Goal: Information Seeking & Learning: Learn about a topic

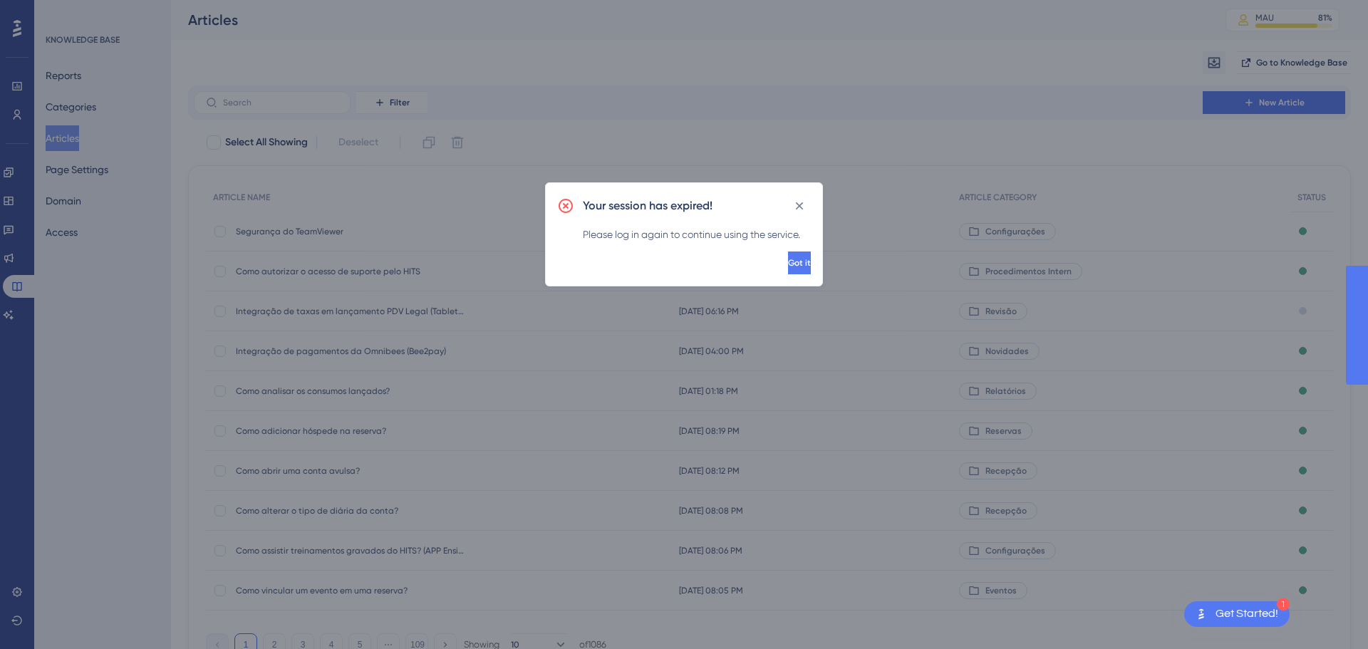
click at [788, 259] on span "Got it" at bounding box center [799, 262] width 23 height 11
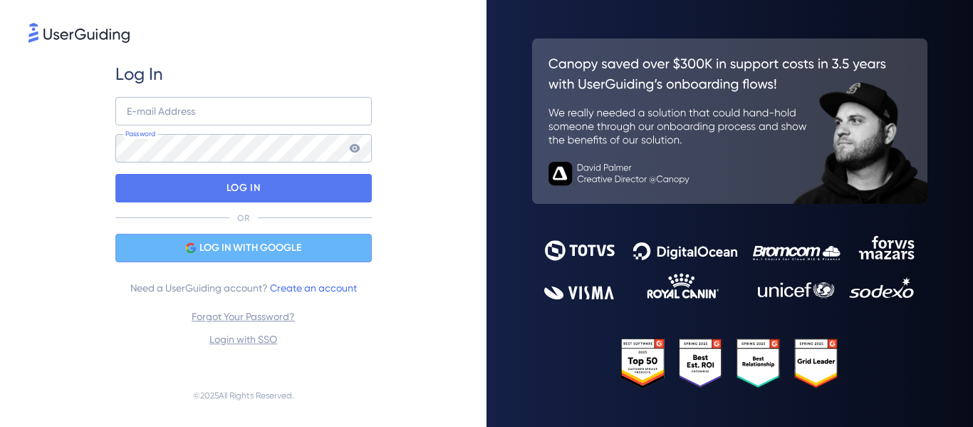
click at [265, 248] on span "LOG IN WITH GOOGLE" at bounding box center [251, 247] width 102 height 17
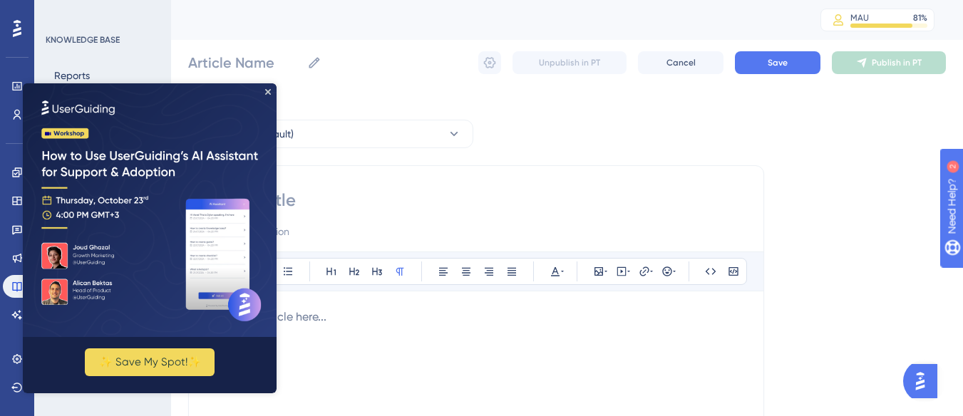
click at [271, 92] on img at bounding box center [150, 210] width 254 height 254
click at [267, 90] on icon "Close Preview" at bounding box center [268, 92] width 6 height 6
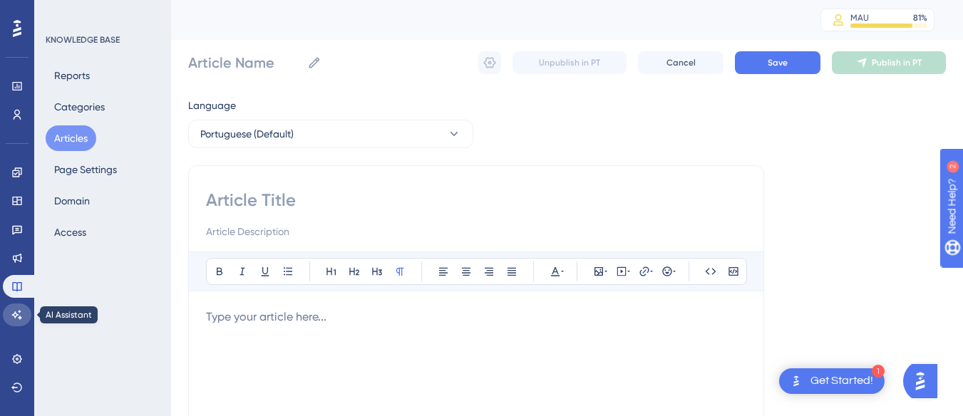
click at [19, 319] on icon at bounding box center [16, 314] width 11 height 11
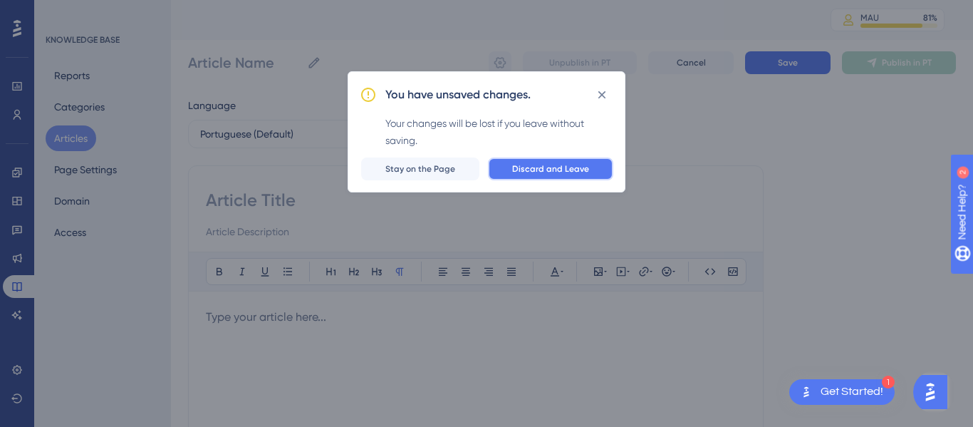
click at [535, 166] on span "Discard and Leave" at bounding box center [550, 168] width 77 height 11
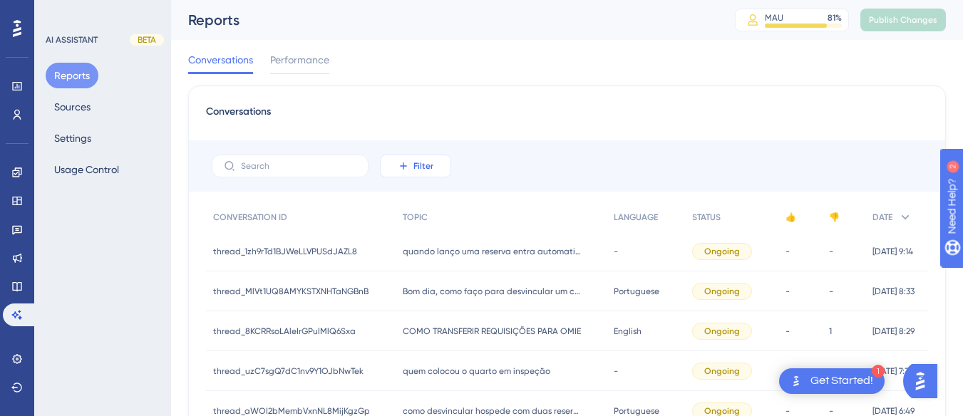
click at [421, 160] on span "Filter" at bounding box center [423, 165] width 20 height 11
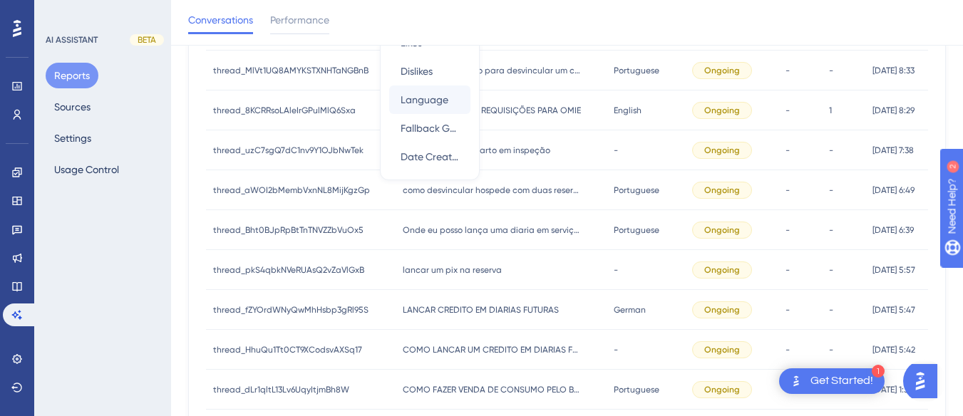
scroll to position [84, 0]
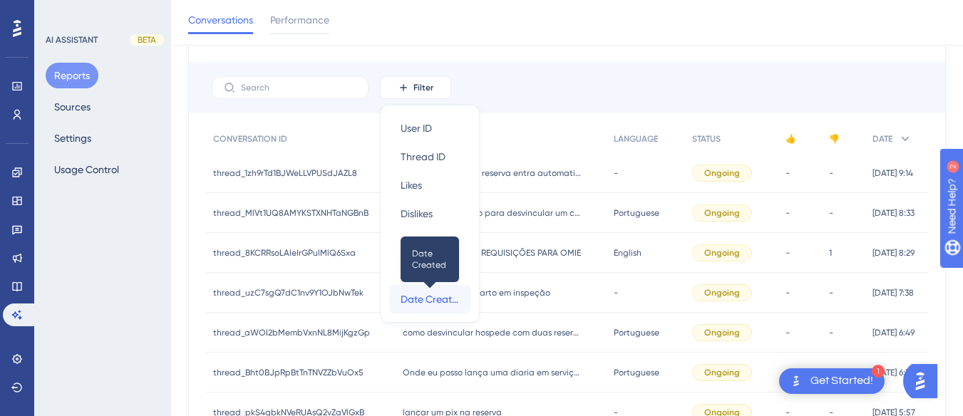
click at [433, 296] on span "Date Created" at bounding box center [429, 299] width 58 height 17
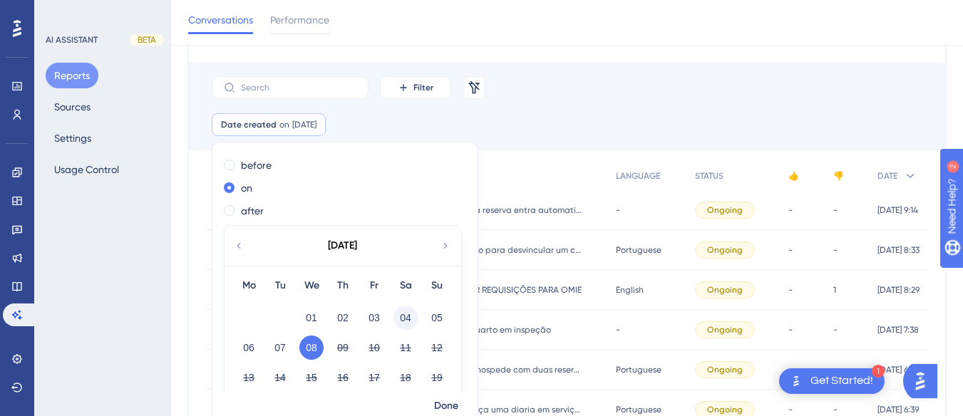
click at [403, 314] on button "04" at bounding box center [405, 318] width 24 height 24
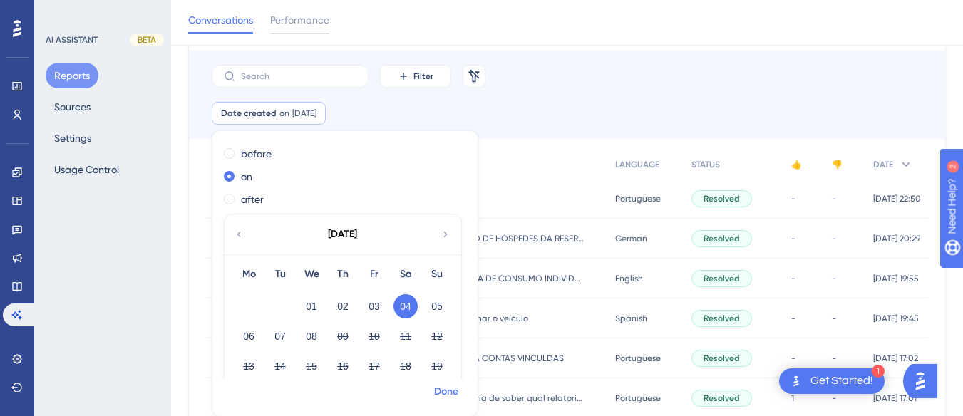
click at [441, 390] on span "Done" at bounding box center [446, 391] width 24 height 17
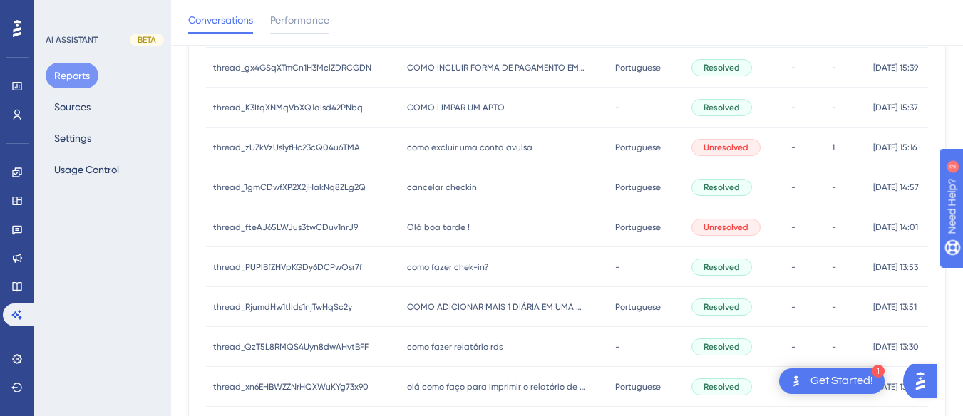
scroll to position [765, 0]
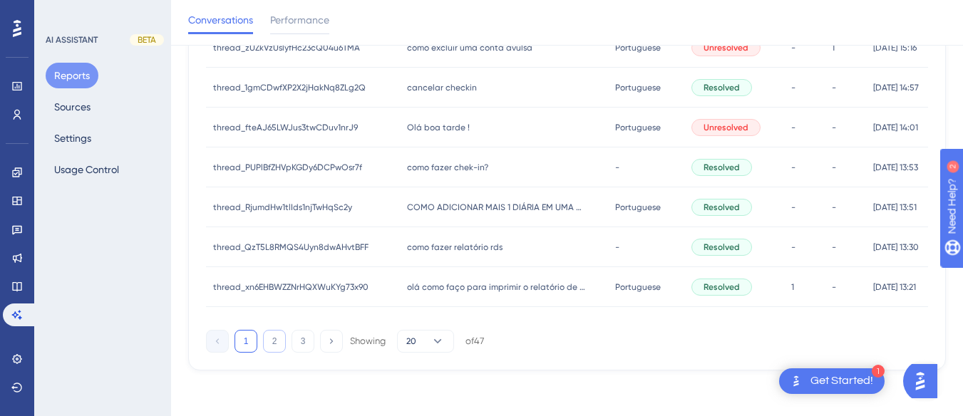
click at [274, 341] on button "2" at bounding box center [274, 341] width 23 height 23
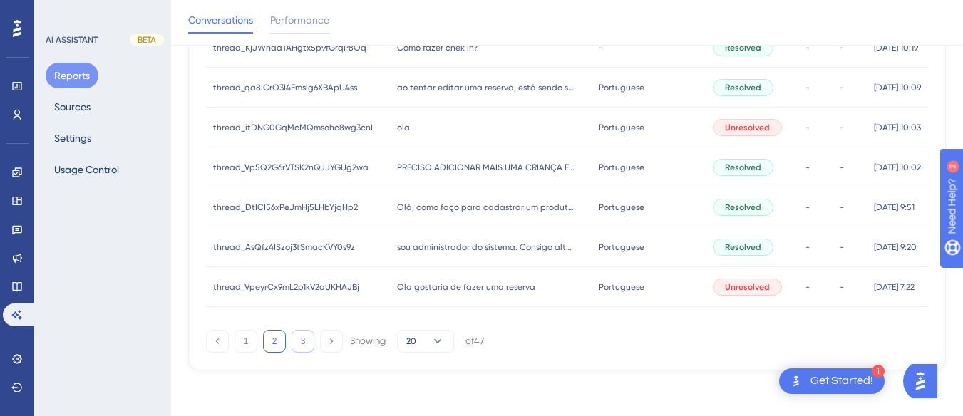
click at [301, 346] on button "3" at bounding box center [302, 341] width 23 height 23
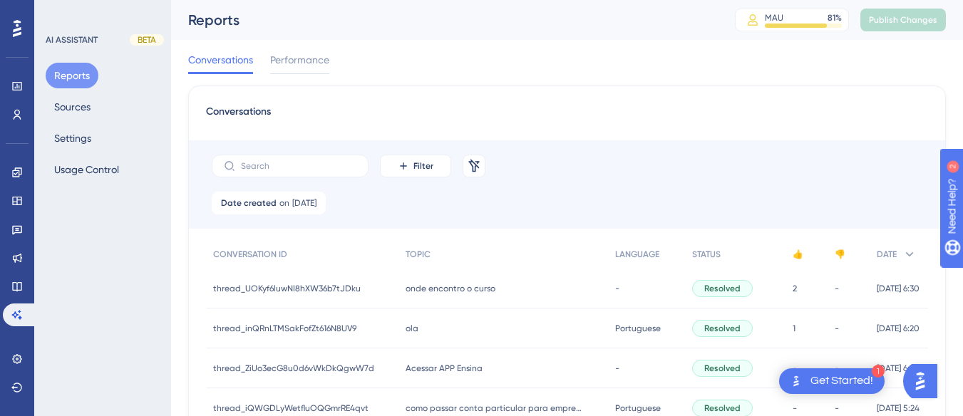
scroll to position [247, 0]
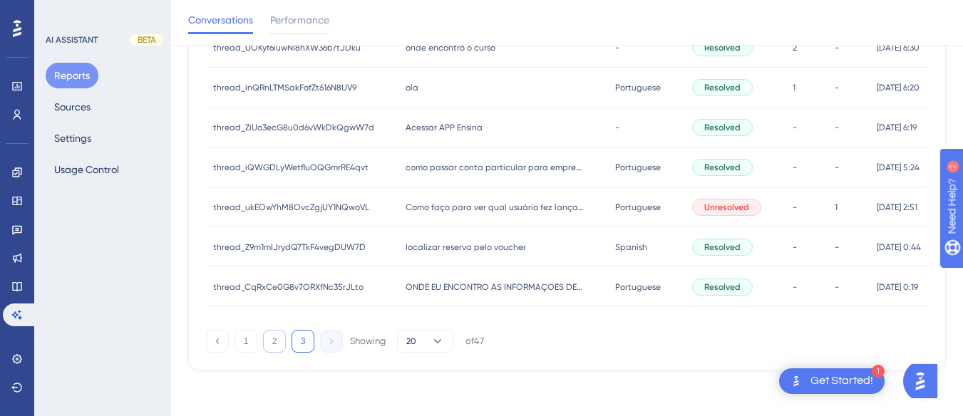
click at [282, 344] on button "2" at bounding box center [274, 341] width 23 height 23
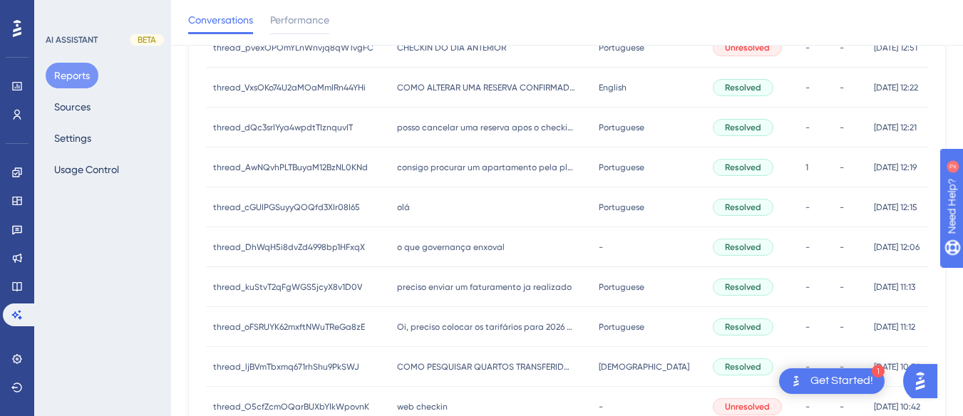
scroll to position [745, 0]
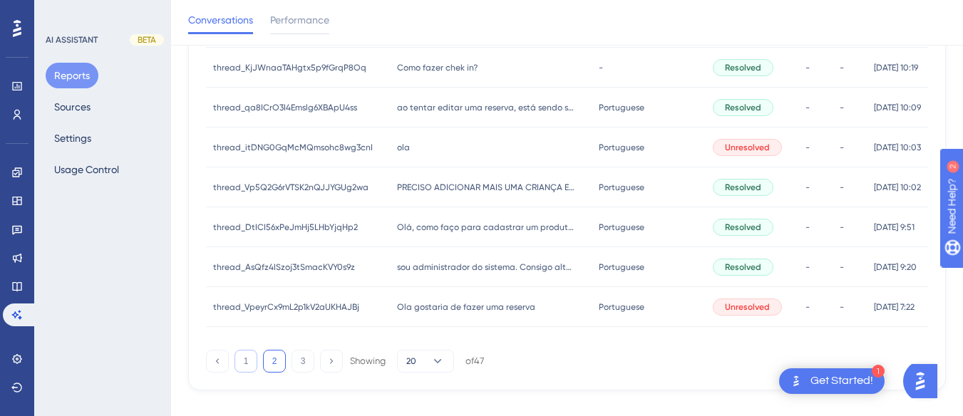
click at [247, 363] on button "1" at bounding box center [245, 361] width 23 height 23
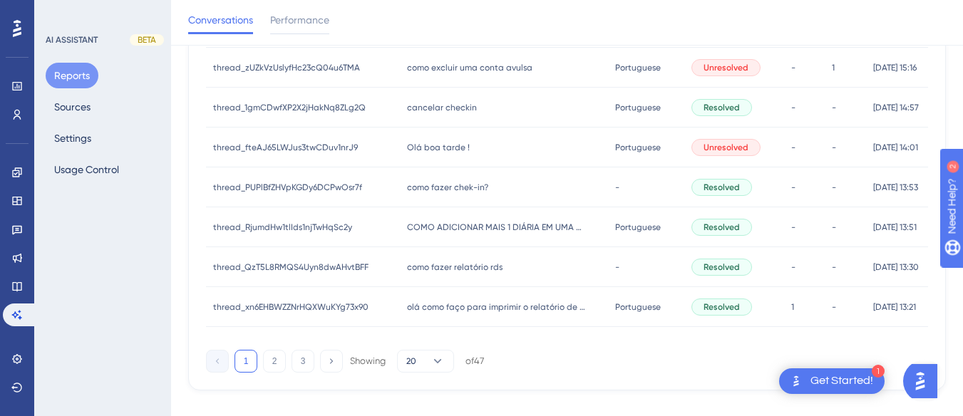
drag, startPoint x: 440, startPoint y: 139, endPoint x: 588, endPoint y: 192, distance: 156.9
click at [440, 139] on div "Olá boa tarde ! Olá boa tarde !" at bounding box center [504, 148] width 209 height 40
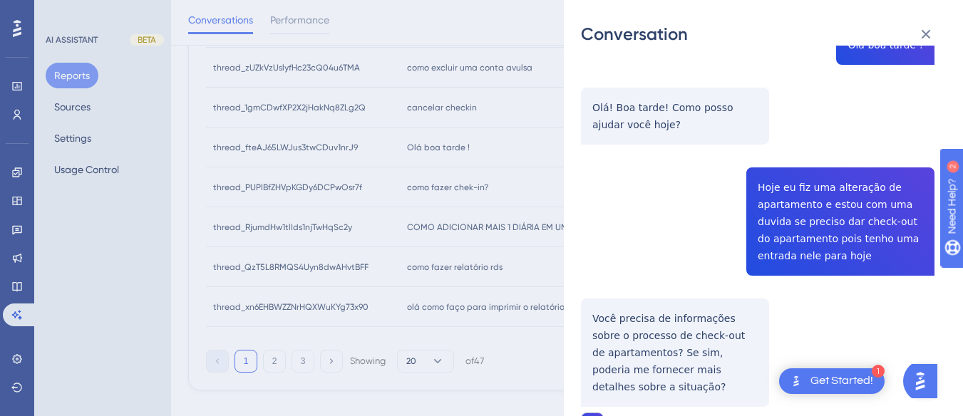
scroll to position [214, 0]
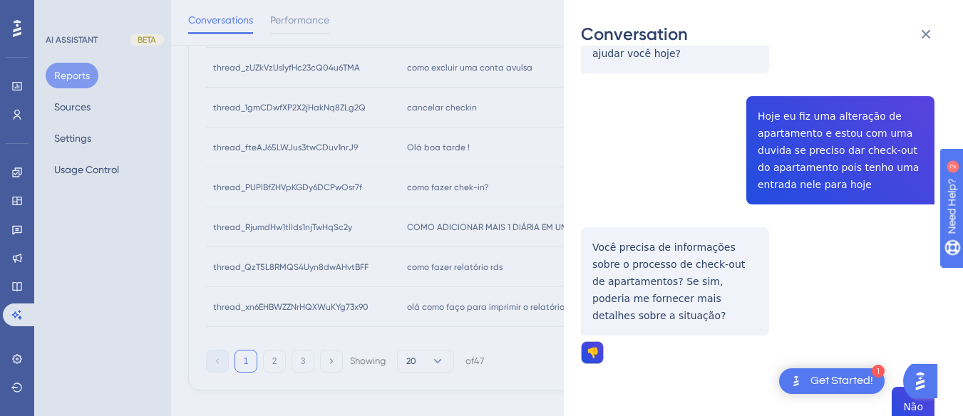
click at [801, 163] on div "thread_fteAJ65LWJus3twCDuv1nrJ9 Copy - - 250_Jefferson, Cleiton User Conversati…" at bounding box center [757, 257] width 353 height 817
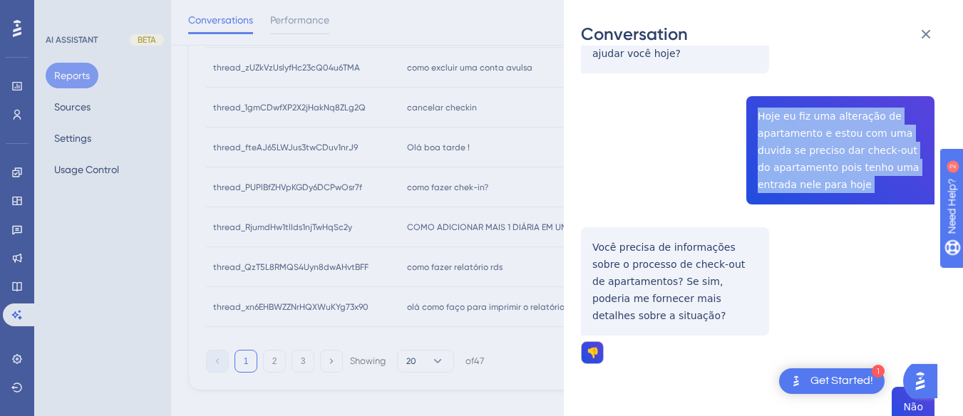
click at [802, 163] on div "thread_fteAJ65LWJus3twCDuv1nrJ9 Copy - - 250_Jefferson, Cleiton User Conversati…" at bounding box center [757, 257] width 353 height 817
copy span "Hoje eu fiz uma alteração de apartamento e estou com uma duvida se preciso dar …"
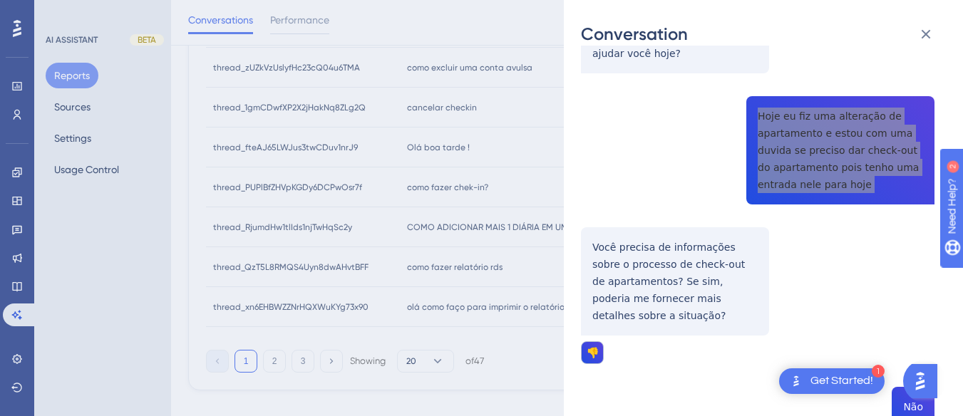
scroll to position [356, 0]
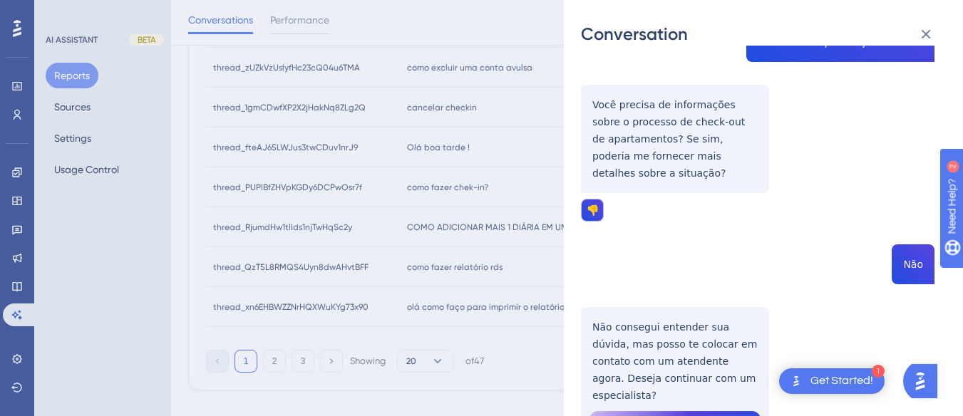
click at [617, 129] on div "thread_fteAJ65LWJus3twCDuv1nrJ9 Copy - - 250_Jefferson, Cleiton User Conversati…" at bounding box center [757, 114] width 353 height 817
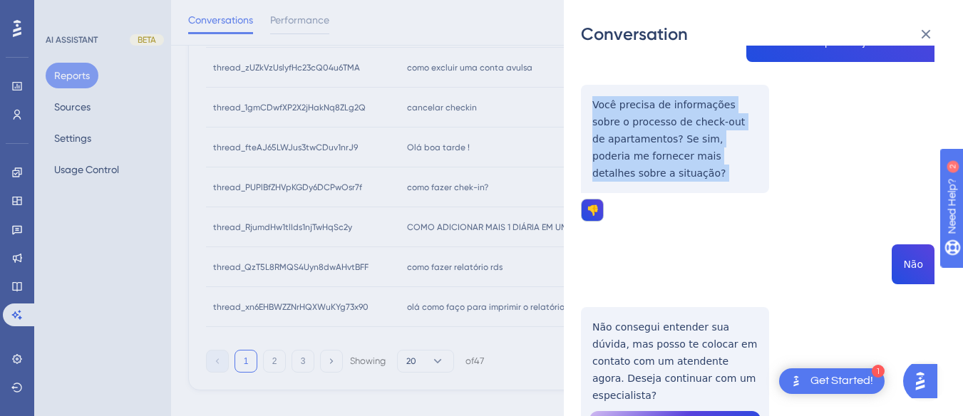
click at [617, 129] on div "thread_fteAJ65LWJus3twCDuv1nrJ9 Copy - - 250_Jefferson, Cleiton User Conversati…" at bounding box center [757, 114] width 353 height 817
copy p "Você precisa de informações sobre o processo de check-out de apartamentos? Se s…"
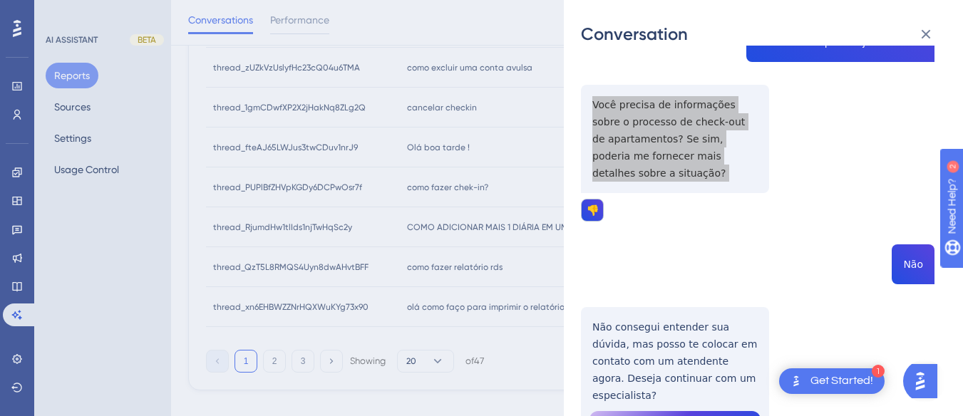
scroll to position [428, 0]
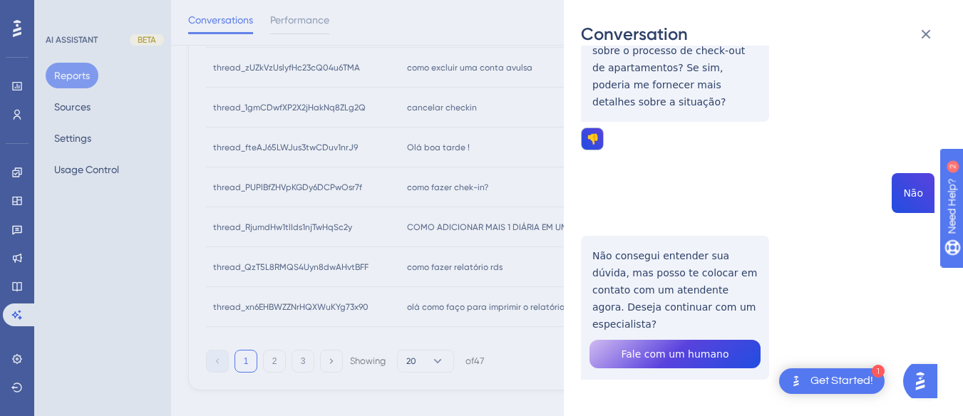
click at [909, 195] on div "thread_fteAJ65LWJus3twCDuv1nrJ9 Copy - - 250_Jefferson, Cleiton User Conversati…" at bounding box center [757, 43] width 353 height 817
copy span "Não"
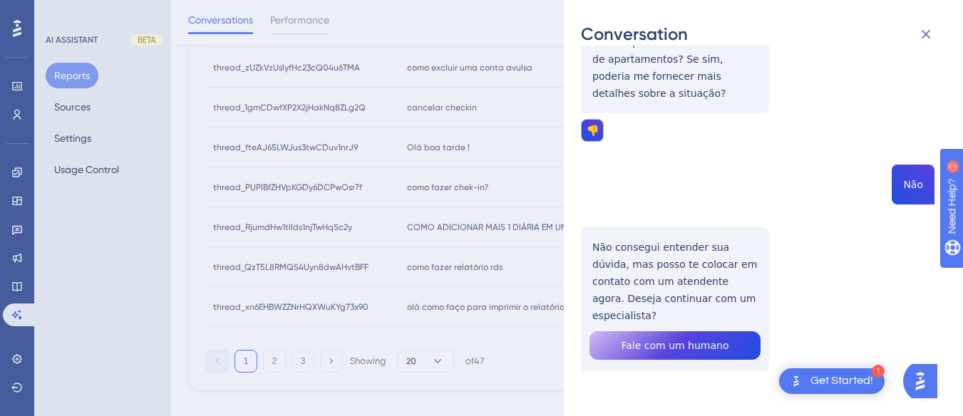
click at [668, 243] on div "thread_fteAJ65LWJus3twCDuv1nrJ9 Copy - - 250_Jefferson, Cleiton User Conversati…" at bounding box center [757, 35] width 353 height 817
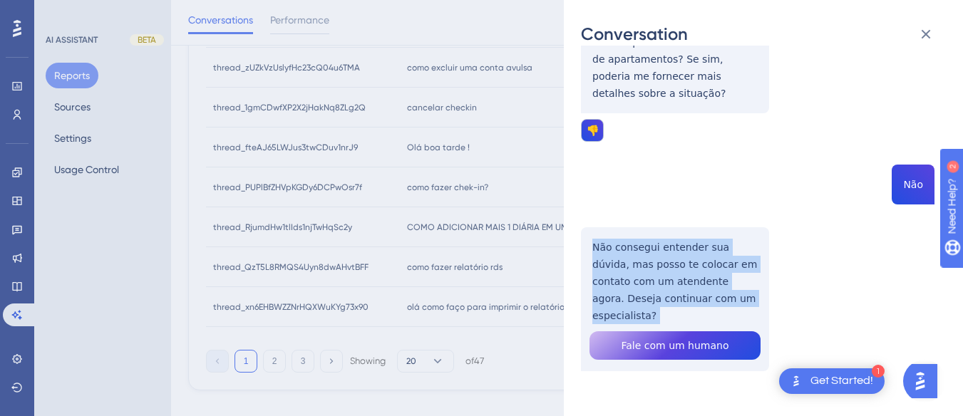
click at [668, 243] on div "thread_fteAJ65LWJus3twCDuv1nrJ9 Copy - - 250_Jefferson, Cleiton User Conversati…" at bounding box center [757, 35] width 353 height 817
copy p "Não consegui entender sua dúvida, mas posso te colocar em contato com um atende…"
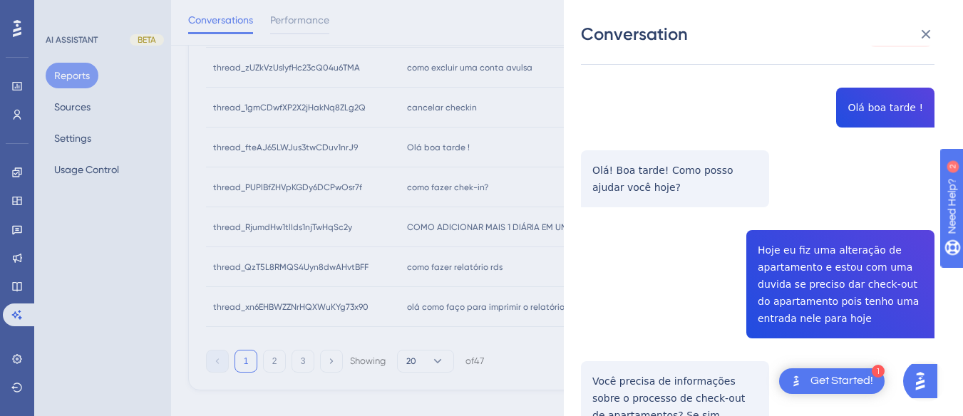
scroll to position [0, 0]
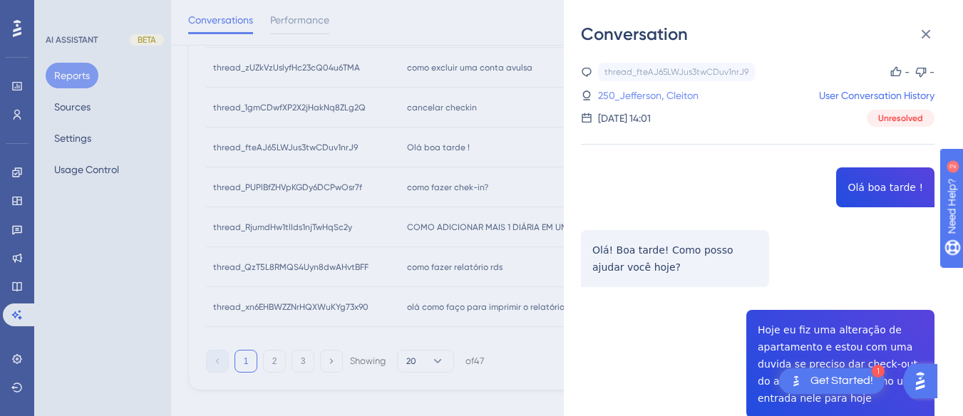
click at [618, 100] on link "250_Jefferson, Cleiton" at bounding box center [648, 95] width 100 height 17
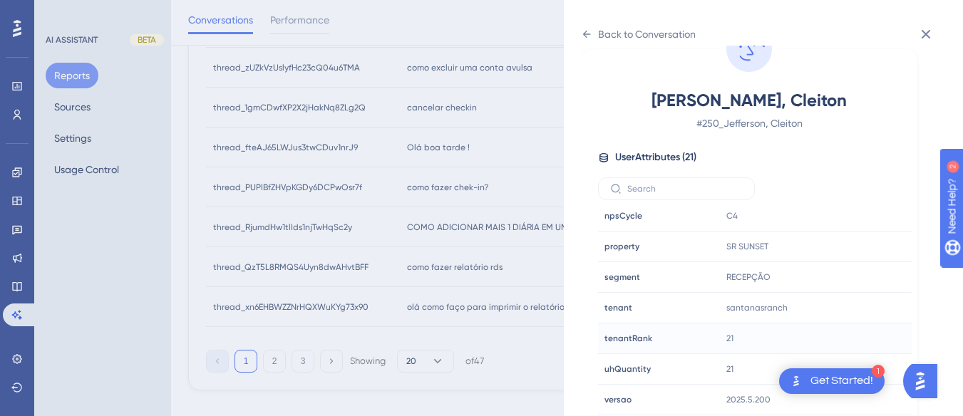
scroll to position [765, 0]
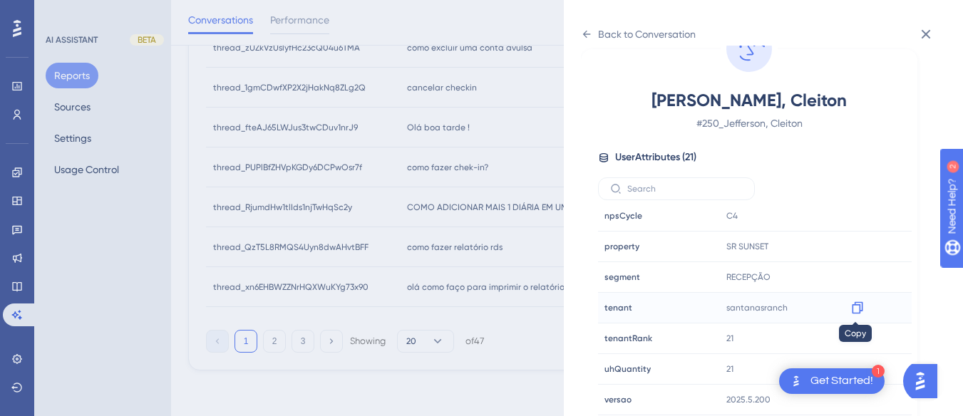
click at [853, 311] on icon at bounding box center [857, 308] width 14 height 14
click at [850, 245] on icon at bounding box center [857, 246] width 14 height 14
click at [587, 33] on icon at bounding box center [586, 34] width 11 height 11
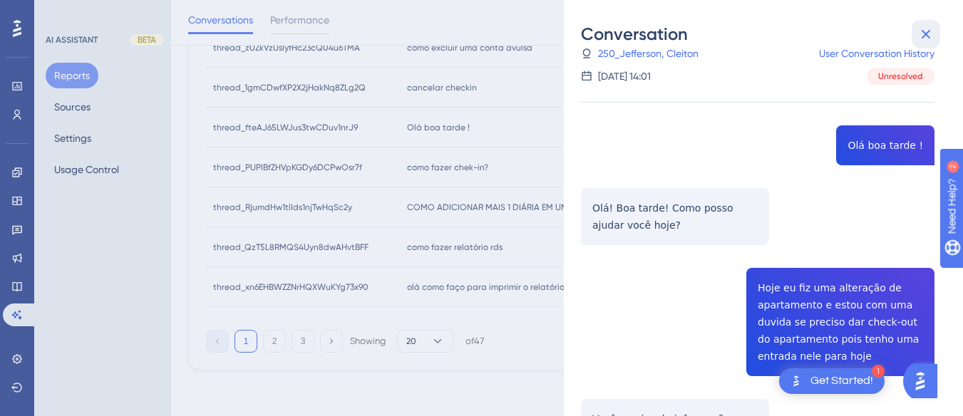
click at [929, 31] on icon at bounding box center [925, 34] width 9 height 9
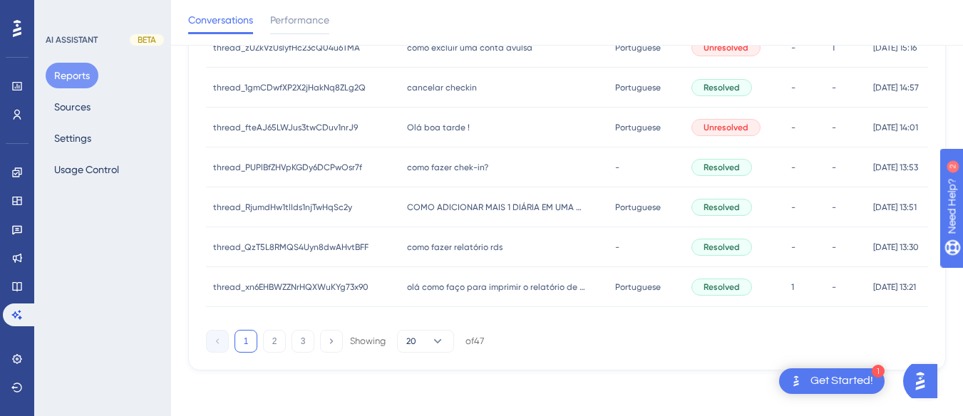
click at [455, 168] on span "como fazer chek-in?" at bounding box center [447, 167] width 81 height 11
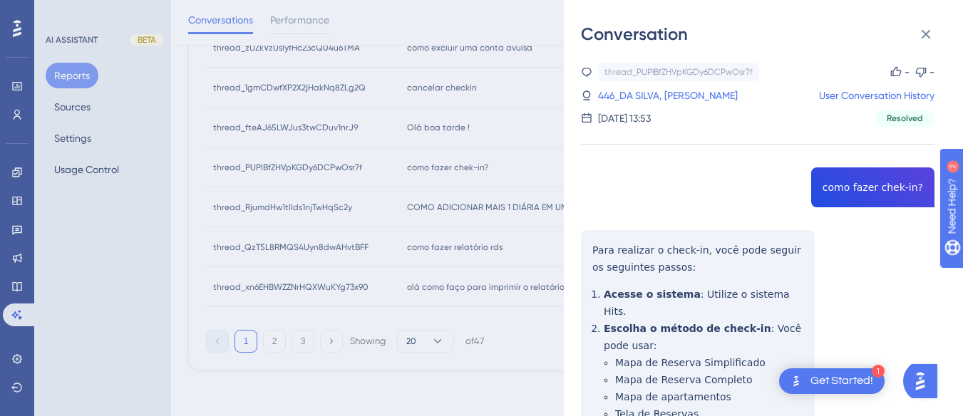
click at [840, 197] on div "thread_PUPlBfZHVpKGDy6DCPwOsr7f Copy - - 446_DA SILVA, RAYANE FERREIRA User Con…" at bounding box center [757, 409] width 353 height 693
copy span "como fazer chek-in?"
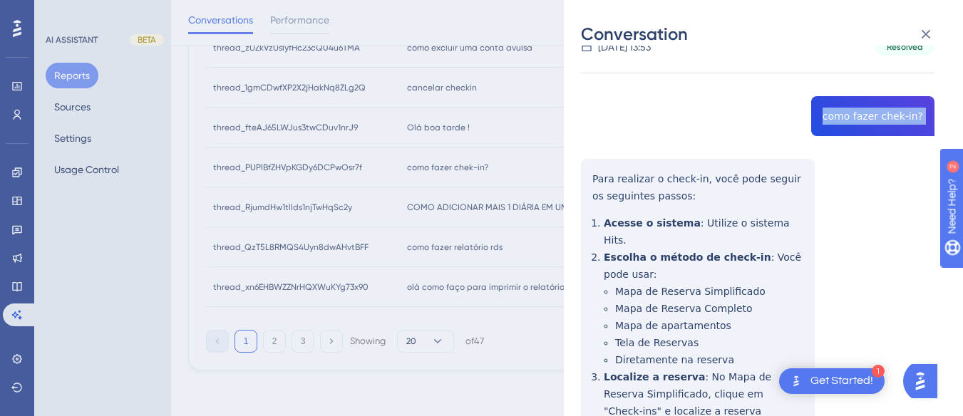
click at [582, 172] on div "thread_PUPlBfZHVpKGDy6DCPwOsr7f Copy - - 446_DA SILVA, RAYANE FERREIRA User Con…" at bounding box center [757, 337] width 353 height 693
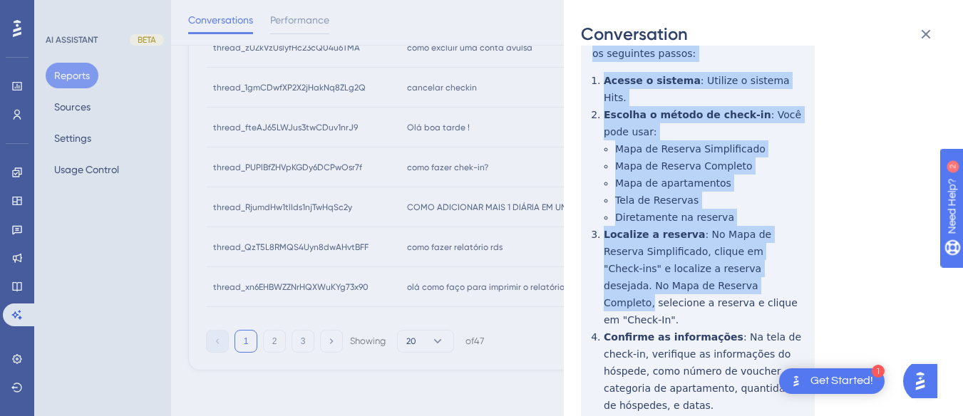
scroll to position [295, 0]
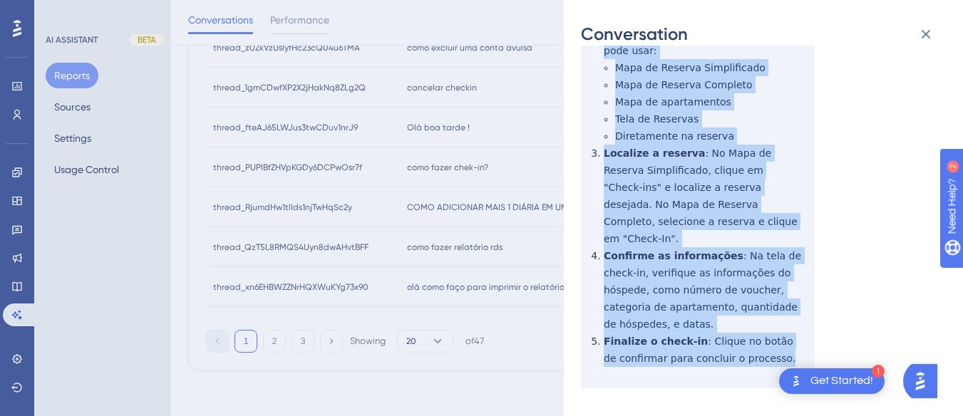
drag, startPoint x: 582, startPoint y: 172, endPoint x: 698, endPoint y: 206, distance: 120.2
click at [778, 332] on div "thread_PUPlBfZHVpKGDy6DCPwOsr7f Copy - - 446_DA SILVA, RAYANE FERREIRA User Con…" at bounding box center [757, 114] width 353 height 693
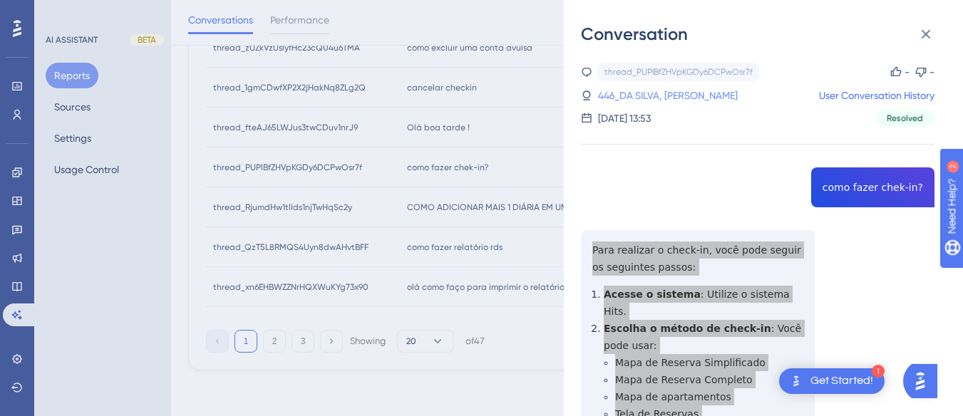
scroll to position [195, 0]
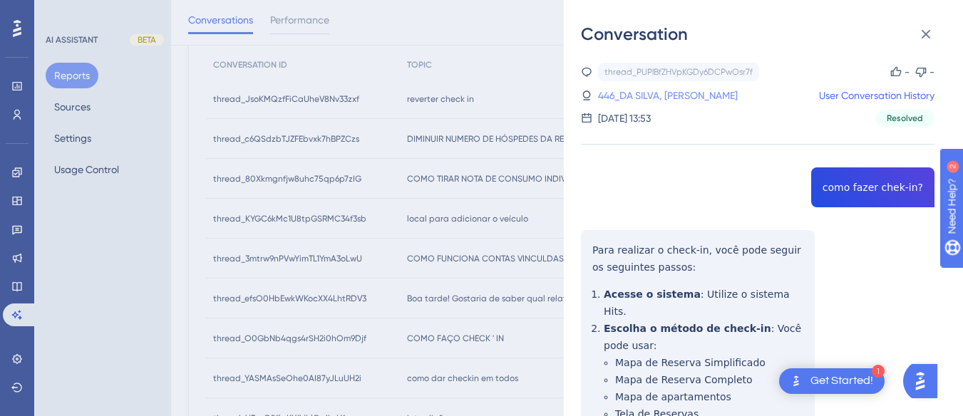
click at [663, 98] on link "446_DA SILVA, RAYANE FERREIRA" at bounding box center [668, 95] width 140 height 17
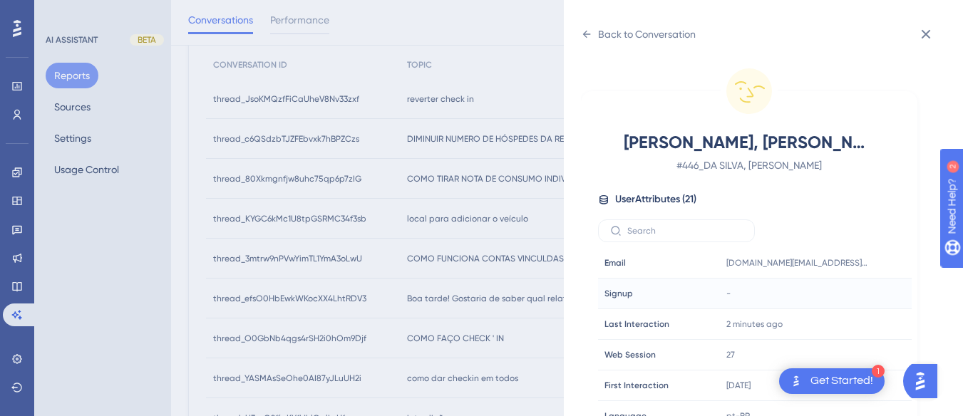
scroll to position [428, 0]
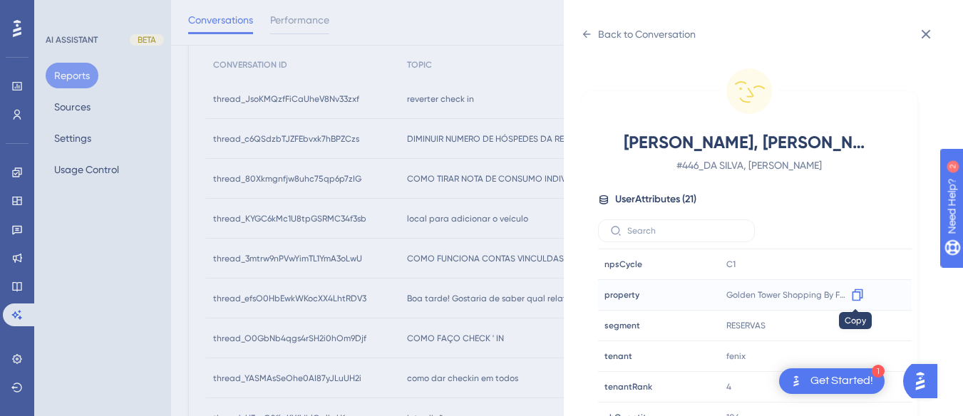
click at [858, 293] on icon at bounding box center [857, 295] width 11 height 12
click at [859, 353] on icon at bounding box center [857, 356] width 14 height 14
click at [857, 290] on icon at bounding box center [857, 295] width 11 height 12
click at [599, 31] on div "Back to Conversation" at bounding box center [647, 34] width 98 height 17
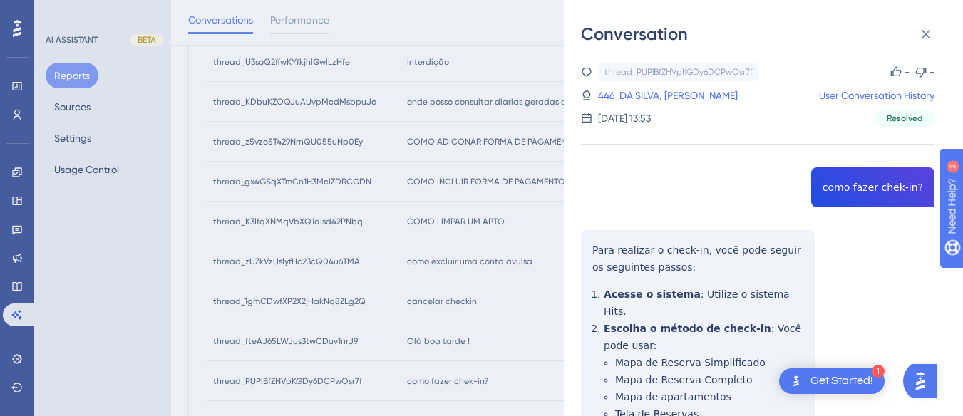
scroll to position [765, 0]
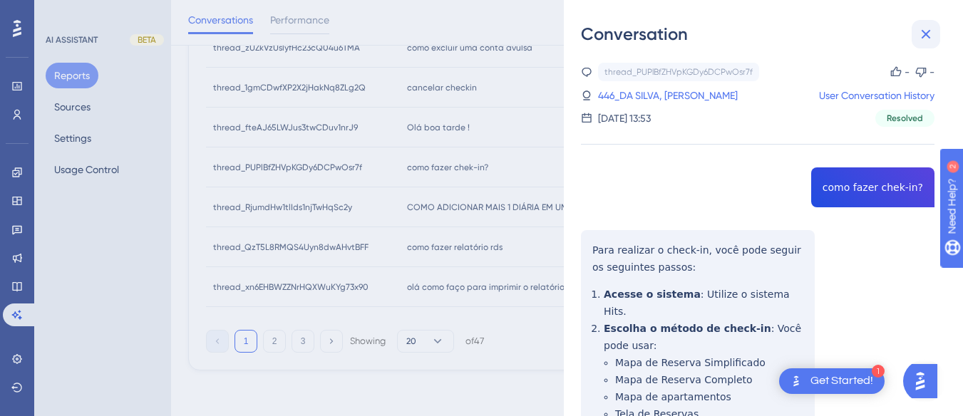
click at [925, 43] on button at bounding box center [925, 34] width 29 height 29
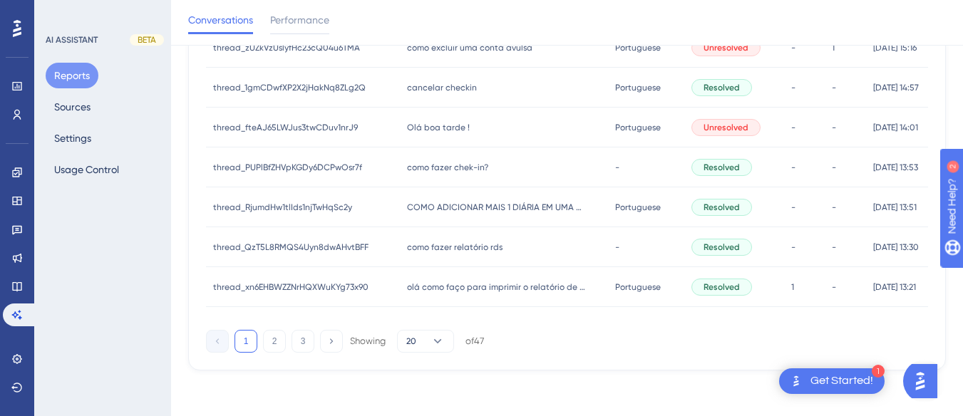
click at [517, 204] on span "COMO ADICIONAR MAIS 1 DIÁRIA EM UMA CONTA ABERTA?" at bounding box center [496, 207] width 178 height 11
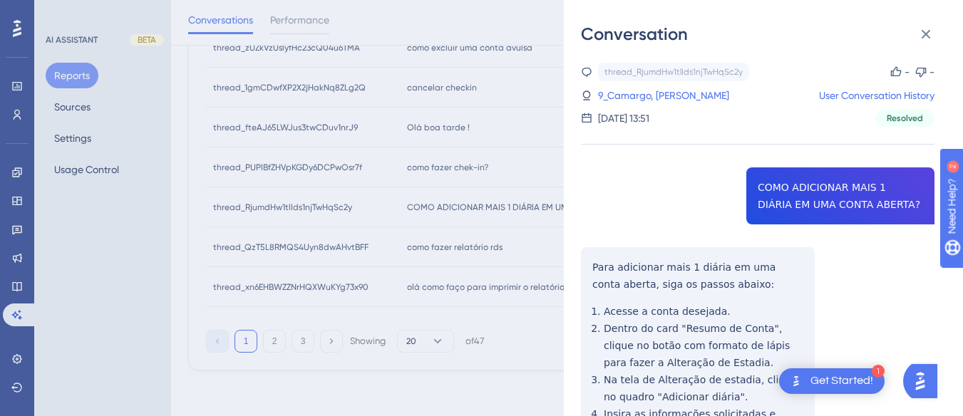
click at [807, 190] on div "thread_RjumdHw1tlIds1njTwHqSc2y Copy - - 9_Camargo, Jessica User Conversation H…" at bounding box center [757, 332] width 353 height 539
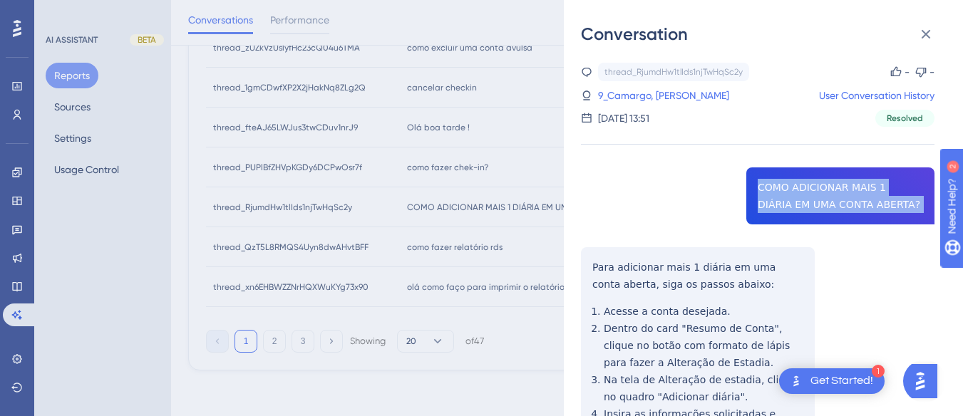
click at [807, 190] on div "thread_RjumdHw1tlIds1njTwHqSc2y Copy - - 9_Camargo, Jessica User Conversation H…" at bounding box center [757, 332] width 353 height 539
copy span "COMO ADICIONAR MAIS 1 DIÁRIA EM UMA CONTA ABERTA?"
click at [586, 254] on div "thread_RjumdHw1tlIds1njTwHqSc2y Copy - - 9_Camargo, Jessica User Conversation H…" at bounding box center [757, 332] width 353 height 539
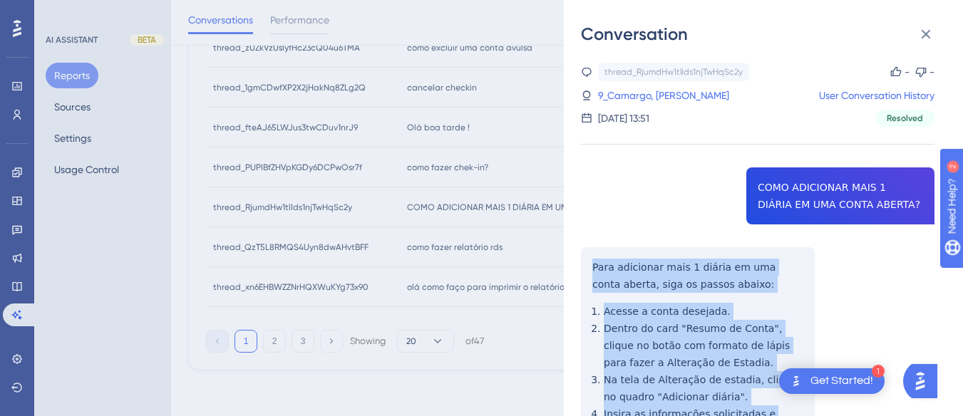
scroll to position [158, 0]
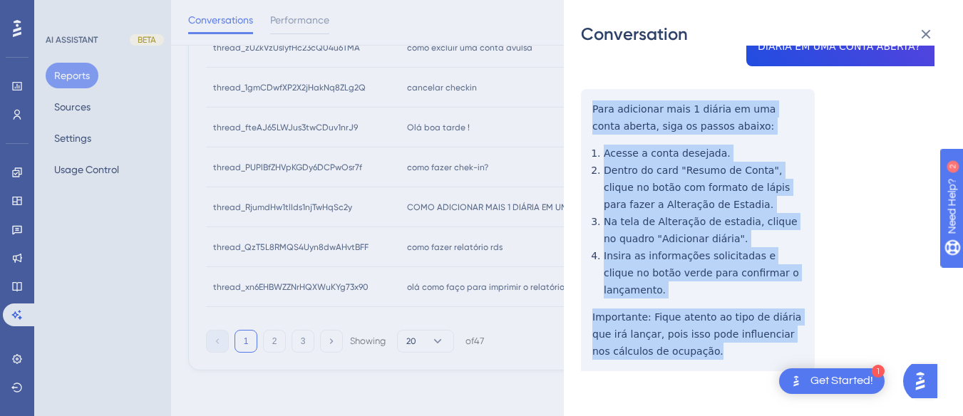
drag, startPoint x: 586, startPoint y: 254, endPoint x: 720, endPoint y: 359, distance: 169.5
click at [720, 359] on div "thread_RjumdHw1tlIds1njTwHqSc2y Copy - - 9_Camargo, Jessica User Conversation H…" at bounding box center [757, 174] width 353 height 539
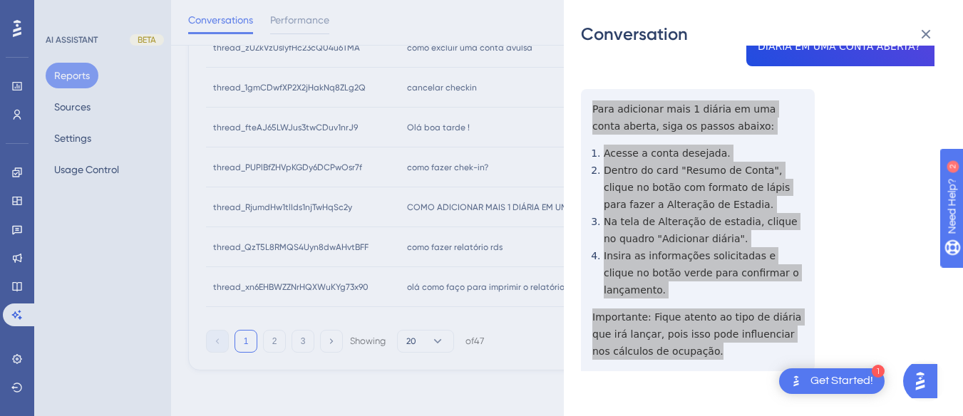
scroll to position [0, 0]
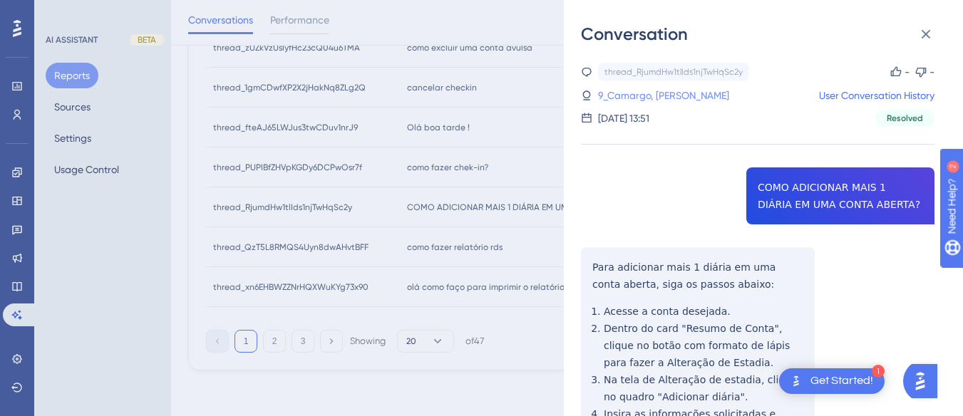
click at [621, 90] on link "9_Camargo, Jessica" at bounding box center [663, 95] width 131 height 17
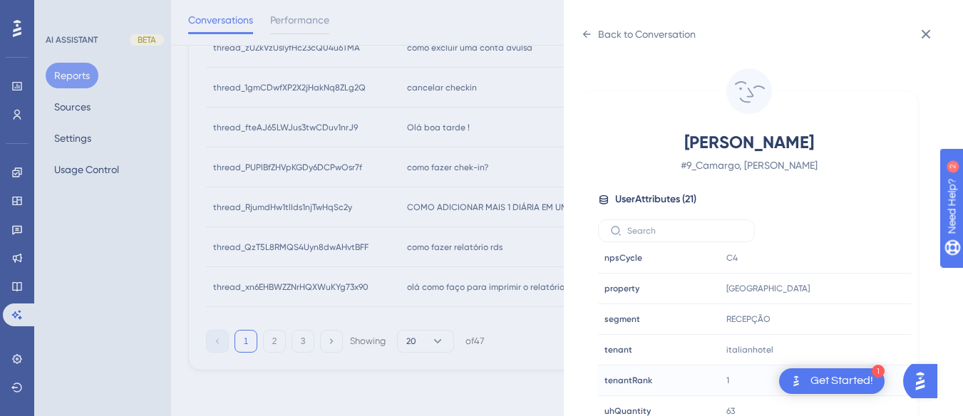
scroll to position [42, 0]
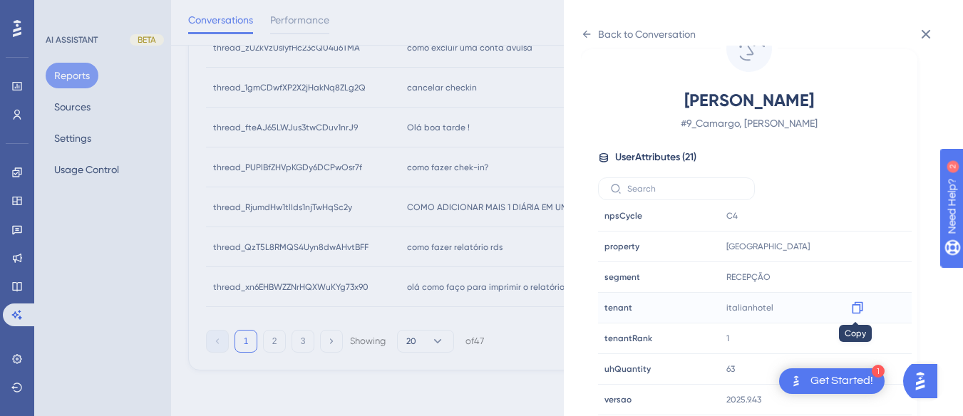
click at [853, 307] on icon at bounding box center [857, 308] width 14 height 14
click at [588, 35] on icon at bounding box center [586, 34] width 11 height 11
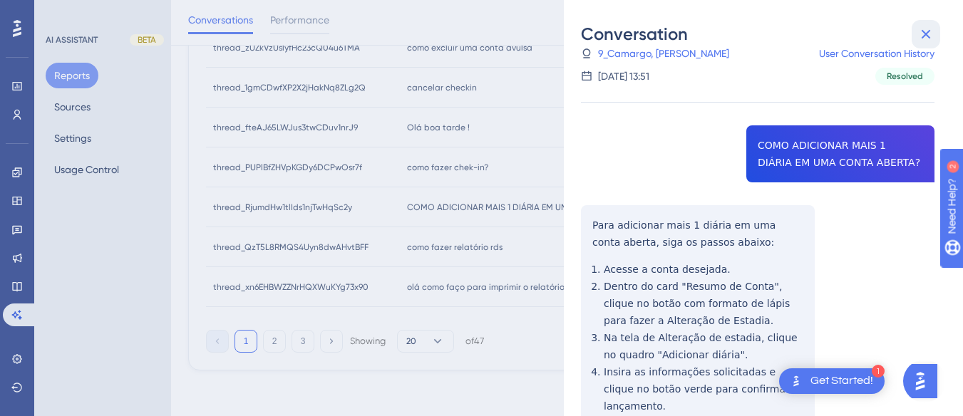
click at [917, 27] on icon at bounding box center [925, 34] width 17 height 17
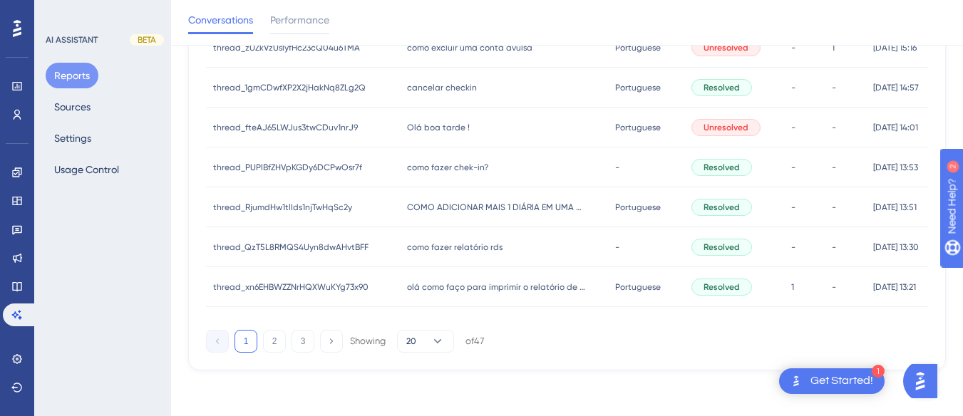
click at [415, 253] on div "como fazer relatório rds como fazer relatório rds" at bounding box center [504, 247] width 209 height 40
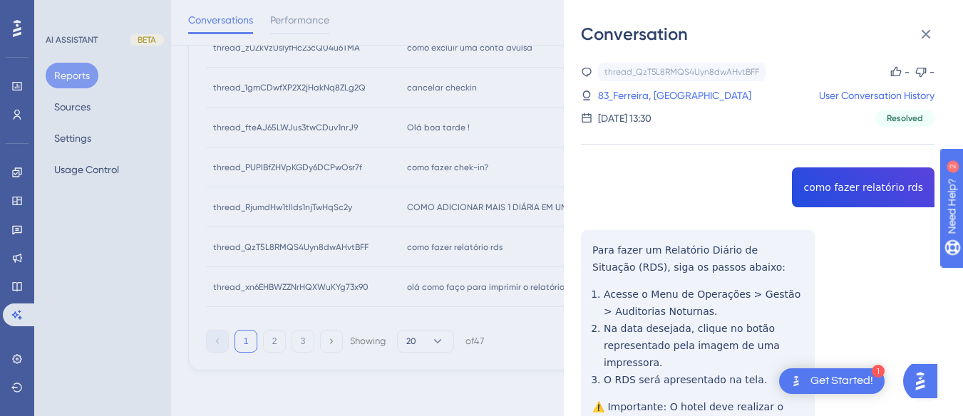
click at [867, 190] on div "thread_QzT5L8RMQS4Uyn8dwAHvtBFF Copy - - 83_Ferreira, Maira User Conversation H…" at bounding box center [757, 298] width 353 height 471
copy span "como fazer relatório rds"
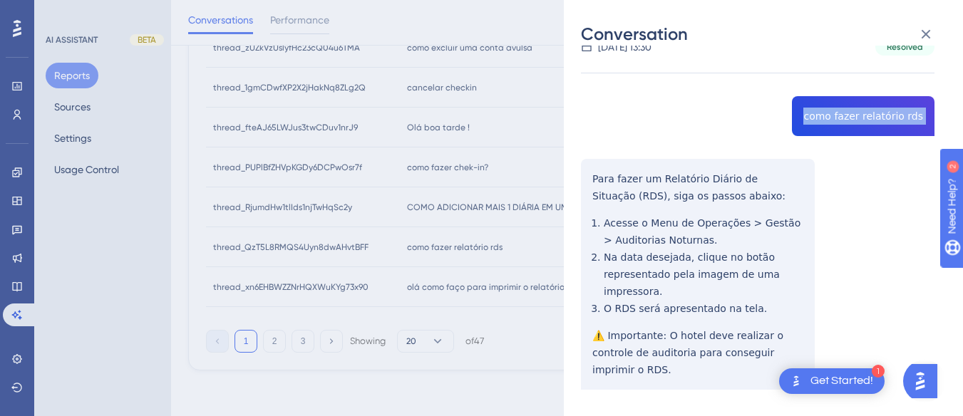
click at [583, 186] on div "thread_QzT5L8RMQS4Uyn8dwAHvtBFF Copy - - 83_Ferreira, Maira User Conversation H…" at bounding box center [757, 226] width 353 height 471
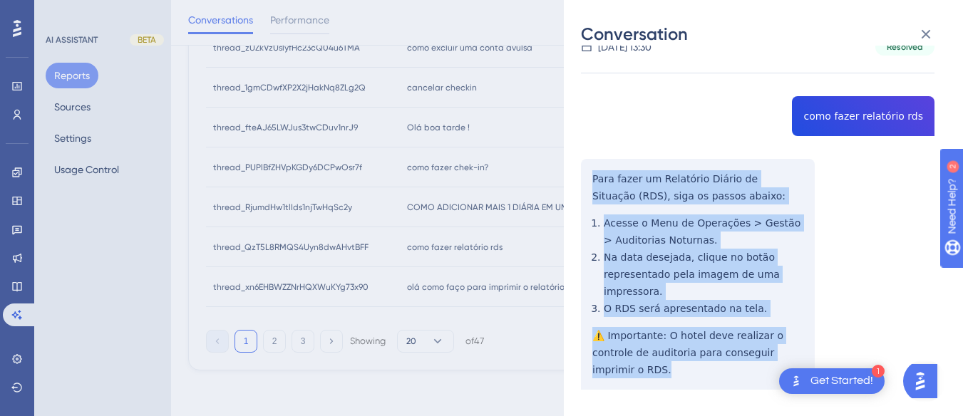
drag, startPoint x: 585, startPoint y: 175, endPoint x: 791, endPoint y: 354, distance: 273.2
click at [791, 354] on div "thread_QzT5L8RMQS4Uyn8dwAHvtBFF Copy - - 83_Ferreira, Maira User Conversation H…" at bounding box center [757, 226] width 353 height 471
copy div "Para fazer um Relatório Diário de Situação (RDS), siga os passos abaixo: Acesse…"
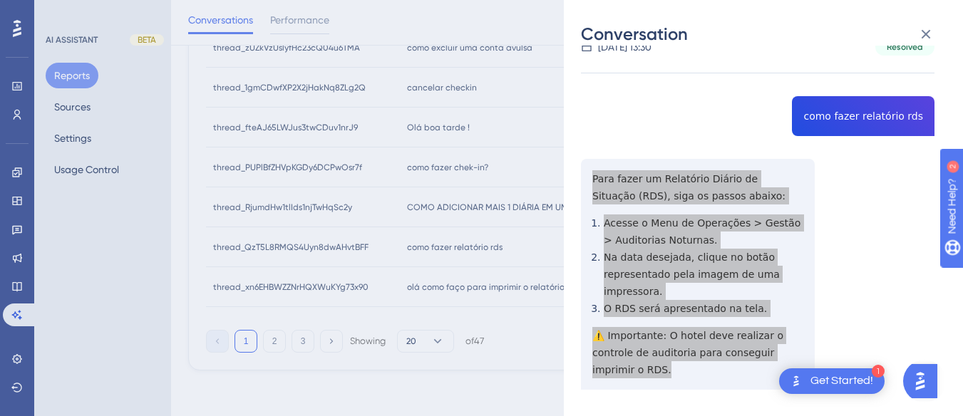
scroll to position [0, 0]
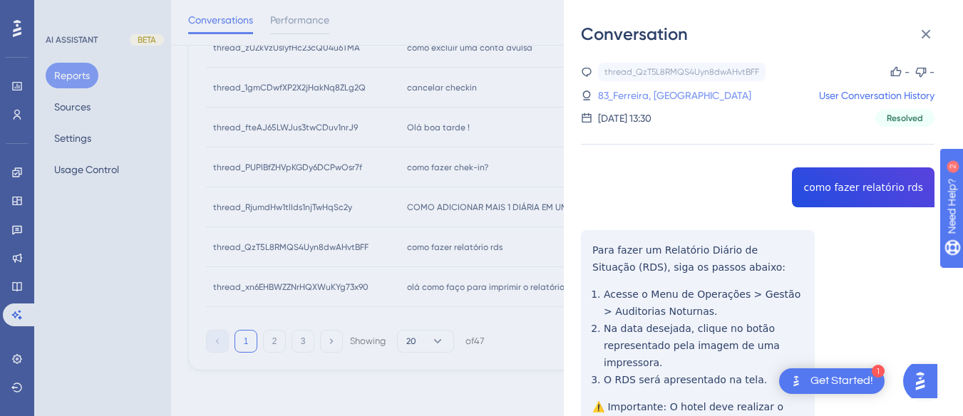
click at [614, 90] on link "83_Ferreira, Maira" at bounding box center [674, 95] width 153 height 17
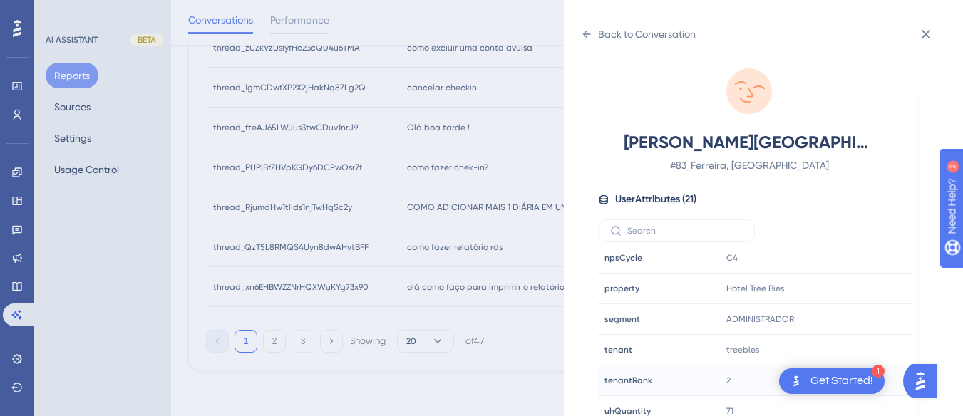
scroll to position [42, 0]
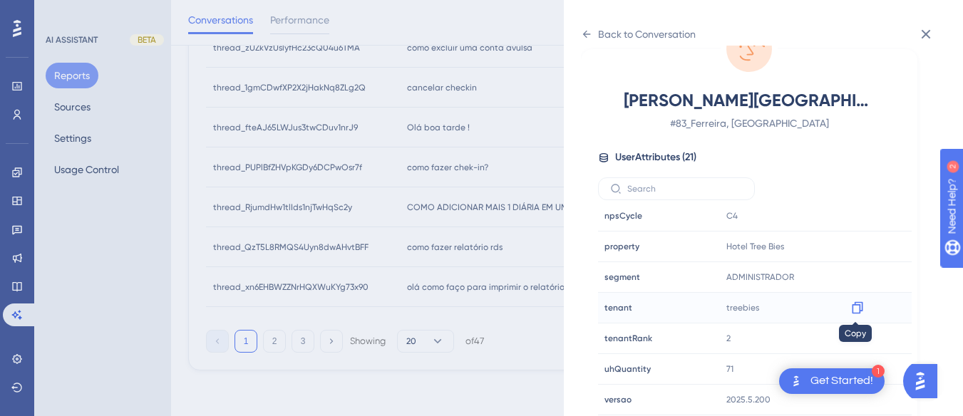
click at [852, 305] on icon at bounding box center [857, 308] width 11 height 12
click at [580, 33] on div "Back to Conversation Ferreira, Maira # 83_Ferreira, Maira User Attributes ( 21 …" at bounding box center [763, 208] width 399 height 416
click at [581, 37] on icon at bounding box center [586, 34] width 11 height 11
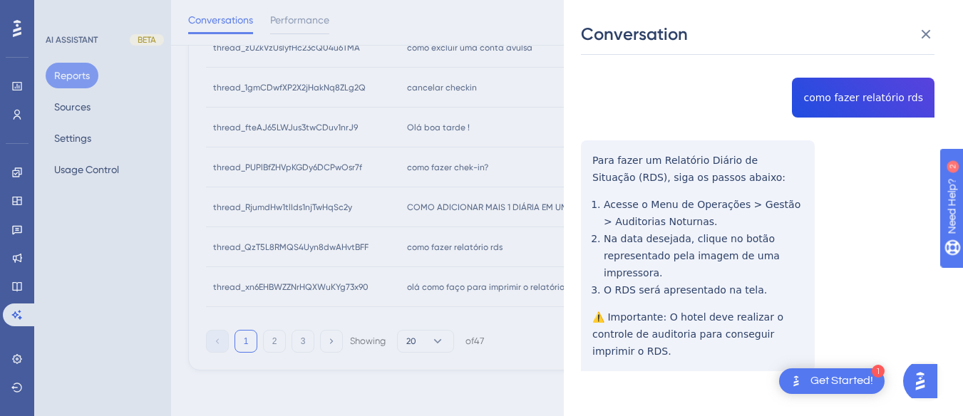
scroll to position [0, 0]
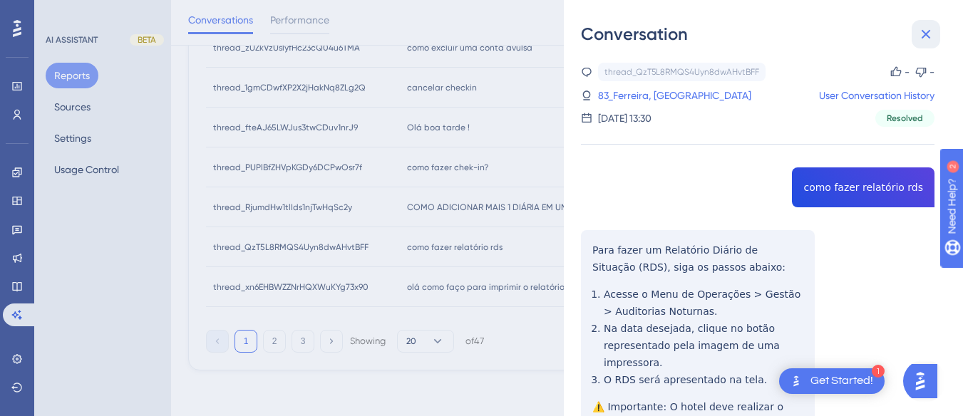
click at [922, 34] on icon at bounding box center [925, 34] width 17 height 17
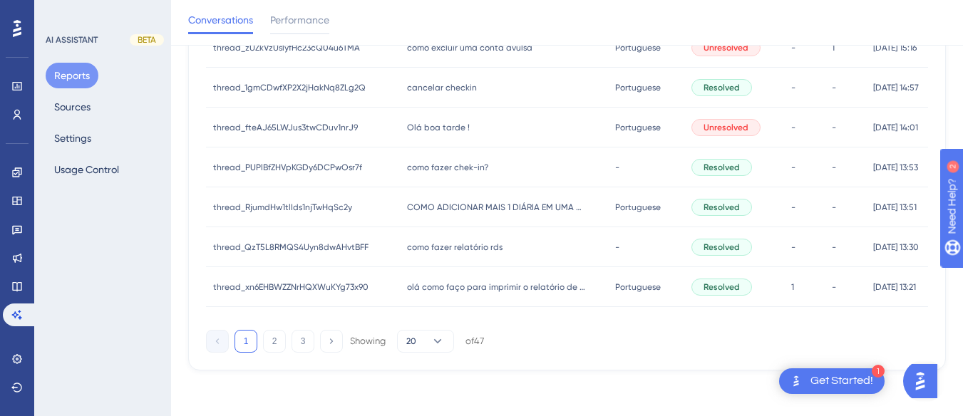
click at [500, 277] on div "olá como faço para imprimir o relatório de situação diaria do hote rds/ olá com…" at bounding box center [504, 287] width 209 height 40
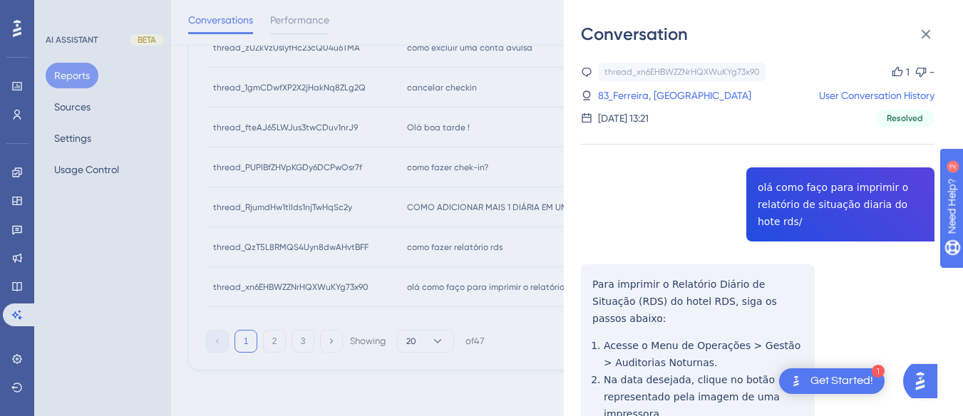
click at [841, 171] on div "thread_xn6EHBWZZNrHQXWuKYg73x90 Copy 1 - 83_Ferreira, Maira User Conversation H…" at bounding box center [757, 347] width 353 height 568
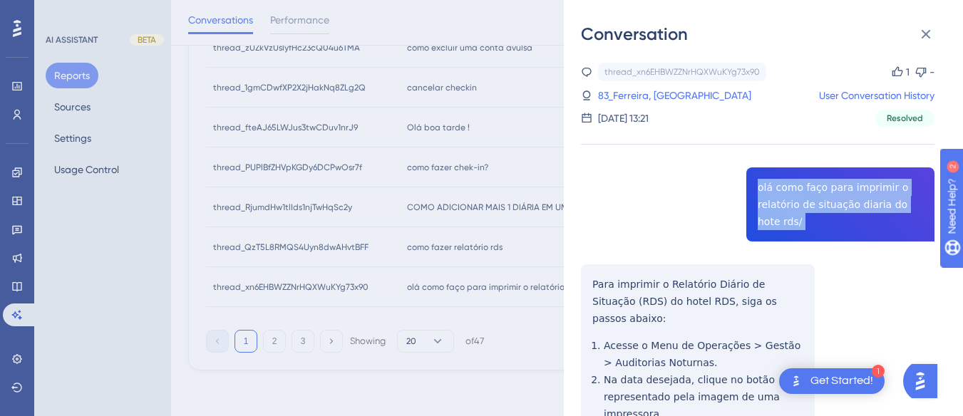
click at [841, 171] on div "thread_xn6EHBWZZNrHQXWuKYg73x90 Copy 1 - 83_Ferreira, Maira User Conversation H…" at bounding box center [757, 347] width 353 height 568
copy span "olá como faço para imprimir o relatório de situação diaria do hote rds/"
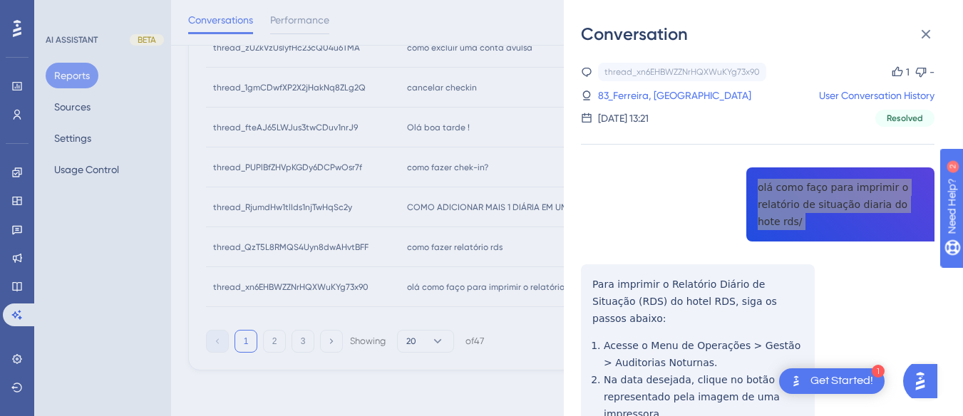
scroll to position [143, 0]
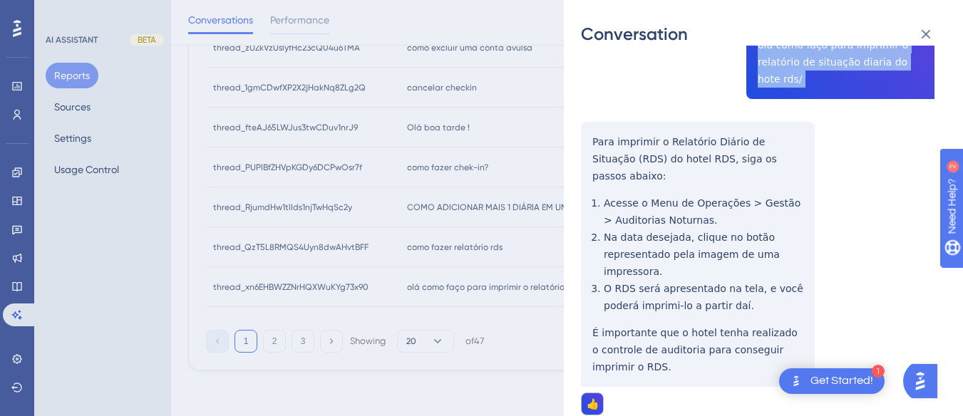
click at [584, 132] on div "thread_xn6EHBWZZNrHQXWuKYg73x90 Copy 1 - 83_Ferreira, Maira User Conversation H…" at bounding box center [757, 204] width 353 height 568
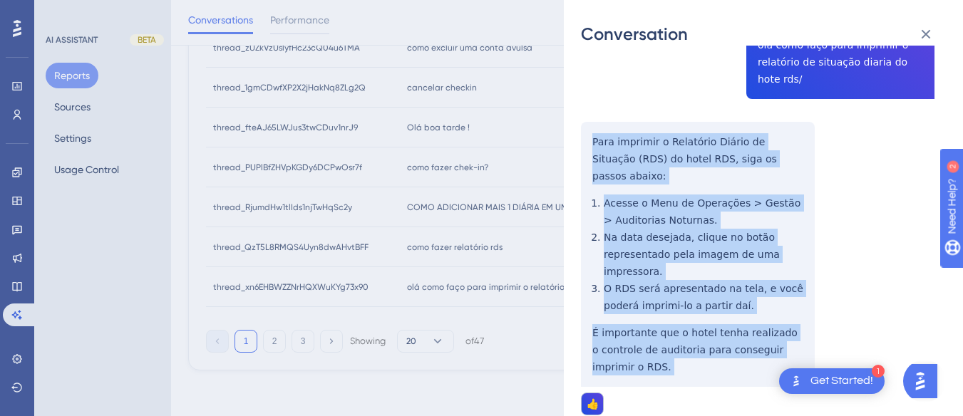
drag, startPoint x: 586, startPoint y: 133, endPoint x: 639, endPoint y: 360, distance: 233.5
click at [640, 368] on div "thread_xn6EHBWZZNrHQXWuKYg73x90 Copy 1 - 83_Ferreira, Maira User Conversation H…" at bounding box center [757, 204] width 353 height 568
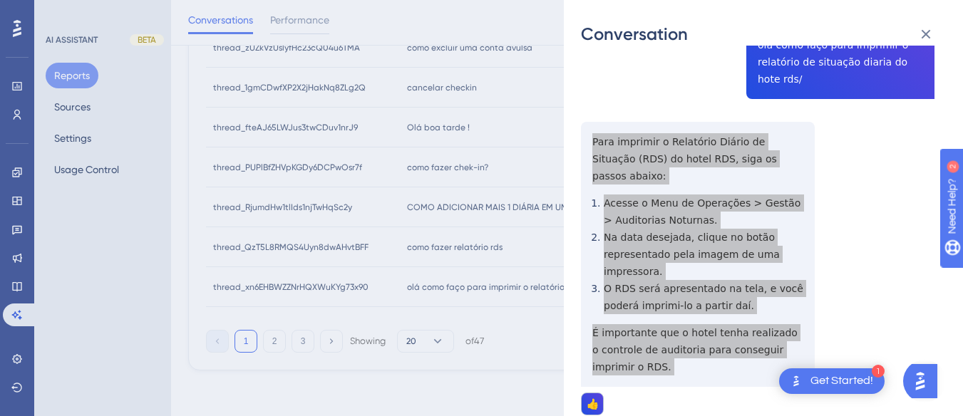
scroll to position [0, 0]
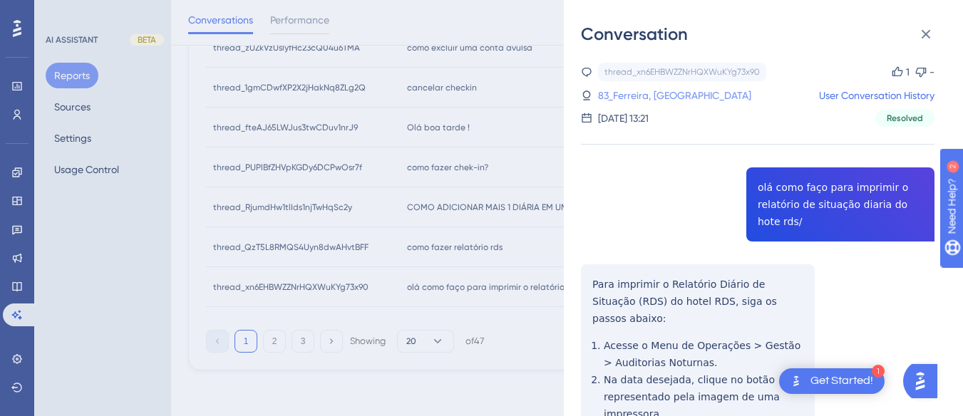
click at [624, 88] on link "83_Ferreira, Maira" at bounding box center [674, 95] width 153 height 17
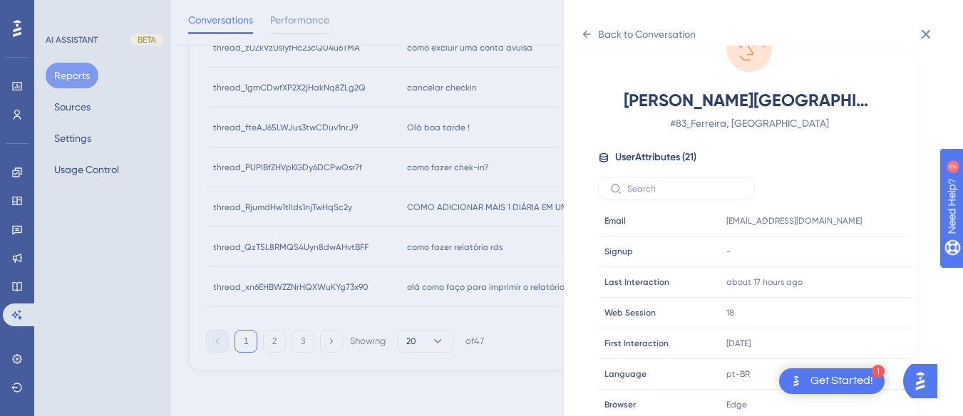
scroll to position [434, 0]
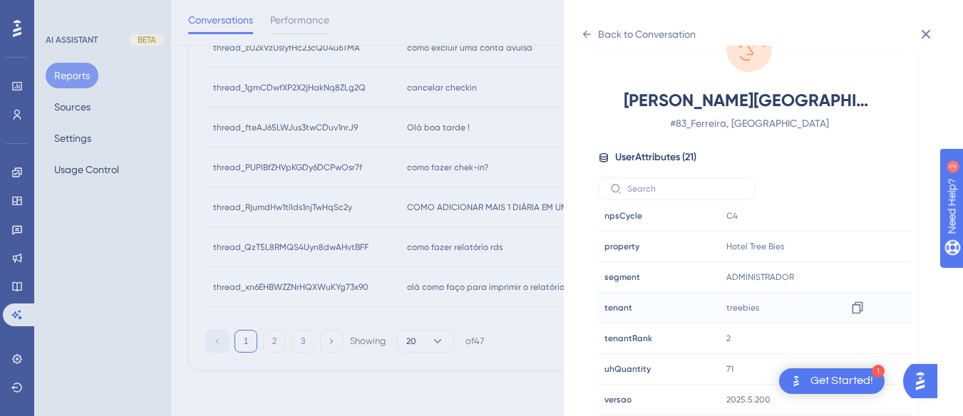
click at [867, 309] on div "treebies Copy treebies" at bounding box center [797, 308] width 154 height 29
click at [846, 304] on div at bounding box center [857, 307] width 23 height 23
click at [858, 307] on icon at bounding box center [857, 308] width 11 height 12
click at [583, 32] on icon at bounding box center [586, 34] width 11 height 11
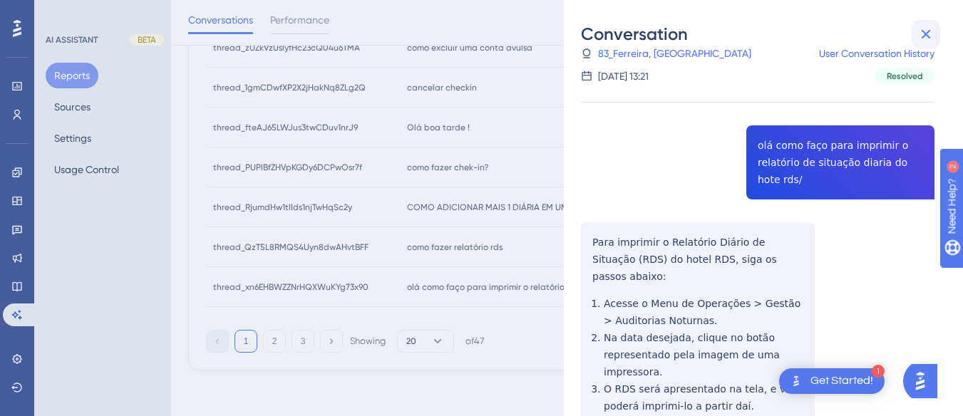
click at [929, 29] on icon at bounding box center [925, 34] width 17 height 17
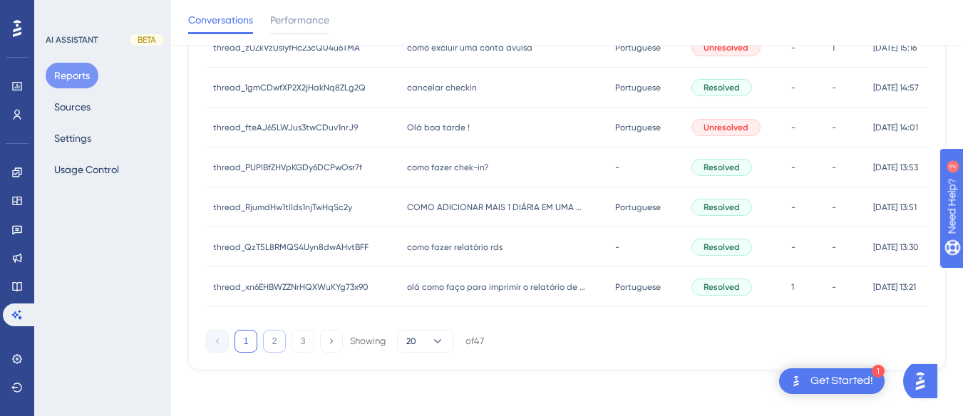
click at [269, 346] on button "2" at bounding box center [274, 341] width 23 height 23
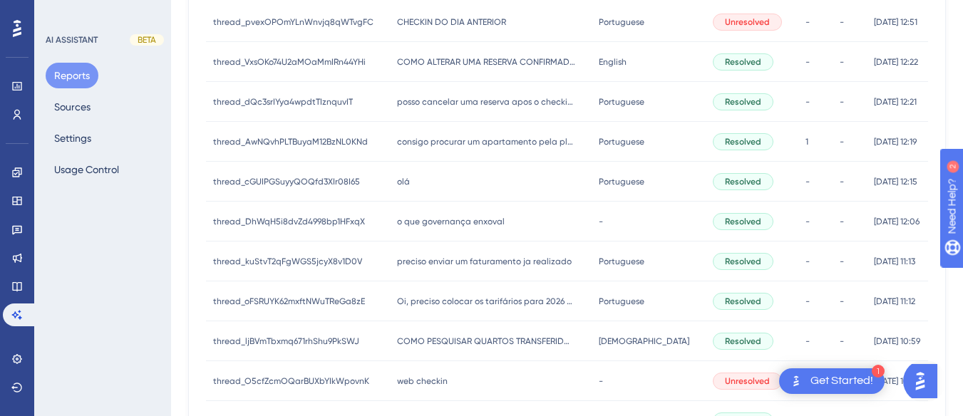
scroll to position [0, 0]
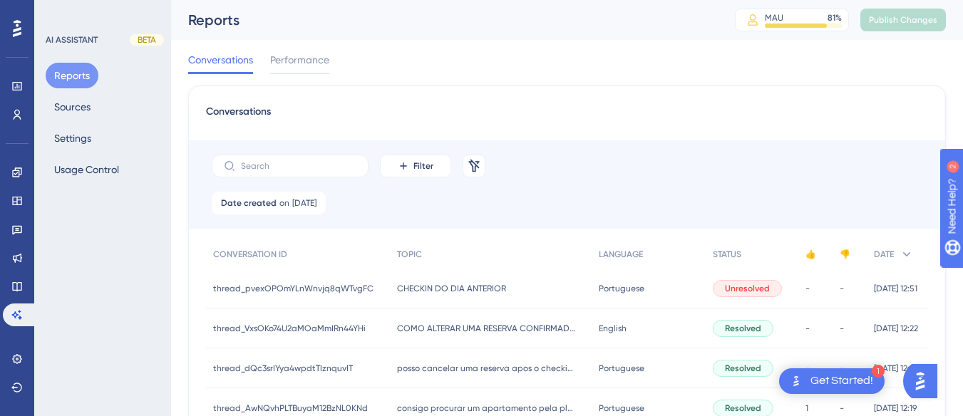
click at [400, 301] on div "CHECKIN DO DIA ANTERIOR CHECKIN DO DIA ANTERIOR" at bounding box center [491, 289] width 202 height 40
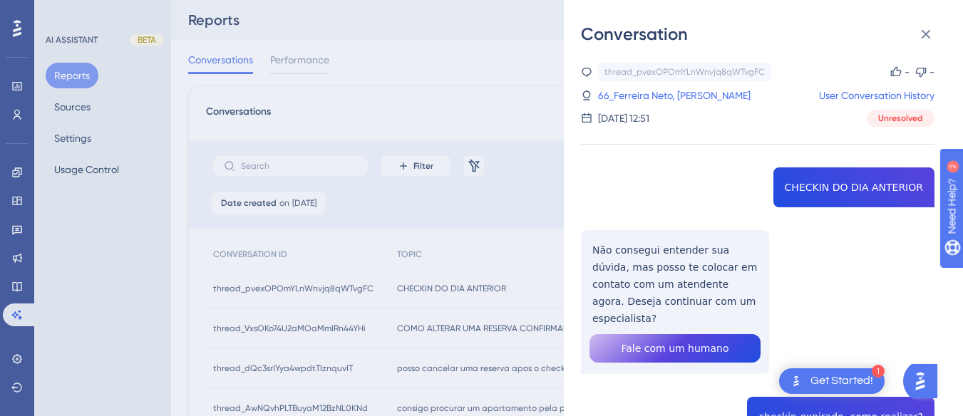
click at [837, 179] on div "thread_pvexOPOmYLnWnvjq8qWTvgFC Copy - - 66_Ferreira Neto, José Elias User Conv…" at bounding box center [757, 377] width 353 height 629
copy span "CHECKIN DO DIA ANTERIOR"
click at [672, 276] on div "thread_pvexOPOmYLnWnvjq8qWTvgFC Copy - - 66_Ferreira Neto, José Elias User Conv…" at bounding box center [757, 377] width 353 height 629
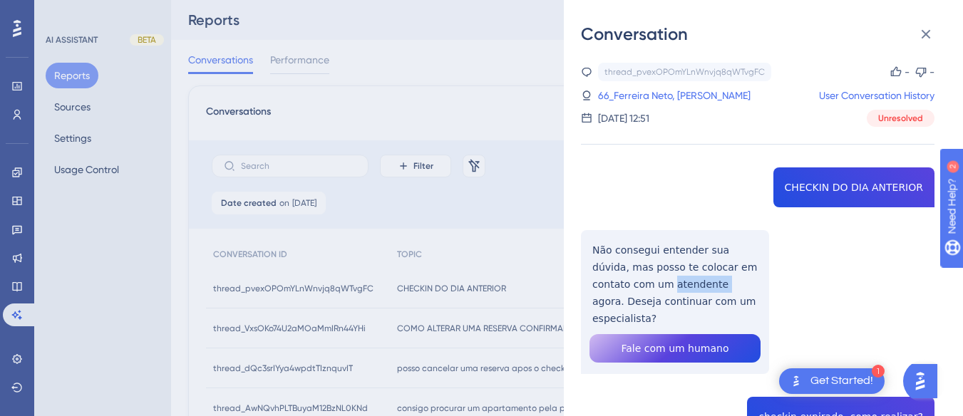
click at [672, 276] on div "thread_pvexOPOmYLnWnvjq8qWTvgFC Copy - - 66_Ferreira Neto, José Elias User Conv…" at bounding box center [757, 377] width 353 height 629
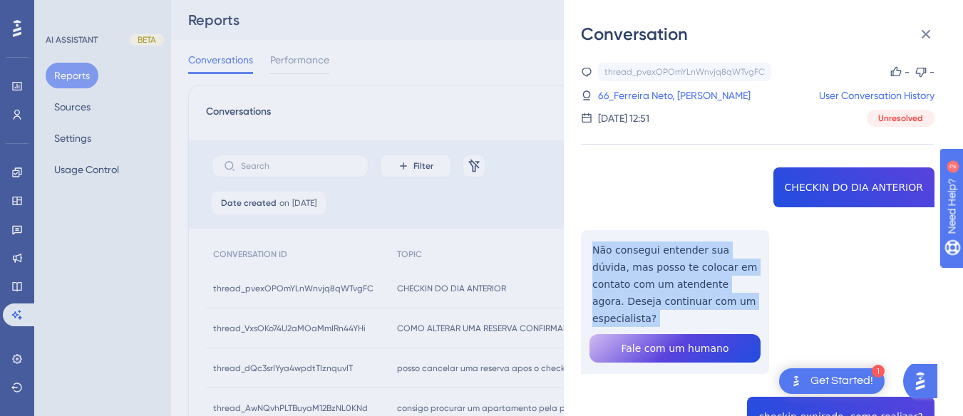
click at [672, 276] on div "thread_pvexOPOmYLnWnvjq8qWTvgFC Copy - - 66_Ferreira Neto, José Elias User Conv…" at bounding box center [757, 377] width 353 height 629
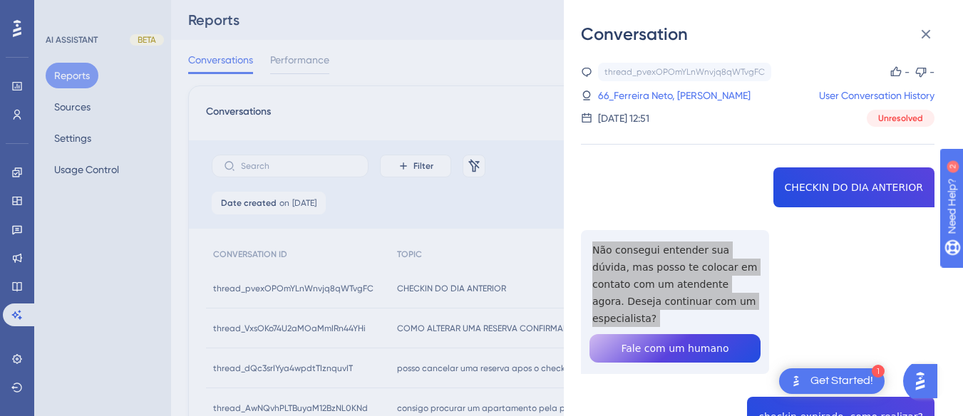
scroll to position [143, 0]
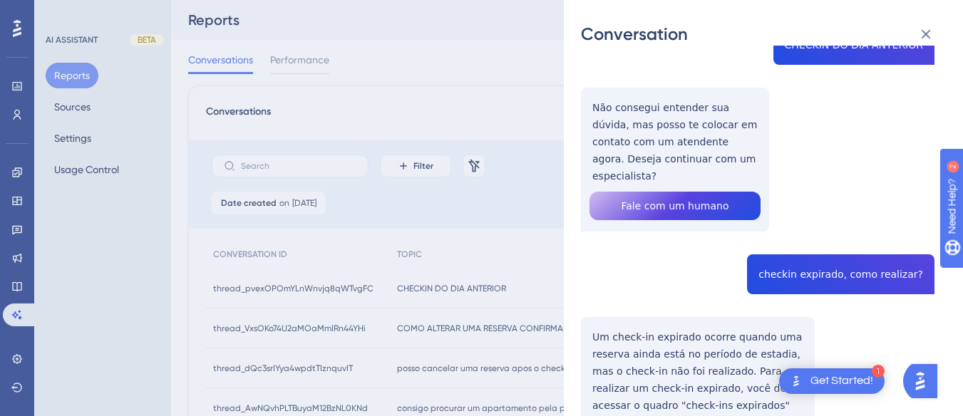
click at [776, 233] on div "thread_pvexOPOmYLnWnvjq8qWTvgFC Copy - - 66_Ferreira Neto, José Elias User Conv…" at bounding box center [757, 234] width 353 height 629
click at [824, 254] on div "thread_pvexOPOmYLnWnvjq8qWTvgFC Copy - - 66_Ferreira Neto, José Elias User Conv…" at bounding box center [757, 234] width 353 height 629
click at [825, 255] on div "thread_pvexOPOmYLnWnvjq8qWTvgFC Copy - - 66_Ferreira Neto, José Elias User Conv…" at bounding box center [757, 234] width 353 height 629
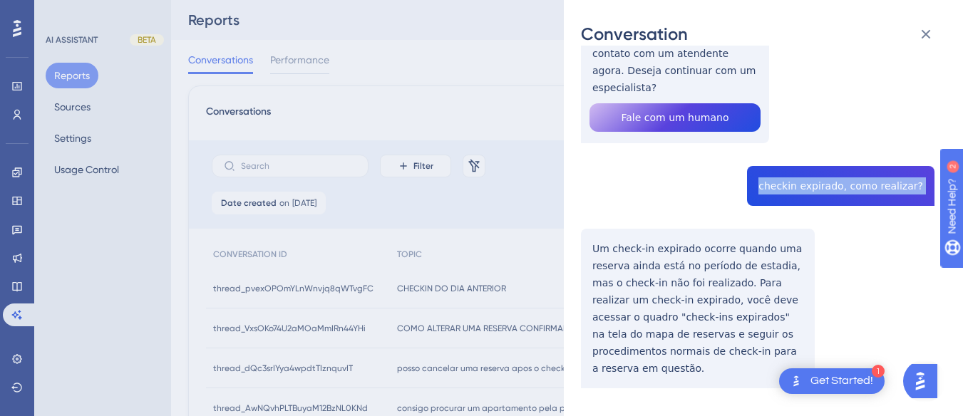
click at [592, 227] on div "thread_pvexOPOmYLnWnvjq8qWTvgFC Copy - - 66_Ferreira Neto, José Elias User Conv…" at bounding box center [757, 146] width 353 height 629
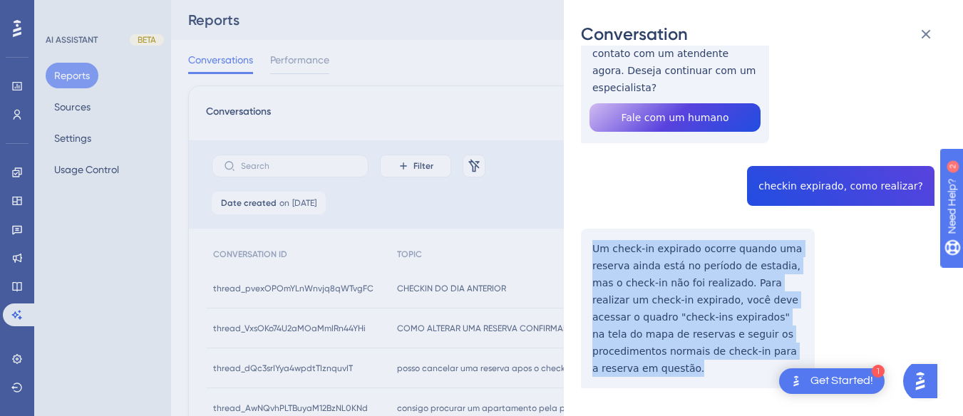
drag, startPoint x: 575, startPoint y: 227, endPoint x: 646, endPoint y: 239, distance: 71.6
click at [770, 343] on div "Conversation thread_pvexOPOmYLnWnvjq8qWTvgFC Copy - - 66_Ferreira Neto, José El…" at bounding box center [763, 208] width 399 height 416
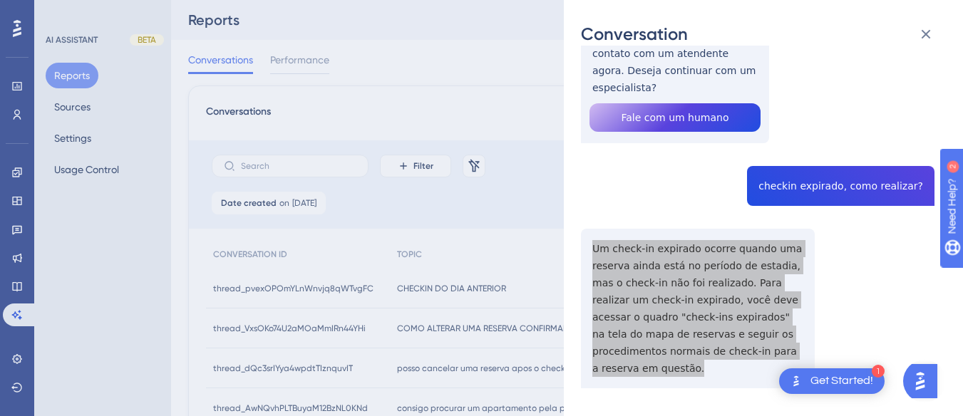
scroll to position [0, 0]
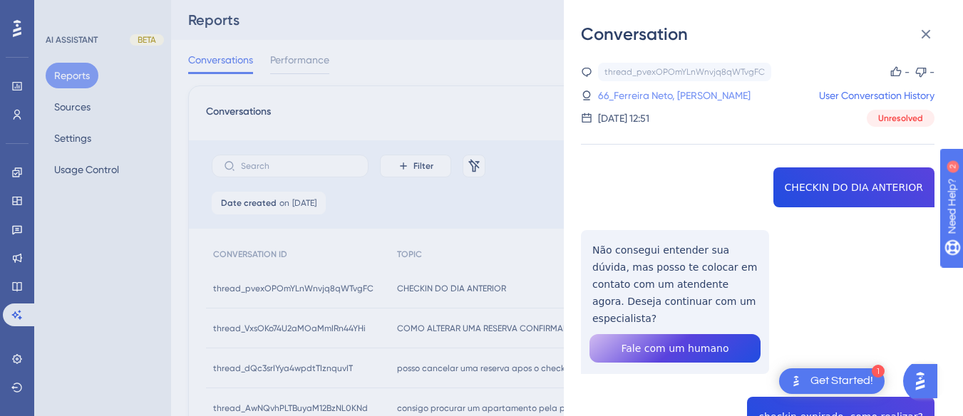
click at [654, 101] on link "66_Ferreira Neto, José Elias" at bounding box center [674, 95] width 152 height 17
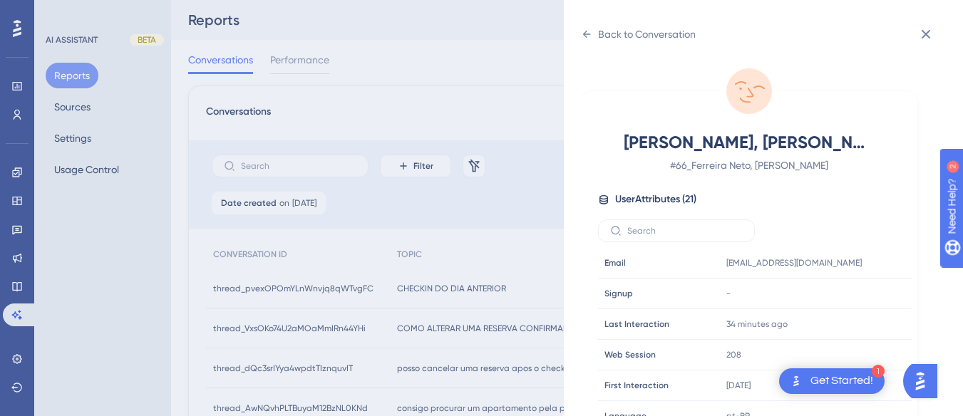
scroll to position [434, 0]
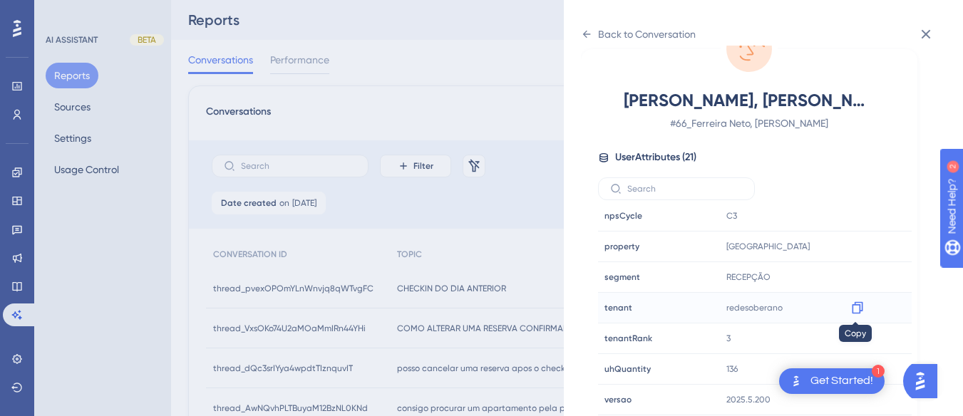
click at [859, 306] on icon at bounding box center [857, 308] width 14 height 14
click at [860, 246] on icon at bounding box center [857, 247] width 11 height 12
click at [584, 41] on div "Back to Conversation" at bounding box center [638, 34] width 115 height 23
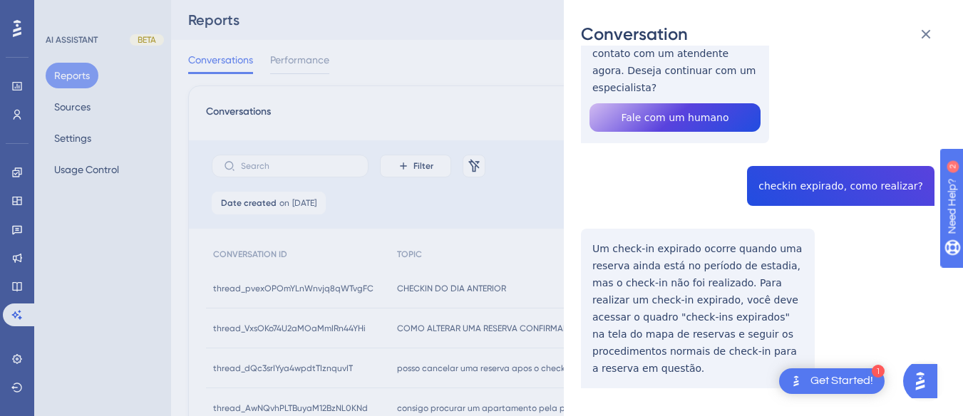
scroll to position [0, 0]
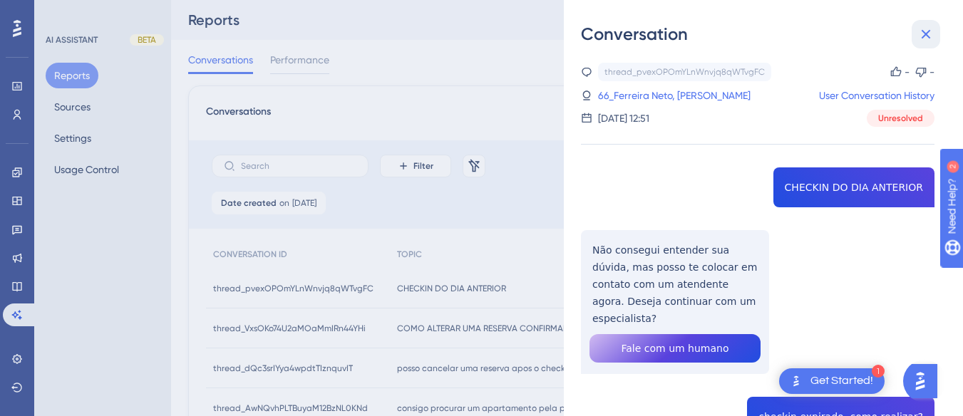
drag, startPoint x: 921, startPoint y: 41, endPoint x: 667, endPoint y: 48, distance: 253.8
click at [921, 41] on icon at bounding box center [925, 34] width 17 height 17
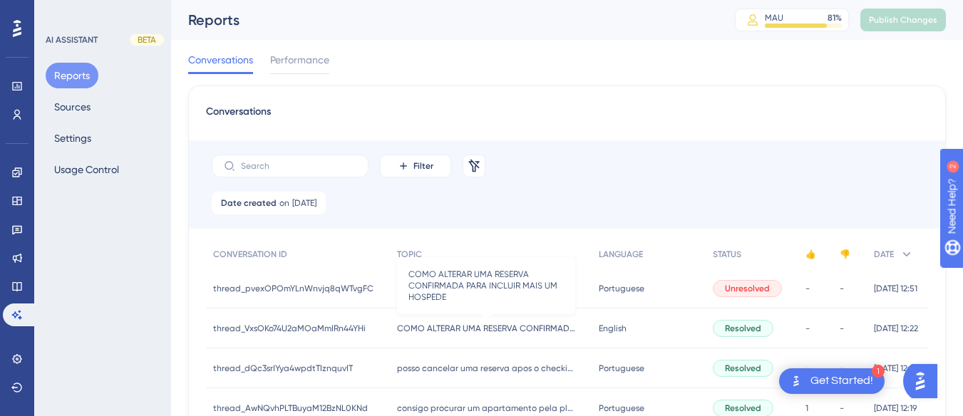
click at [509, 323] on span "COMO ALTERAR UMA RESERVA CONFIRMADA PARA INCLUIR MAIS UM HOSPEDE" at bounding box center [486, 328] width 178 height 11
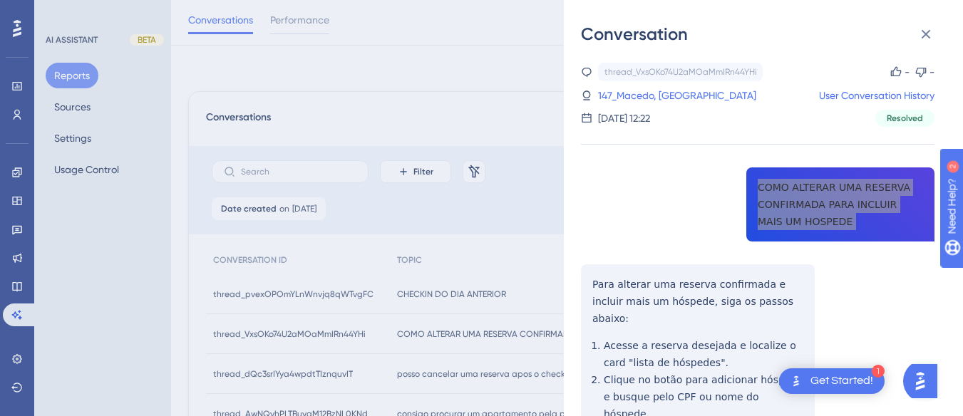
scroll to position [214, 0]
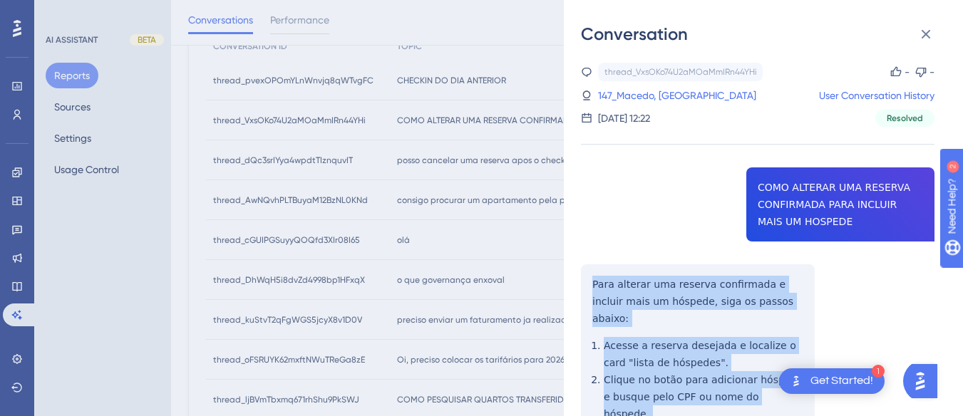
scroll to position [285, 0]
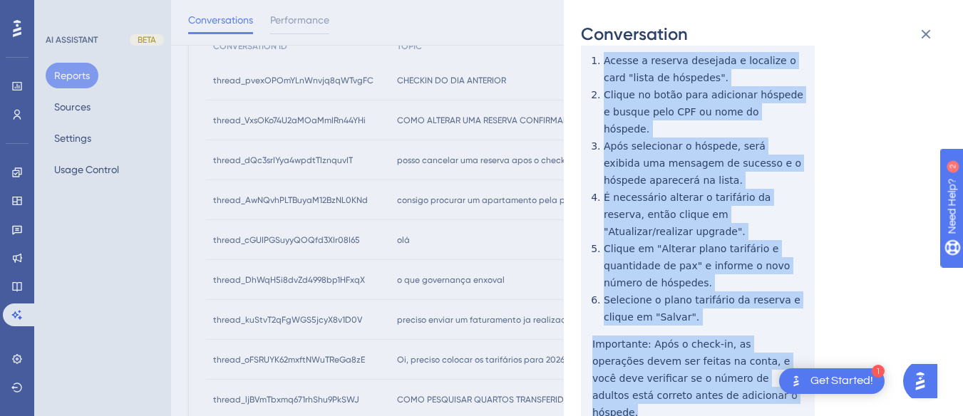
drag, startPoint x: 585, startPoint y: 277, endPoint x: 710, endPoint y: 279, distance: 124.7
click at [715, 335] on div "thread_VxsOKo74U2aMOaMmIRn44YHi Copy - - 147_Macedo, Douglas User Conversation …" at bounding box center [757, 142] width 353 height 728
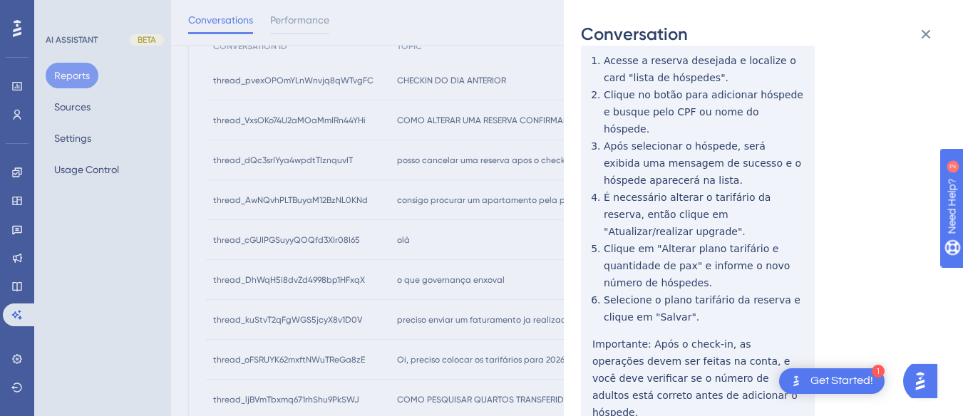
drag, startPoint x: 762, startPoint y: 394, endPoint x: 689, endPoint y: 346, distance: 87.4
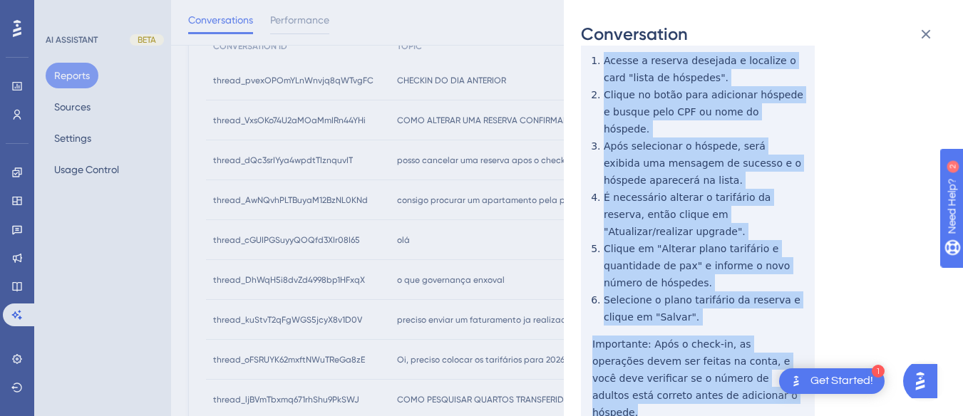
scroll to position [0, 0]
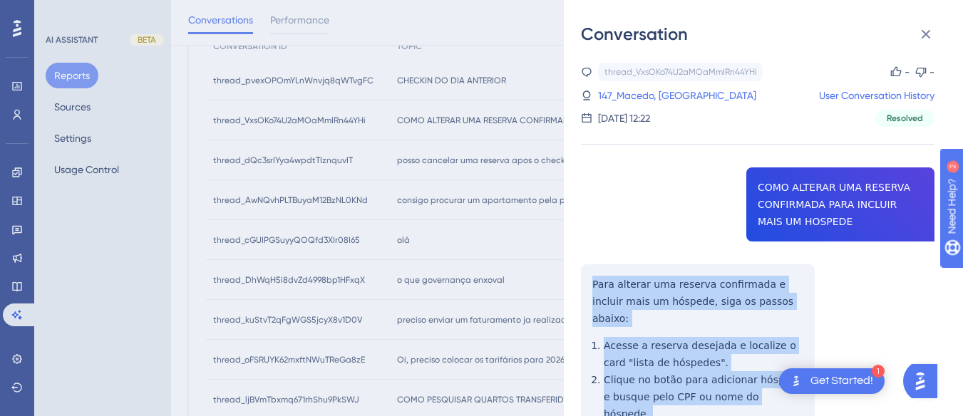
drag, startPoint x: 688, startPoint y: 344, endPoint x: 585, endPoint y: 281, distance: 120.9
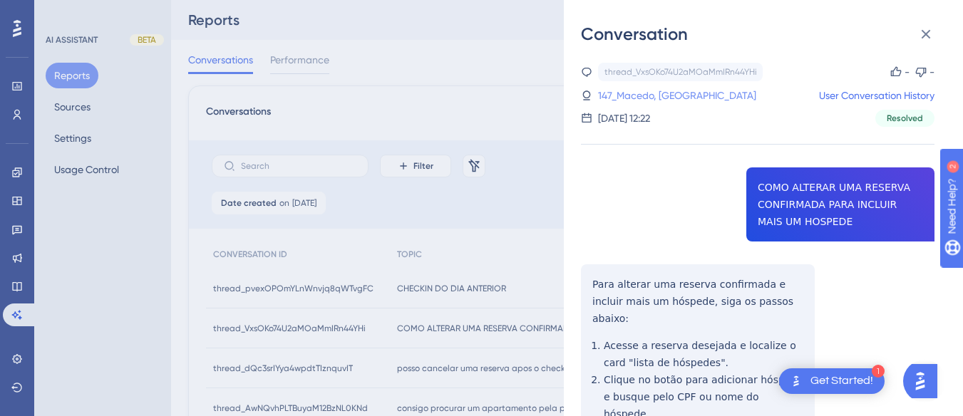
click at [646, 93] on link "147_Macedo, Douglas" at bounding box center [677, 95] width 158 height 17
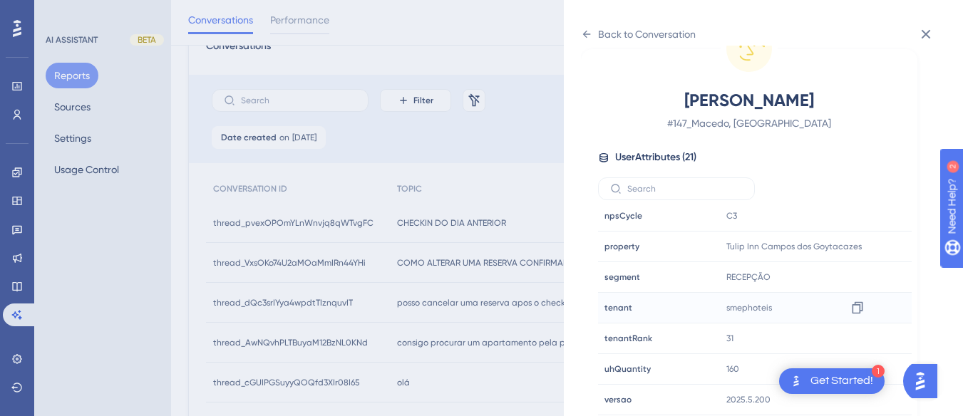
scroll to position [214, 0]
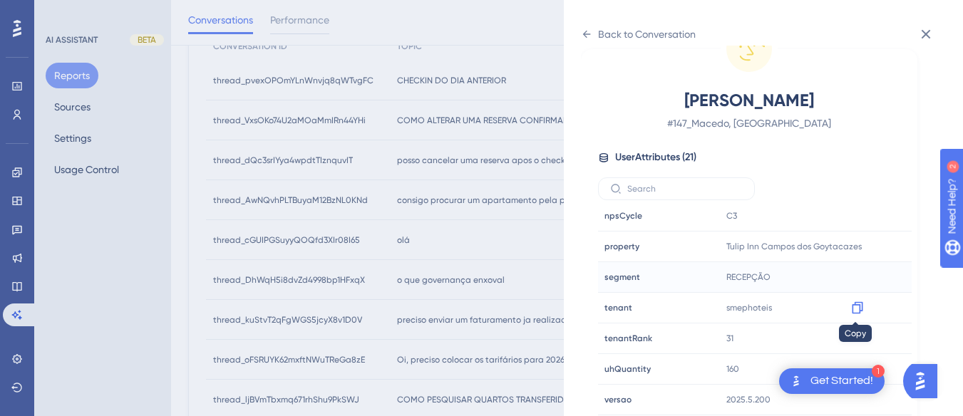
drag, startPoint x: 857, startPoint y: 303, endPoint x: 889, endPoint y: 290, distance: 34.5
click at [857, 303] on icon at bounding box center [857, 308] width 11 height 12
click at [859, 248] on icon at bounding box center [857, 247] width 11 height 12
click at [581, 30] on icon at bounding box center [586, 34] width 11 height 11
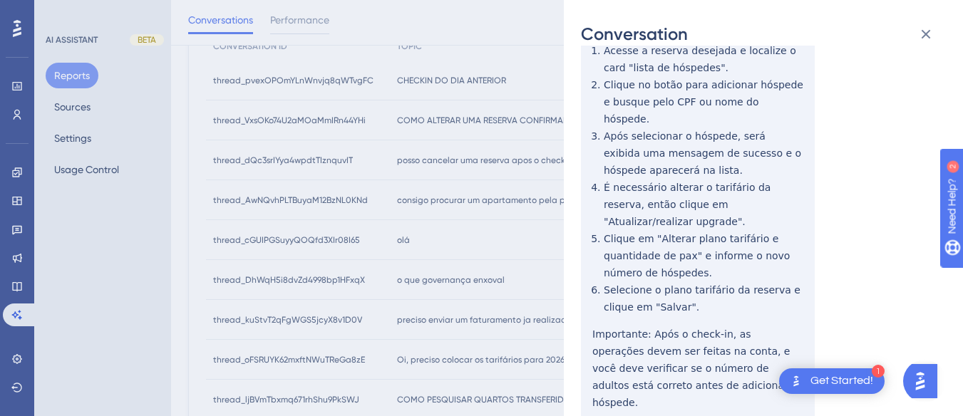
scroll to position [0, 0]
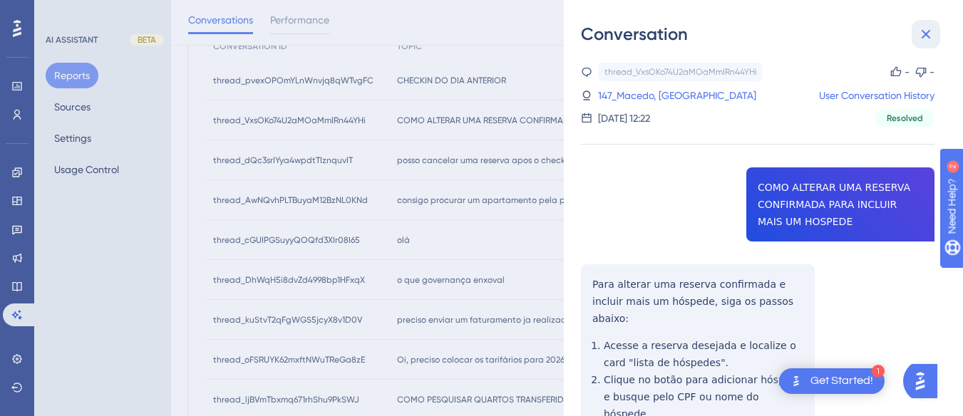
click at [925, 40] on icon at bounding box center [925, 34] width 17 height 17
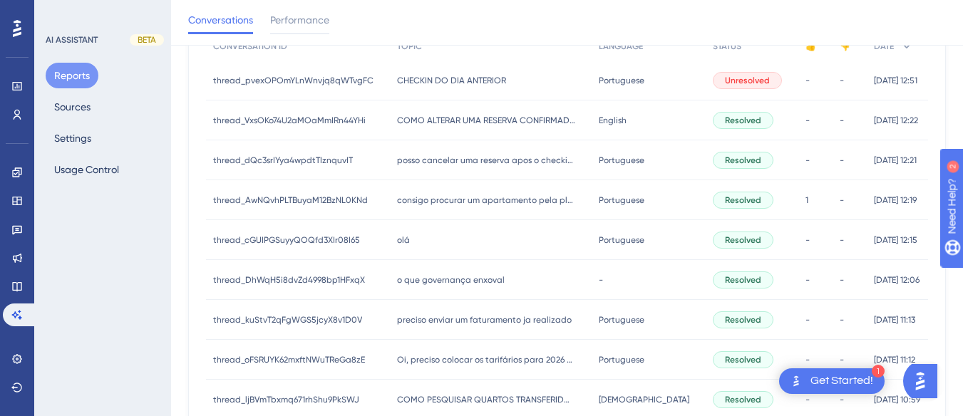
click at [441, 155] on span "posso cancelar uma reserva apos o checkin?" at bounding box center [486, 160] width 178 height 11
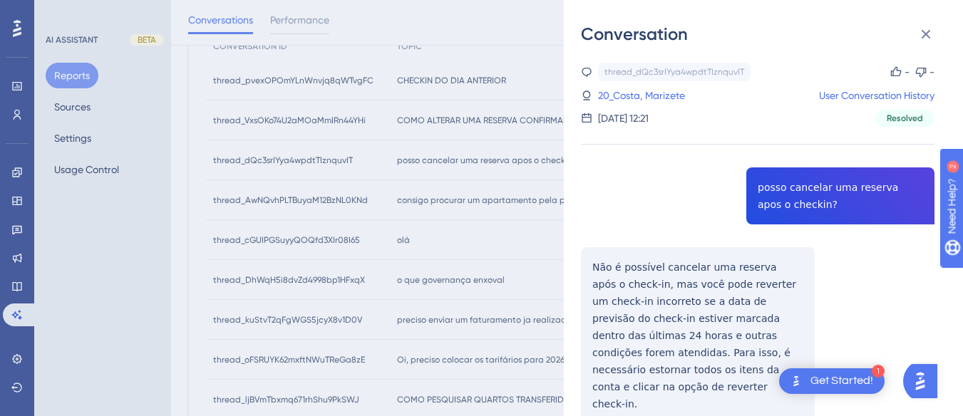
click at [812, 196] on div "thread_dQc3srIYya4wpdtTIznquvIT Copy - - 20_Costa, Marizete User Conversation H…" at bounding box center [757, 280] width 353 height 434
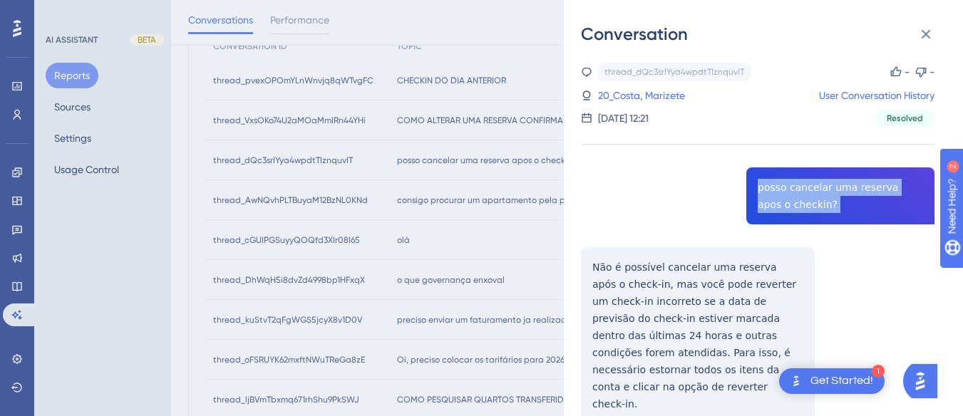
click at [812, 196] on div "thread_dQc3srIYya4wpdtTIznquvIT Copy - - 20_Costa, Marizete User Conversation H…" at bounding box center [757, 280] width 353 height 434
click at [584, 267] on div "thread_dQc3srIYya4wpdtTIznquvIT Copy - - 20_Costa, Marizete User Conversation H…" at bounding box center [757, 280] width 353 height 434
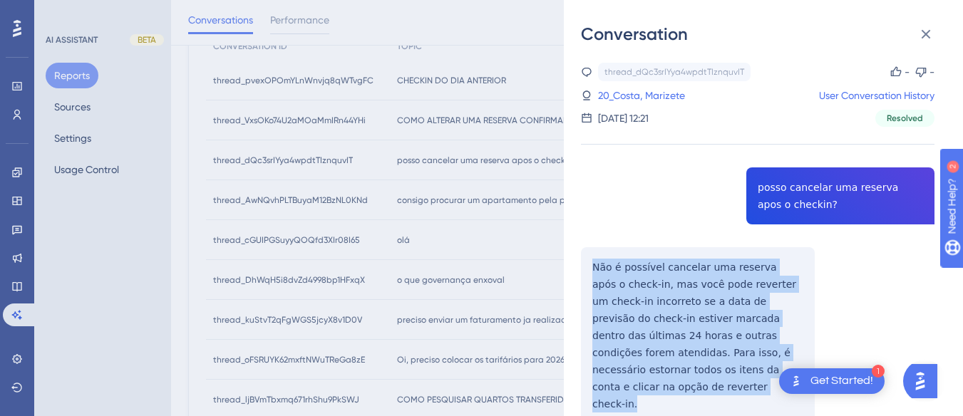
drag, startPoint x: 581, startPoint y: 259, endPoint x: 711, endPoint y: 324, distance: 145.6
click at [768, 376] on div "thread_dQc3srIYya4wpdtTIznquvIT Copy - - 20_Costa, Marizete User Conversation H…" at bounding box center [757, 280] width 353 height 434
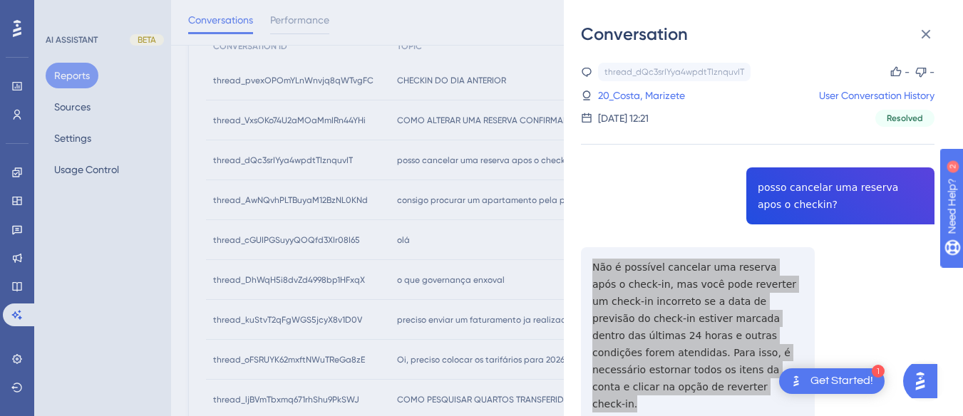
scroll to position [36, 0]
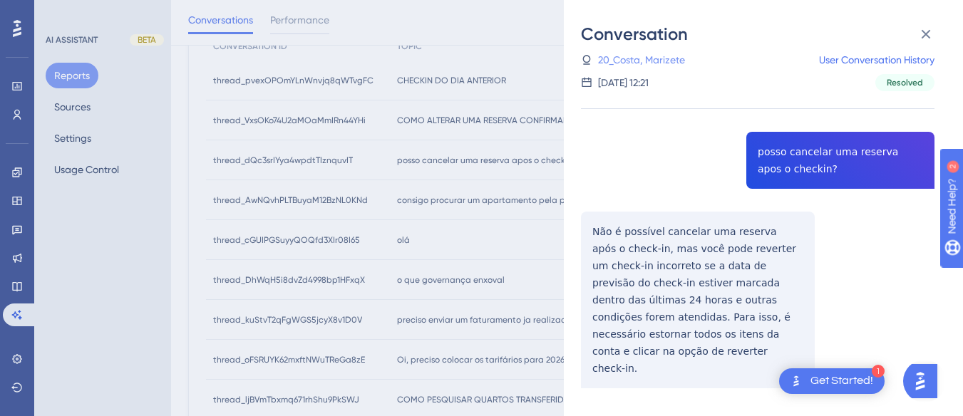
click at [624, 68] on link "20_Costa, Marizete" at bounding box center [641, 59] width 87 height 17
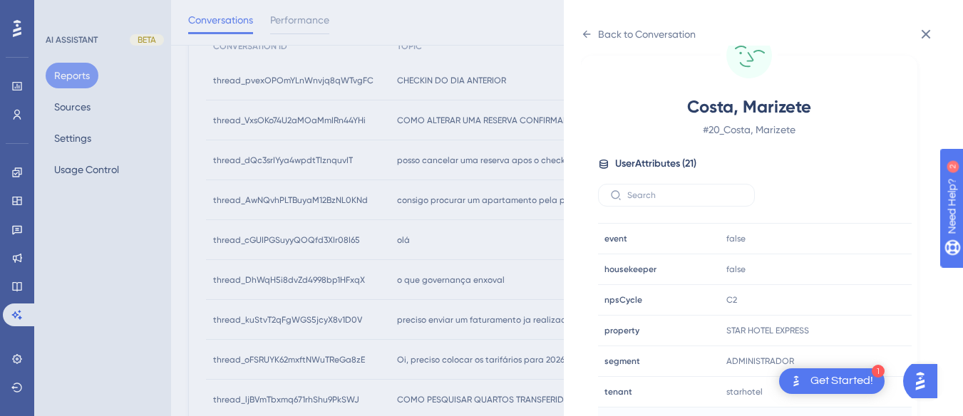
scroll to position [434, 0]
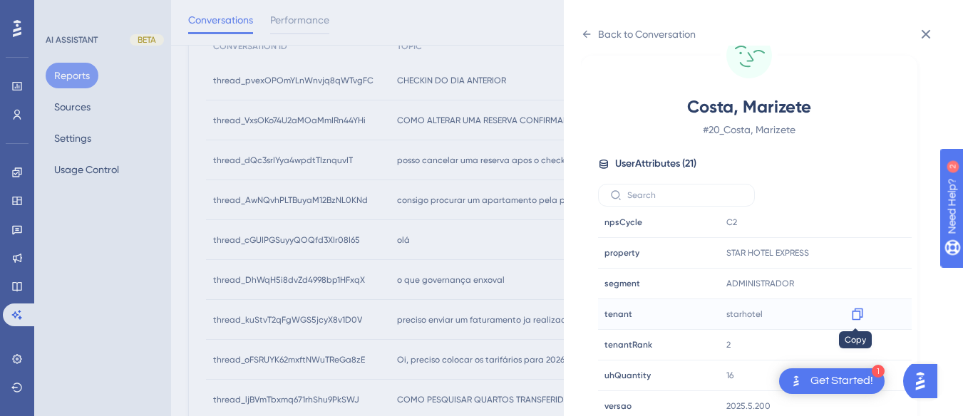
click at [856, 309] on icon at bounding box center [857, 315] width 11 height 12
click at [586, 34] on icon at bounding box center [587, 34] width 8 height 7
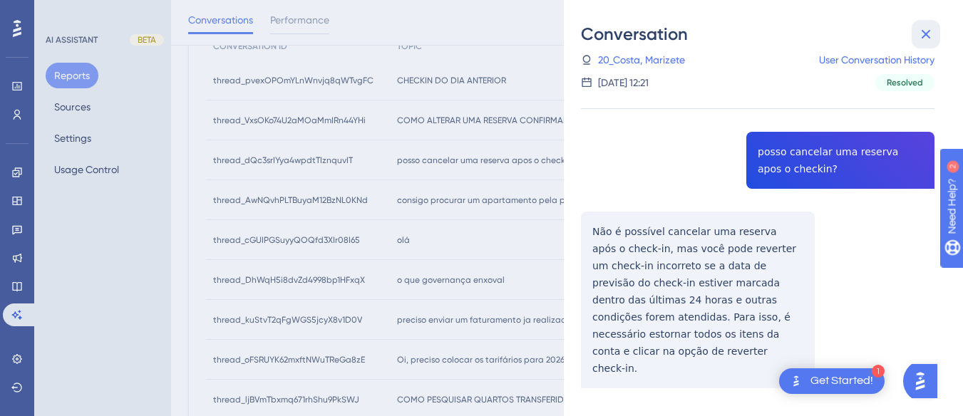
click at [918, 31] on icon at bounding box center [925, 34] width 17 height 17
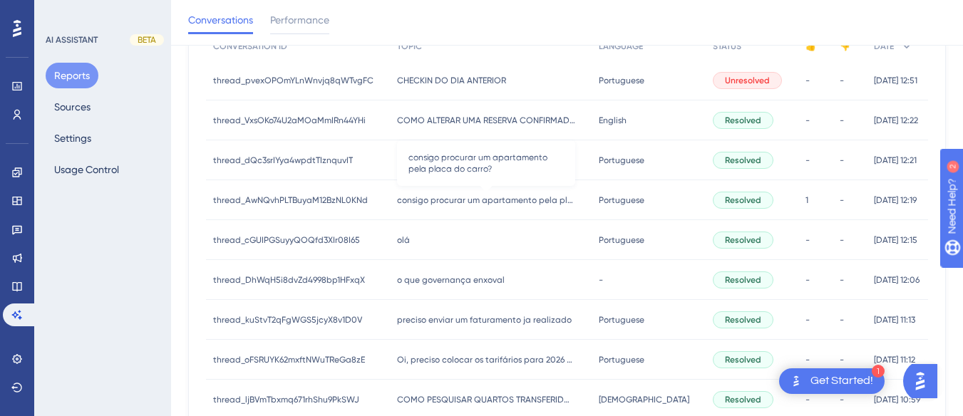
click at [472, 203] on span "consigo procurar um apartamento pela placa do carro?" at bounding box center [486, 200] width 178 height 11
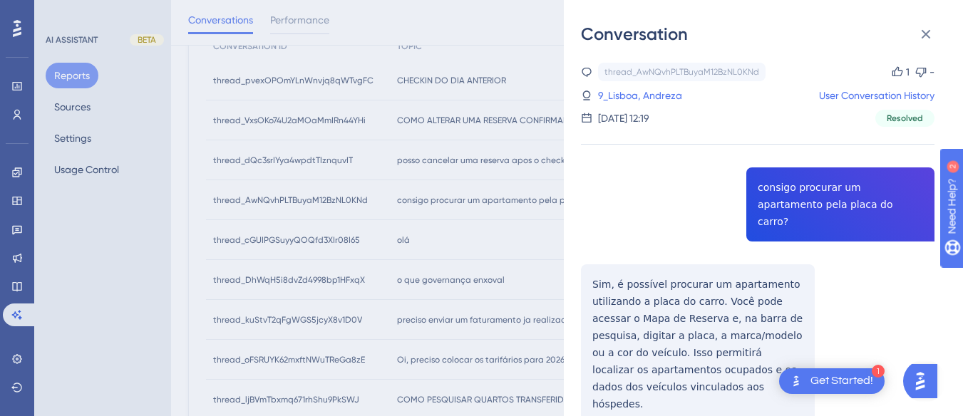
click at [777, 193] on div "thread_AwNQvhPLTBuyaM12BzNL0KNd Copy 1 - 9_Lisboa, Andreza User Conversation Hi…" at bounding box center [757, 294] width 353 height 462
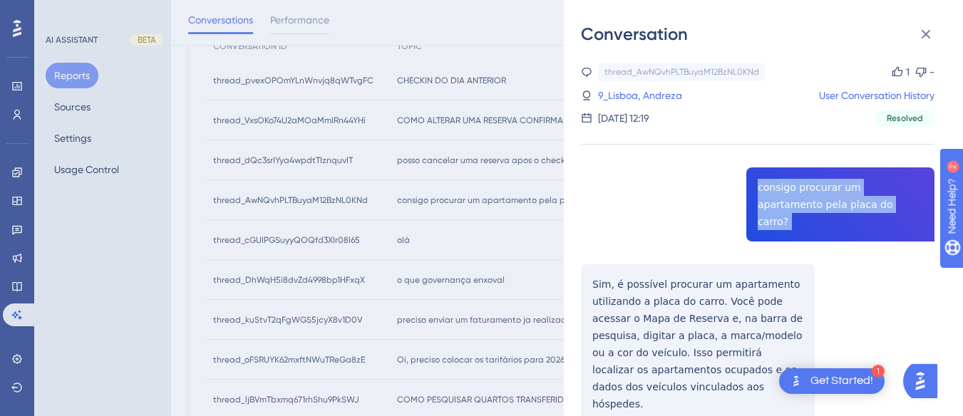
click at [777, 193] on div "thread_AwNQvhPLTBuyaM12BzNL0KNd Copy 1 - 9_Lisboa, Andreza User Conversation Hi…" at bounding box center [757, 294] width 353 height 462
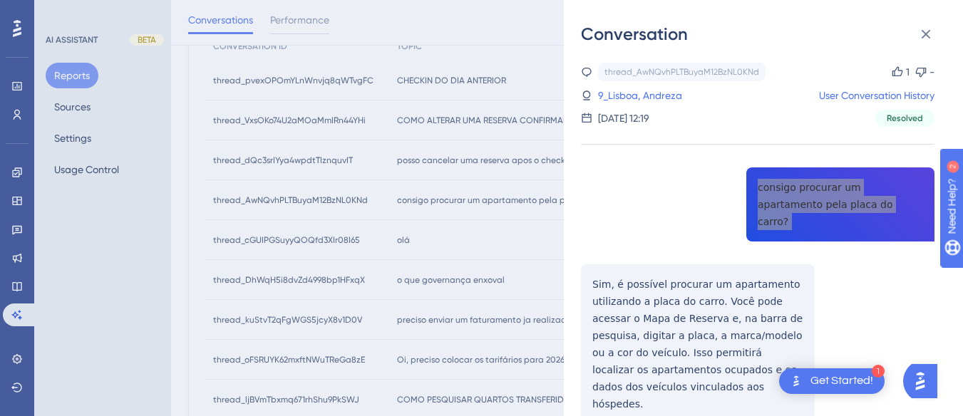
scroll to position [64, 0]
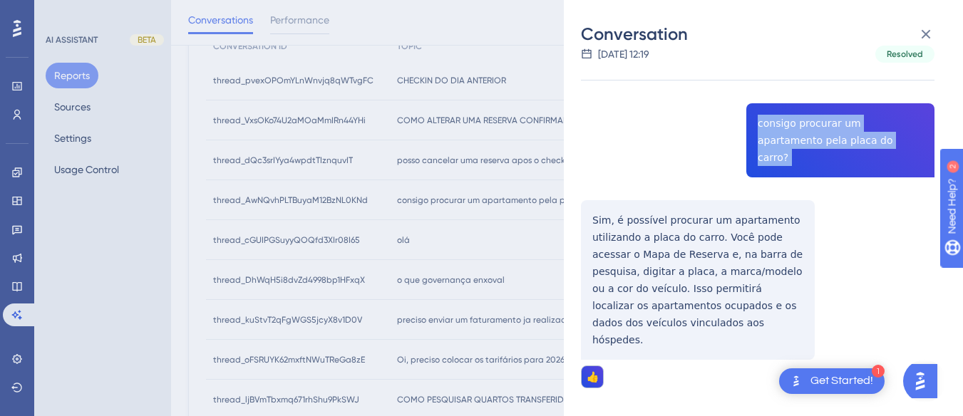
click at [589, 205] on div "thread_AwNQvhPLTBuyaM12BzNL0KNd Copy 1 - 9_Lisboa, Andreza User Conversation Hi…" at bounding box center [757, 230] width 353 height 462
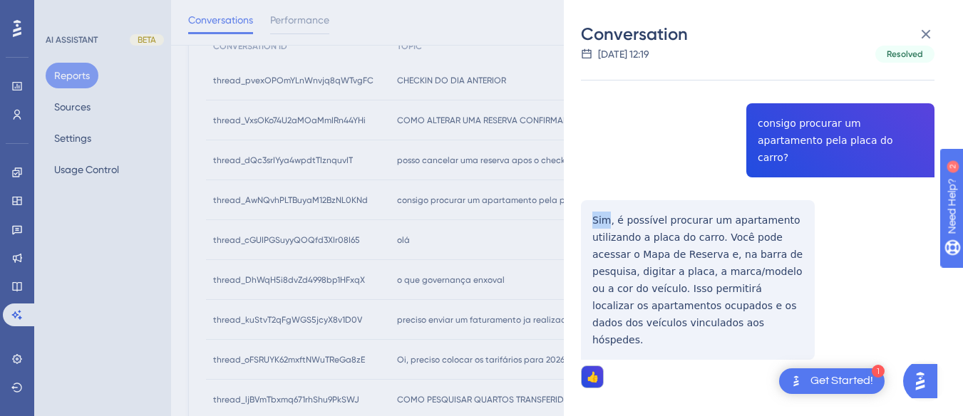
click at [589, 205] on div "thread_AwNQvhPLTBuyaM12BzNL0KNd Copy 1 - 9_Lisboa, Andreza User Conversation Hi…" at bounding box center [757, 230] width 353 height 462
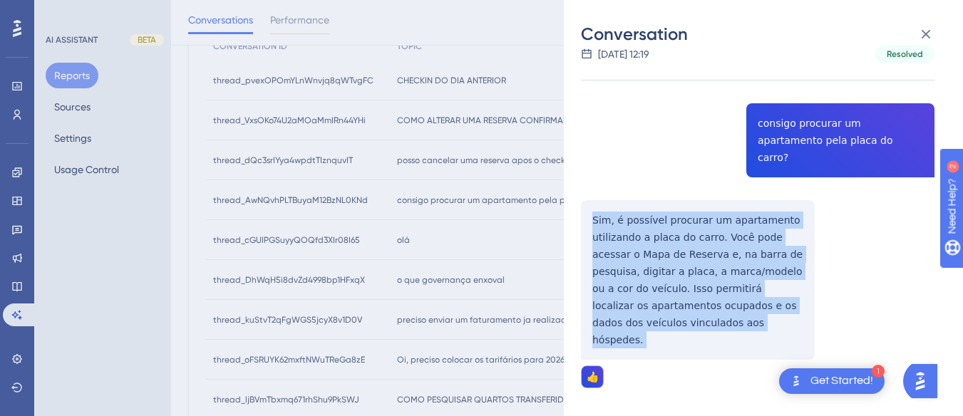
click at [589, 205] on div "thread_AwNQvhPLTBuyaM12BzNL0KNd Copy 1 - 9_Lisboa, Andreza User Conversation Hi…" at bounding box center [757, 230] width 353 height 462
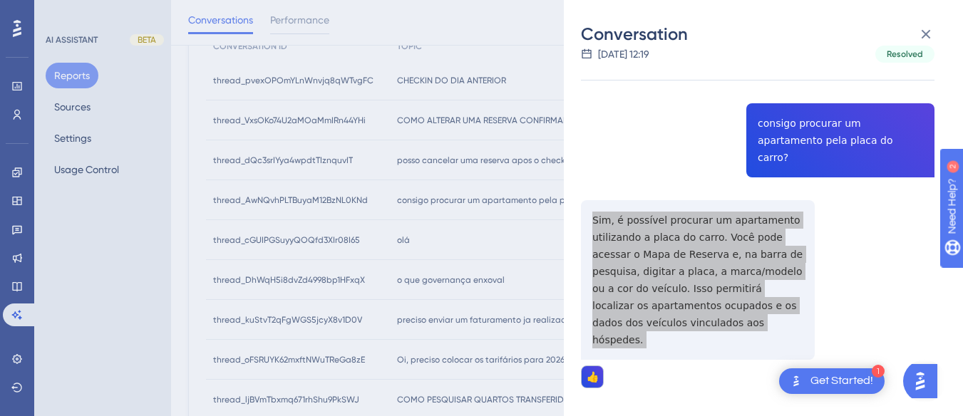
scroll to position [0, 0]
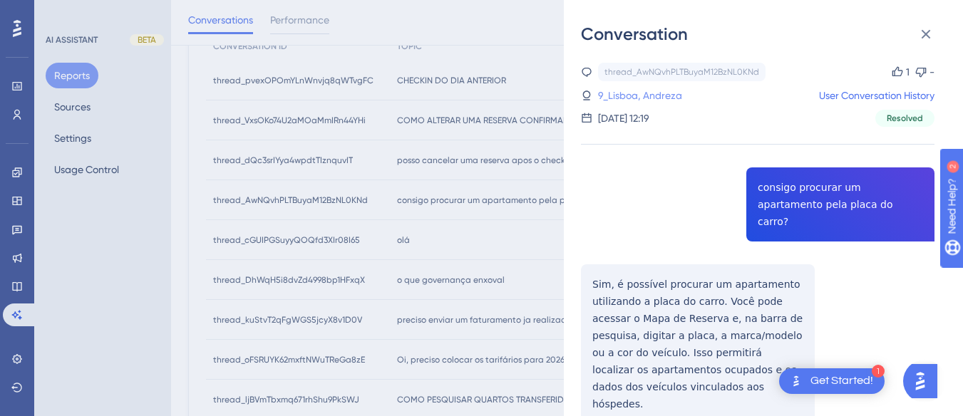
click at [633, 99] on link "9_Lisboa, Andreza" at bounding box center [640, 95] width 84 height 17
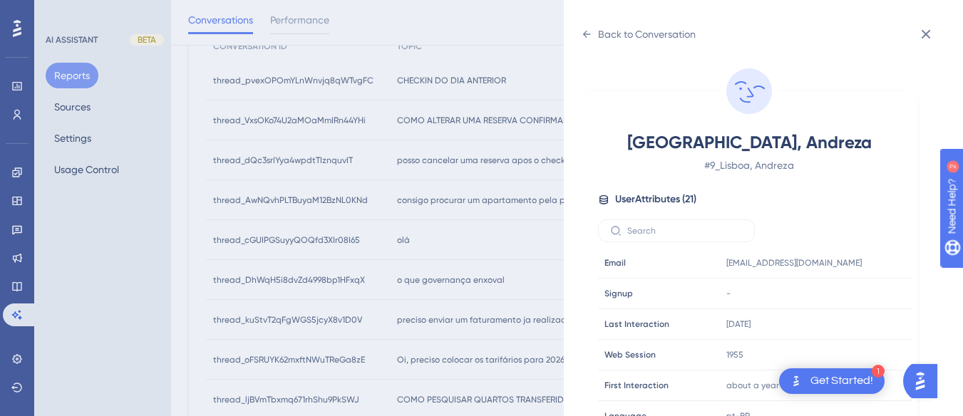
scroll to position [434, 0]
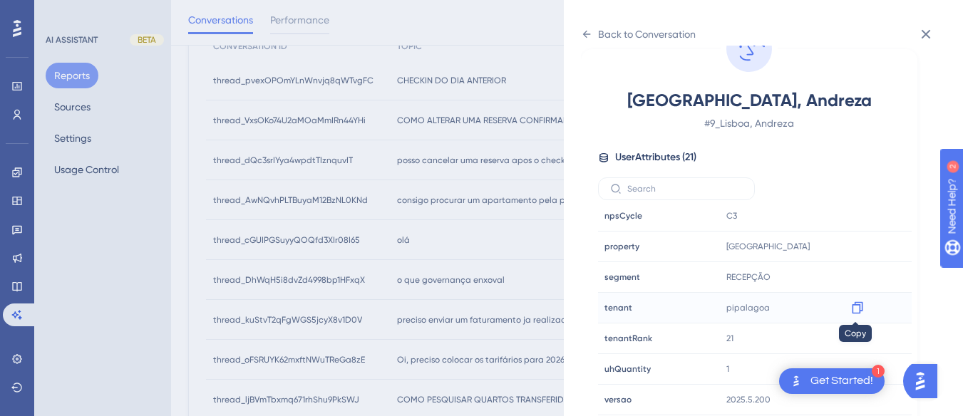
click at [856, 302] on icon at bounding box center [857, 308] width 11 height 12
click at [588, 34] on icon at bounding box center [587, 34] width 8 height 7
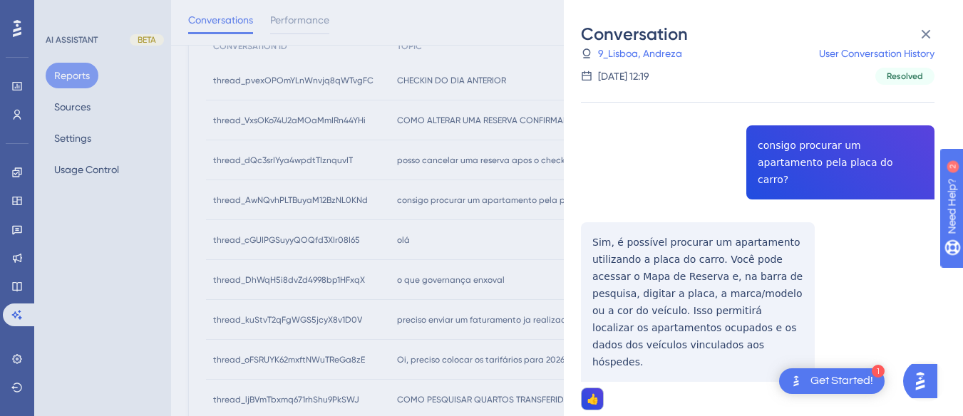
scroll to position [64, 0]
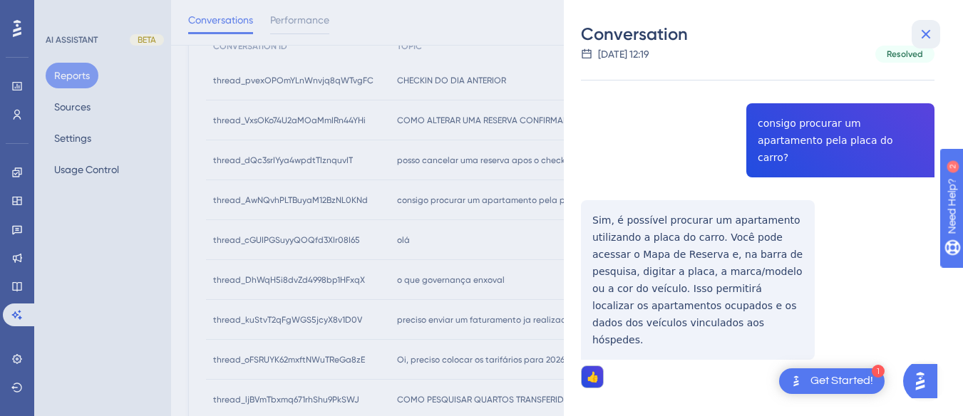
click at [930, 30] on icon at bounding box center [925, 34] width 17 height 17
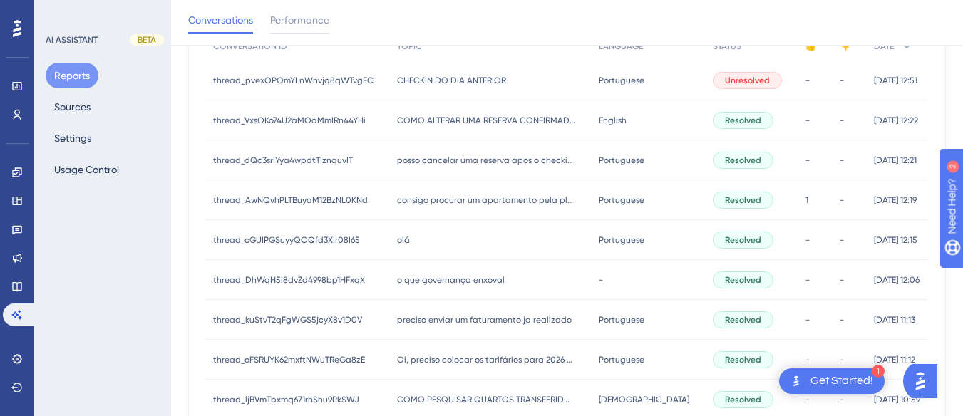
click at [408, 243] on span "olá" at bounding box center [403, 239] width 13 height 11
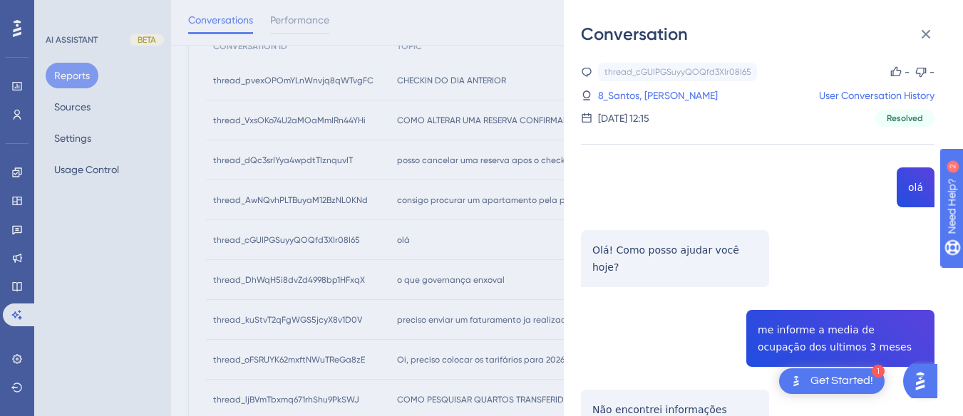
scroll to position [143, 0]
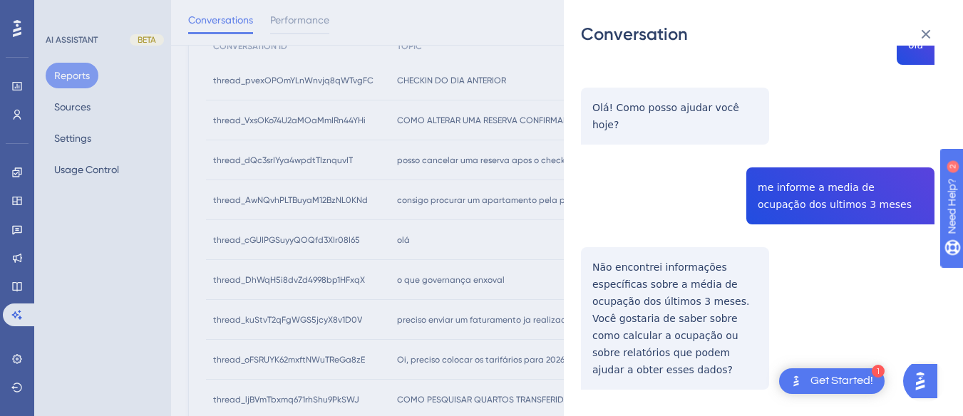
click at [782, 182] on div "thread_cGUIPGSuyyQOQfd3XIr08I65 Copy - - 8_Santos, Juliana User Conversation Hi…" at bounding box center [757, 191] width 353 height 542
click at [783, 182] on div "thread_cGUIPGSuyyQOQfd3XIr08I65 Copy - - 8_Santos, Juliana User Conversation Hi…" at bounding box center [757, 191] width 353 height 542
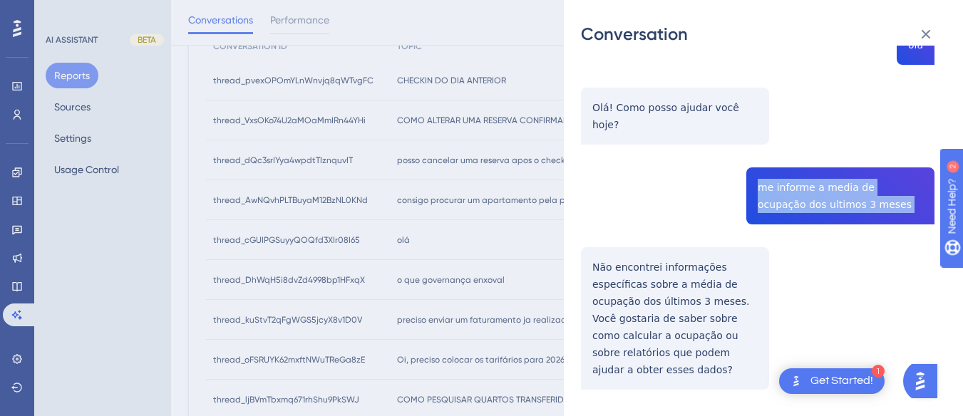
click at [783, 182] on div "thread_cGUIPGSuyyQOQfd3XIr08I65 Copy - - 8_Santos, Juliana User Conversation Hi…" at bounding box center [757, 191] width 353 height 542
click at [585, 242] on div "thread_cGUIPGSuyyQOQfd3XIr08I65 Copy - - 8_Santos, Juliana User Conversation Hi…" at bounding box center [757, 191] width 353 height 542
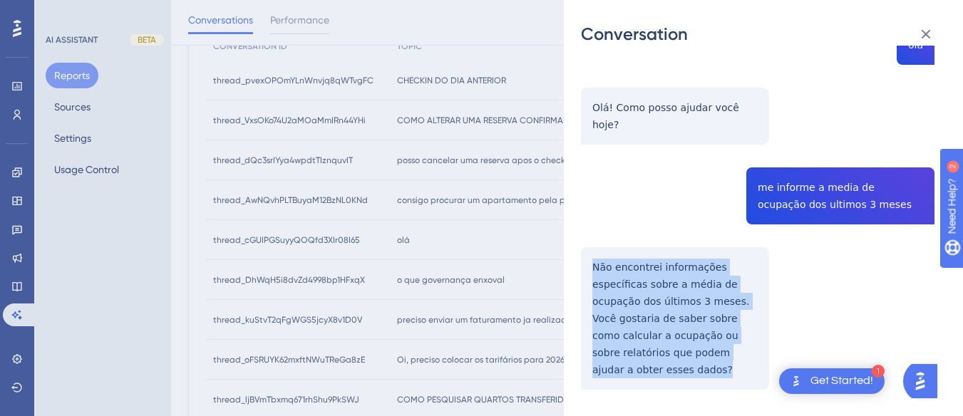
drag, startPoint x: 585, startPoint y: 242, endPoint x: 658, endPoint y: 378, distance: 154.6
click at [658, 378] on div "thread_cGUIPGSuyyQOQfd3XIr08I65 Copy - - 8_Santos, Juliana User Conversation Hi…" at bounding box center [757, 191] width 353 height 542
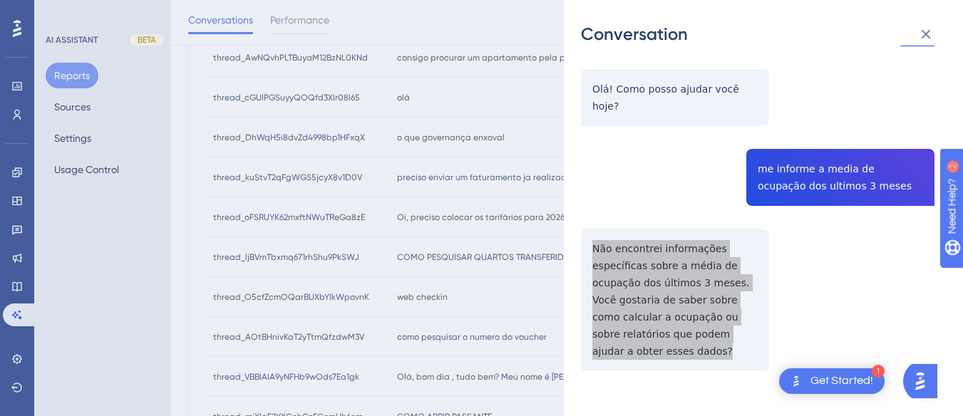
scroll to position [0, 0]
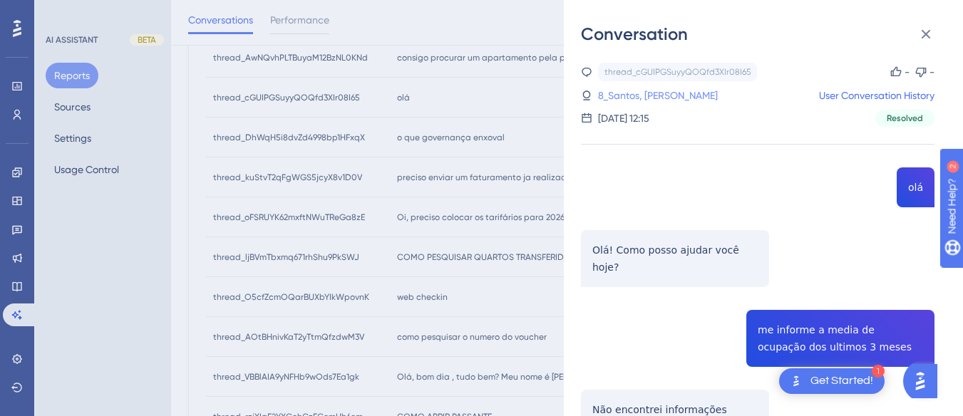
click at [614, 89] on link "8_Santos, Juliana" at bounding box center [658, 95] width 120 height 17
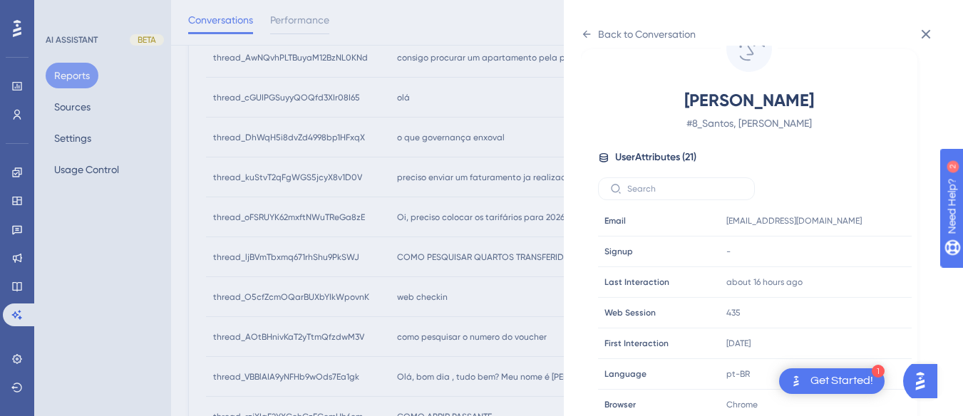
scroll to position [434, 0]
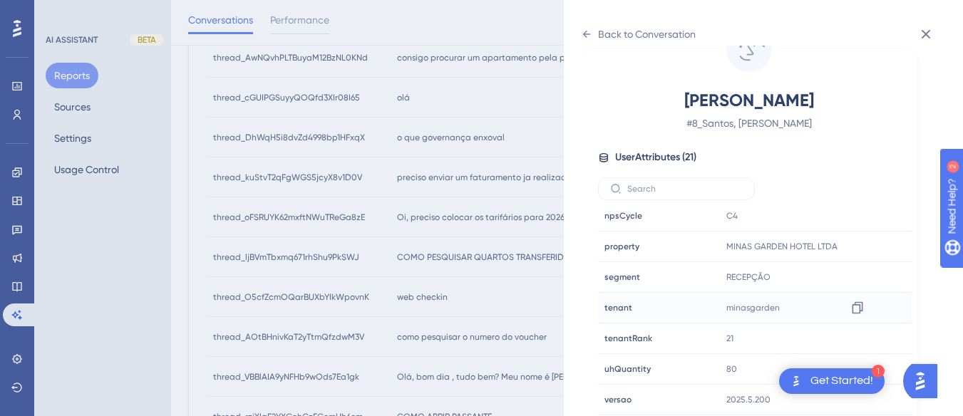
click at [870, 304] on div "minasgarden Copy minasgarden" at bounding box center [797, 308] width 154 height 29
click at [857, 306] on icon at bounding box center [857, 308] width 11 height 12
click at [588, 27] on div "Back to Conversation" at bounding box center [638, 34] width 115 height 23
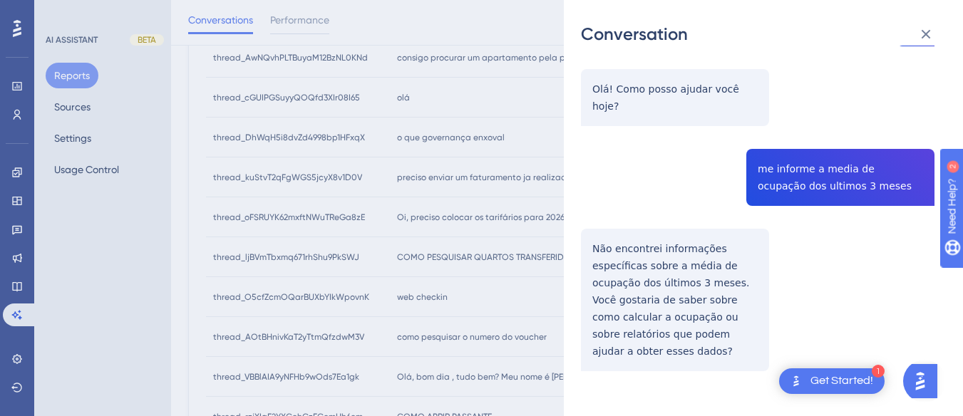
scroll to position [0, 0]
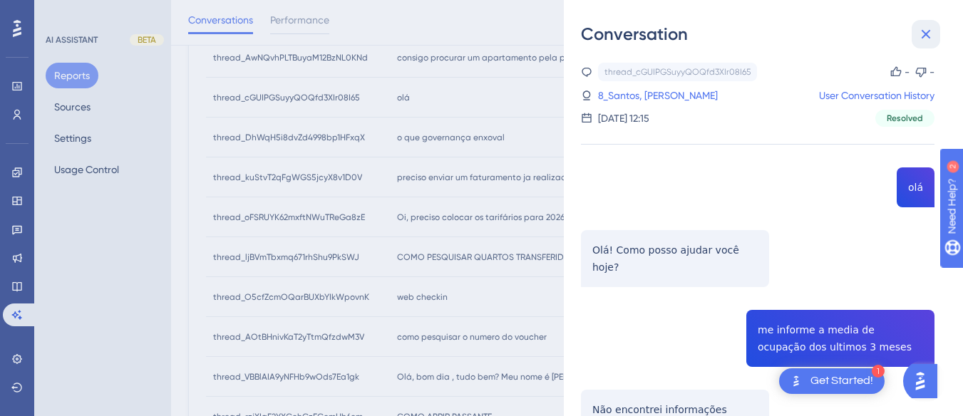
click at [936, 22] on button at bounding box center [925, 34] width 29 height 29
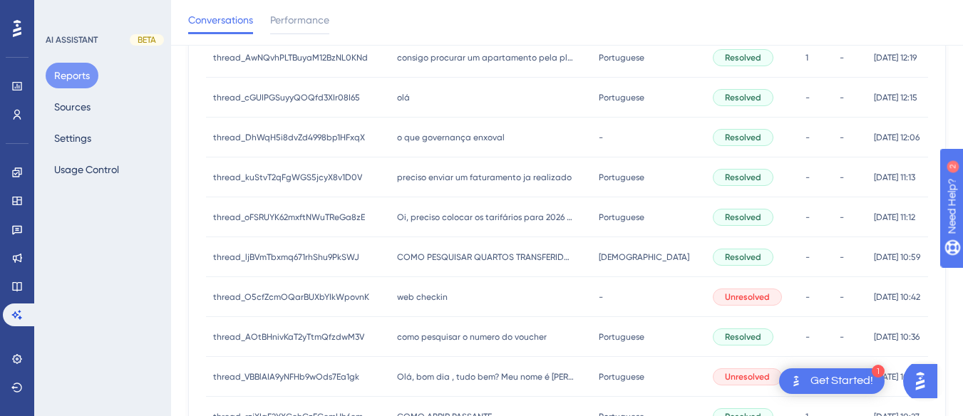
click at [437, 143] on span "o que governança enxoval" at bounding box center [451, 137] width 108 height 11
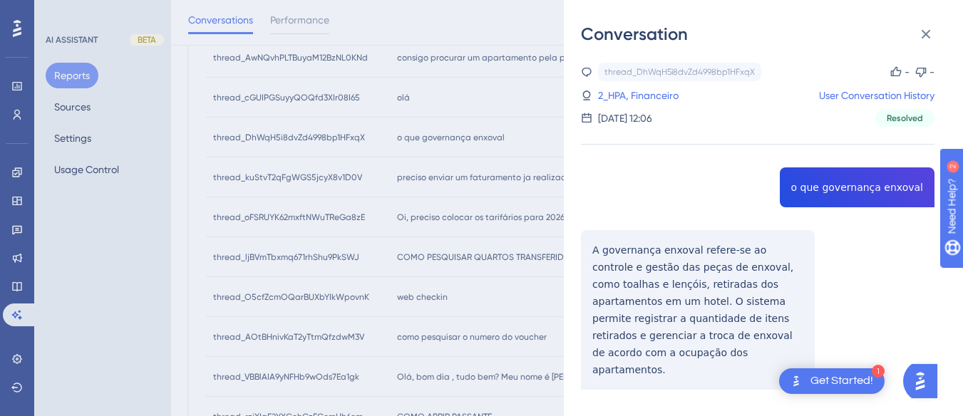
click at [853, 196] on div "thread_DhWqH5i8dvZd4998bp1HFxqX Copy - - 2_HPA, Financeiro User Conversation Hi…" at bounding box center [757, 263] width 353 height 400
click at [602, 243] on div "thread_DhWqH5i8dvZd4998bp1HFxqX Copy - - 2_HPA, Financeiro User Conversation Hi…" at bounding box center [757, 263] width 353 height 400
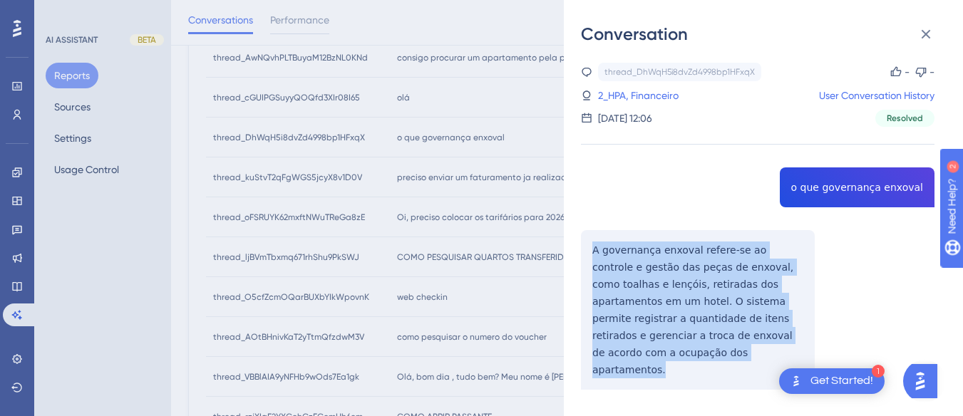
click at [602, 243] on div "thread_DhWqH5i8dvZd4998bp1HFxqX Copy - - 2_HPA, Financeiro User Conversation Hi…" at bounding box center [757, 263] width 353 height 400
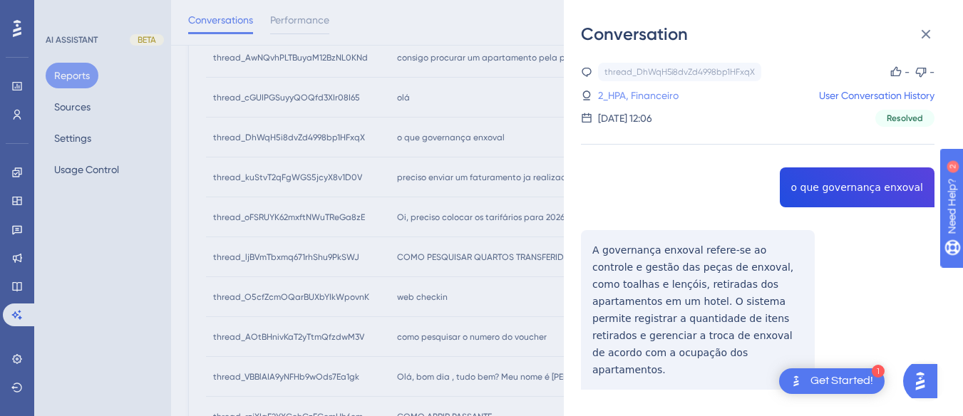
click at [636, 89] on link "2_HPA, Financeiro" at bounding box center [638, 95] width 81 height 17
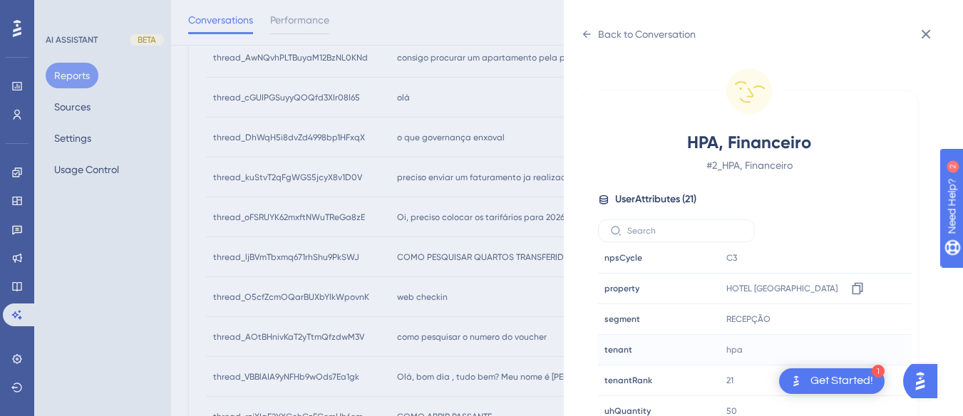
scroll to position [42, 0]
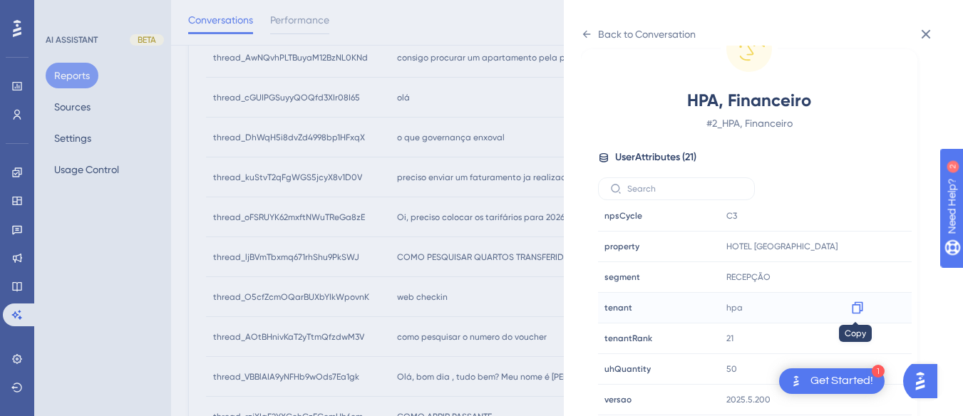
click at [850, 306] on icon at bounding box center [857, 308] width 14 height 14
click at [594, 32] on div "Back to Conversation" at bounding box center [638, 34] width 115 height 23
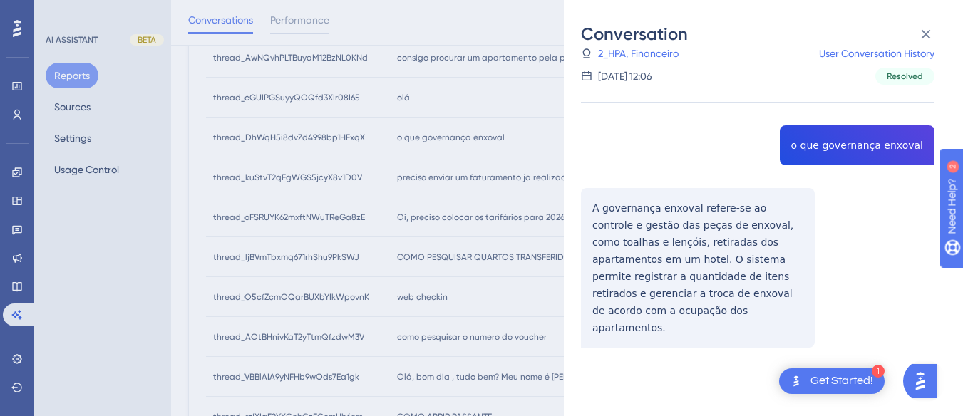
scroll to position [19, 0]
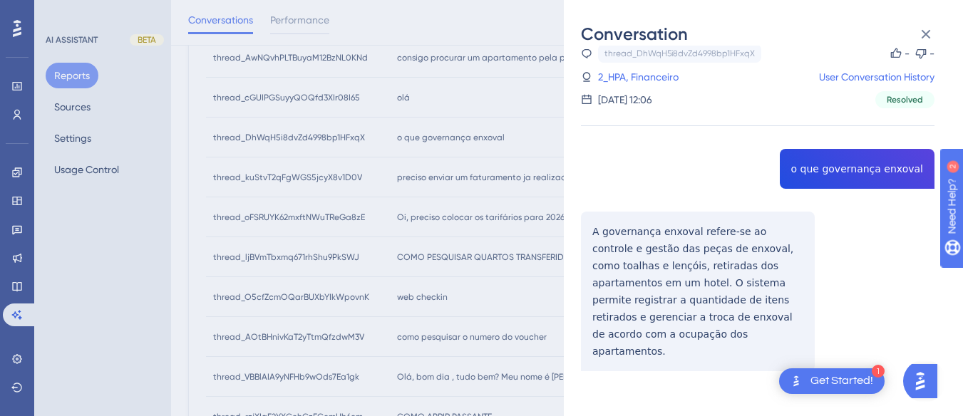
click at [592, 229] on div "thread_DhWqH5i8dvZd4998bp1HFxqX Copy - - 2_HPA, Financeiro User Conversation Hi…" at bounding box center [757, 244] width 353 height 400
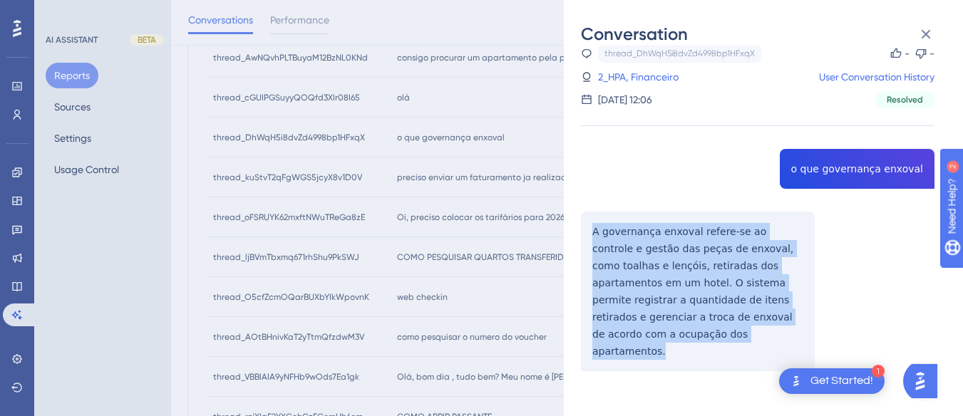
drag, startPoint x: 592, startPoint y: 229, endPoint x: 676, endPoint y: 340, distance: 139.4
click at [676, 340] on div "thread_DhWqH5i8dvZd4998bp1HFxqX Copy - - 2_HPA, Financeiro User Conversation Hi…" at bounding box center [757, 244] width 353 height 400
click at [927, 32] on icon at bounding box center [925, 34] width 9 height 9
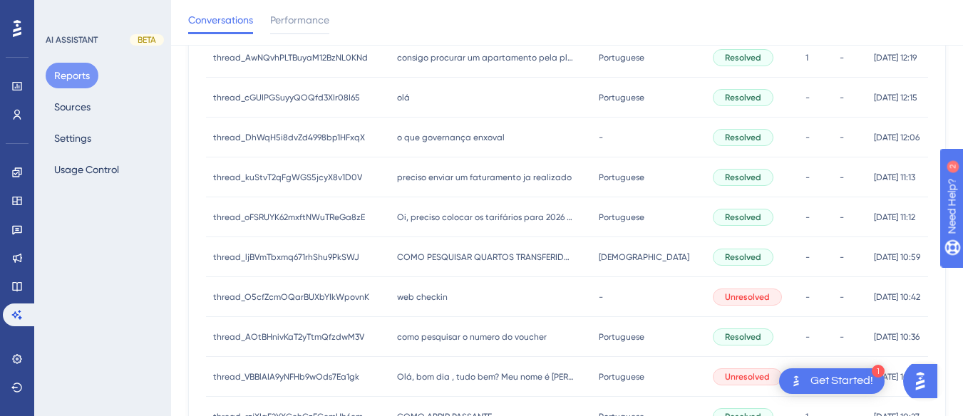
click at [428, 182] on span "preciso enviar um faturamento ja realizado" at bounding box center [484, 177] width 175 height 11
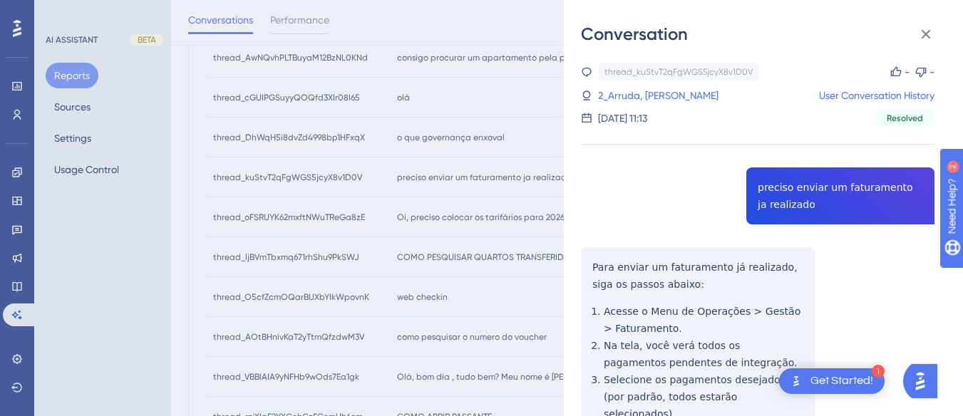
click at [835, 189] on div "thread_kuStvT2qFgWGS5jcyX8v1D0V Copy - - 2_Arruda, Bruno User Conversation Hist…" at bounding box center [757, 384] width 353 height 642
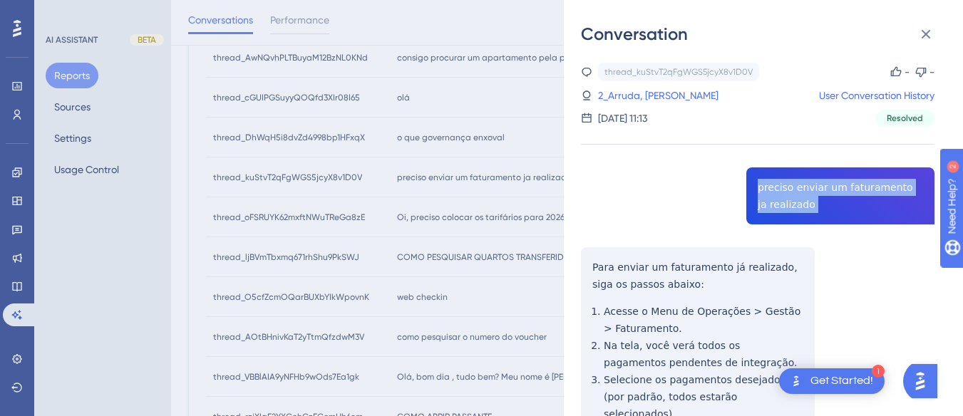
click at [835, 189] on div "thread_kuStvT2qFgWGS5jcyX8v1D0V Copy - - 2_Arruda, Bruno User Conversation Hist…" at bounding box center [757, 384] width 353 height 642
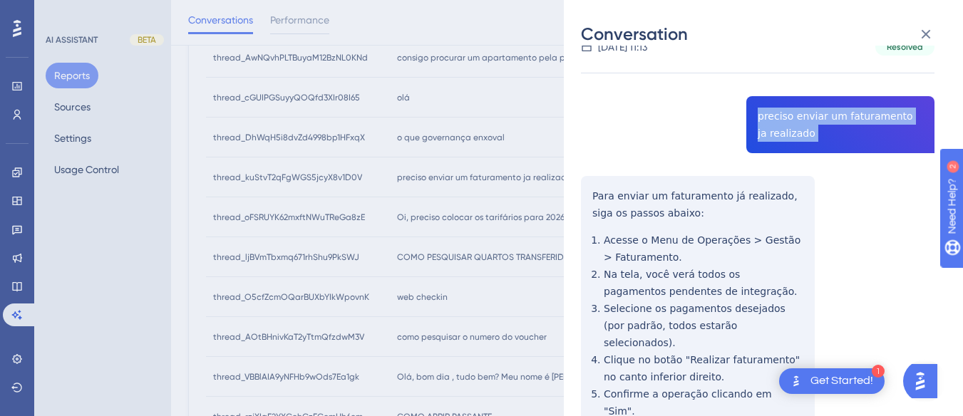
click at [587, 192] on div "thread_kuStvT2qFgWGS5jcyX8v1D0V Copy - - 2_Arruda, Bruno User Conversation Hist…" at bounding box center [757, 312] width 353 height 642
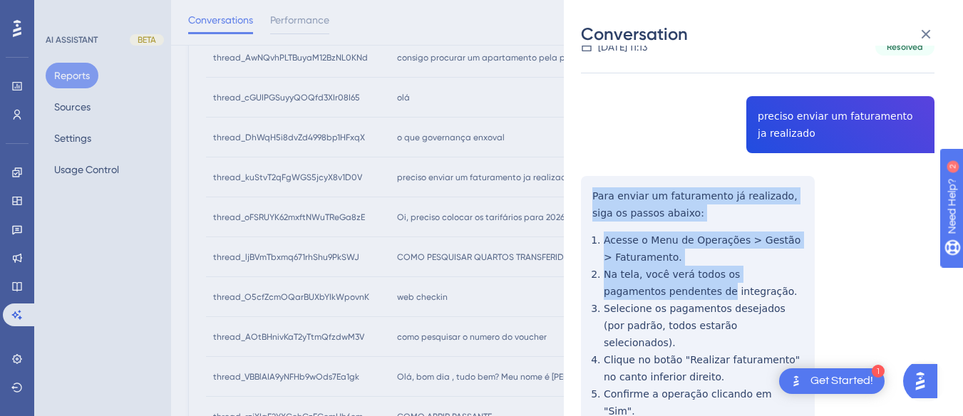
scroll to position [210, 0]
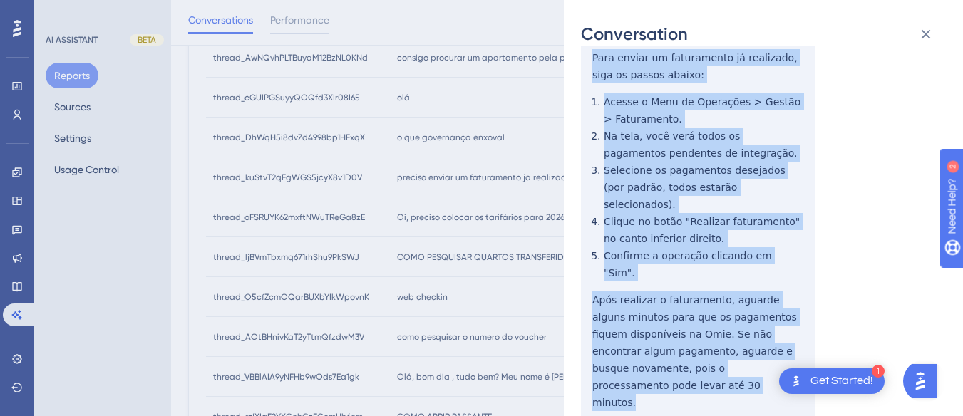
drag, startPoint x: 587, startPoint y: 192, endPoint x: 792, endPoint y: 330, distance: 246.5
click at [792, 330] on div "thread_kuStvT2qFgWGS5jcyX8v1D0V Copy - - 2_Arruda, Bruno User Conversation Hist…" at bounding box center [757, 174] width 353 height 642
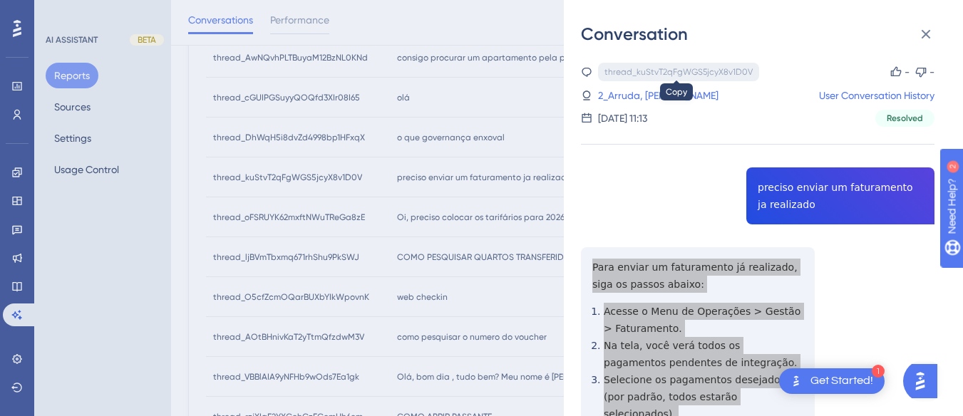
scroll to position [285, 0]
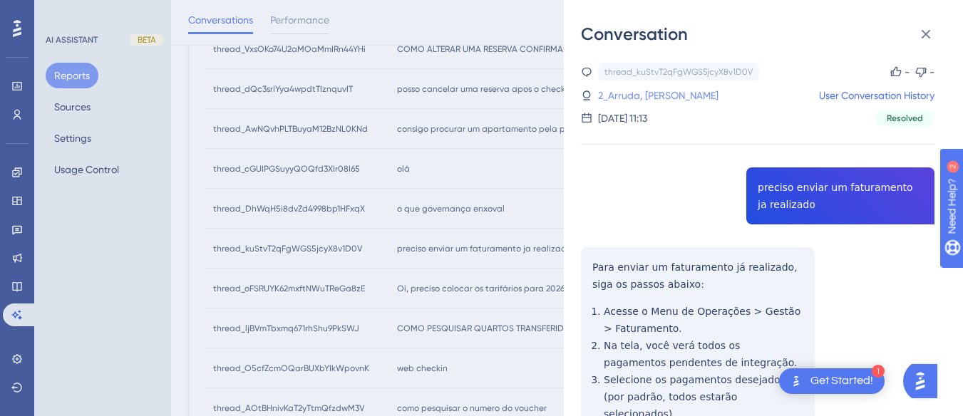
click at [658, 90] on link "2_Arruda, Bruno" at bounding box center [658, 95] width 120 height 17
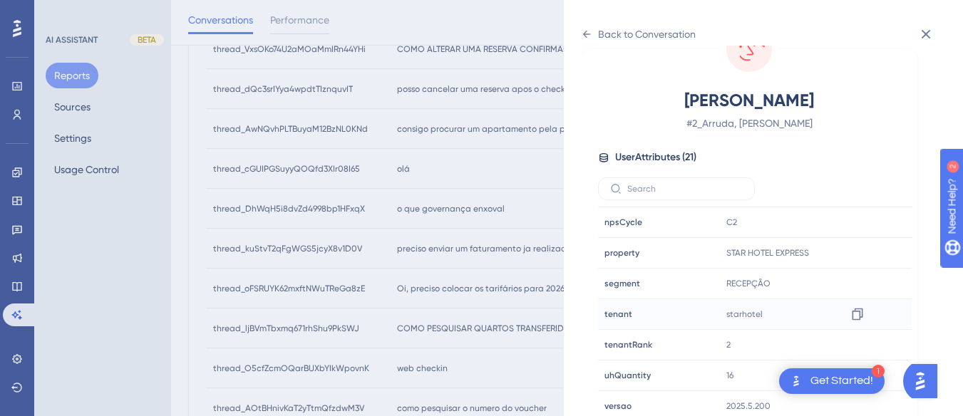
scroll to position [434, 0]
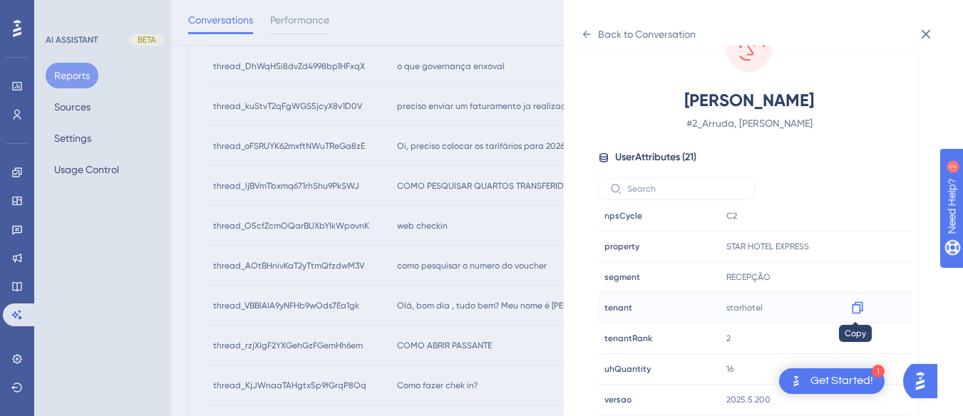
click at [856, 305] on icon at bounding box center [857, 308] width 11 height 12
click at [600, 28] on div "Back to Conversation" at bounding box center [647, 34] width 98 height 17
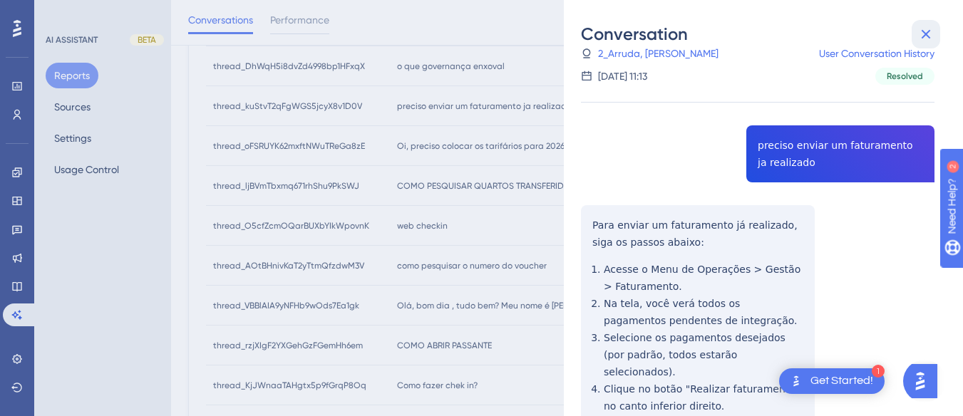
click at [922, 31] on icon at bounding box center [925, 34] width 9 height 9
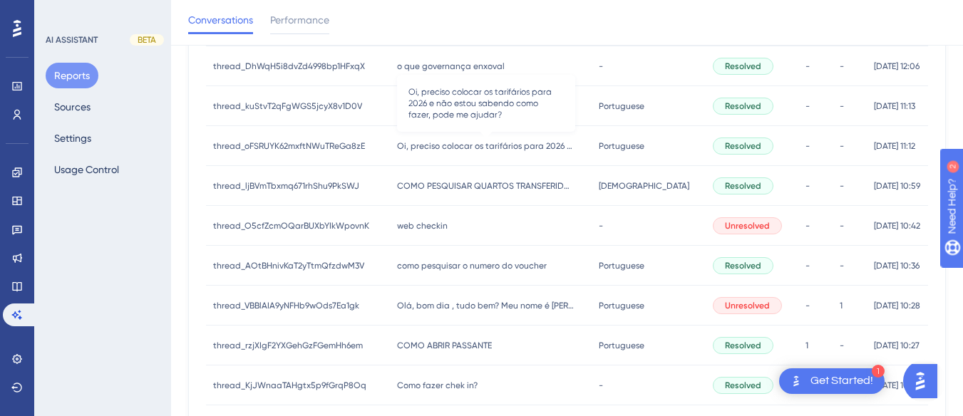
click at [455, 147] on span "Oi, preciso colocar os tarifários para 2026 e não estou sabendo como fazer, pod…" at bounding box center [486, 145] width 178 height 11
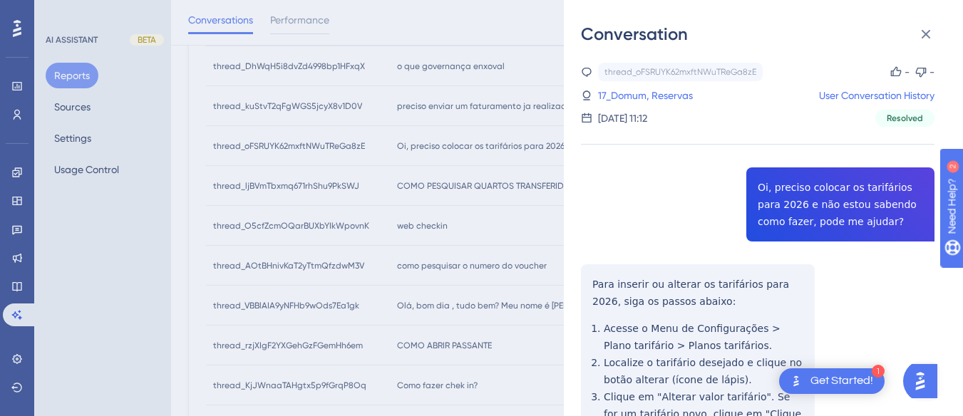
click at [819, 258] on div "thread_oFSRUYK62mxftNWuTReGa8zE Copy - - 17_Domum, Reservas User Conversation H…" at bounding box center [757, 384] width 353 height 642
click at [812, 191] on div "thread_oFSRUYK62mxftNWuTReGa8zE Copy - - 17_Domum, Reservas User Conversation H…" at bounding box center [757, 384] width 353 height 642
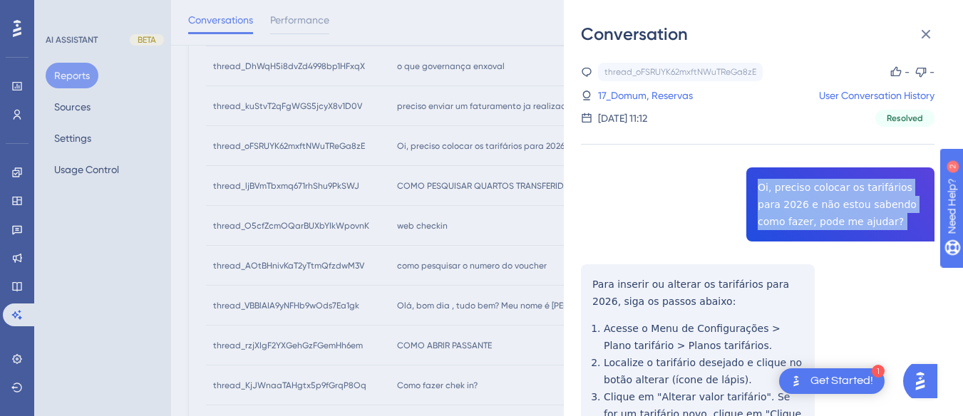
click at [812, 191] on div "thread_oFSRUYK62mxftNWuTReGa8zE Copy - - 17_Domum, Reservas User Conversation H…" at bounding box center [757, 384] width 353 height 642
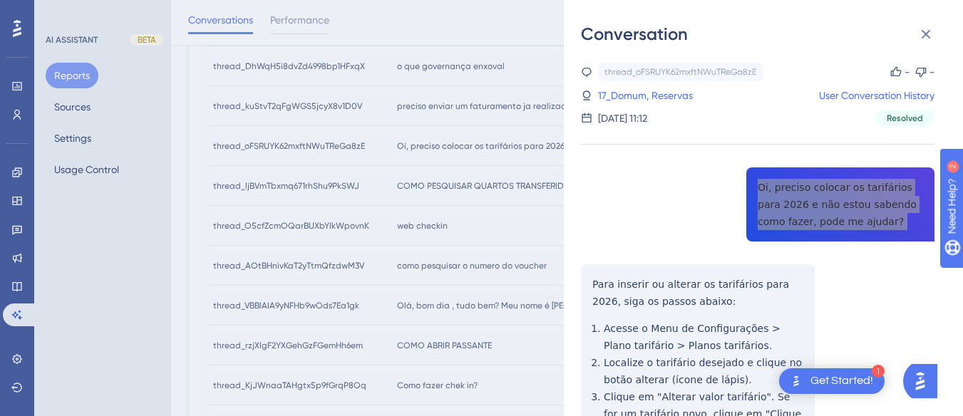
scroll to position [143, 0]
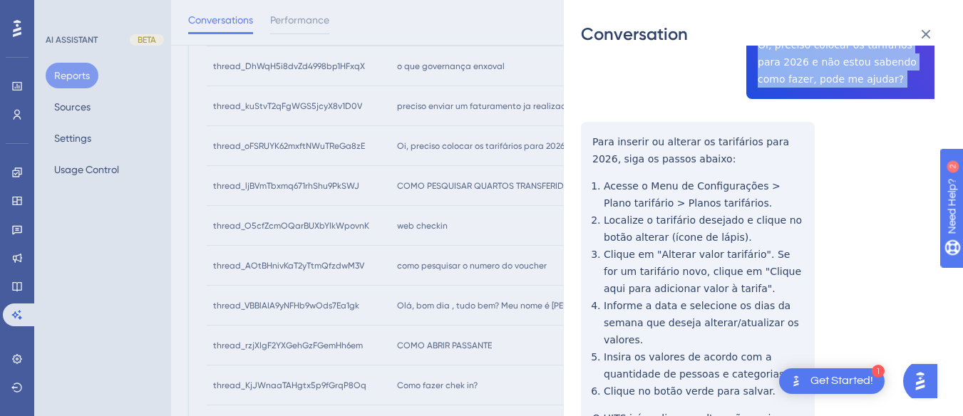
click at [588, 129] on div "thread_oFSRUYK62mxftNWuTReGa8zE Copy - - 17_Domum, Reservas User Conversation H…" at bounding box center [757, 241] width 353 height 642
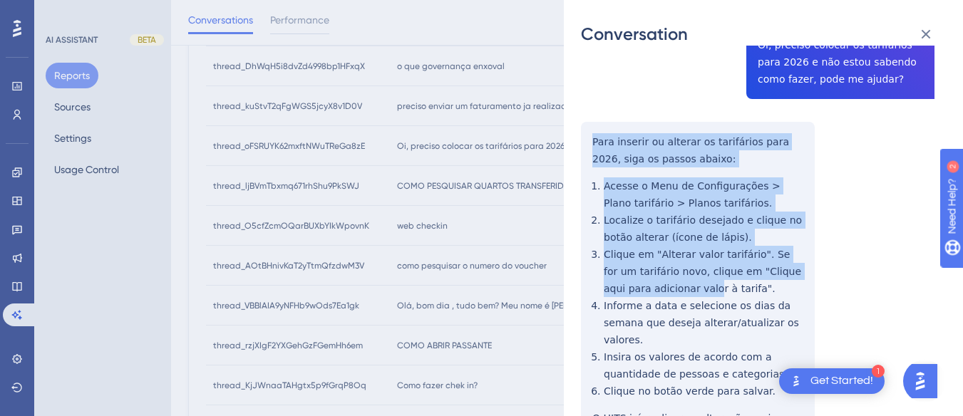
scroll to position [244, 0]
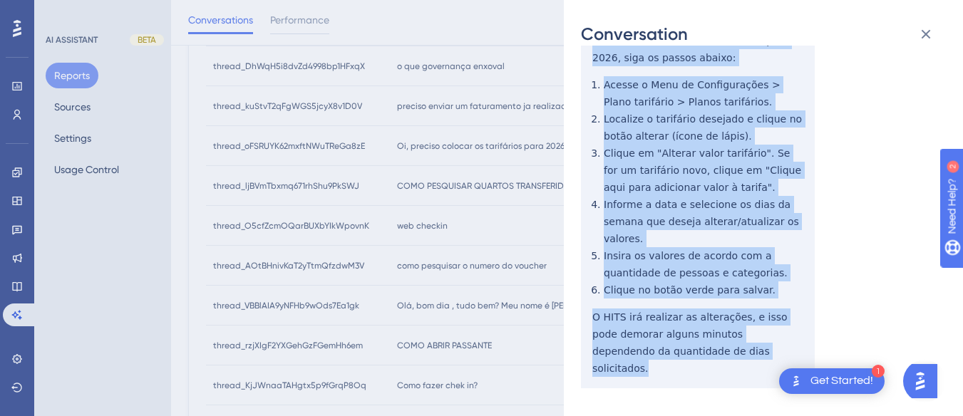
drag, startPoint x: 588, startPoint y: 134, endPoint x: 643, endPoint y: 171, distance: 66.2
click at [768, 347] on div "thread_oFSRUYK62mxftNWuTReGa8zE Copy - - 17_Domum, Reservas User Conversation H…" at bounding box center [757, 140] width 353 height 642
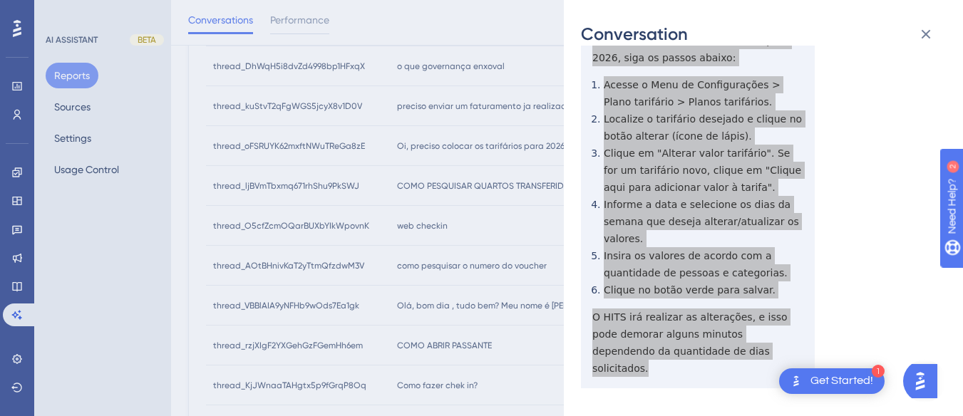
scroll to position [0, 0]
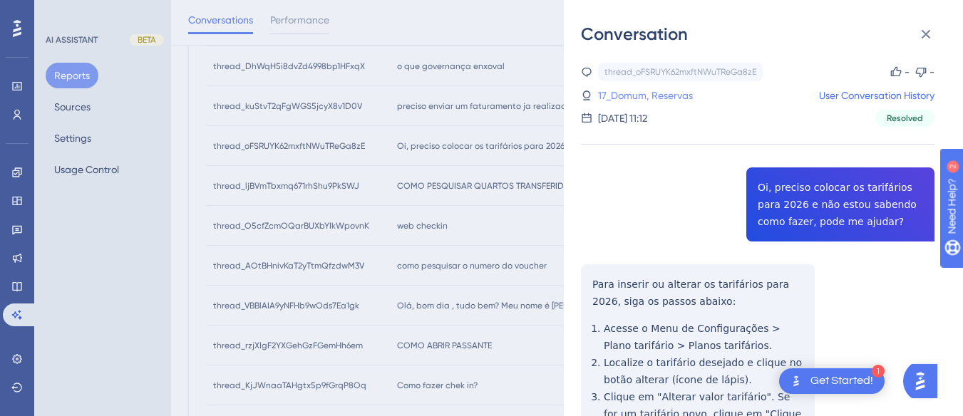
click at [644, 89] on link "17_Domum, Reservas" at bounding box center [645, 95] width 95 height 17
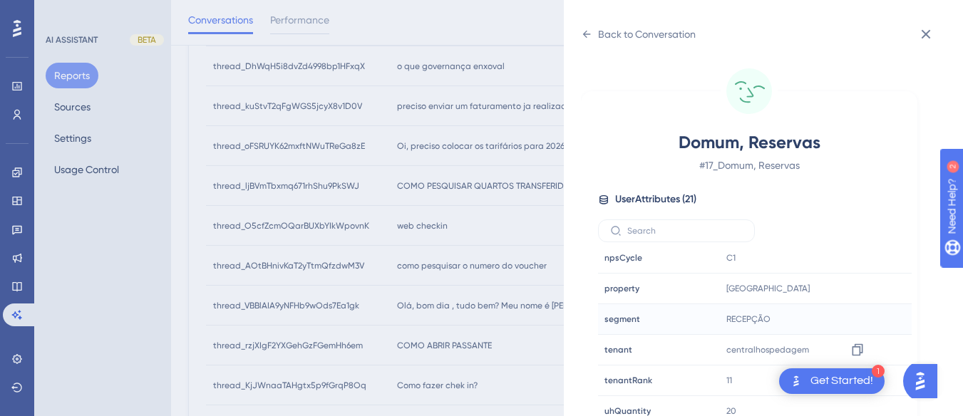
scroll to position [42, 0]
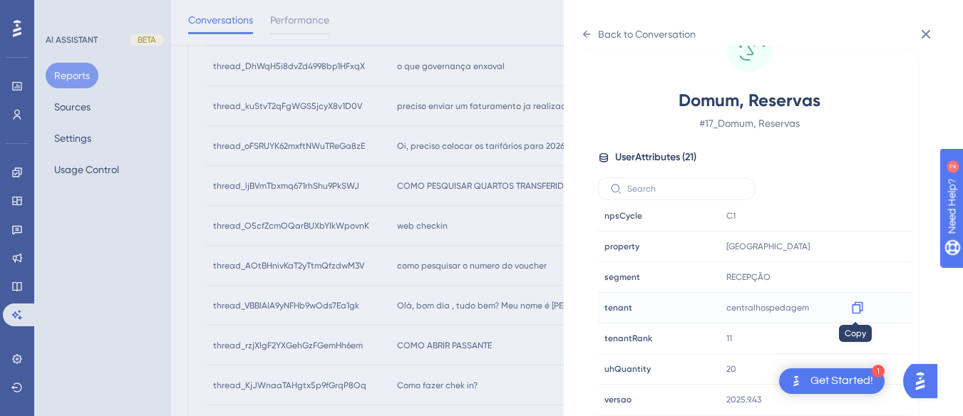
click at [863, 309] on div at bounding box center [857, 307] width 23 height 23
click at [859, 304] on icon at bounding box center [857, 308] width 14 height 14
click at [587, 33] on icon at bounding box center [586, 34] width 11 height 11
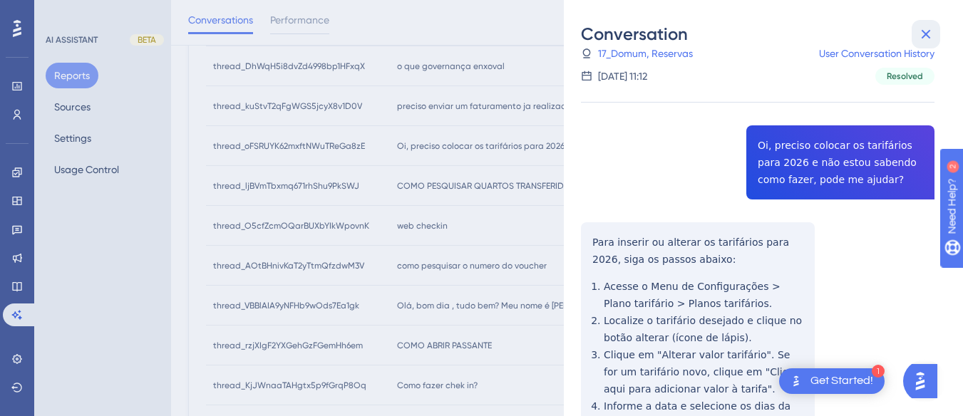
click at [924, 26] on icon at bounding box center [925, 34] width 17 height 17
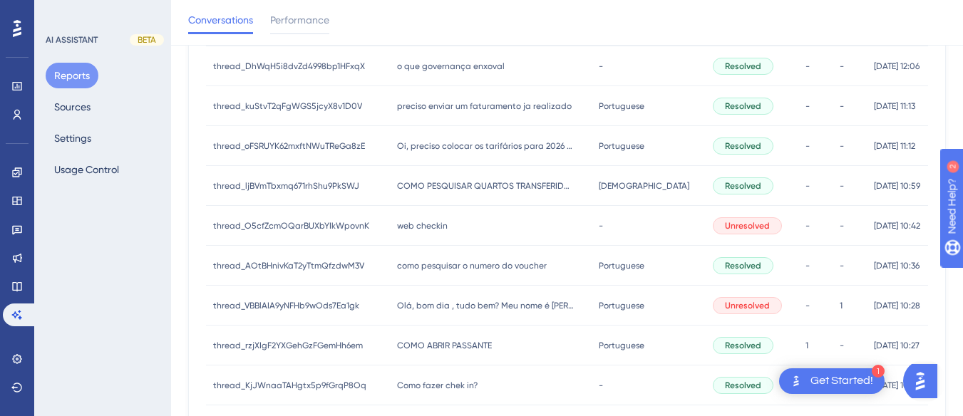
click at [519, 182] on span "COMO PESQUISAR QUARTOS TRANSFERIDOS" at bounding box center [486, 185] width 178 height 11
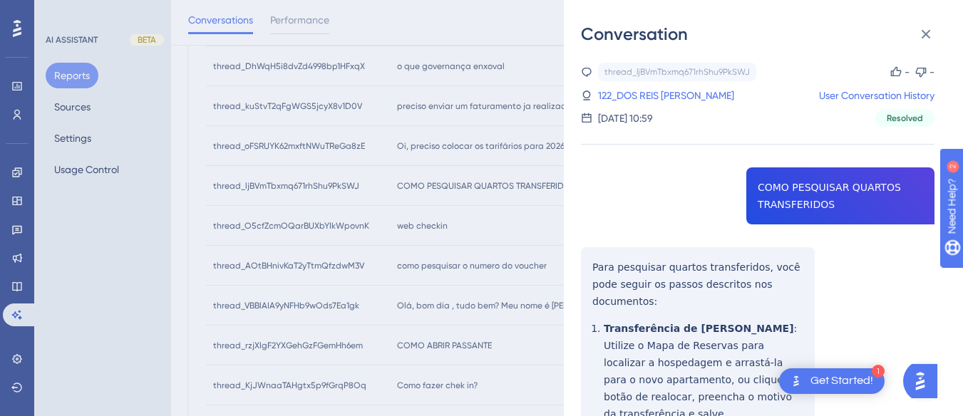
click at [767, 207] on div "thread_ljBVmTbxmq671rhShu9PkSWJ Copy - - 122_DOS REIS MOREIRA, FABIO User Conve…" at bounding box center [757, 418] width 353 height 710
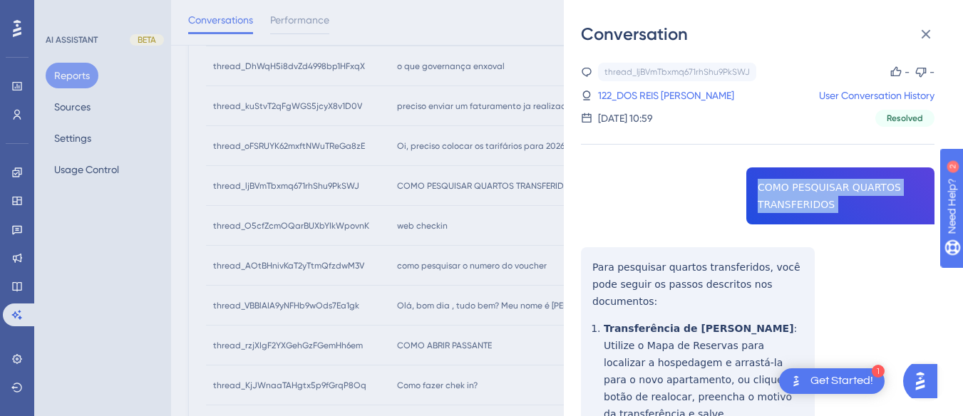
click at [767, 207] on div "thread_ljBVmTbxmq671rhShu9PkSWJ Copy - - 122_DOS REIS MOREIRA, FABIO User Conve…" at bounding box center [757, 418] width 353 height 710
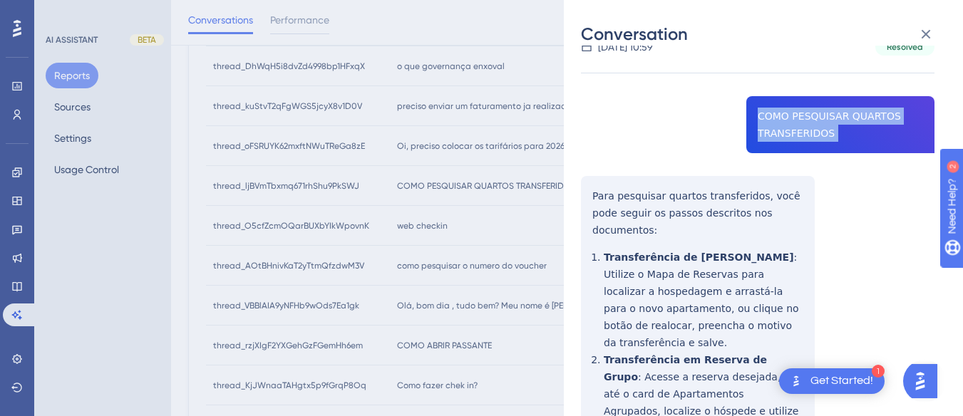
click at [593, 191] on div "thread_ljBVmTbxmq671rhShu9PkSWJ Copy - - 122_DOS REIS MOREIRA, FABIO User Conve…" at bounding box center [757, 346] width 353 height 710
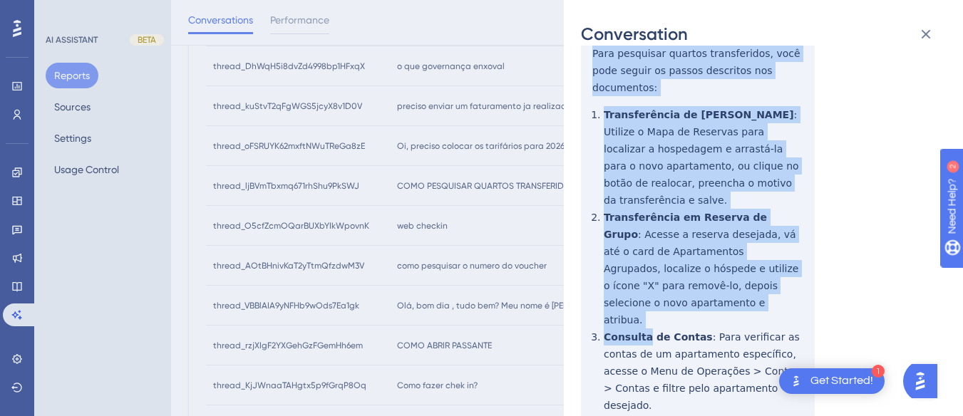
scroll to position [278, 0]
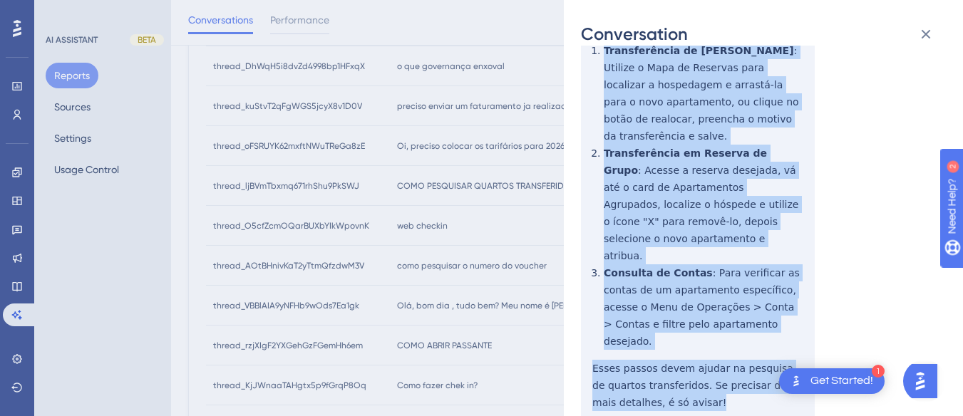
drag, startPoint x: 593, startPoint y: 191, endPoint x: 697, endPoint y: 351, distance: 190.5
click at [697, 351] on div "thread_ljBVmTbxmq671rhShu9PkSWJ Copy - - 122_DOS REIS MOREIRA, FABIO User Conve…" at bounding box center [757, 140] width 353 height 710
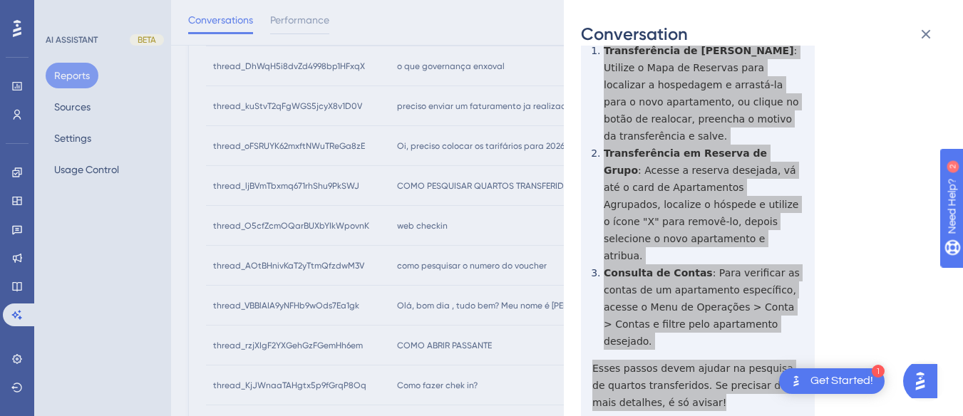
scroll to position [0, 0]
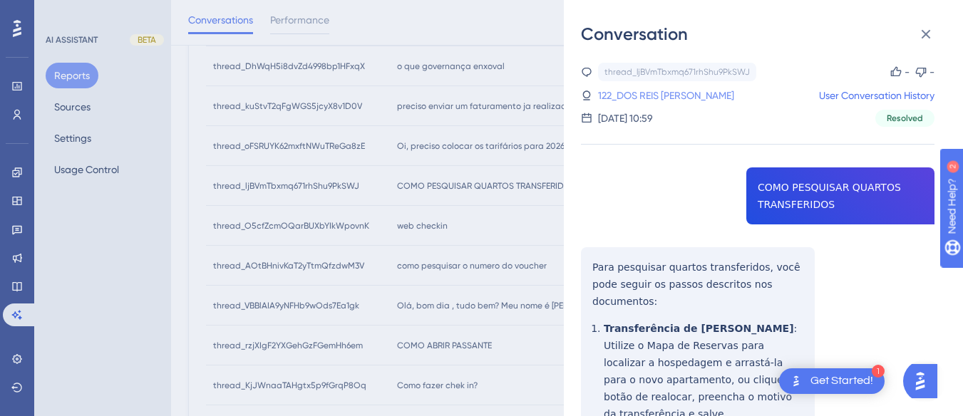
click at [651, 99] on link "122_DOS REIS MOREIRA, FABIO" at bounding box center [666, 95] width 136 height 17
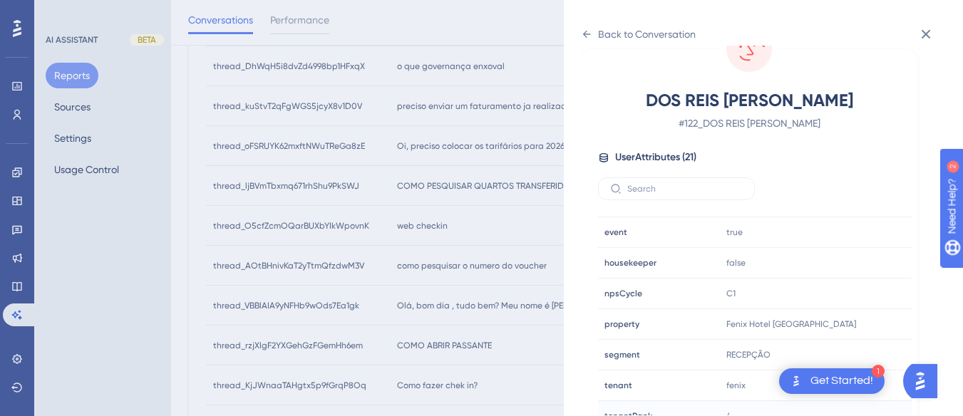
scroll to position [434, 0]
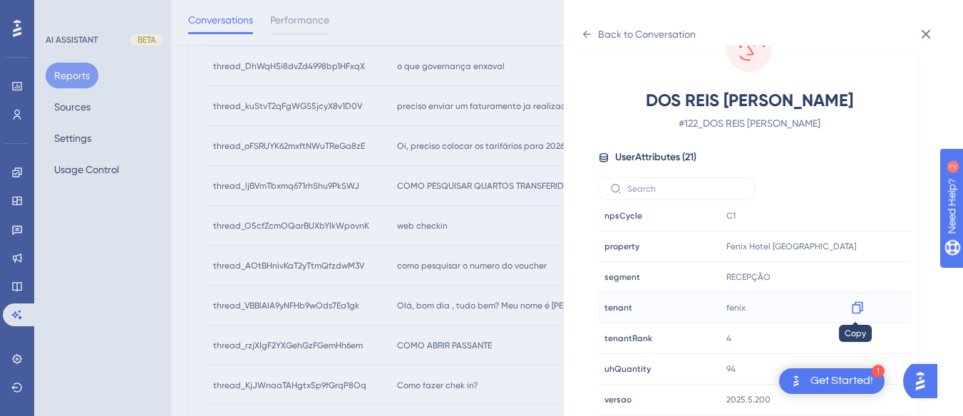
click at [857, 301] on icon at bounding box center [857, 308] width 14 height 14
click at [854, 247] on icon at bounding box center [857, 246] width 14 height 14
click at [594, 36] on div "Back to Conversation" at bounding box center [638, 34] width 115 height 23
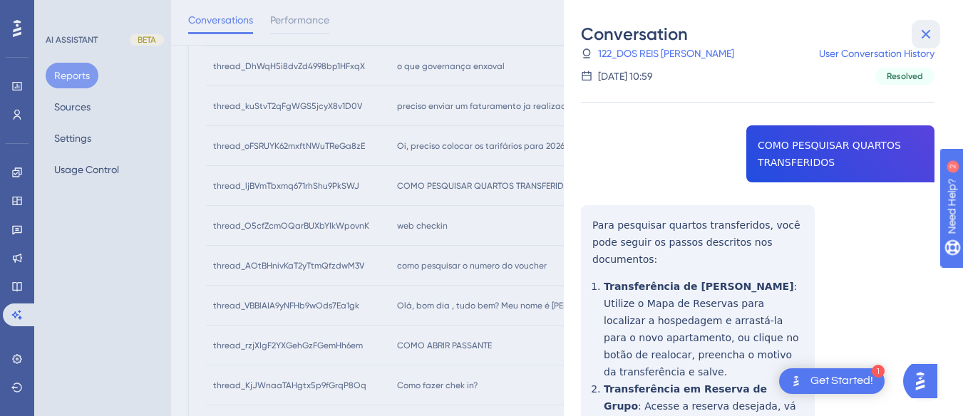
click at [922, 35] on icon at bounding box center [925, 34] width 17 height 17
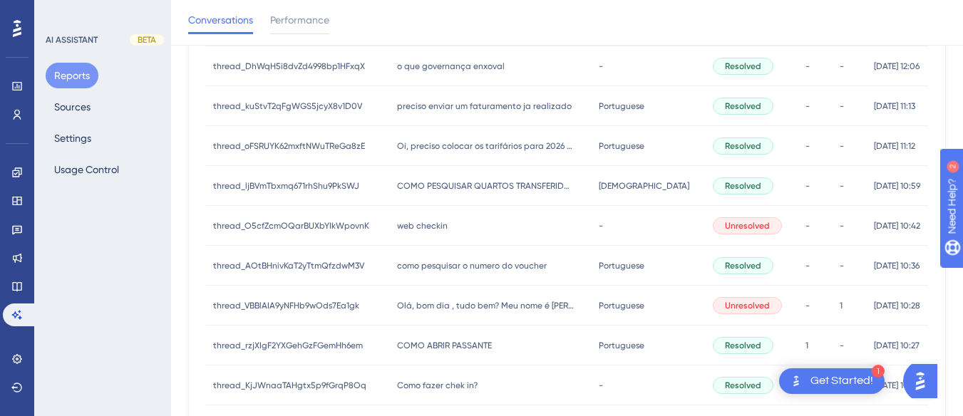
click at [460, 214] on div "web checkin web checkin" at bounding box center [491, 226] width 202 height 40
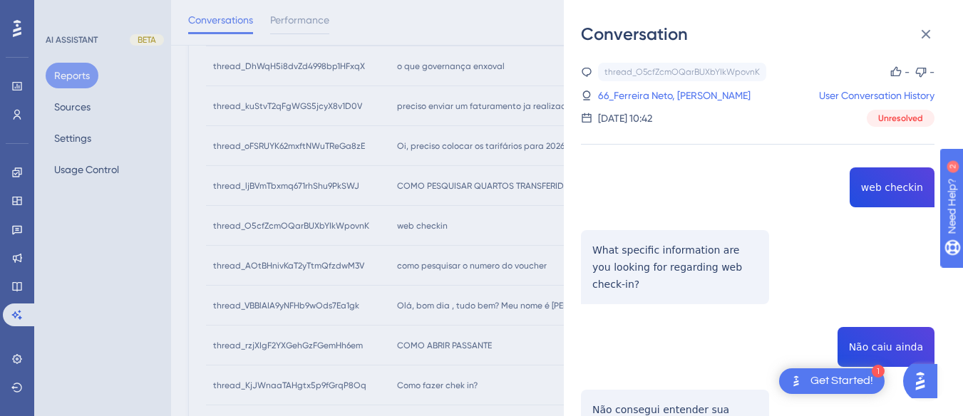
click at [880, 180] on div "thread_O5cfZcmOQarBUXbYIkWpovnK Copy - - 66_Ferreira Neto, José Elias User Conv…" at bounding box center [757, 335] width 353 height 544
click at [627, 251] on div "thread_O5cfZcmOQarBUXbYIkWpovnK Copy - - 66_Ferreira Neto, José Elias User Conv…" at bounding box center [757, 335] width 353 height 544
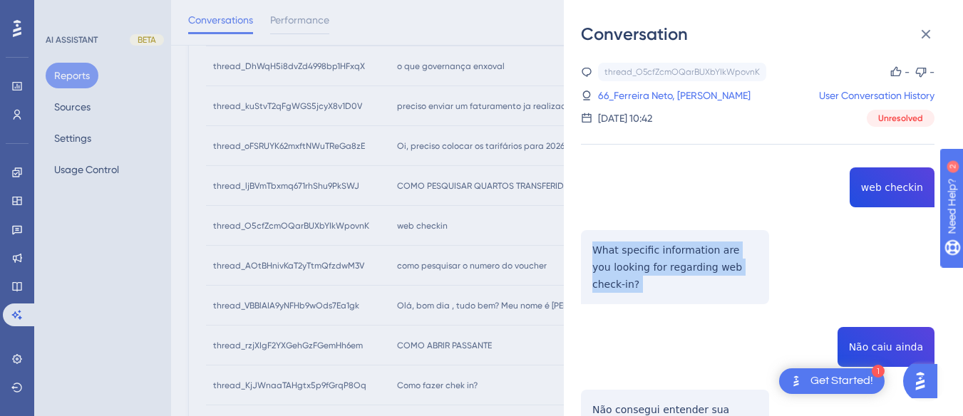
click at [627, 251] on div "thread_O5cfZcmOQarBUXbYIkWpovnK Copy - - 66_Ferreira Neto, José Elias User Conv…" at bounding box center [757, 335] width 353 height 544
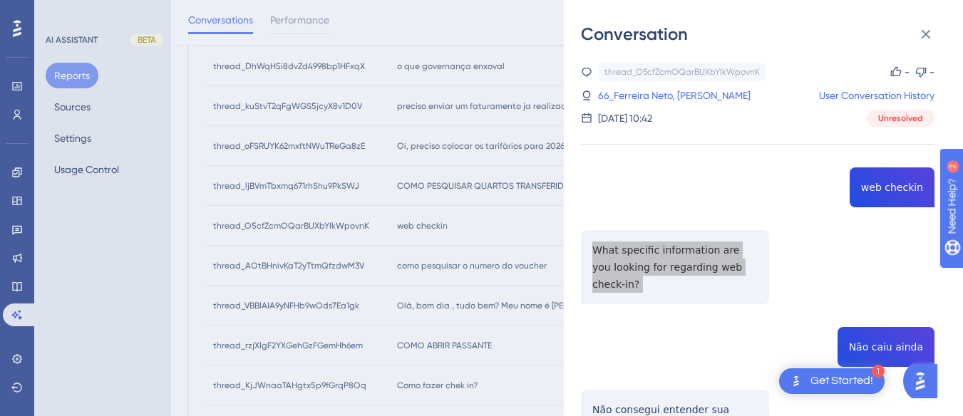
scroll to position [143, 0]
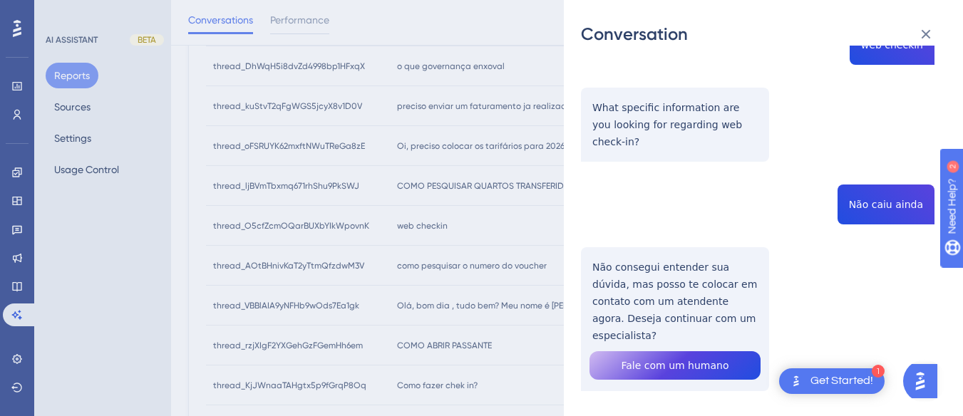
click at [886, 193] on div "thread_O5cfZcmOQarBUXbYIkWpovnK Copy - - 66_Ferreira Neto, José Elias User Conv…" at bounding box center [757, 192] width 353 height 544
click at [671, 267] on div "thread_O5cfZcmOQarBUXbYIkWpovnK Copy - - 66_Ferreira Neto, José Elias User Conv…" at bounding box center [757, 192] width 353 height 544
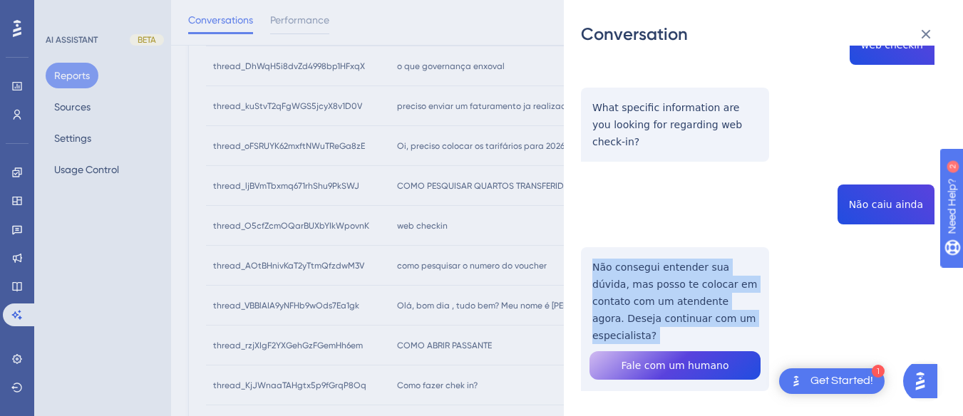
click at [671, 268] on div "thread_O5cfZcmOQarBUXbYIkWpovnK Copy - - 66_Ferreira Neto, José Elias User Conv…" at bounding box center [757, 192] width 353 height 544
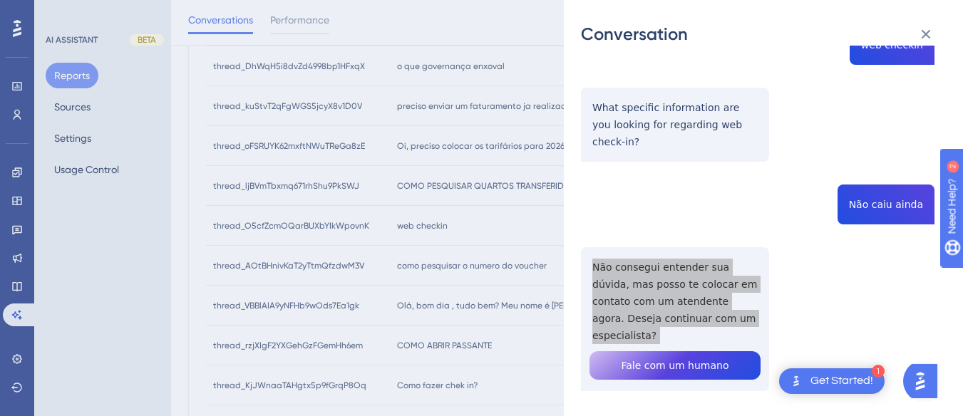
scroll to position [0, 0]
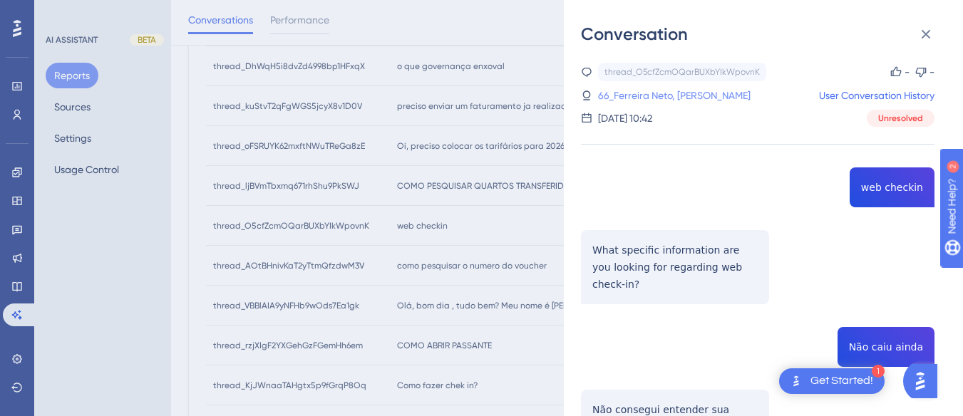
click at [639, 94] on link "66_Ferreira Neto, José Elias" at bounding box center [674, 95] width 152 height 17
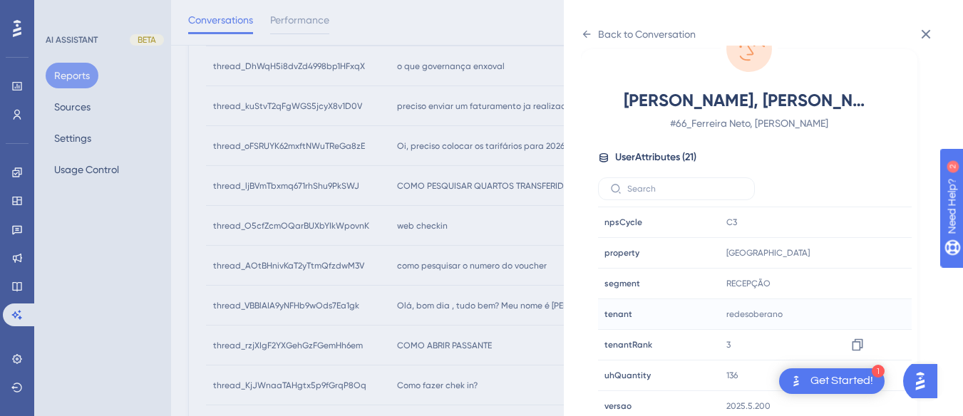
scroll to position [434, 0]
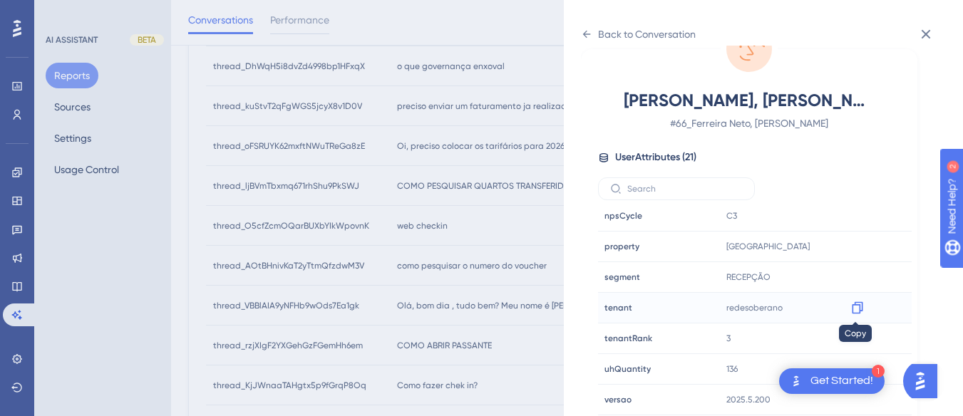
click at [856, 306] on icon at bounding box center [857, 308] width 14 height 14
click at [852, 245] on icon at bounding box center [857, 247] width 11 height 12
click at [586, 33] on icon at bounding box center [586, 34] width 11 height 11
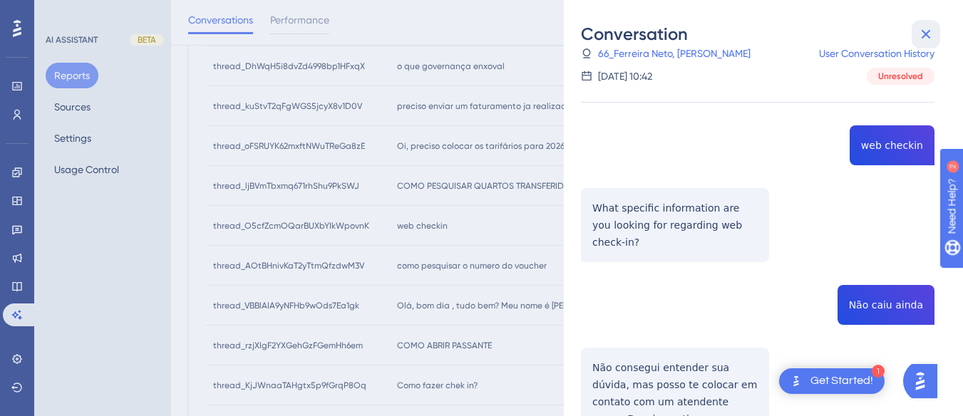
click at [928, 30] on icon at bounding box center [925, 34] width 17 height 17
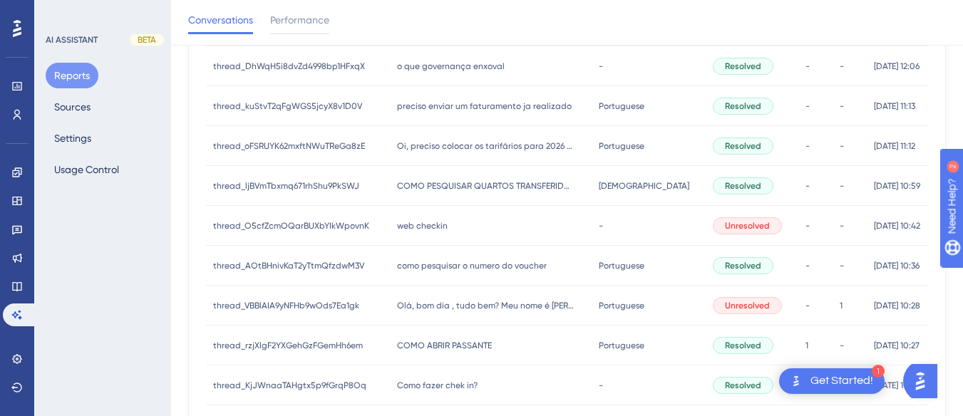
drag, startPoint x: 408, startPoint y: 275, endPoint x: 643, endPoint y: 230, distance: 238.7
click at [409, 275] on div "como pesquisar o numero do voucher como pesquisar o numero do voucher" at bounding box center [491, 266] width 202 height 40
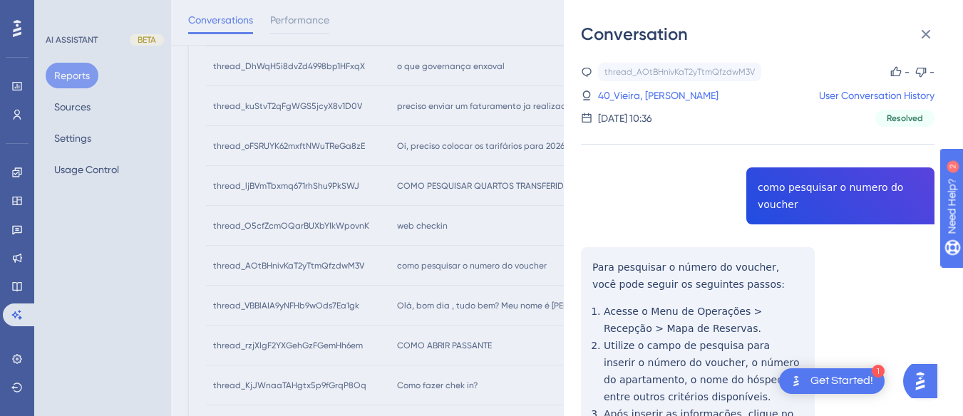
click at [784, 199] on div "thread_AOtBHnivKaT2yTtmQfzdwM3V Copy - - 40_Vieira, Larissa User Conversation H…" at bounding box center [757, 315] width 353 height 505
click at [579, 250] on div "Conversation thread_AOtBHnivKaT2yTtmQfzdwM3V Copy - - 40_Vieira, Larissa User C…" at bounding box center [763, 208] width 399 height 416
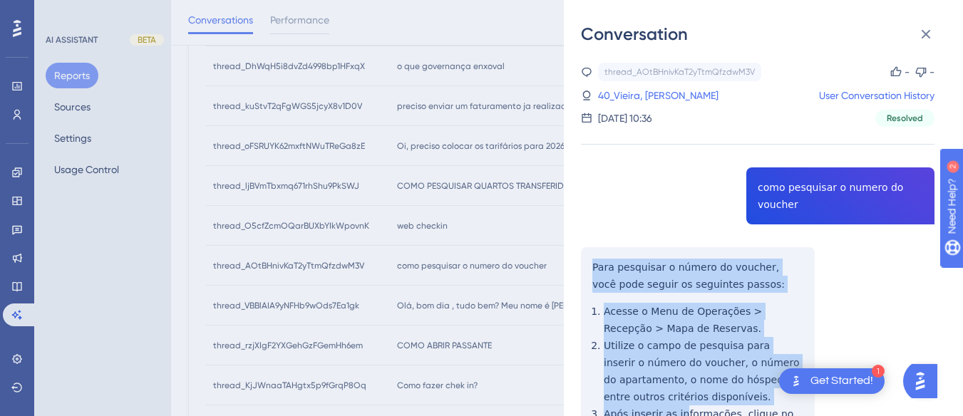
scroll to position [141, 0]
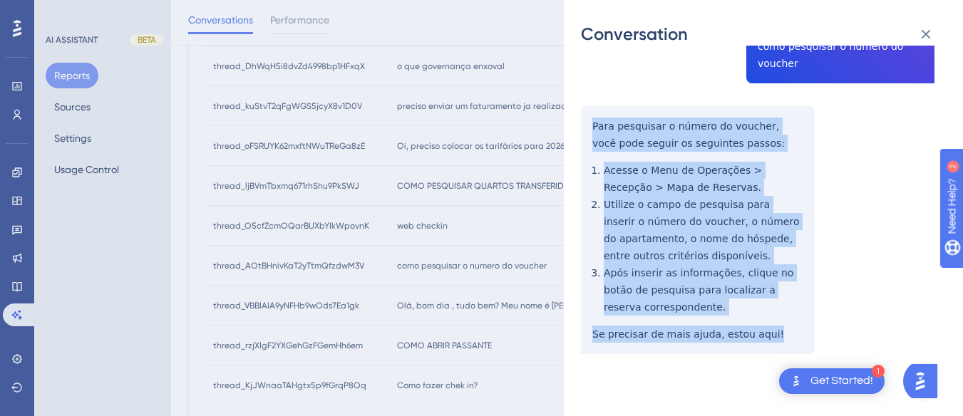
drag, startPoint x: 586, startPoint y: 257, endPoint x: 766, endPoint y: 343, distance: 199.2
click at [766, 343] on div "thread_AOtBHnivKaT2yTtmQfzdwM3V Copy - - 40_Vieira, Larissa User Conversation H…" at bounding box center [757, 174] width 353 height 505
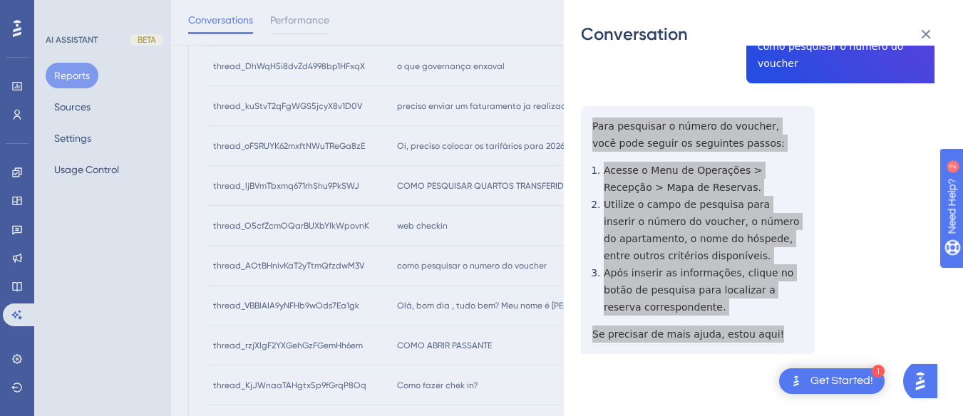
scroll to position [0, 0]
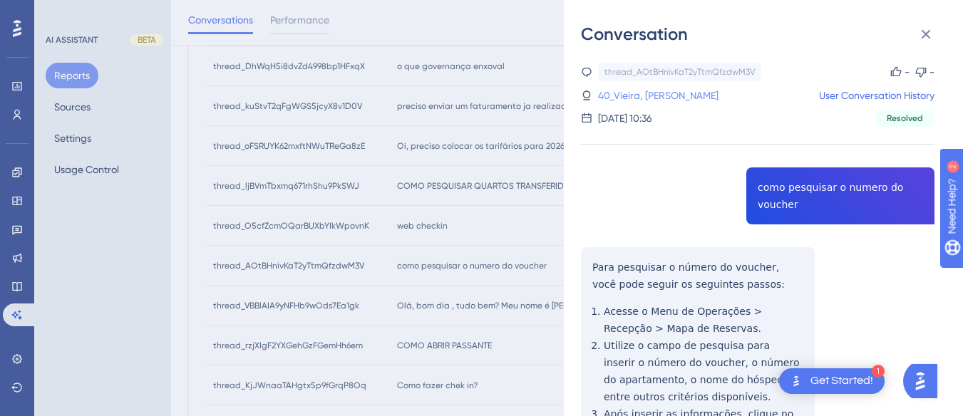
click at [630, 95] on link "40_Vieira, Larissa" at bounding box center [658, 95] width 120 height 17
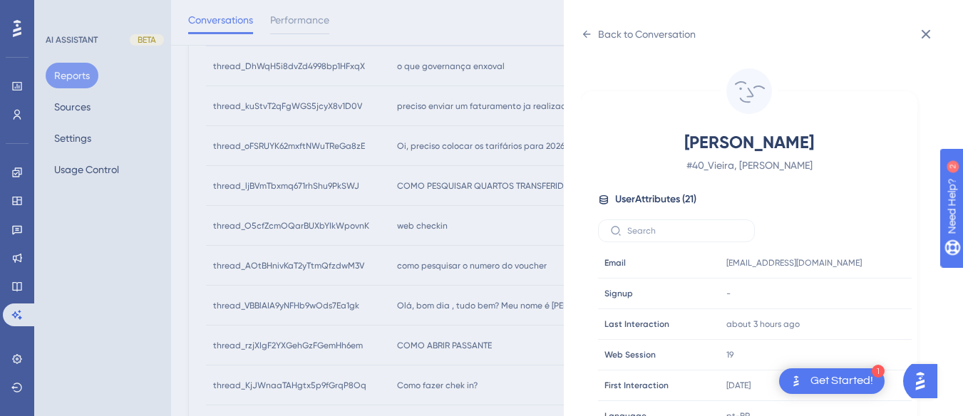
scroll to position [434, 0]
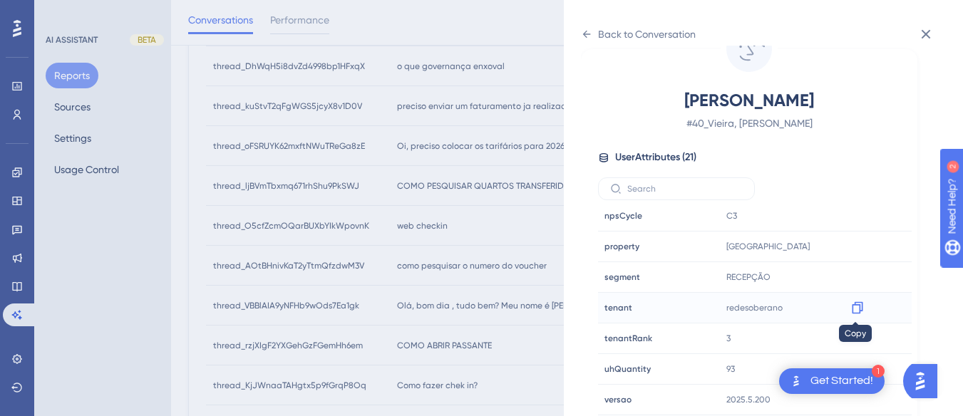
click at [848, 298] on div at bounding box center [857, 307] width 23 height 23
click at [854, 309] on icon at bounding box center [857, 308] width 14 height 14
click at [855, 242] on icon at bounding box center [857, 246] width 14 height 14
click at [590, 38] on icon at bounding box center [586, 34] width 11 height 11
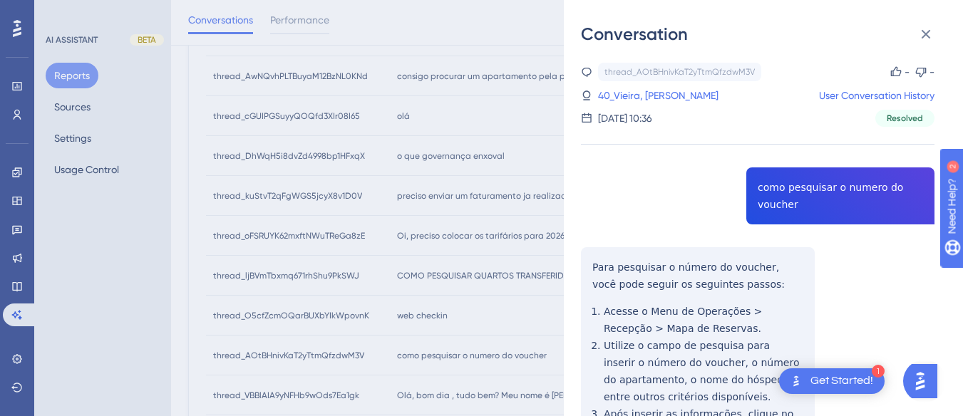
scroll to position [480, 0]
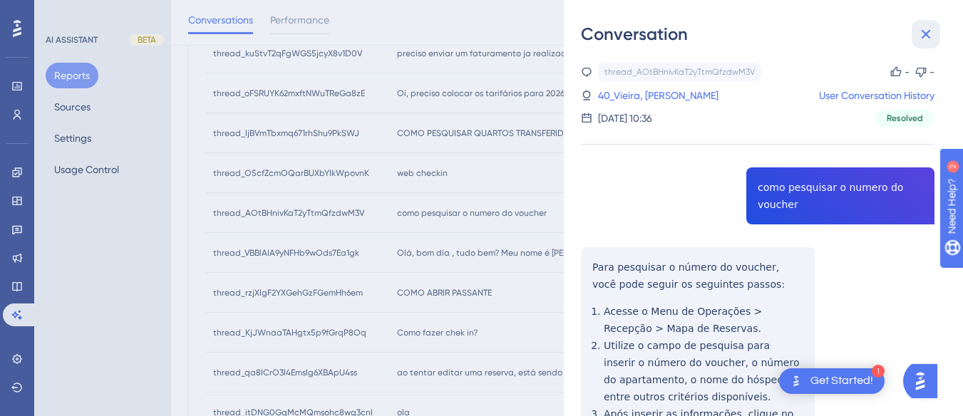
click at [927, 26] on icon at bounding box center [925, 34] width 17 height 17
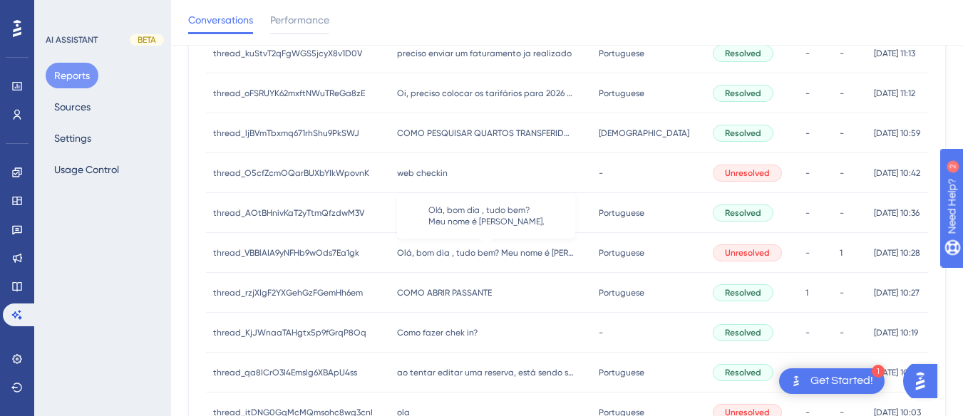
click at [482, 250] on span "Olá, bom dia , tudo bem? Meu nome é Amanda." at bounding box center [486, 252] width 178 height 11
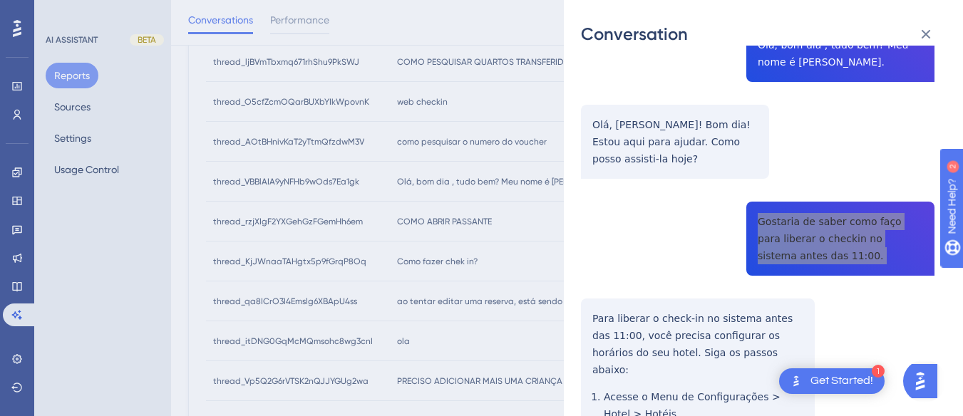
scroll to position [285, 0]
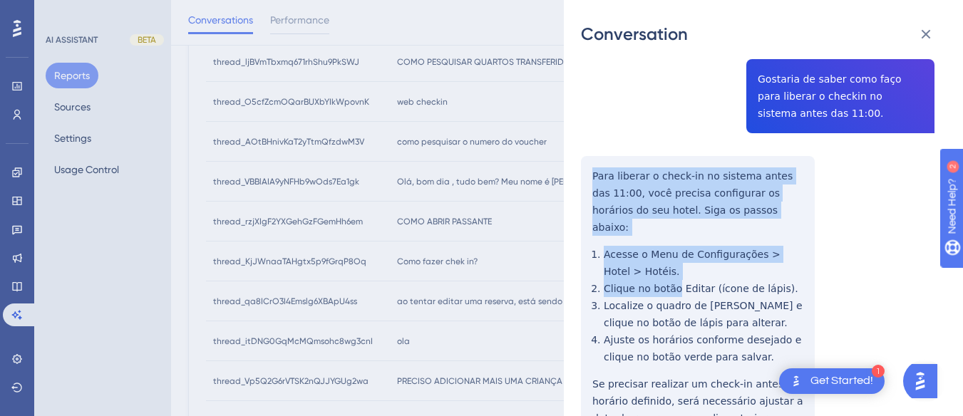
scroll to position [356, 0]
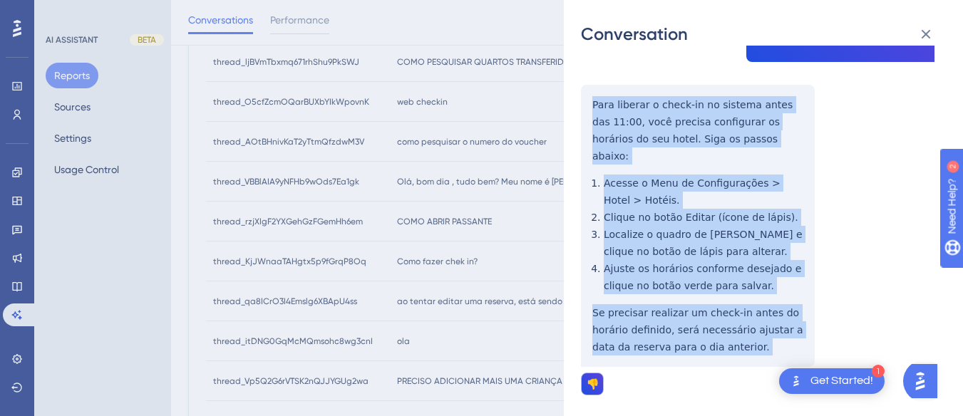
drag, startPoint x: 581, startPoint y: 166, endPoint x: 734, endPoint y: 346, distance: 236.1
click at [734, 346] on div "thread_VBBlAIA9yNFHb9wOds7Ea1gk Copy - 1 19_Gazarini, Amanda Bellucci User Conv…" at bounding box center [757, 366] width 353 height 1320
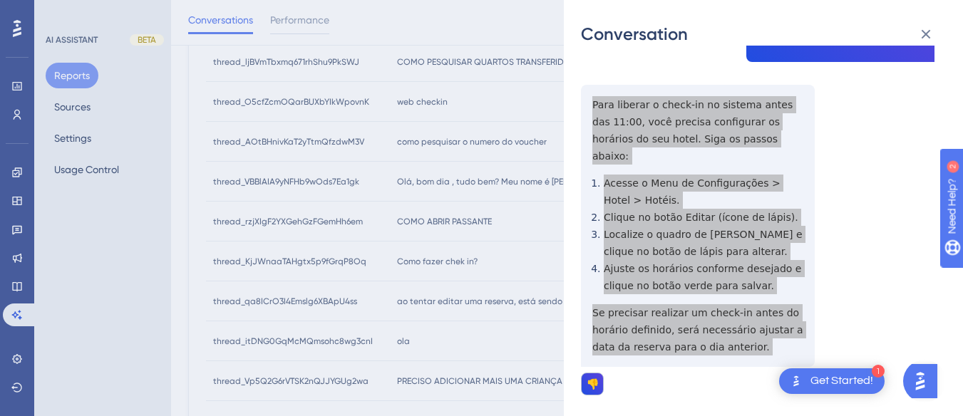
scroll to position [570, 0]
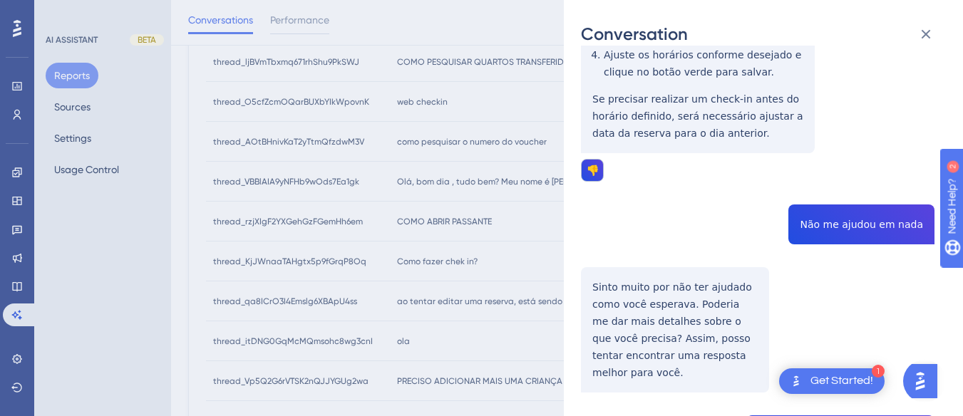
click at [860, 202] on div "thread_VBBlAIA9yNFHb9wOds7Ea1gk Copy - 1 19_Gazarini, Amanda Bellucci User Conv…" at bounding box center [757, 153] width 353 height 1320
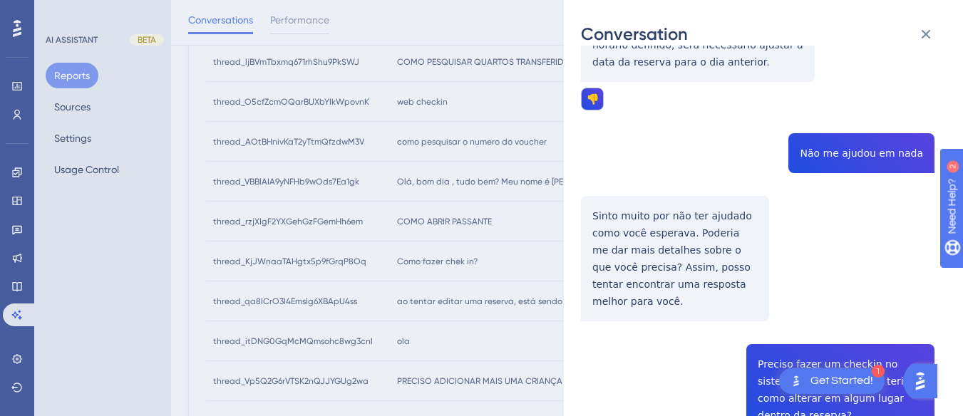
click at [642, 197] on div "thread_VBBlAIA9yNFHb9wOds7Ea1gk Copy - 1 19_Gazarini, Amanda Bellucci User Conv…" at bounding box center [757, 81] width 353 height 1320
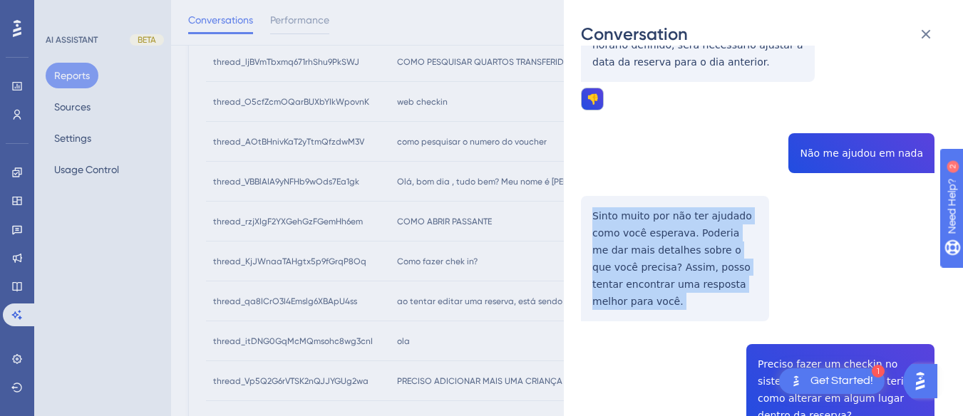
click at [642, 197] on div "thread_VBBlAIA9yNFHb9wOds7Ea1gk Copy - 1 19_Gazarini, Amanda Bellucci User Conv…" at bounding box center [757, 81] width 353 height 1320
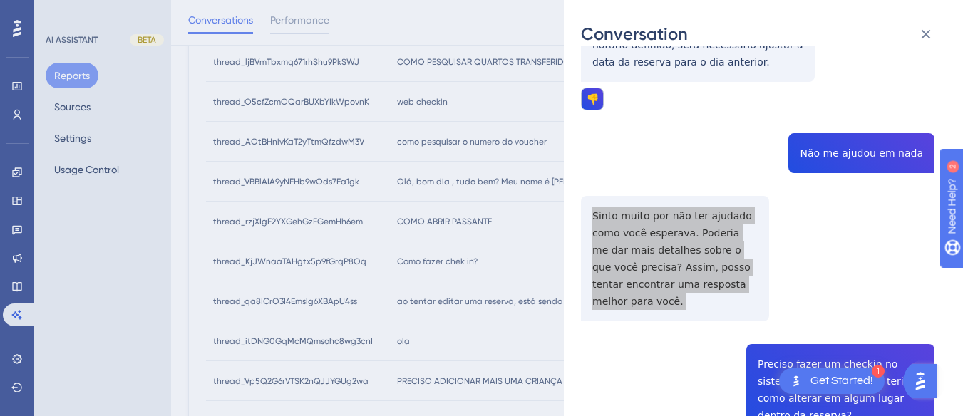
scroll to position [784, 0]
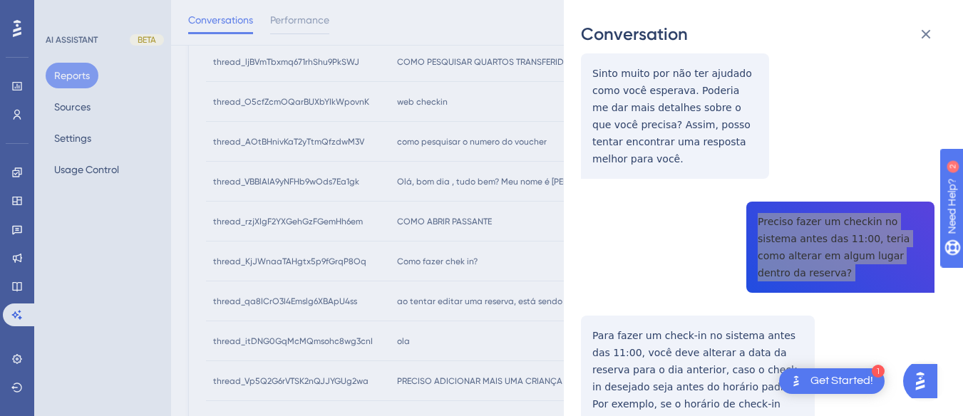
scroll to position [905, 0]
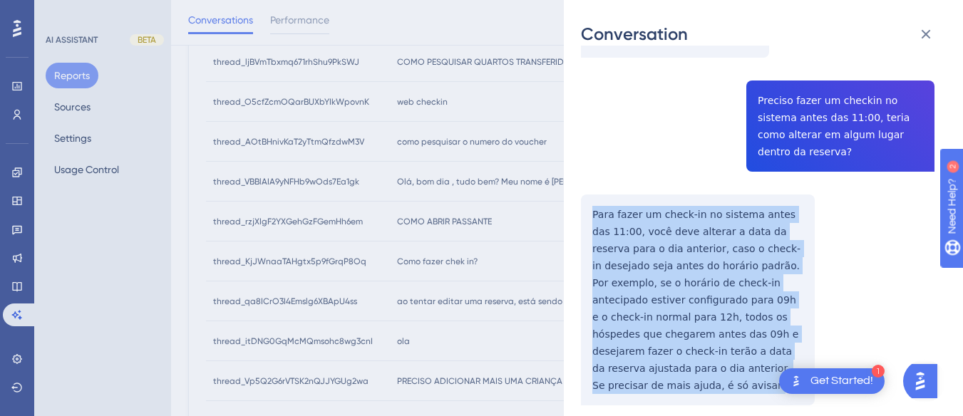
drag, startPoint x: 586, startPoint y: 174, endPoint x: 774, endPoint y: 347, distance: 255.2
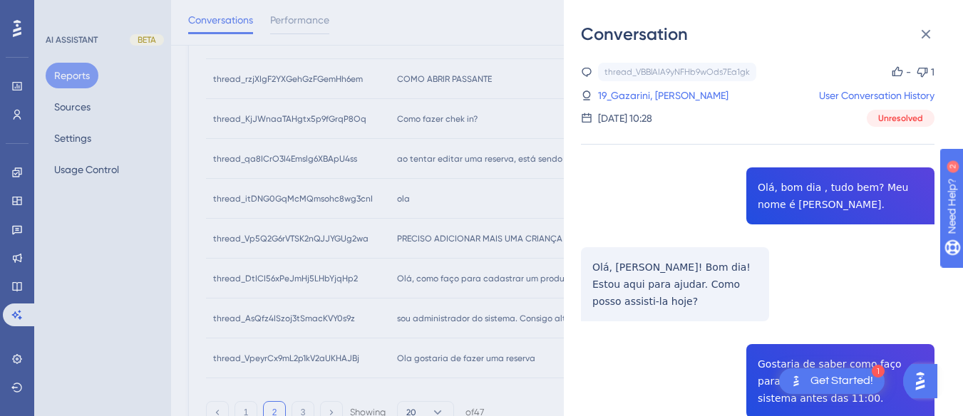
scroll to position [267, 0]
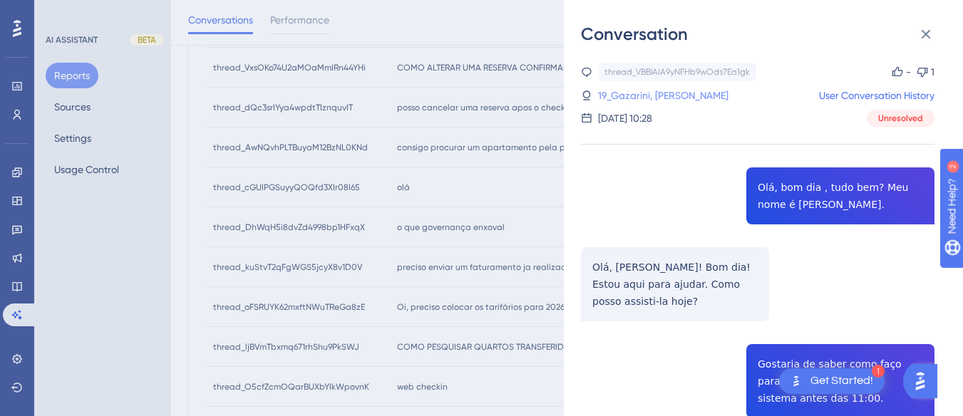
click at [674, 94] on link "19_Gazarini, Amanda Bellucci" at bounding box center [663, 95] width 130 height 17
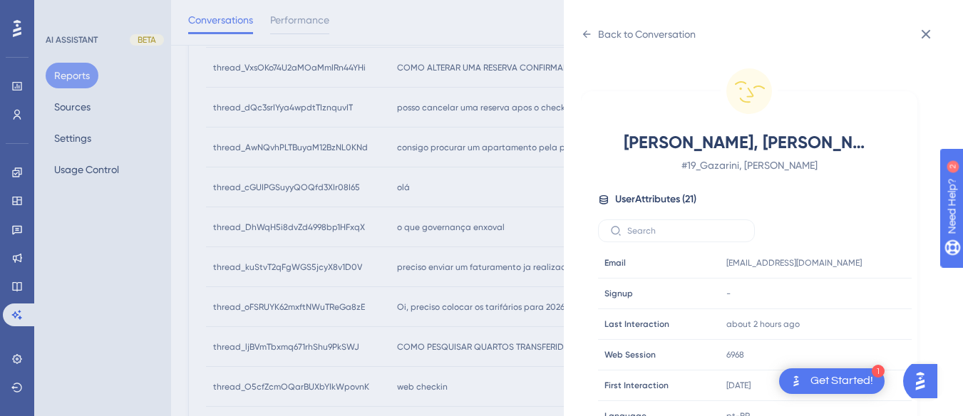
scroll to position [434, 0]
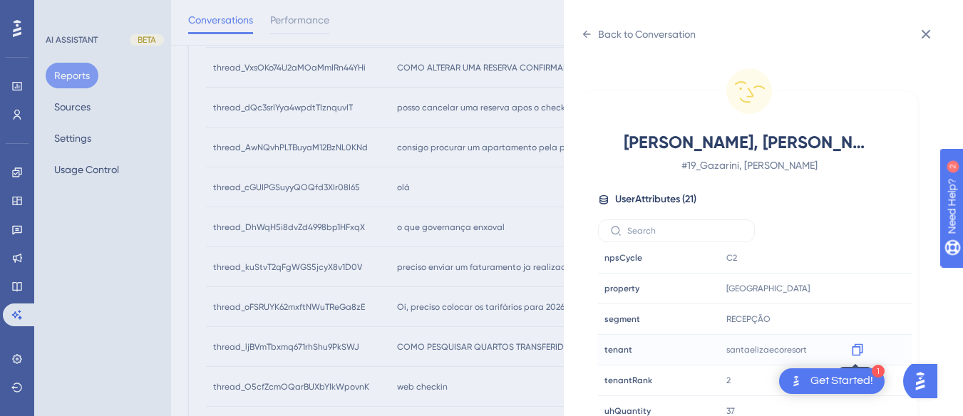
click at [854, 345] on icon at bounding box center [857, 350] width 11 height 12
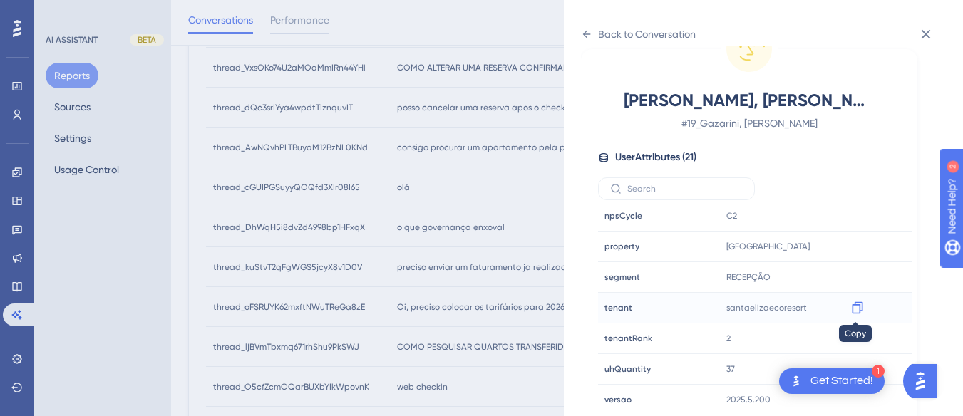
click at [857, 308] on icon at bounding box center [857, 308] width 14 height 14
click at [583, 41] on div "Back to Conversation" at bounding box center [638, 34] width 115 height 23
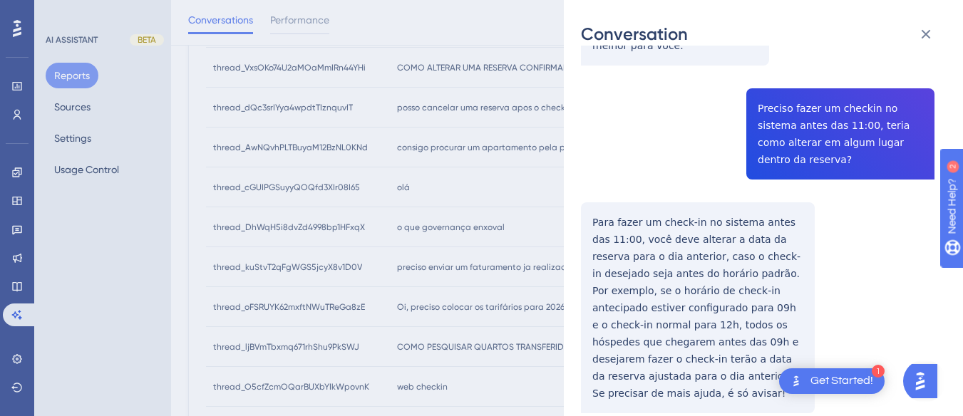
scroll to position [905, 0]
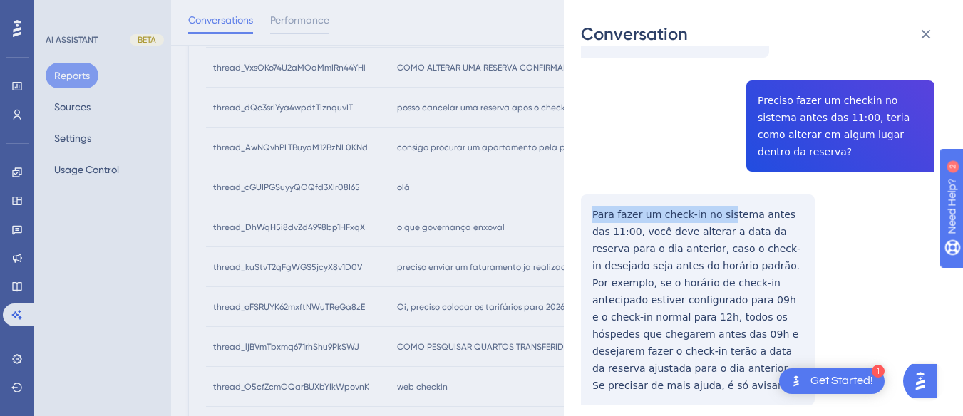
drag, startPoint x: 585, startPoint y: 181, endPoint x: 719, endPoint y: 180, distance: 134.0
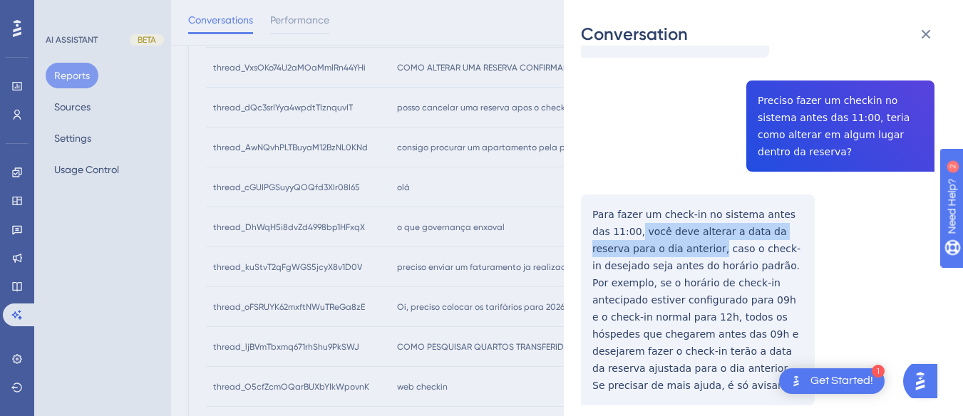
drag, startPoint x: 618, startPoint y: 195, endPoint x: 647, endPoint y: 215, distance: 35.8
drag, startPoint x: 653, startPoint y: 215, endPoint x: 621, endPoint y: 199, distance: 36.6
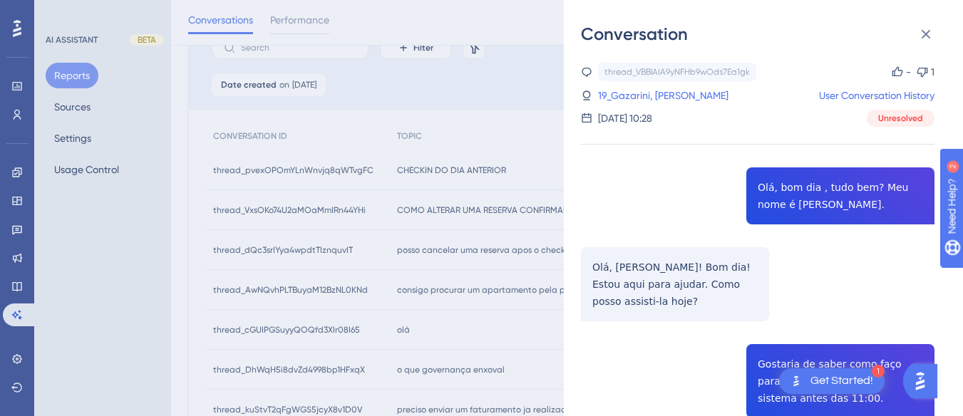
scroll to position [338, 0]
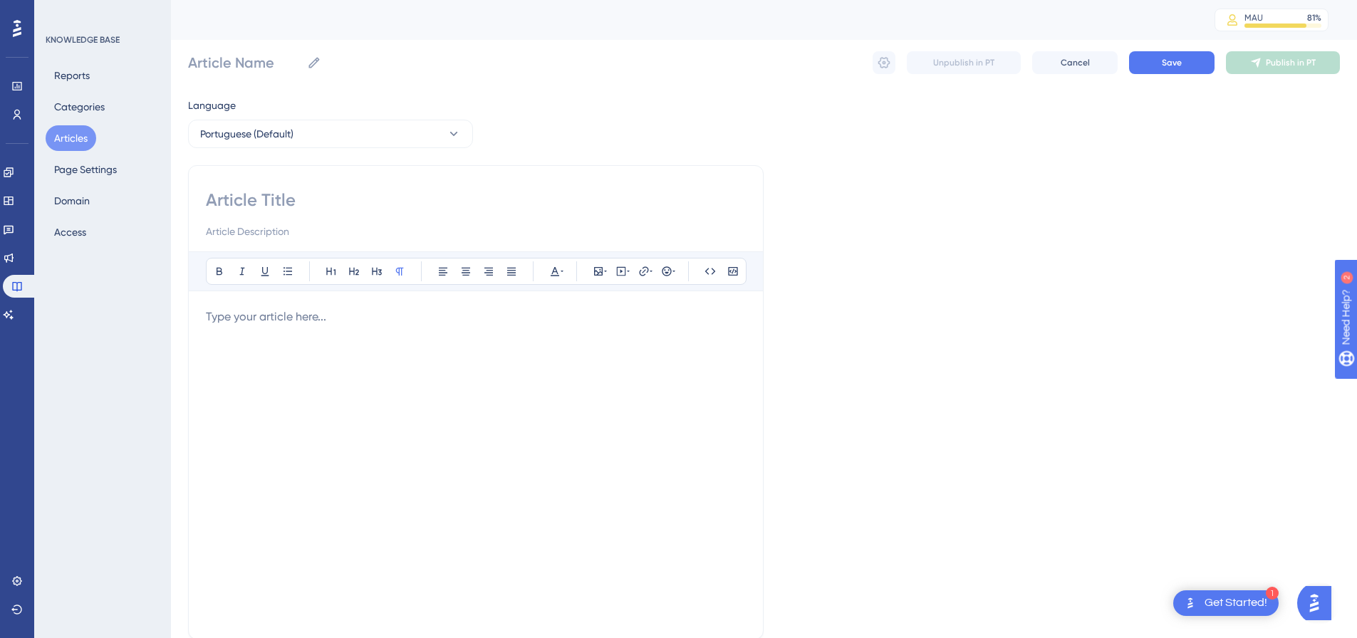
click at [81, 138] on button "Articles" at bounding box center [71, 138] width 51 height 26
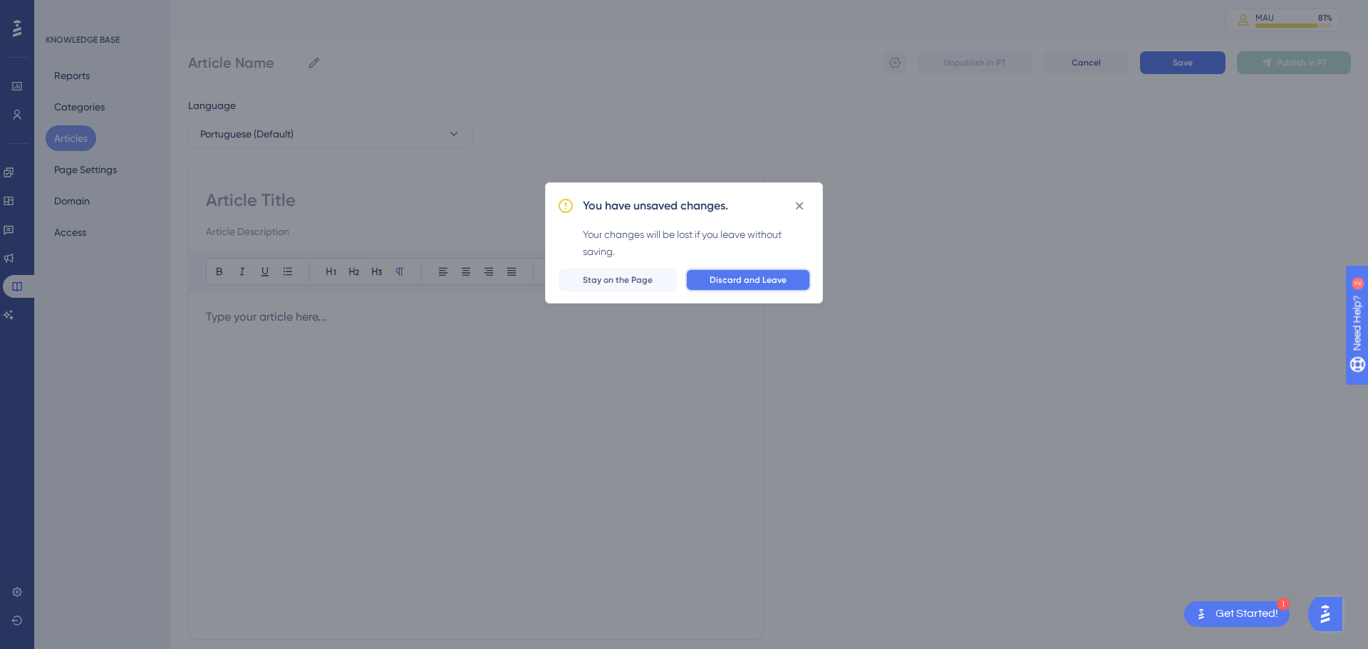
click at [718, 276] on span "Discard and Leave" at bounding box center [748, 279] width 77 height 11
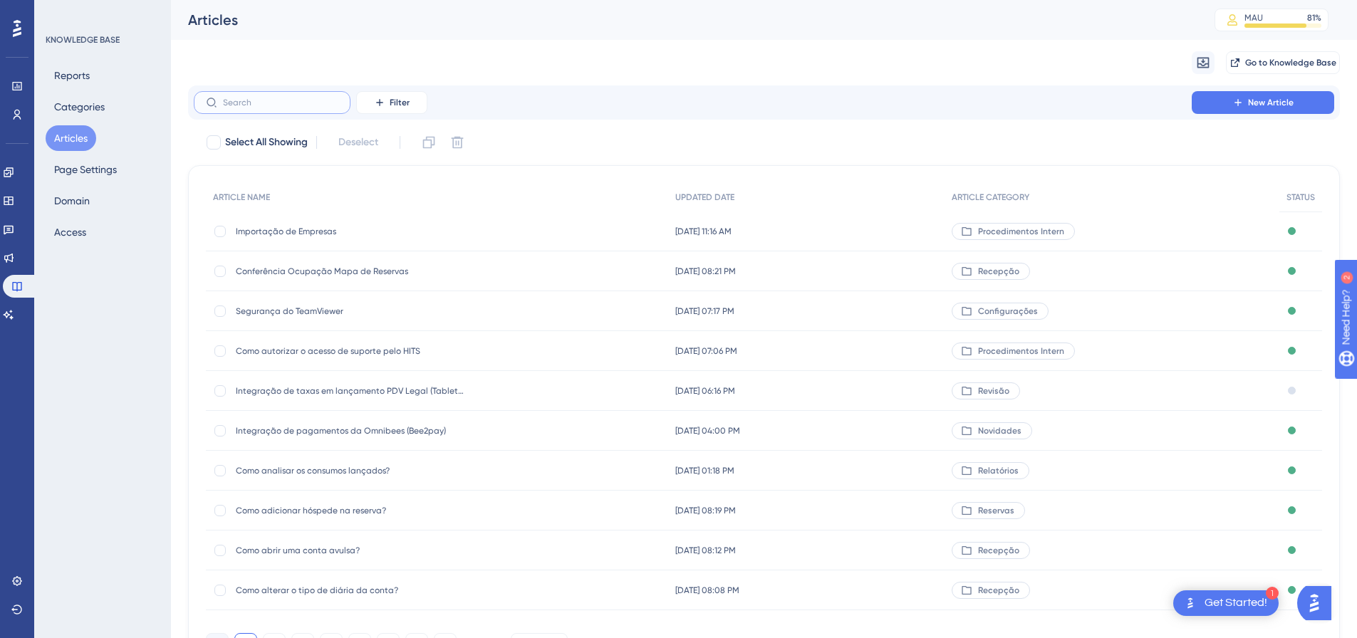
click at [242, 100] on input "text" at bounding box center [280, 103] width 115 height 10
paste input "Como funciona early check-in ou late check-out no HITS?"
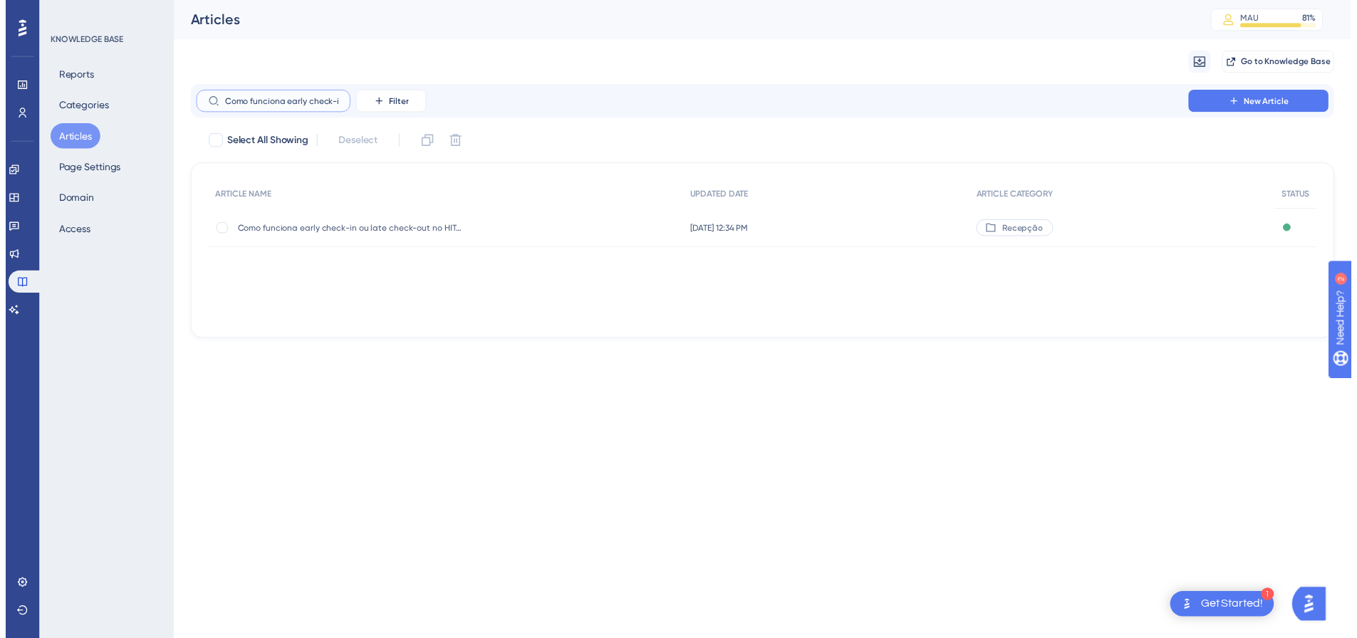
scroll to position [0, 110]
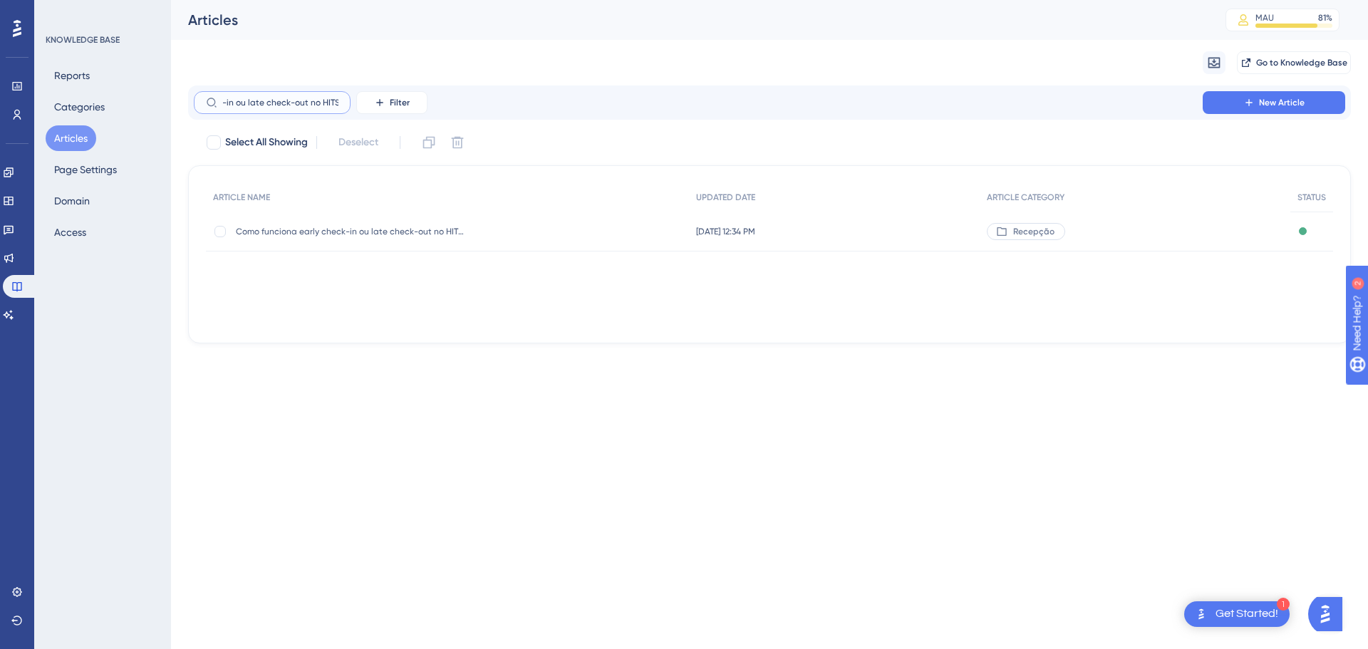
type input "Como funciona early check-in ou late check-out no HITS?"
click at [329, 249] on div "Como funciona early check-in ou late check-out no HITS? Como funciona early che…" at bounding box center [350, 232] width 228 height 40
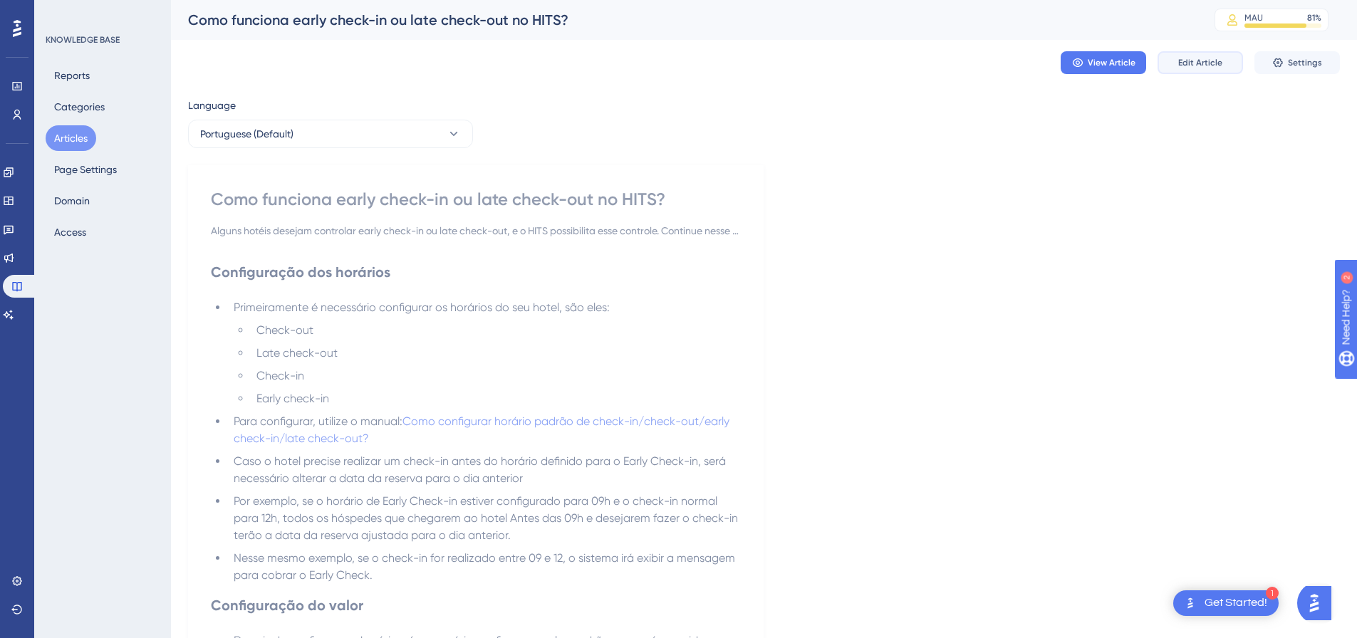
click at [1160, 52] on button "Edit Article" at bounding box center [1201, 62] width 86 height 23
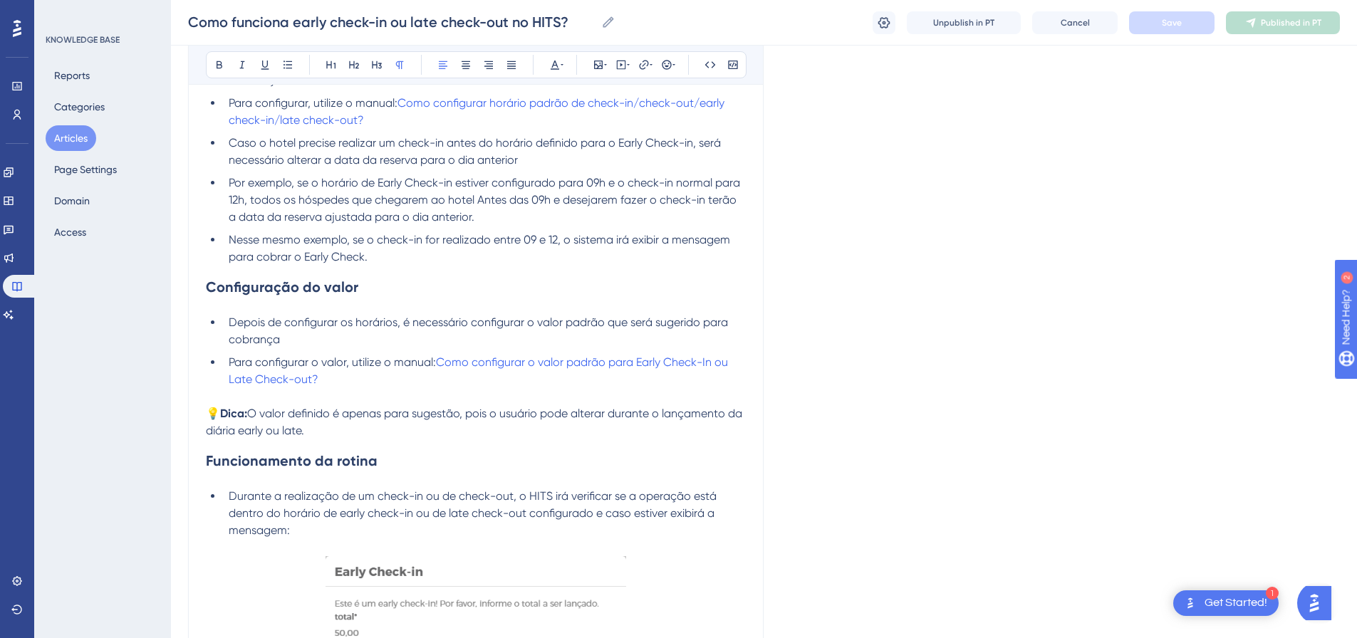
scroll to position [228, 0]
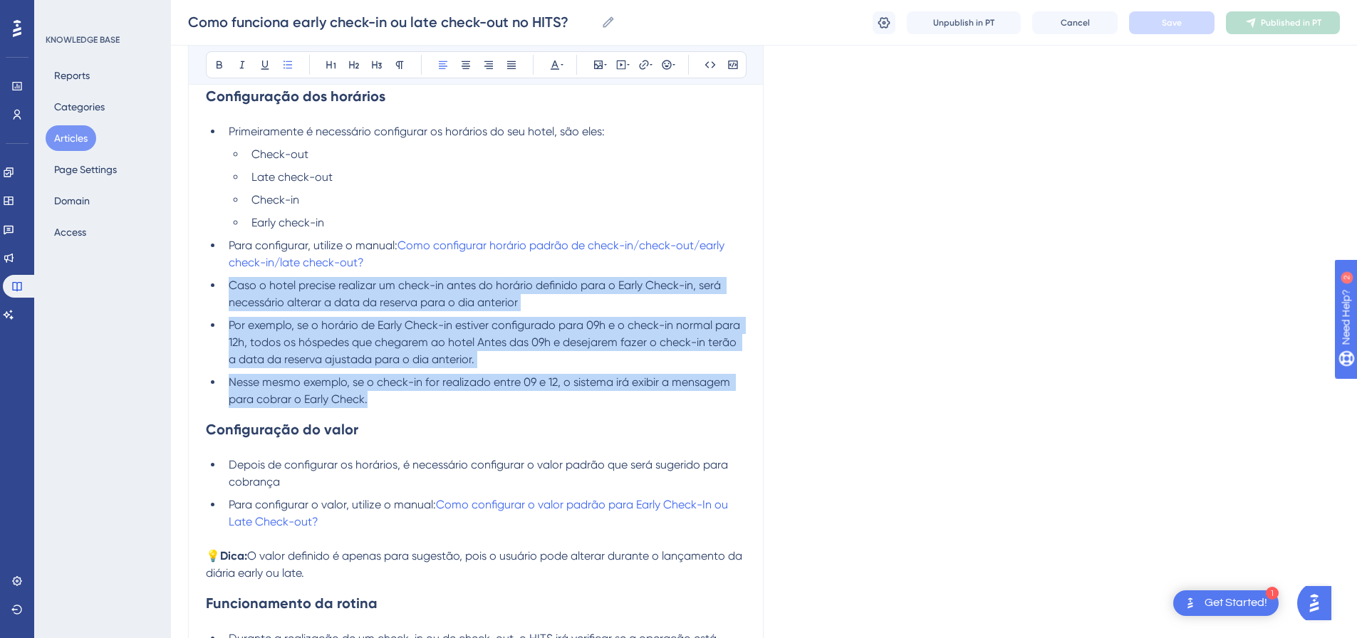
drag, startPoint x: 385, startPoint y: 407, endPoint x: 228, endPoint y: 286, distance: 197.7
click at [228, 286] on ul "Primeiramente é necessário configurar os horários do seu hotel, são eles: Check…" at bounding box center [476, 265] width 540 height 285
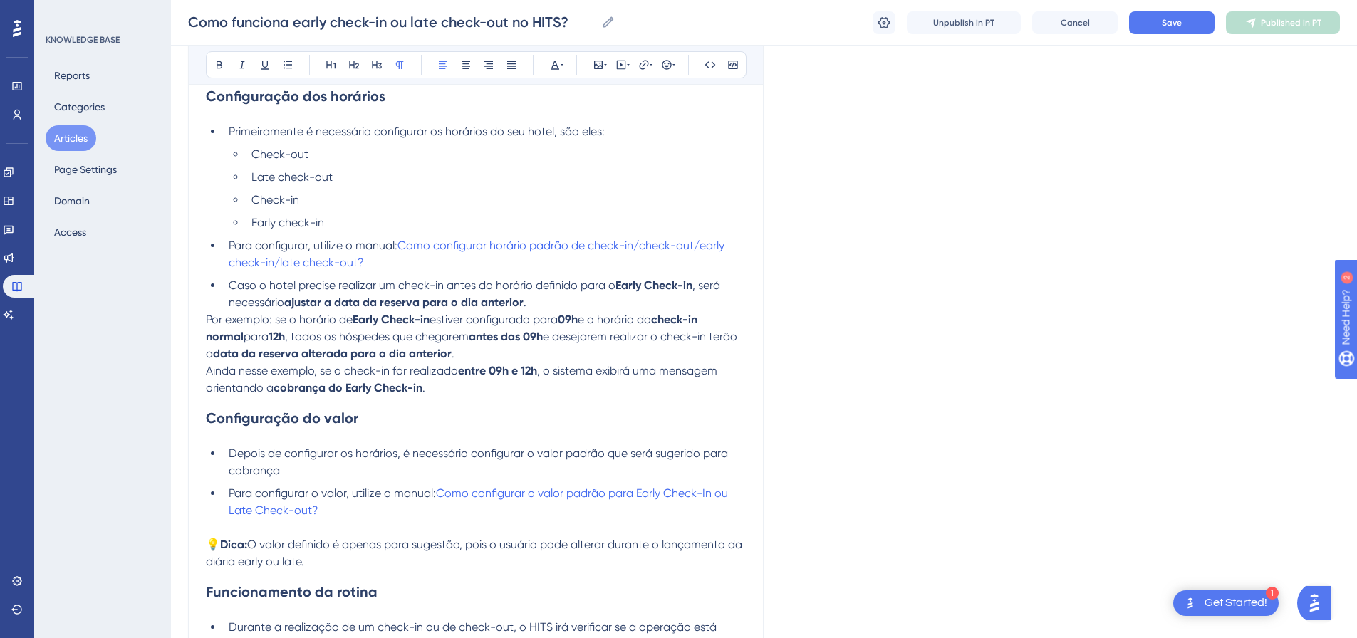
click at [208, 319] on span "Por exemplo: se o horário de" at bounding box center [279, 320] width 147 height 14
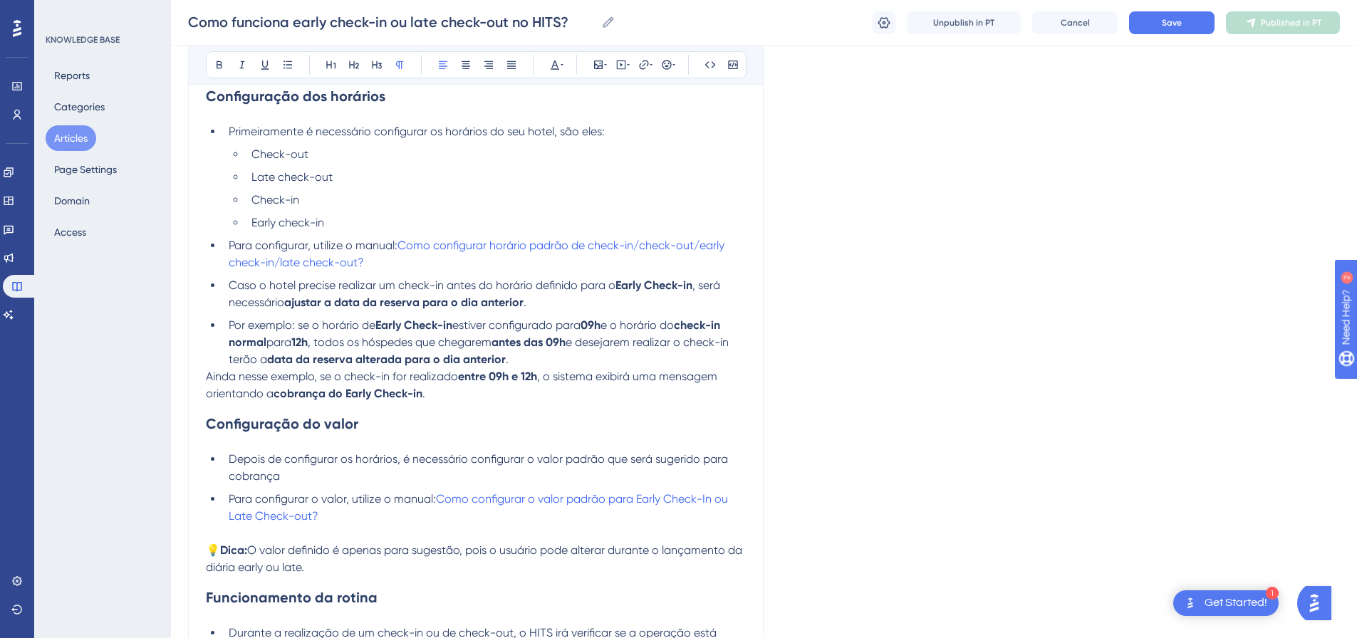
click at [207, 380] on span "Ainda nesse exemplo, se o check-in for realizado" at bounding box center [332, 377] width 252 height 14
click at [405, 395] on li "Por exemplo: se o horário de Early Check-in estiver configurado para 09h e o ho…" at bounding box center [484, 360] width 523 height 86
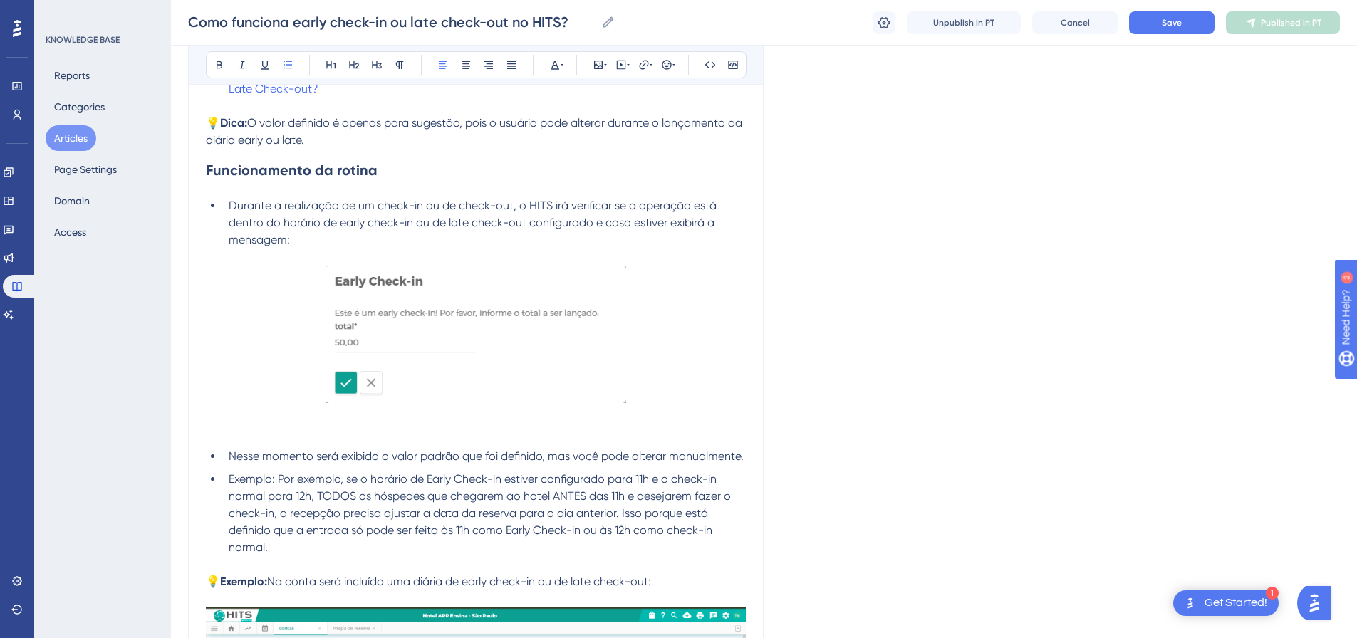
scroll to position [1149, 0]
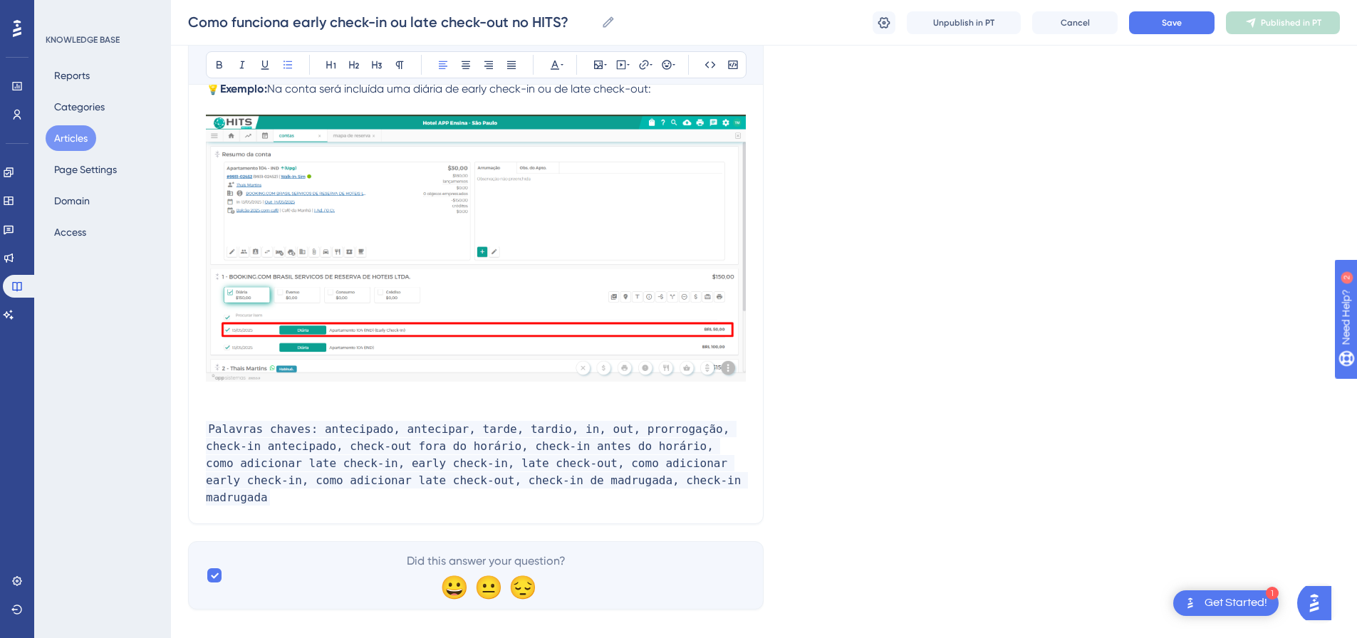
click at [664, 486] on p "Palavras chaves: antecipado, antecipar, tarde, tardio, in, out, prorrogação, ch…" at bounding box center [476, 464] width 540 height 86
click at [641, 488] on span "Palavras chaves: antecipado, antecipar, tarde, tardio, in, out, prorrogação, ch…" at bounding box center [477, 463] width 542 height 85
click at [639, 487] on span "Palavras chaves: antecipado, antecipar, tarde, tardio, in, out, prorrogação, ch…" at bounding box center [477, 463] width 542 height 85
click at [650, 483] on span "Palavras chaves: antecipado, antecipar, tarde, tardio, in, out, prorrogação, ch…" at bounding box center [477, 463] width 542 height 85
drag, startPoint x: 646, startPoint y: 483, endPoint x: 788, endPoint y: 472, distance: 142.9
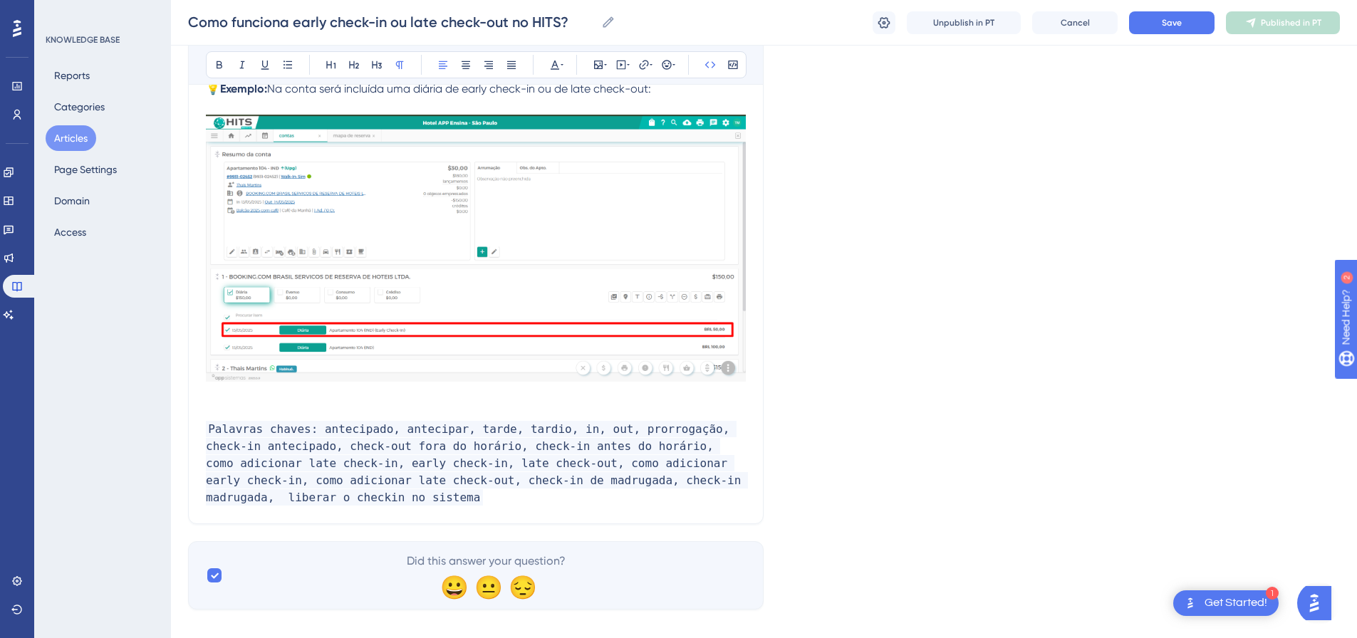
click at [646, 483] on span "Palavras chaves: antecipado, antecipar, tarde, tardio, in, out, prorrogação, ch…" at bounding box center [477, 463] width 542 height 85
click at [1151, 14] on button "Save" at bounding box center [1172, 22] width 86 height 23
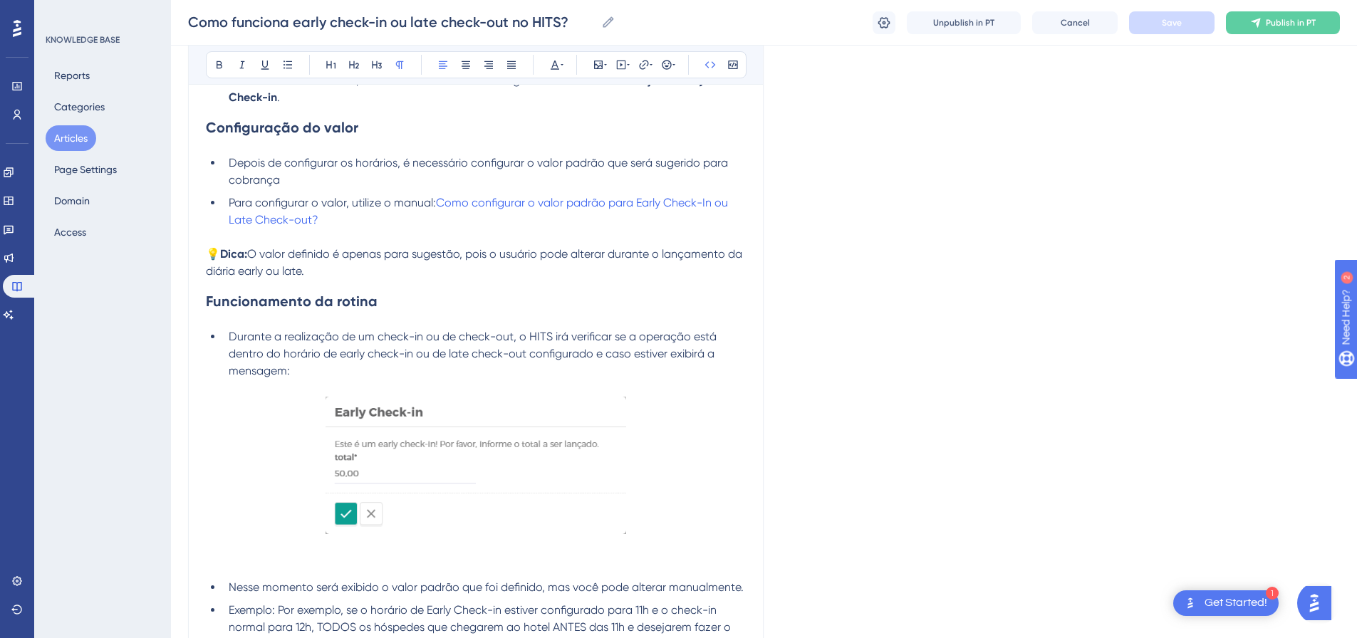
scroll to position [168, 0]
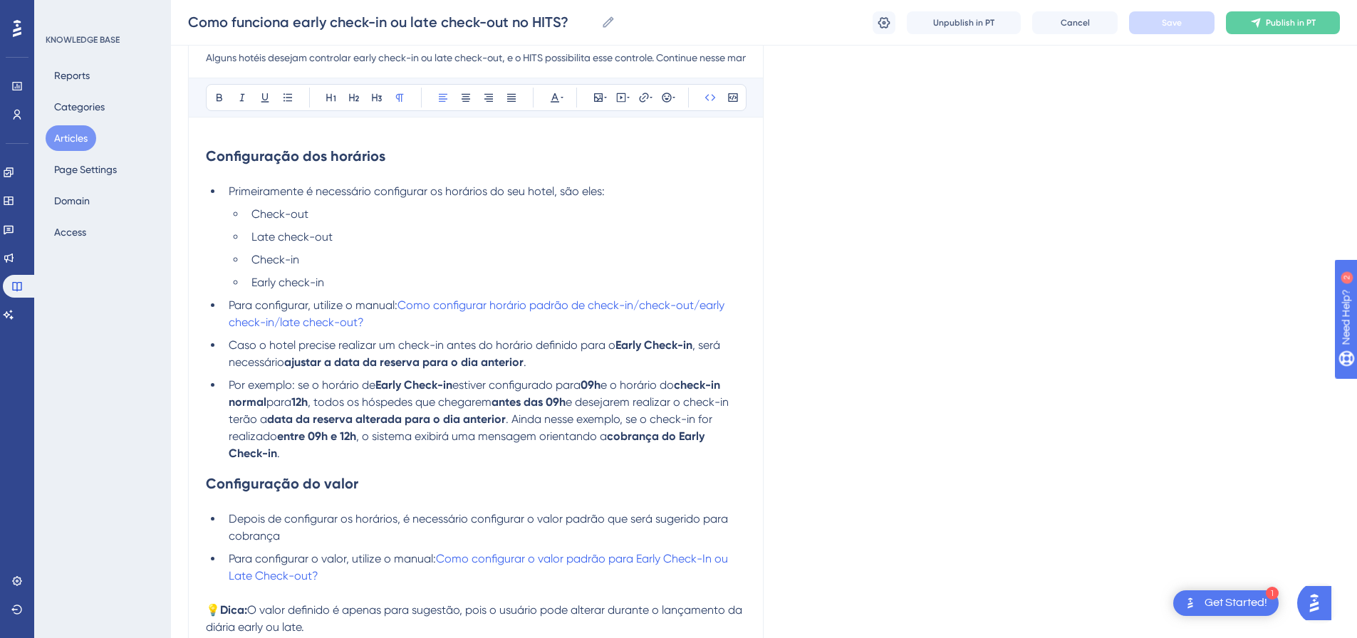
click at [310, 450] on li "Por exemplo: se o horário de Early Check-in estiver configurado para 09h e o ho…" at bounding box center [484, 420] width 523 height 86
click at [1274, 24] on span "Publish in PT" at bounding box center [1291, 22] width 50 height 11
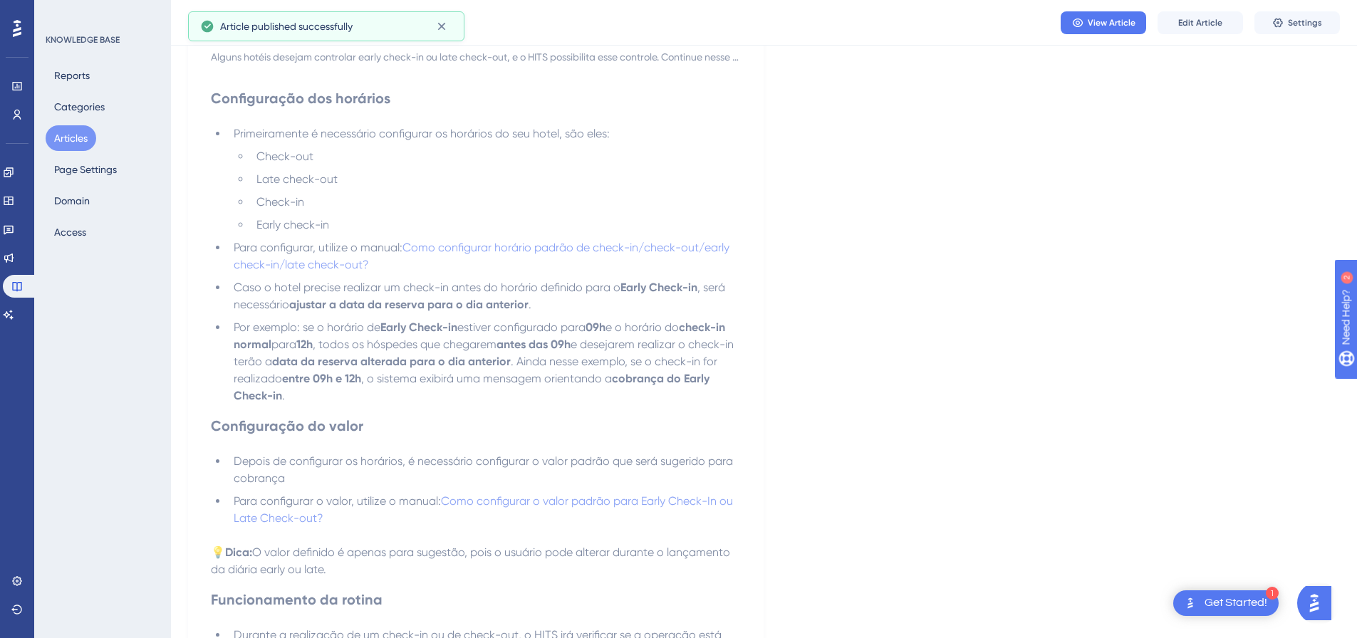
click at [78, 138] on button "Articles" at bounding box center [71, 138] width 51 height 26
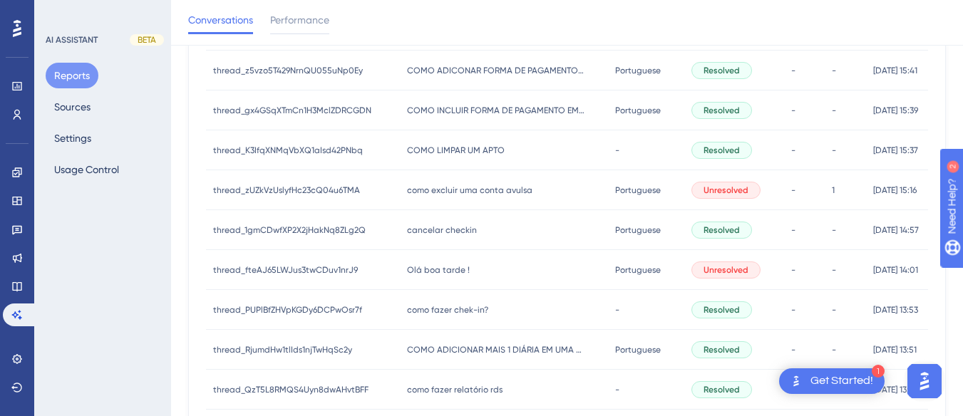
scroll to position [765, 0]
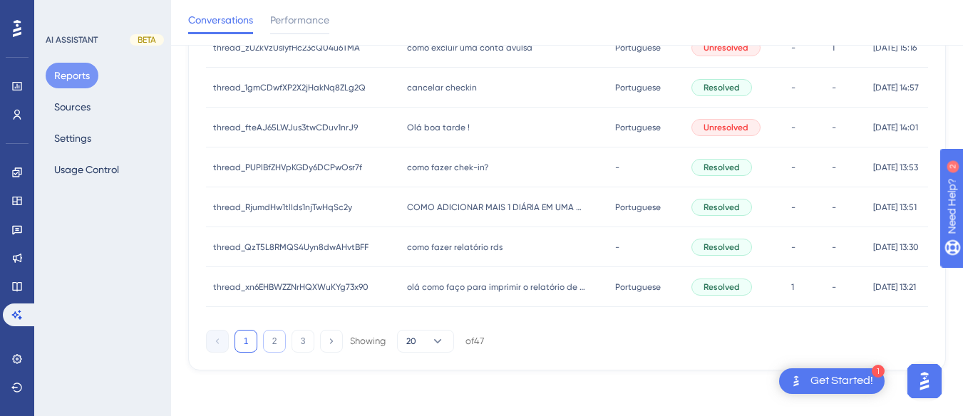
click at [269, 345] on button "2" at bounding box center [274, 341] width 23 height 23
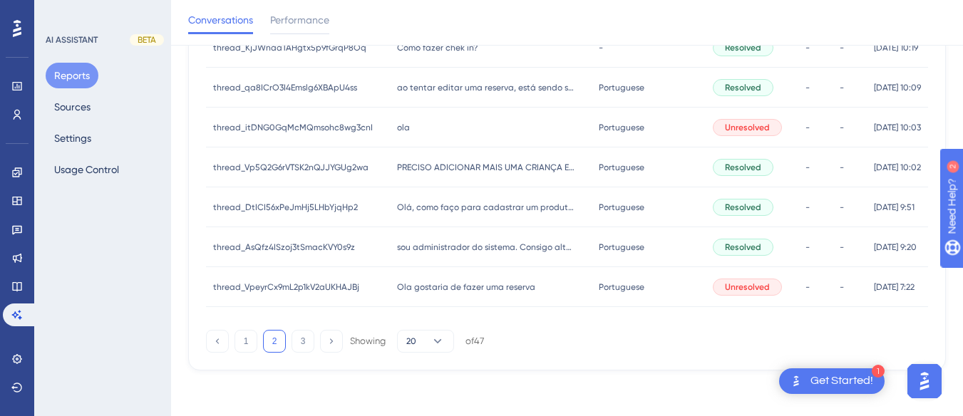
scroll to position [552, 0]
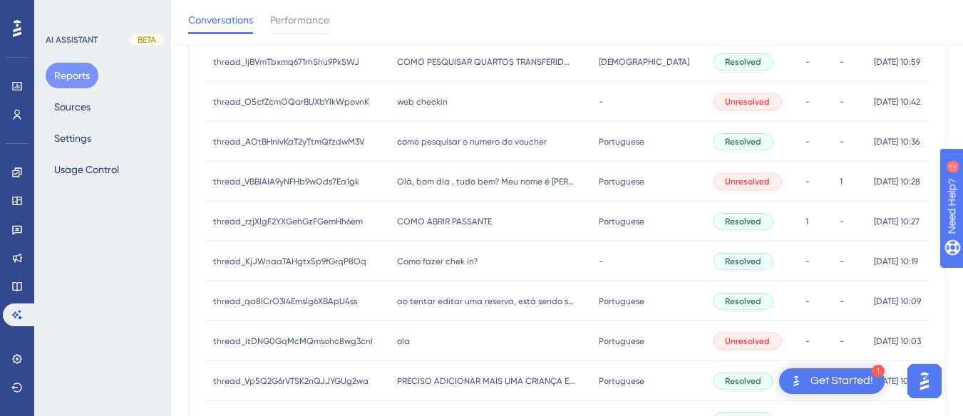
click at [428, 225] on span "COMO ABRIR PASSANTE" at bounding box center [444, 221] width 95 height 11
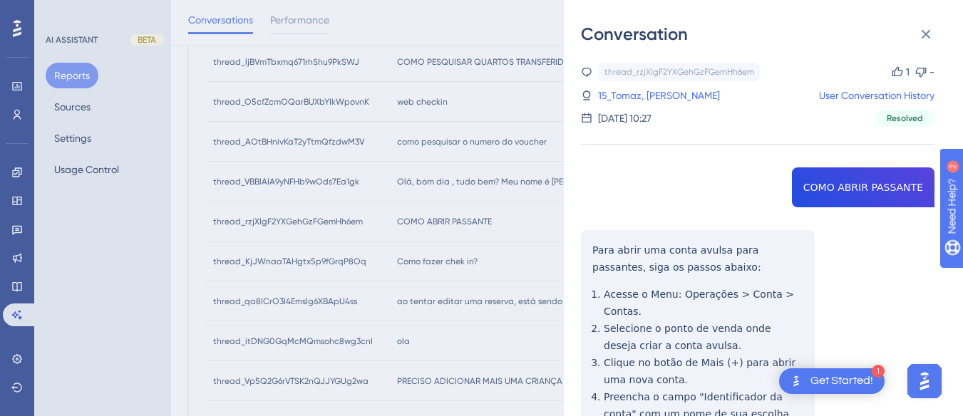
copy span "COMO ABRIR PASSANTE"
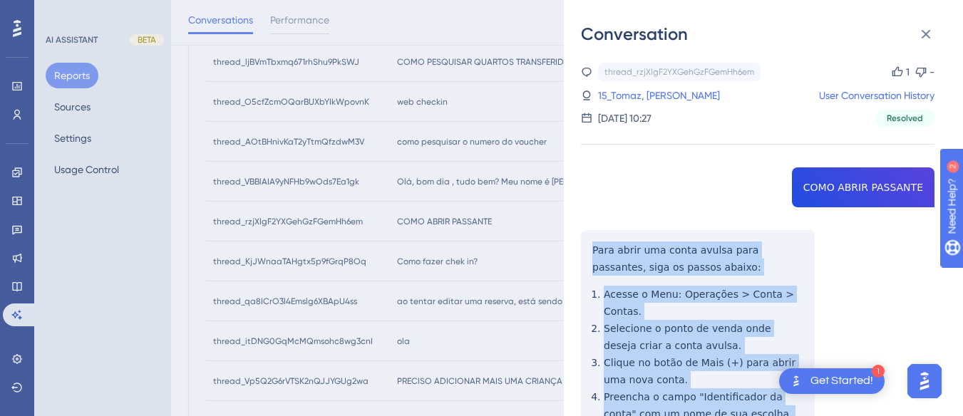
scroll to position [214, 0]
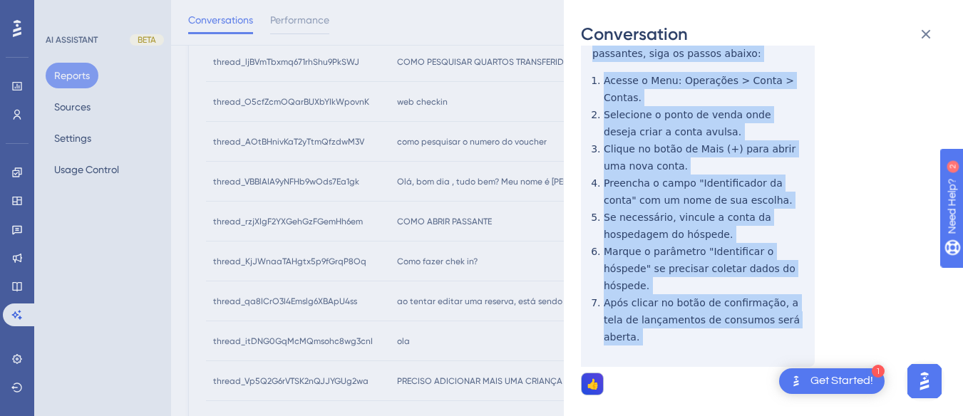
drag, startPoint x: 584, startPoint y: 247, endPoint x: 794, endPoint y: 306, distance: 217.7
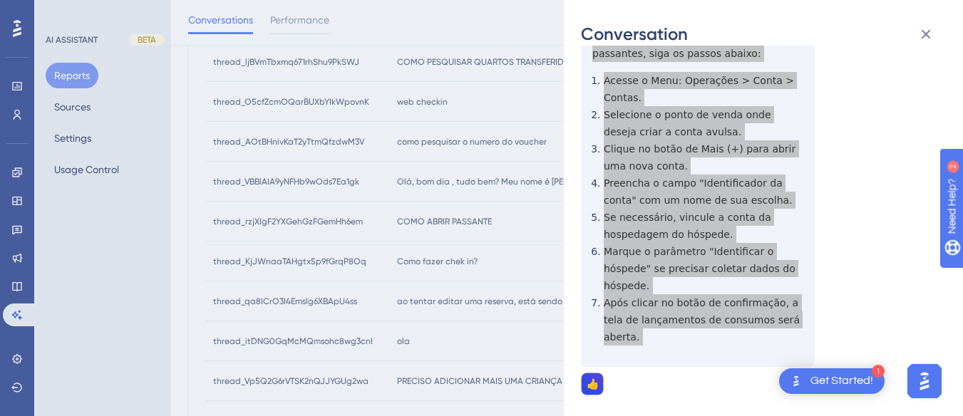
scroll to position [428, 0]
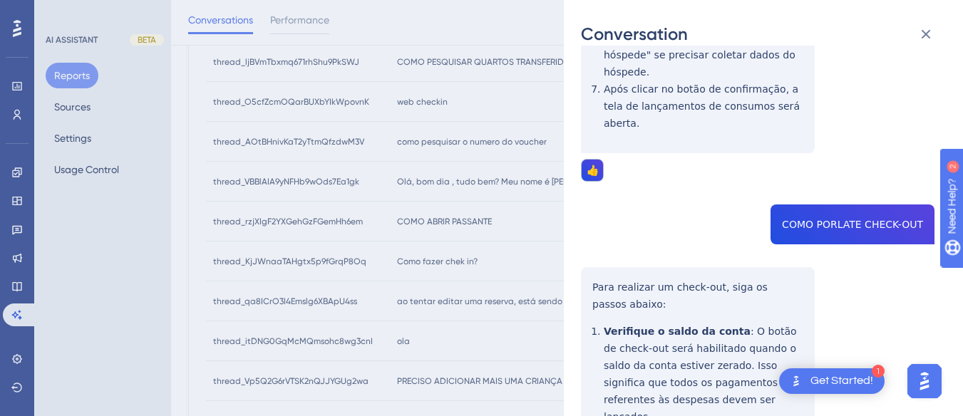
click at [824, 175] on div "thread_rzjXIgF2YXGehGzFGemHh6em Copy 1 - 15_Tomaz, Rodrigo User Conversation Hi…" at bounding box center [757, 380] width 353 height 1491
copy span "COMO PORLATE CHECK-OUT"
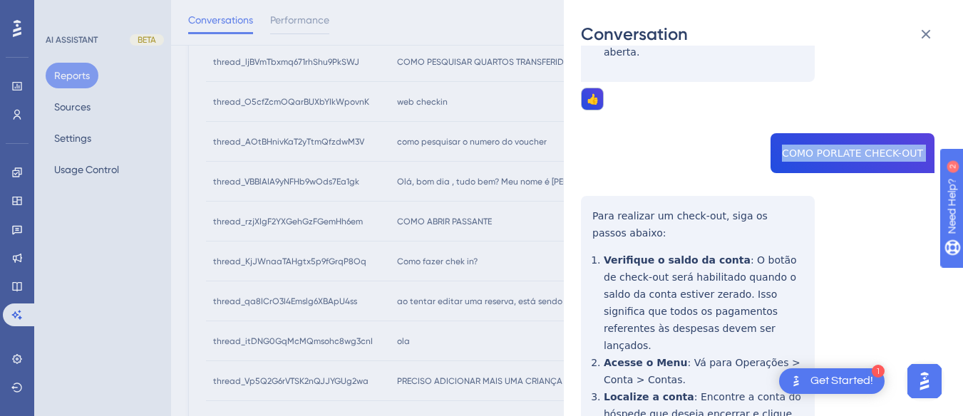
click at [588, 169] on div "thread_rzjXIgF2YXGehGzFGemHh6em Copy 1 - 15_Tomaz, Rodrigo User Conversation Hi…" at bounding box center [757, 309] width 353 height 1491
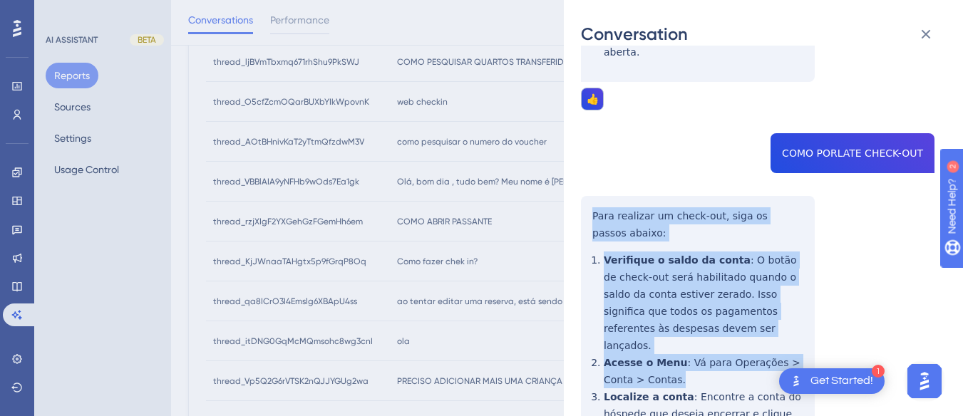
scroll to position [713, 0]
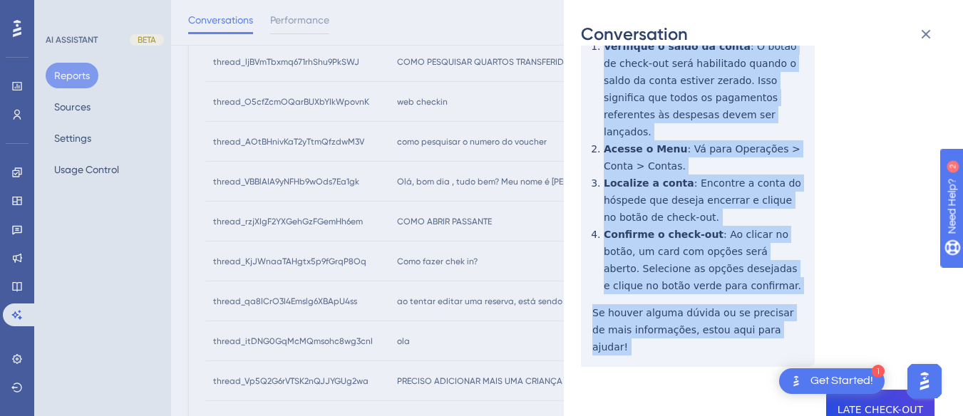
drag, startPoint x: 588, startPoint y: 169, endPoint x: 651, endPoint y: 165, distance: 62.9
click at [799, 283] on div "thread_rzjXIgF2YXGehGzFGemHh6em Copy 1 - 15_Tomaz, Rodrigo User Conversation Hi…" at bounding box center [757, 95] width 353 height 1491
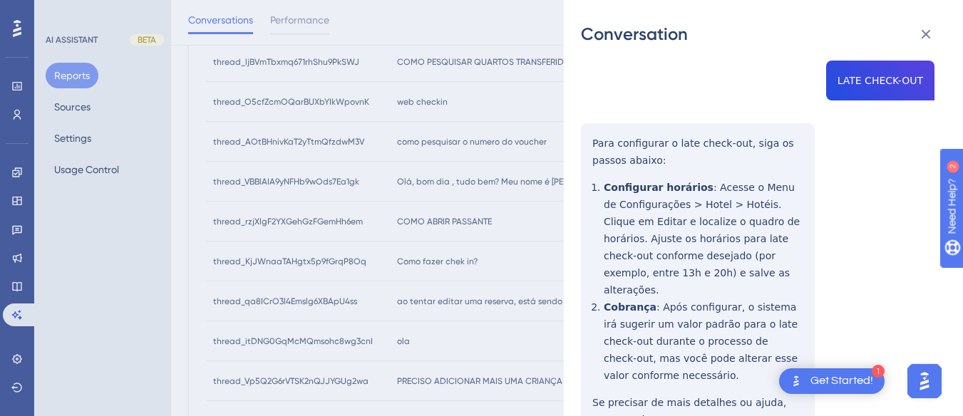
scroll to position [971, 0]
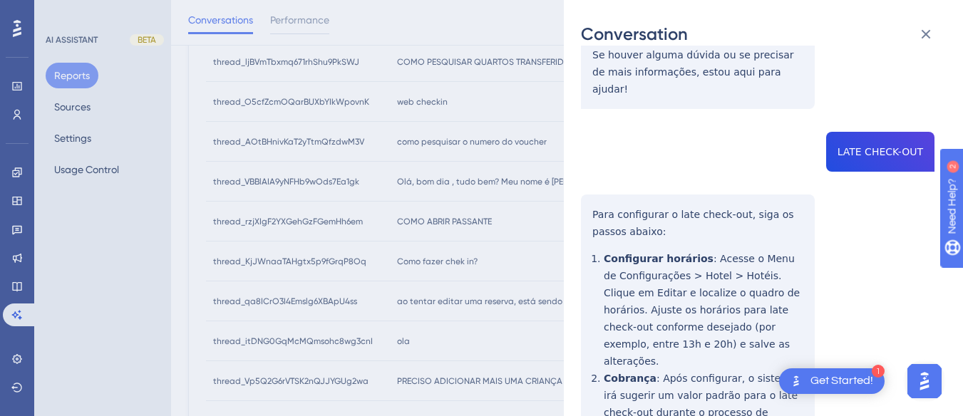
copy span "LATE CHECK-OUT"
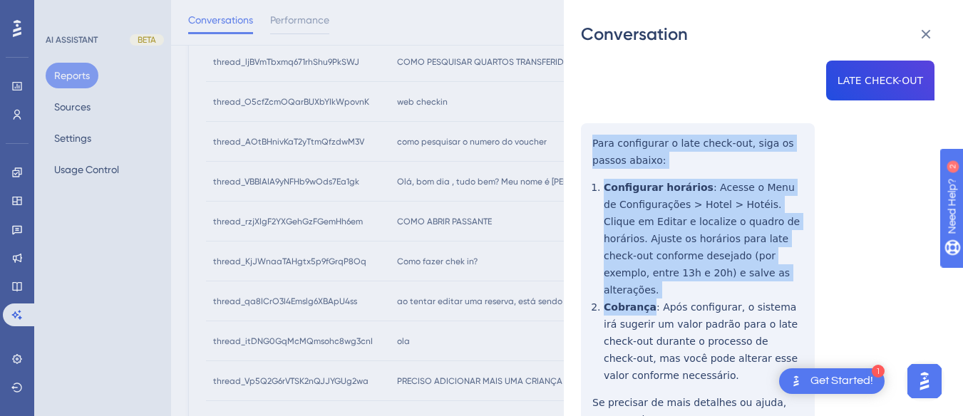
scroll to position [623, 0]
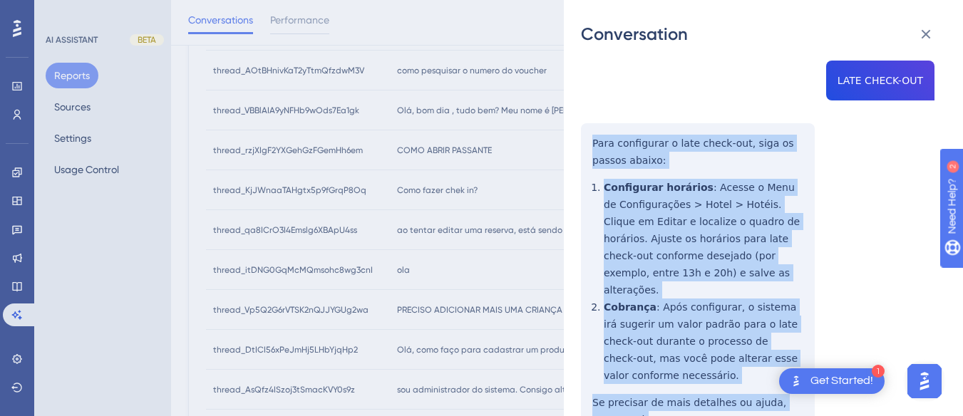
drag, startPoint x: 591, startPoint y: 68, endPoint x: 638, endPoint y: 333, distance: 268.5
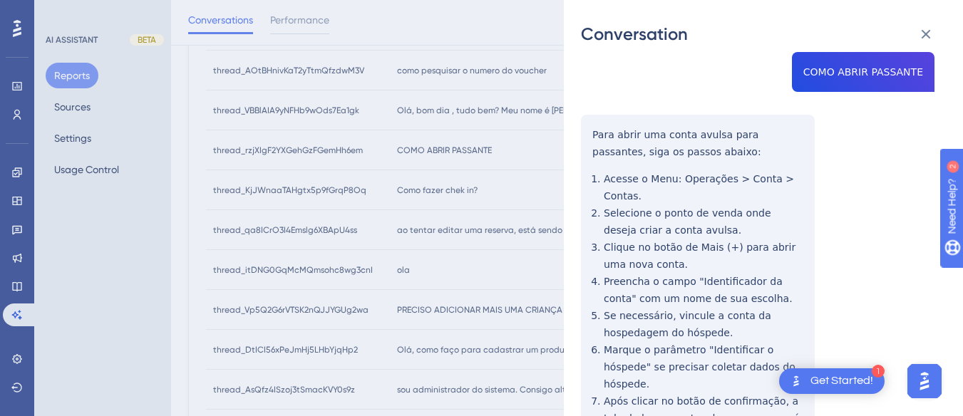
scroll to position [0, 0]
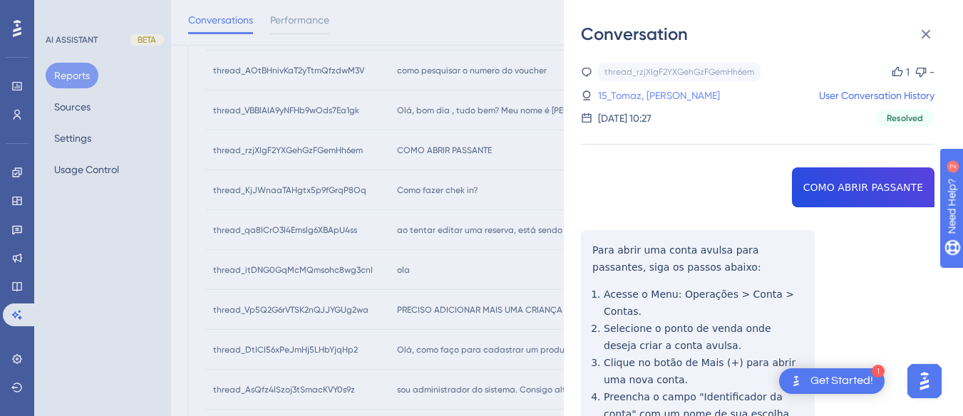
click at [641, 89] on link "15_Tomaz, Rodrigo" at bounding box center [659, 95] width 122 height 17
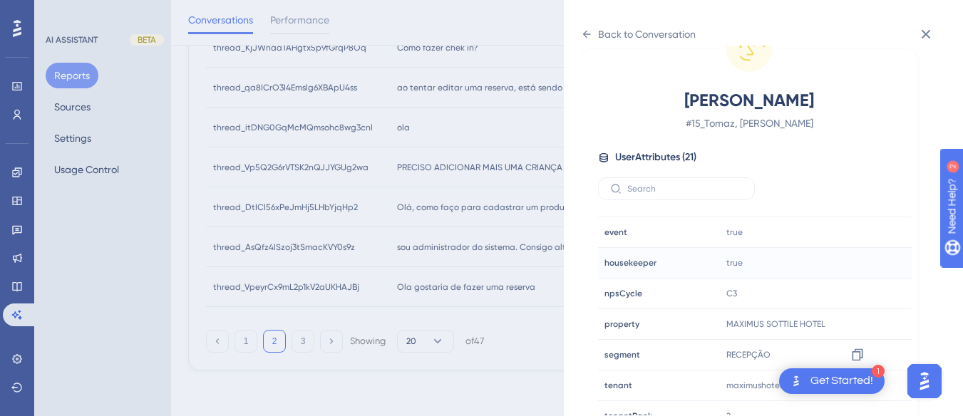
scroll to position [434, 0]
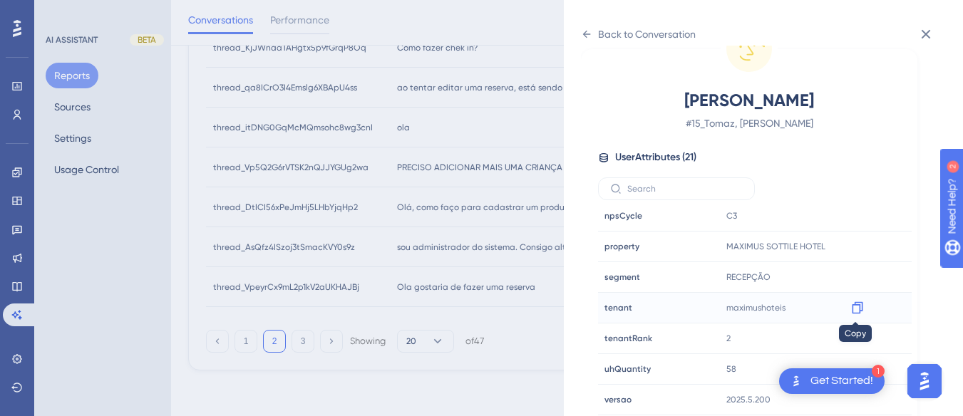
click at [854, 309] on icon at bounding box center [857, 308] width 14 height 14
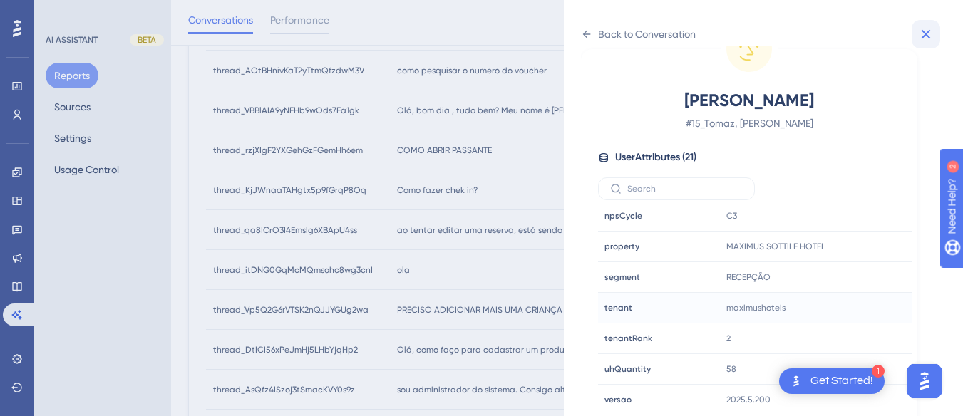
click at [929, 38] on icon at bounding box center [925, 34] width 9 height 9
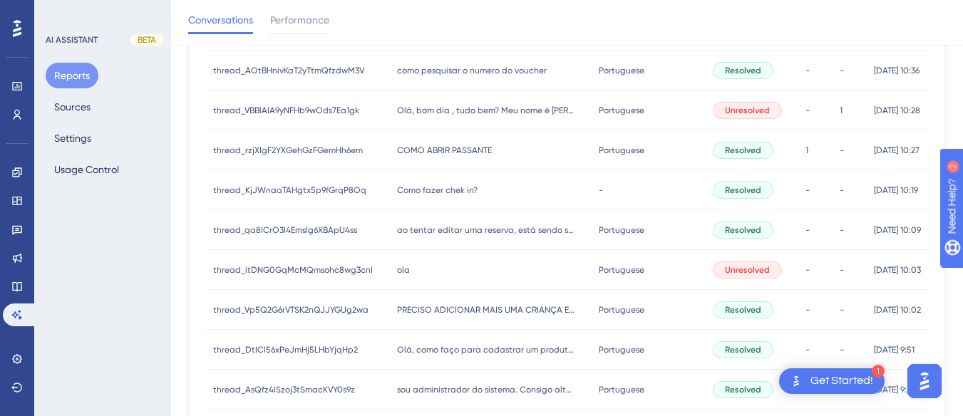
click at [473, 195] on span "Como fazer chek in?" at bounding box center [437, 190] width 81 height 11
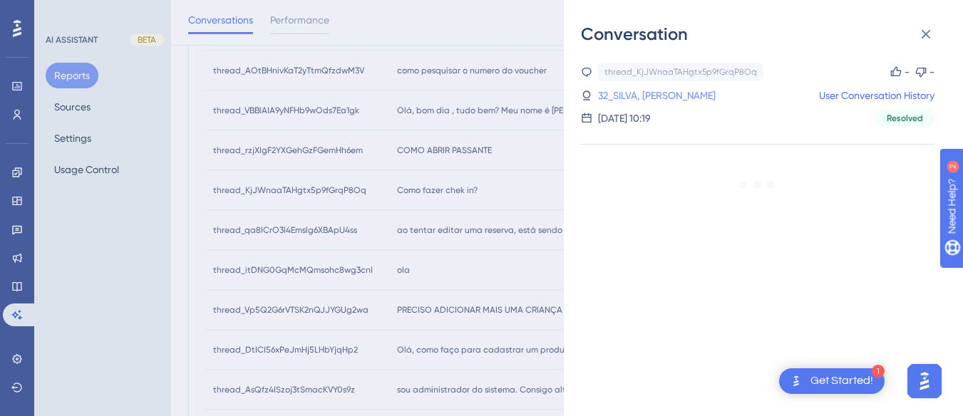
click at [691, 96] on link "32_SILVA, VICTOR HUGO" at bounding box center [657, 95] width 118 height 17
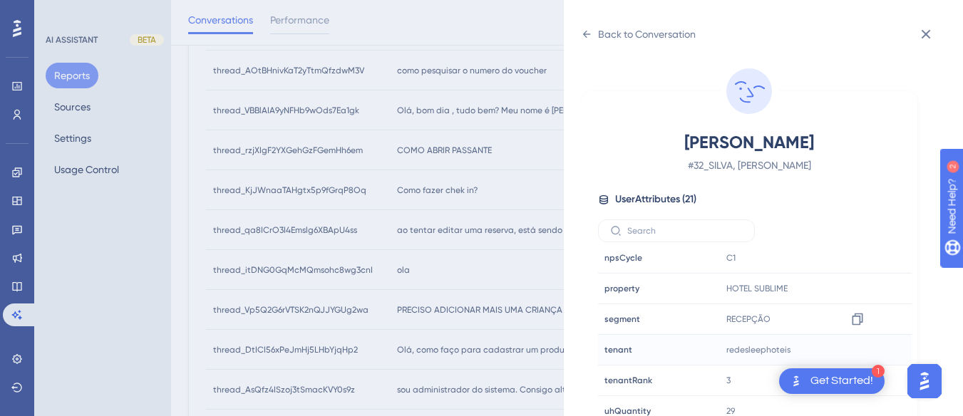
scroll to position [42, 0]
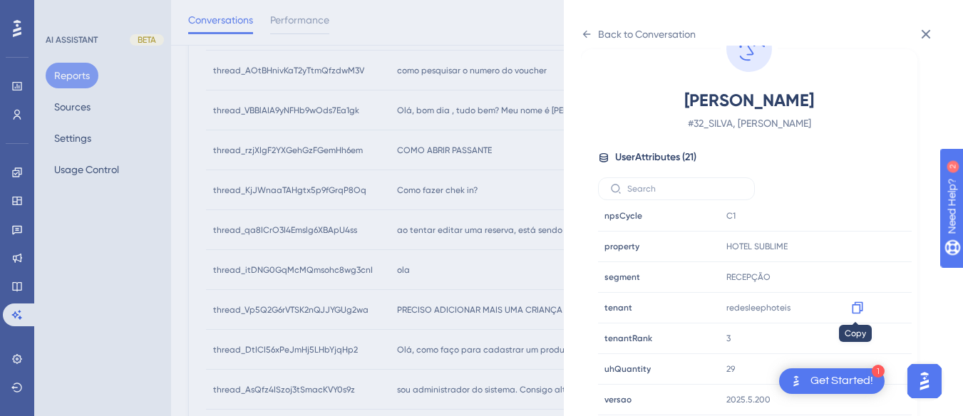
drag, startPoint x: 856, startPoint y: 306, endPoint x: 911, endPoint y: 289, distance: 57.9
click at [856, 306] on icon at bounding box center [857, 308] width 14 height 14
click at [857, 247] on icon at bounding box center [857, 246] width 14 height 14
click at [594, 27] on div "Back to Conversation" at bounding box center [638, 34] width 115 height 23
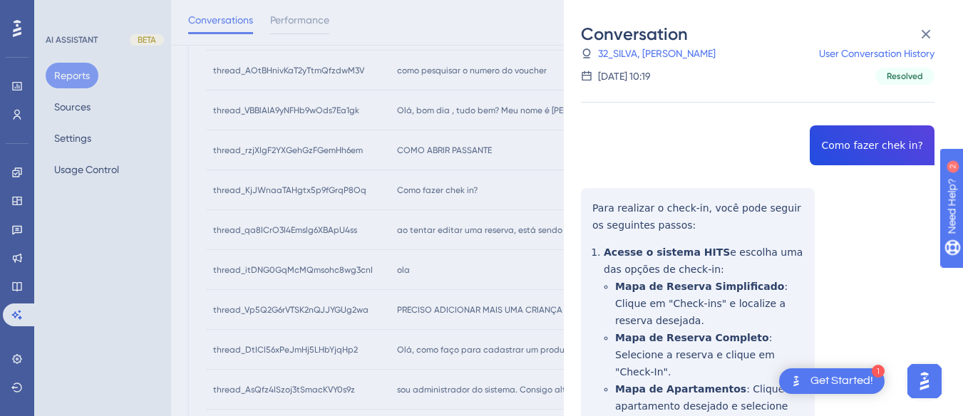
click at [837, 144] on div "thread_KjJWnaaTAHgtx5p9fGrqP8Oq Copy - - 32_SILVA, VICTOR HUGO User Conversatio…" at bounding box center [757, 402] width 353 height 762
copy span "Como fazer chek in?"
click at [594, 209] on div "thread_KjJWnaaTAHgtx5p9fGrqP8Oq Copy - - 32_SILVA, VICTOR HUGO User Conversatio…" at bounding box center [757, 402] width 353 height 762
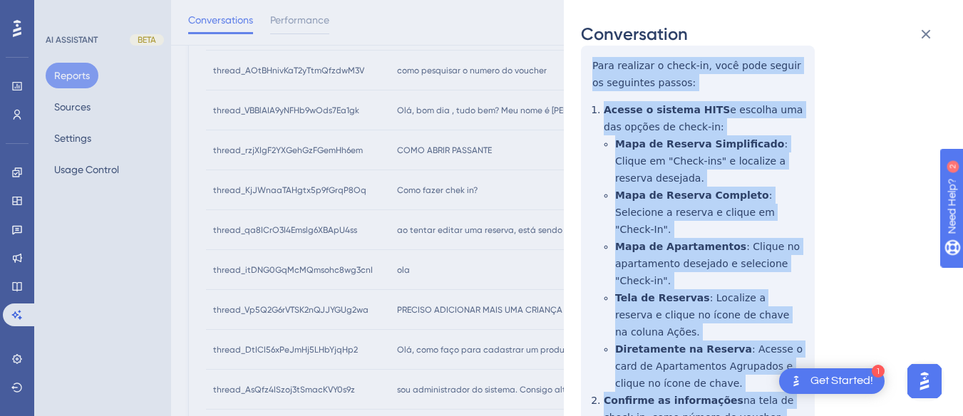
scroll to position [346, 0]
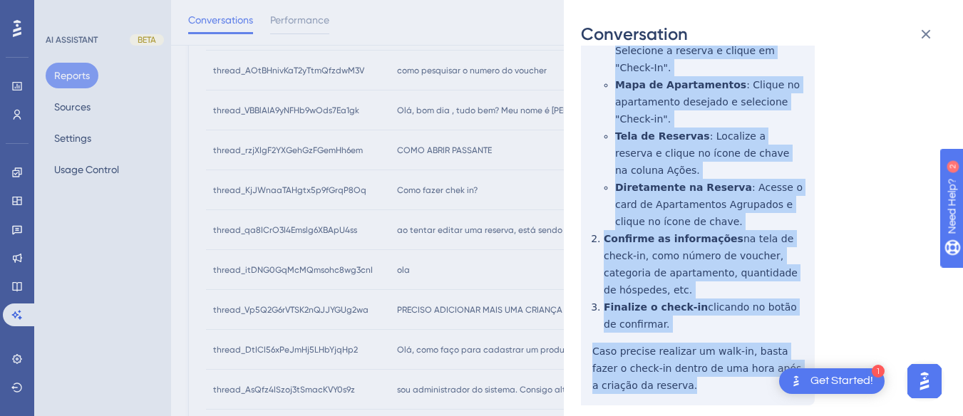
drag, startPoint x: 588, startPoint y: 201, endPoint x: 661, endPoint y: 338, distance: 154.9
click at [661, 338] on div "thread_KjJWnaaTAHgtx5p9fGrqP8Oq Copy - - 32_SILVA, VICTOR HUGO User Conversatio…" at bounding box center [757, 97] width 353 height 762
copy div "Para realizar o check-in, você pode seguir os seguintes passos: Acesse o sistem…"
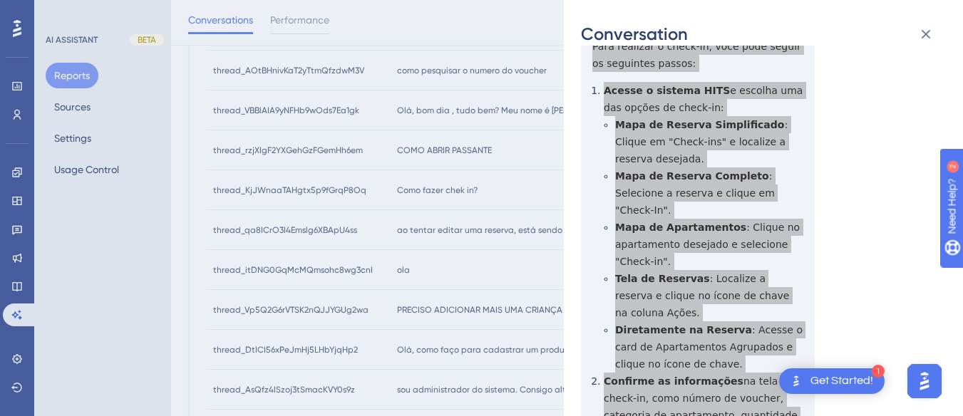
scroll to position [0, 0]
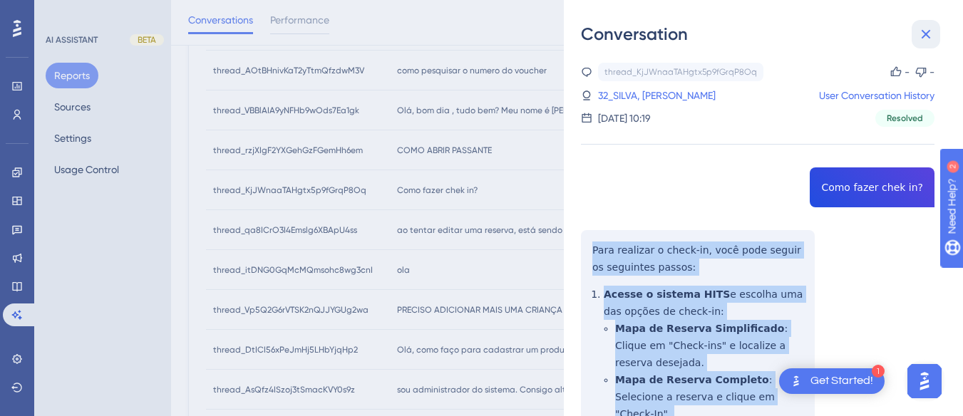
click at [926, 41] on icon at bounding box center [925, 34] width 17 height 17
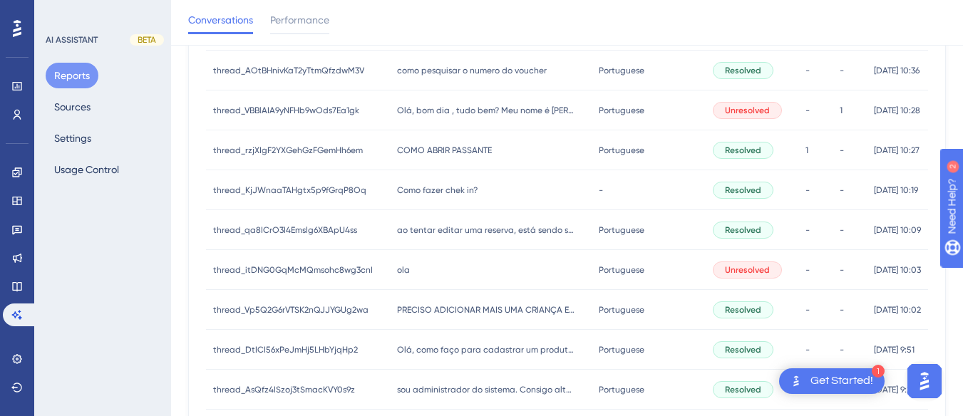
click at [461, 225] on span "ao tentar editar uma reserva, está sendo solicitado um tarifário. como localizo…" at bounding box center [486, 229] width 178 height 11
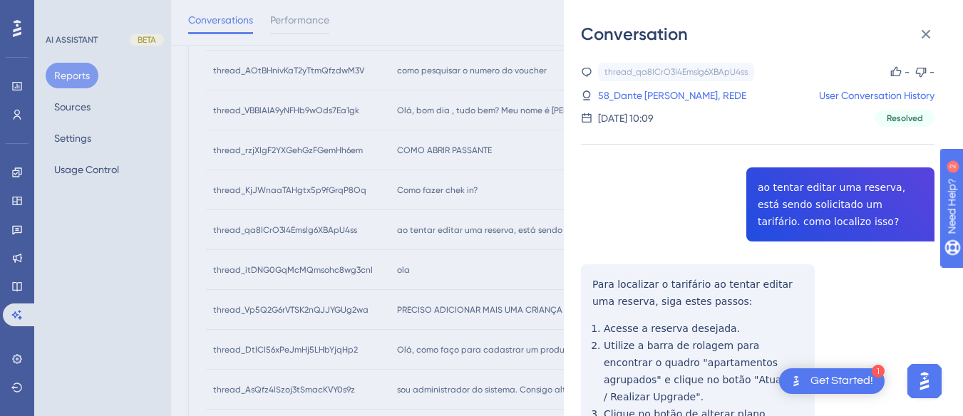
click at [800, 184] on div "thread_qa8ICrO3I4Emslg6XBApU4ss Copy - - 58_Dante Michelon, REDE User Conversat…" at bounding box center [757, 350] width 353 height 574
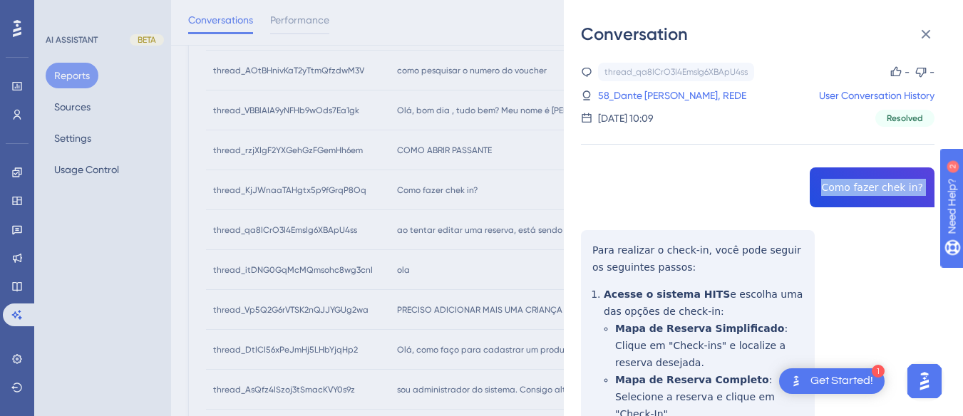
click at [929, 31] on icon at bounding box center [925, 34] width 9 height 9
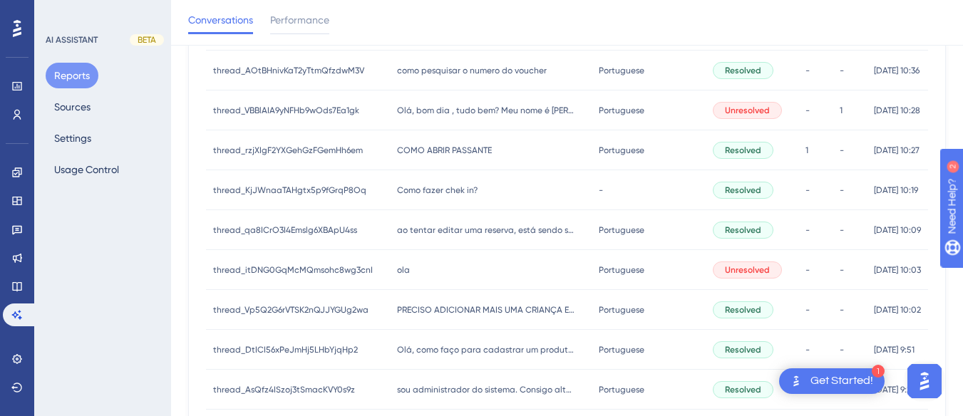
click at [438, 237] on div "ao tentar editar uma reserva, está sendo solicitado um tarifário. como localizo…" at bounding box center [491, 230] width 202 height 40
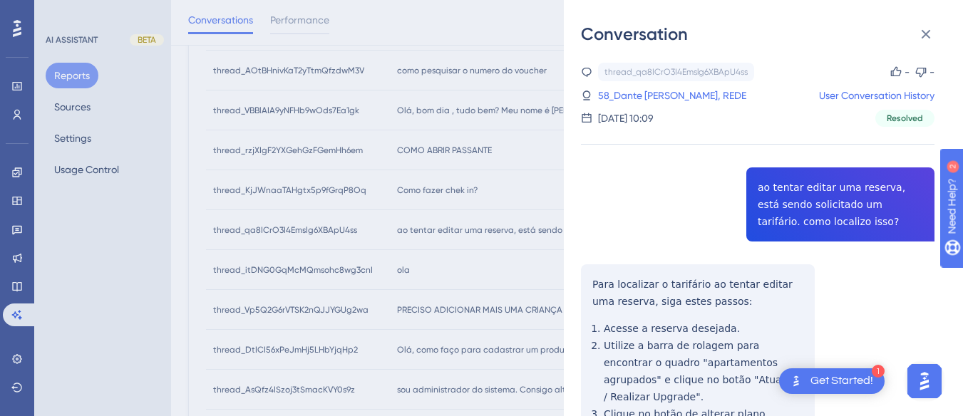
click at [800, 194] on div "thread_qa8ICrO3I4Emslg6XBApU4ss Copy - - 58_Dante Michelon, REDE User Conversat…" at bounding box center [757, 350] width 353 height 574
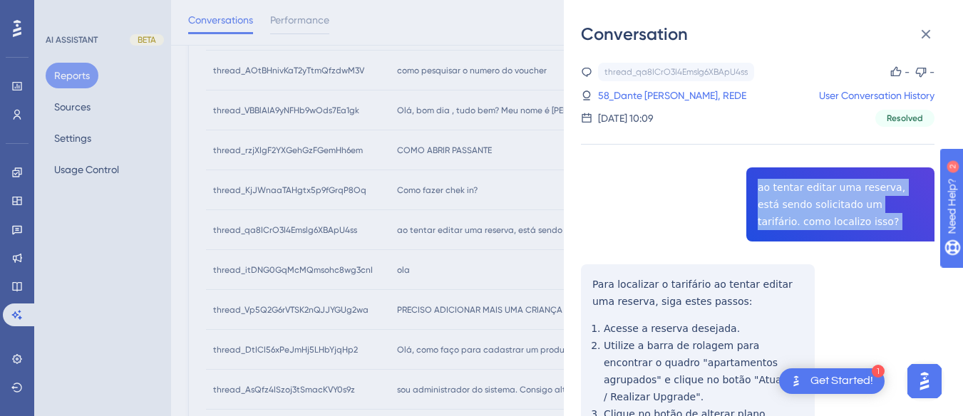
click at [800, 194] on div "thread_qa8ICrO3I4Emslg6XBApU4ss Copy - - 58_Dante Michelon, REDE User Conversat…" at bounding box center [757, 350] width 353 height 574
copy span "ao tentar editar uma reserva, está sendo solicitado um tarifário. como localizo…"
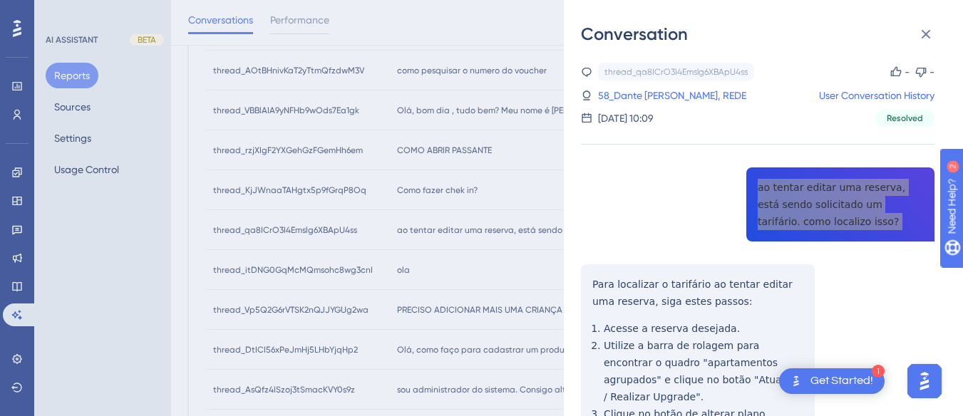
scroll to position [143, 0]
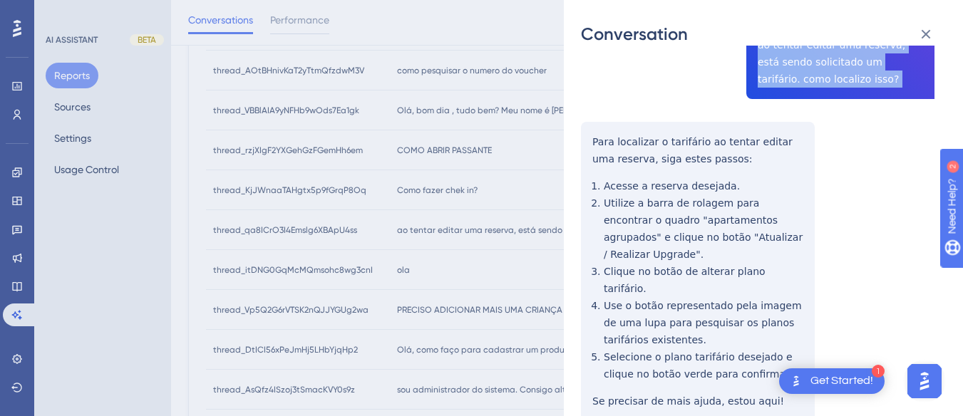
click at [579, 133] on div "Conversation thread_qa8ICrO3I4Emslg6XBApU4ss Copy - - 58_Dante Michelon, REDE U…" at bounding box center [763, 208] width 399 height 416
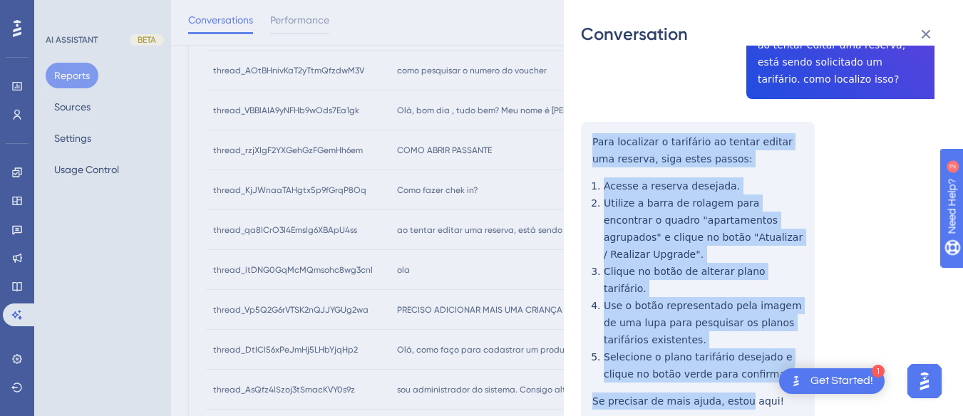
scroll to position [175, 0]
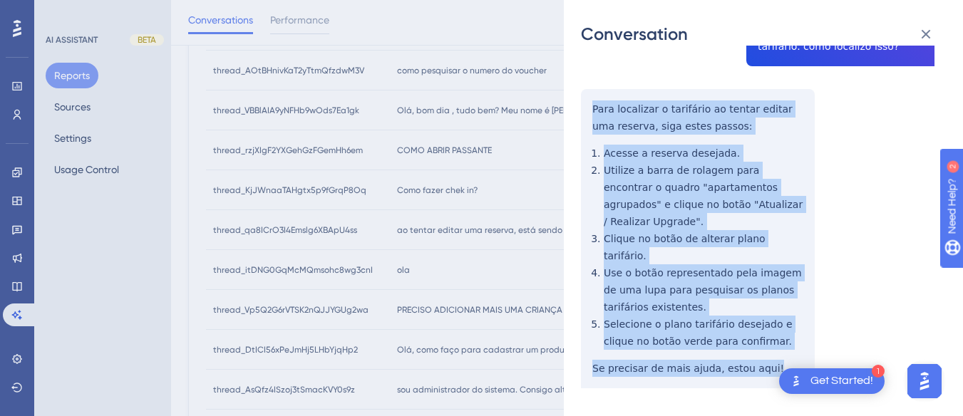
drag, startPoint x: 579, startPoint y: 133, endPoint x: 735, endPoint y: 264, distance: 203.4
click at [777, 339] on div "Conversation thread_qa8ICrO3I4Emslg6XBApU4ss Copy - - 58_Dante Michelon, REDE U…" at bounding box center [763, 208] width 399 height 416
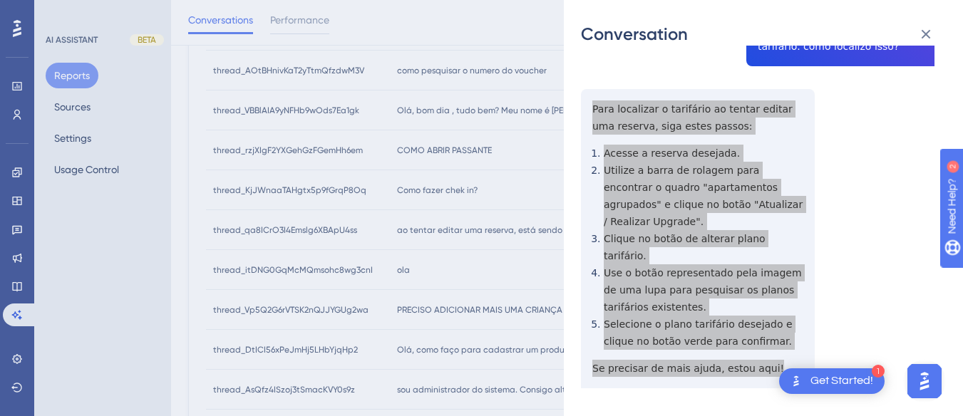
scroll to position [0, 0]
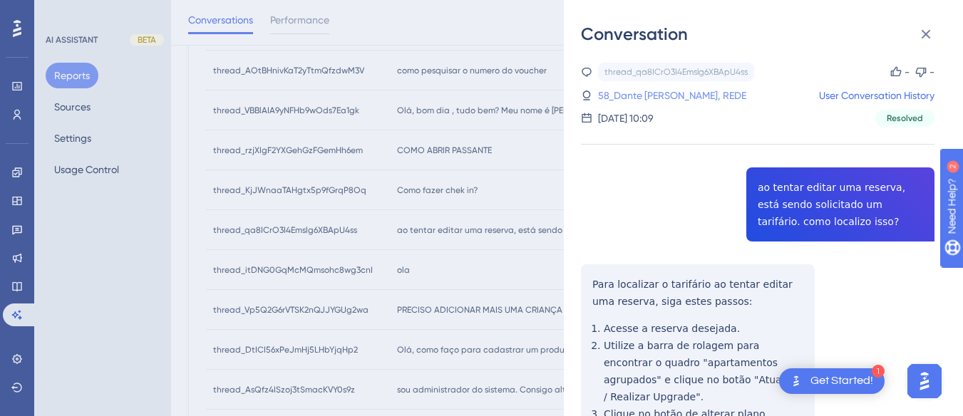
click at [646, 90] on link "58_Dante Michelon, REDE" at bounding box center [672, 95] width 148 height 17
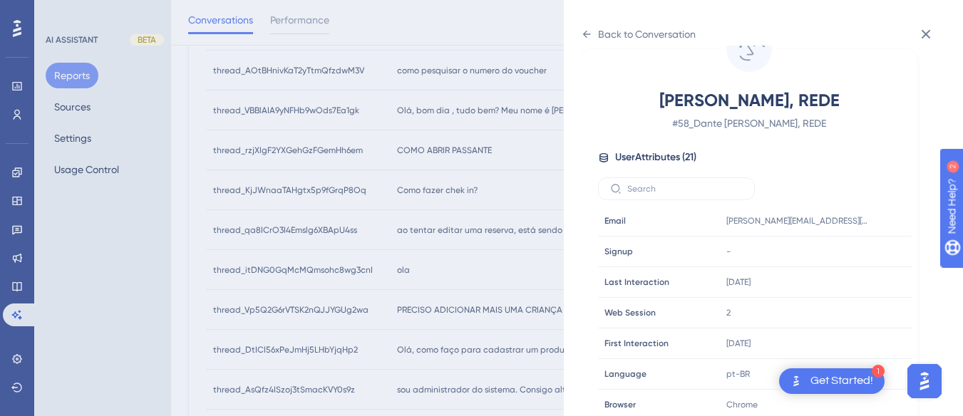
scroll to position [428, 0]
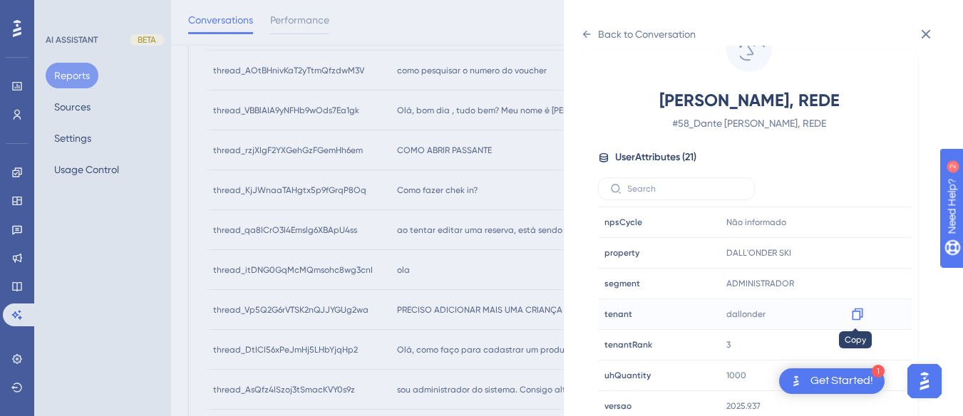
click at [865, 314] on div at bounding box center [857, 314] width 23 height 23
click at [863, 316] on div at bounding box center [857, 314] width 23 height 23
click at [850, 307] on icon at bounding box center [857, 314] width 14 height 14
click at [855, 248] on icon at bounding box center [857, 253] width 11 height 12
click at [588, 32] on icon at bounding box center [586, 34] width 11 height 11
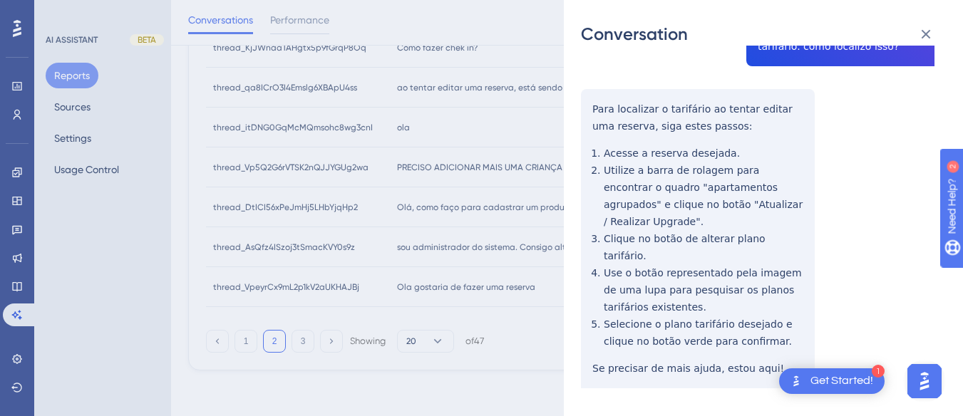
scroll to position [0, 0]
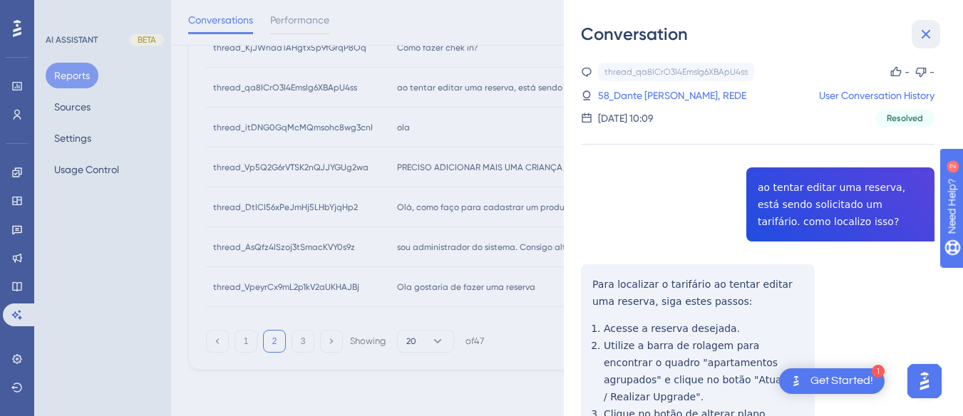
click at [931, 31] on icon at bounding box center [925, 34] width 17 height 17
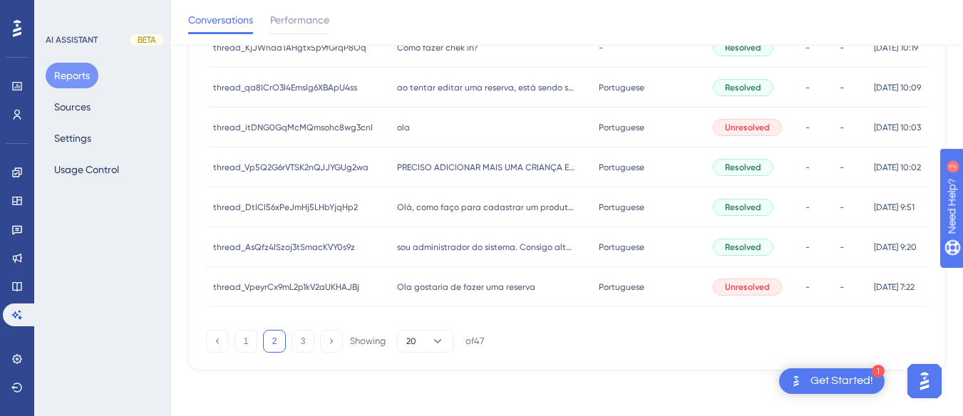
click at [438, 121] on div "ola ola" at bounding box center [491, 128] width 202 height 40
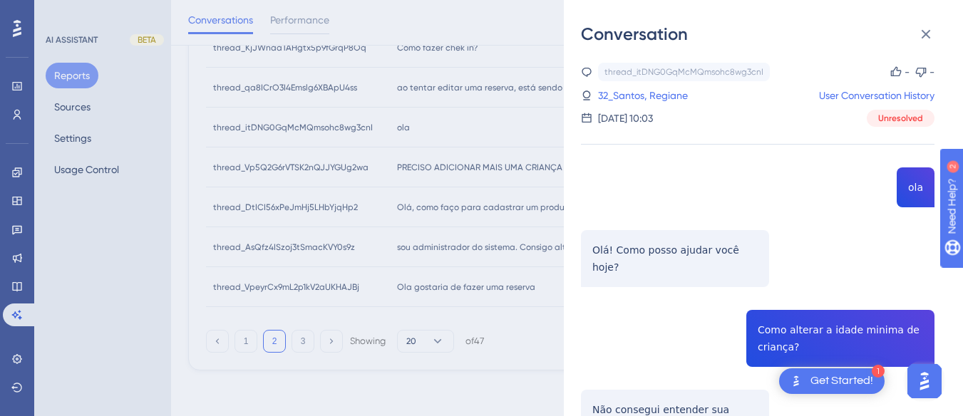
scroll to position [143, 0]
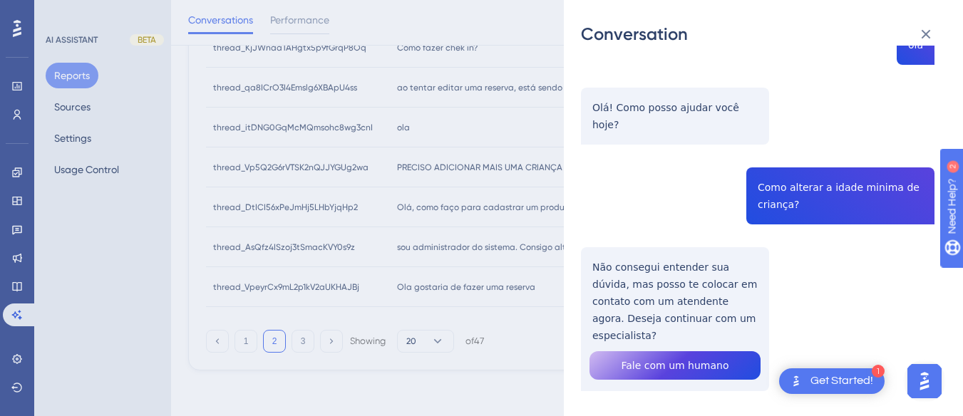
click at [780, 165] on div "thread_itDNG0GqMcMQmsohc8wg3cnI Copy - - 32_Santos, Regiane User Conversation H…" at bounding box center [757, 192] width 353 height 544
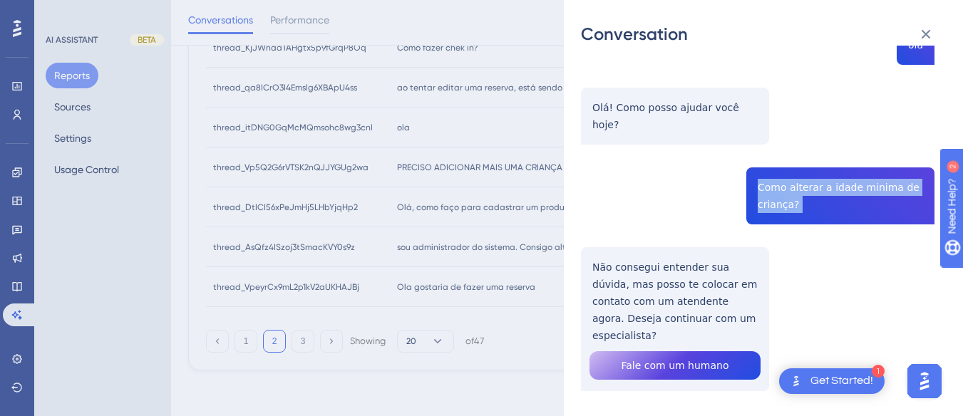
click at [780, 165] on div "thread_itDNG0GqMcMQmsohc8wg3cnI Copy - - 32_Santos, Regiane User Conversation H…" at bounding box center [757, 192] width 353 height 544
copy span "Como alterar a idade minima de criança?"
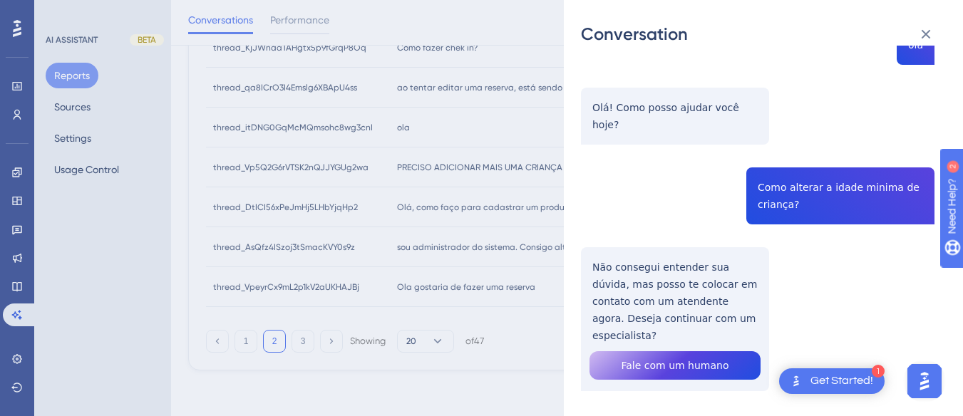
click at [630, 244] on div "thread_itDNG0GqMcMQmsohc8wg3cnI Copy - - 32_Santos, Regiane User Conversation H…" at bounding box center [757, 192] width 353 height 544
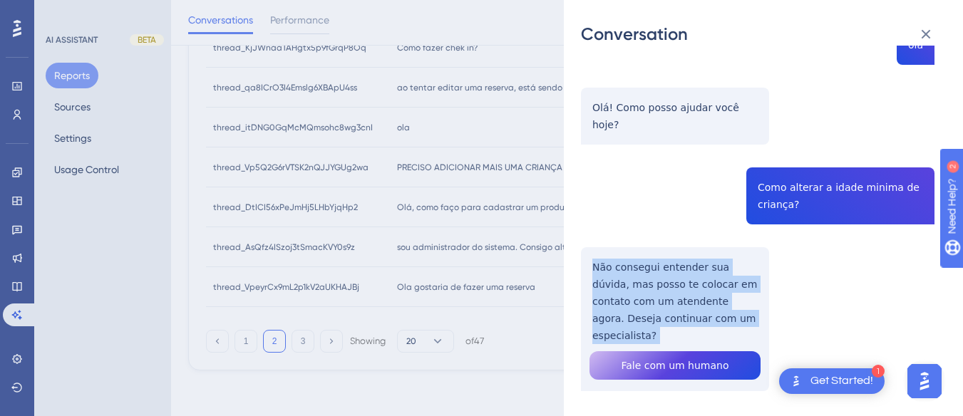
click at [630, 244] on div "thread_itDNG0GqMcMQmsohc8wg3cnI Copy - - 32_Santos, Regiane User Conversation H…" at bounding box center [757, 192] width 353 height 544
copy p "Não consegui entender sua dúvida, mas posso te colocar em contato com um atende…"
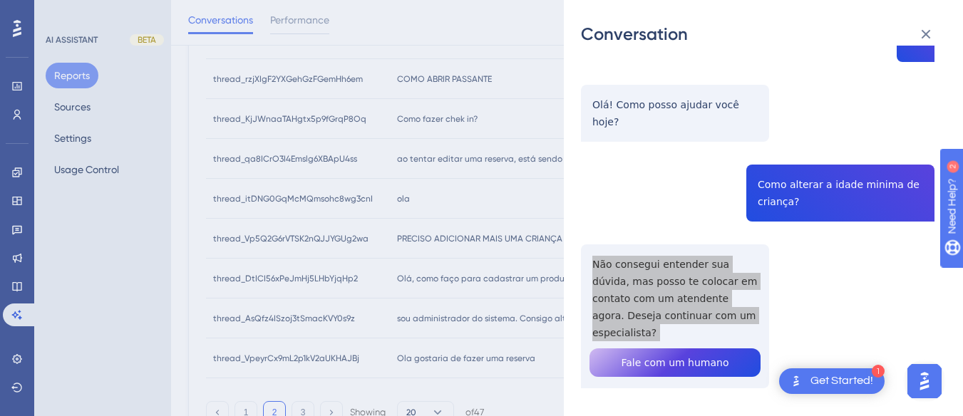
scroll to position [552, 0]
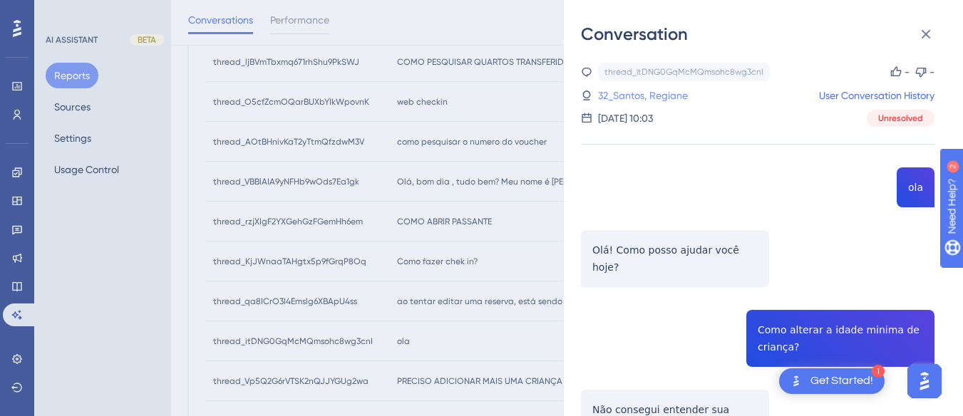
click at [621, 100] on link "32_Santos, Regiane" at bounding box center [643, 95] width 90 height 17
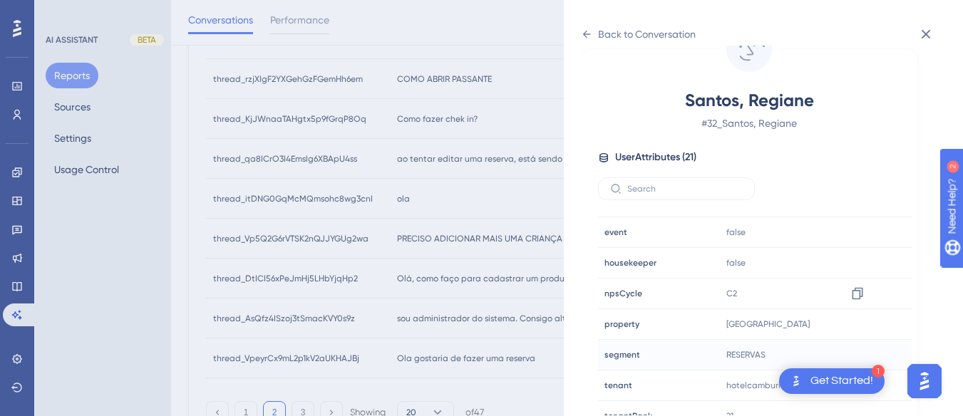
scroll to position [434, 0]
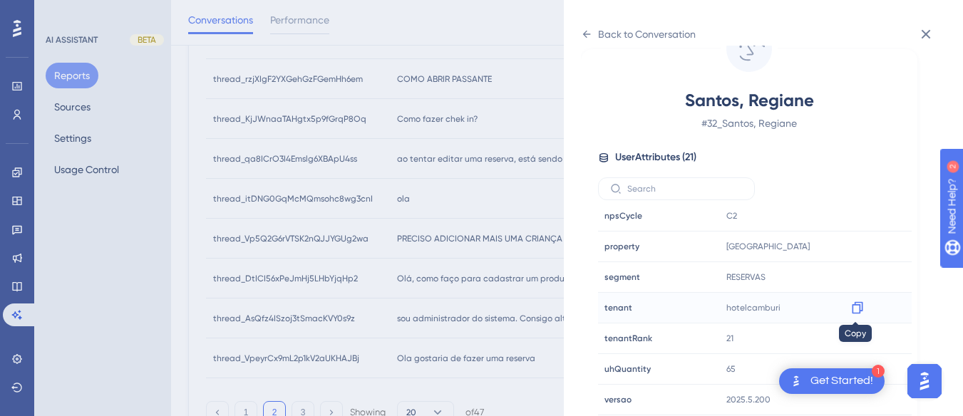
click at [854, 309] on icon at bounding box center [857, 308] width 14 height 14
click at [592, 33] on div "Back to Conversation" at bounding box center [638, 34] width 115 height 23
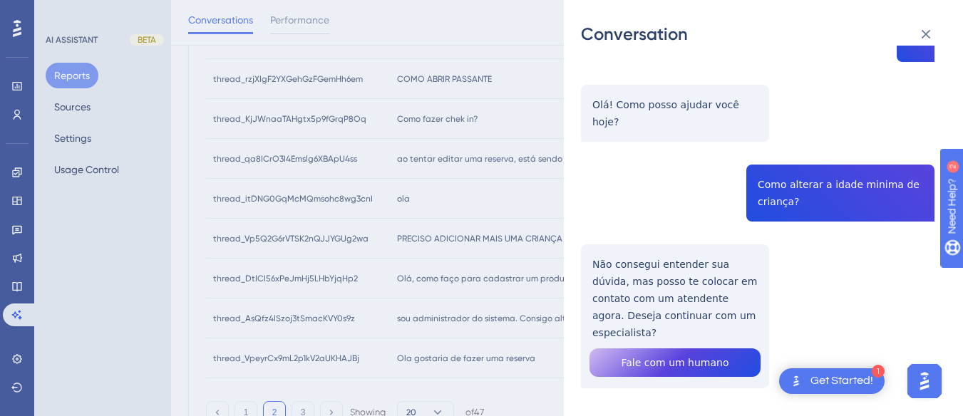
scroll to position [0, 0]
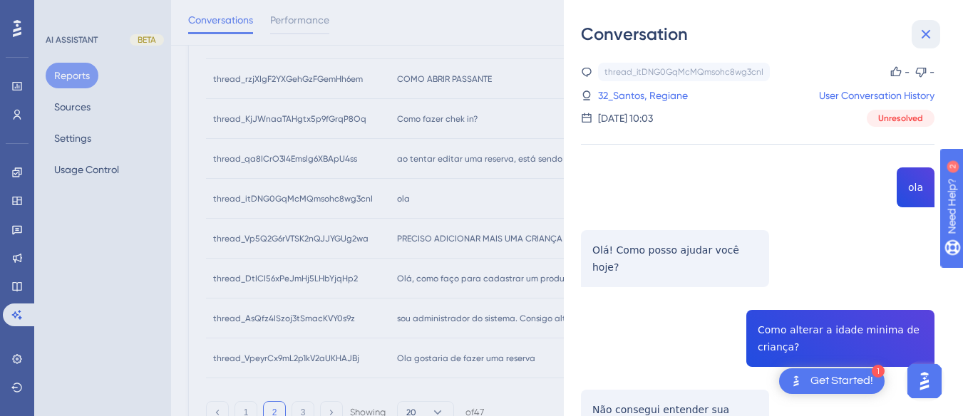
drag, startPoint x: 931, startPoint y: 33, endPoint x: 710, endPoint y: 55, distance: 222.6
click at [931, 33] on icon at bounding box center [925, 34] width 17 height 17
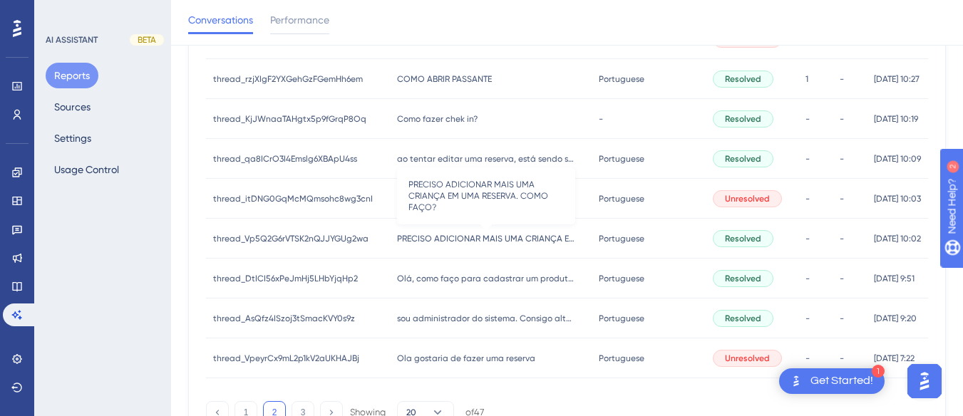
click at [407, 235] on span "PRECISO ADICIONAR MAIS UMA CRIANÇA EM UMA RESERVA. COMO FAÇO?" at bounding box center [486, 238] width 178 height 11
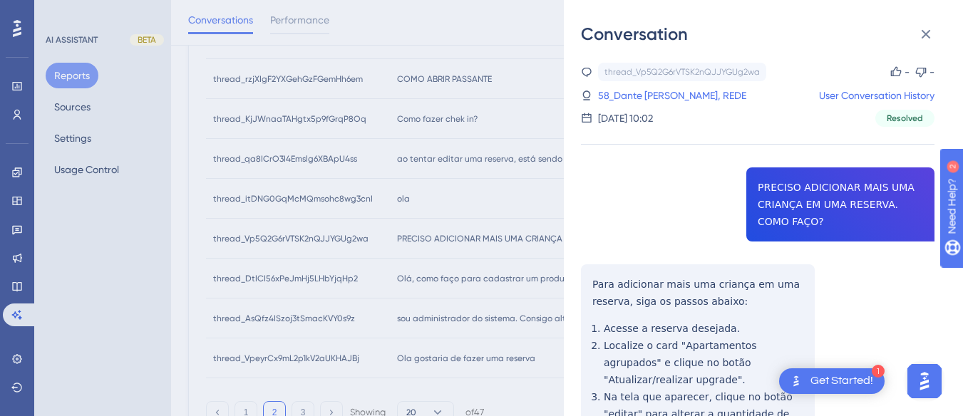
click at [800, 201] on div "thread_Vp5Q2G6rVTSK2nQJJYGUg2wa Copy - - 58_Dante Michelon, REDE User Conversat…" at bounding box center [757, 401] width 353 height 676
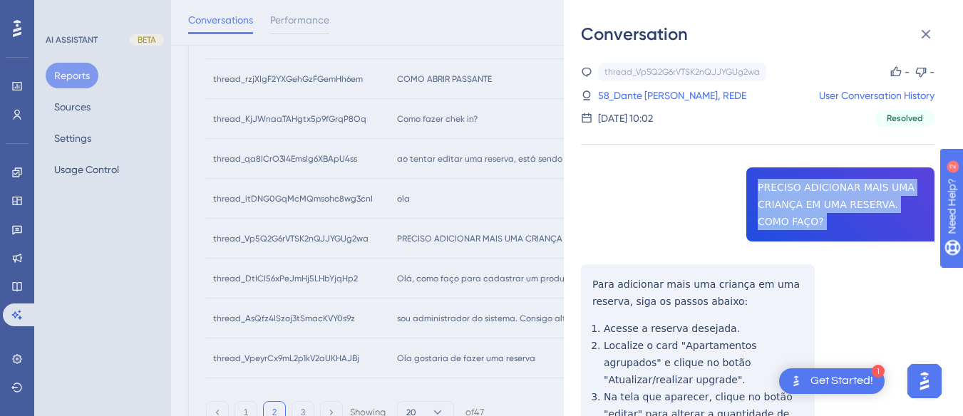
click at [800, 201] on div "thread_Vp5Q2G6rVTSK2nQJJYGUg2wa Copy - - 58_Dante Michelon, REDE User Conversat…" at bounding box center [757, 401] width 353 height 676
copy span "PRECISO ADICIONAR MAIS UMA CRIANÇA EM UMA RESERVA. COMO FAÇO?"
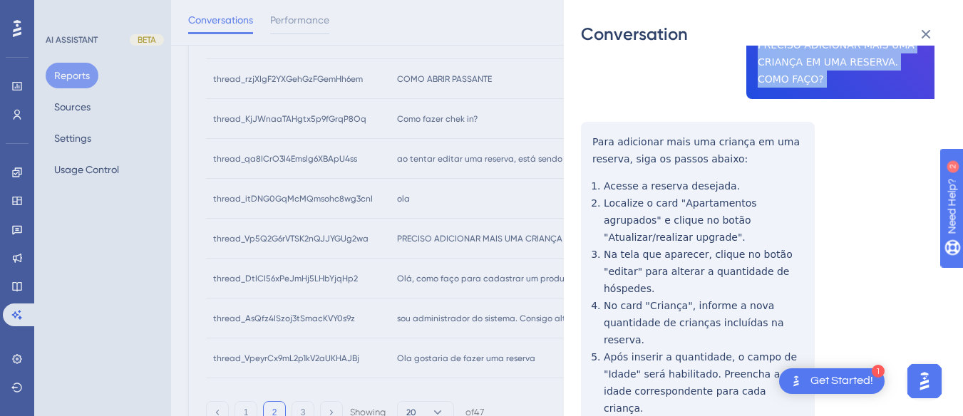
click at [581, 130] on div "thread_Vp5Q2G6rVTSK2nQJJYGUg2wa Copy - - 58_Dante Michelon, REDE User Conversat…" at bounding box center [757, 258] width 353 height 676
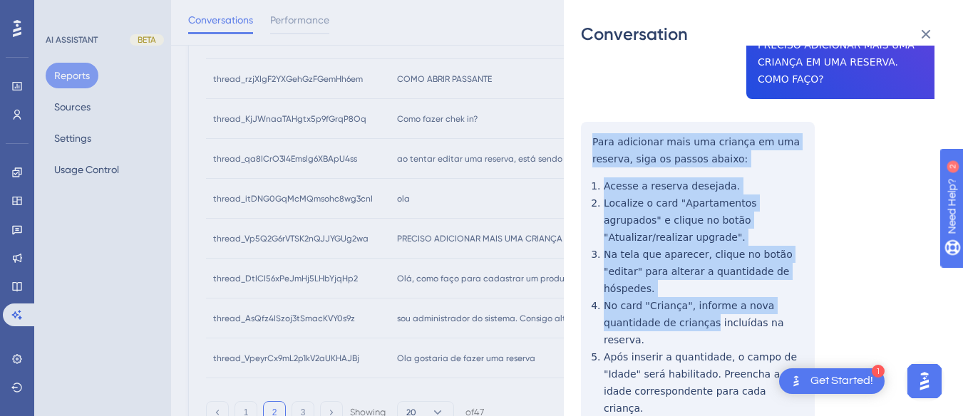
scroll to position [261, 0]
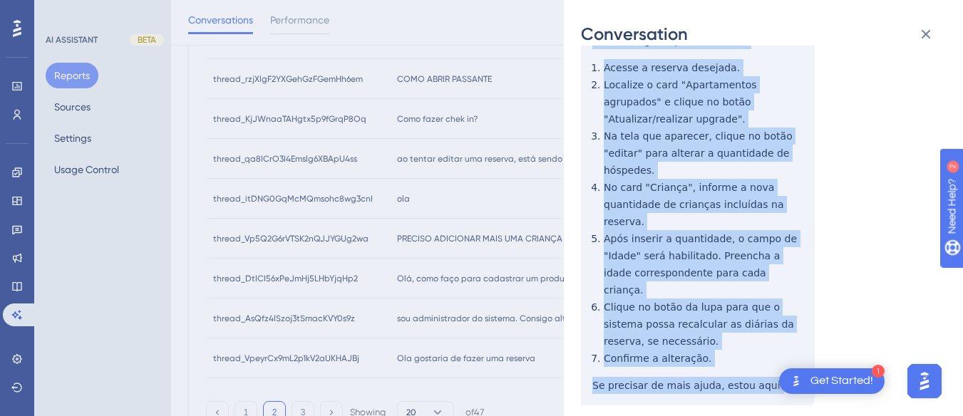
drag, startPoint x: 584, startPoint y: 130, endPoint x: 772, endPoint y: 329, distance: 273.7
click at [772, 329] on div "thread_Vp5Q2G6rVTSK2nQJJYGUg2wa Copy - - 58_Dante Michelon, REDE User Conversat…" at bounding box center [757, 140] width 353 height 676
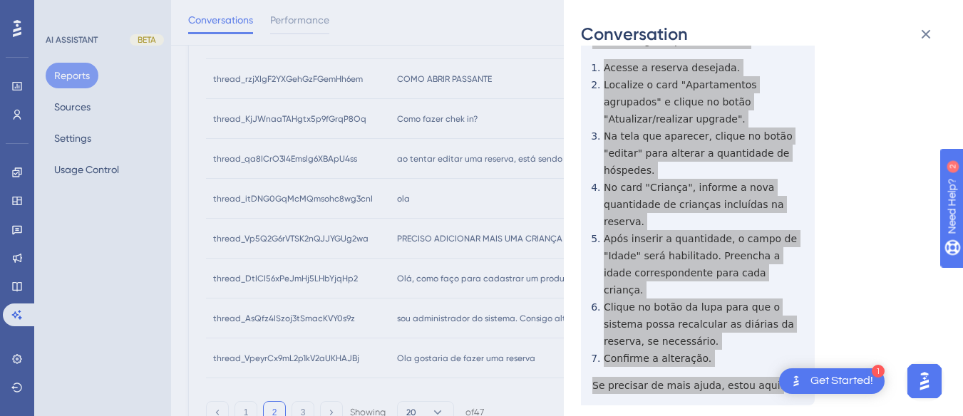
scroll to position [0, 0]
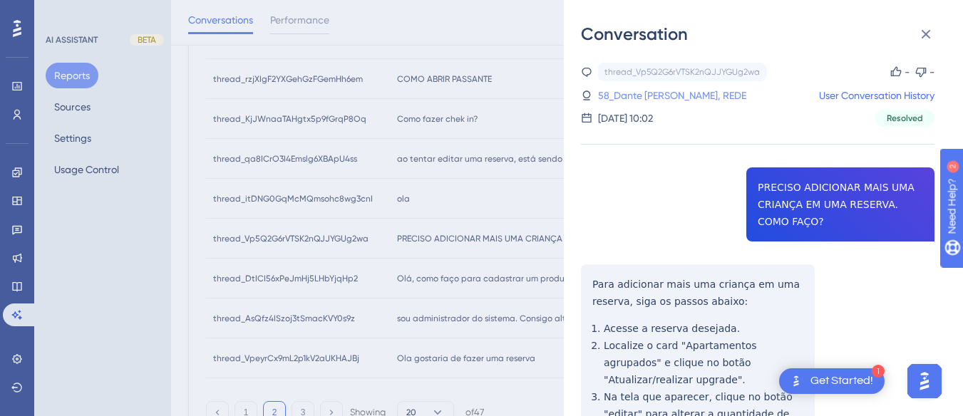
click at [637, 98] on link "58_Dante Michelon, REDE" at bounding box center [672, 95] width 148 height 17
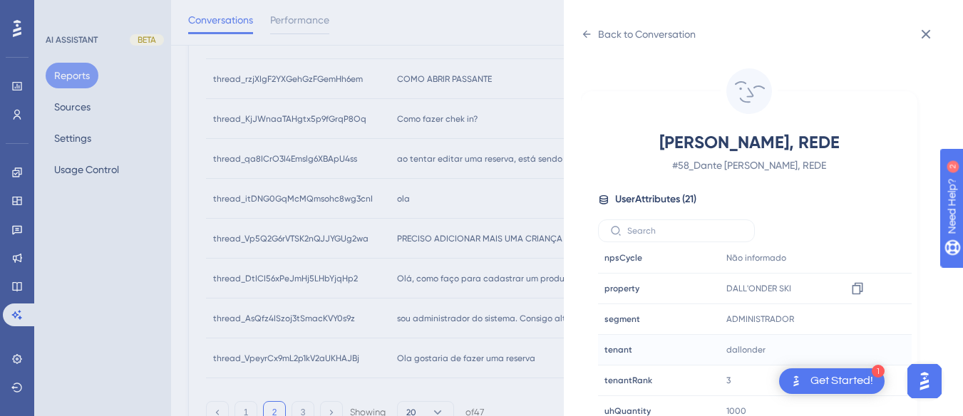
scroll to position [42, 0]
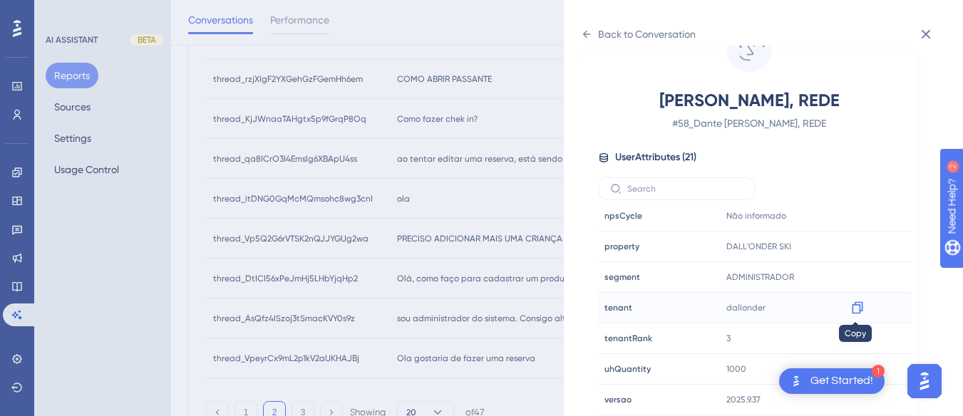
click at [857, 309] on icon at bounding box center [857, 308] width 14 height 14
click at [852, 246] on icon at bounding box center [857, 247] width 11 height 12
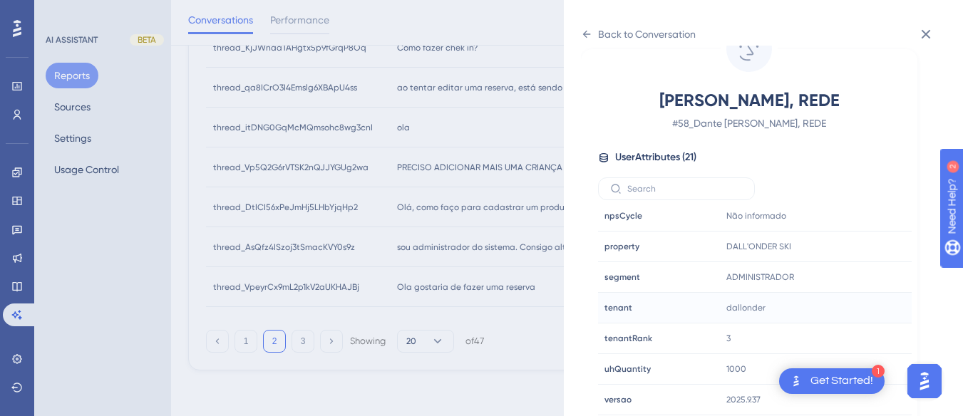
click at [576, 19] on div "Back to Conversation Dante Michelon, REDE # 58_Dante Michelon, REDE User Attrib…" at bounding box center [763, 208] width 399 height 416
click at [591, 34] on icon at bounding box center [586, 34] width 11 height 11
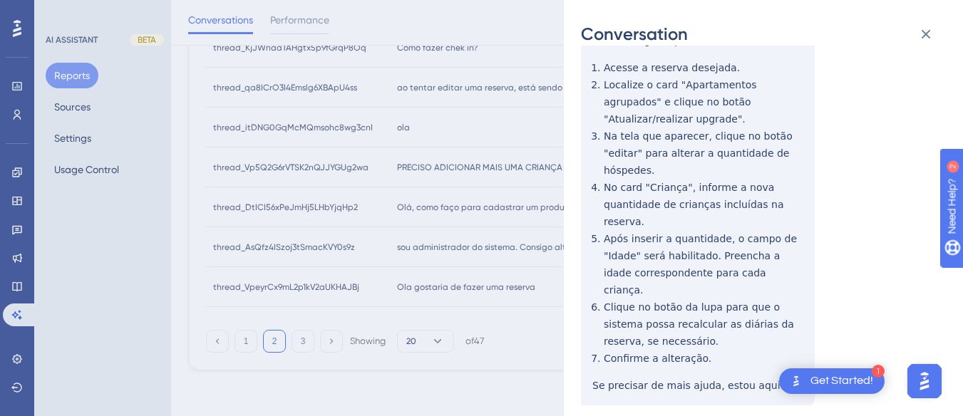
scroll to position [0, 0]
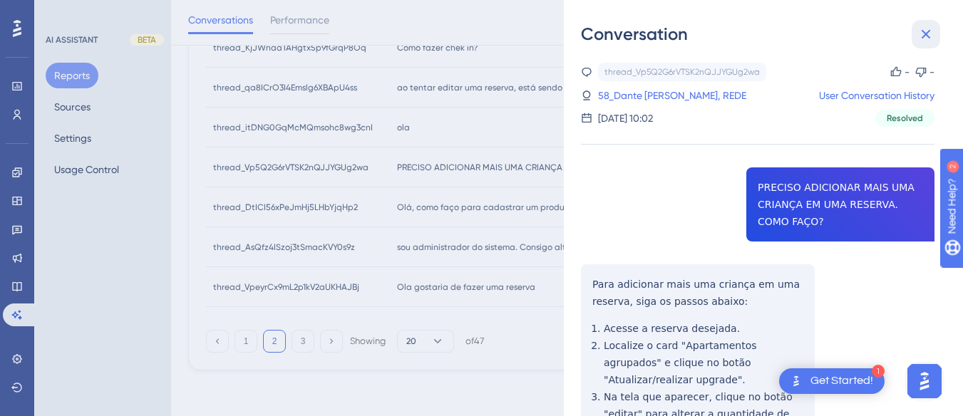
click at [933, 26] on icon at bounding box center [925, 34] width 17 height 17
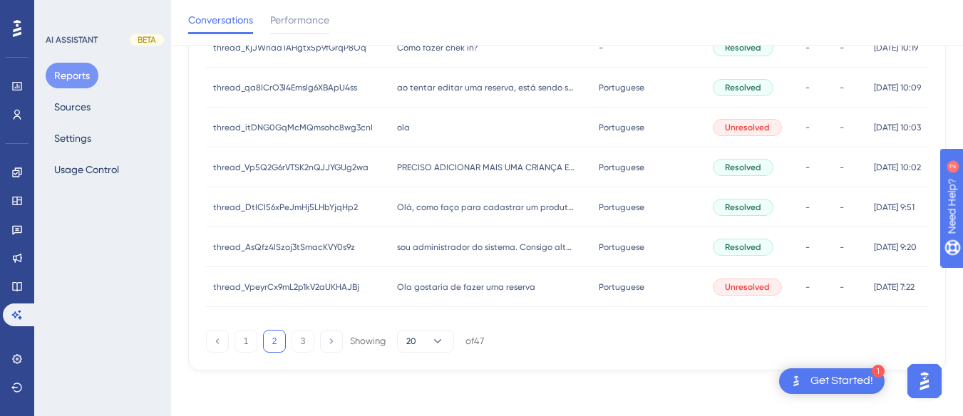
click at [468, 207] on span "Olá, como faço para cadastrar um produto novo?" at bounding box center [486, 207] width 178 height 11
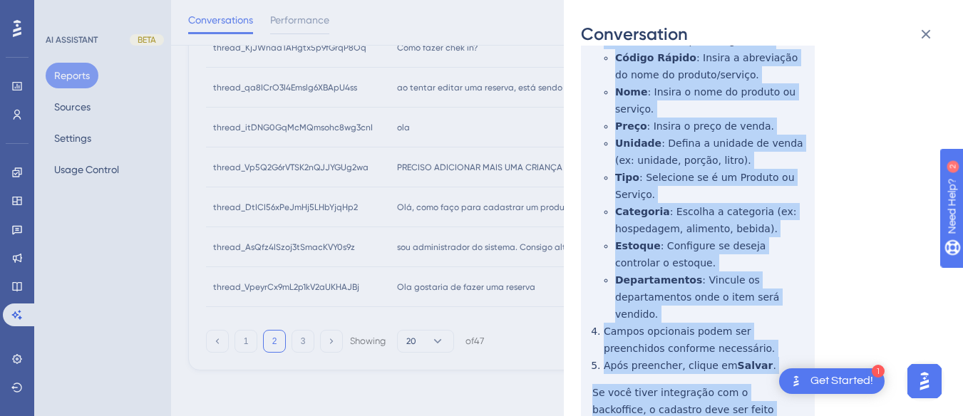
scroll to position [499, 0]
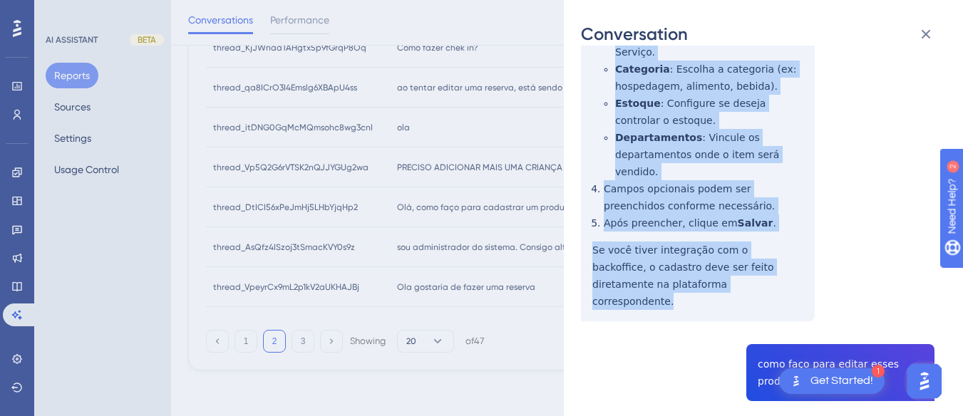
drag, startPoint x: 584, startPoint y: 263, endPoint x: 752, endPoint y: 249, distance: 168.0
click at [752, 249] on div "thread_DtICI56xPeJmHj5LHbYjqHp2 Copy - - 127_Verderami, Tiago User Conversation…" at bounding box center [757, 197] width 353 height 1266
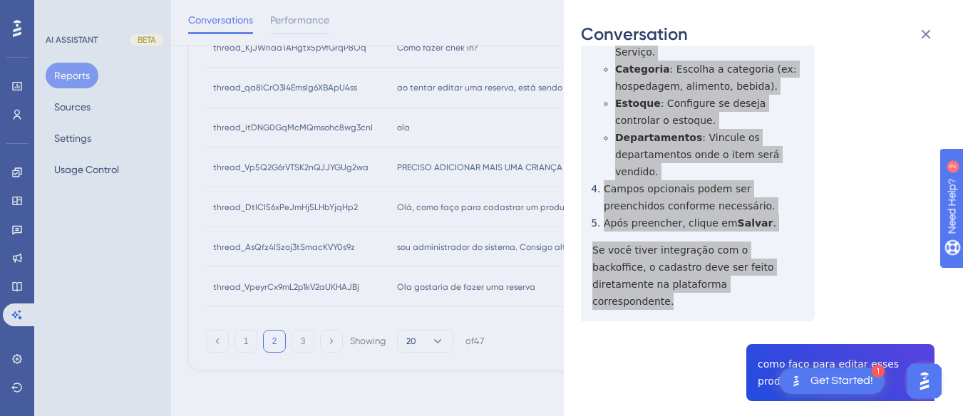
scroll to position [713, 0]
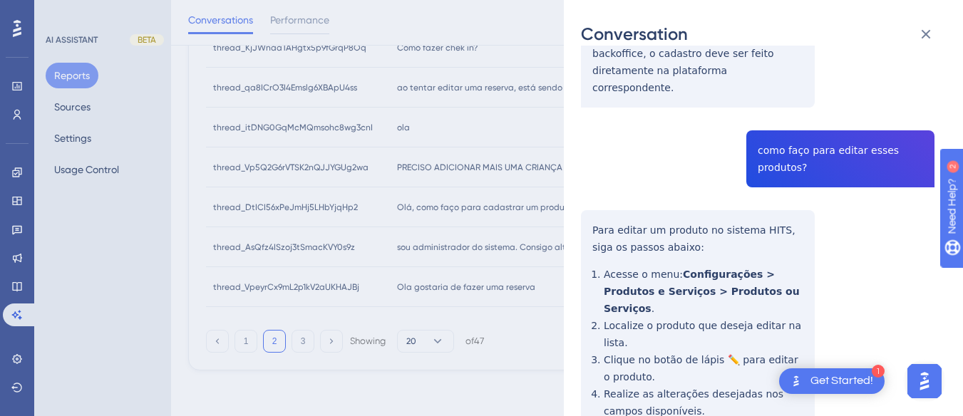
click at [569, 175] on div "Conversation thread_DtICI56xPeJmHj5LHbYjqHp2 Copy - - 127_Verderami, Tiago User…" at bounding box center [763, 208] width 399 height 416
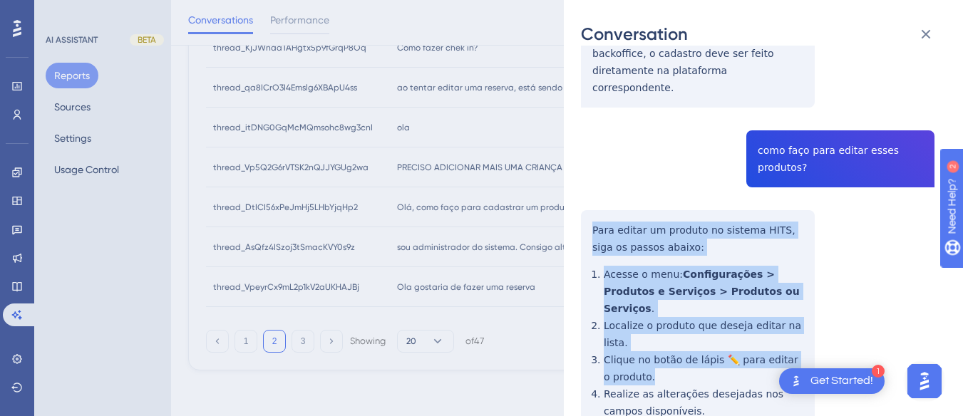
scroll to position [817, 0]
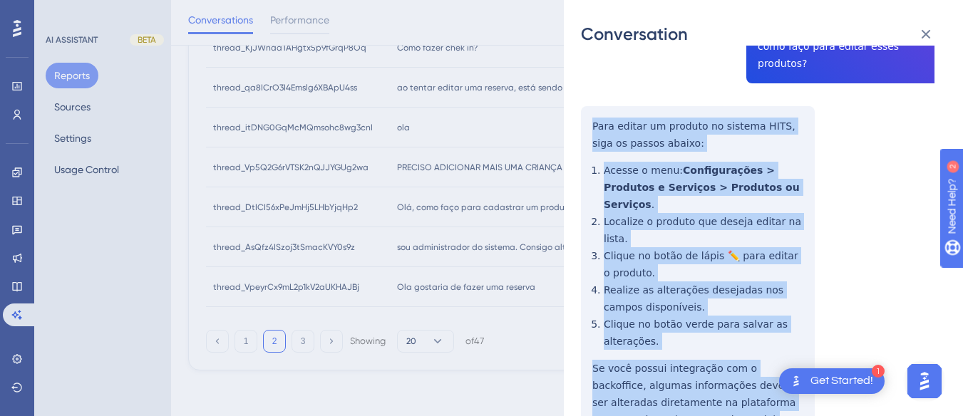
drag, startPoint x: 581, startPoint y: 172, endPoint x: 710, endPoint y: 343, distance: 214.2
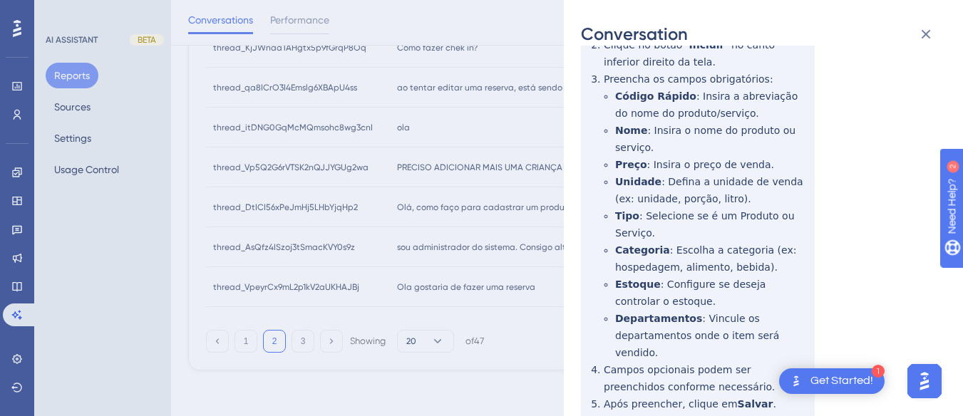
scroll to position [0, 0]
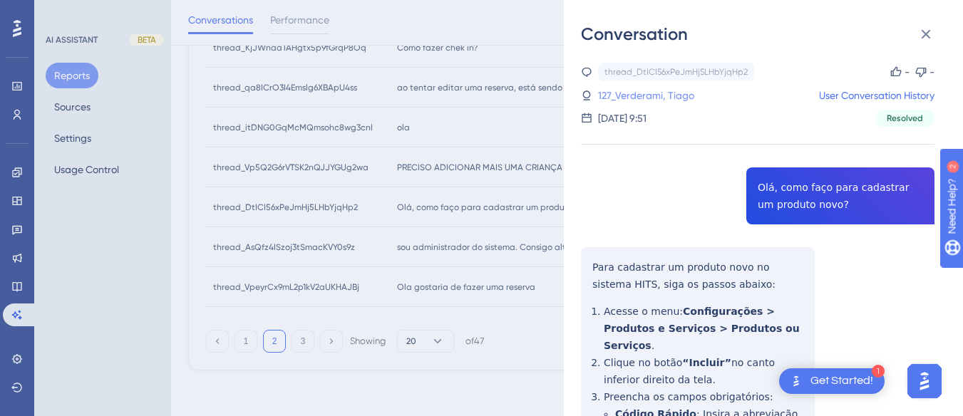
click at [621, 94] on link "127_Verderami, Tiago" at bounding box center [646, 95] width 96 height 17
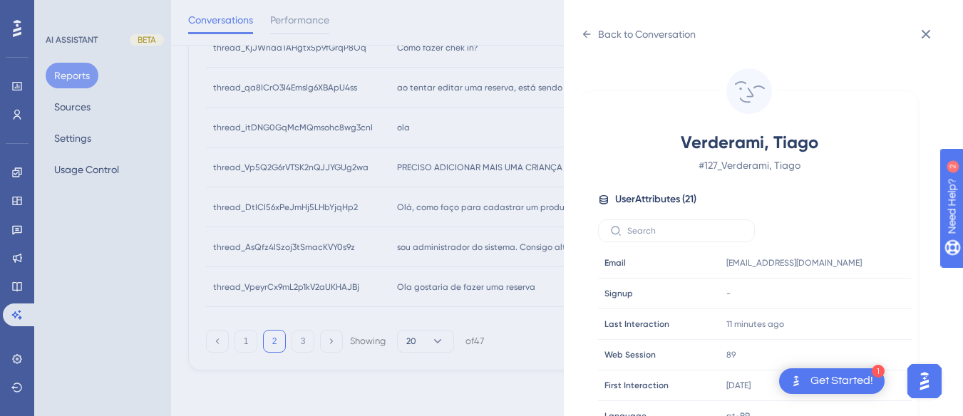
scroll to position [434, 0]
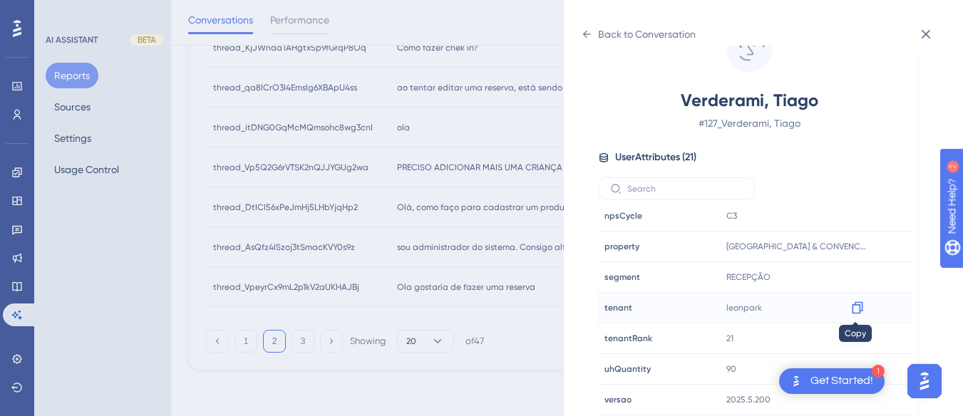
click at [856, 306] on icon at bounding box center [857, 308] width 14 height 14
click at [585, 33] on icon at bounding box center [587, 34] width 8 height 7
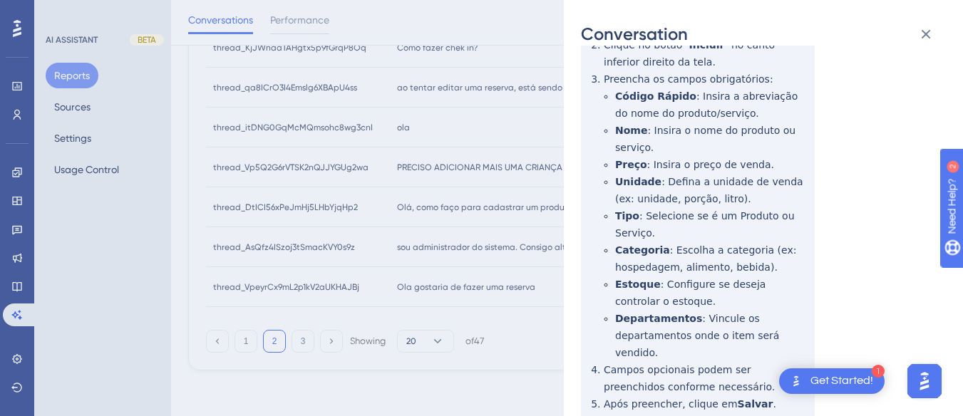
scroll to position [0, 0]
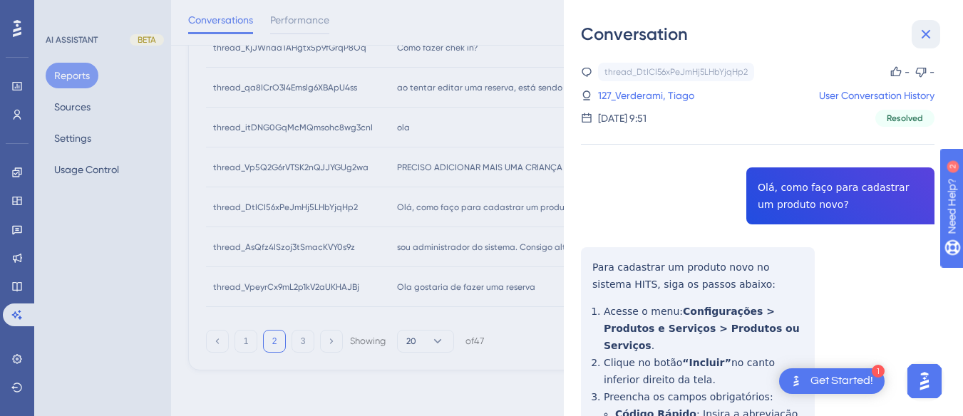
click at [924, 30] on icon at bounding box center [925, 34] width 17 height 17
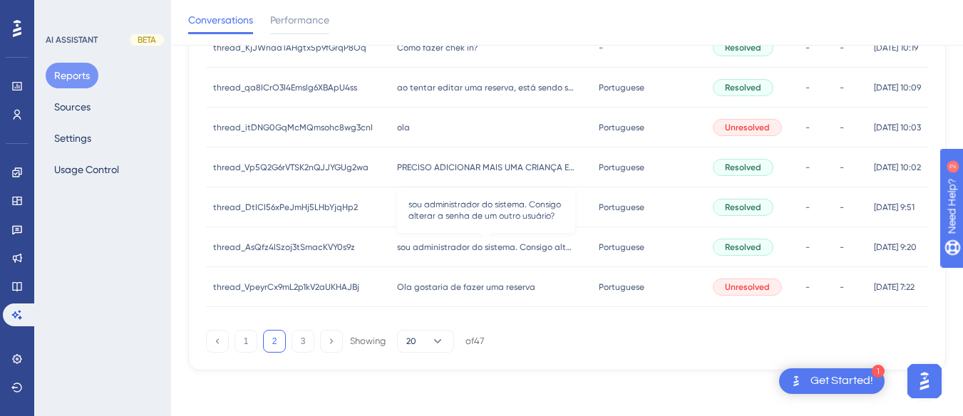
click at [419, 244] on span "sou administrador do sistema. Consigo alterar a senha de um outro usuário?" at bounding box center [486, 247] width 178 height 11
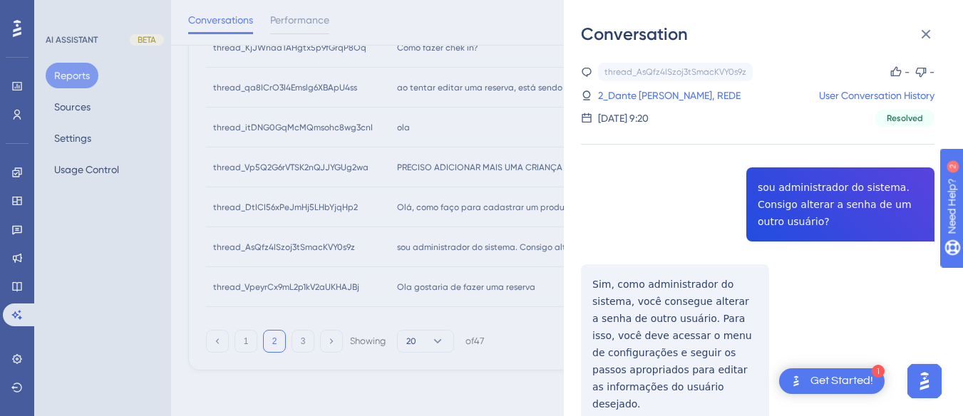
click at [819, 192] on div "thread_AsQfz4ISzoj3tSmacKVY0s9z Copy - - 2_Dante Michelon, REDE User Conversati…" at bounding box center [757, 280] width 353 height 434
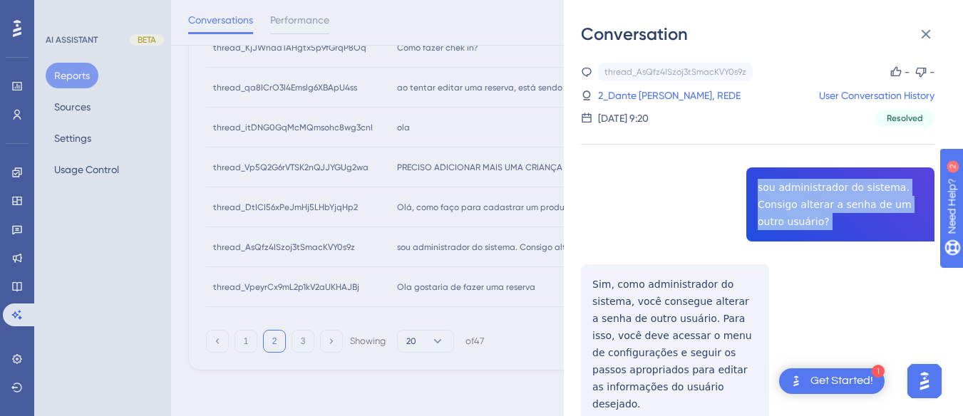
click at [819, 192] on div "thread_AsQfz4ISzoj3tSmacKVY0s9z Copy - - 2_Dante Michelon, REDE User Conversati…" at bounding box center [757, 280] width 353 height 434
click at [585, 279] on div "thread_AsQfz4ISzoj3tSmacKVY0s9z Copy - - 2_Dante Michelon, REDE User Conversati…" at bounding box center [757, 280] width 353 height 434
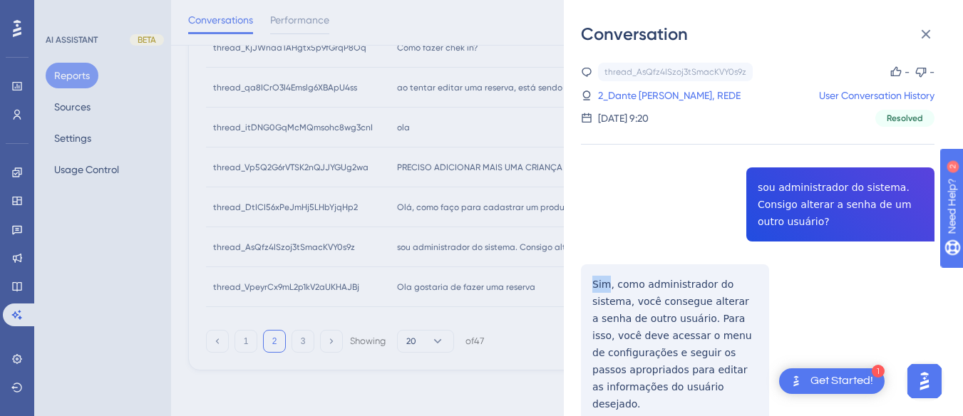
click at [585, 279] on div "thread_AsQfz4ISzoj3tSmacKVY0s9z Copy - - 2_Dante Michelon, REDE User Conversati…" at bounding box center [757, 280] width 353 height 434
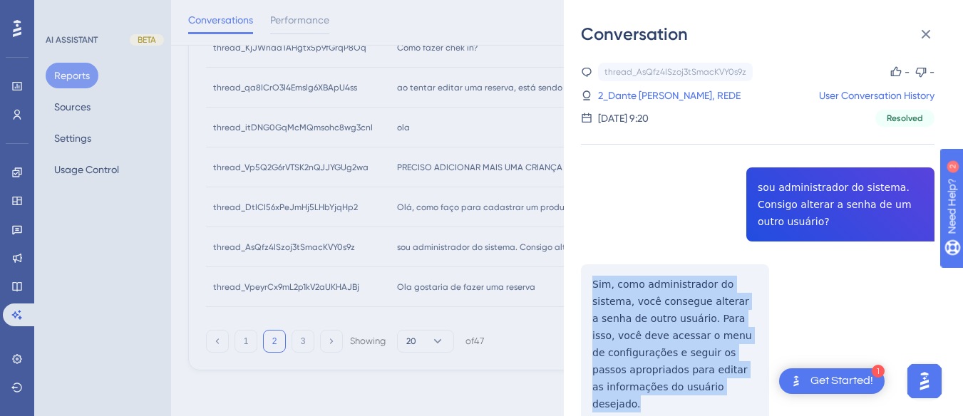
click at [585, 279] on div "thread_AsQfz4ISzoj3tSmacKVY0s9z Copy - - 2_Dante Michelon, REDE User Conversati…" at bounding box center [757, 280] width 353 height 434
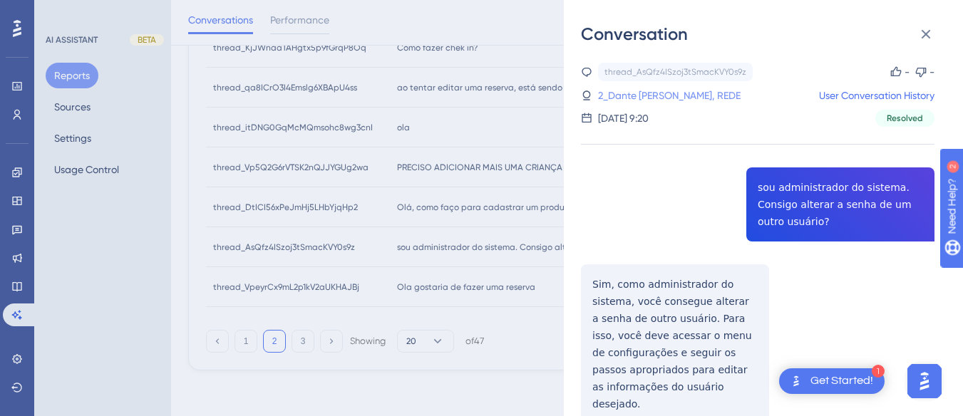
click at [614, 100] on link "2_Dante Michelon, REDE" at bounding box center [669, 95] width 143 height 17
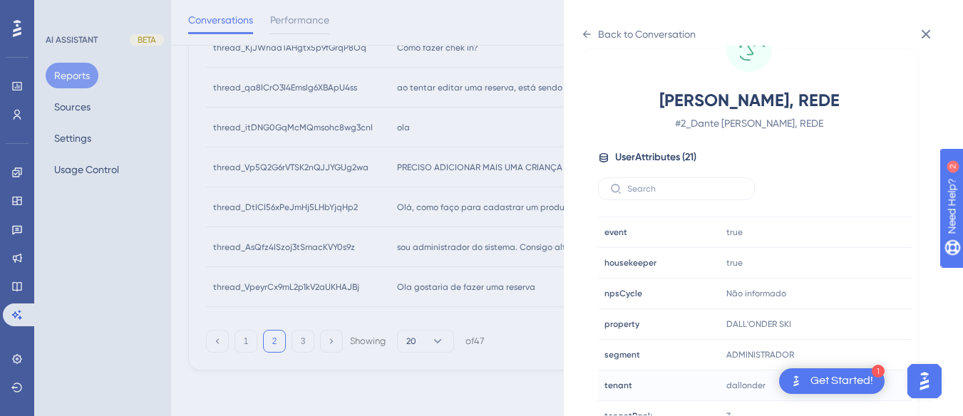
scroll to position [434, 0]
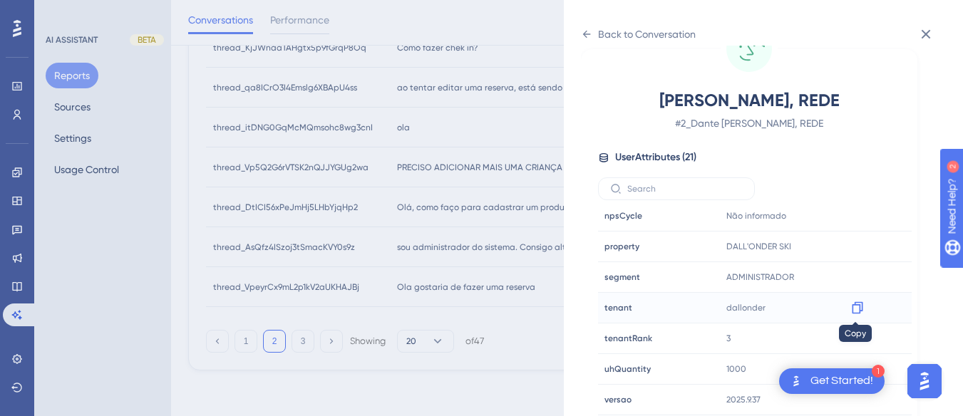
click at [855, 306] on icon at bounding box center [857, 308] width 14 height 14
click at [854, 244] on icon at bounding box center [857, 247] width 11 height 12
click at [588, 29] on icon at bounding box center [586, 34] width 11 height 11
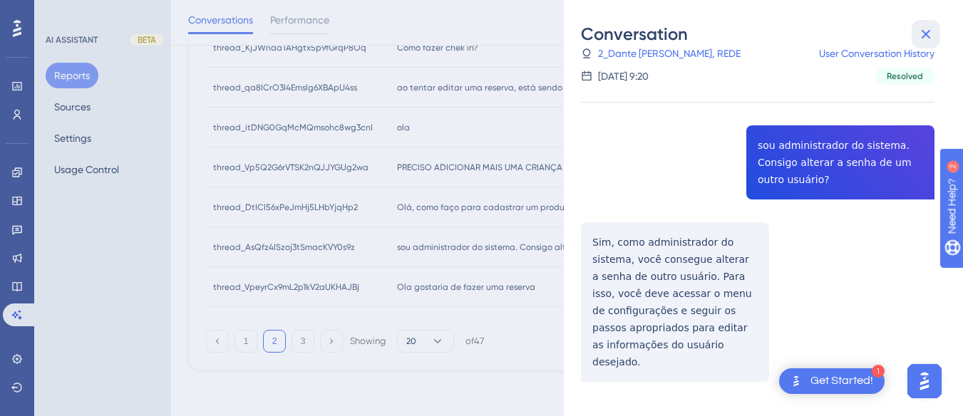
click at [923, 32] on icon at bounding box center [925, 34] width 17 height 17
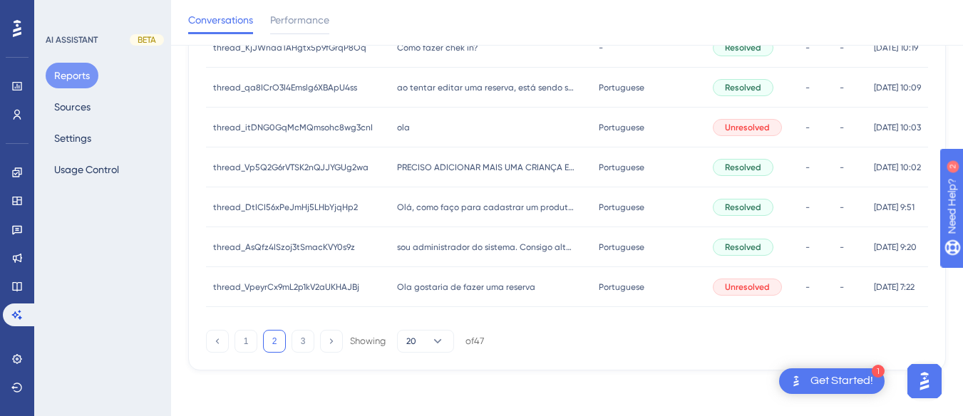
click at [453, 285] on span "Ola gostaria de fazer uma reserva" at bounding box center [466, 286] width 138 height 11
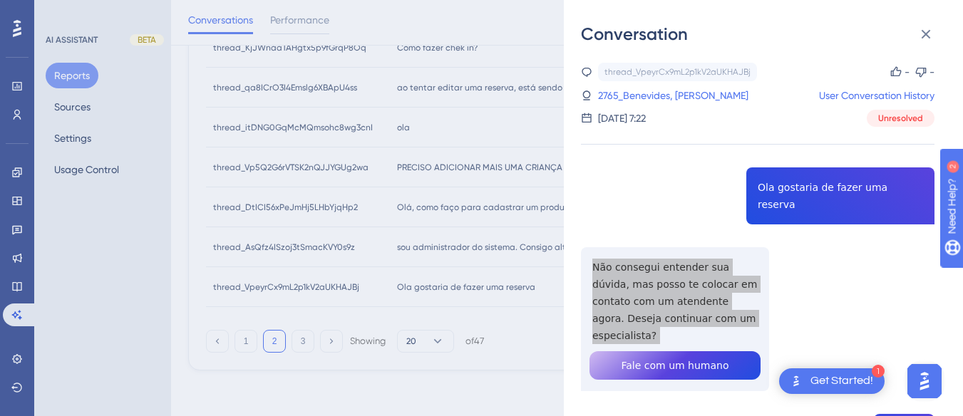
scroll to position [143, 0]
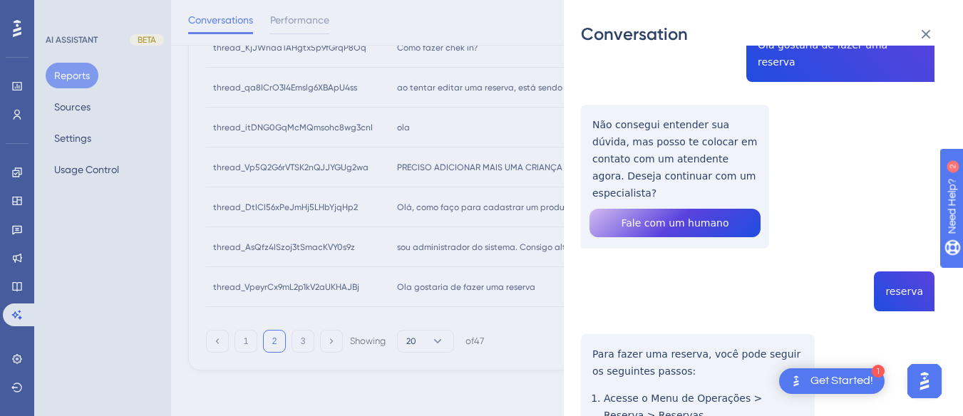
click at [908, 269] on div "thread_VpeyrCx9mL2p1kV2aUKHAJBj Copy - - 2765_Benevides, Daniel User Conversati…" at bounding box center [757, 338] width 353 height 837
click at [909, 270] on div "thread_VpeyrCx9mL2p1kV2aUKHAJBj Copy - - 2765_Benevides, Daniel User Conversati…" at bounding box center [757, 338] width 353 height 837
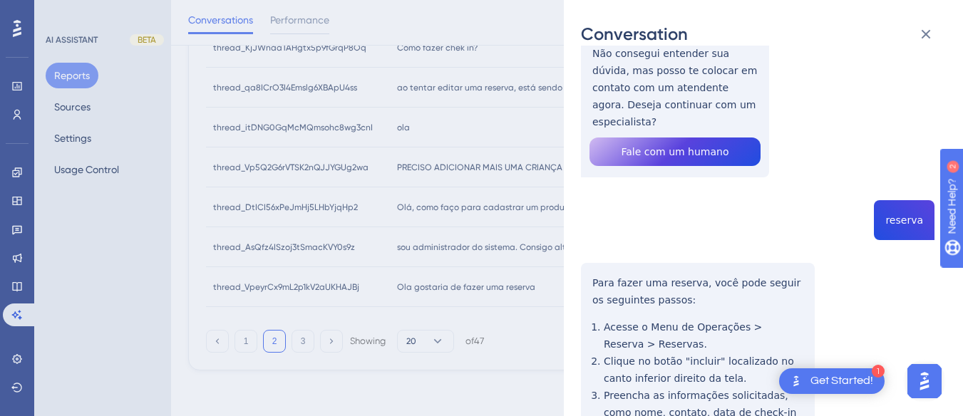
click at [596, 237] on div "thread_VpeyrCx9mL2p1kV2aUKHAJBj Copy - - 2765_Benevides, Daniel User Conversati…" at bounding box center [757, 267] width 353 height 837
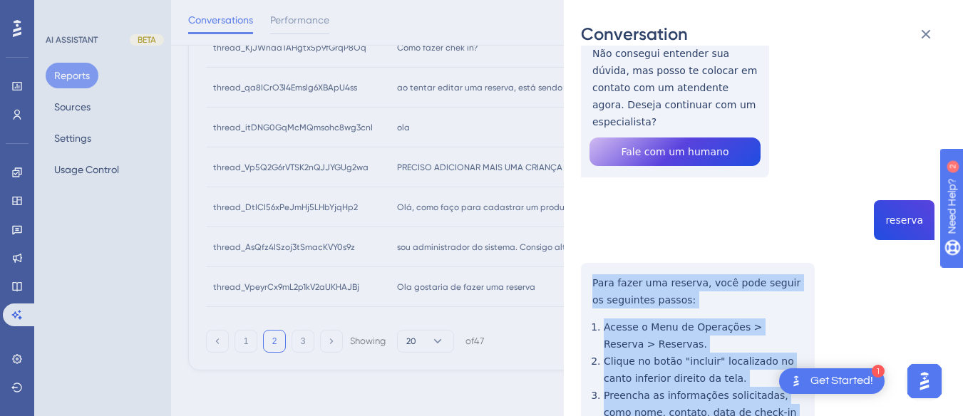
scroll to position [422, 0]
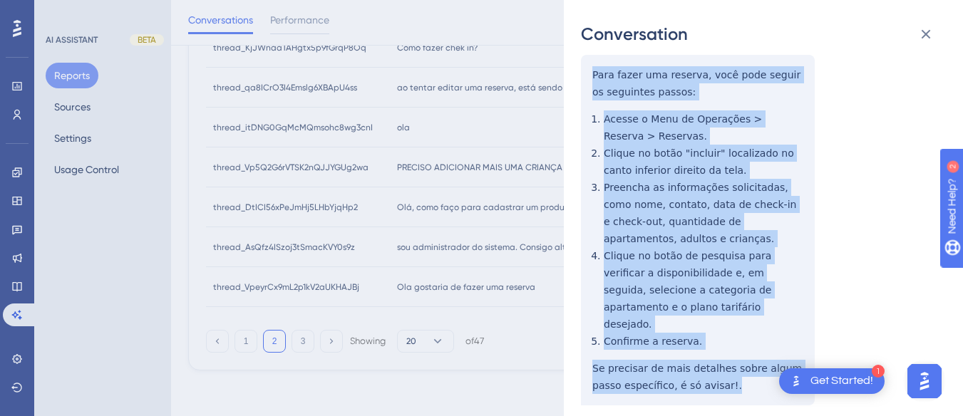
drag, startPoint x: 581, startPoint y: 239, endPoint x: 714, endPoint y: 292, distance: 142.6
click at [714, 341] on div "thread_VpeyrCx9mL2p1kV2aUKHAJBj Copy - - 2765_Benevides, Daniel User Conversati…" at bounding box center [757, 59] width 353 height 837
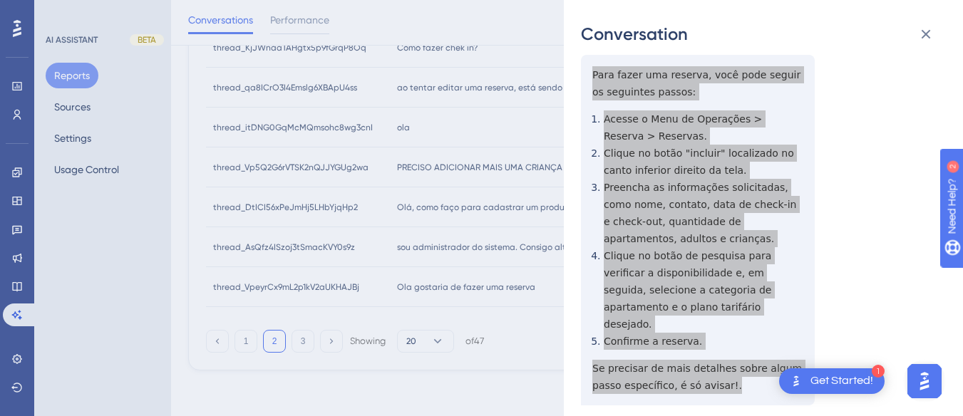
scroll to position [0, 0]
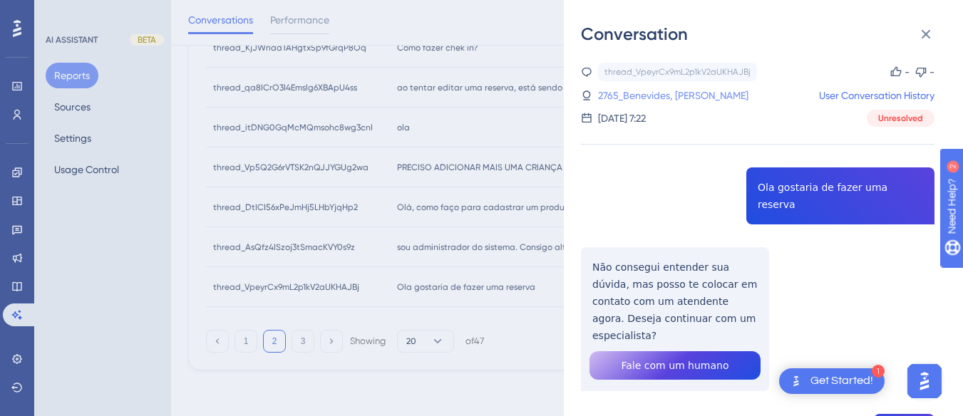
click at [630, 96] on link "2765_Benevides, Daniel" at bounding box center [673, 95] width 150 height 17
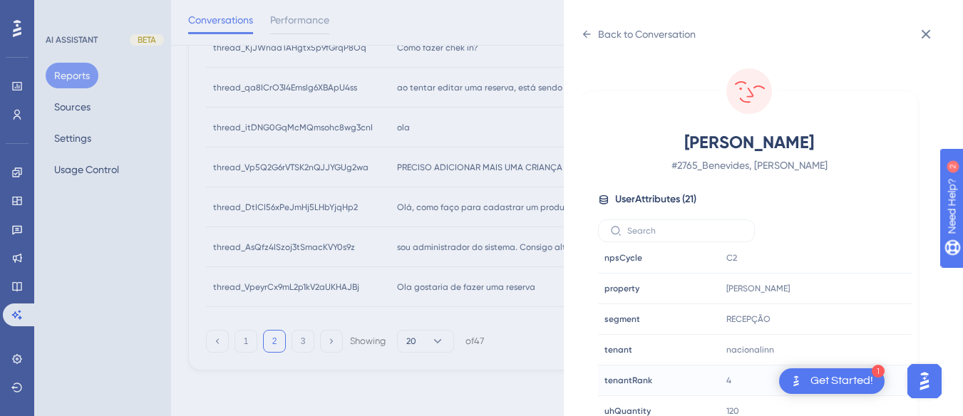
scroll to position [42, 0]
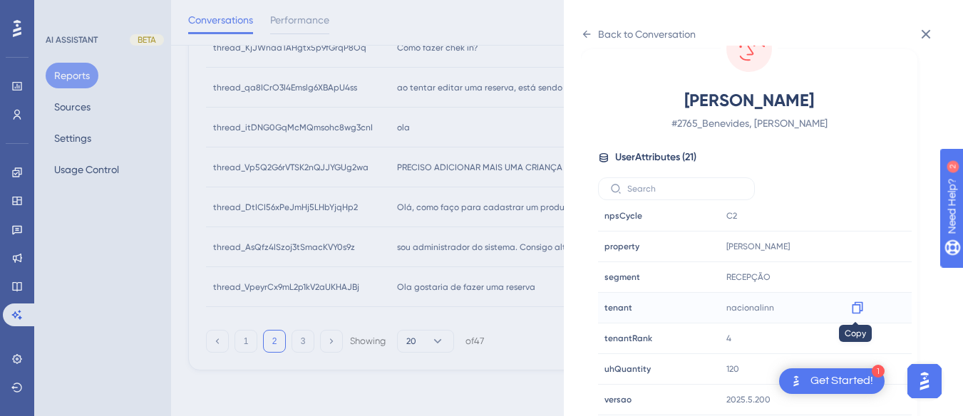
click at [854, 304] on icon at bounding box center [857, 308] width 14 height 14
click at [858, 243] on icon at bounding box center [857, 247] width 11 height 12
click at [587, 27] on div "Back to Conversation" at bounding box center [638, 34] width 115 height 23
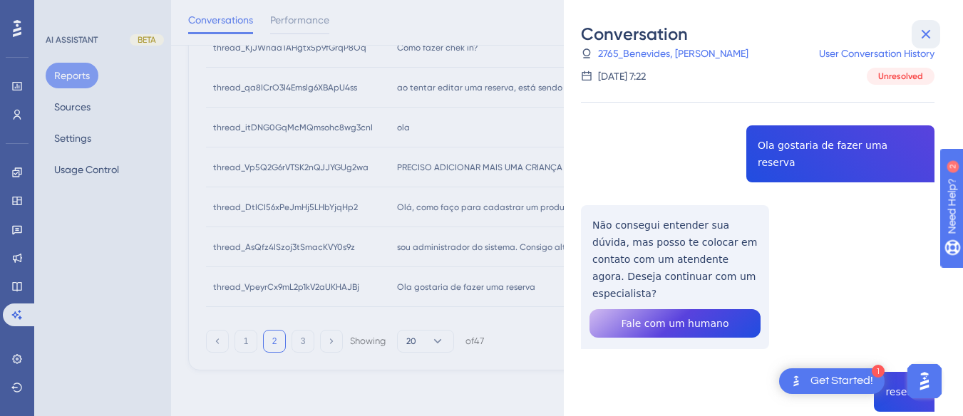
drag, startPoint x: 925, startPoint y: 28, endPoint x: 496, endPoint y: 158, distance: 448.4
click at [925, 28] on icon at bounding box center [925, 34] width 17 height 17
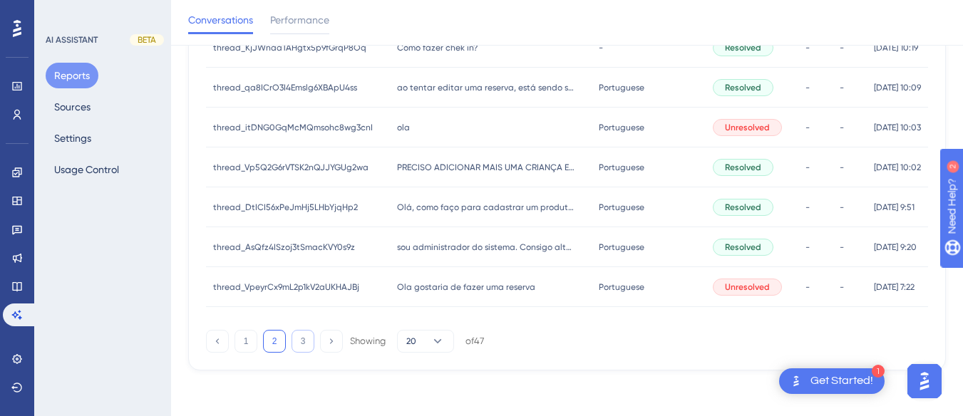
click at [304, 351] on button "3" at bounding box center [302, 341] width 23 height 23
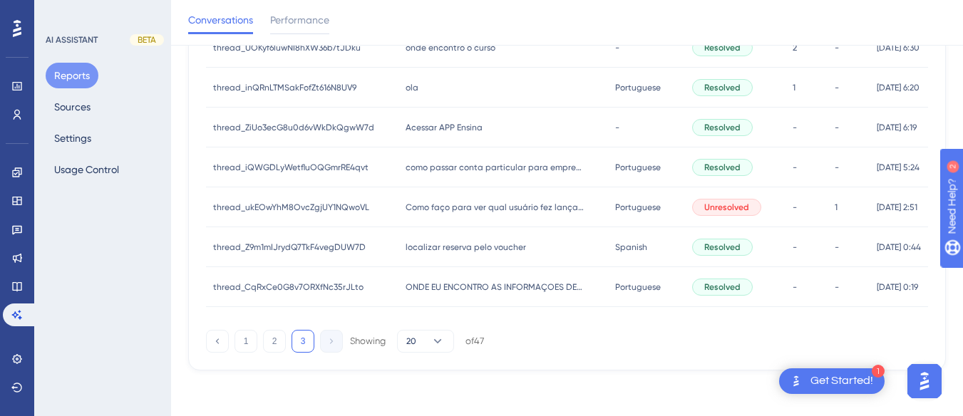
scroll to position [0, 0]
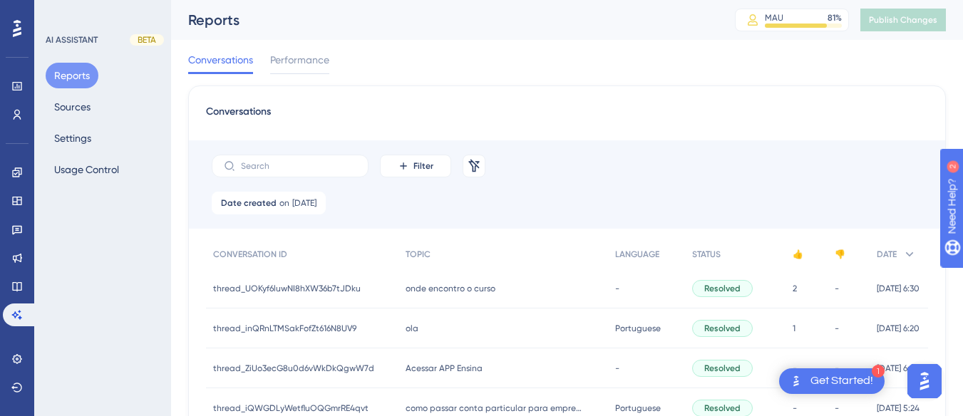
click at [406, 277] on div "onde encontro o curso onde encontro o curso" at bounding box center [503, 289] width 210 height 40
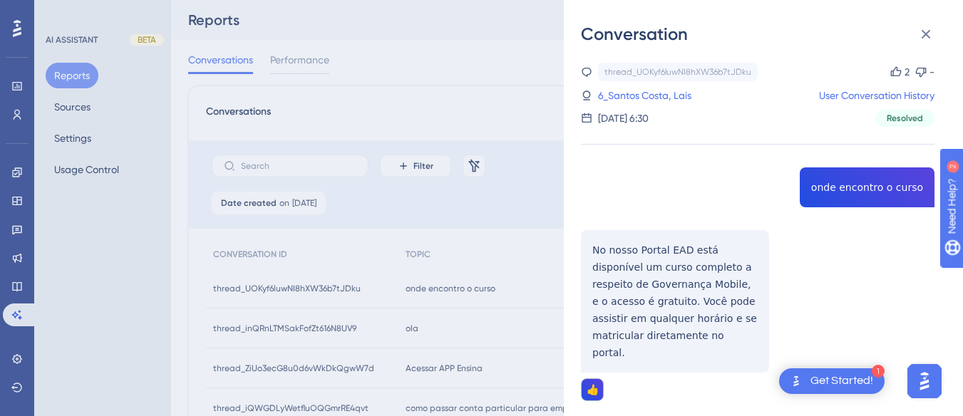
click at [820, 195] on div "thread_UOKyf6luwNI8hXW36b7tJDku Copy 2 - 6_Santos Costa, Lais User Conversation…" at bounding box center [757, 354] width 353 height 582
click at [640, 262] on div "thread_UOKyf6luwNI8hXW36b7tJDku Copy 2 - 6_Santos Costa, Lais User Conversation…" at bounding box center [757, 354] width 353 height 582
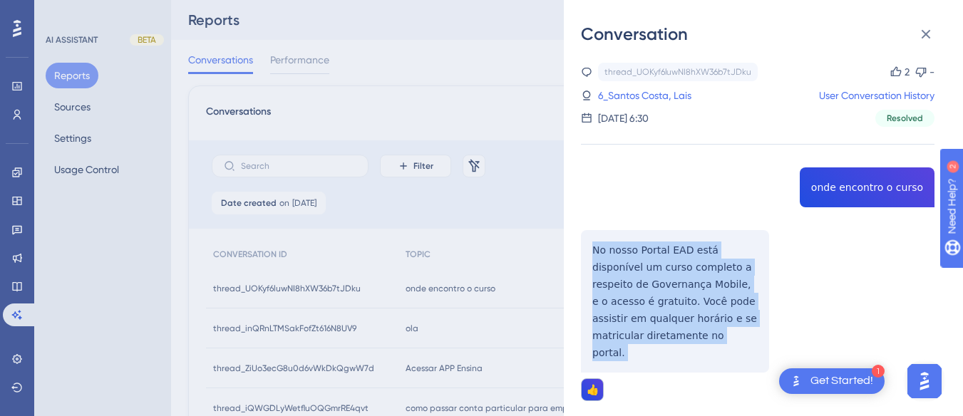
click at [640, 262] on div "thread_UOKyf6luwNI8hXW36b7tJDku Copy 2 - 6_Santos Costa, Lais User Conversation…" at bounding box center [757, 354] width 353 height 582
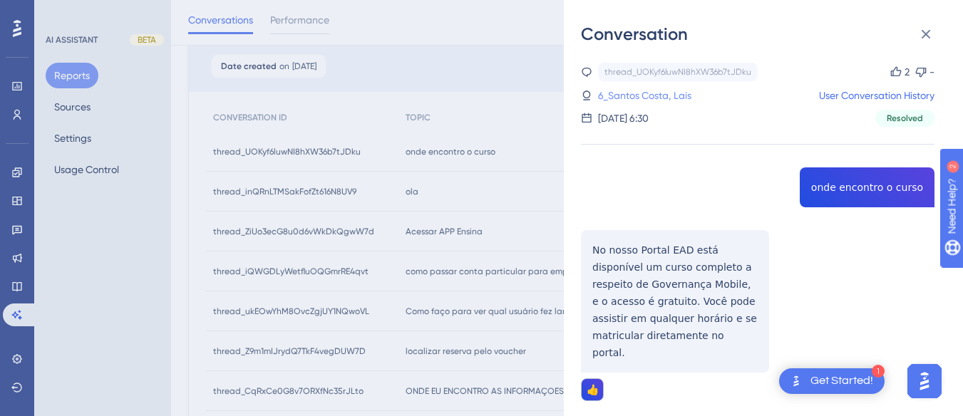
click at [643, 93] on link "6_Santos Costa, Lais" at bounding box center [644, 95] width 93 height 17
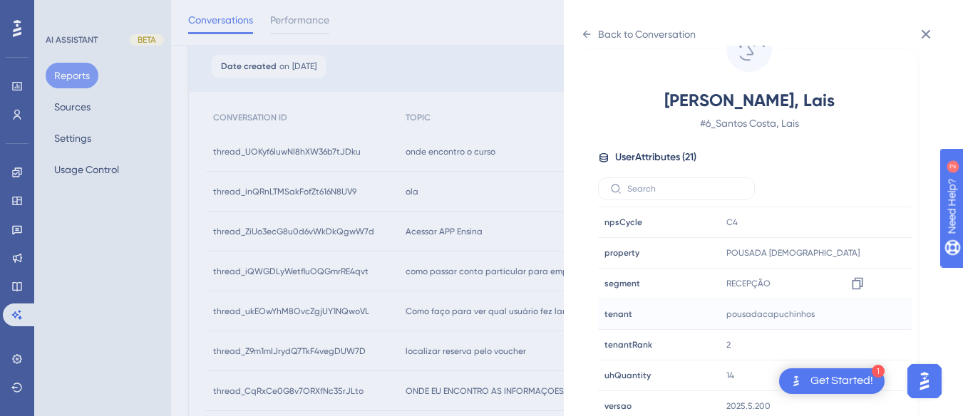
scroll to position [434, 0]
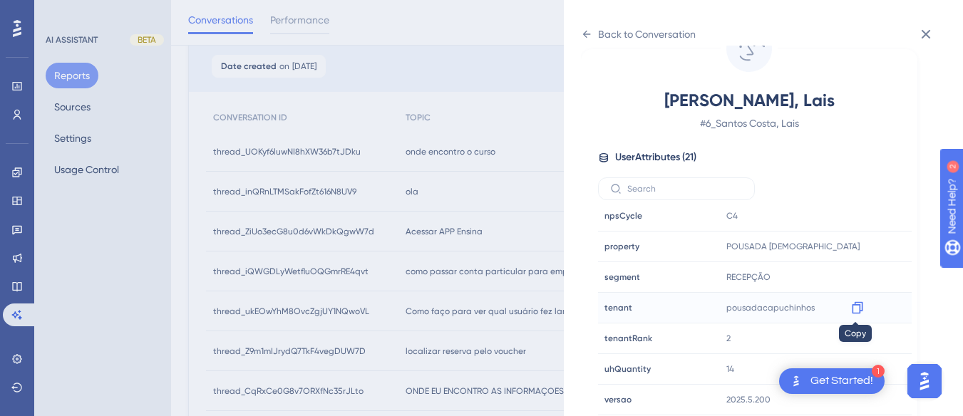
click at [852, 306] on icon at bounding box center [857, 308] width 11 height 12
click at [590, 25] on div "Back to Conversation" at bounding box center [638, 34] width 115 height 23
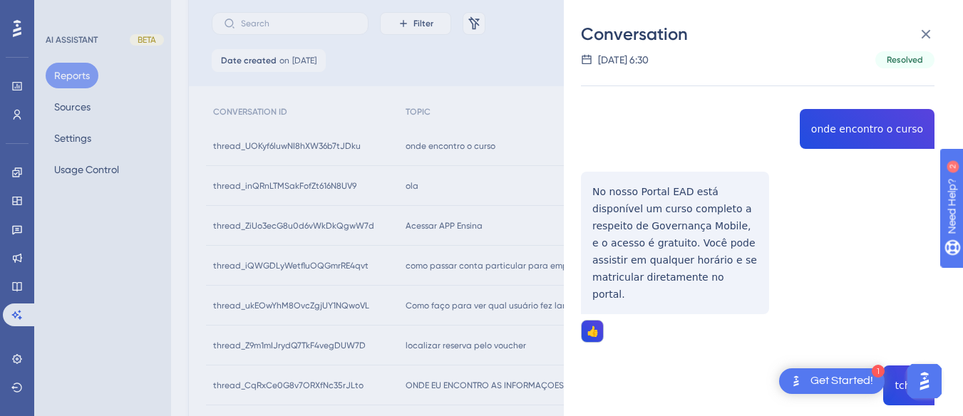
scroll to position [0, 0]
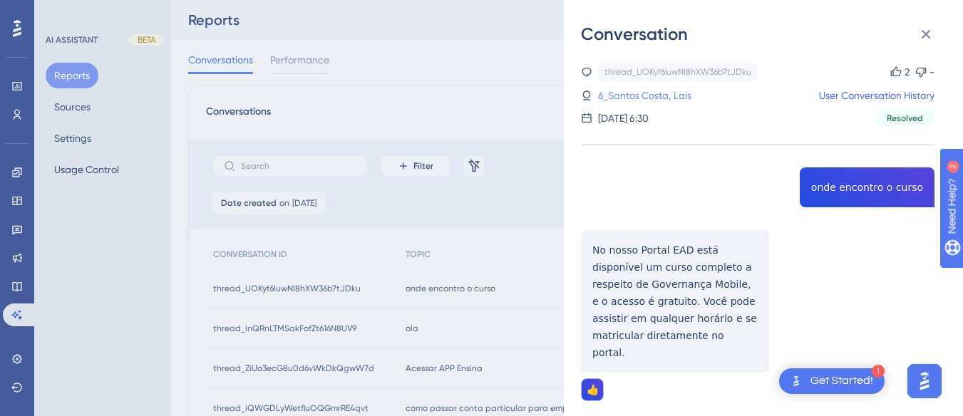
click at [651, 94] on link "6_Santos Costa, Lais" at bounding box center [644, 95] width 93 height 17
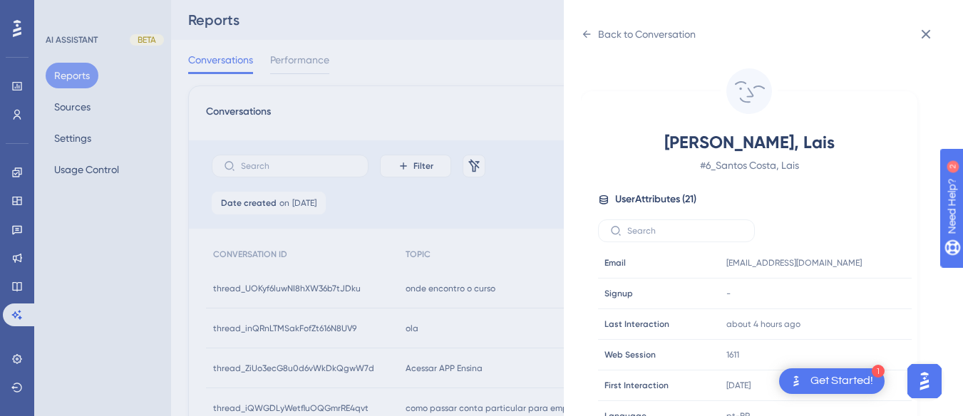
scroll to position [434, 0]
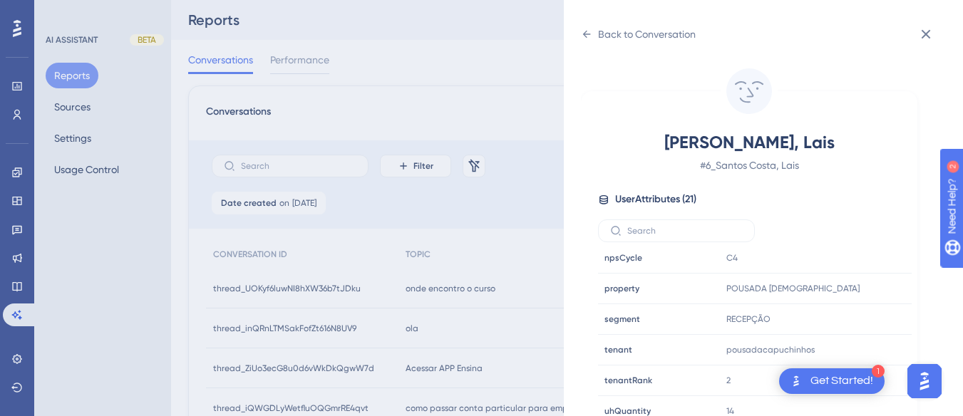
click at [573, 33] on div "Back to Conversation Santos Costa, Lais # 6_Santos Costa, Lais User Attributes …" at bounding box center [763, 208] width 399 height 416
click at [581, 33] on icon at bounding box center [586, 34] width 11 height 11
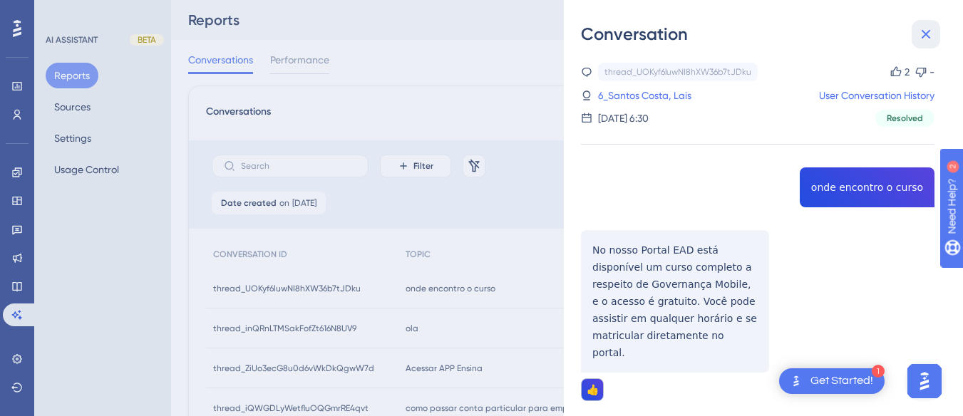
click at [924, 36] on icon at bounding box center [925, 34] width 9 height 9
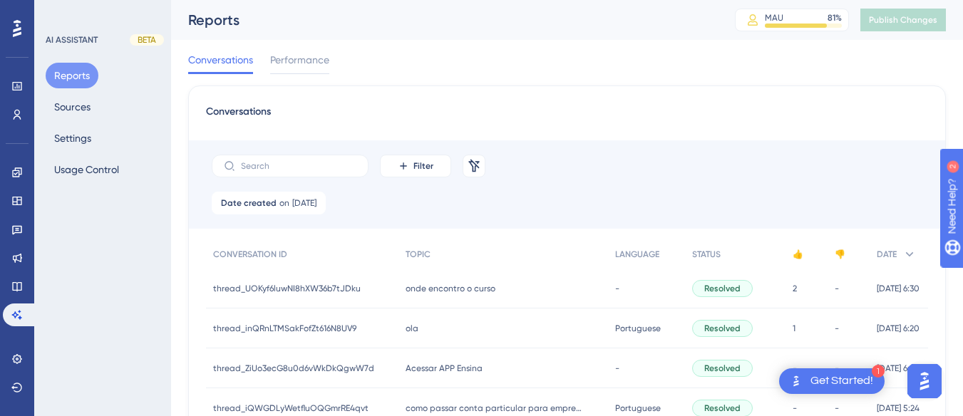
click at [428, 333] on div "ola ola" at bounding box center [503, 329] width 210 height 40
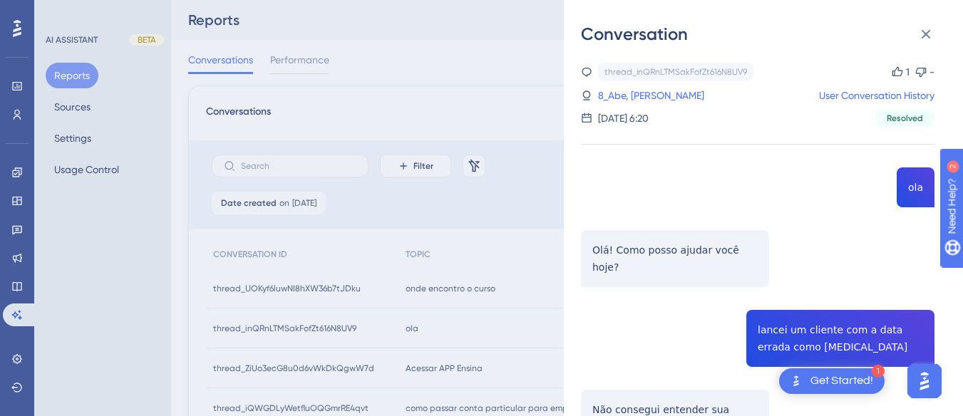
scroll to position [143, 0]
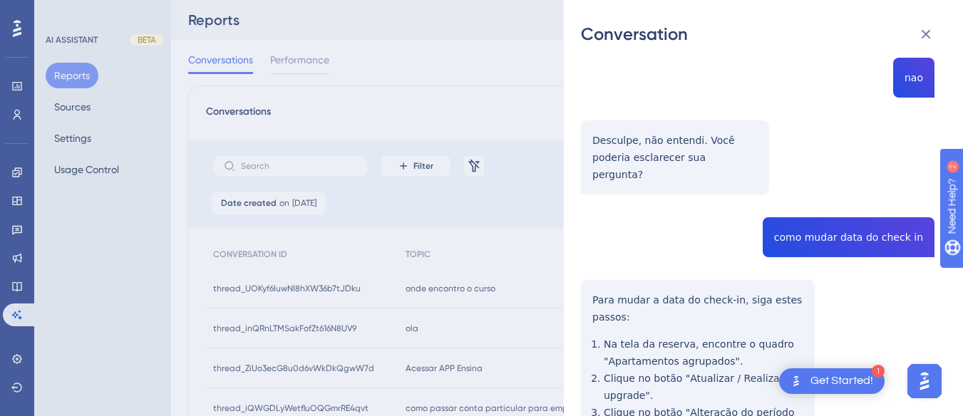
scroll to position [428, 0]
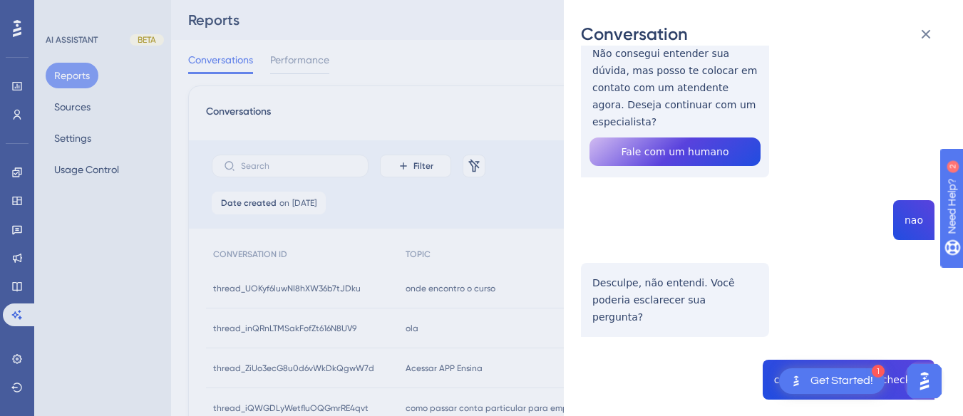
scroll to position [499, 0]
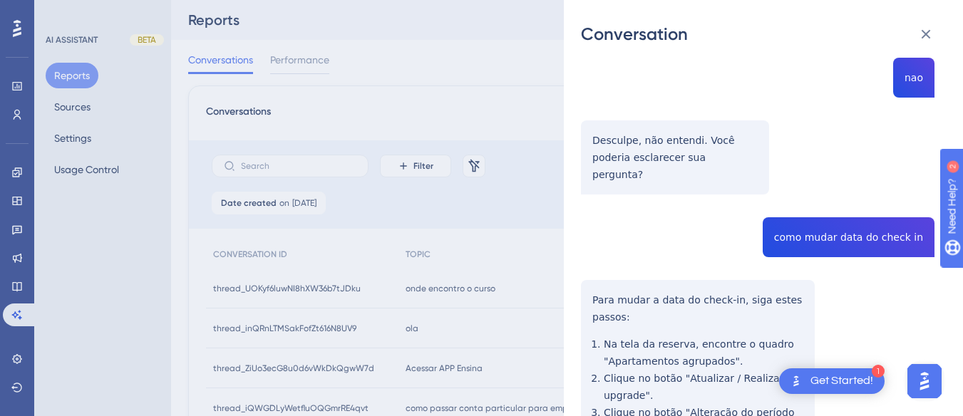
click at [828, 181] on div "thread_inQRnLTMSakFofZt616N8UV9 Copy 1 - 8_Abe, Hiroshi User Conversation Histo…" at bounding box center [757, 357] width 353 height 1587
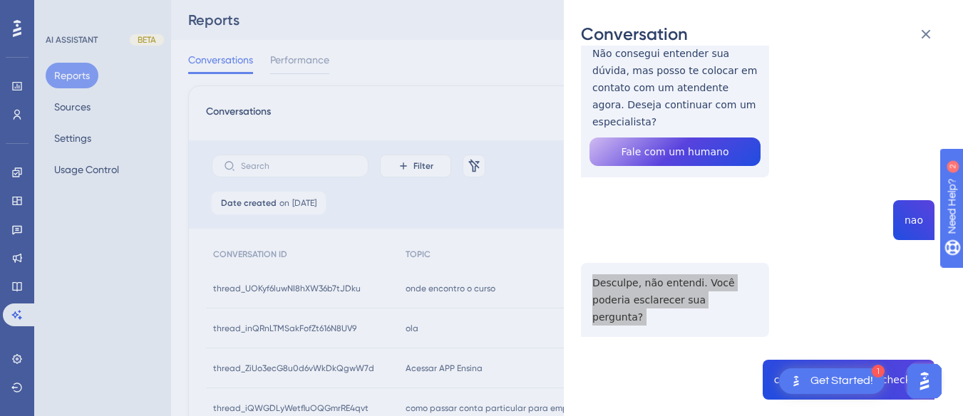
scroll to position [499, 0]
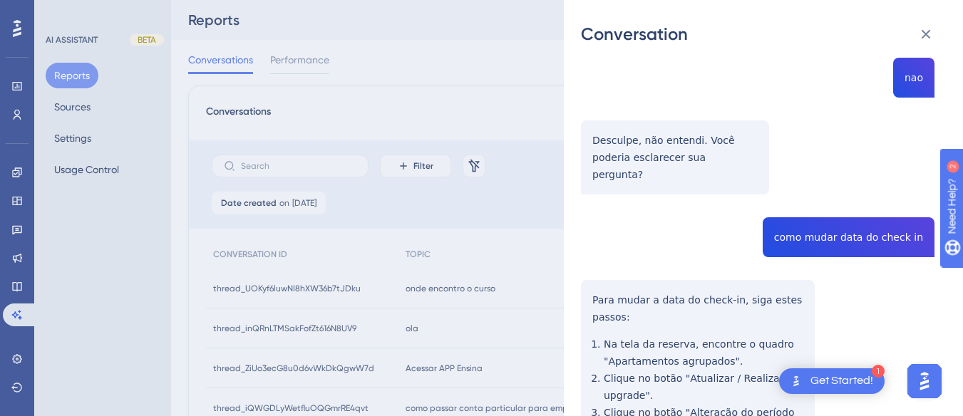
click at [809, 198] on div "thread_inQRnLTMSakFofZt616N8UV9 Copy 1 - 8_Abe, Hiroshi User Conversation Histo…" at bounding box center [757, 357] width 353 height 1587
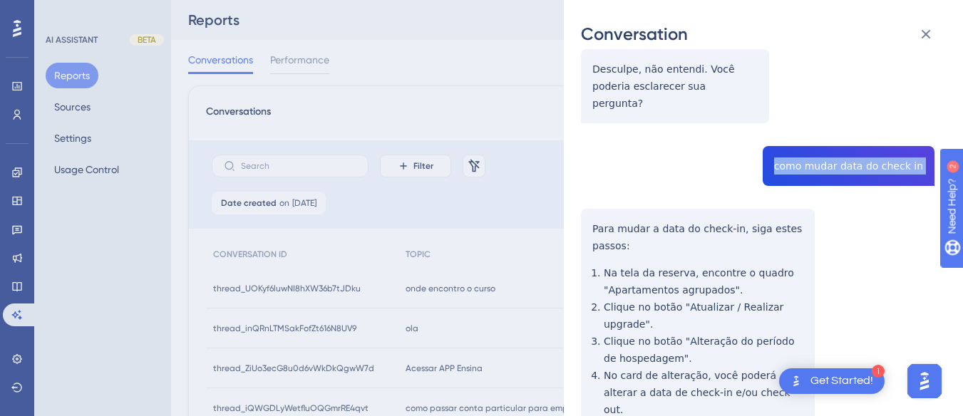
click at [578, 164] on div "Conversation thread_inQRnLTMSakFofZt616N8UV9 Copy 1 - 8_Abe, Hiroshi User Conve…" at bounding box center [763, 208] width 399 height 416
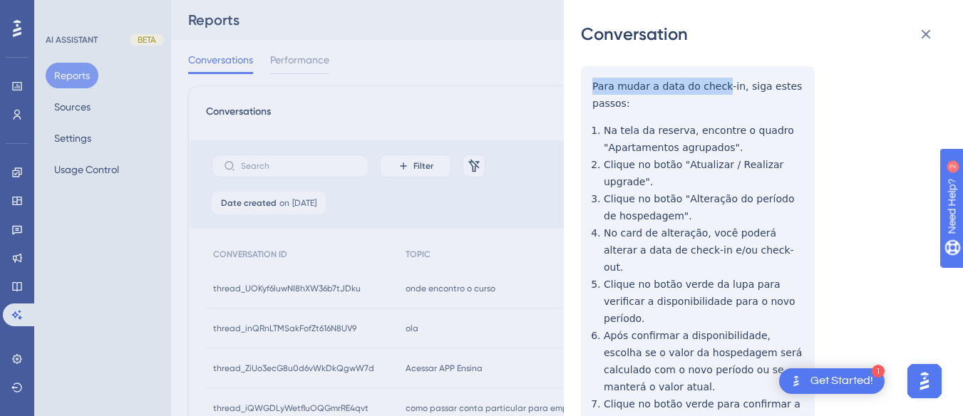
scroll to position [855, 0]
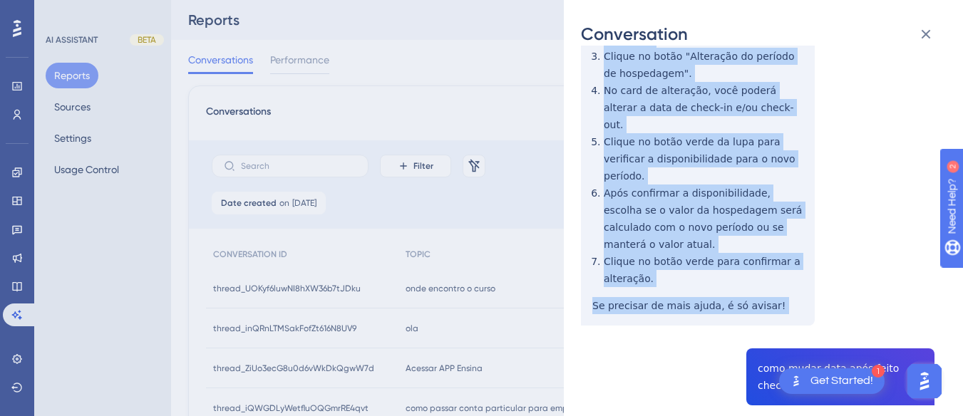
drag, startPoint x: 578, startPoint y: 164, endPoint x: 761, endPoint y: 229, distance: 194.5
click at [761, 229] on div "Conversation thread_inQRnLTMSakFofZt616N8UV9 Copy 1 - 8_Abe, Hiroshi User Conve…" at bounding box center [763, 208] width 399 height 416
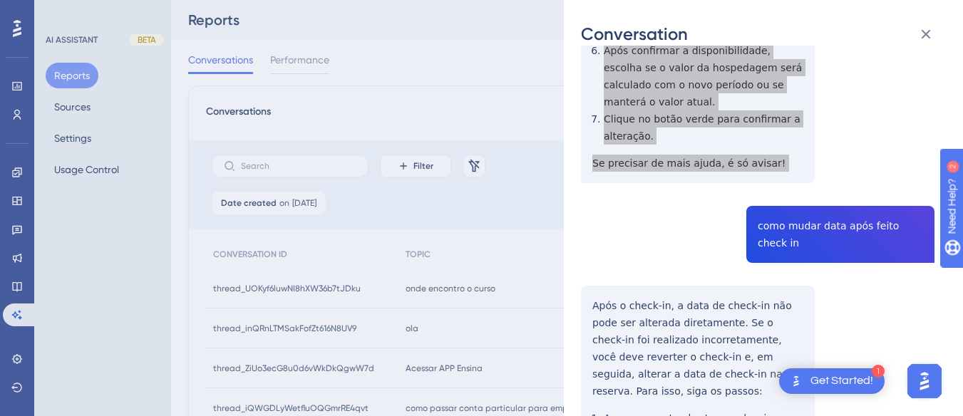
scroll to position [1069, 0]
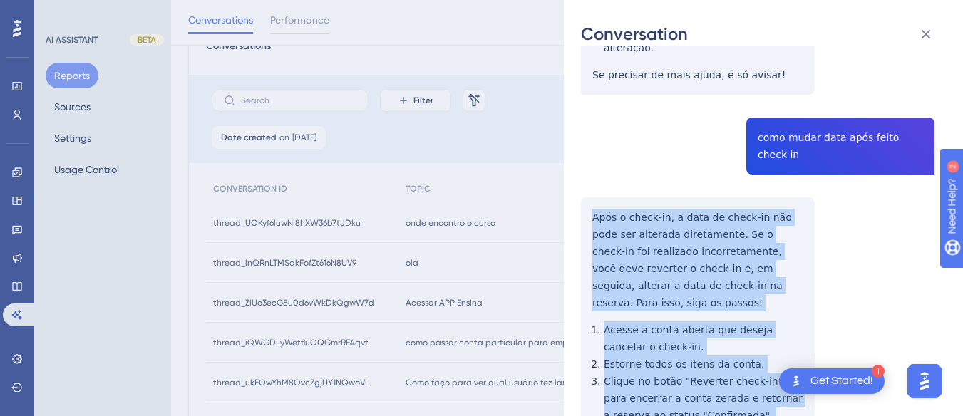
drag, startPoint x: 589, startPoint y: 93, endPoint x: 802, endPoint y: 333, distance: 321.0
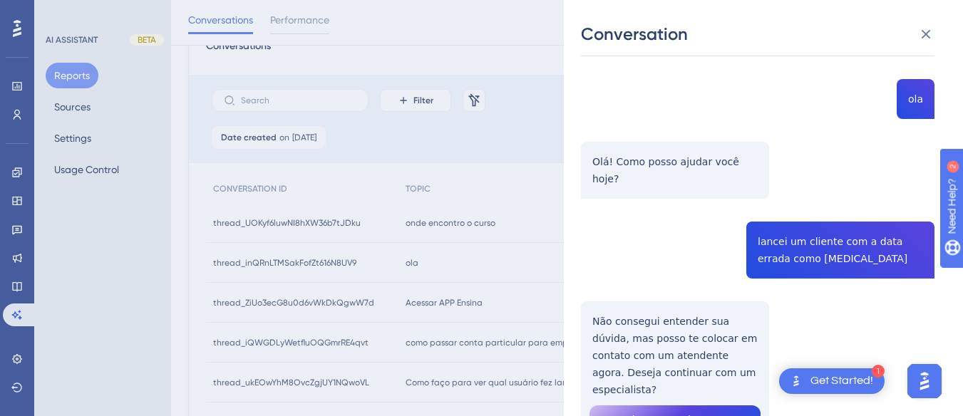
scroll to position [0, 0]
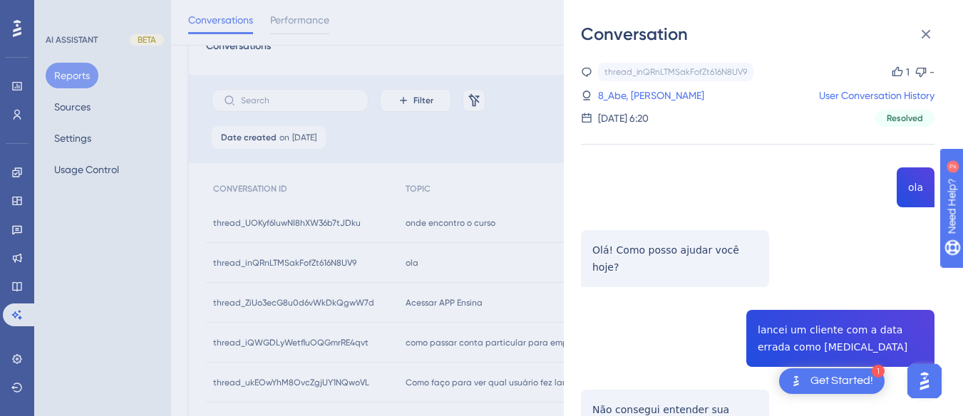
drag, startPoint x: 633, startPoint y: 99, endPoint x: 653, endPoint y: 172, distance: 76.1
click at [633, 99] on link "8_Abe, Hiroshi" at bounding box center [651, 95] width 106 height 17
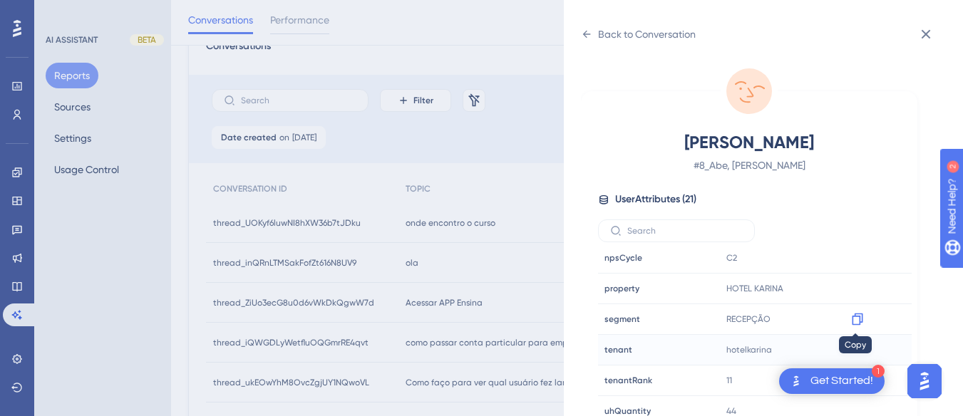
scroll to position [42, 0]
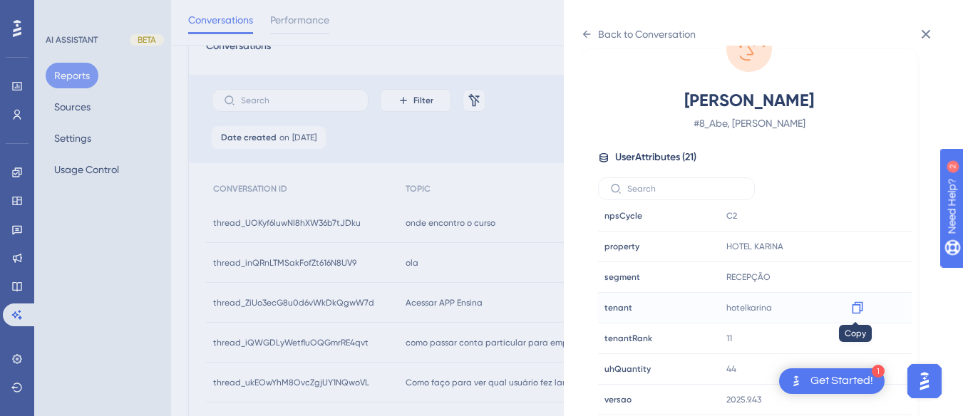
click at [854, 304] on icon at bounding box center [857, 308] width 11 height 12
click at [591, 39] on icon at bounding box center [586, 34] width 11 height 11
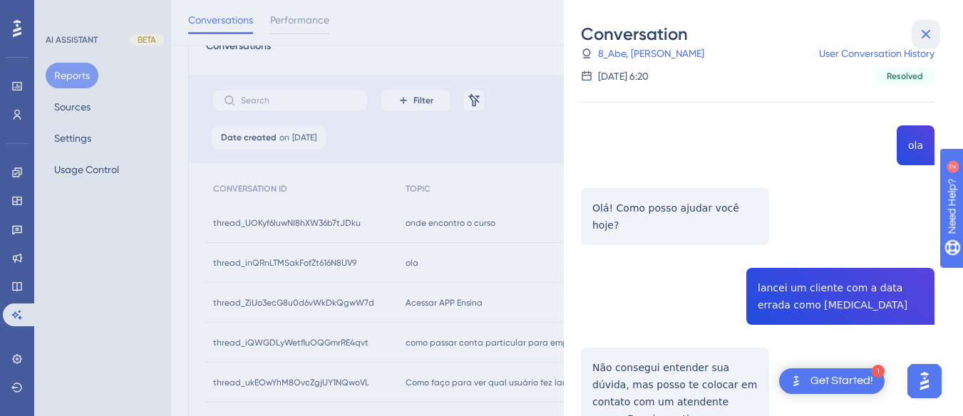
click at [927, 33] on icon at bounding box center [925, 34] width 9 height 9
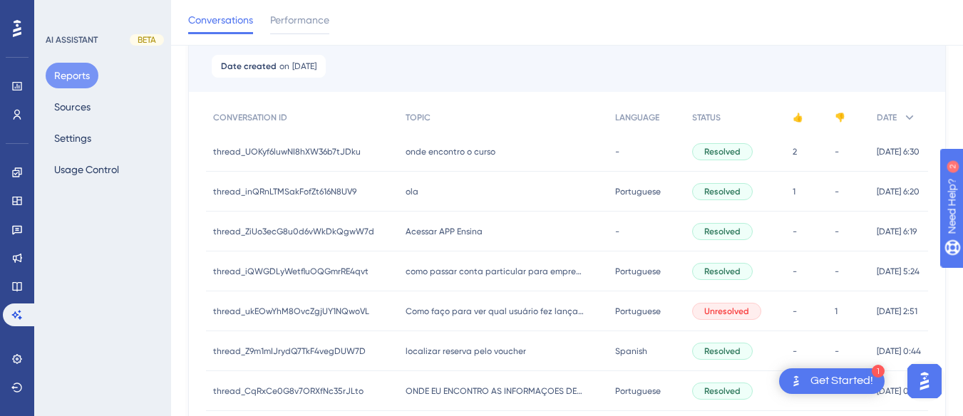
scroll to position [214, 0]
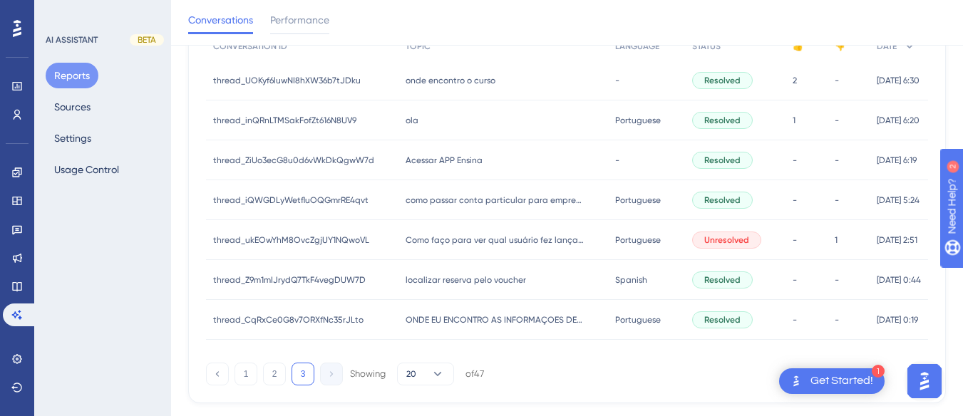
click at [472, 158] on span "Acessar APP Ensina" at bounding box center [443, 160] width 77 height 11
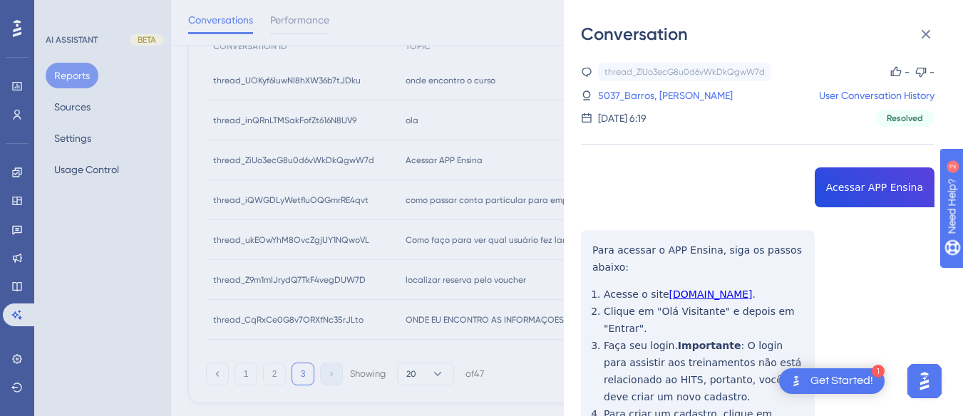
click at [847, 171] on div "thread_ZiUo3ecG8u0d6vWkDkQgwW7d Copy - - 5037_Barros, Victor User Conversation …" at bounding box center [757, 358] width 353 height 591
click at [583, 244] on div "thread_ZiUo3ecG8u0d6vWkDkQgwW7d Copy - - 5037_Barros, Victor User Conversation …" at bounding box center [757, 358] width 353 height 591
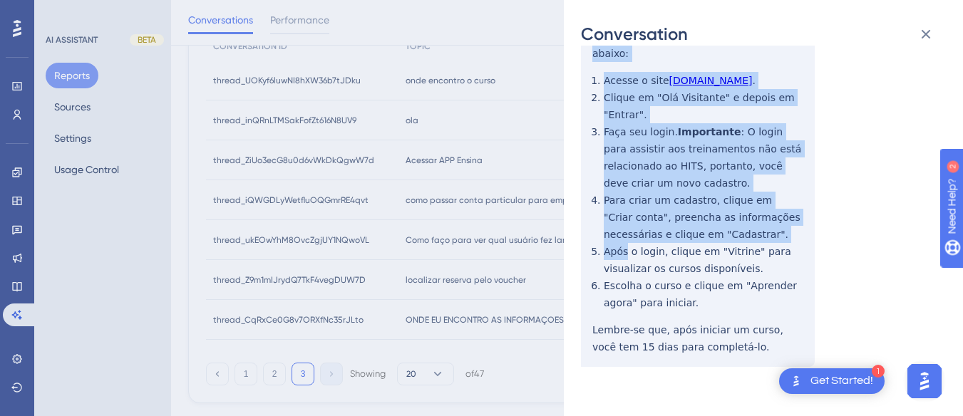
scroll to position [227, 0]
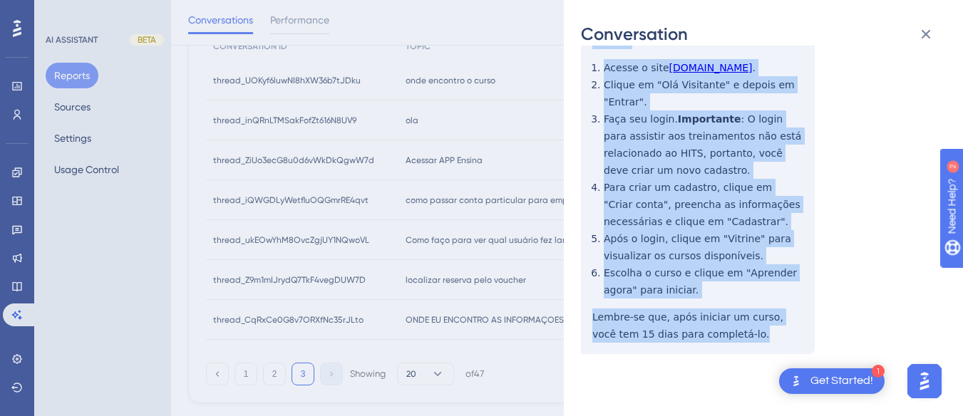
drag, startPoint x: 583, startPoint y: 244, endPoint x: 730, endPoint y: 343, distance: 176.7
click at [730, 348] on div "thread_ZiUo3ecG8u0d6vWkDkQgwW7d Copy - - 5037_Barros, Victor User Conversation …" at bounding box center [757, 131] width 353 height 591
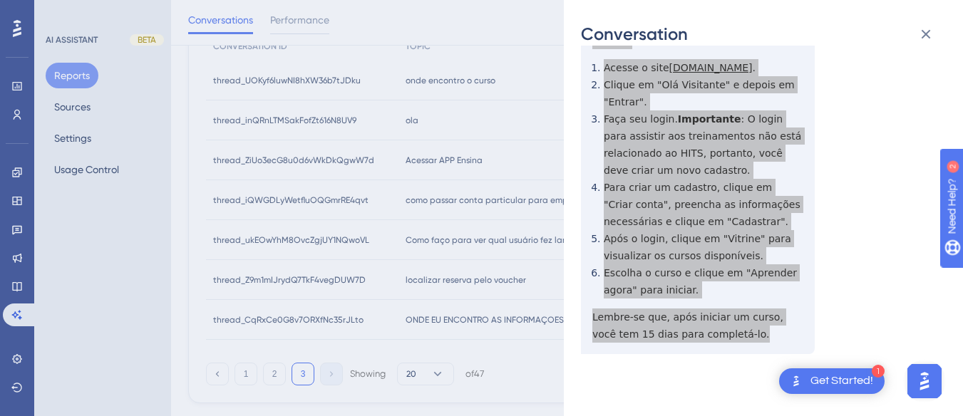
scroll to position [0, 0]
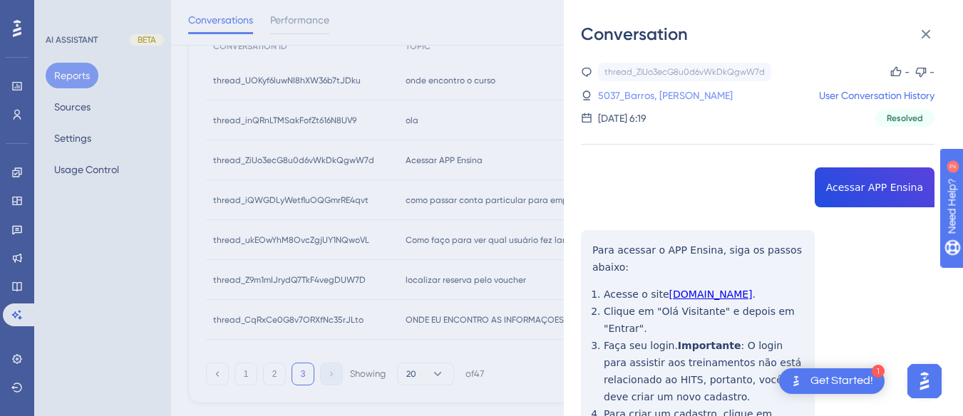
click at [646, 95] on link "5037_Barros, Victor" at bounding box center [665, 95] width 135 height 17
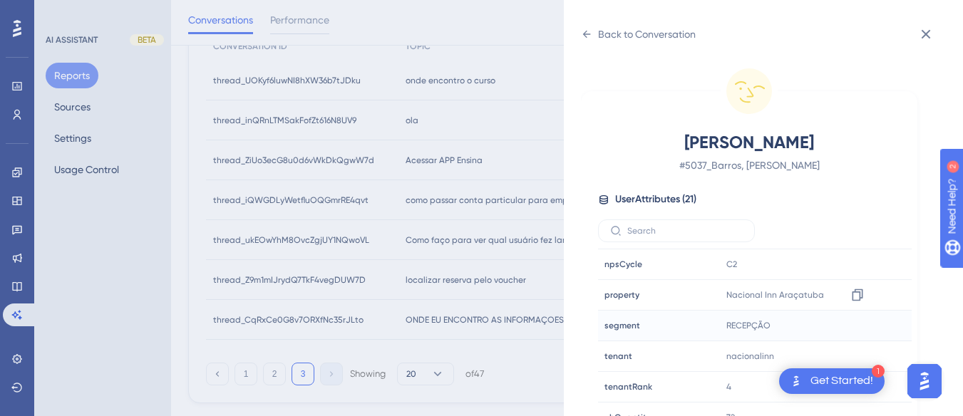
scroll to position [42, 0]
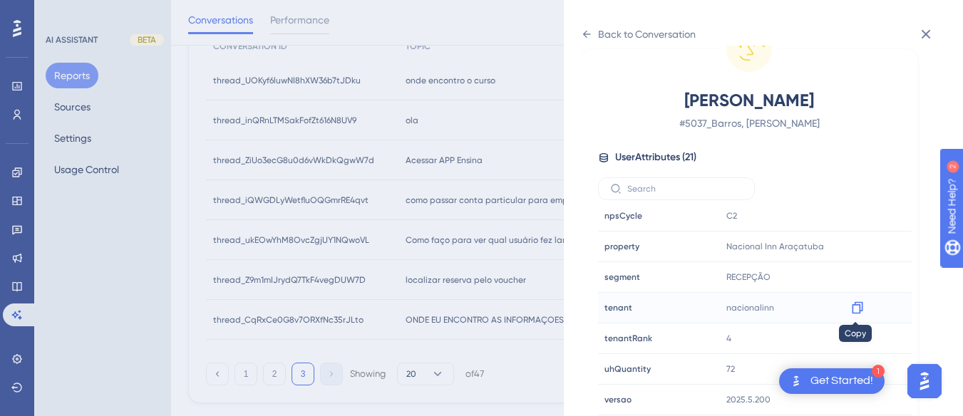
click at [853, 305] on icon at bounding box center [857, 308] width 11 height 12
click at [854, 242] on icon at bounding box center [857, 246] width 14 height 14
click at [578, 38] on div "Back to Conversation Barros, Victor # 5037_Barros, Victor User Attributes ( 21 …" at bounding box center [763, 208] width 399 height 416
click at [586, 34] on icon at bounding box center [587, 34] width 8 height 7
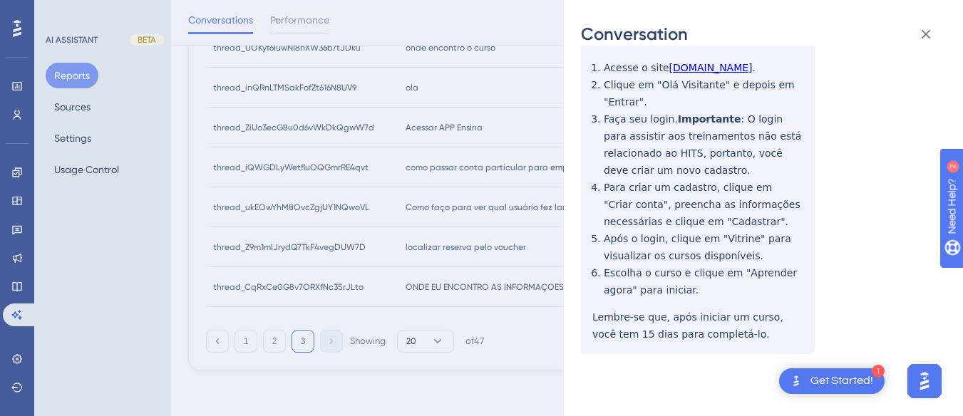
scroll to position [13, 0]
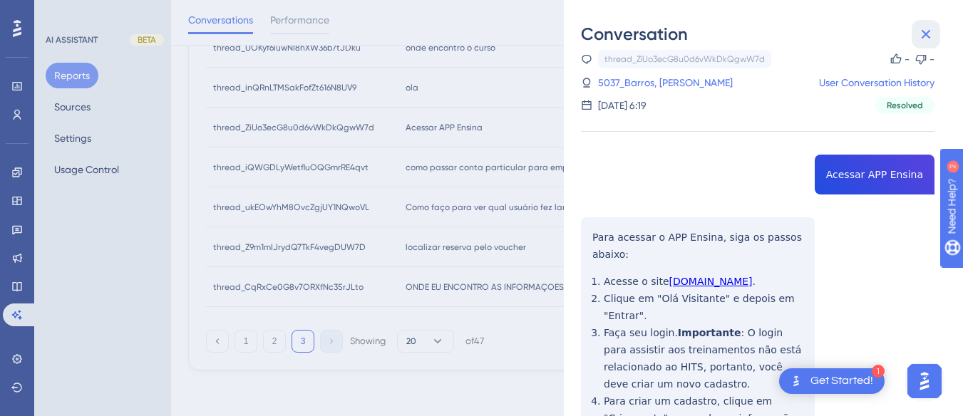
click at [933, 29] on icon at bounding box center [925, 34] width 17 height 17
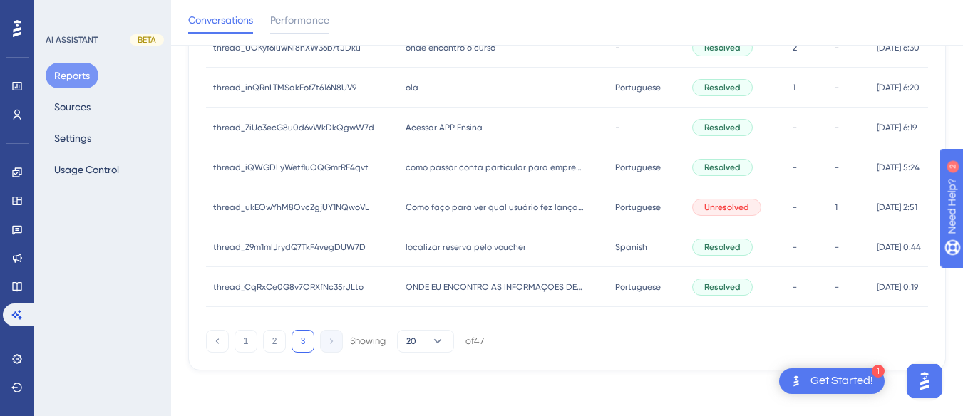
click at [405, 165] on span "como passar conta particular para empresa?" at bounding box center [494, 167] width 178 height 11
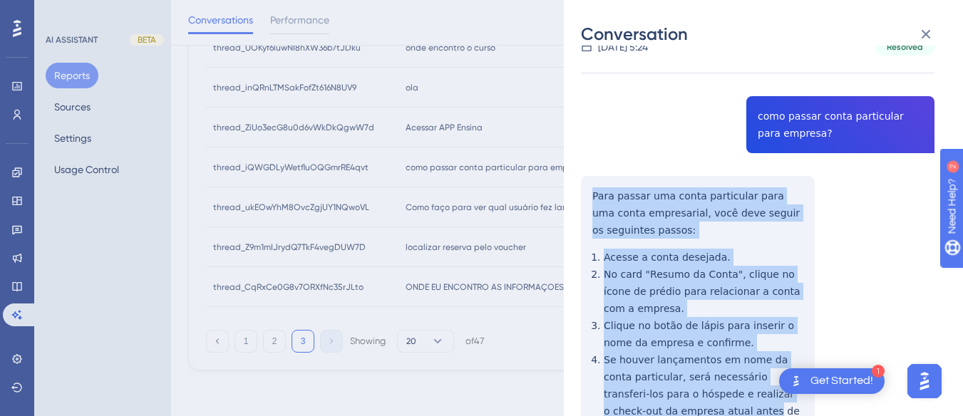
scroll to position [214, 0]
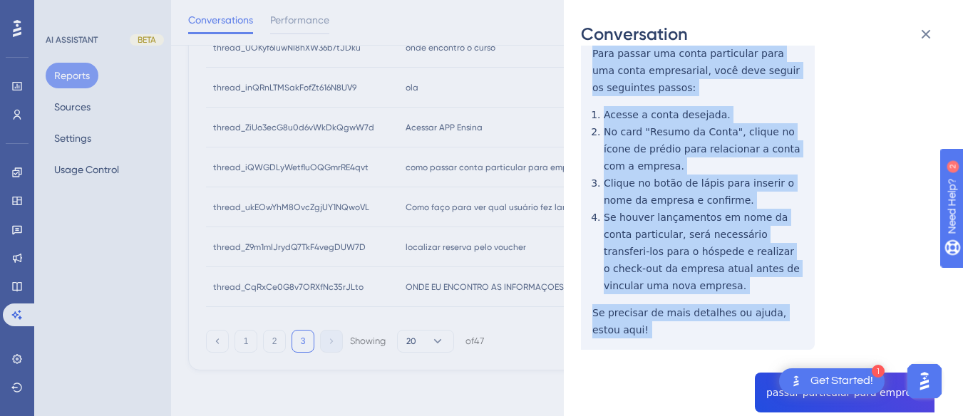
drag, startPoint x: 589, startPoint y: 266, endPoint x: 685, endPoint y: 325, distance: 112.9
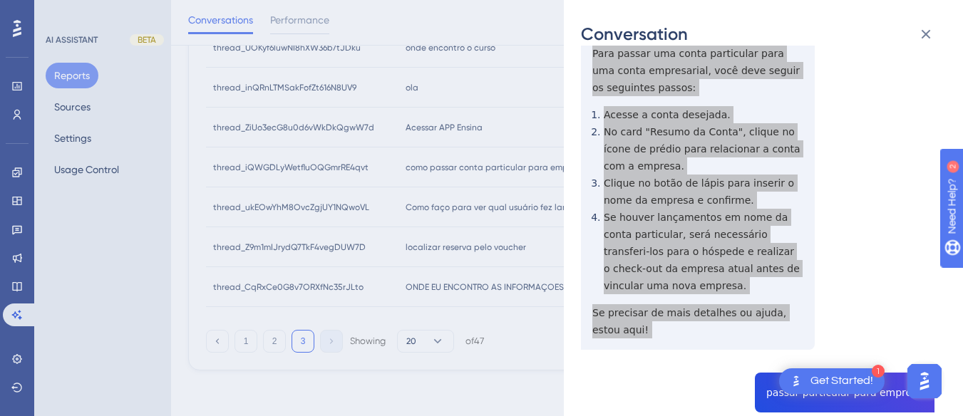
scroll to position [356, 0]
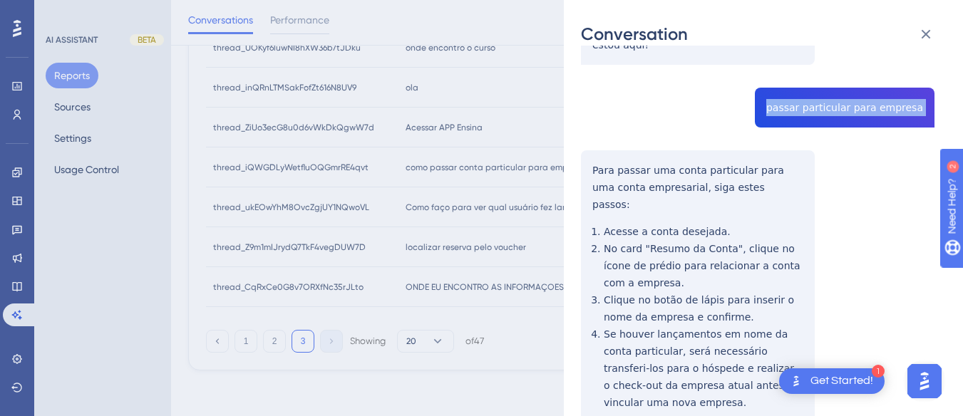
click at [582, 146] on div "thread_iQWGDLyWetfluOQGmrRE4qvt Copy - - 2_HOTEL BURITI, Recepção User Conversa…" at bounding box center [757, 355] width 353 height 1583
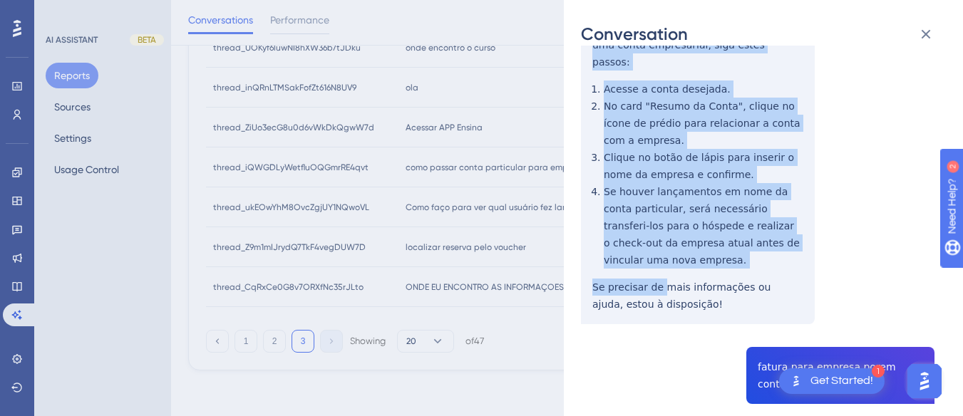
scroll to position [713, 0]
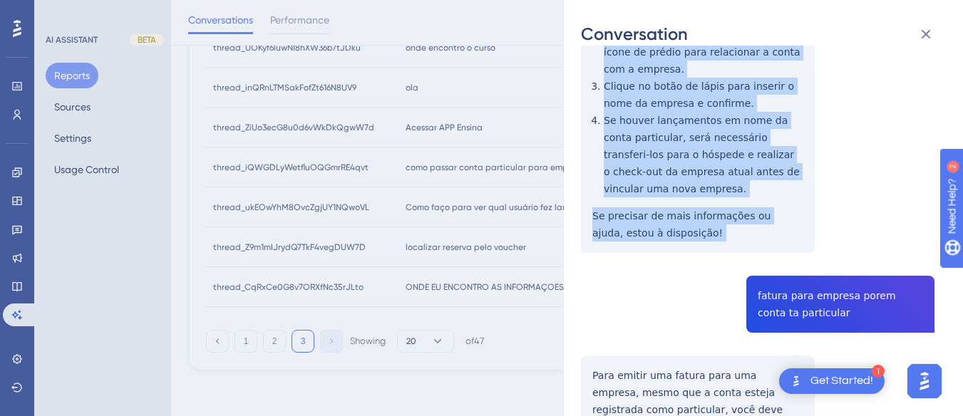
drag, startPoint x: 582, startPoint y: 146, endPoint x: 732, endPoint y: 205, distance: 160.9
click at [732, 205] on div "thread_iQWGDLyWetfluOQGmrRE4qvt Copy - - 2_HOTEL BURITI, Recepção User Conversa…" at bounding box center [757, 141] width 353 height 1583
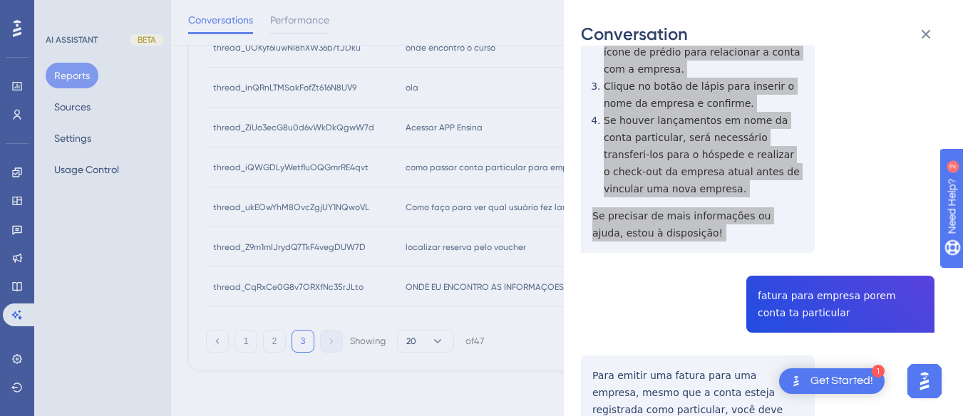
scroll to position [855, 0]
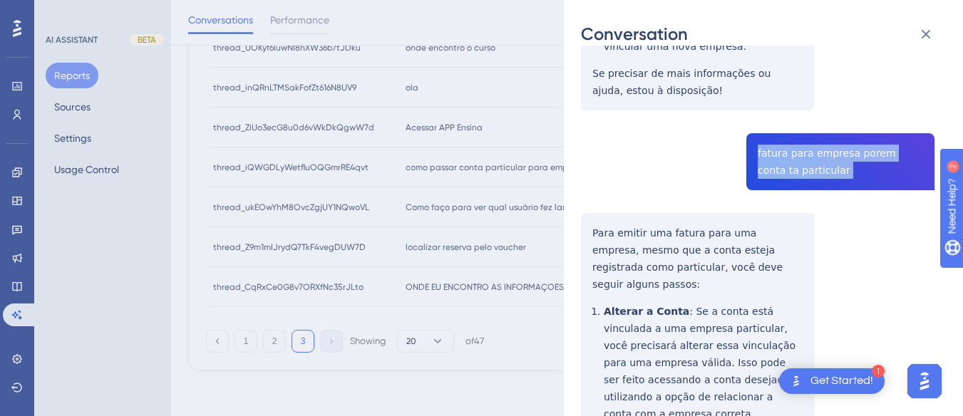
click at [577, 175] on div "Conversation thread_iQWGDLyWetfluOQGmrRE4qvt Copy - - 2_HOTEL BURITI, Recepção …" at bounding box center [763, 208] width 399 height 416
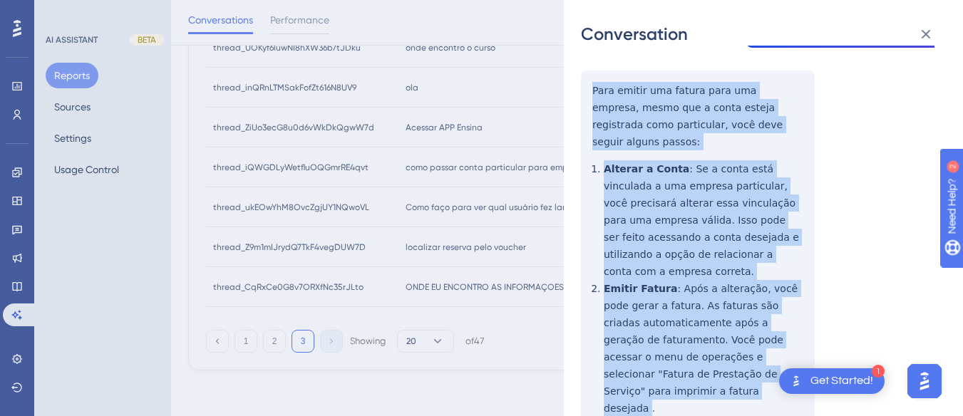
scroll to position [1069, 0]
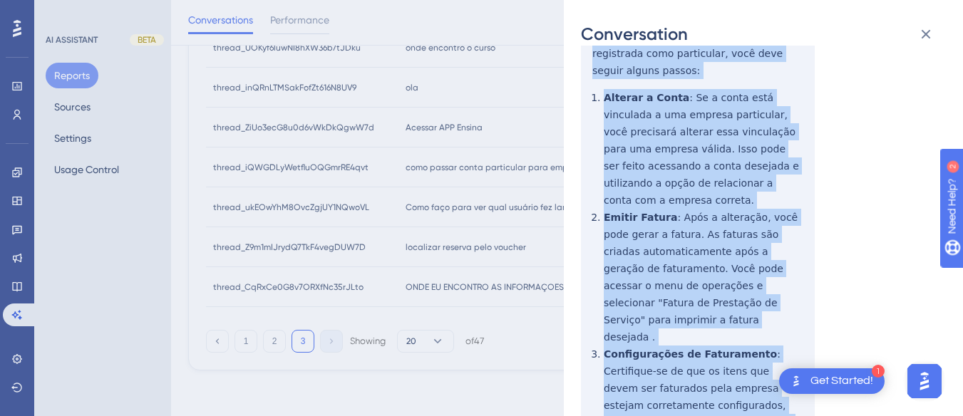
drag, startPoint x: 577, startPoint y: 175, endPoint x: 656, endPoint y: 224, distance: 93.1
click at [632, 352] on div "Conversation thread_iQWGDLyWetfluOQGmrRE4qvt Copy - - 2_HOTEL BURITI, Recepção …" at bounding box center [763, 208] width 399 height 416
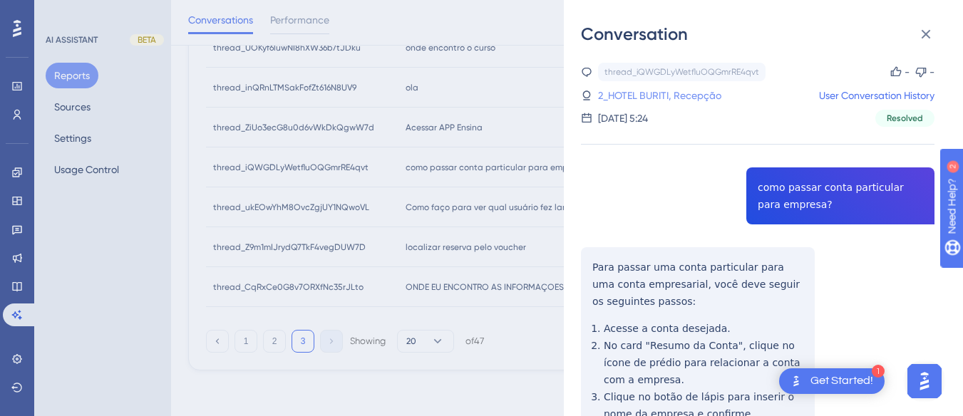
scroll to position [0, 0]
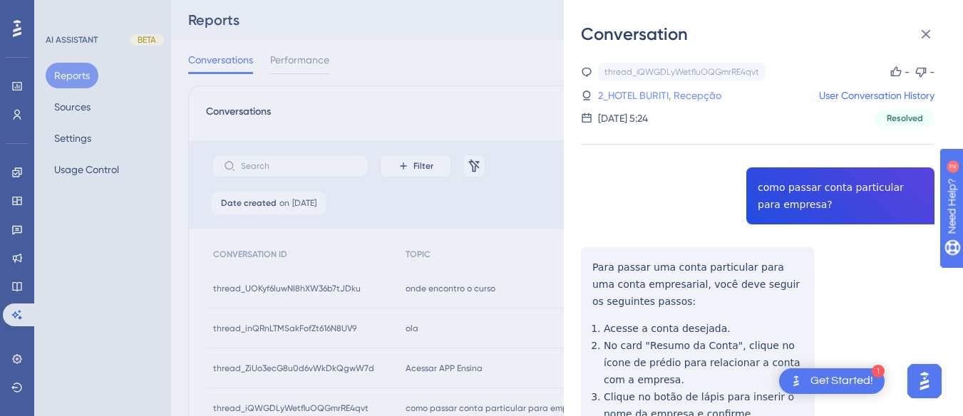
click at [654, 93] on link "2_HOTEL BURITI, Recepção" at bounding box center [659, 95] width 123 height 17
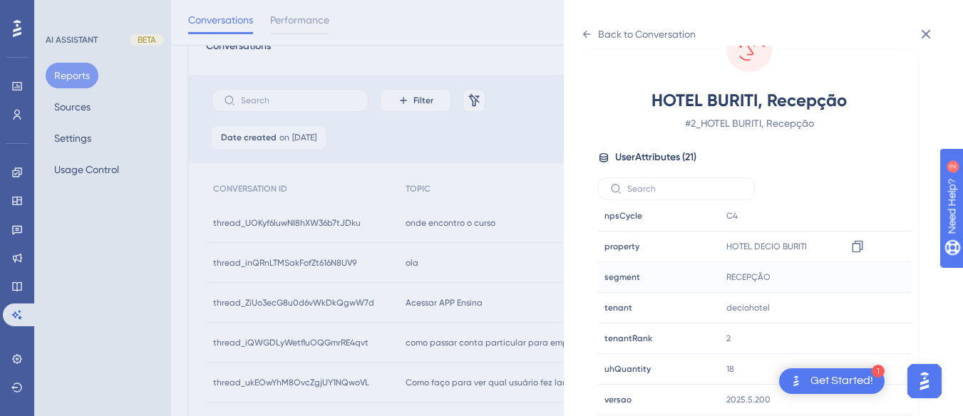
scroll to position [247, 0]
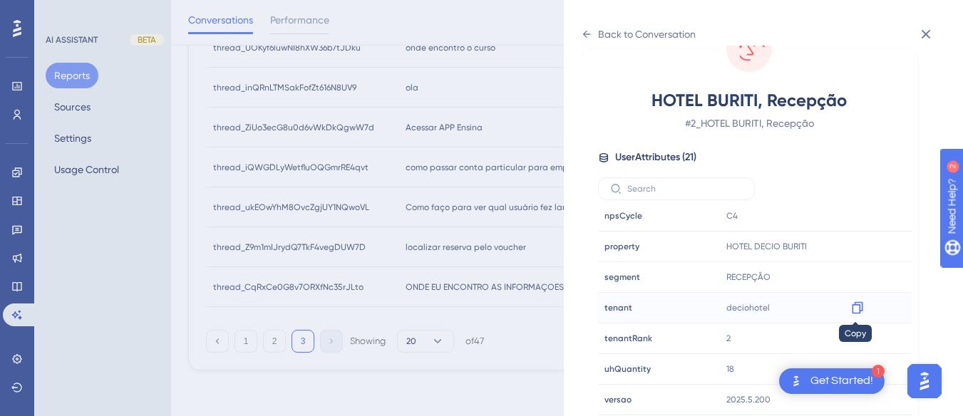
click at [861, 304] on icon at bounding box center [857, 308] width 14 height 14
click at [858, 305] on icon at bounding box center [857, 308] width 11 height 12
click at [584, 30] on icon at bounding box center [586, 34] width 11 height 11
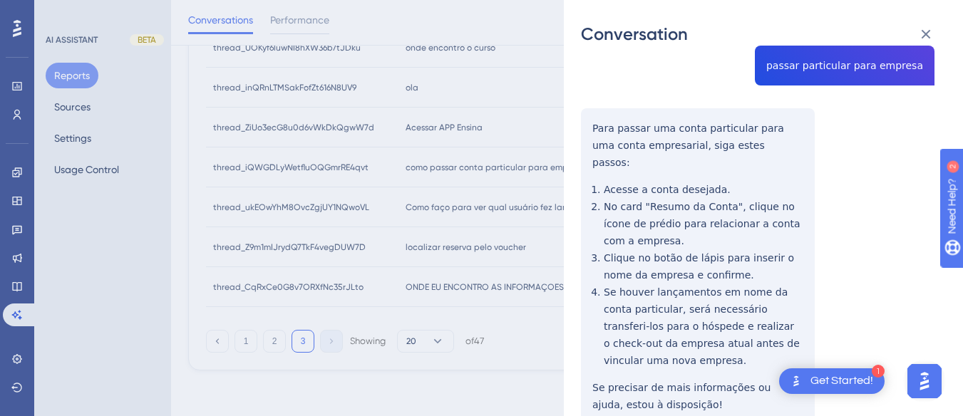
scroll to position [185, 0]
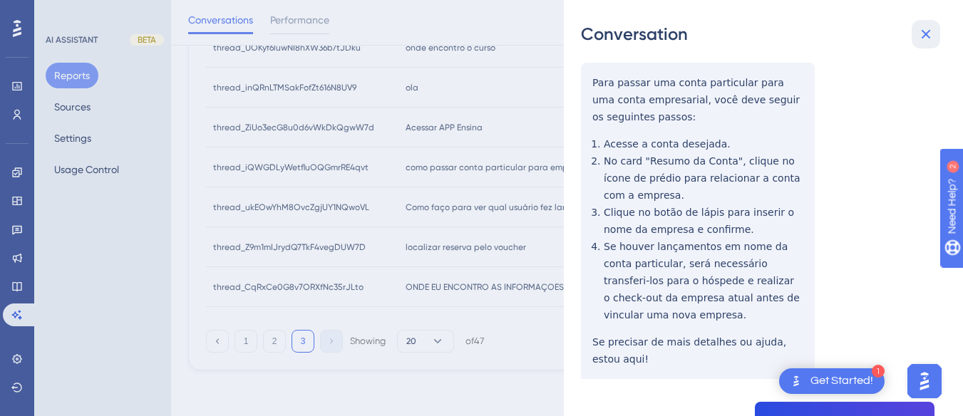
click at [922, 29] on icon at bounding box center [925, 34] width 17 height 17
click at [475, 210] on div "Conversation thread_iQWGDLyWetfluOQGmrRE4qvt Copy - - 2_HOTEL BURITI, Recepção …" at bounding box center [481, 208] width 963 height 416
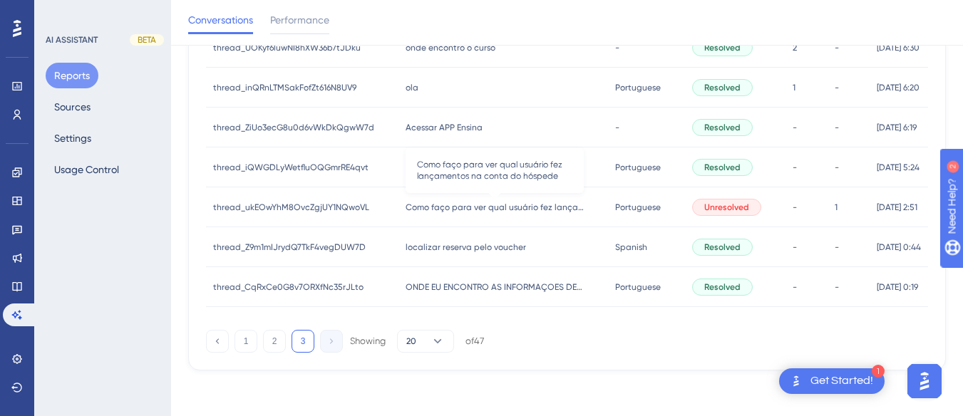
click at [475, 210] on span "Como faço para ver qual usuário fez lançamentos na conta do hóspede" at bounding box center [494, 207] width 178 height 11
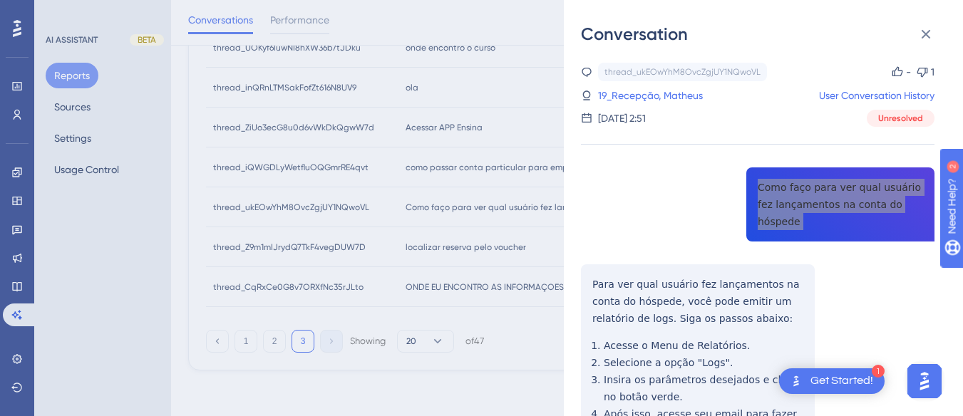
scroll to position [71, 0]
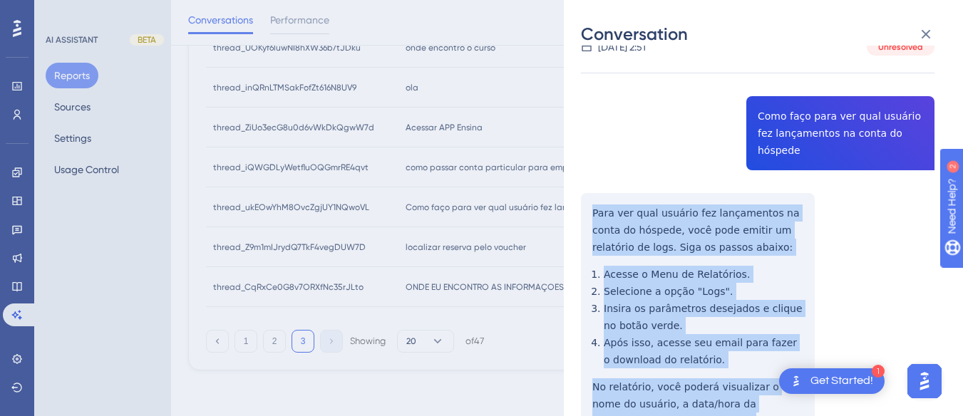
scroll to position [285, 0]
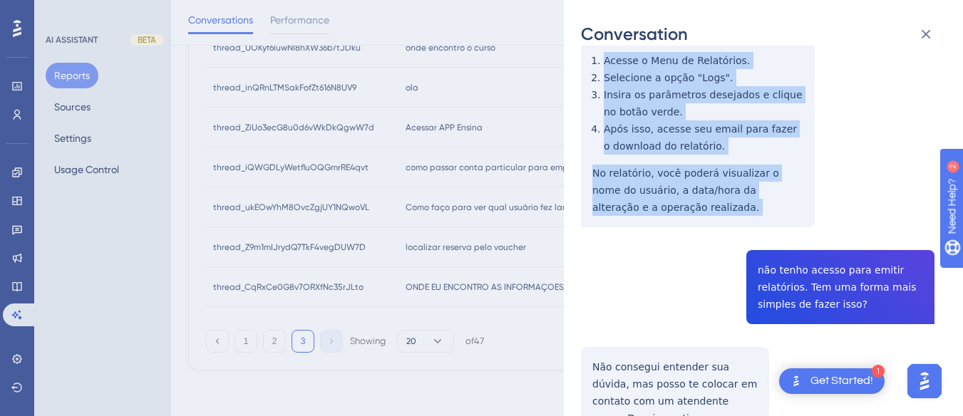
drag, startPoint x: 586, startPoint y: 184, endPoint x: 656, endPoint y: 216, distance: 77.5
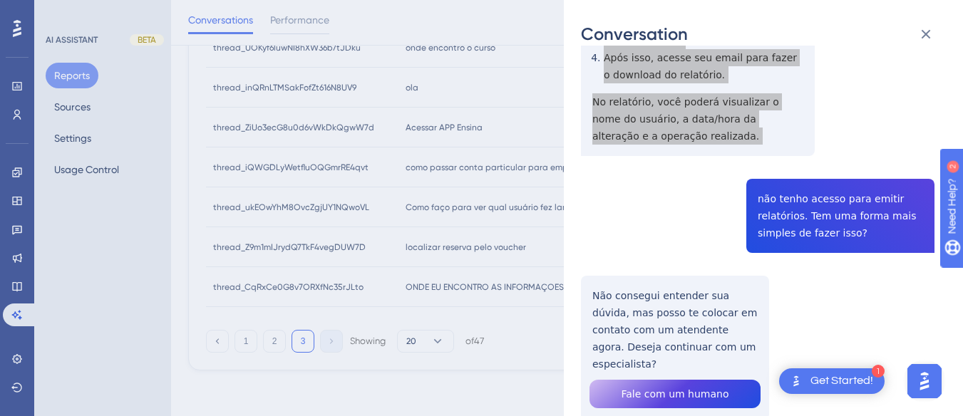
scroll to position [428, 0]
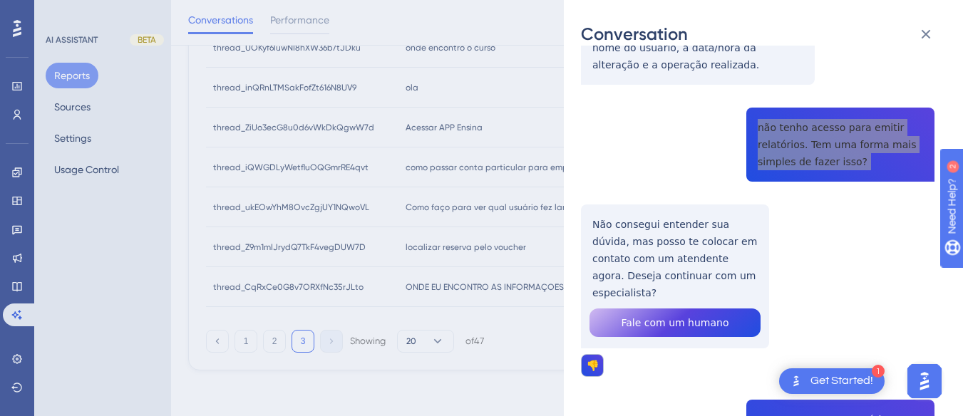
scroll to position [570, 0]
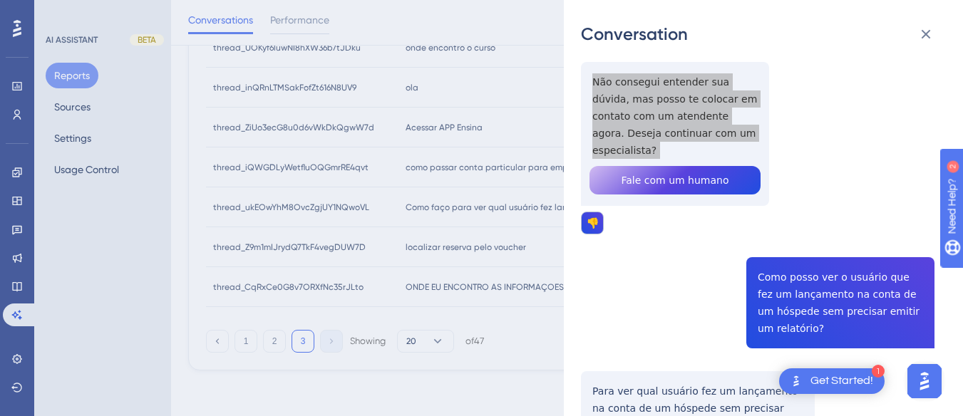
scroll to position [713, 0]
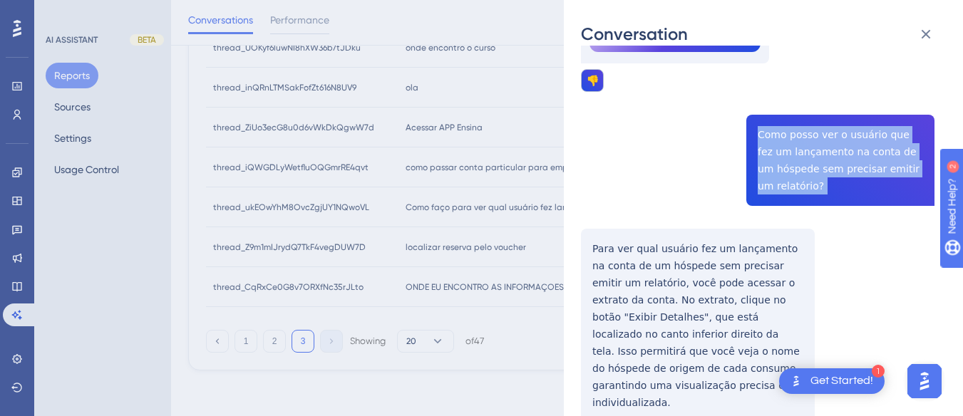
click at [579, 200] on div "Conversation thread_ukEOwYhM8OvcZgjUY1NQwoVL Copy - 1 19_Recepção, Matheus User…" at bounding box center [763, 208] width 399 height 416
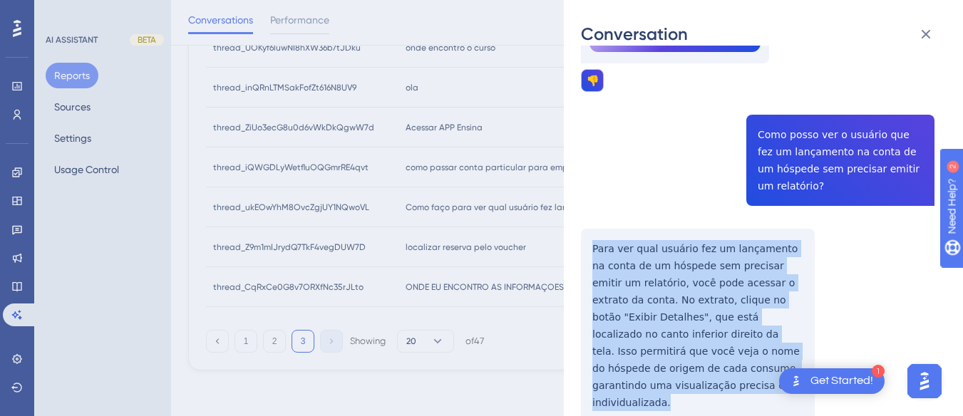
drag, startPoint x: 579, startPoint y: 204, endPoint x: 677, endPoint y: 367, distance: 190.5
click at [677, 367] on div "Conversation thread_ukEOwYhM8OvcZgjUY1NQwoVL Copy - 1 19_Recepção, Matheus User…" at bounding box center [763, 208] width 399 height 416
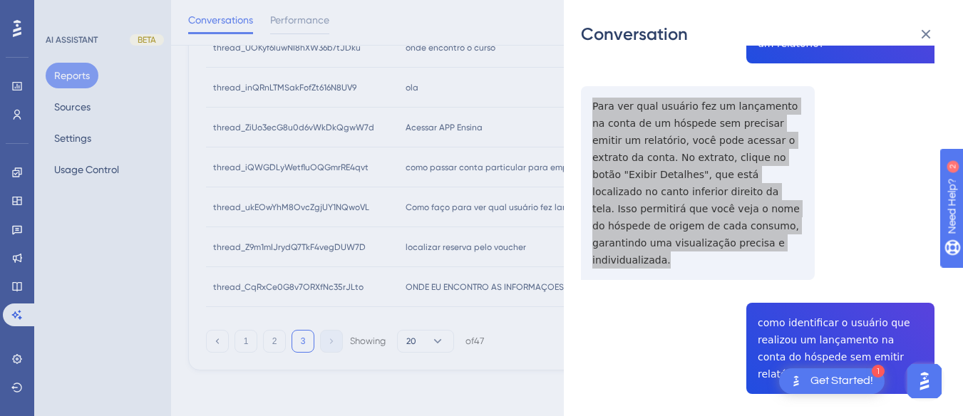
scroll to position [926, 0]
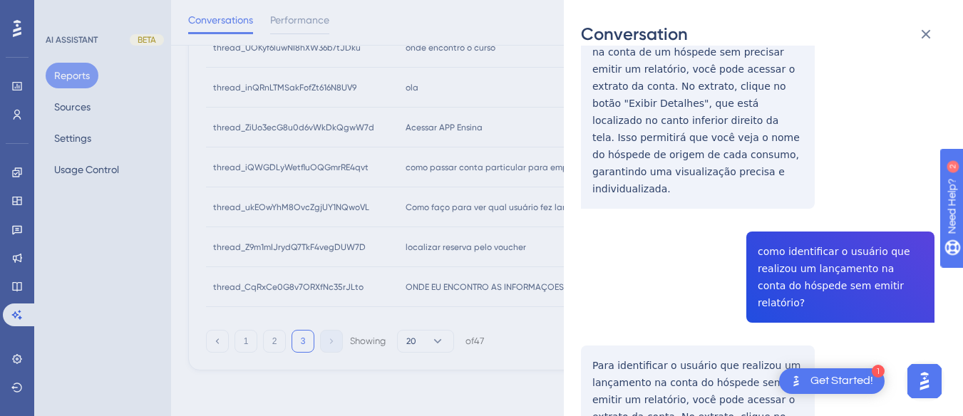
click at [819, 191] on div "thread_ukEOwYhM8OvcZgjUY1NQwoVL Copy - 1 19_Recepção, Matheus User Conversation…" at bounding box center [757, 387] width 353 height 2502
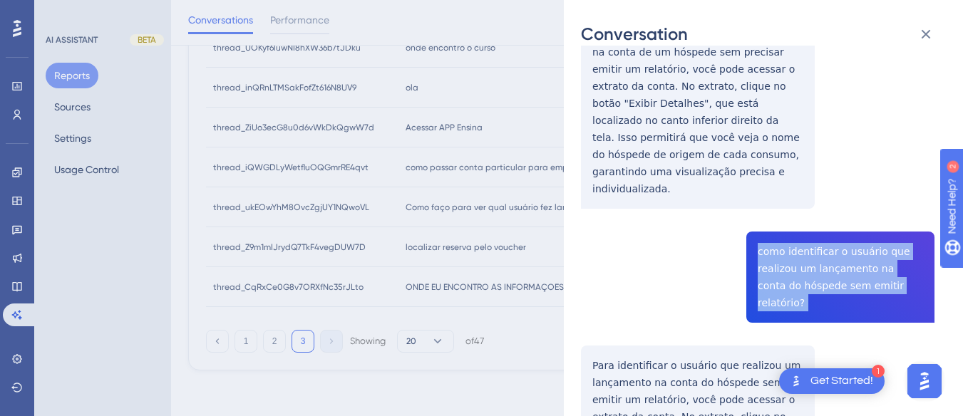
click at [819, 191] on div "thread_ukEOwYhM8OvcZgjUY1NQwoVL Copy - 1 19_Recepção, Matheus User Conversation…" at bounding box center [757, 387] width 353 height 2502
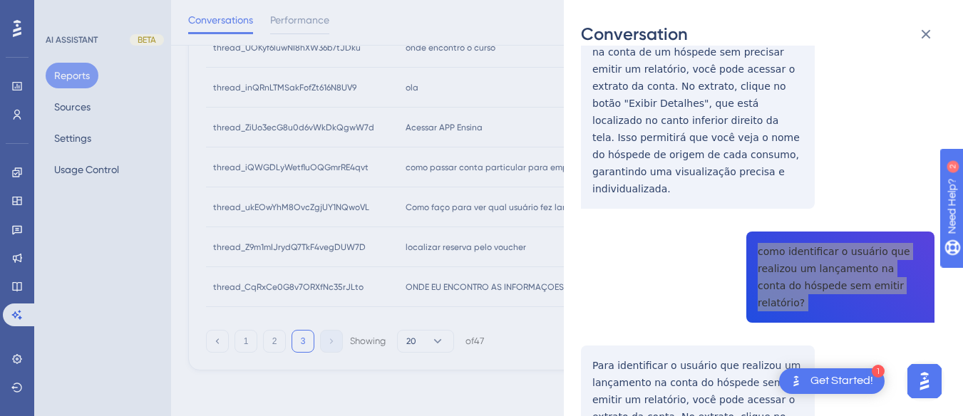
scroll to position [1069, 0]
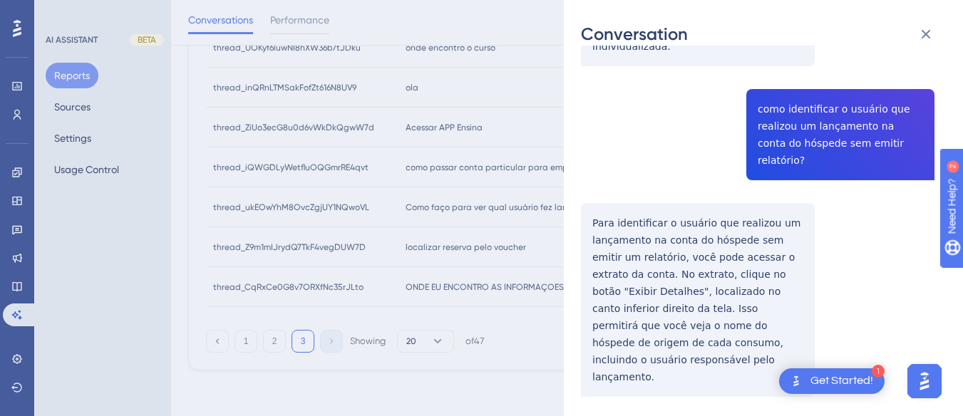
click at [629, 211] on div "thread_ukEOwYhM8OvcZgjUY1NQwoVL Copy - 1 19_Recepção, Matheus User Conversation…" at bounding box center [757, 245] width 353 height 2502
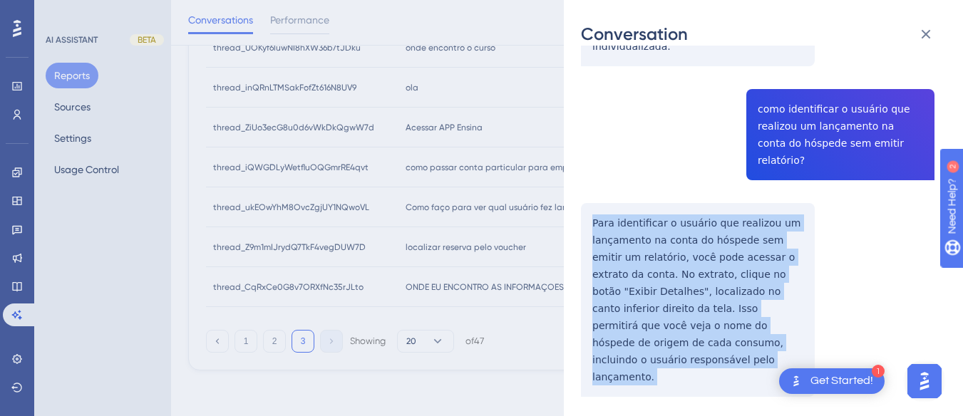
click at [629, 211] on div "thread_ukEOwYhM8OvcZgjUY1NQwoVL Copy - 1 19_Recepção, Matheus User Conversation…" at bounding box center [757, 245] width 353 height 2502
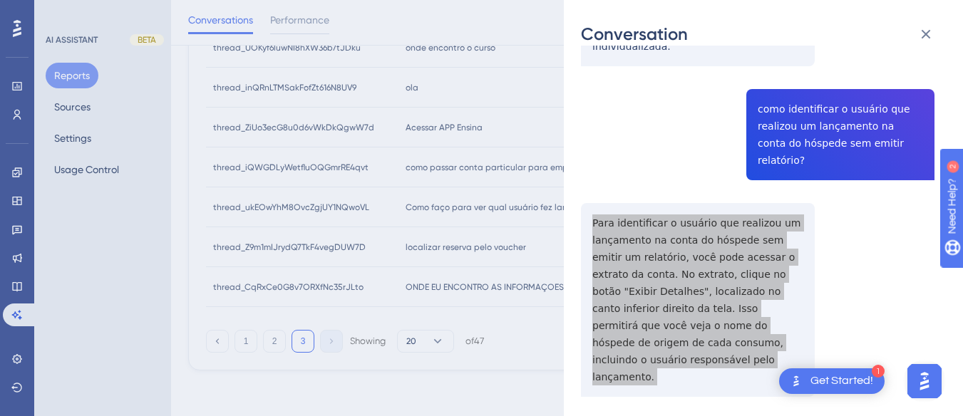
scroll to position [1211, 0]
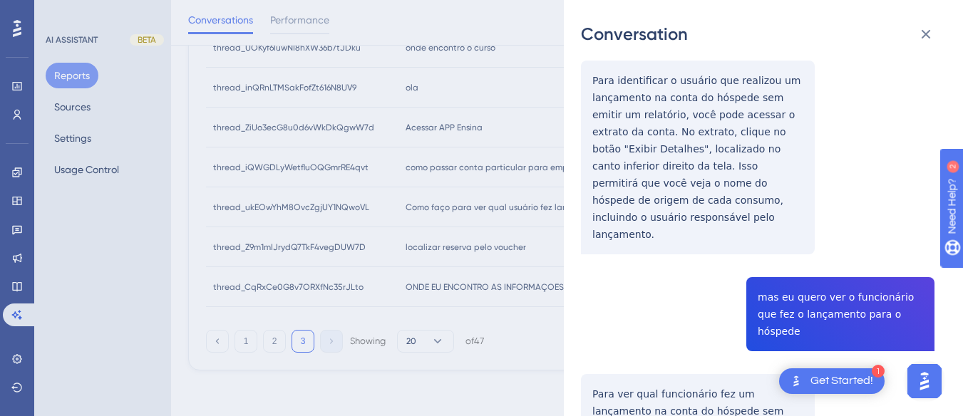
click at [795, 212] on div "thread_ukEOwYhM8OvcZgjUY1NQwoVL Copy - 1 19_Recepção, Matheus User Conversation…" at bounding box center [757, 102] width 353 height 2502
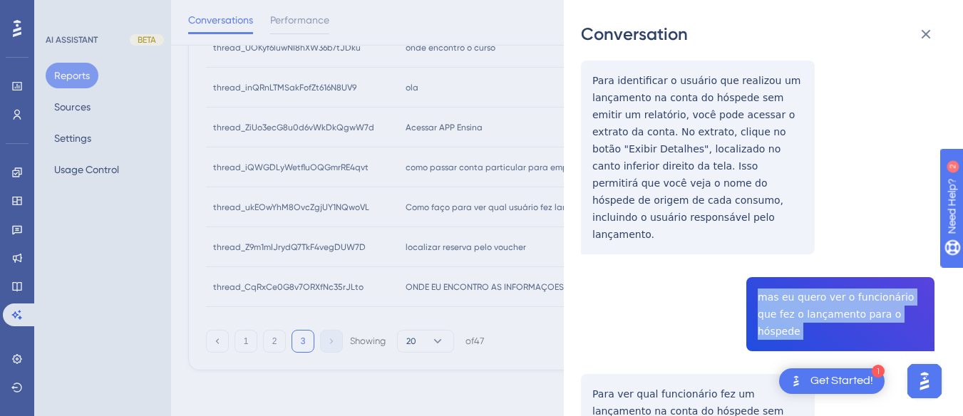
click at [795, 212] on div "thread_ukEOwYhM8OvcZgjUY1NQwoVL Copy - 1 19_Recepção, Matheus User Conversation…" at bounding box center [757, 102] width 353 height 2502
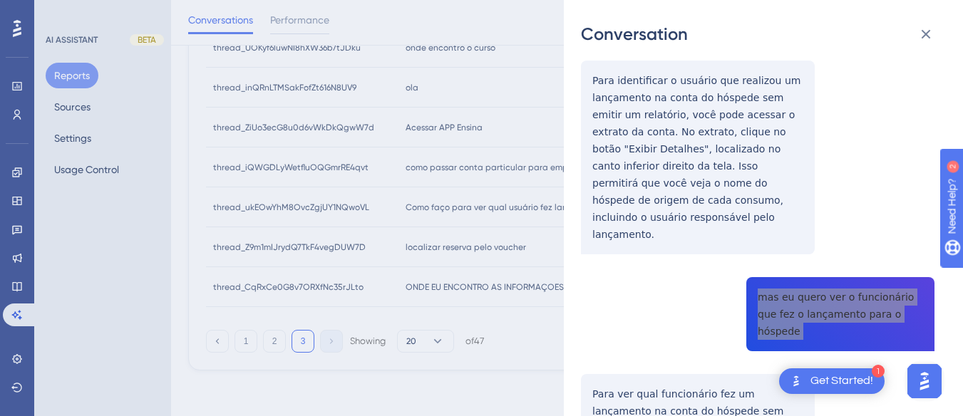
scroll to position [1283, 0]
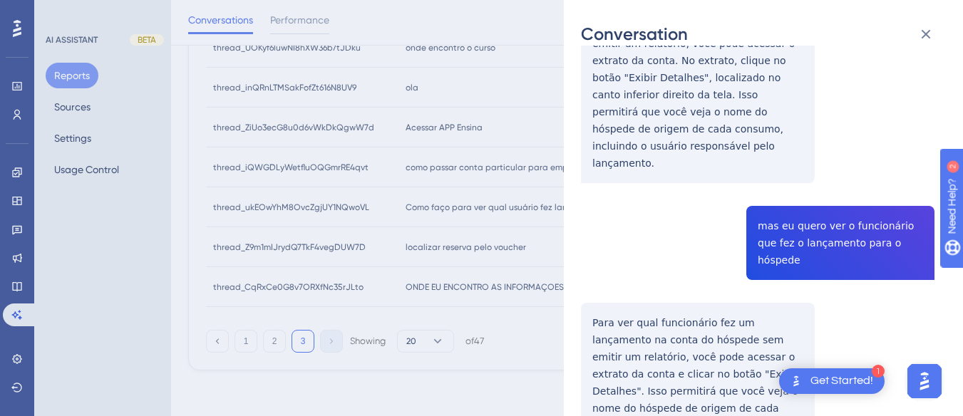
click at [614, 222] on div "thread_ukEOwYhM8OvcZgjUY1NQwoVL Copy - 1 19_Recepção, Matheus User Conversation…" at bounding box center [757, 31] width 353 height 2502
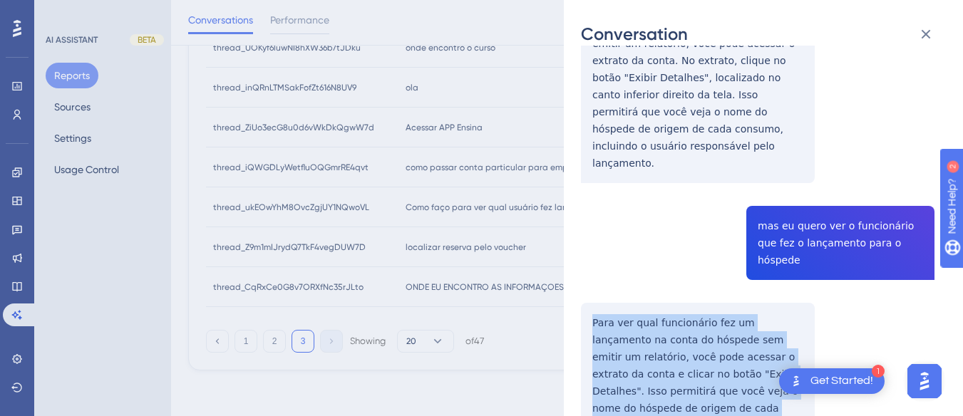
click at [614, 222] on div "thread_ukEOwYhM8OvcZgjUY1NQwoVL Copy - 1 19_Recepção, Matheus User Conversation…" at bounding box center [757, 31] width 353 height 2502
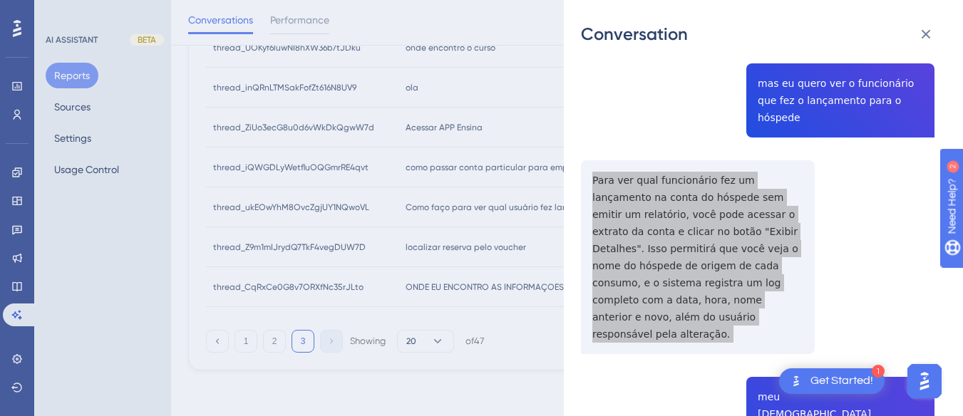
scroll to position [1496, 0]
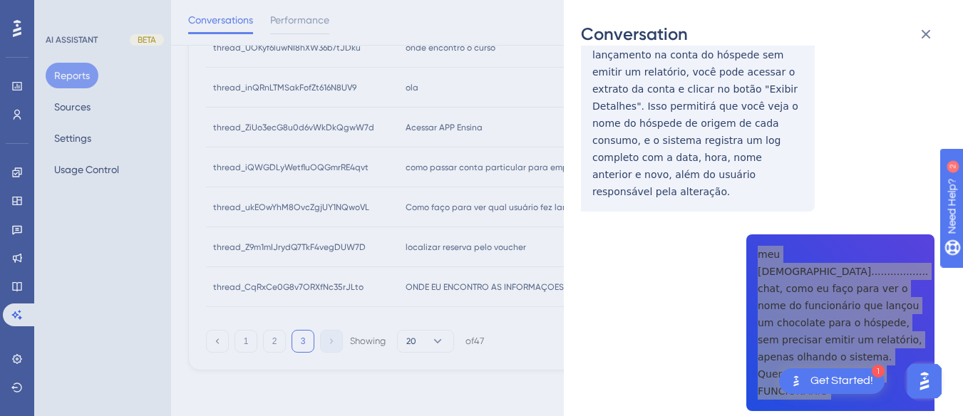
scroll to position [1639, 0]
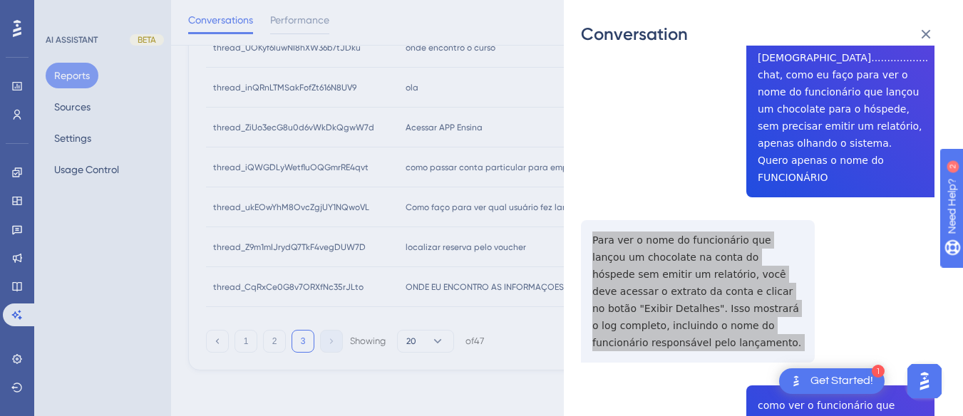
scroll to position [1853, 0]
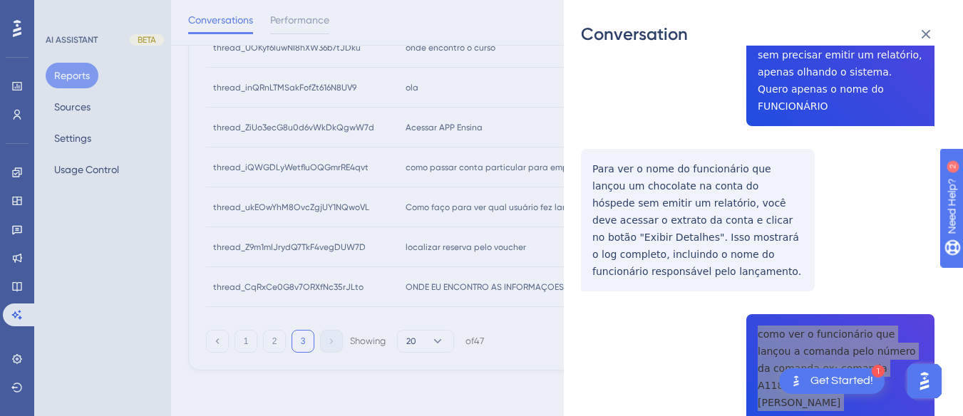
scroll to position [1915, 0]
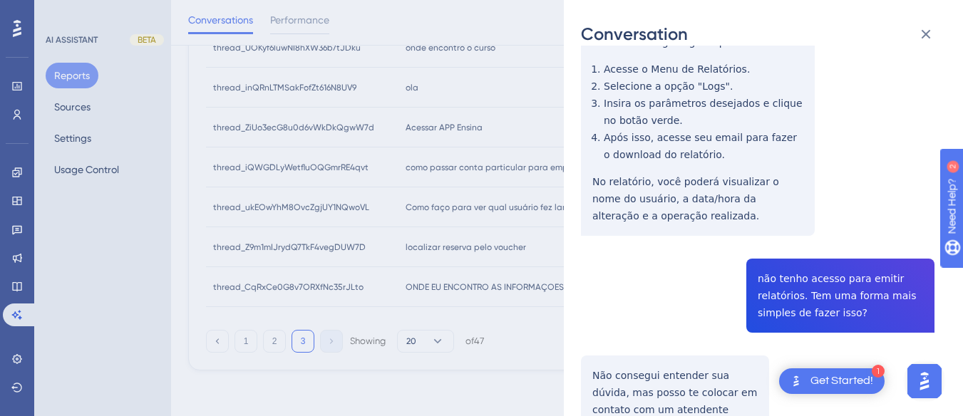
scroll to position [0, 0]
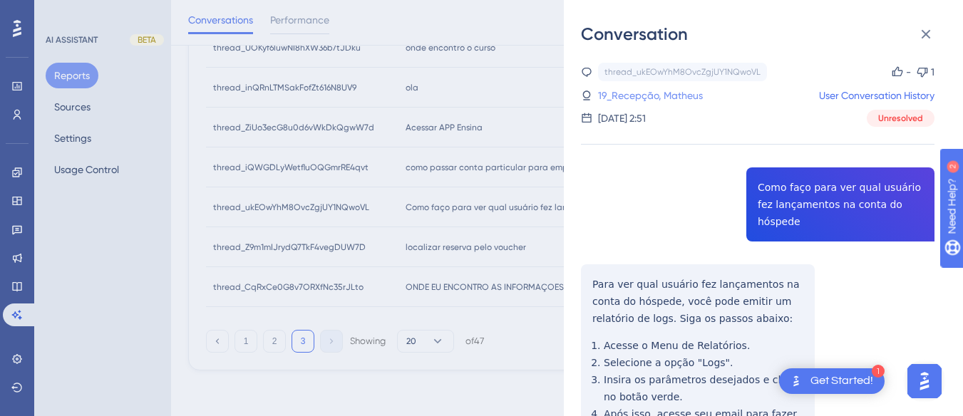
click at [668, 98] on link "19_Recepção, Matheus" at bounding box center [650, 95] width 105 height 17
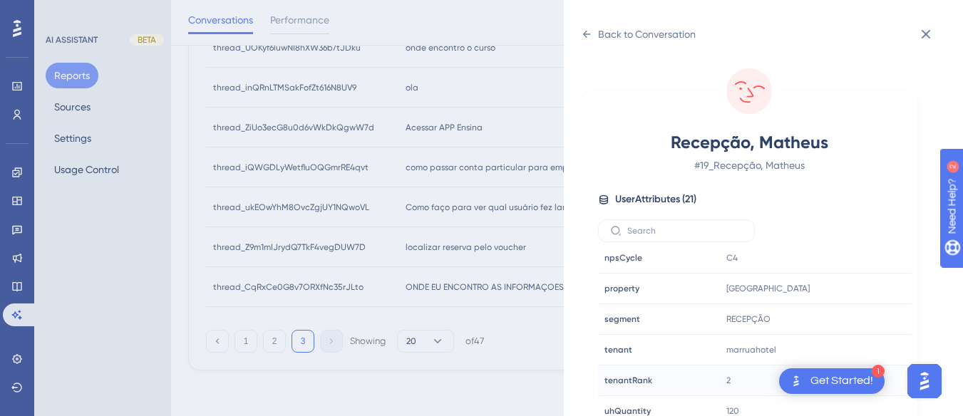
scroll to position [42, 0]
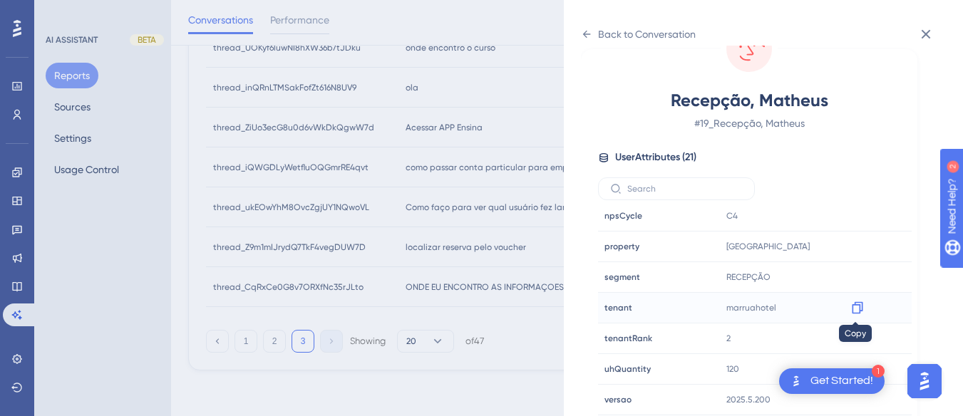
click at [856, 308] on icon at bounding box center [857, 308] width 14 height 14
click at [599, 33] on div "Back to Conversation" at bounding box center [647, 34] width 98 height 17
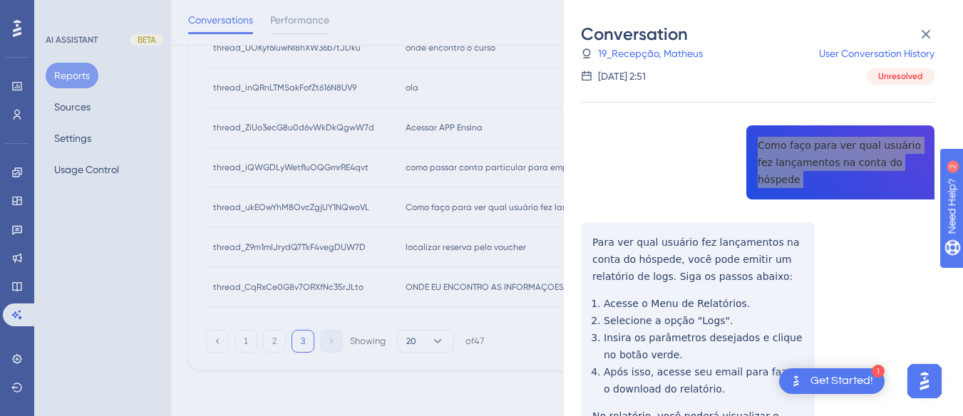
scroll to position [0, 0]
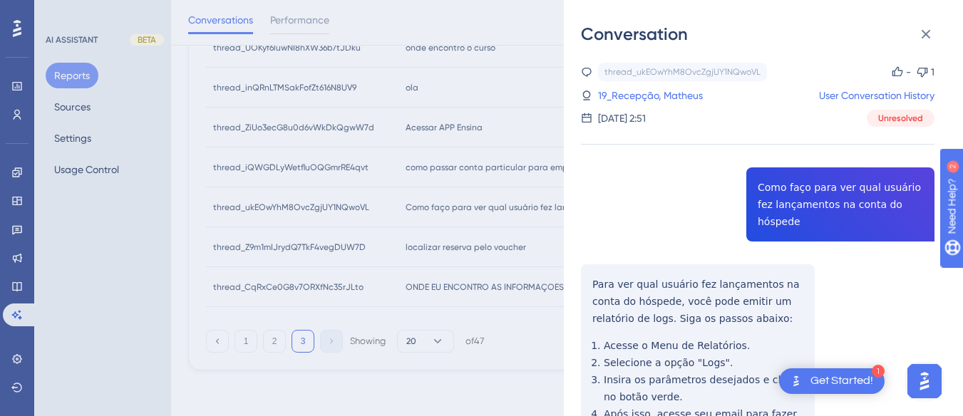
click at [929, 18] on div "Conversation thread_ukEOwYhM8OvcZgjUY1NQwoVL Copy - 1 19_Recepção, Matheus User…" at bounding box center [763, 208] width 399 height 416
click at [917, 31] on icon at bounding box center [925, 34] width 17 height 17
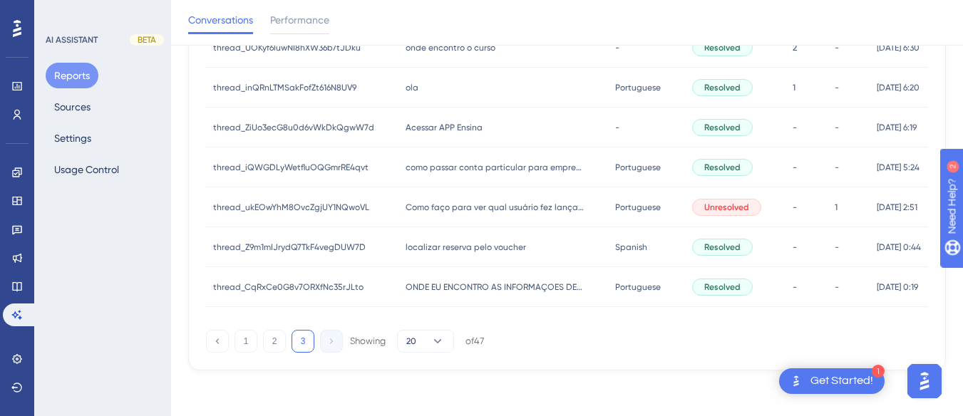
click at [424, 248] on span "localizar reserva pelo voucher" at bounding box center [465, 247] width 120 height 11
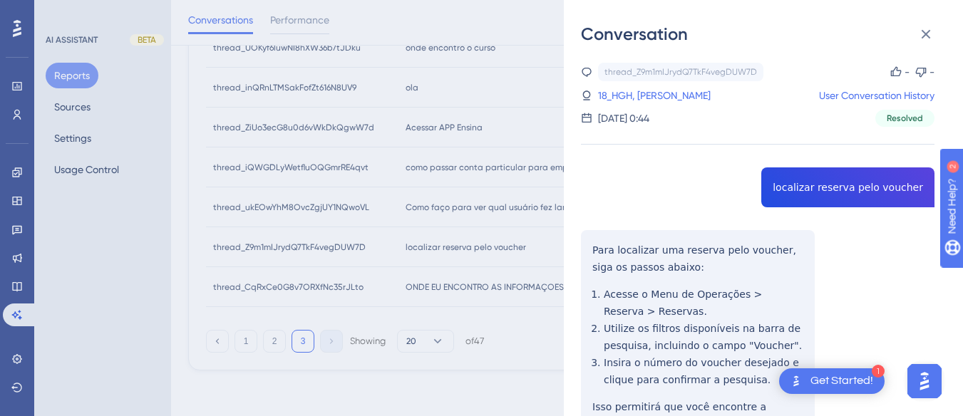
click at [810, 180] on div "thread_Z9m1mIJrydQ7TkF4vegDUW7D Copy - - 18_HGH, Antonio User Conversation Hist…" at bounding box center [757, 290] width 353 height 454
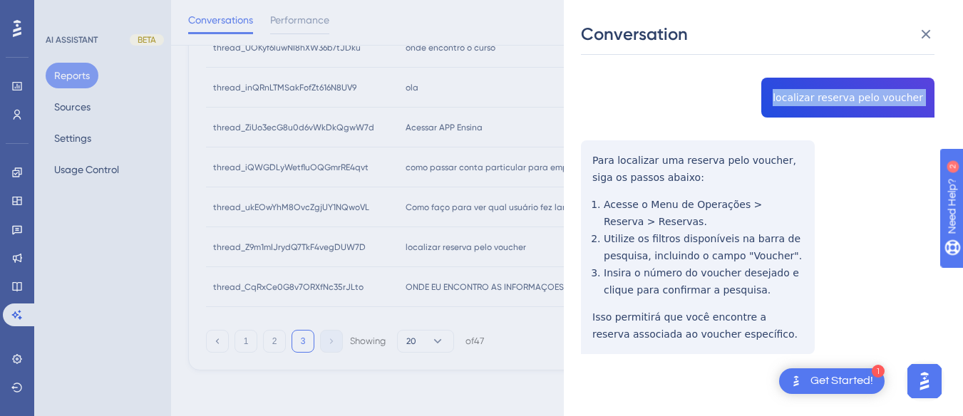
click at [589, 150] on div "thread_Z9m1mIJrydQ7TkF4vegDUW7D Copy - - 18_HGH, Antonio User Conversation Hist…" at bounding box center [757, 200] width 353 height 454
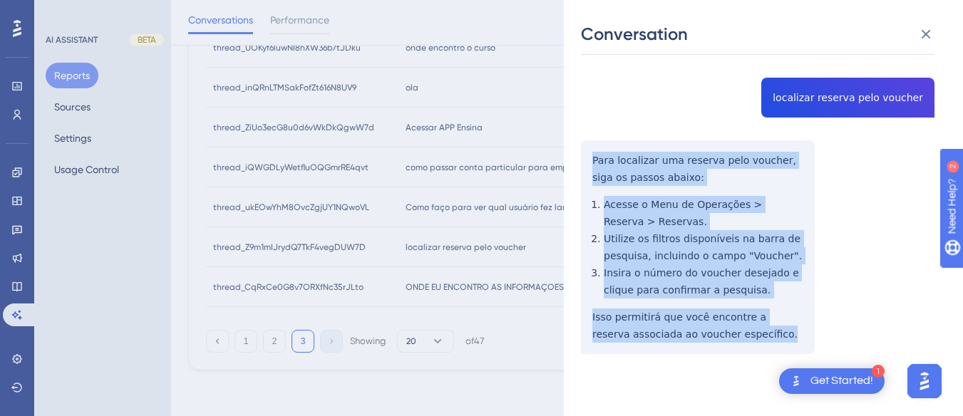
drag, startPoint x: 589, startPoint y: 150, endPoint x: 766, endPoint y: 336, distance: 256.5
click at [766, 336] on div "thread_Z9m1mIJrydQ7TkF4vegDUW7D Copy - - 18_HGH, Antonio User Conversation Hist…" at bounding box center [757, 200] width 353 height 454
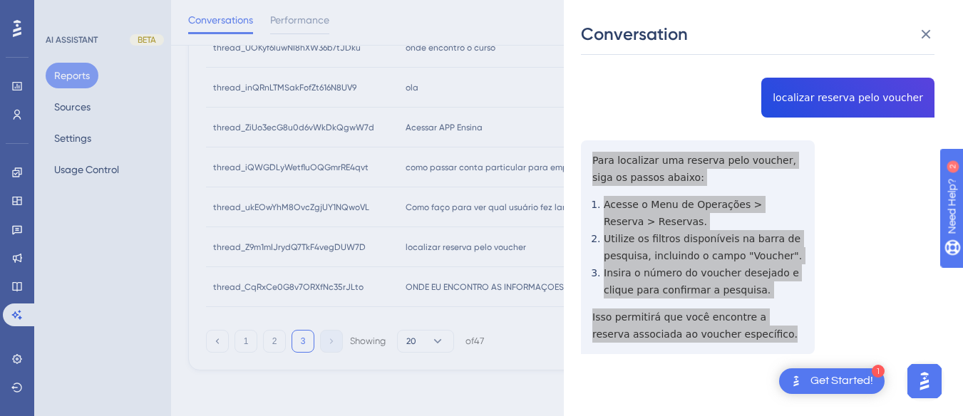
scroll to position [0, 0]
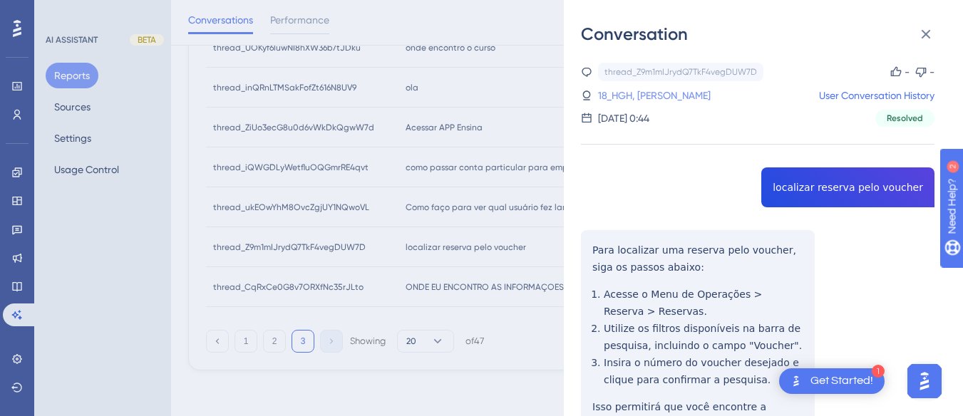
click at [631, 90] on link "18_HGH, Antonio" at bounding box center [654, 95] width 113 height 17
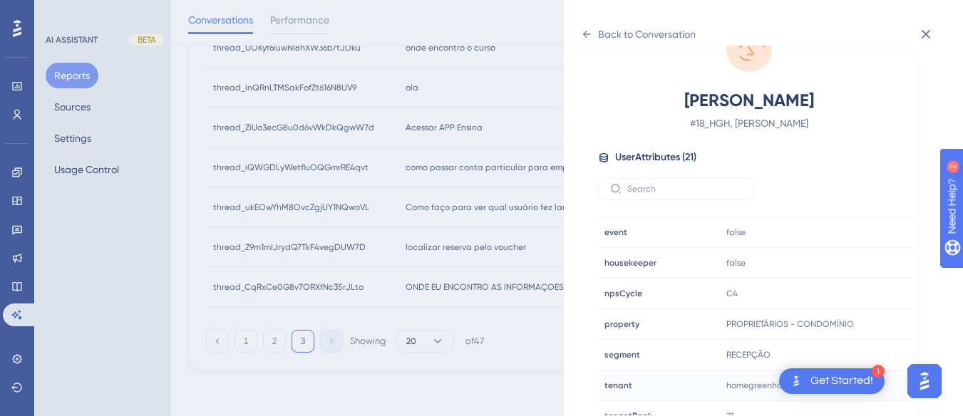
scroll to position [434, 0]
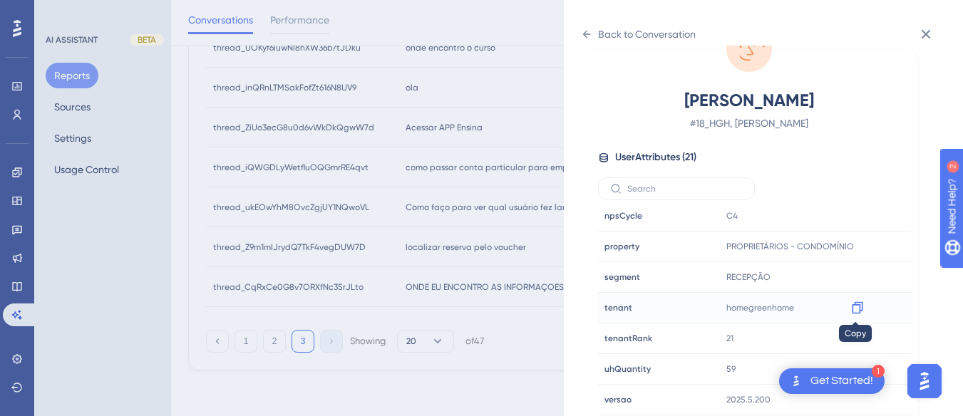
click at [853, 304] on icon at bounding box center [857, 308] width 11 height 12
click at [584, 33] on icon at bounding box center [587, 34] width 8 height 7
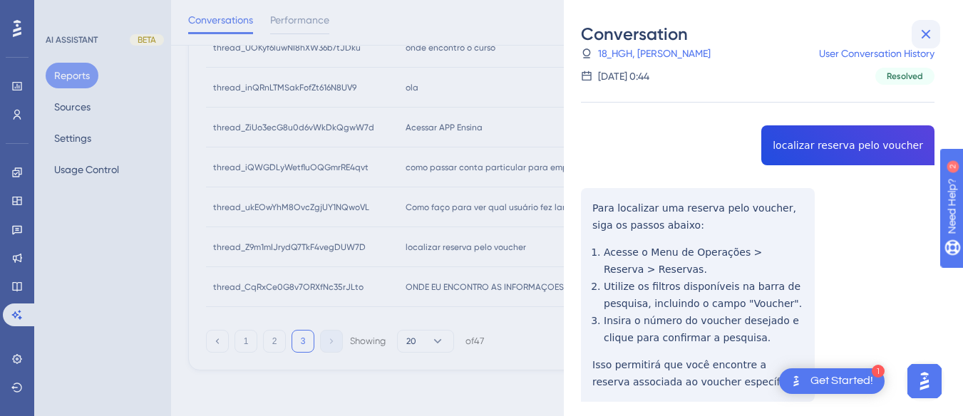
click at [915, 26] on button at bounding box center [925, 34] width 29 height 29
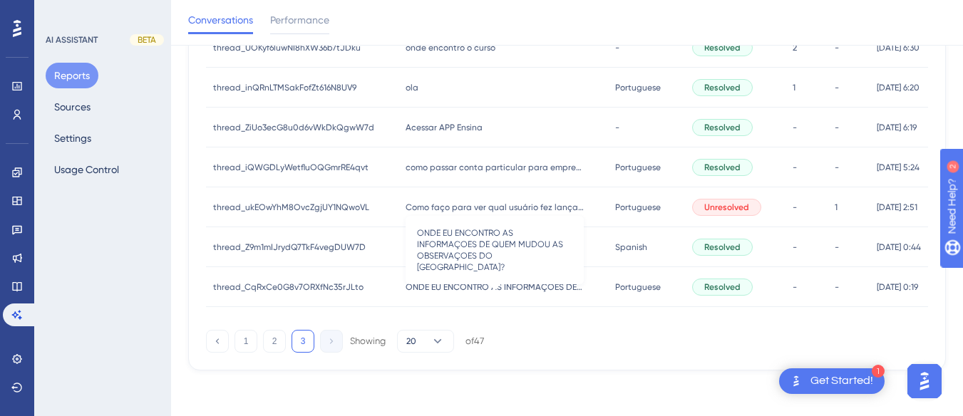
click at [443, 291] on span "ONDE EU ENCONTRO AS INFORMAÇOES DE QUEM MUDOU AS OBSERVAÇOES DO [GEOGRAPHIC_DAT…" at bounding box center [494, 286] width 178 height 11
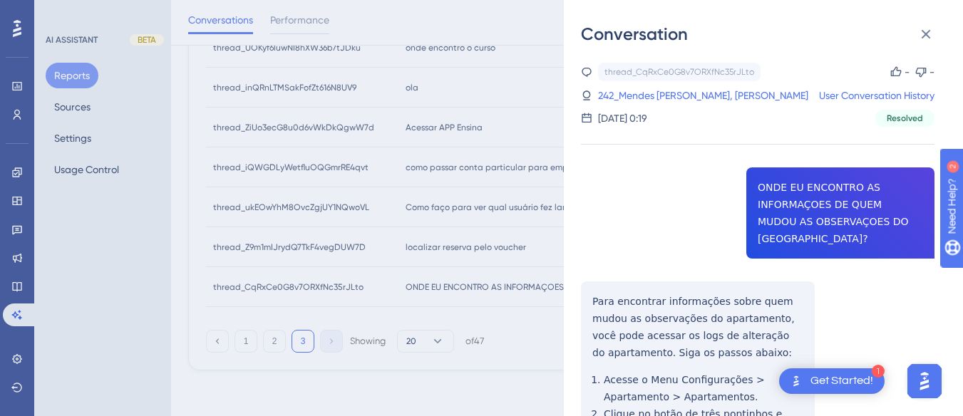
click at [847, 169] on div "thread_CqRxCe0G8v7ORXfNc35rJLto Copy - - 242_Mendes da Cunha, Paulo Guilherme U…" at bounding box center [757, 332] width 353 height 539
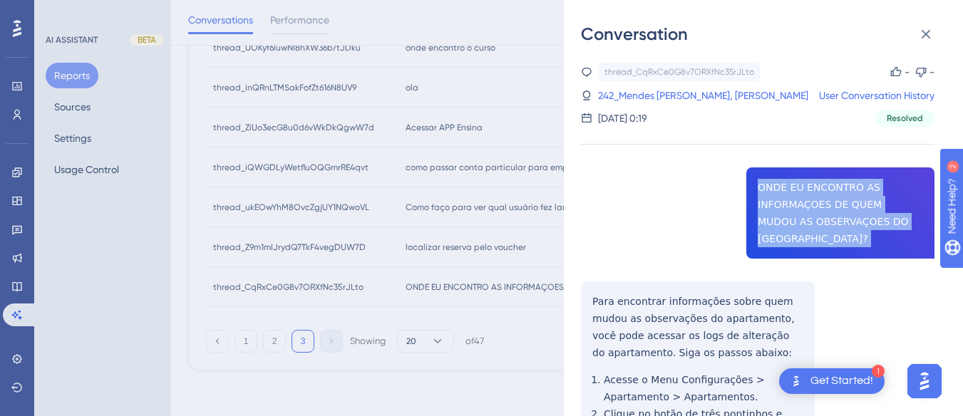
click at [847, 169] on div "thread_CqRxCe0G8v7ORXfNc35rJLto Copy - - 242_Mendes da Cunha, Paulo Guilherme U…" at bounding box center [757, 332] width 353 height 539
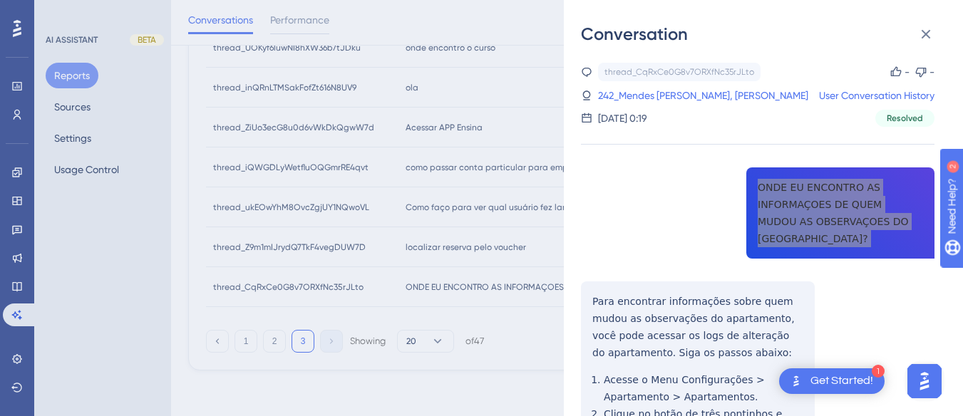
scroll to position [141, 0]
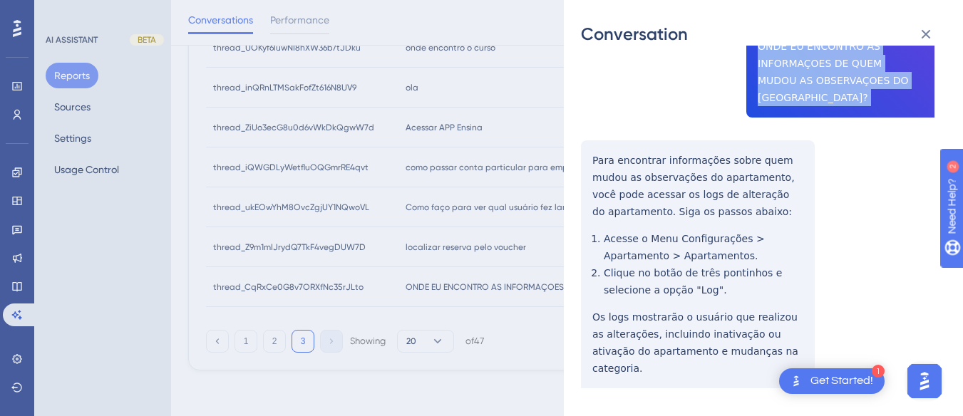
click at [584, 137] on div "thread_CqRxCe0G8v7ORXfNc35rJLto Copy - - 242_Mendes da Cunha, Paulo Guilherme U…" at bounding box center [757, 191] width 353 height 539
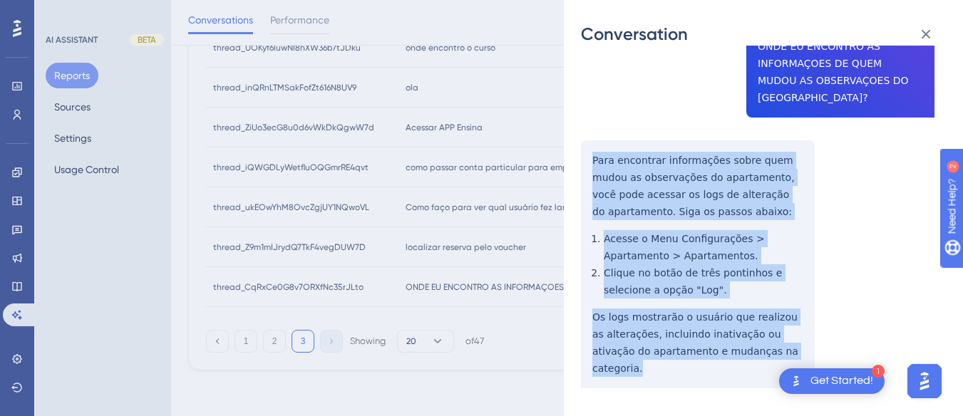
drag, startPoint x: 584, startPoint y: 137, endPoint x: 791, endPoint y: 323, distance: 278.0
click at [791, 323] on div "thread_CqRxCe0G8v7ORXfNc35rJLto Copy - - 242_Mendes da Cunha, Paulo Guilherme U…" at bounding box center [757, 191] width 353 height 539
drag, startPoint x: 612, startPoint y: 182, endPoint x: 613, endPoint y: 152, distance: 29.2
click at [613, 152] on div "thread_CqRxCe0G8v7ORXfNc35rJLto Copy - - 242_Mendes da Cunha, Paulo Guilherme U…" at bounding box center [757, 191] width 353 height 539
drag, startPoint x: 590, startPoint y: 135, endPoint x: 619, endPoint y: 160, distance: 37.9
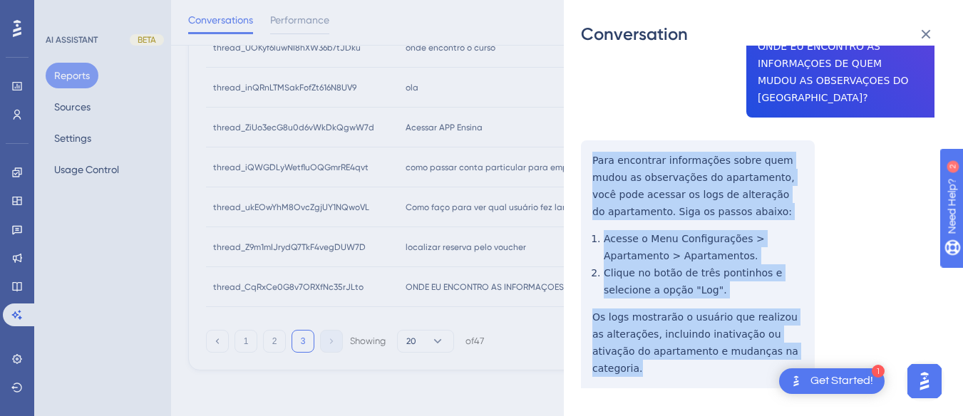
click at [782, 338] on div "thread_CqRxCe0G8v7ORXfNc35rJLto Copy - - 242_Mendes da Cunha, Paulo Guilherme U…" at bounding box center [757, 191] width 353 height 539
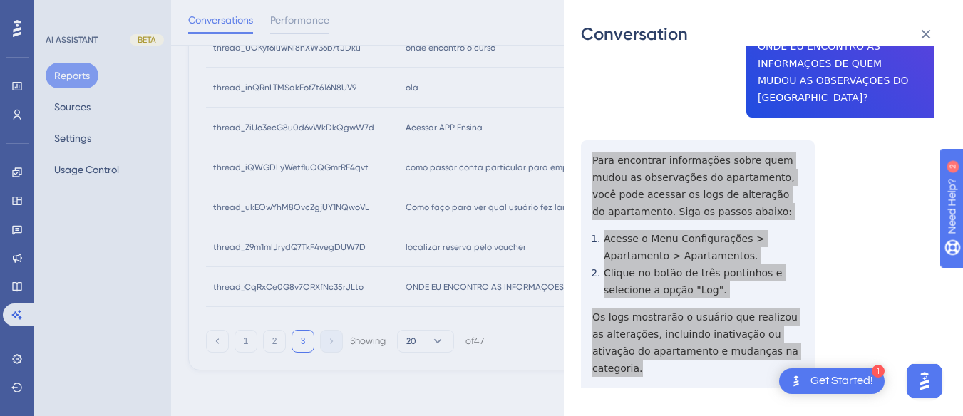
scroll to position [0, 0]
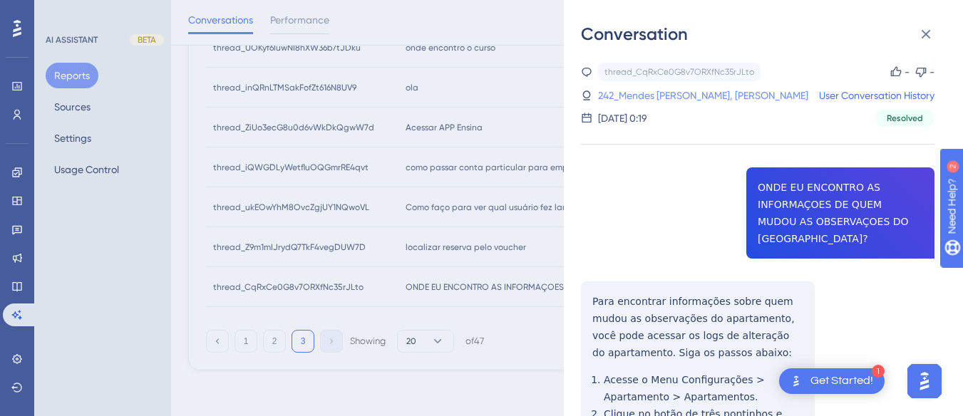
click at [649, 93] on link "242_Mendes da Cunha, Paulo Guilherme" at bounding box center [703, 95] width 210 height 17
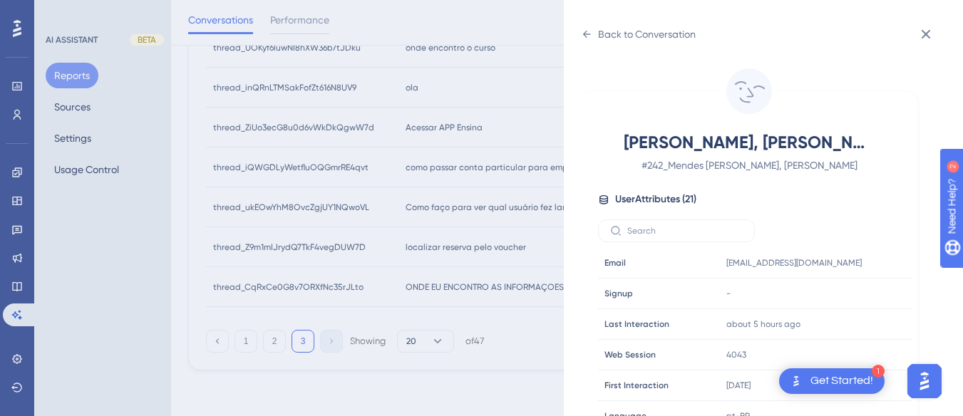
scroll to position [434, 0]
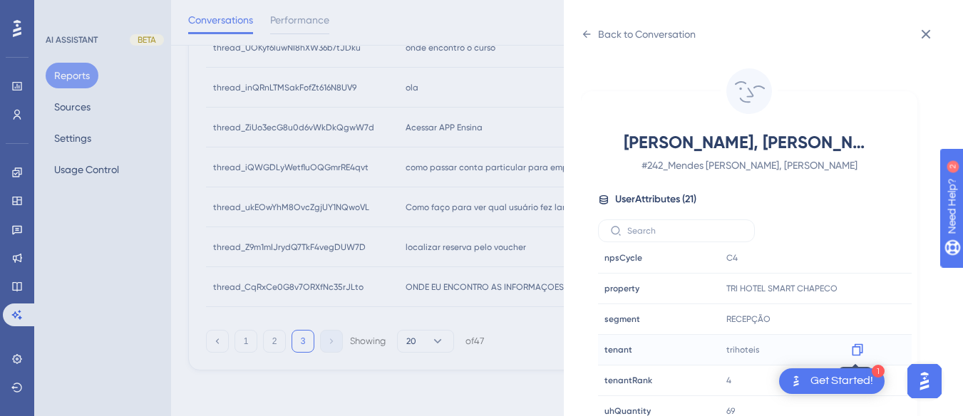
click at [852, 352] on icon at bounding box center [857, 350] width 11 height 12
drag, startPoint x: 856, startPoint y: 287, endPoint x: 884, endPoint y: 274, distance: 31.6
click at [856, 287] on icon at bounding box center [857, 288] width 14 height 14
click at [933, 31] on icon at bounding box center [925, 34] width 17 height 17
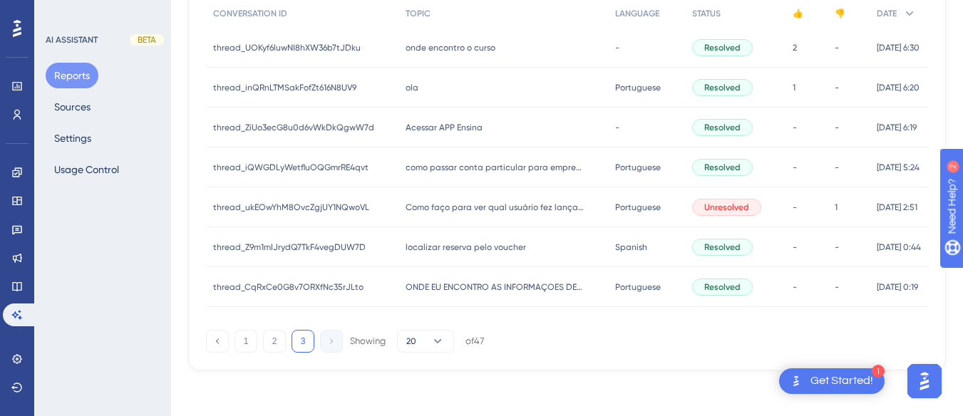
scroll to position [0, 0]
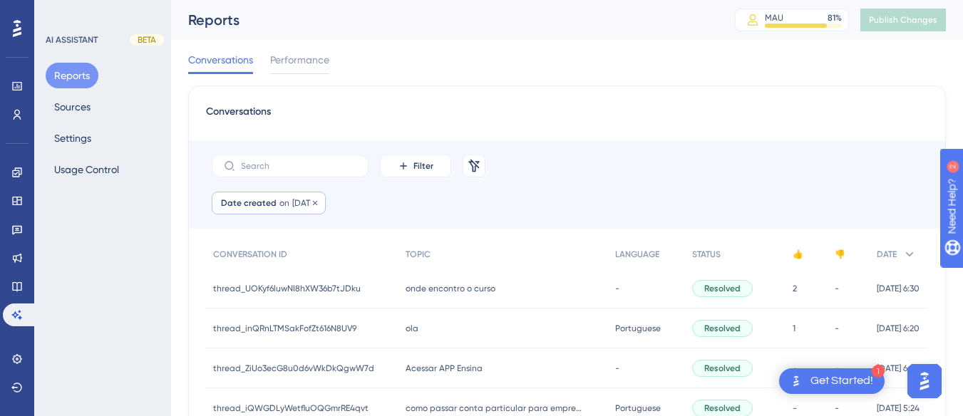
click at [281, 211] on div "Date created on 04 Oct, 2025 04 Oct, 2025 Remove" at bounding box center [269, 203] width 114 height 23
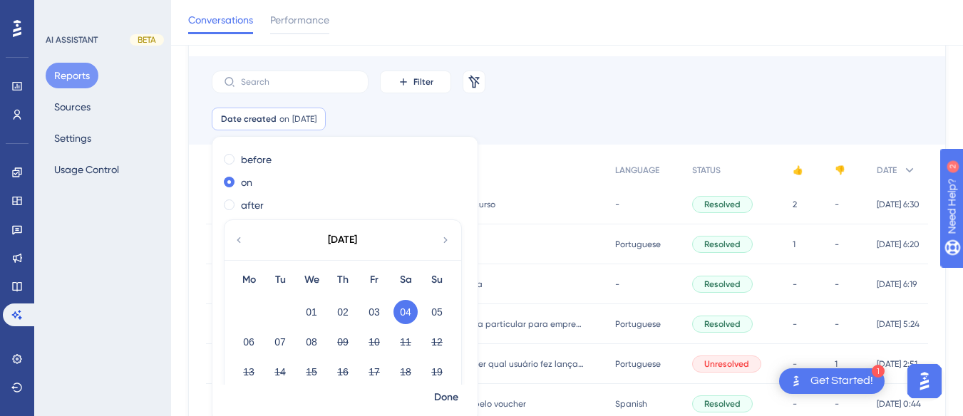
scroll to position [71, 0]
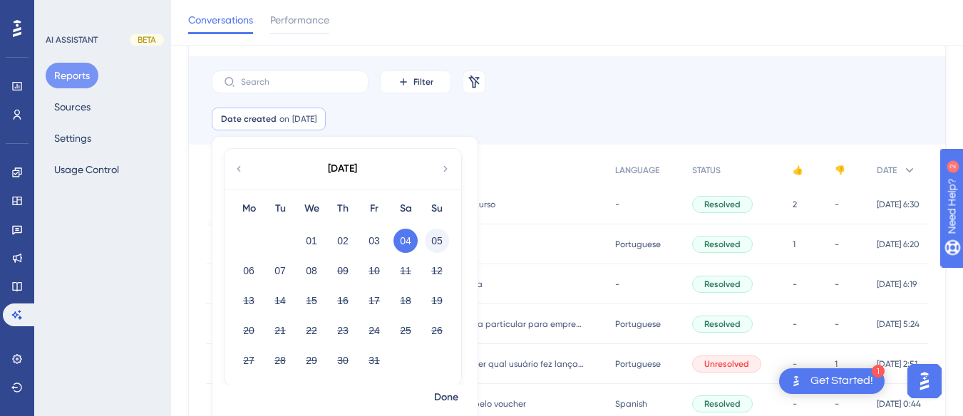
click at [434, 236] on button "05" at bounding box center [437, 241] width 24 height 24
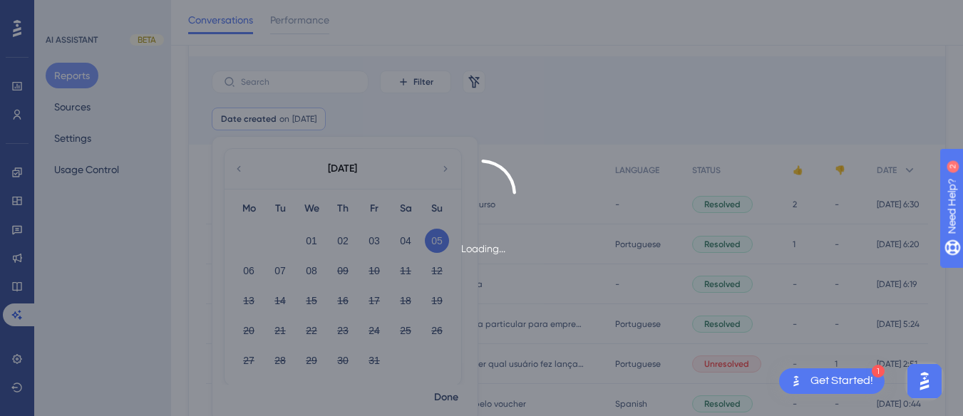
scroll to position [95, 0]
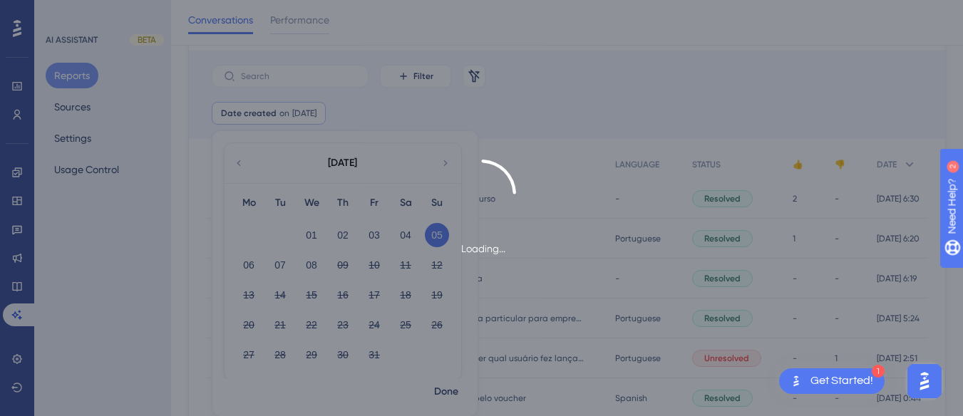
click at [441, 393] on div "Loading..." at bounding box center [481, 208] width 963 height 416
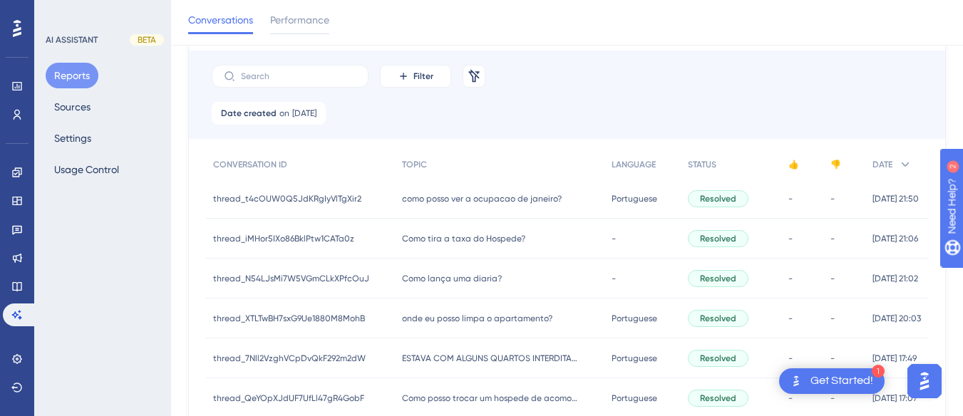
click at [386, 185] on div "thread_t4cOUW0Q5JdKRgIyVlTgXir2 thread_t4cOUW0Q5JdKRgIyVlTgXir2" at bounding box center [300, 199] width 189 height 40
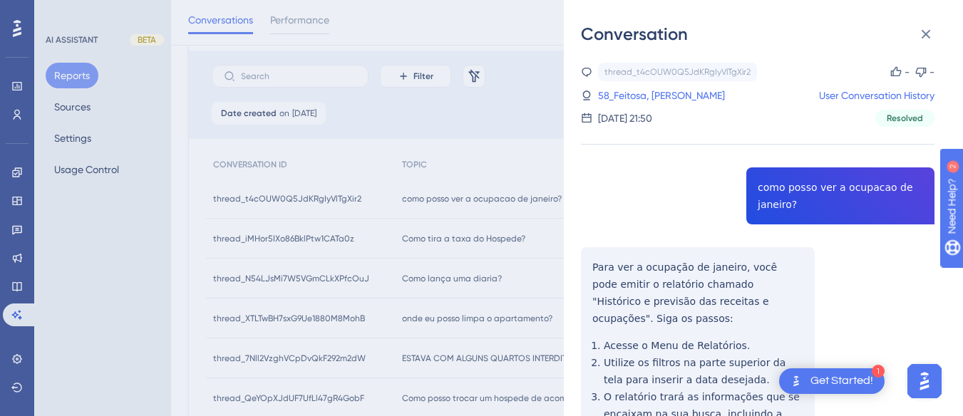
click at [791, 173] on div "thread_t4cOUW0Q5JdKRgIyVlTgXir2 Copy - - 58_Feitosa, Eduardo User Conversation …" at bounding box center [757, 324] width 353 height 522
click at [586, 262] on div "thread_t4cOUW0Q5JdKRgIyVlTgXir2 Copy - - 58_Feitosa, Eduardo User Conversation …" at bounding box center [757, 324] width 353 height 522
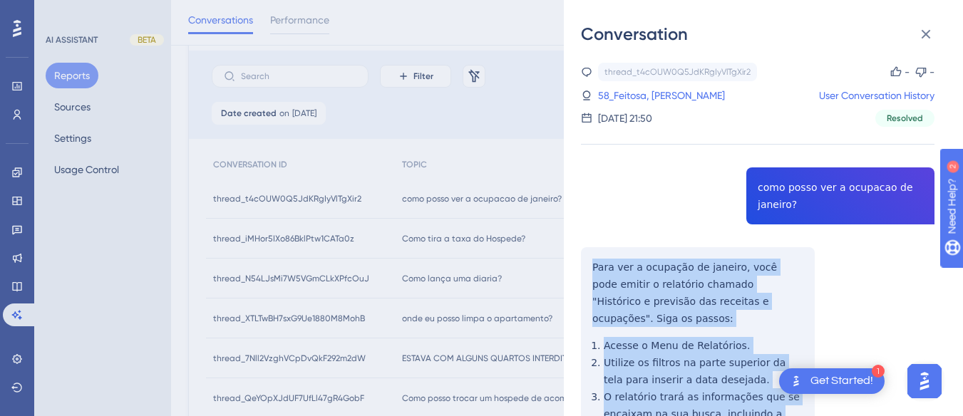
scroll to position [124, 0]
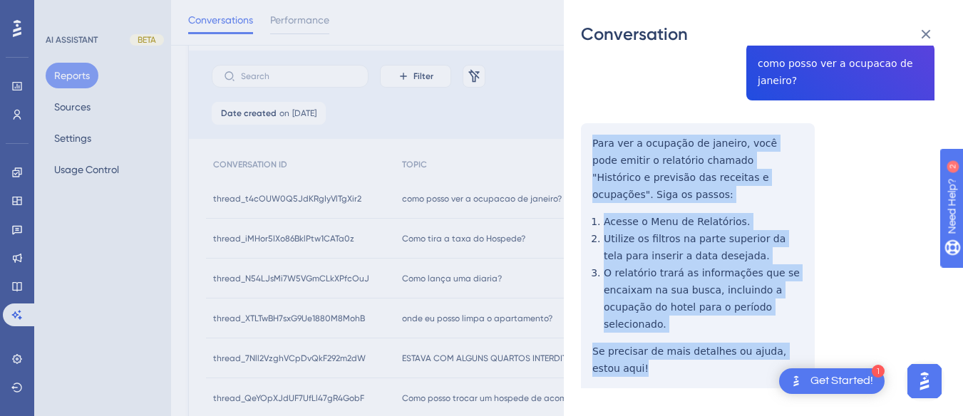
drag, startPoint x: 586, startPoint y: 262, endPoint x: 624, endPoint y: 200, distance: 73.6
click at [774, 330] on div "thread_t4cOUW0Q5JdKRgIyVlTgXir2 Copy - - 58_Feitosa, Eduardo User Conversation …" at bounding box center [757, 200] width 353 height 522
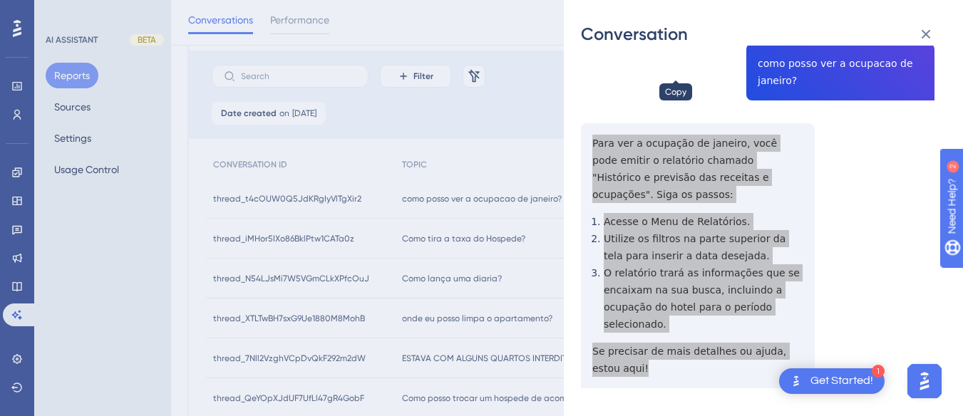
scroll to position [0, 0]
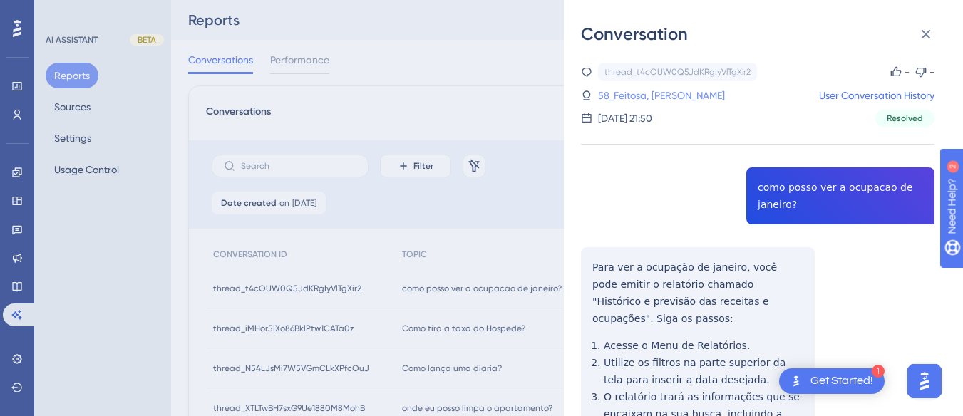
click at [605, 98] on link "58_Feitosa, Eduardo" at bounding box center [661, 95] width 127 height 17
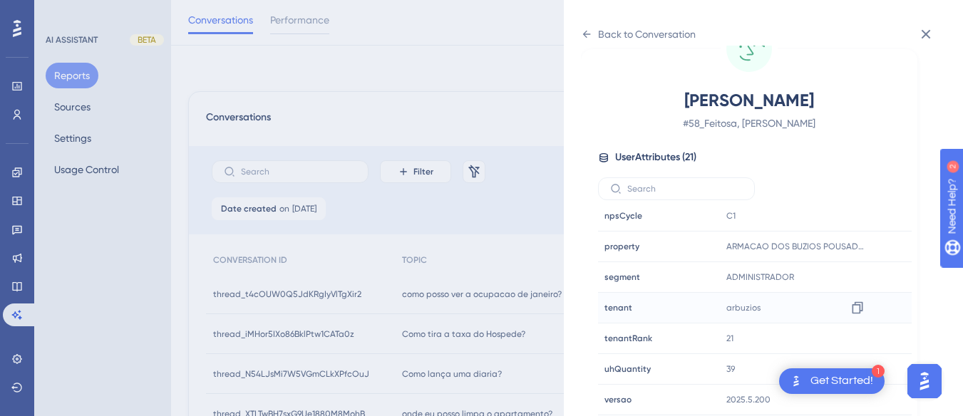
scroll to position [71, 0]
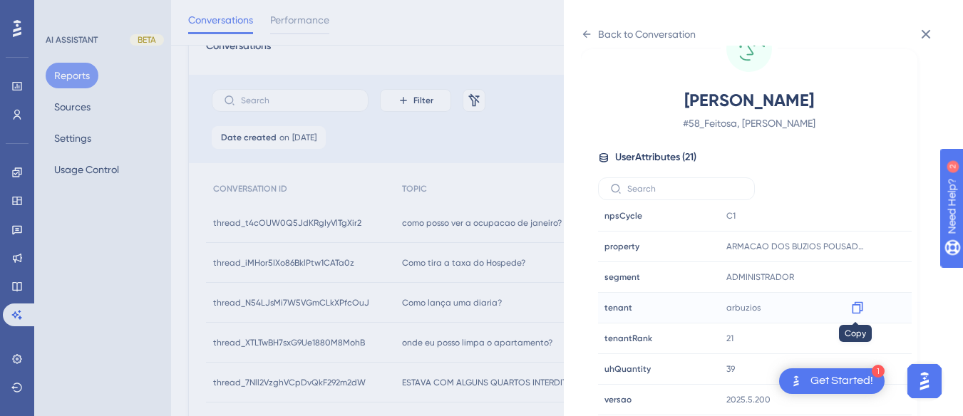
click at [864, 311] on div at bounding box center [857, 307] width 23 height 23
click at [852, 309] on icon at bounding box center [857, 308] width 11 height 12
click at [589, 29] on icon at bounding box center [586, 34] width 11 height 11
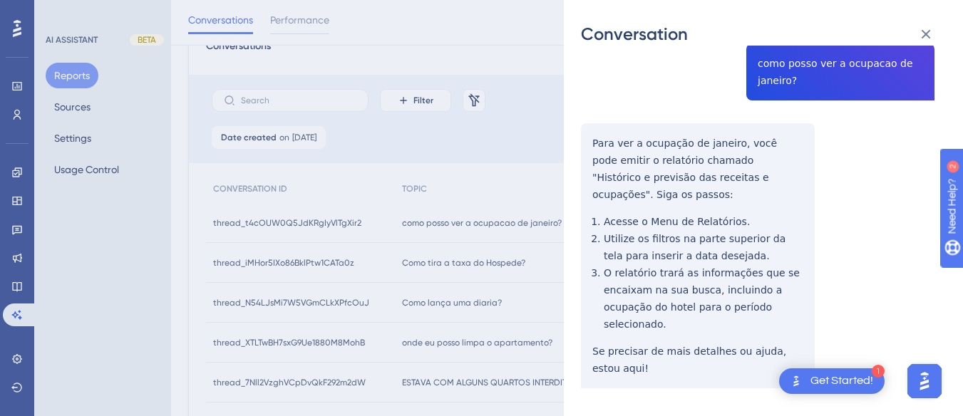
scroll to position [0, 0]
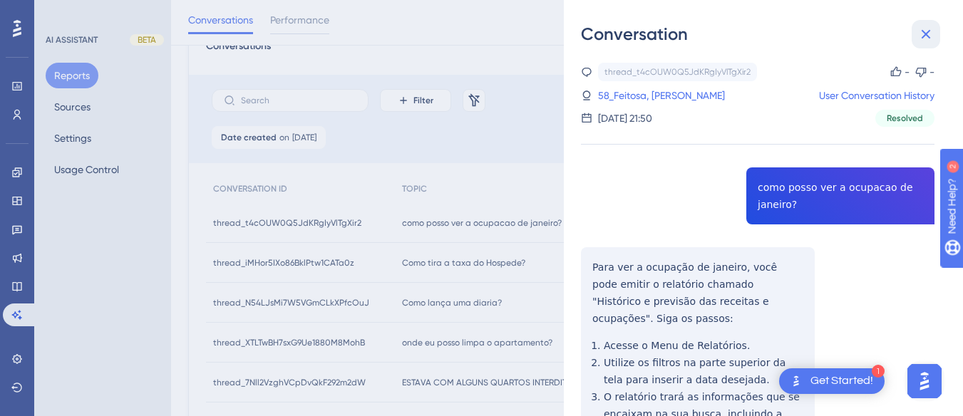
click at [934, 29] on button at bounding box center [925, 34] width 29 height 29
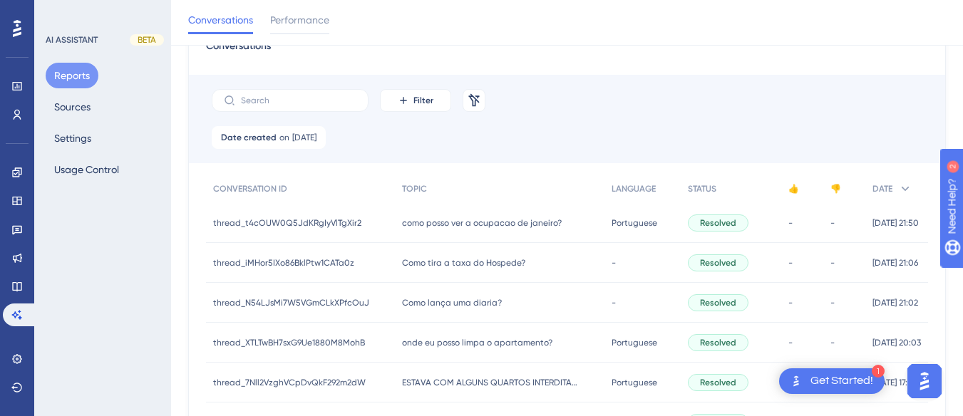
click at [446, 262] on span "Como tira a taxa do Hospede?" at bounding box center [463, 262] width 123 height 11
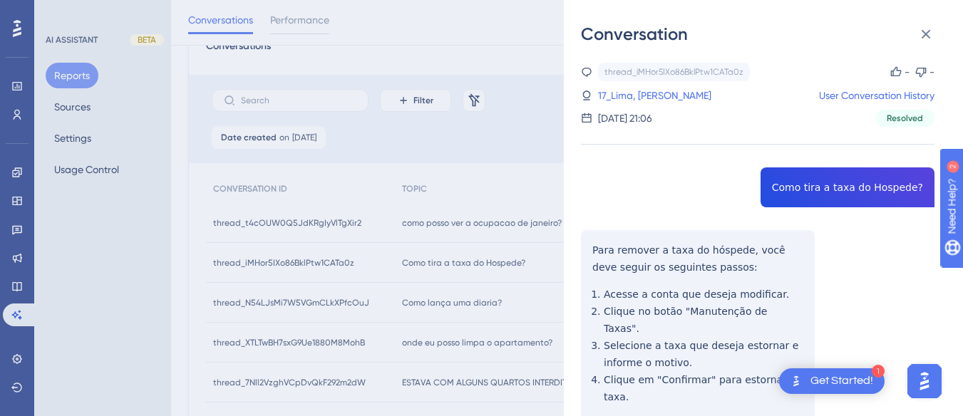
click at [798, 187] on div "thread_iMHor5IXo86BklPtw1CATa0z Copy - - 17_Lima, Marcos User Conversation Hist…" at bounding box center [757, 307] width 353 height 488
click at [585, 251] on div "thread_iMHor5IXo86BklPtw1CATa0z Copy - - 17_Lima, Marcos User Conversation Hist…" at bounding box center [757, 307] width 353 height 488
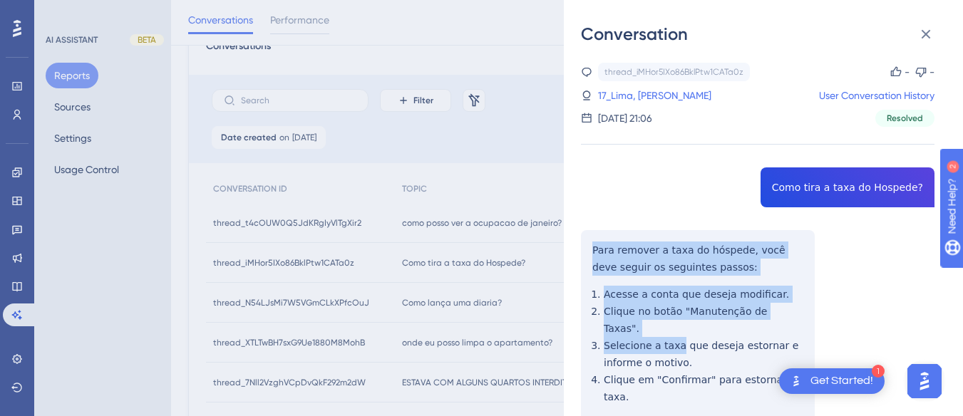
scroll to position [73, 0]
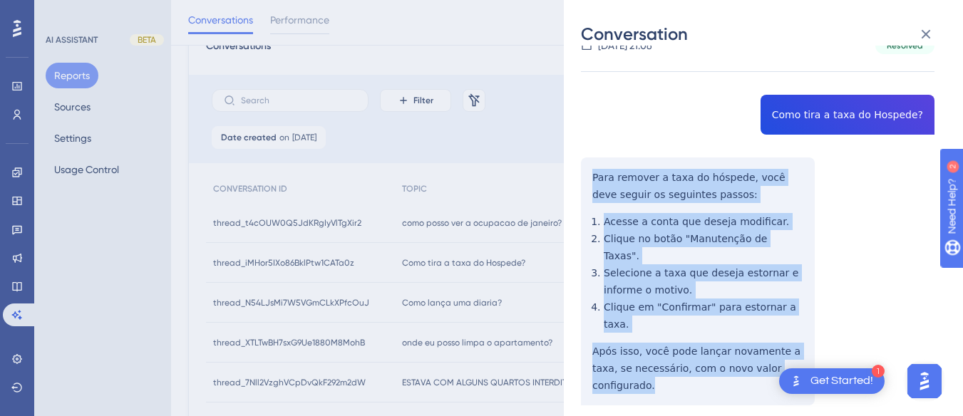
drag, startPoint x: 585, startPoint y: 251, endPoint x: 803, endPoint y: 349, distance: 239.2
click at [803, 349] on div "thread_iMHor5IXo86BklPtw1CATa0z Copy - - 17_Lima, Marcos User Conversation Hist…" at bounding box center [757, 234] width 353 height 488
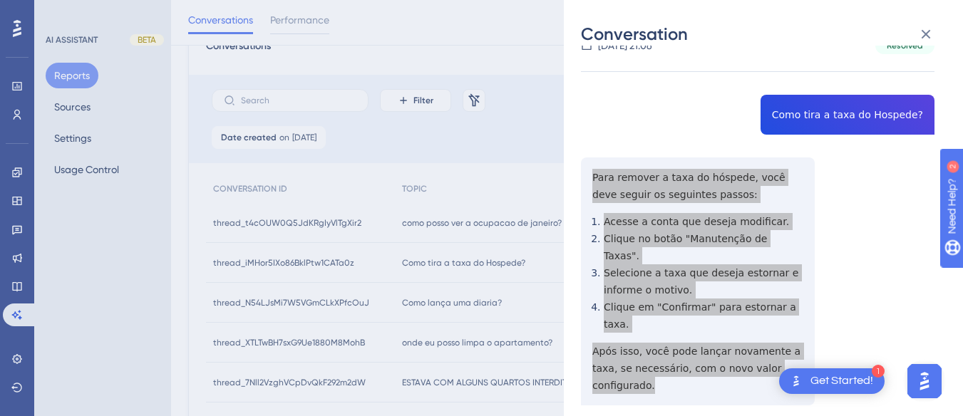
scroll to position [0, 0]
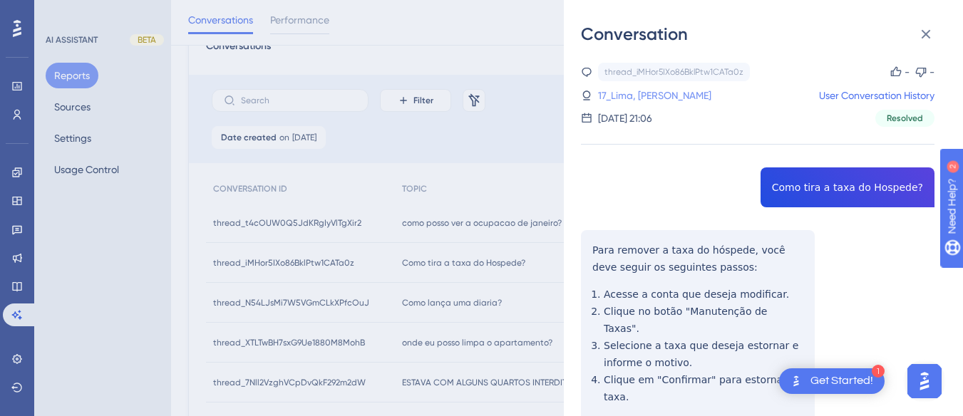
click at [633, 95] on link "17_Lima, Marcos" at bounding box center [654, 95] width 113 height 17
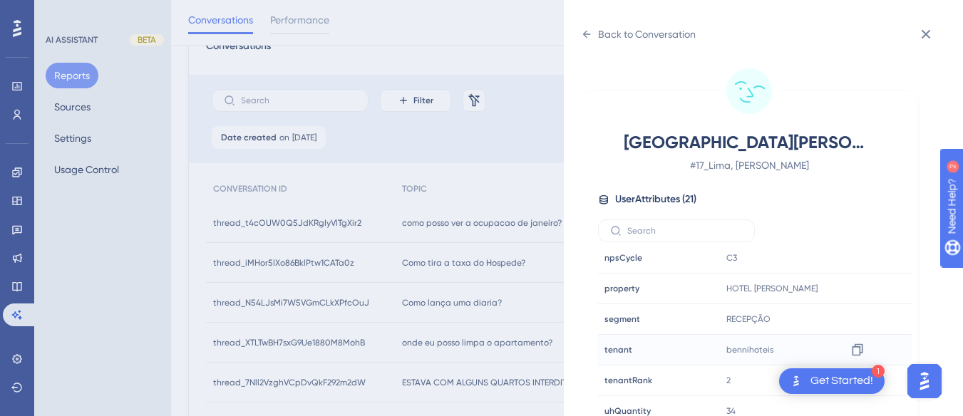
scroll to position [42, 0]
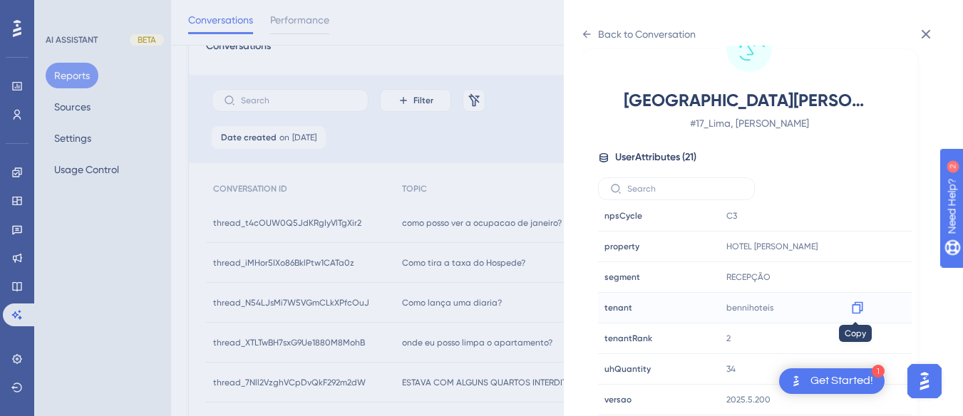
click at [857, 308] on icon at bounding box center [857, 308] width 14 height 14
drag, startPoint x: 853, startPoint y: 247, endPoint x: 862, endPoint y: 244, distance: 9.3
click at [853, 247] on icon at bounding box center [857, 246] width 14 height 14
click at [853, 314] on icon at bounding box center [857, 308] width 14 height 14
click at [857, 247] on icon at bounding box center [857, 247] width 11 height 12
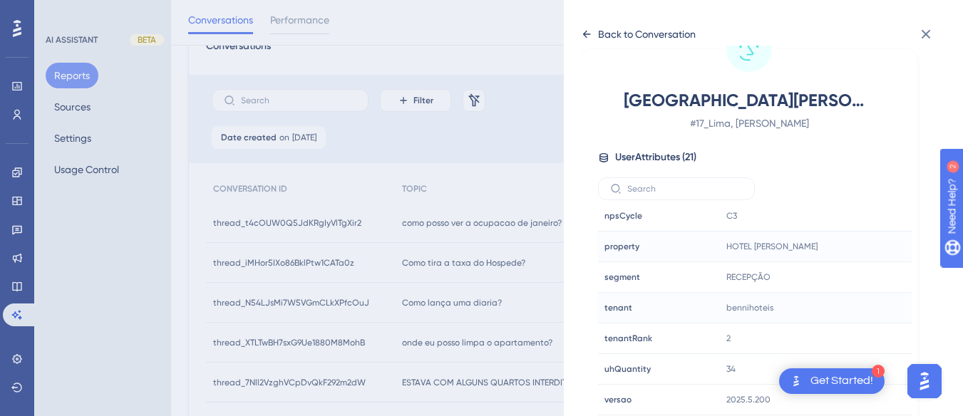
click at [589, 25] on div "Back to Conversation" at bounding box center [638, 34] width 115 height 23
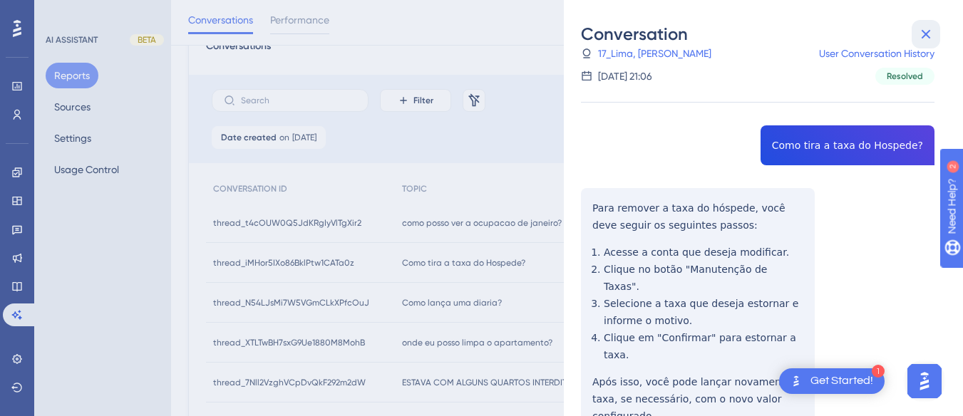
click at [916, 33] on button at bounding box center [925, 34] width 29 height 29
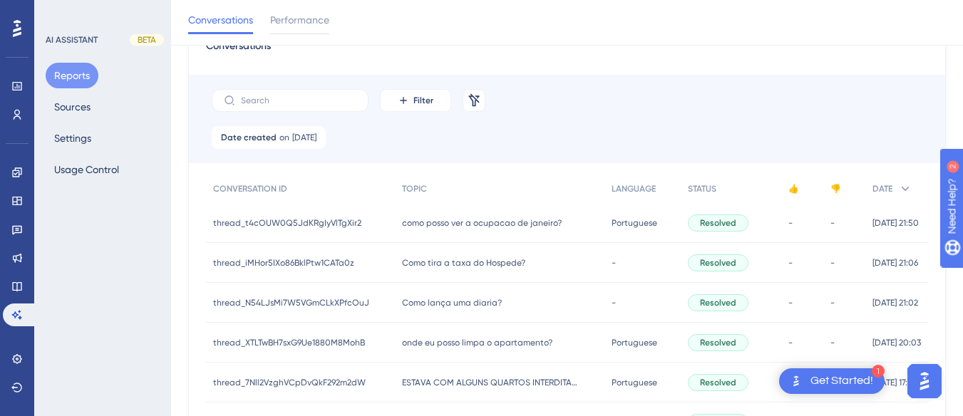
click at [432, 311] on div "Como lança uma diaria? Como lança uma diaria?" at bounding box center [500, 303] width 210 height 40
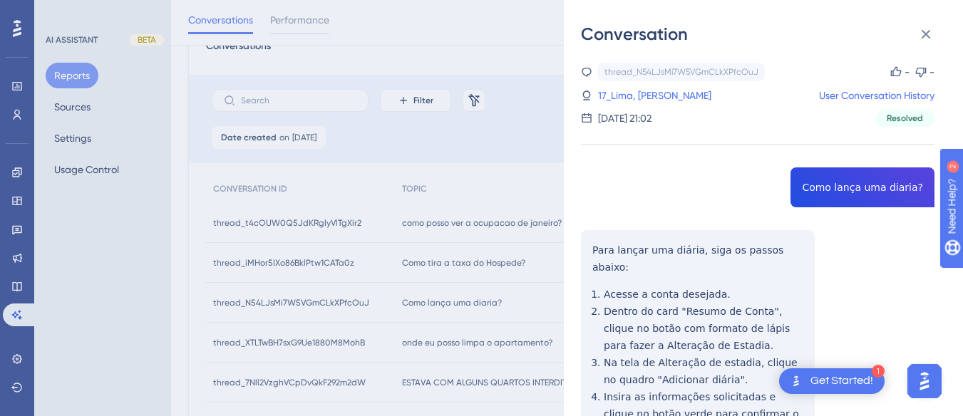
click at [813, 178] on div "thread_N54LJsMi7W5VGmCLkXPfcOuJ Copy - - 17_Lima, Marcos User Conversation Hist…" at bounding box center [757, 315] width 353 height 505
click at [814, 178] on div "thread_N54LJsMi7W5VGmCLkXPfcOuJ Copy - - 17_Lima, Marcos User Conversation Hist…" at bounding box center [757, 315] width 353 height 505
drag, startPoint x: 619, startPoint y: 245, endPoint x: 604, endPoint y: 243, distance: 15.8
click at [619, 244] on div "thread_N54LJsMi7W5VGmCLkXPfcOuJ Copy - - 17_Lima, Marcos User Conversation Hist…" at bounding box center [757, 315] width 353 height 505
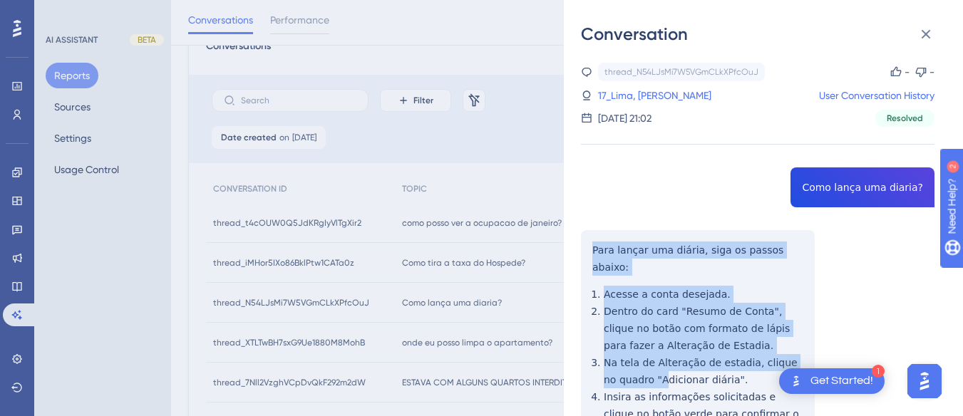
scroll to position [107, 0]
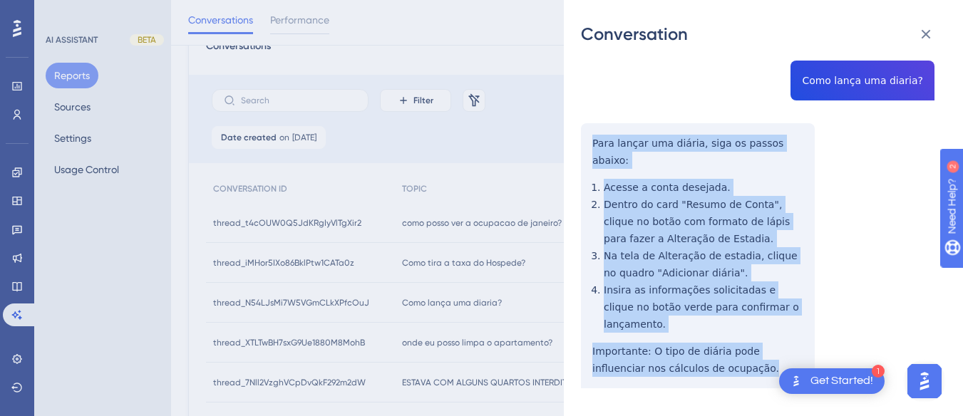
drag, startPoint x: 586, startPoint y: 244, endPoint x: 730, endPoint y: 361, distance: 185.9
click at [730, 361] on div "thread_N54LJsMi7W5VGmCLkXPfcOuJ Copy - - 17_Lima, Marcos User Conversation Hist…" at bounding box center [757, 208] width 353 height 505
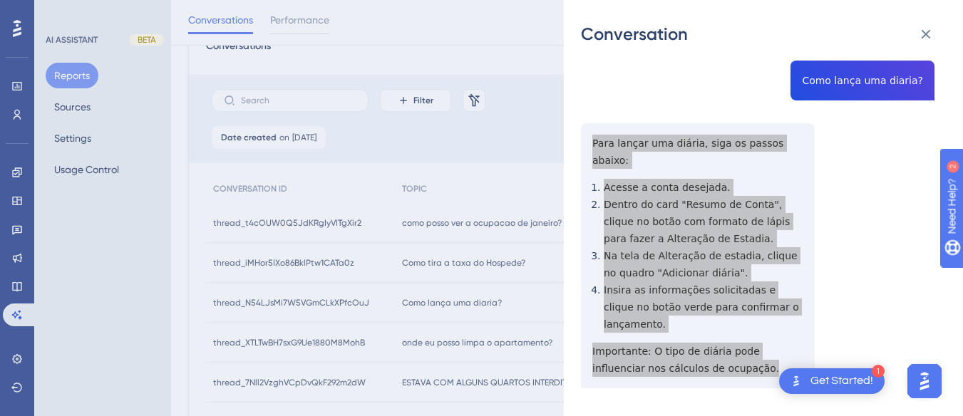
scroll to position [0, 0]
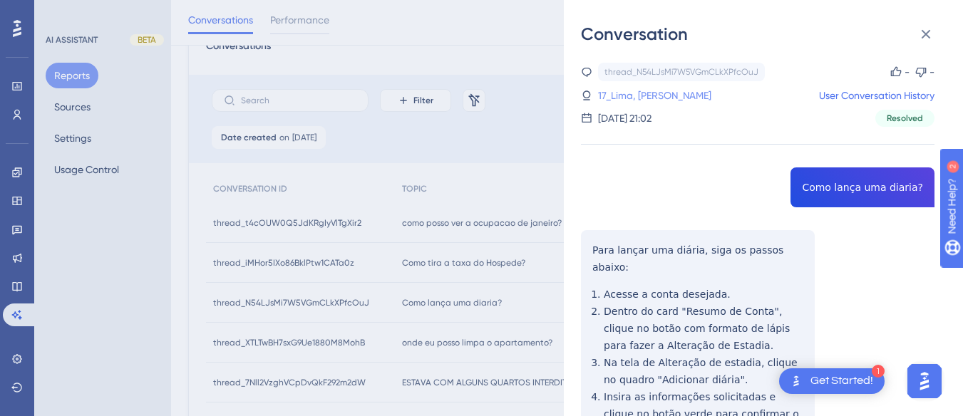
click at [643, 92] on link "17_Lima, Marcos" at bounding box center [654, 95] width 113 height 17
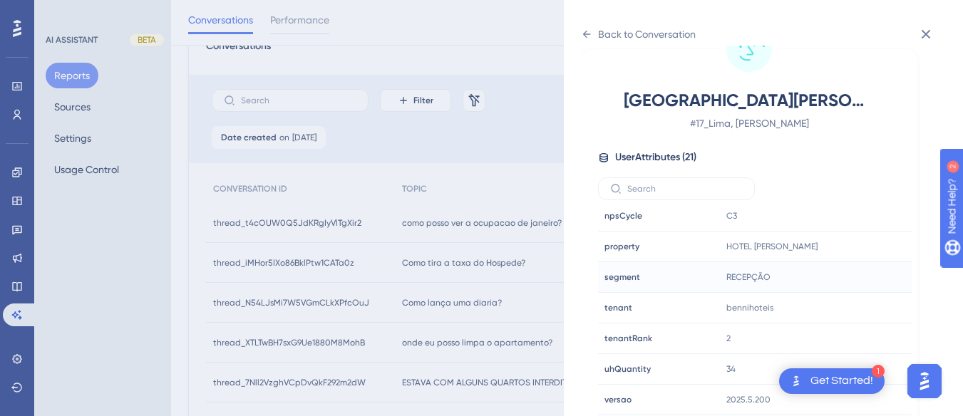
scroll to position [143, 0]
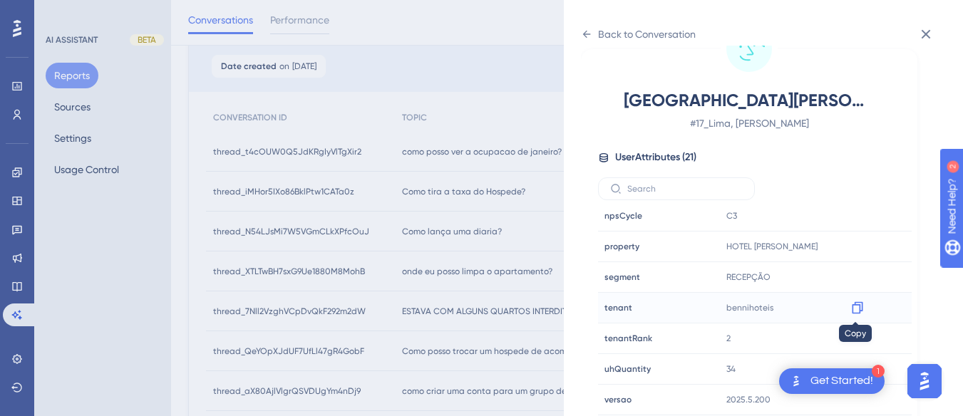
click at [854, 306] on icon at bounding box center [857, 308] width 14 height 14
click at [854, 249] on icon at bounding box center [857, 246] width 14 height 14
click at [591, 35] on icon at bounding box center [586, 34] width 11 height 11
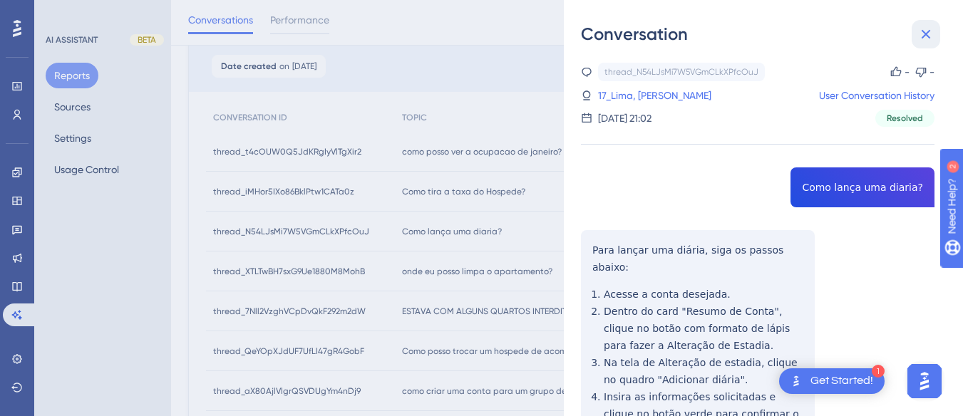
click at [920, 29] on icon at bounding box center [925, 34] width 17 height 17
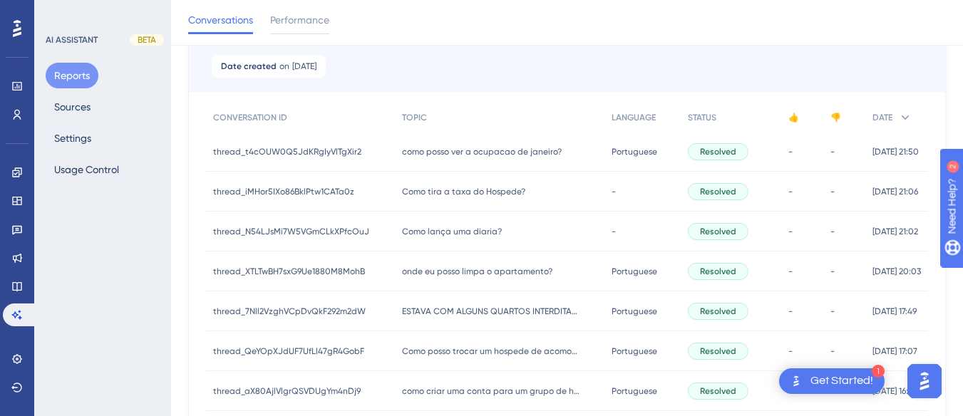
click at [459, 278] on div "onde eu posso limpa o apartamento? onde eu posso limpa o apartamento?" at bounding box center [500, 272] width 210 height 40
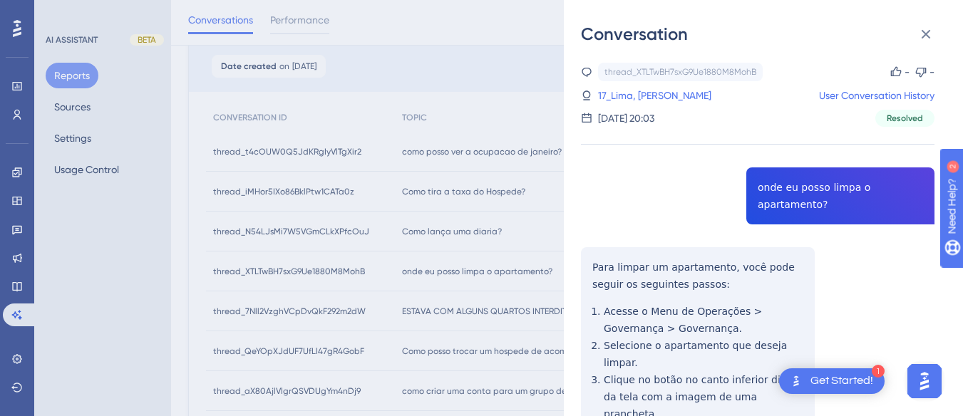
click at [802, 203] on div "thread_XTLTwBH7sxG9Ue1880M8MohB Copy - - 17_Lima, Marcos User Conversation Hist…" at bounding box center [757, 315] width 353 height 505
click at [802, 204] on div "thread_XTLTwBH7sxG9Ue1880M8MohB Copy - - 17_Lima, Marcos User Conversation Hist…" at bounding box center [757, 315] width 353 height 505
click at [586, 252] on div "thread_XTLTwBH7sxG9Ue1880M8MohB Copy - - 17_Lima, Marcos User Conversation Hist…" at bounding box center [757, 315] width 353 height 505
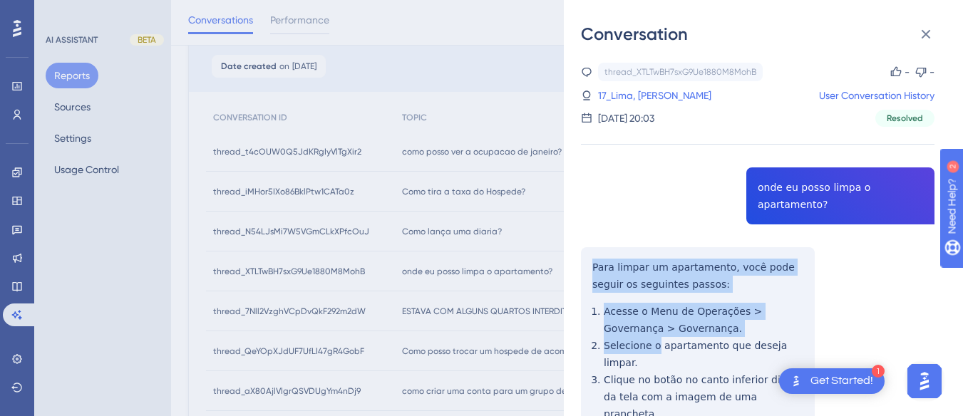
scroll to position [90, 0]
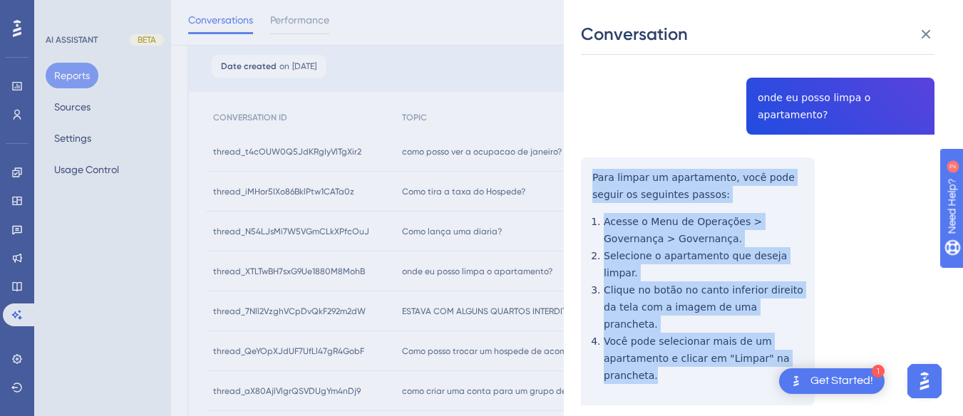
drag, startPoint x: 586, startPoint y: 244, endPoint x: 699, endPoint y: 336, distance: 145.3
click at [699, 336] on div "thread_XTLTwBH7sxG9Ue1880M8MohB Copy - - 17_Lima, Marcos User Conversation Hist…" at bounding box center [757, 225] width 353 height 505
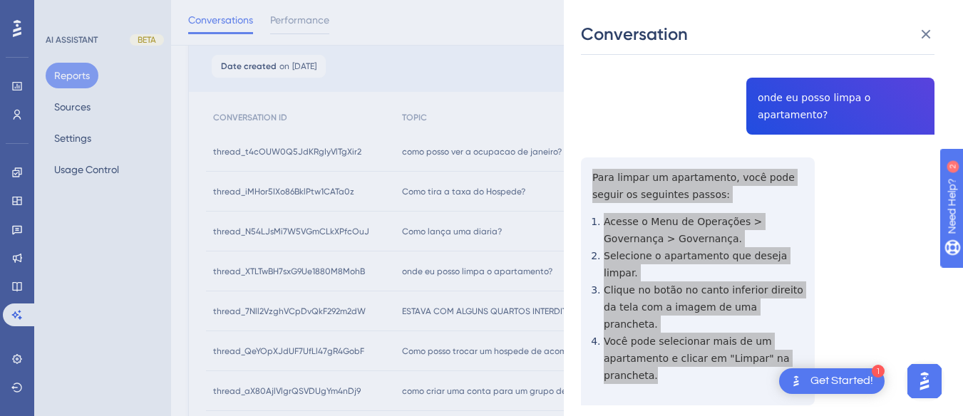
scroll to position [0, 0]
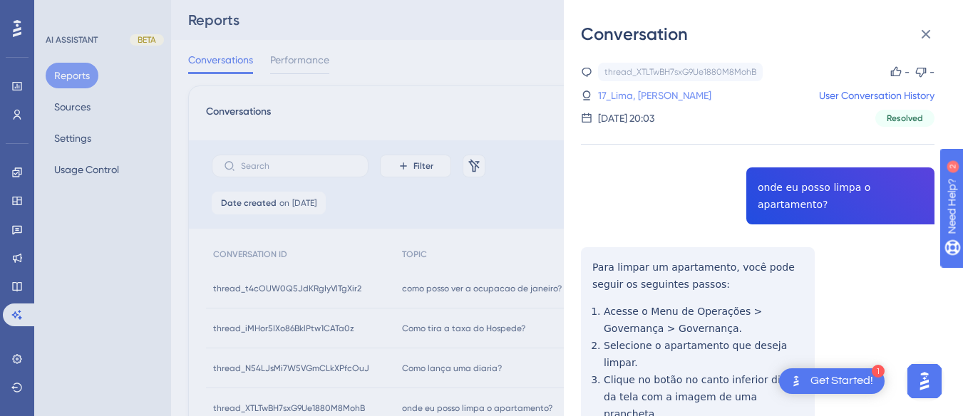
click at [646, 98] on link "17_Lima, Marcos" at bounding box center [654, 95] width 113 height 17
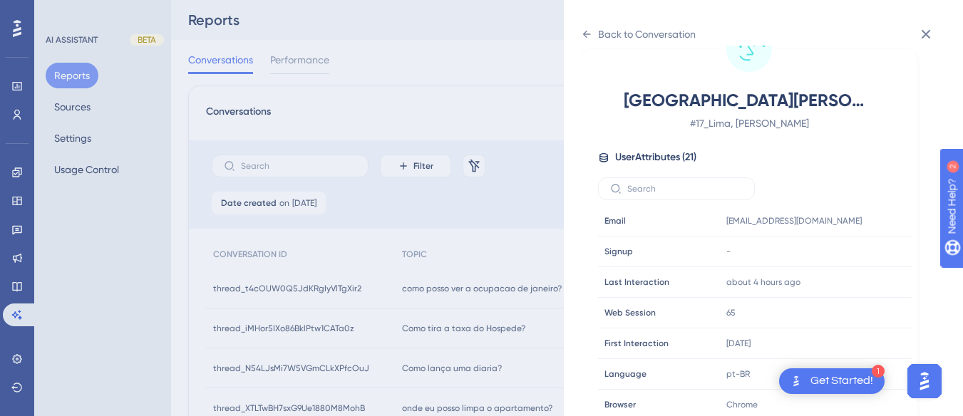
scroll to position [434, 0]
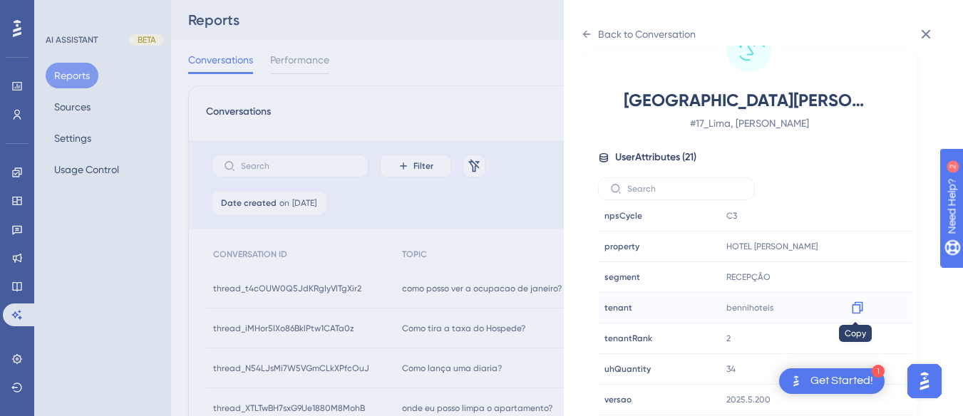
click at [852, 309] on icon at bounding box center [857, 308] width 11 height 12
click at [586, 26] on div "Back to Conversation" at bounding box center [638, 34] width 115 height 23
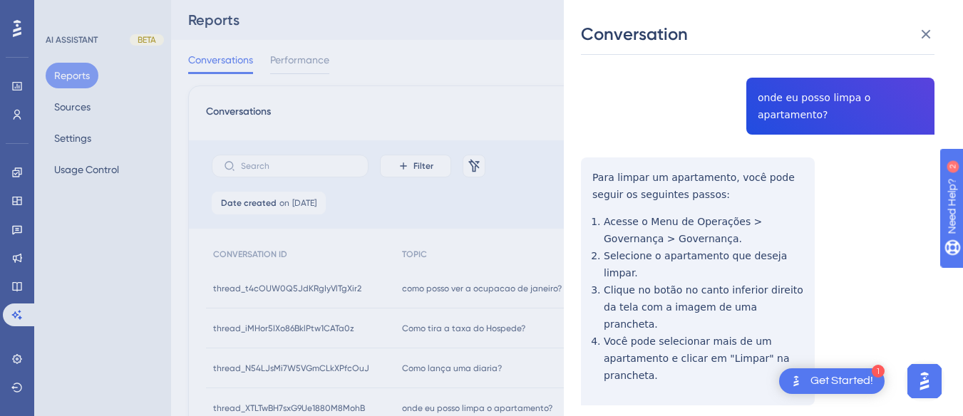
scroll to position [143, 0]
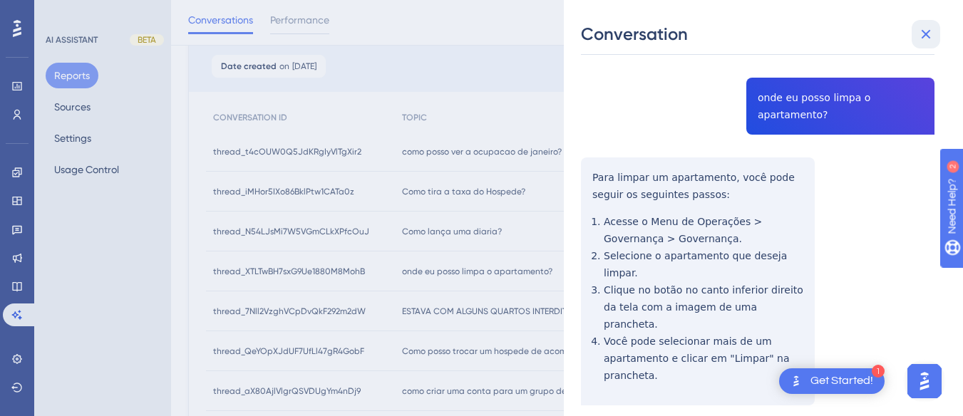
click at [926, 29] on icon at bounding box center [925, 34] width 17 height 17
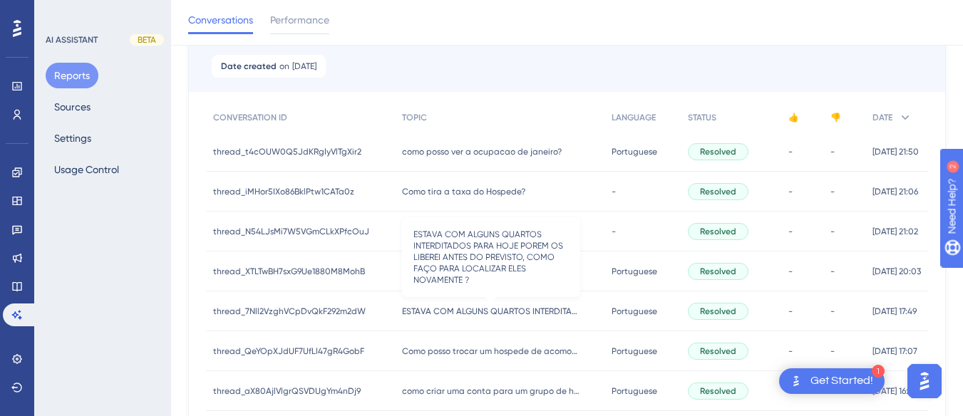
click at [467, 309] on span "ESTAVA COM ALGUNS QUARTOS INTERDITADOS PARA HOJE POREM OS LIBEREI ANTES DO PREV…" at bounding box center [491, 311] width 178 height 11
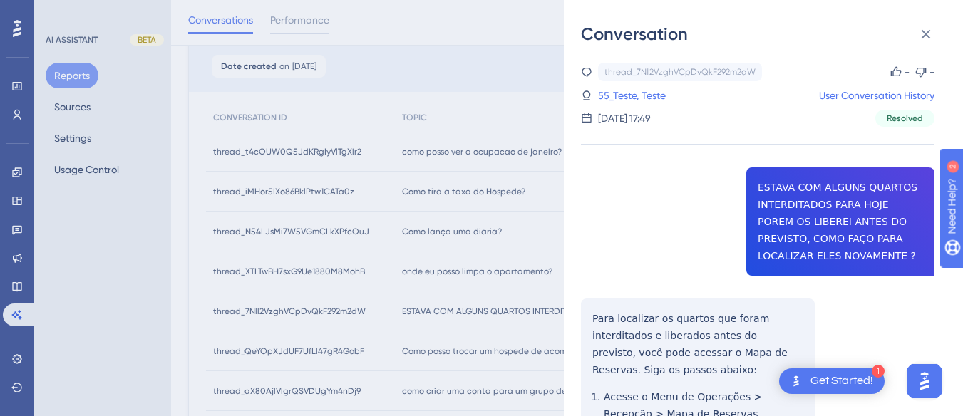
click at [784, 189] on div "thread_7Nll2VzghVCpDvQkF292m2dW Copy - - 55_Teste, Teste User Conversation Hist…" at bounding box center [757, 367] width 353 height 608
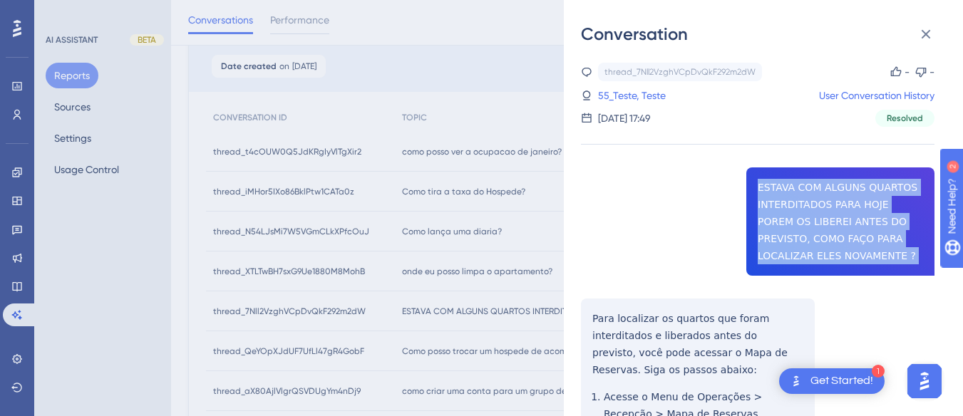
click at [784, 189] on div "thread_7Nll2VzghVCpDvQkF292m2dW Copy - - 55_Teste, Teste User Conversation Hist…" at bounding box center [757, 367] width 353 height 608
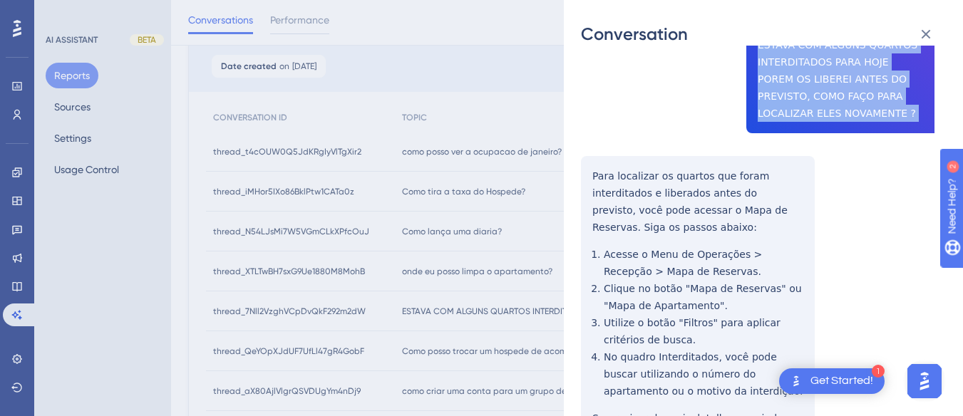
click at [590, 173] on div "thread_7Nll2VzghVCpDvQkF292m2dW Copy - - 55_Teste, Teste User Conversation Hist…" at bounding box center [757, 224] width 353 height 608
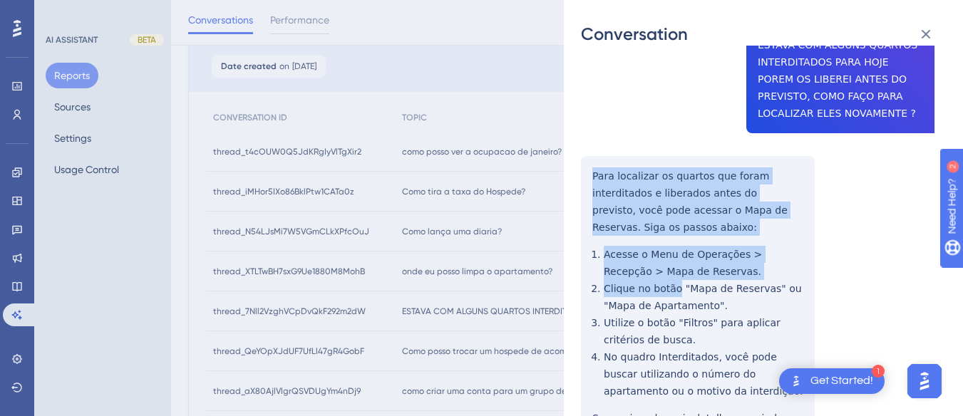
scroll to position [244, 0]
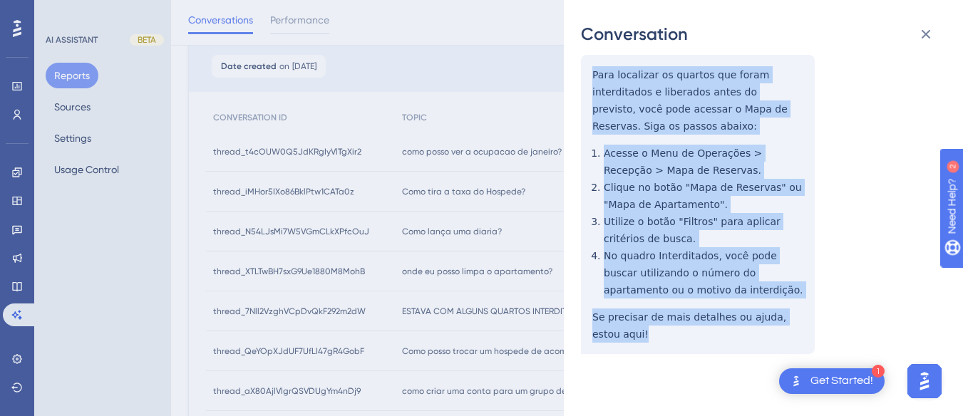
drag, startPoint x: 635, startPoint y: 183, endPoint x: 642, endPoint y: 203, distance: 21.2
click at [680, 336] on div "thread_7Nll2VzghVCpDvQkF292m2dW Copy - - 55_Teste, Teste User Conversation Hist…" at bounding box center [757, 123] width 353 height 608
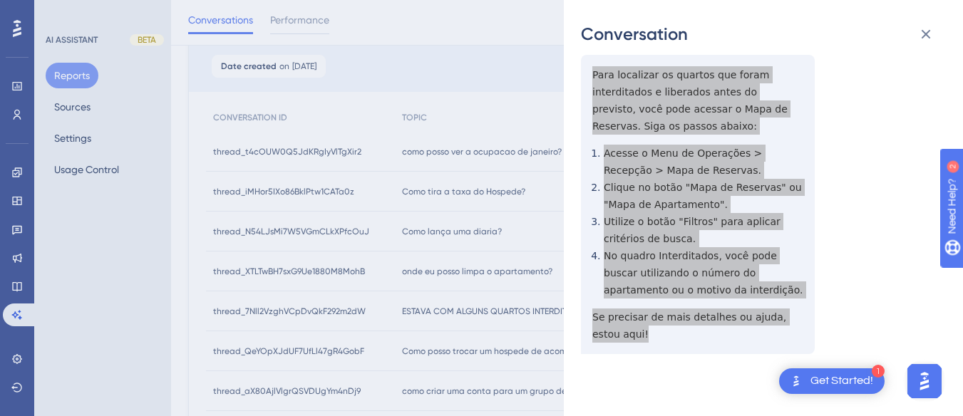
scroll to position [0, 0]
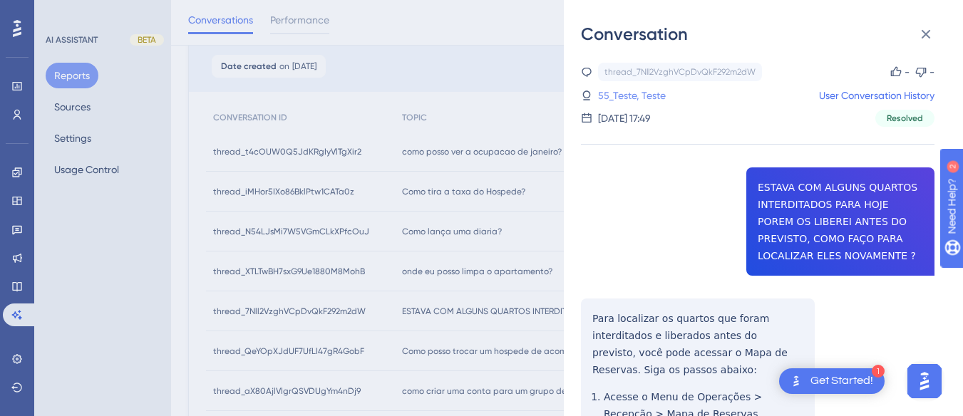
click at [632, 97] on link "55_Teste, Teste" at bounding box center [632, 95] width 68 height 17
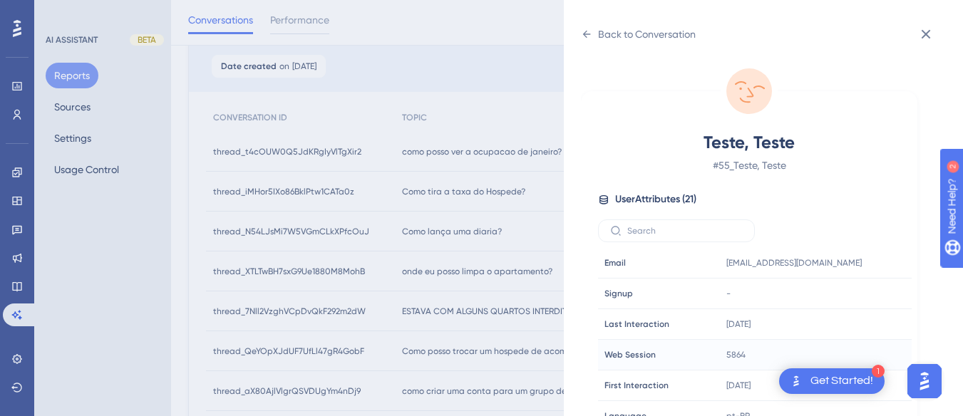
scroll to position [428, 0]
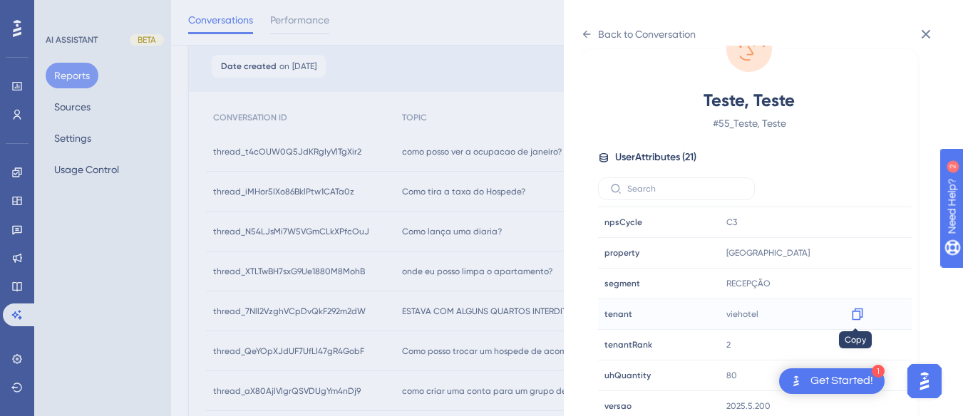
click at [857, 317] on icon at bounding box center [857, 314] width 14 height 14
click at [582, 31] on icon at bounding box center [586, 34] width 11 height 11
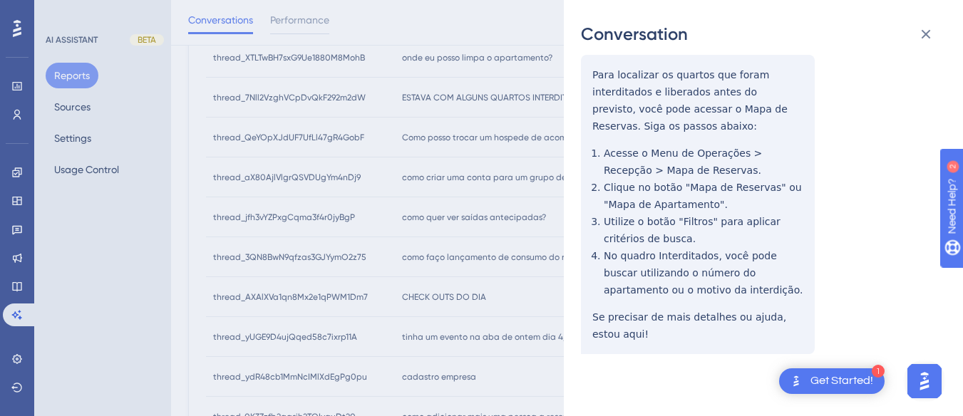
scroll to position [0, 0]
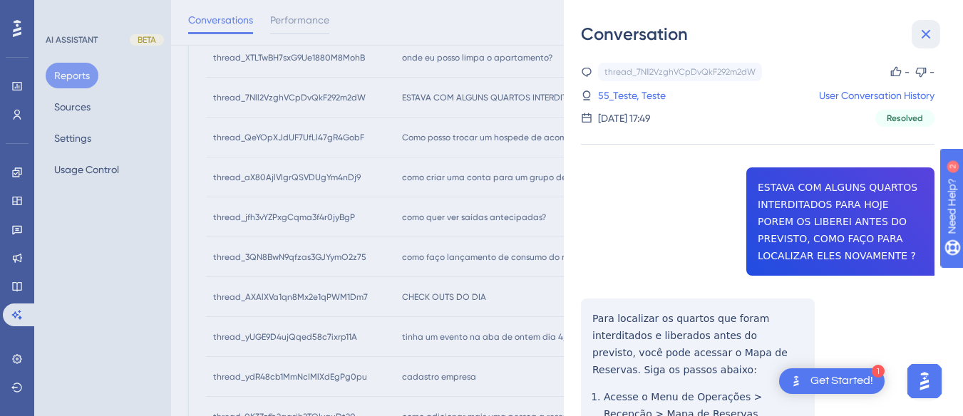
drag, startPoint x: 921, startPoint y: 31, endPoint x: 491, endPoint y: 114, distance: 437.6
click at [921, 31] on icon at bounding box center [925, 34] width 17 height 17
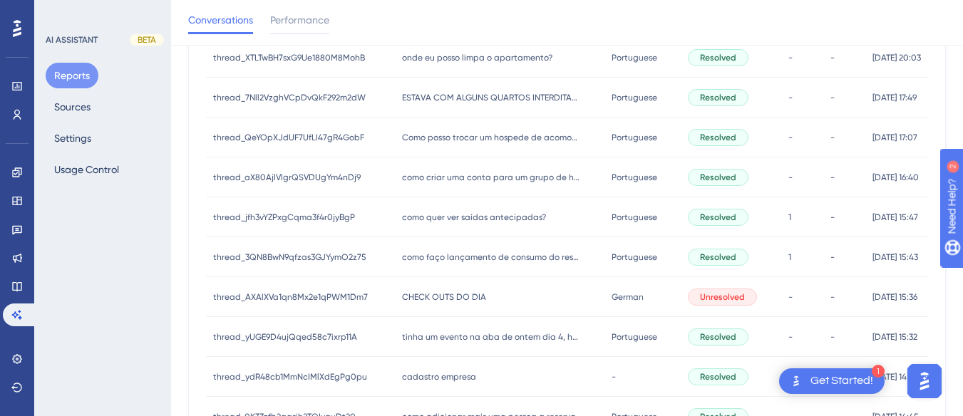
click at [476, 135] on span "Como posso trocar um hospede de acomodaçao ?" at bounding box center [491, 137] width 178 height 11
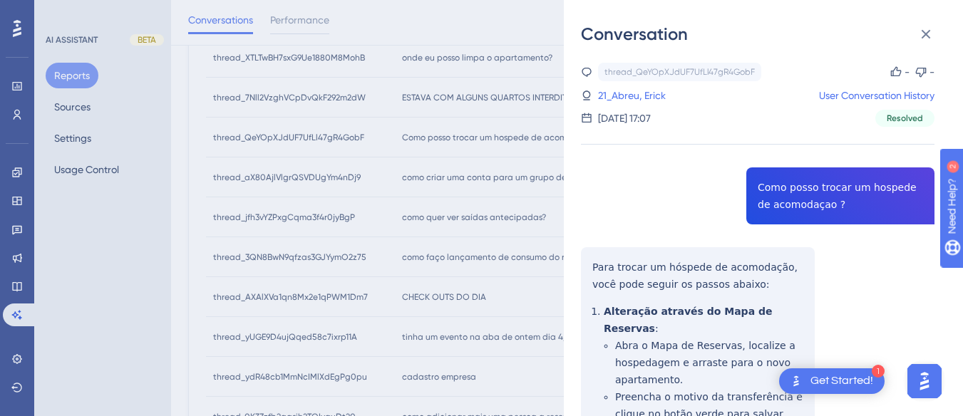
click at [814, 197] on div "thread_QeYOpXJdUF7UfLl47gR4GobF Copy - - 21_Abreu, Erick User Conversation Hist…" at bounding box center [757, 350] width 353 height 574
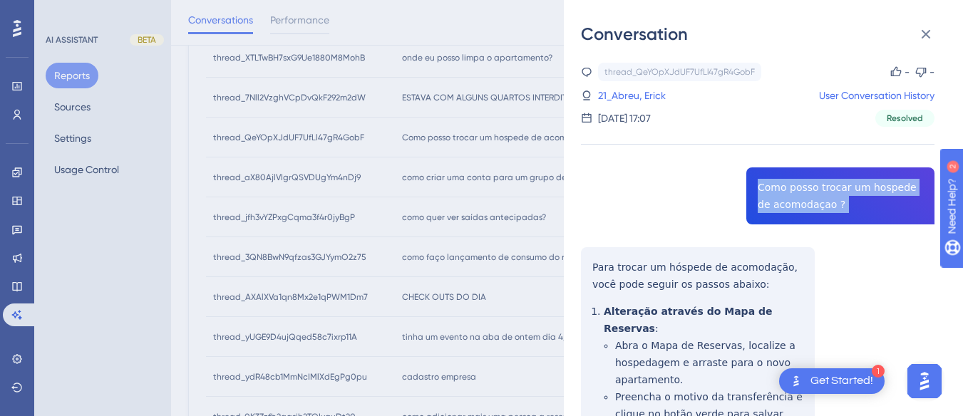
click at [814, 197] on div "thread_QeYOpXJdUF7UfLl47gR4GobF Copy - - 21_Abreu, Erick User Conversation Hist…" at bounding box center [757, 350] width 353 height 574
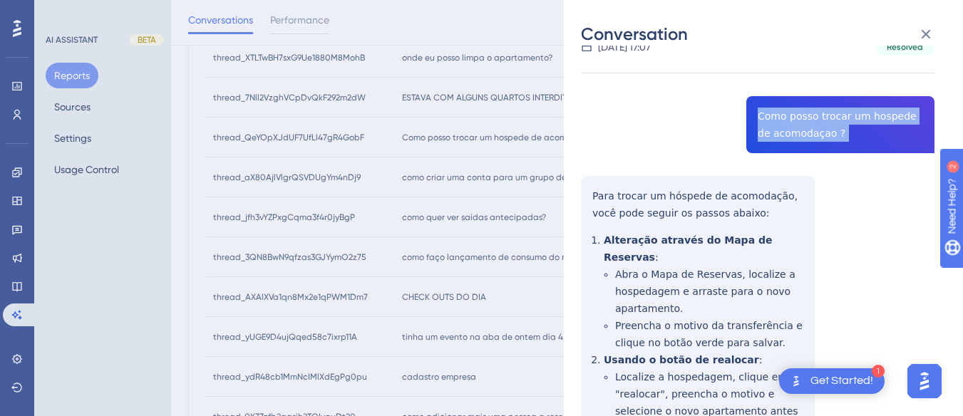
click at [581, 192] on div "thread_QeYOpXJdUF7UfLl47gR4GobF Copy - - 21_Abreu, Erick User Conversation Hist…" at bounding box center [757, 278] width 353 height 574
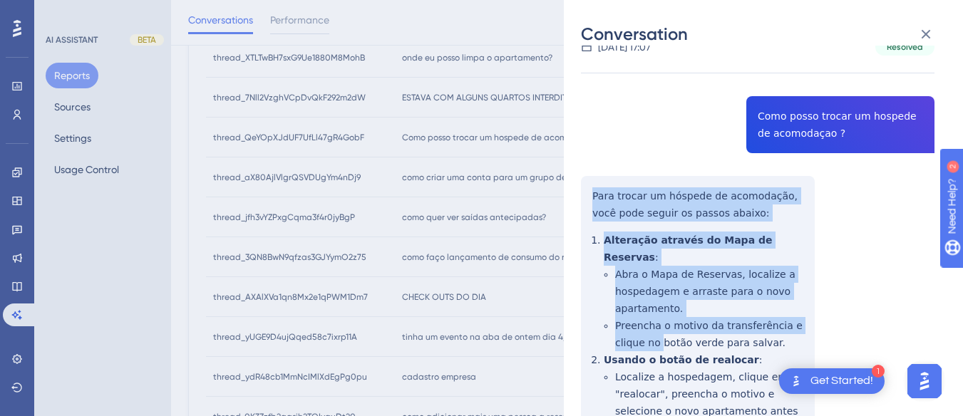
scroll to position [175, 0]
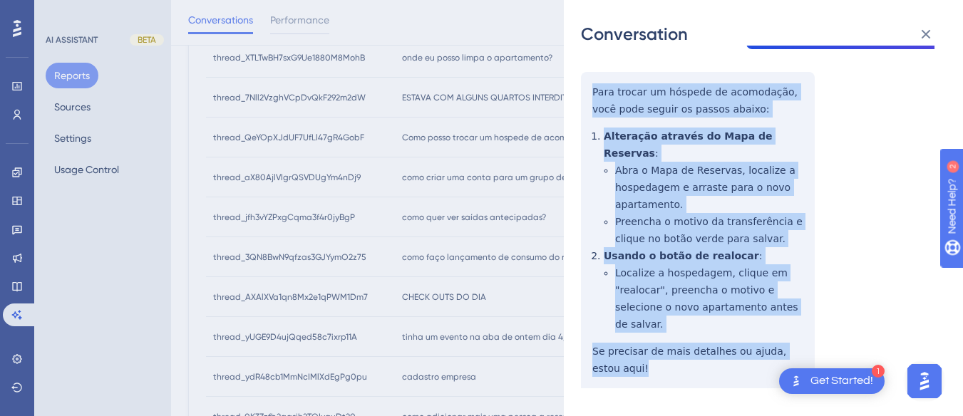
drag, startPoint x: 581, startPoint y: 192, endPoint x: 660, endPoint y: 271, distance: 111.9
click at [666, 342] on div "thread_QeYOpXJdUF7UfLl47gR4GobF Copy - - 21_Abreu, Erick User Conversation Hist…" at bounding box center [757, 174] width 353 height 574
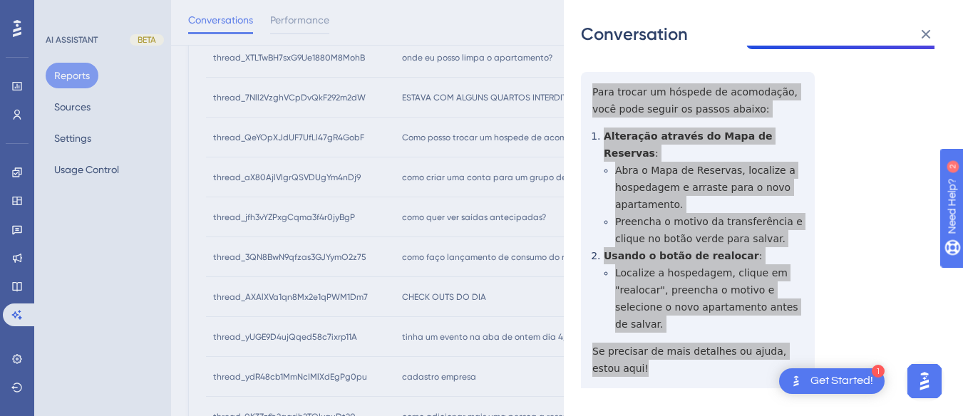
scroll to position [0, 0]
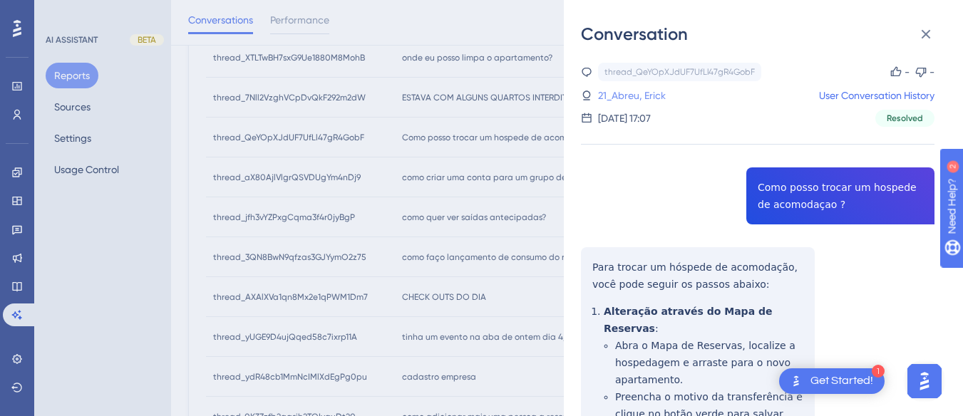
click at [614, 96] on link "21_Abreu, Erick" at bounding box center [632, 95] width 68 height 17
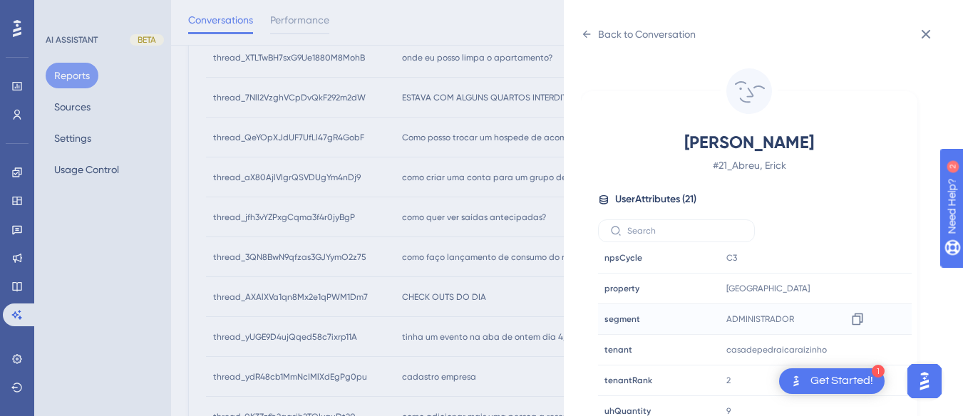
scroll to position [42, 0]
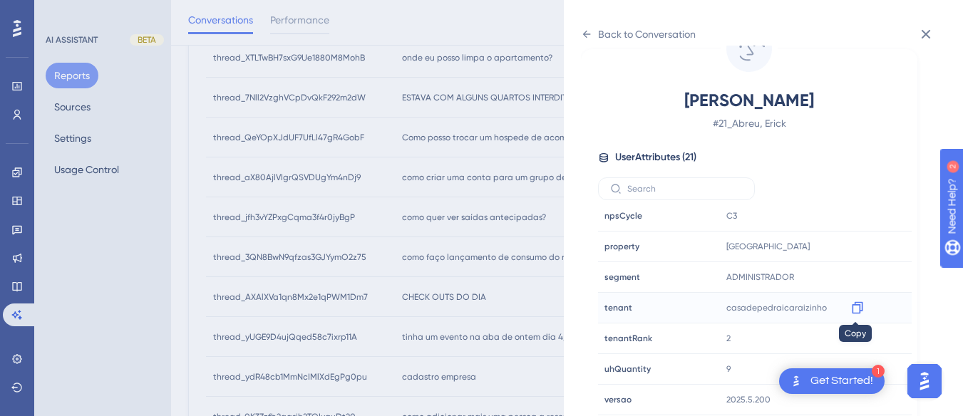
click at [849, 298] on div at bounding box center [857, 307] width 23 height 23
click at [857, 301] on icon at bounding box center [857, 308] width 14 height 14
click at [591, 34] on icon at bounding box center [586, 34] width 11 height 11
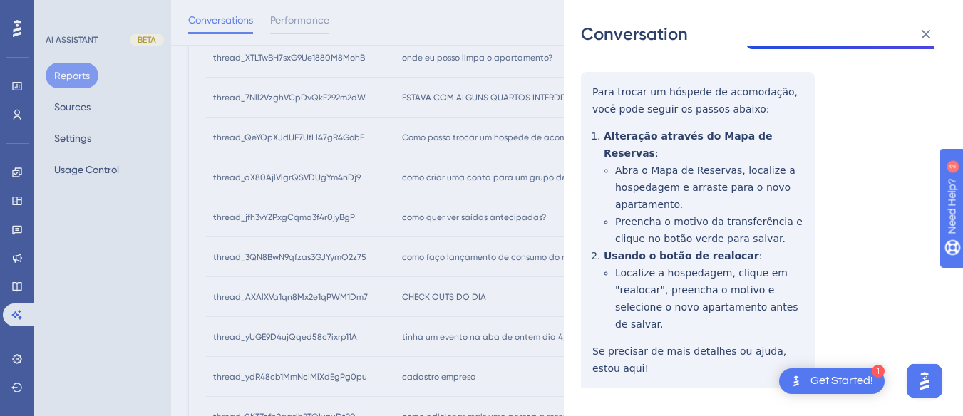
scroll to position [33, 0]
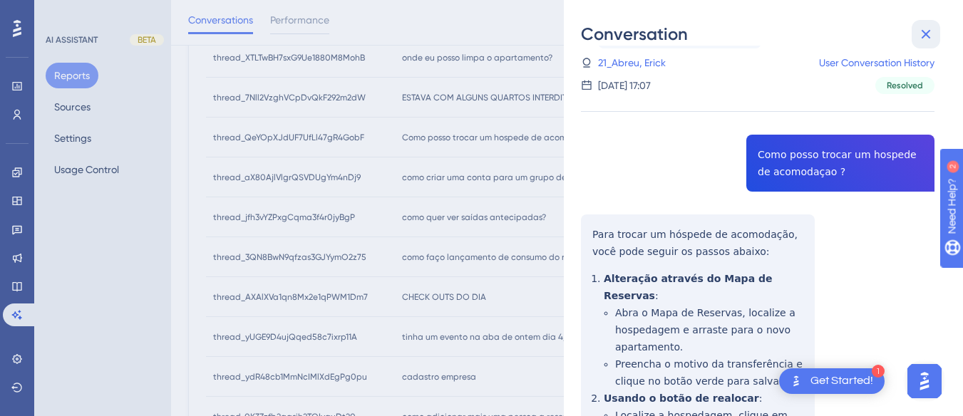
click at [931, 35] on icon at bounding box center [925, 34] width 17 height 17
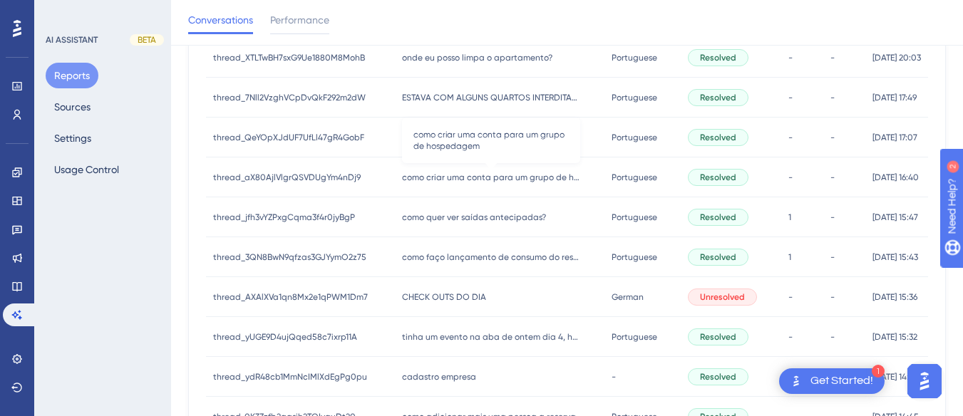
drag, startPoint x: 442, startPoint y: 171, endPoint x: 697, endPoint y: 165, distance: 255.2
click at [439, 174] on span "como criar uma conta para um grupo de hospedagem" at bounding box center [491, 177] width 178 height 11
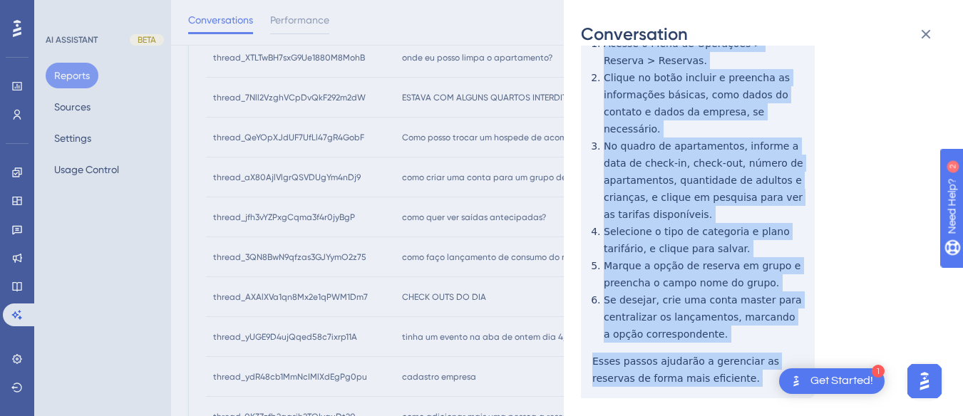
scroll to position [356, 0]
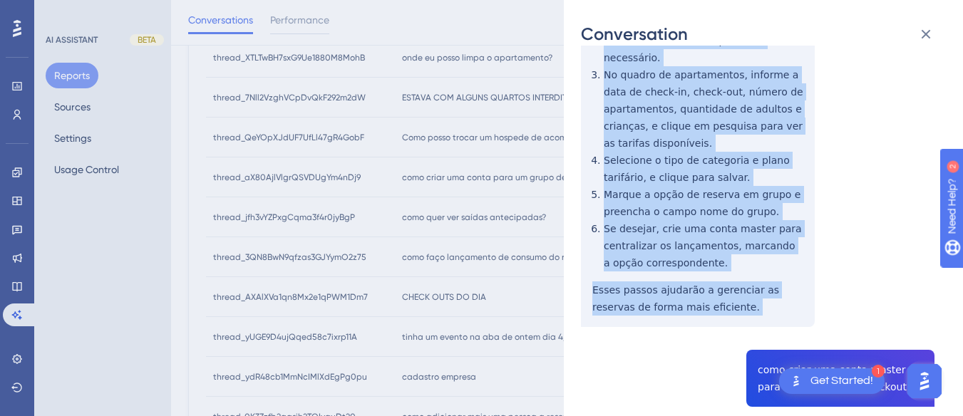
drag, startPoint x: 586, startPoint y: 187, endPoint x: 671, endPoint y: 176, distance: 85.5
click at [722, 299] on div "thread_aX80AjlVlgrQSVDUgYm4nDj9 Copy - - 3_Rodrigues, Leandro User Conversation…" at bounding box center [757, 270] width 353 height 1129
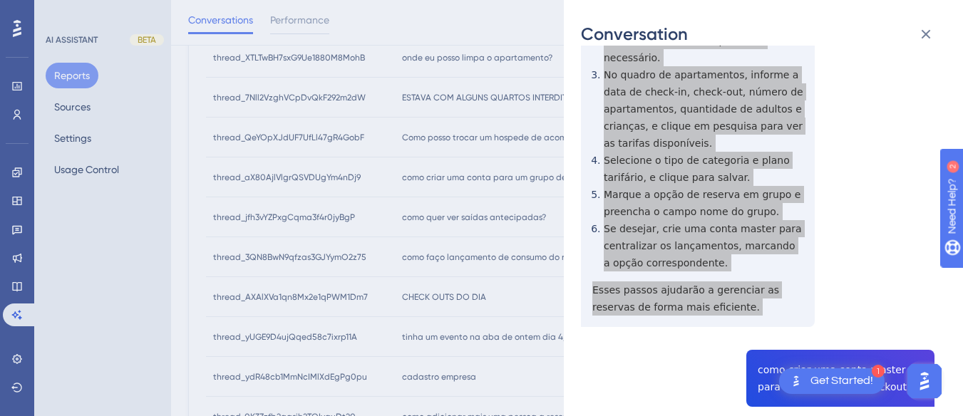
scroll to position [570, 0]
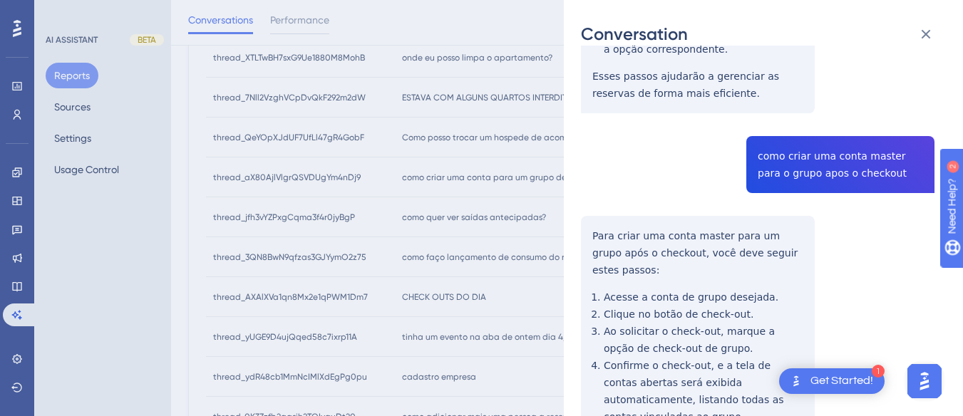
click at [777, 147] on div "thread_aX80AjlVlgrQSVDUgYm4nDj9 Copy - - 3_Rodrigues, Leandro User Conversation…" at bounding box center [757, 57] width 353 height 1129
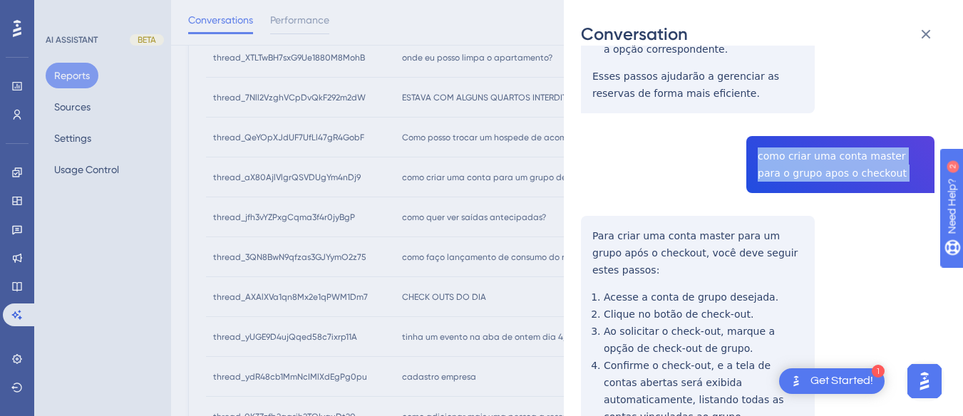
click at [778, 146] on div "thread_aX80AjlVlgrQSVDUgYm4nDj9 Copy - - 3_Rodrigues, Leandro User Conversation…" at bounding box center [757, 57] width 353 height 1129
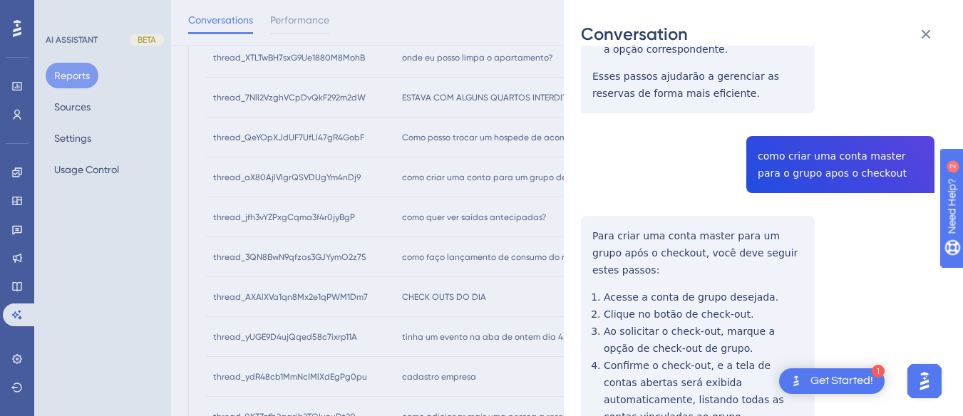
click at [596, 218] on div "thread_aX80AjlVlgrQSVDUgYm4nDj9 Copy - - 3_Rodrigues, Leandro User Conversation…" at bounding box center [757, 57] width 353 height 1129
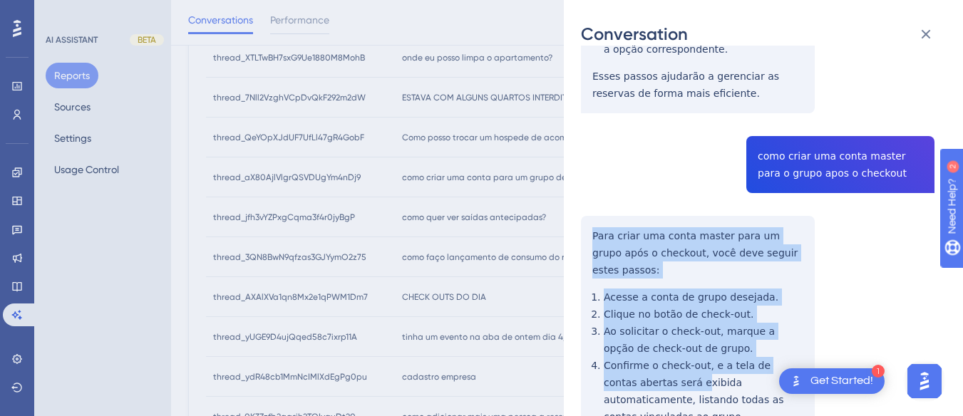
scroll to position [697, 0]
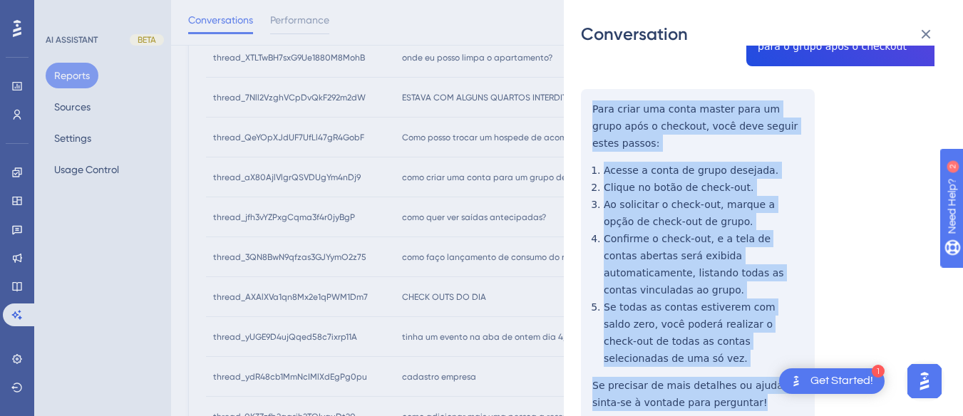
drag, startPoint x: 579, startPoint y: 210, endPoint x: 720, endPoint y: 342, distance: 193.6
click at [720, 342] on div "Conversation thread_aX80AjlVlgrQSVDUgYm4nDj9 Copy - - 3_Rodrigues, Leandro User…" at bounding box center [763, 208] width 399 height 416
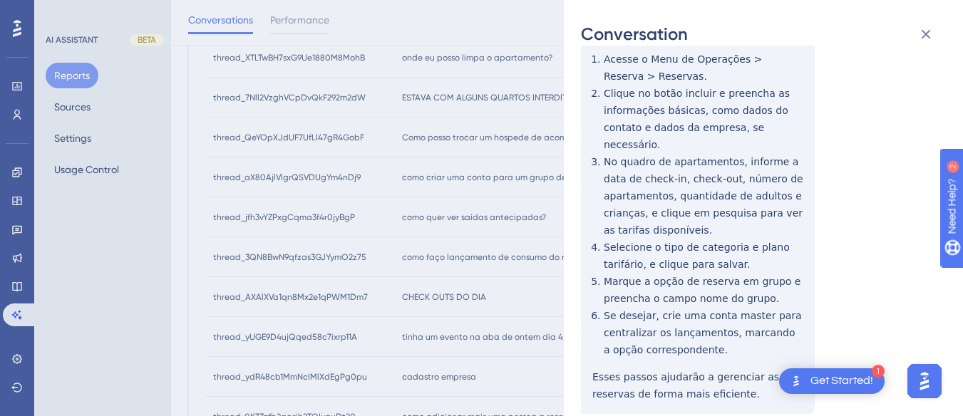
scroll to position [0, 0]
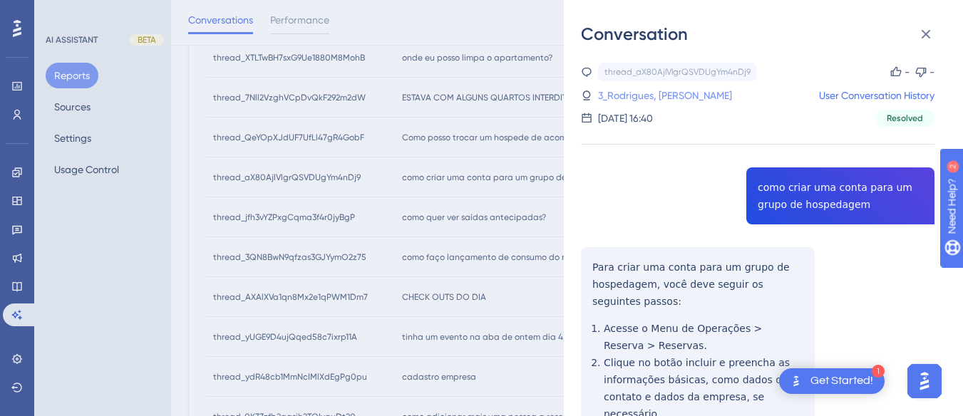
click at [638, 95] on link "3_Rodrigues, Leandro" at bounding box center [665, 95] width 134 height 17
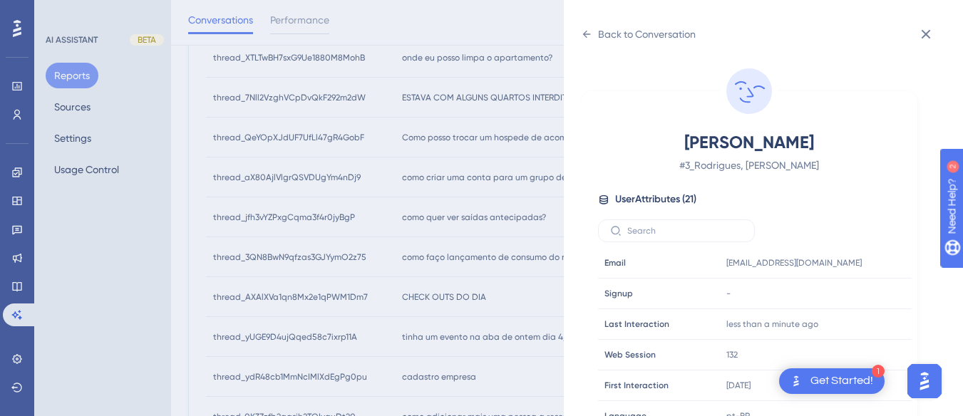
scroll to position [434, 0]
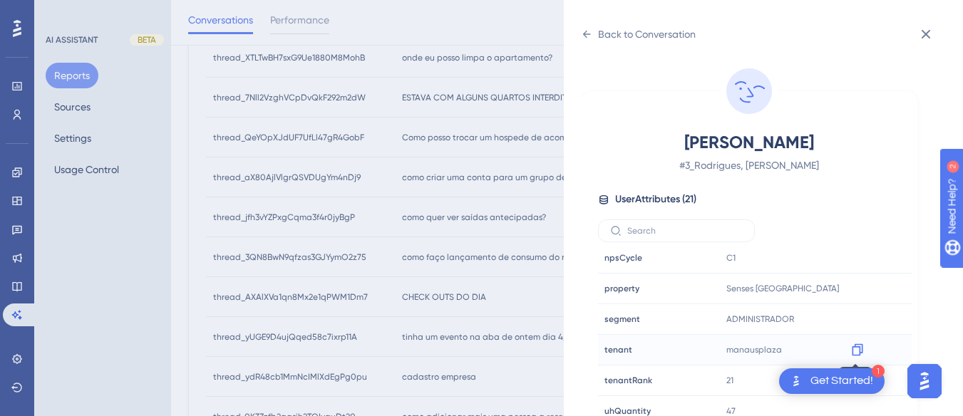
click at [858, 348] on icon at bounding box center [857, 350] width 11 height 12
drag, startPoint x: 591, startPoint y: 27, endPoint x: 591, endPoint y: 11, distance: 16.4
click at [591, 27] on div "Back to Conversation" at bounding box center [638, 34] width 115 height 23
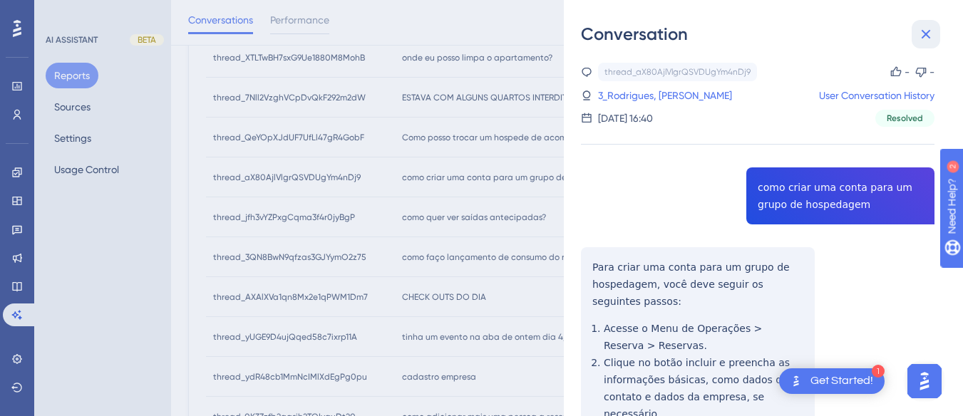
click at [938, 32] on button at bounding box center [925, 34] width 29 height 29
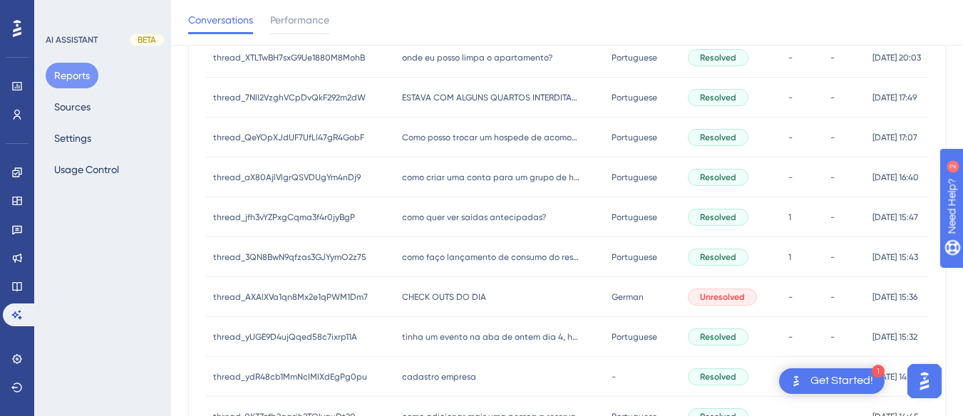
click at [496, 220] on span "como quer ver saídas antecipadas?" at bounding box center [474, 217] width 144 height 11
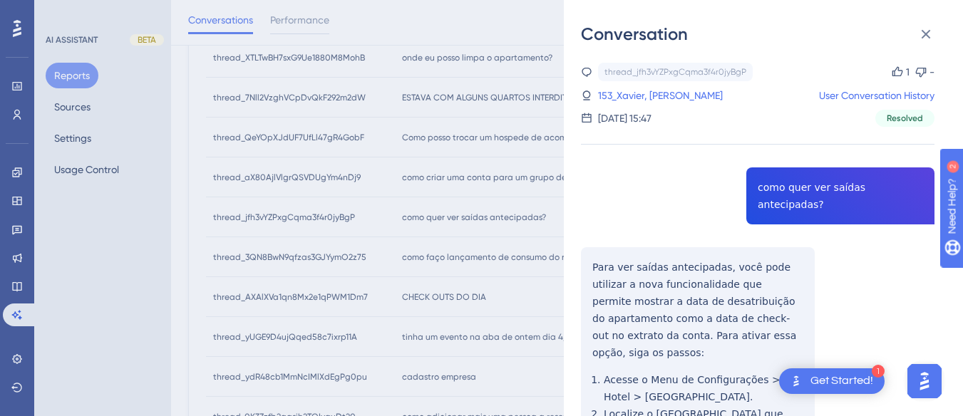
click at [771, 191] on div "thread_jfh3vYZPxgCqma3f4r0jyBgP Copy 1 - 153_Xavier, Ana Carla User Conversatio…" at bounding box center [757, 381] width 353 height 636
drag, startPoint x: 605, startPoint y: 246, endPoint x: 597, endPoint y: 245, distance: 7.9
click at [605, 246] on div "thread_jfh3vYZPxgCqma3f4r0jyBgP Copy 1 - 153_Xavier, Ana Carla User Conversatio…" at bounding box center [757, 381] width 353 height 636
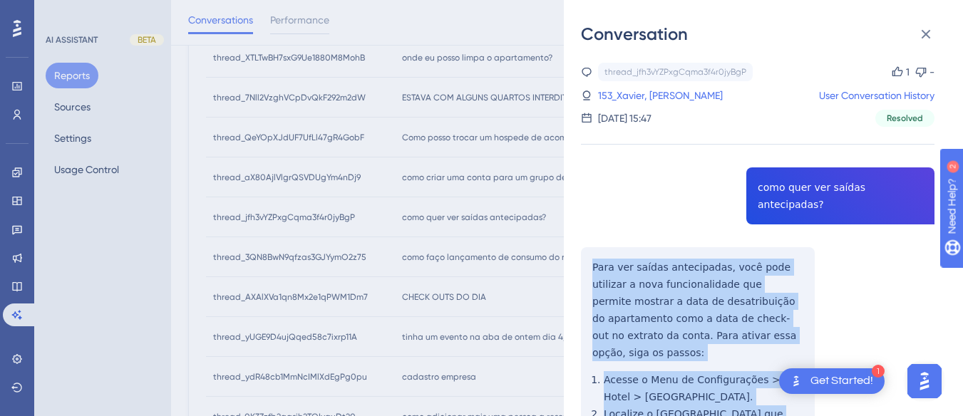
scroll to position [204, 0]
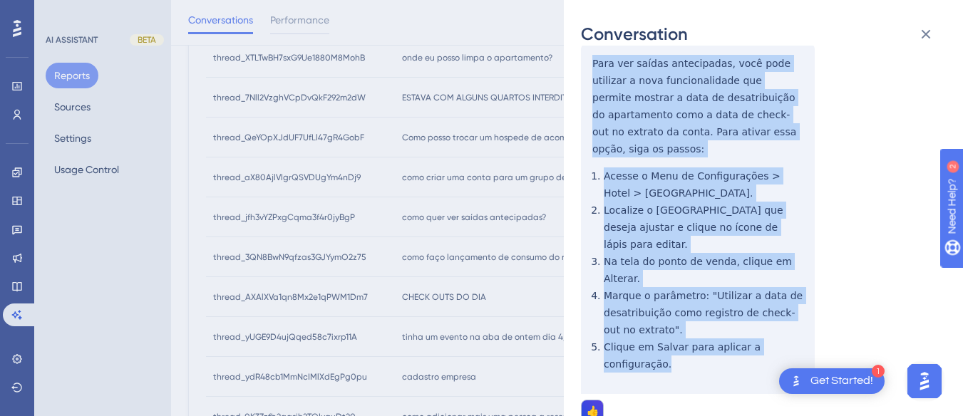
drag, startPoint x: 592, startPoint y: 250, endPoint x: 813, endPoint y: 298, distance: 226.0
click at [813, 298] on div "thread_jfh3vYZPxgCqma3f4r0jyBgP Copy 1 - 153_Xavier, Ana Carla User Conversatio…" at bounding box center [757, 177] width 353 height 636
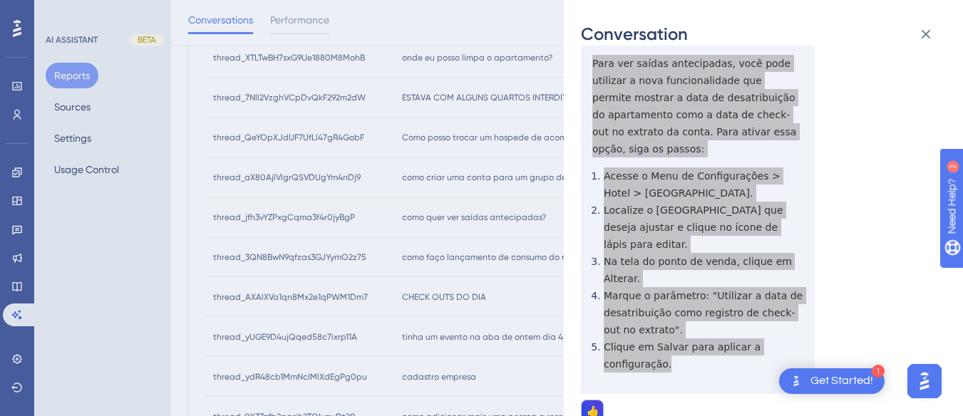
scroll to position [0, 0]
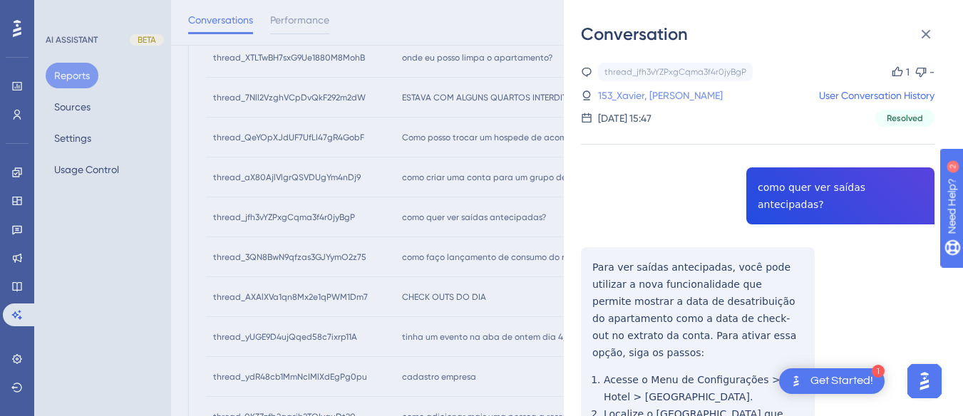
click at [633, 95] on link "153_Xavier, Ana Carla" at bounding box center [660, 95] width 125 height 17
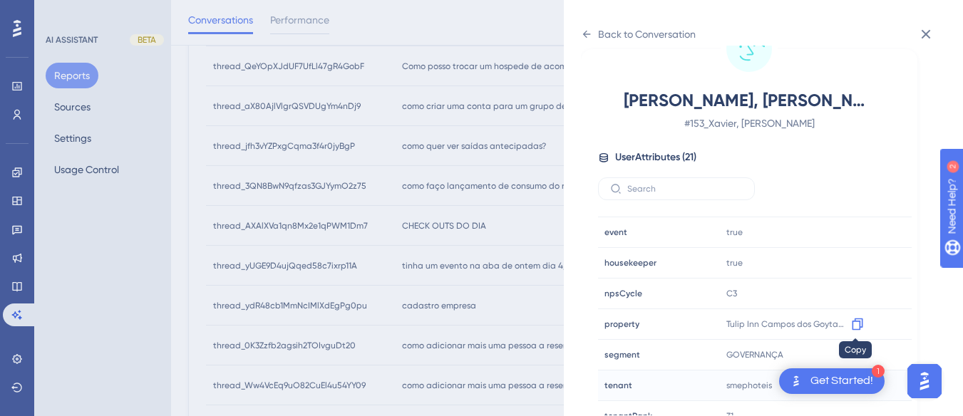
scroll to position [434, 0]
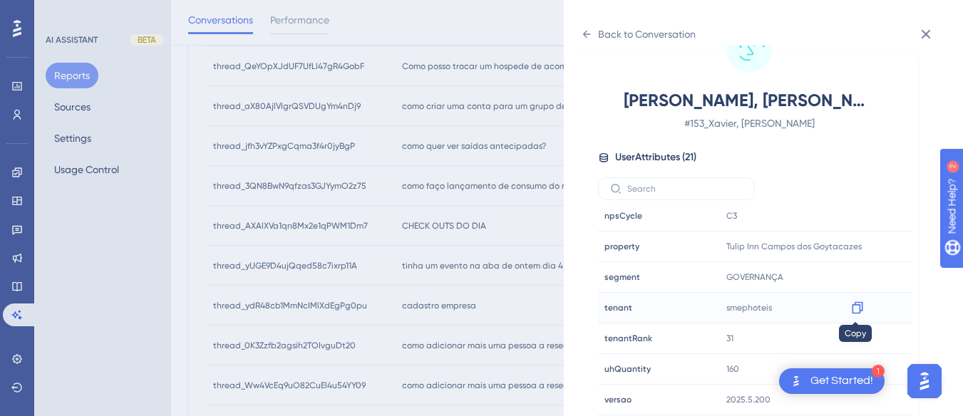
click at [854, 304] on icon at bounding box center [857, 308] width 11 height 12
click at [589, 28] on div "Back to Conversation" at bounding box center [638, 34] width 115 height 23
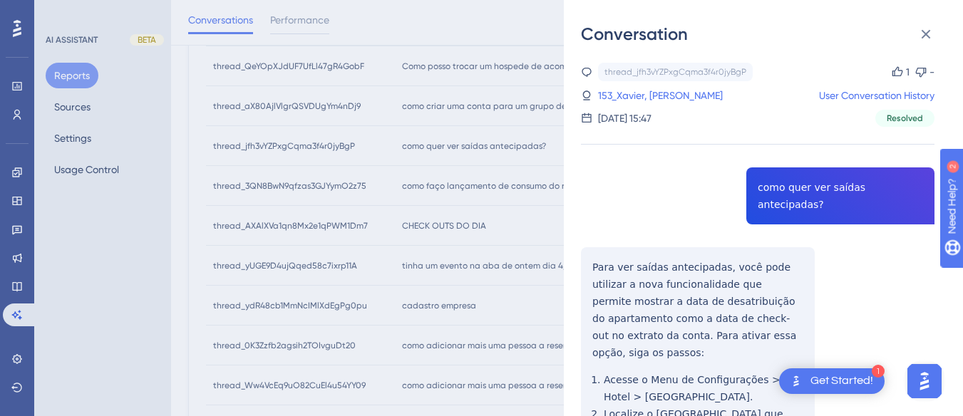
scroll to position [0, 0]
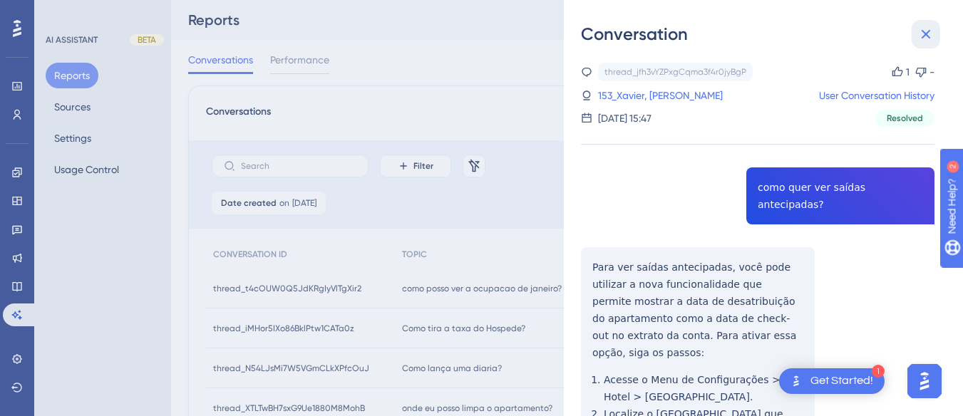
click at [915, 30] on button at bounding box center [925, 34] width 29 height 29
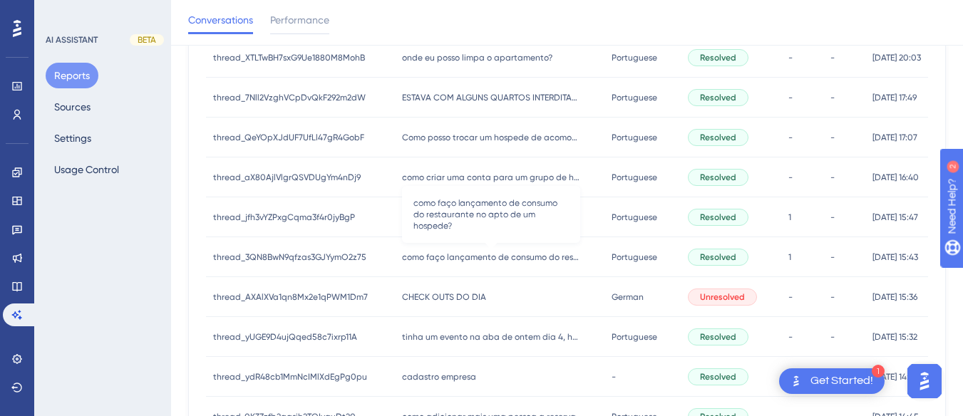
scroll to position [428, 0]
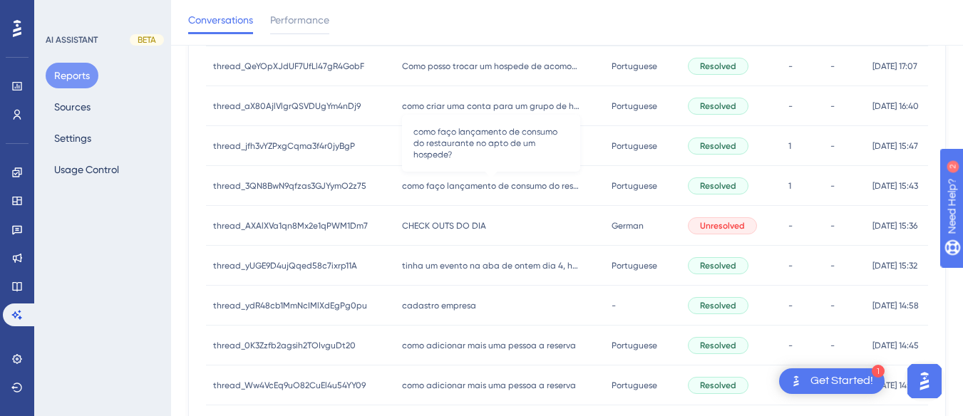
click at [445, 181] on span "como faço lançamento de consumo do restaurante no apto de um hospede?" at bounding box center [491, 185] width 178 height 11
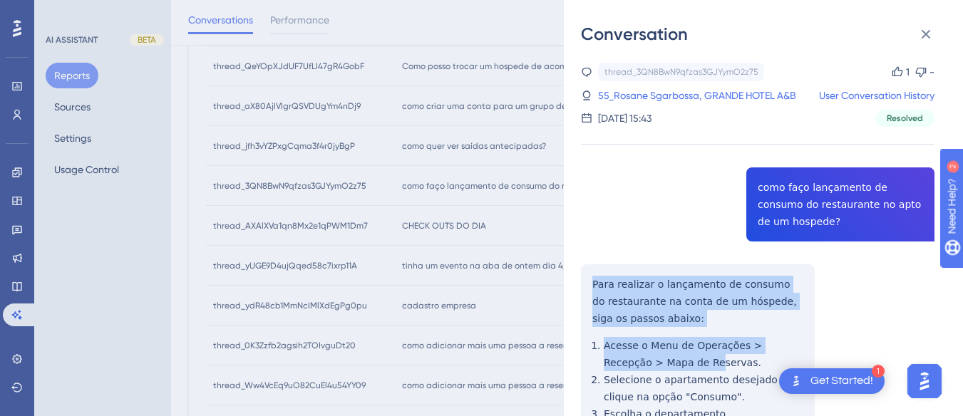
scroll to position [214, 0]
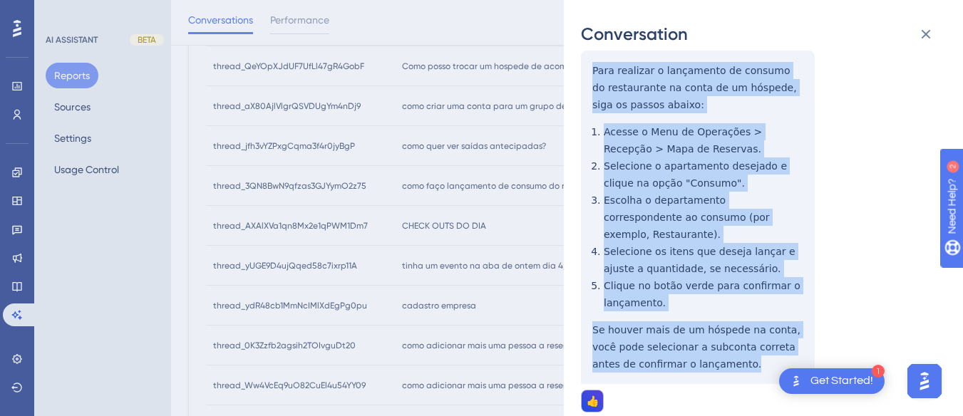
drag, startPoint x: 584, startPoint y: 267, endPoint x: 737, endPoint y: 362, distance: 180.5
click at [737, 362] on div "thread_3QN8BwN9qfzas3GJYymO2z75 Copy 1 - 55_Rosane Sgarbossa, GRANDE HOTEL A&B …" at bounding box center [757, 408] width 353 height 1118
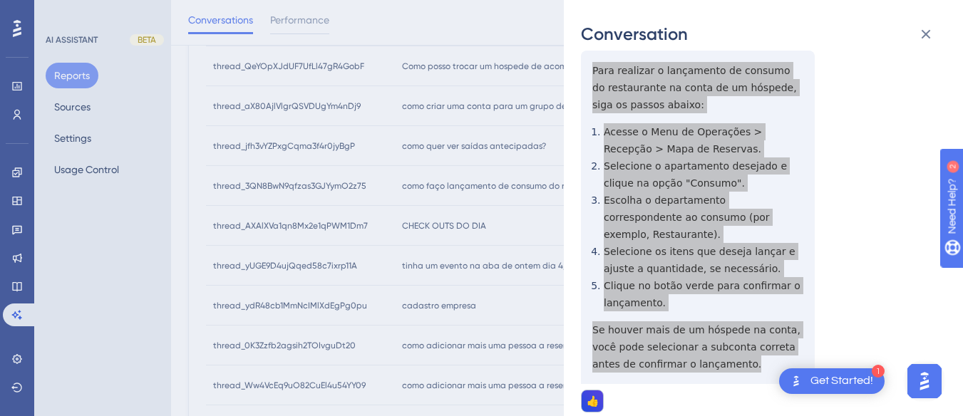
scroll to position [0, 0]
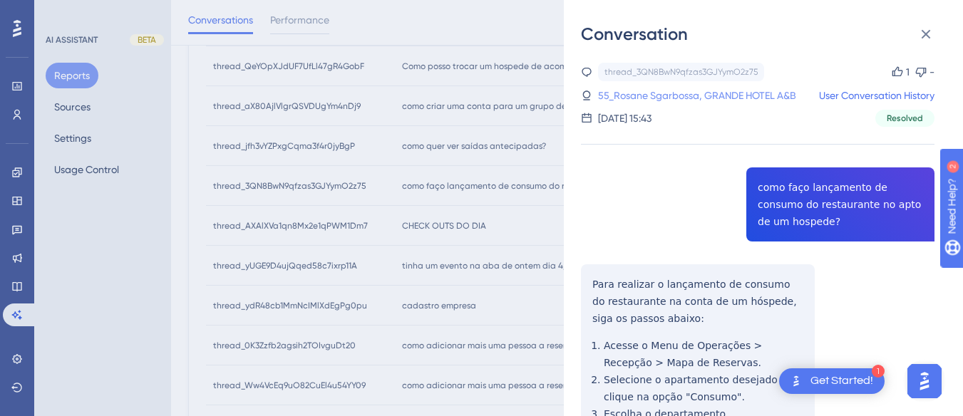
click at [608, 101] on link "55_Rosane Sgarbossa, GRANDE HOTEL A&B" at bounding box center [697, 95] width 198 height 17
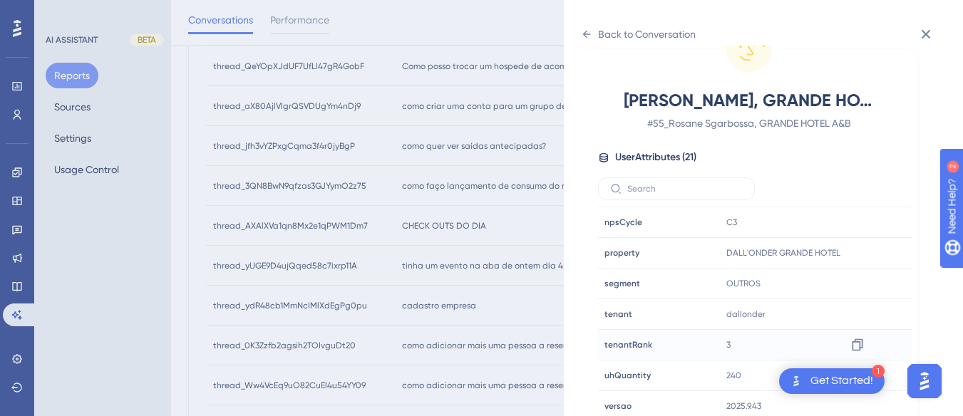
scroll to position [434, 0]
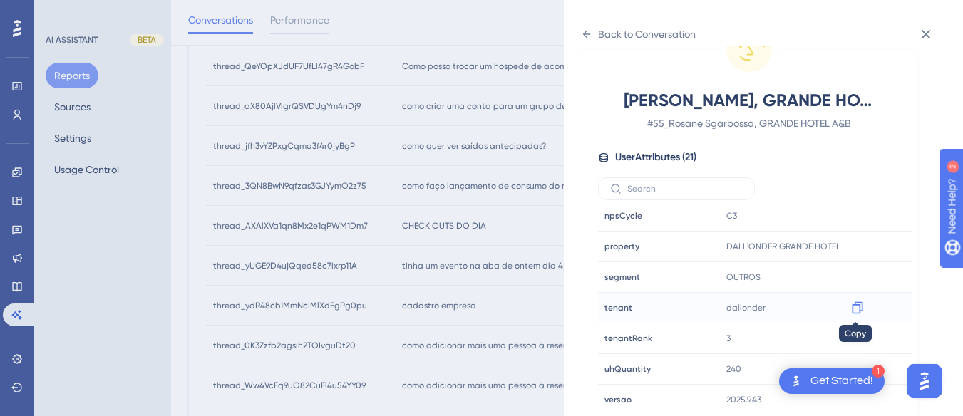
click at [859, 306] on icon at bounding box center [857, 308] width 11 height 12
drag, startPoint x: 854, startPoint y: 247, endPoint x: 936, endPoint y: 233, distance: 82.4
click at [854, 247] on icon at bounding box center [857, 246] width 14 height 14
click at [585, 29] on icon at bounding box center [586, 34] width 11 height 11
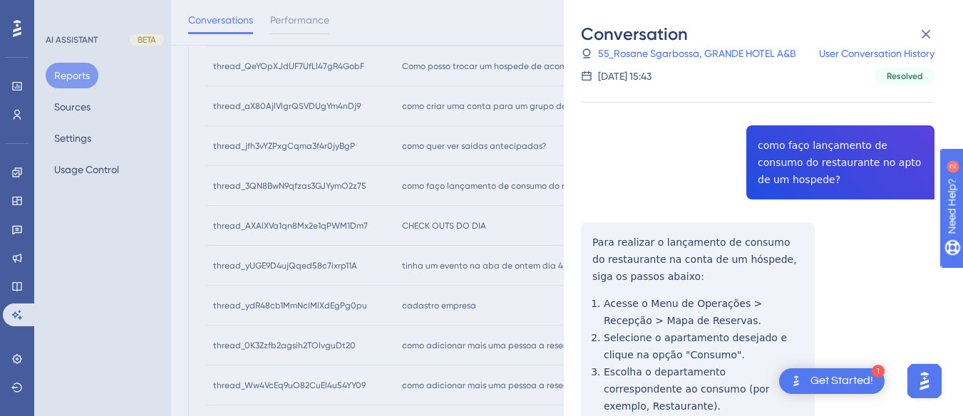
scroll to position [398, 0]
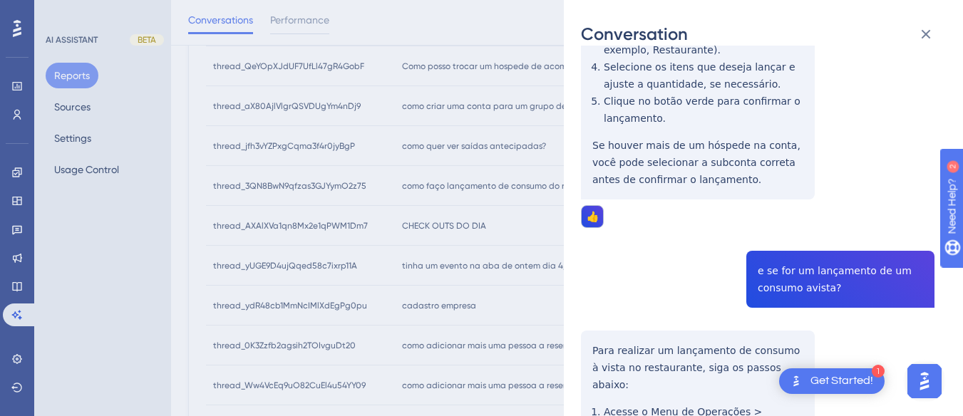
click at [812, 265] on div "thread_3QN8BwN9qfzas3GJYymO2z75 Copy 1 - 55_Rosane Sgarbossa, GRANDE HOTEL A&B …" at bounding box center [757, 223] width 353 height 1118
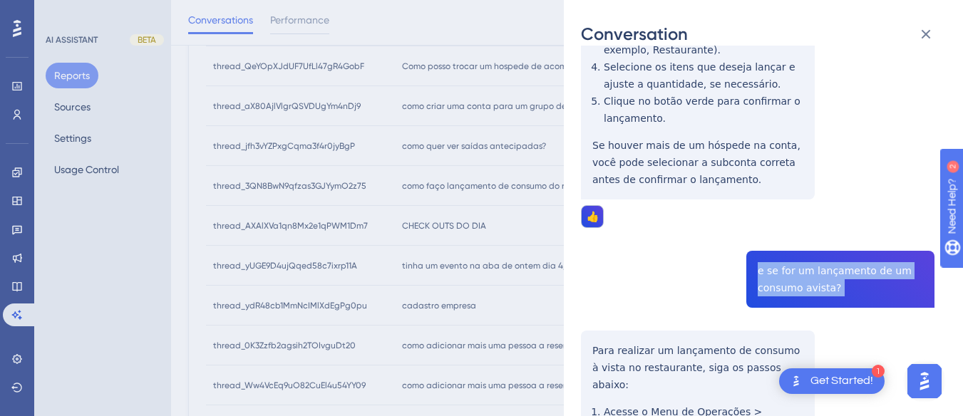
click at [812, 265] on div "thread_3QN8BwN9qfzas3GJYymO2z75 Copy 1 - 55_Rosane Sgarbossa, GRANDE HOTEL A&B …" at bounding box center [757, 223] width 353 height 1118
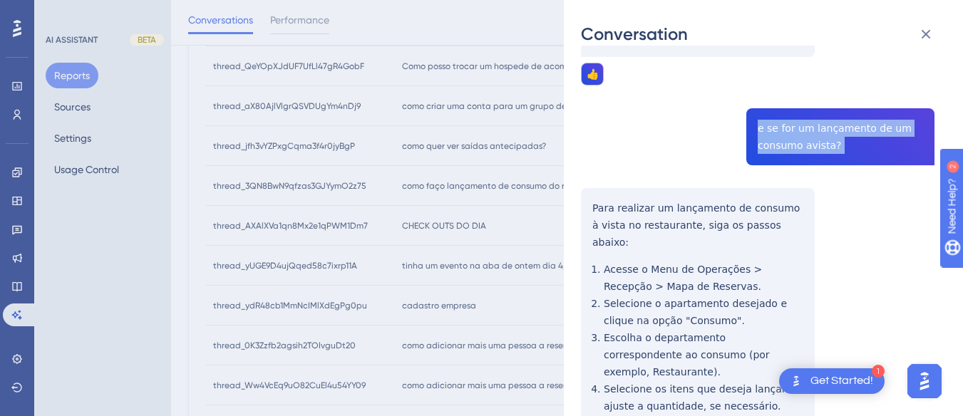
click at [577, 180] on div "Conversation thread_3QN8BwN9qfzas3GJYymO2z75 Copy 1 - 55_Rosane Sgarbossa, GRAN…" at bounding box center [763, 208] width 399 height 416
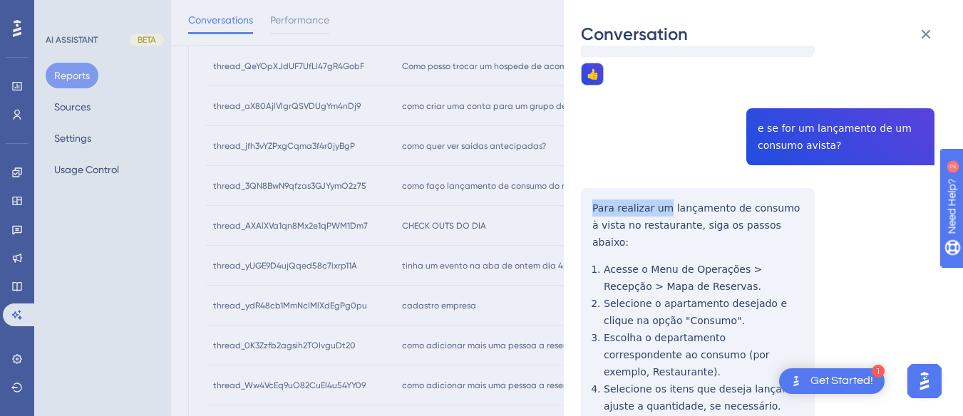
scroll to position [683, 0]
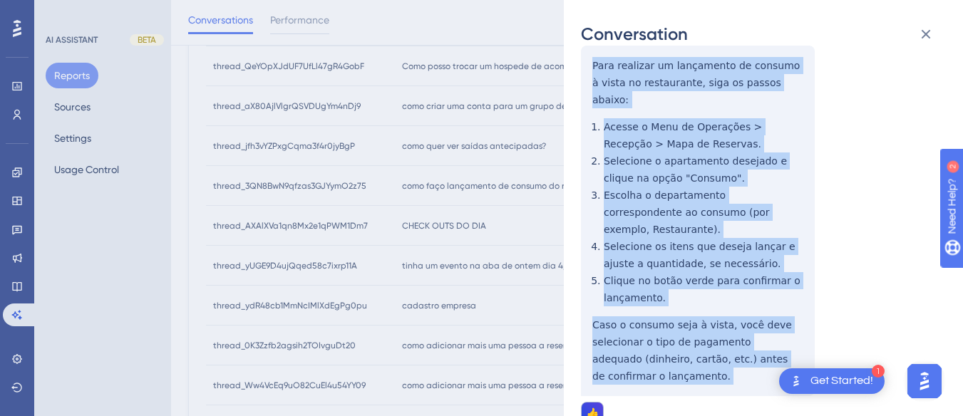
drag, startPoint x: 596, startPoint y: 180, endPoint x: 669, endPoint y: 328, distance: 165.4
click at [669, 328] on div "Conversation thread_3QN8BwN9qfzas3GJYymO2z75 Copy 1 - 55_Rosane Sgarbossa, GRAN…" at bounding box center [763, 208] width 399 height 416
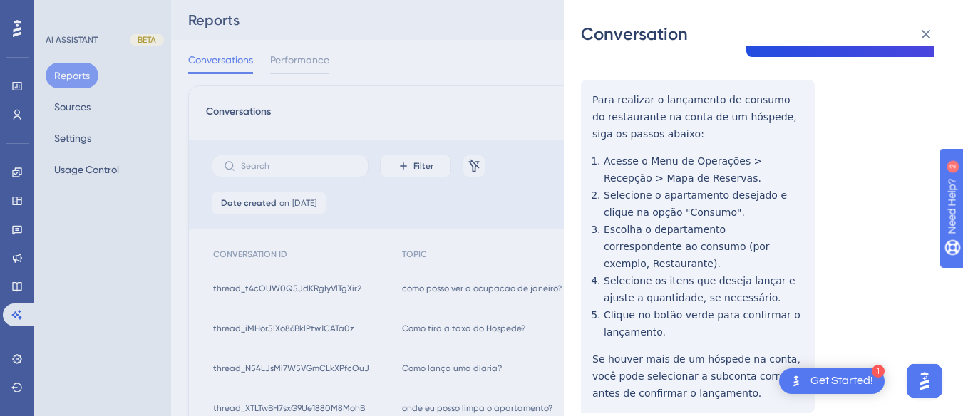
scroll to position [0, 0]
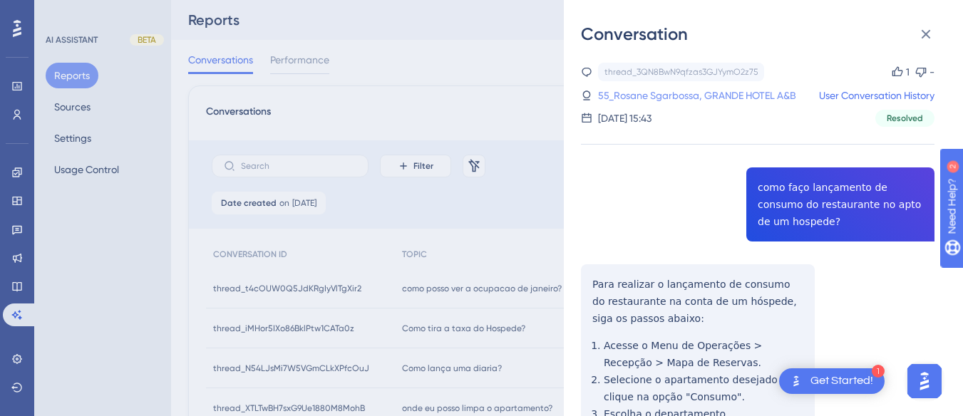
click at [634, 99] on link "55_Rosane Sgarbossa, GRANDE HOTEL A&B" at bounding box center [697, 95] width 198 height 17
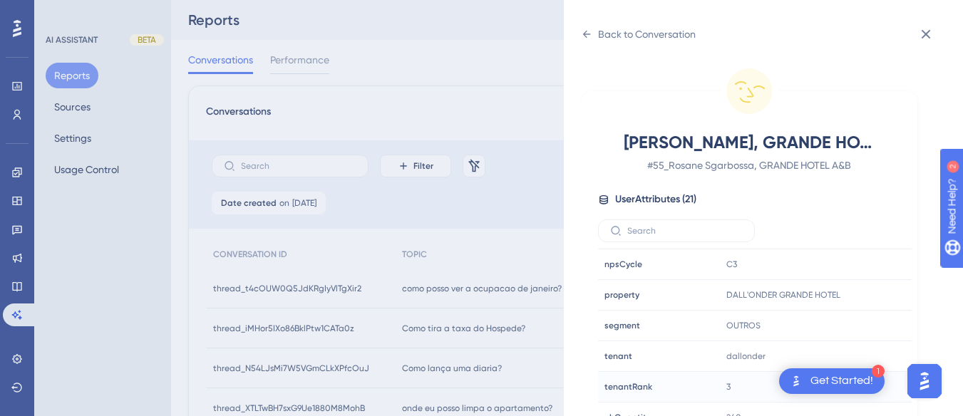
scroll to position [42, 0]
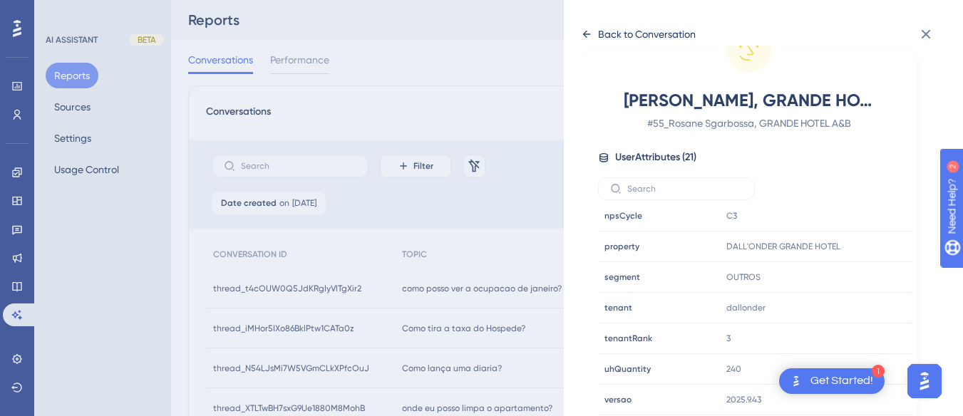
click at [596, 29] on div "Back to Conversation" at bounding box center [638, 34] width 115 height 23
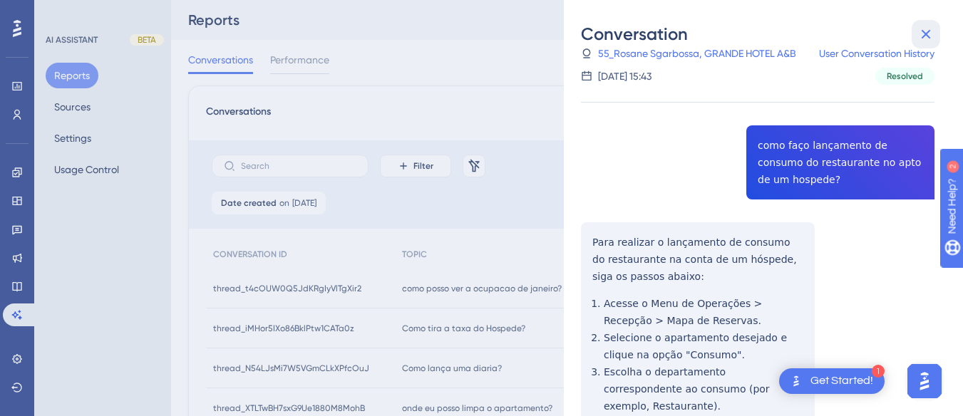
drag, startPoint x: 935, startPoint y: 30, endPoint x: 831, endPoint y: 52, distance: 106.4
click at [933, 30] on button at bounding box center [925, 34] width 29 height 29
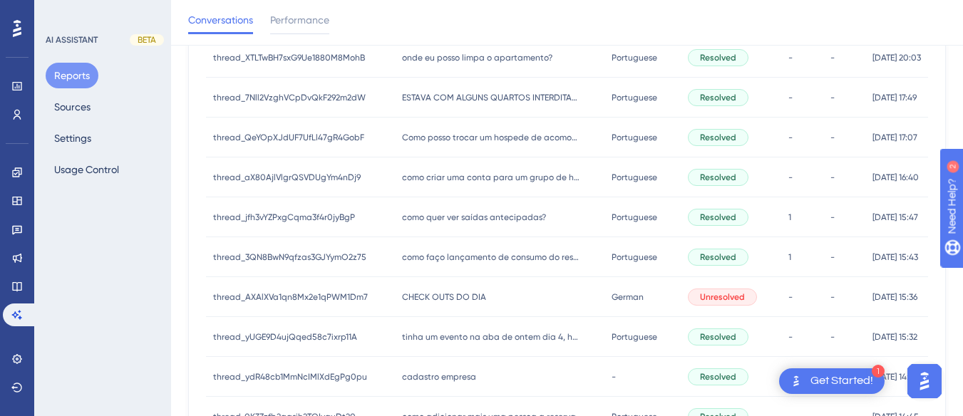
scroll to position [428, 0]
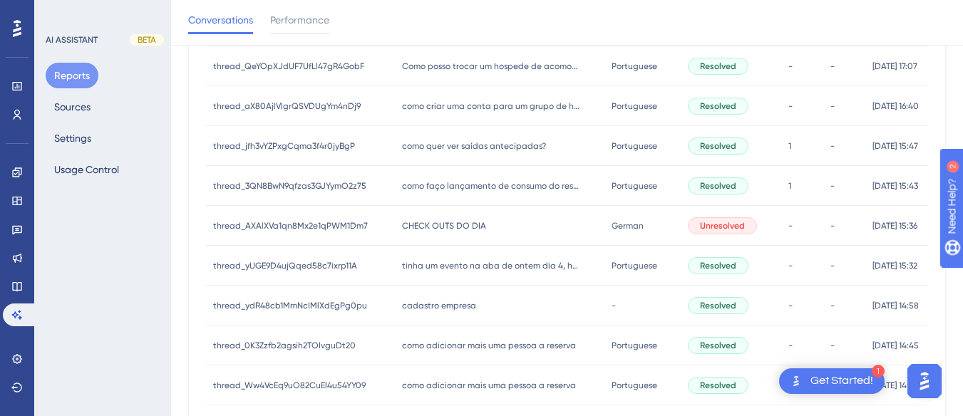
click at [446, 219] on div "CHECK OUTS DO DIA CHECK OUTS DO DIA" at bounding box center [500, 226] width 210 height 40
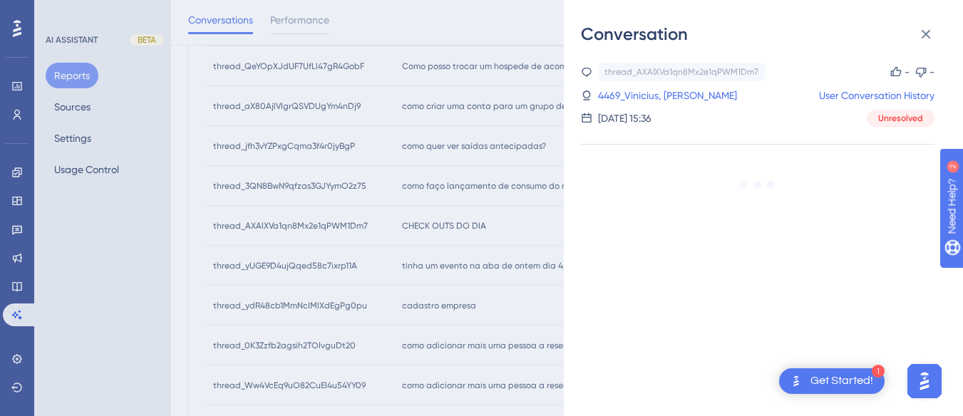
scroll to position [713, 0]
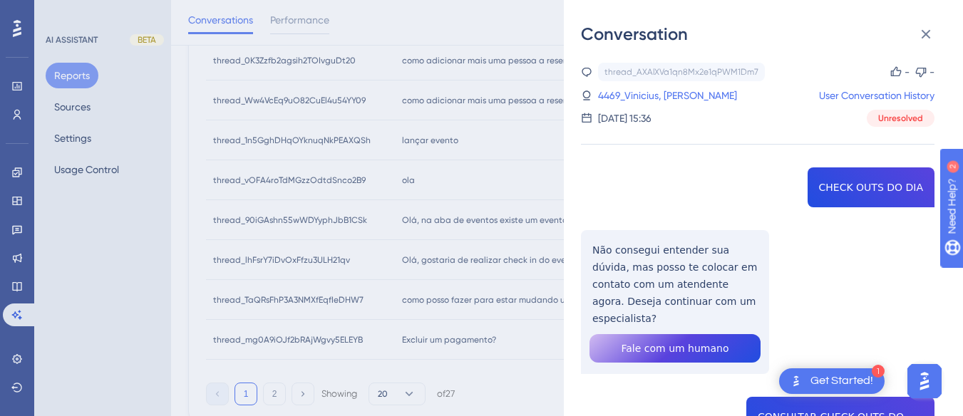
click at [863, 198] on div "thread_AXAlXVa1qn8Mx2e1qPWM1Dm7 Copy - - 4469_Vinicius, Yuri User Conversation …" at bounding box center [757, 403] width 353 height 681
click at [864, 198] on div "thread_AXAlXVa1qn8Mx2e1qPWM1Dm7 Copy - - 4469_Vinicius, Yuri User Conversation …" at bounding box center [757, 403] width 353 height 681
click at [866, 198] on div "thread_AXAlXVa1qn8Mx2e1qPWM1Dm7 Copy - - 4469_Vinicius, Yuri User Conversation …" at bounding box center [757, 403] width 353 height 681
click at [624, 252] on div "thread_AXAlXVa1qn8Mx2e1qPWM1Dm7 Copy - - 4469_Vinicius, Yuri User Conversation …" at bounding box center [757, 403] width 353 height 681
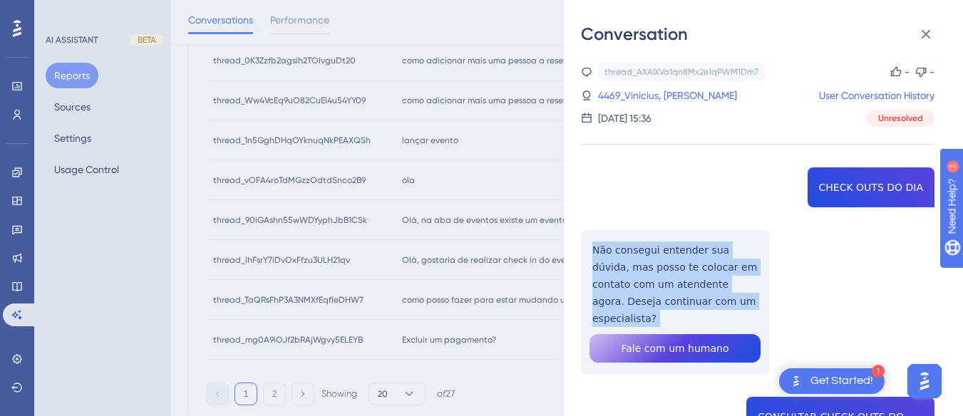
click at [624, 252] on div "thread_AXAlXVa1qn8Mx2e1qPWM1Dm7 Copy - - 4469_Vinicius, Yuri User Conversation …" at bounding box center [757, 403] width 353 height 681
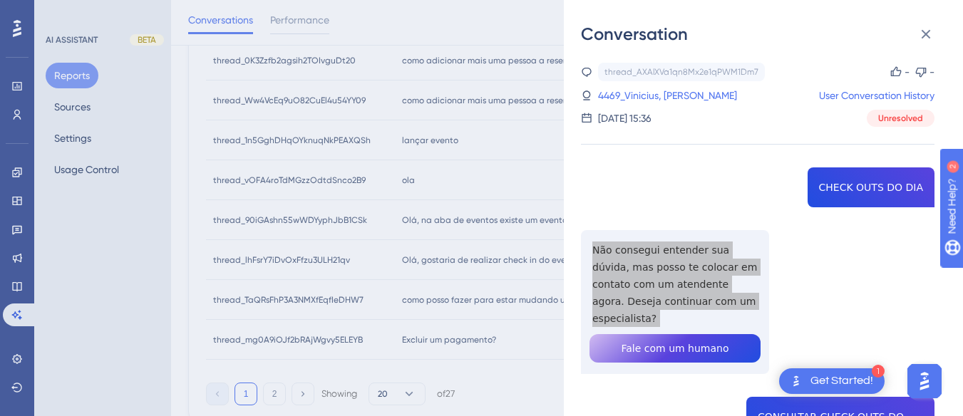
scroll to position [214, 0]
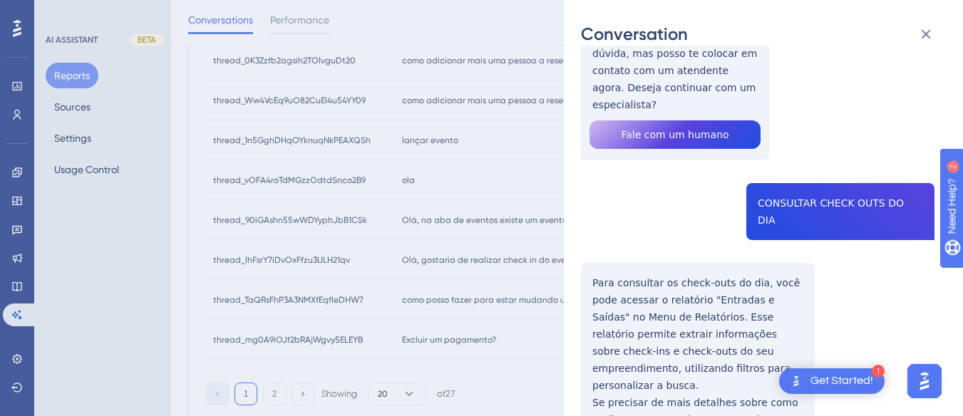
click at [821, 177] on div "thread_AXAlXVa1qn8Mx2e1qPWM1Dm7 Copy - - 4469_Vinicius, Yuri User Conversation …" at bounding box center [757, 189] width 353 height 681
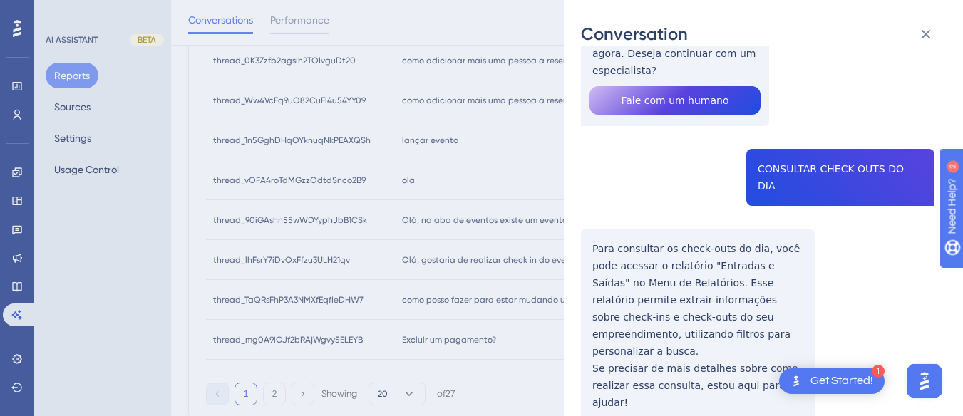
click at [629, 222] on div "thread_AXAlXVa1qn8Mx2e1qPWM1Dm7 Copy - - 4469_Vinicius, Yuri User Conversation …" at bounding box center [757, 155] width 353 height 681
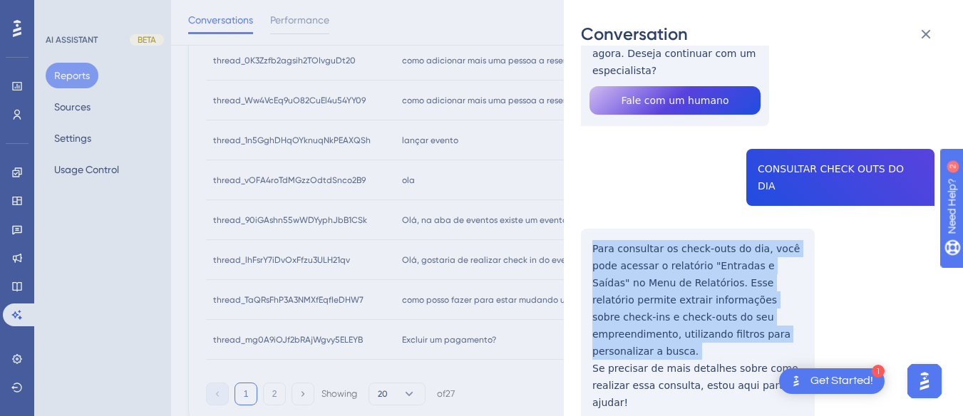
click at [629, 222] on div "thread_AXAlXVa1qn8Mx2e1qPWM1Dm7 Copy - - 4469_Vinicius, Yuri User Conversation …" at bounding box center [757, 155] width 353 height 681
drag, startPoint x: 629, startPoint y: 222, endPoint x: 581, endPoint y: 205, distance: 50.0
click at [581, 205] on div "thread_AXAlXVa1qn8Mx2e1qPWM1Dm7 Copy - - 4469_Vinicius, Yuri User Conversation …" at bounding box center [757, 155] width 353 height 681
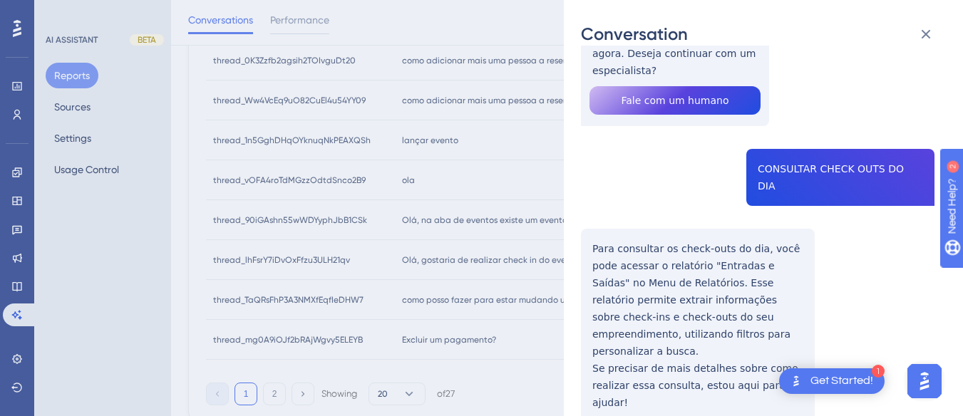
click at [795, 335] on div "thread_AXAlXVa1qn8Mx2e1qPWM1Dm7 Copy - - 4469_Vinicius, Yuri User Conversation …" at bounding box center [757, 155] width 353 height 681
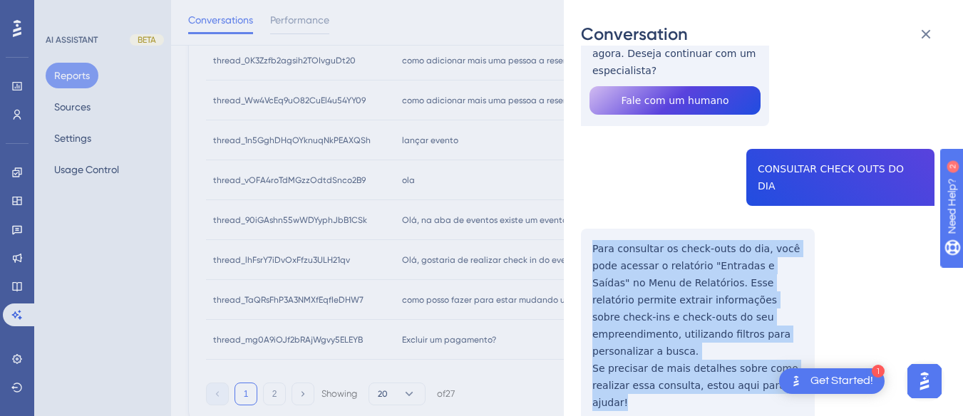
drag, startPoint x: 795, startPoint y: 335, endPoint x: 596, endPoint y: 208, distance: 236.4
click at [596, 208] on div "thread_AXAlXVa1qn8Mx2e1qPWM1Dm7 Copy - - 4469_Vinicius, Yuri User Conversation …" at bounding box center [757, 155] width 353 height 681
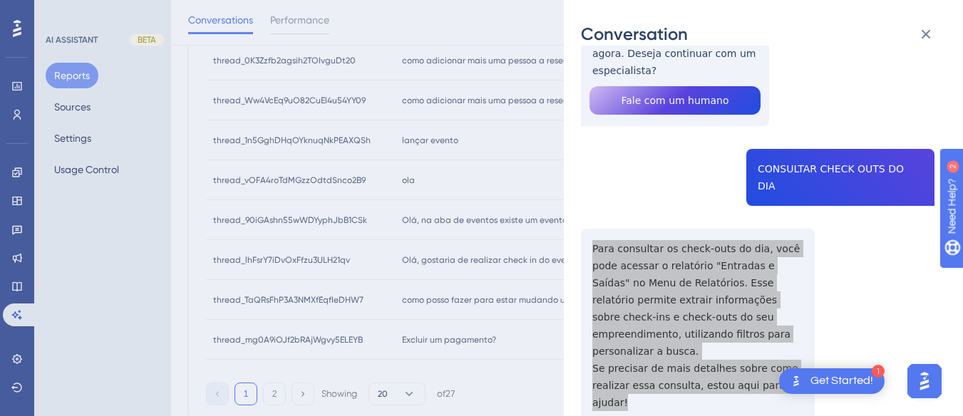
scroll to position [428, 0]
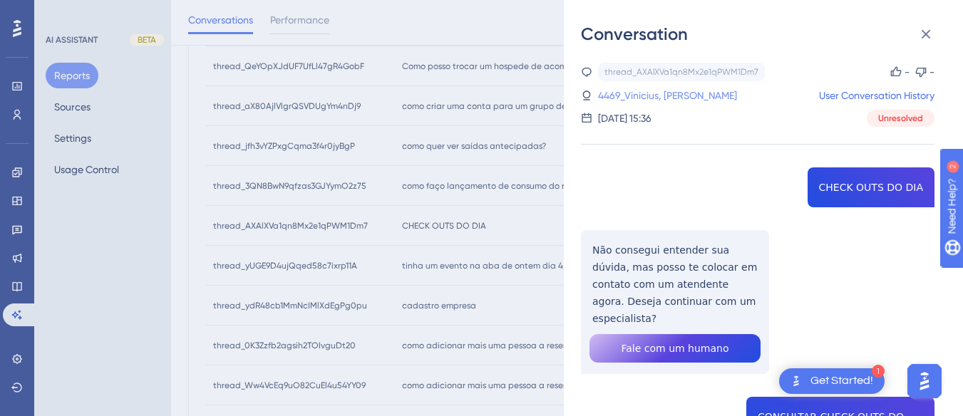
click at [643, 98] on link "4469_Vinicius, Yuri" at bounding box center [667, 95] width 139 height 17
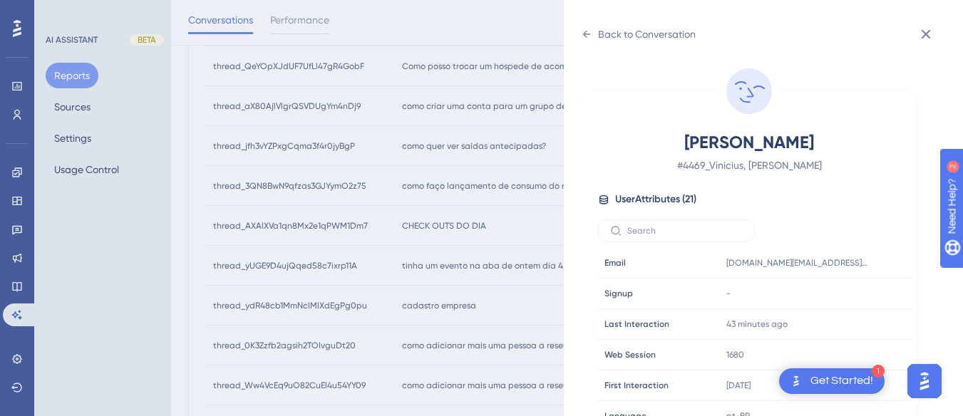
scroll to position [434, 0]
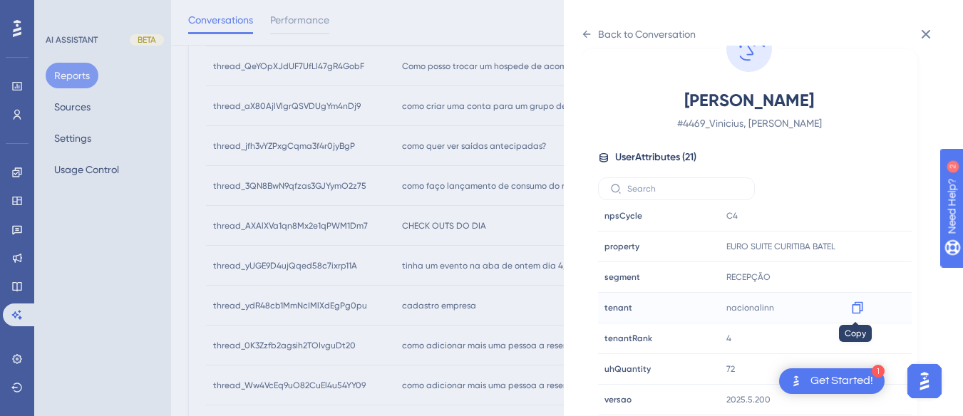
click at [855, 309] on icon at bounding box center [857, 308] width 14 height 14
click at [850, 247] on icon at bounding box center [857, 246] width 14 height 14
click at [581, 36] on icon at bounding box center [586, 34] width 11 height 11
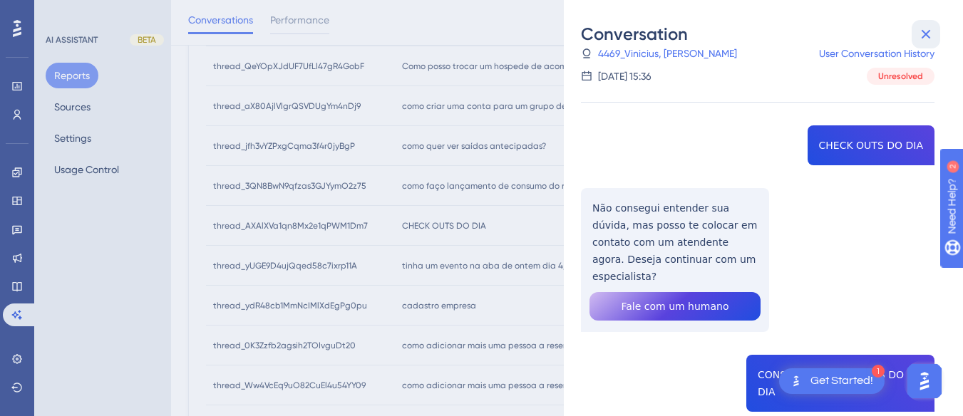
click at [921, 32] on icon at bounding box center [925, 34] width 17 height 17
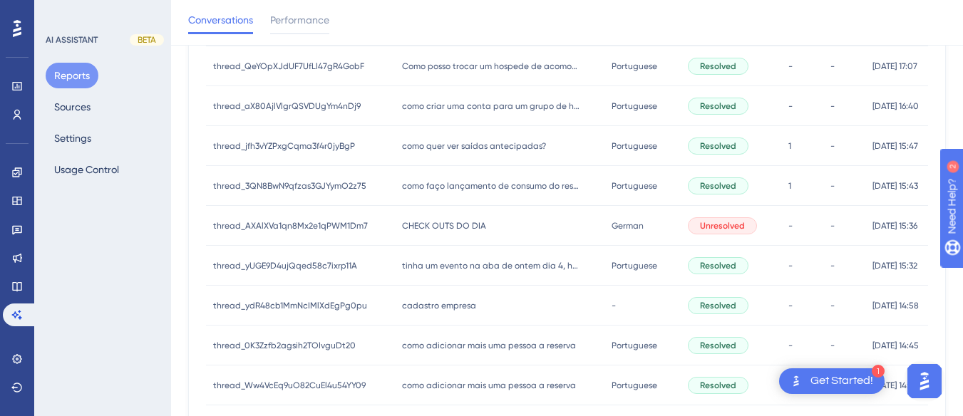
click at [497, 264] on span "tinha um evento na aba de ontem dia 4, hoje quando fui dar check in apareceu es…" at bounding box center [491, 265] width 178 height 11
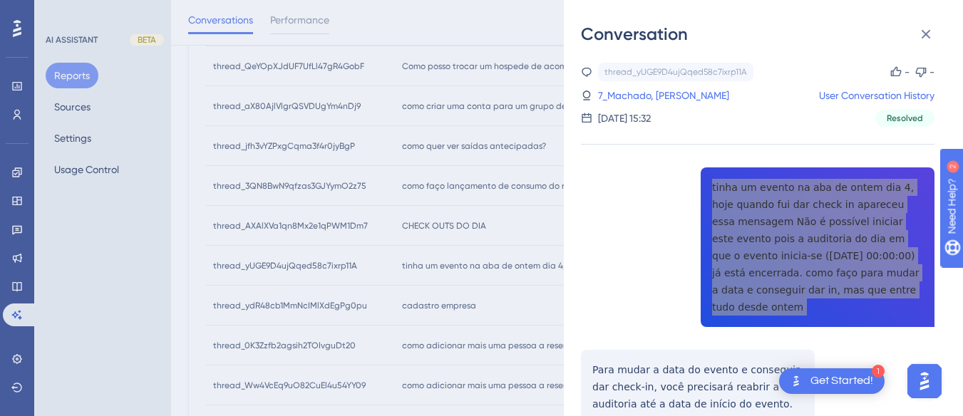
scroll to position [143, 0]
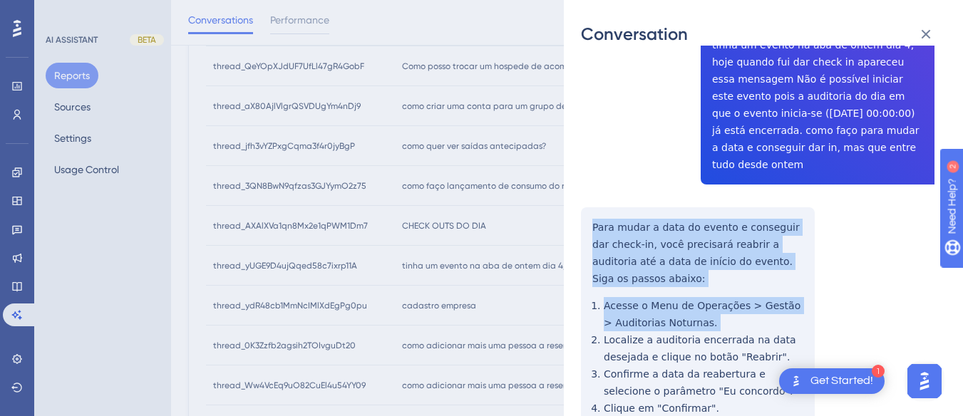
scroll to position [285, 0]
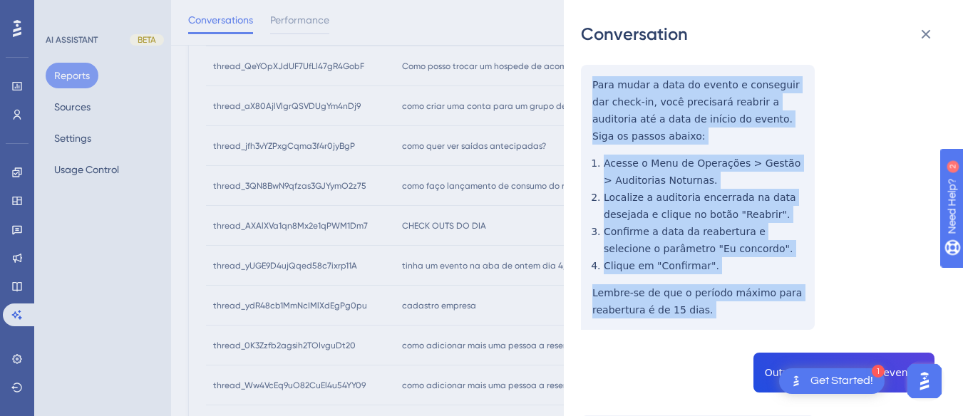
drag, startPoint x: 583, startPoint y: 205, endPoint x: 674, endPoint y: 120, distance: 124.1
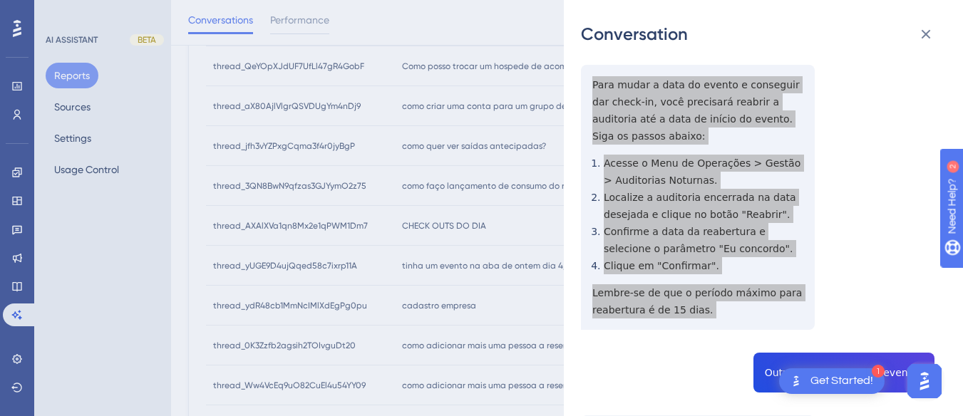
scroll to position [428, 0]
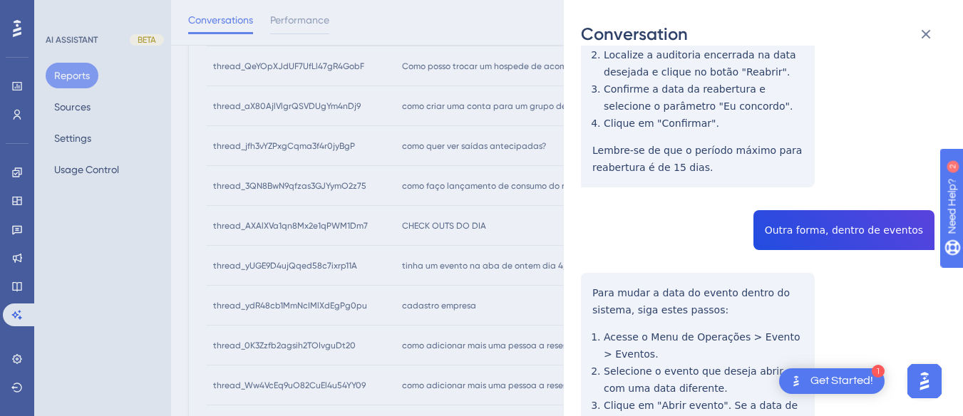
click at [805, 187] on div "thread_yUGE9D4ujQqed58c7ixrp11A Copy - - 7_Machado, Aline User Conversation His…" at bounding box center [757, 409] width 353 height 1548
click at [805, 188] on div "thread_yUGE9D4ujQqed58c7ixrp11A Copy - - 7_Machado, Aline User Conversation His…" at bounding box center [757, 409] width 353 height 1548
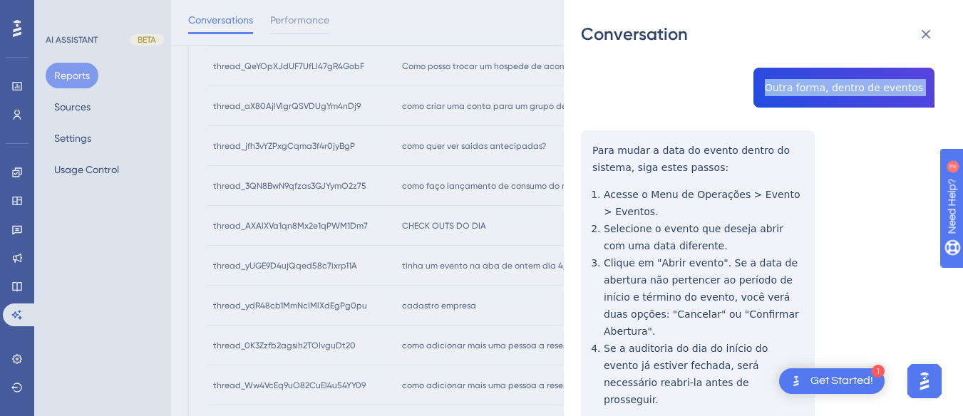
click at [592, 103] on div "thread_yUGE9D4ujQqed58c7ixrp11A Copy - - 7_Machado, Aline User Conversation His…" at bounding box center [757, 267] width 353 height 1548
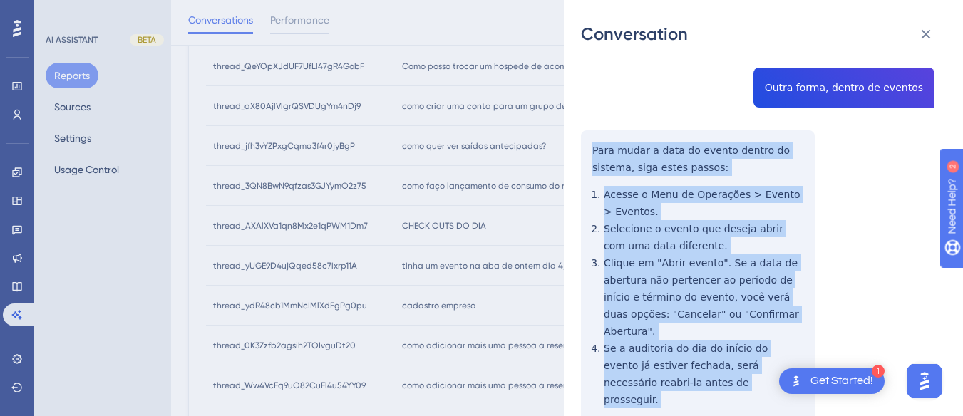
drag, startPoint x: 590, startPoint y: 107, endPoint x: 658, endPoint y: 179, distance: 99.3
click at [658, 363] on div "thread_yUGE9D4ujQqed58c7ixrp11A Copy - - 7_Machado, Aline User Conversation His…" at bounding box center [757, 267] width 353 height 1548
drag, startPoint x: 661, startPoint y: 174, endPoint x: 695, endPoint y: 337, distance: 166.7
click at [695, 337] on div "thread_yUGE9D4ujQqed58c7ixrp11A Copy - - 7_Machado, Aline User Conversation His…" at bounding box center [757, 267] width 353 height 1548
drag, startPoint x: 640, startPoint y: 379, endPoint x: 574, endPoint y: 108, distance: 278.6
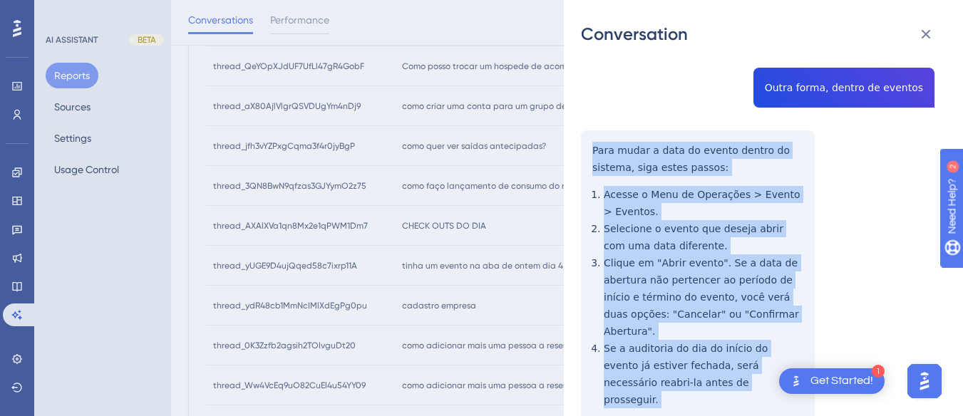
click at [574, 108] on div "Conversation thread_yUGE9D4ujQqed58c7ixrp11A Copy - - 7_Machado, Aline User Con…" at bounding box center [763, 208] width 399 height 416
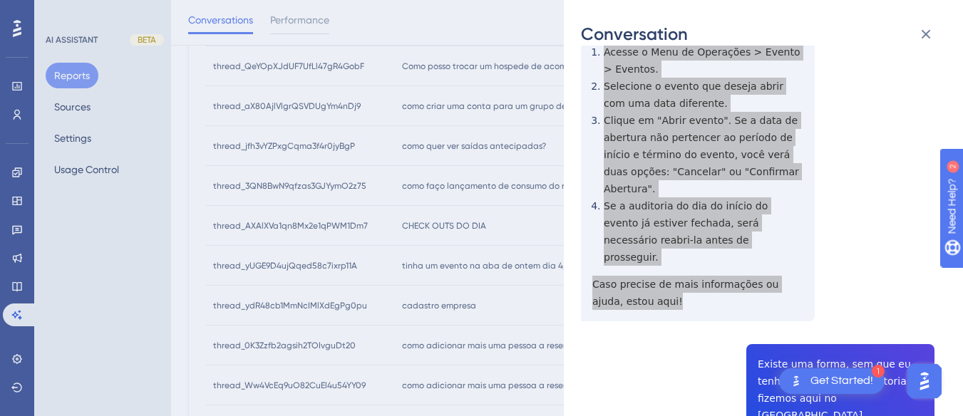
scroll to position [855, 0]
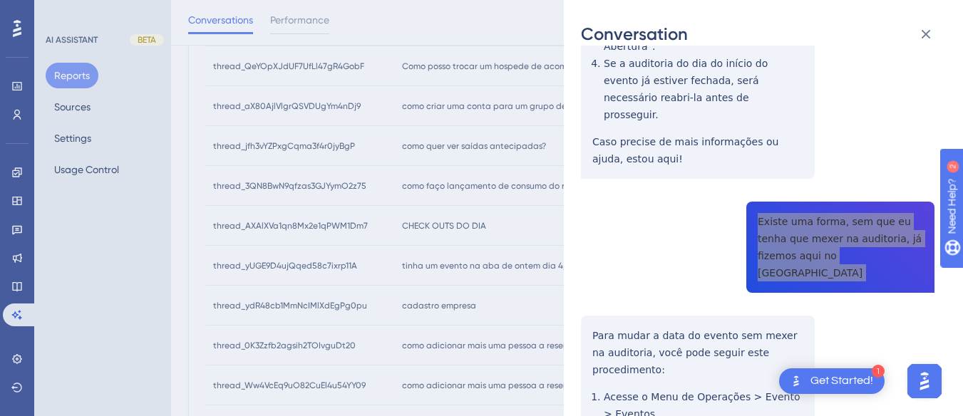
scroll to position [998, 0]
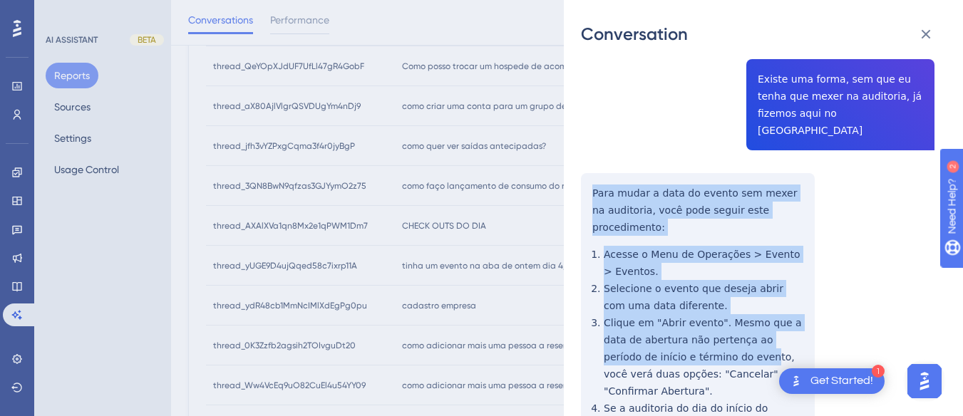
scroll to position [1030, 0]
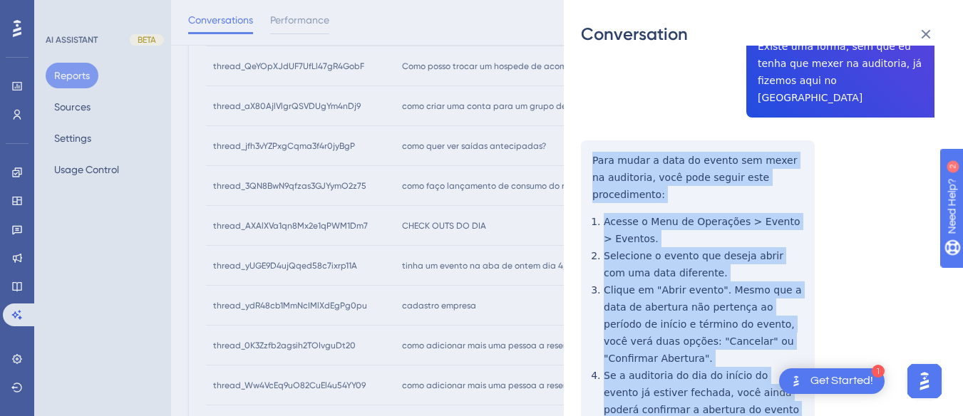
drag, startPoint x: 584, startPoint y: 104, endPoint x: 800, endPoint y: 311, distance: 299.4
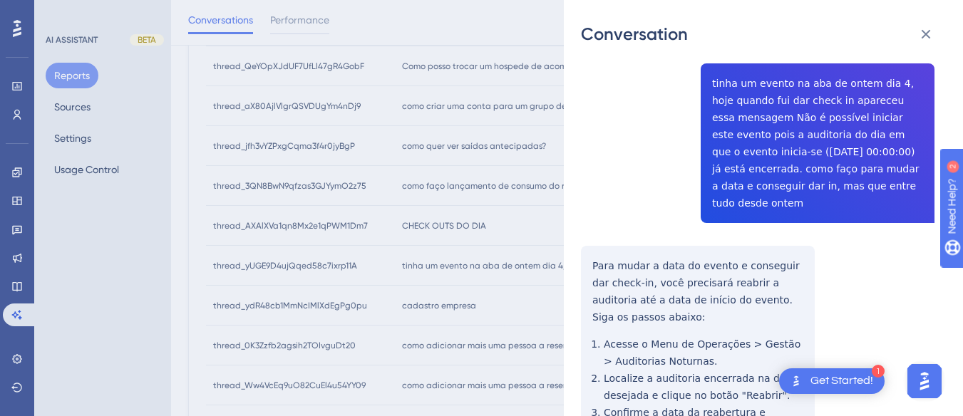
scroll to position [143, 0]
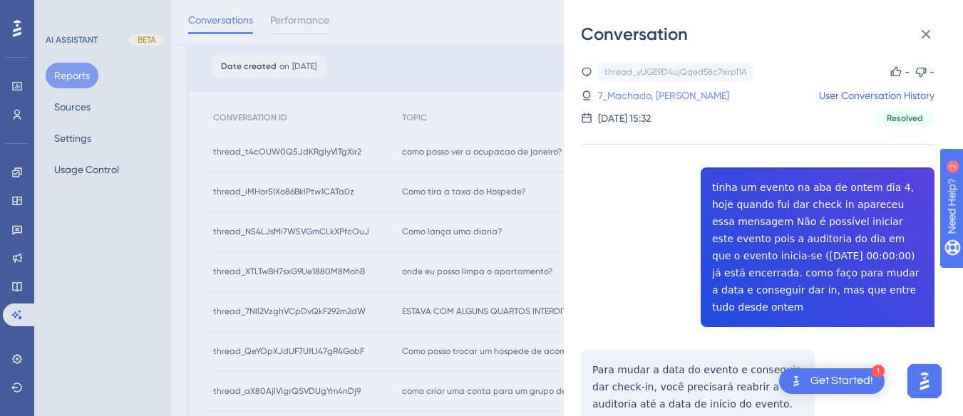
click at [623, 100] on link "7_Machado, Aline" at bounding box center [663, 95] width 131 height 17
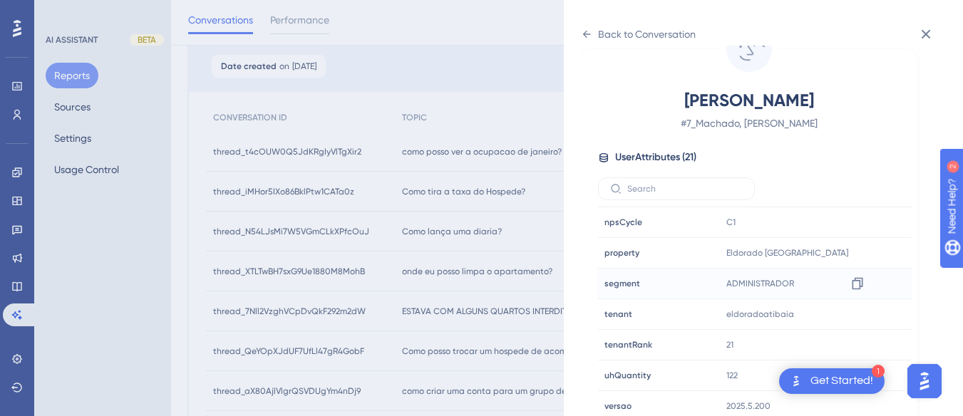
scroll to position [434, 0]
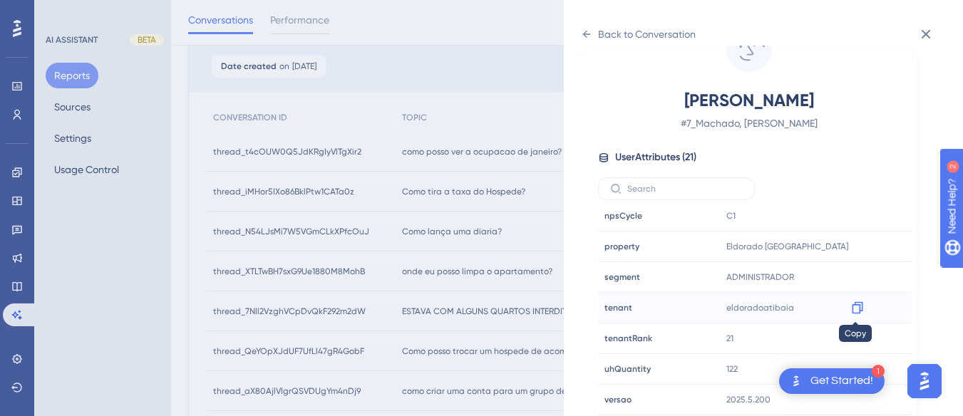
click at [859, 306] on icon at bounding box center [857, 308] width 11 height 12
click at [852, 238] on div at bounding box center [857, 246] width 23 height 23
click at [852, 245] on icon at bounding box center [857, 247] width 11 height 12
click at [585, 30] on icon at bounding box center [586, 34] width 11 height 11
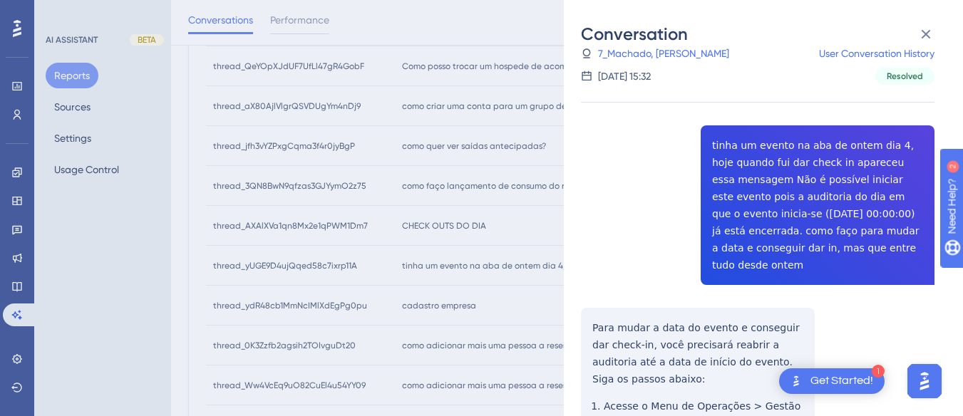
scroll to position [570, 0]
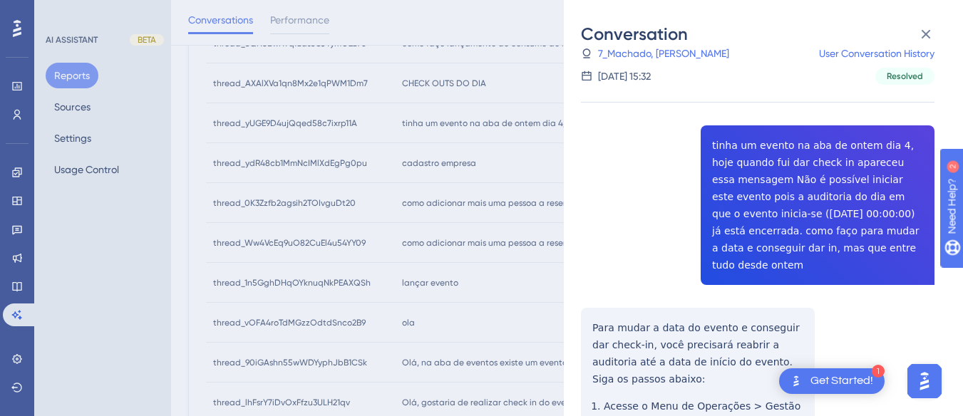
click at [932, 19] on div "Conversation thread_yUGE9D4ujQqed58c7ixrp11A Copy - - 7_Machado, Aline User Con…" at bounding box center [763, 208] width 399 height 416
click at [921, 38] on icon at bounding box center [925, 34] width 9 height 9
click at [423, 165] on div "Conversation thread_yUGE9D4ujQqed58c7ixrp11A Copy - - 7_Machado, Aline User Con…" at bounding box center [481, 208] width 963 height 416
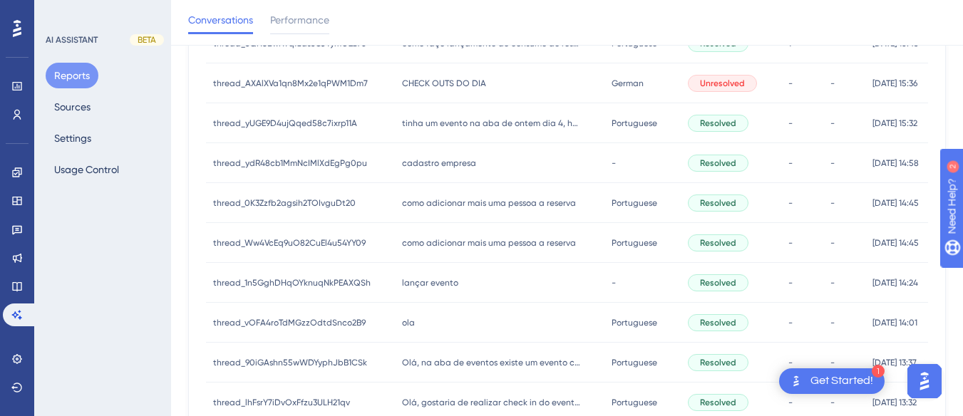
click at [423, 165] on span "cadastro empresa" at bounding box center [439, 162] width 74 height 11
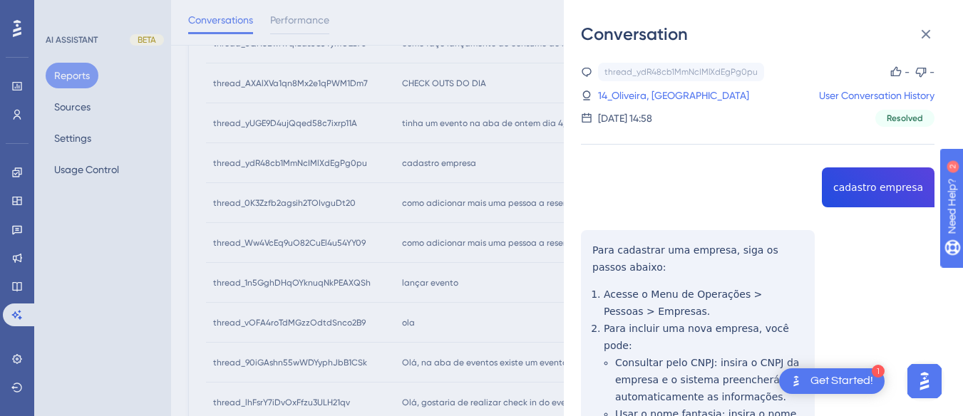
click at [851, 187] on div "thread_ydR48cb1MmNcIMlXdEgPg0pu Copy - - 14_Oliveira, Hudson User Conversation …" at bounding box center [757, 350] width 353 height 574
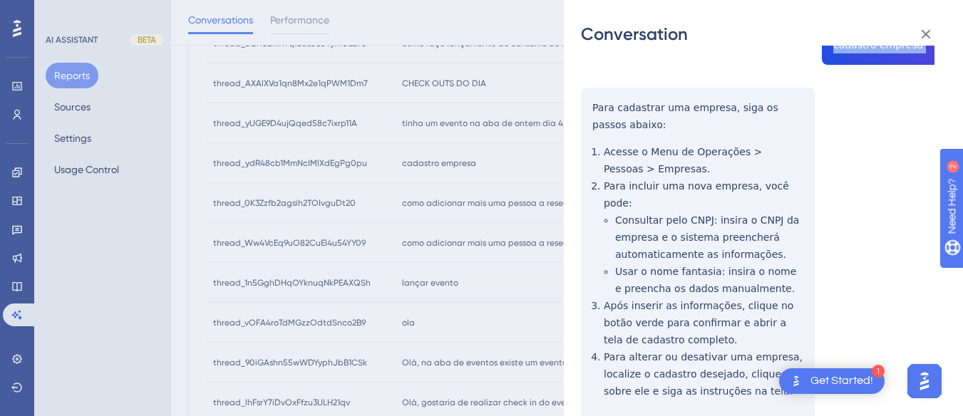
click at [591, 98] on div "thread_ydR48cb1MmNcIMlXdEgPg0pu Copy - - 14_Oliveira, Hudson User Conversation …" at bounding box center [757, 207] width 353 height 574
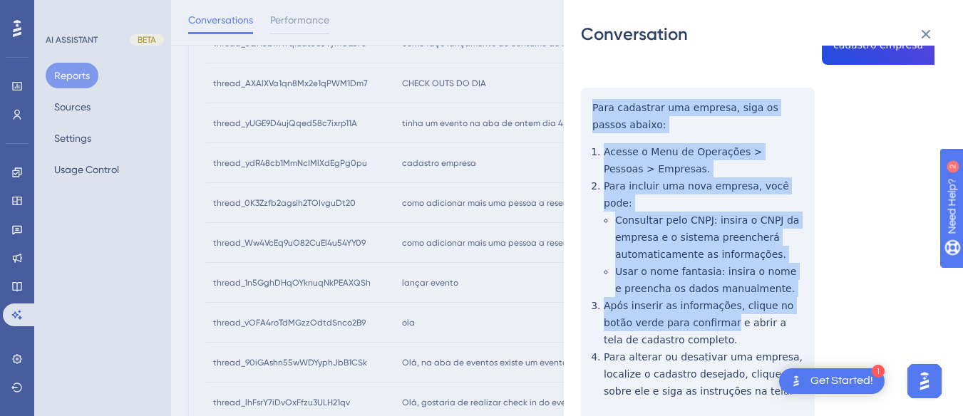
scroll to position [192, 0]
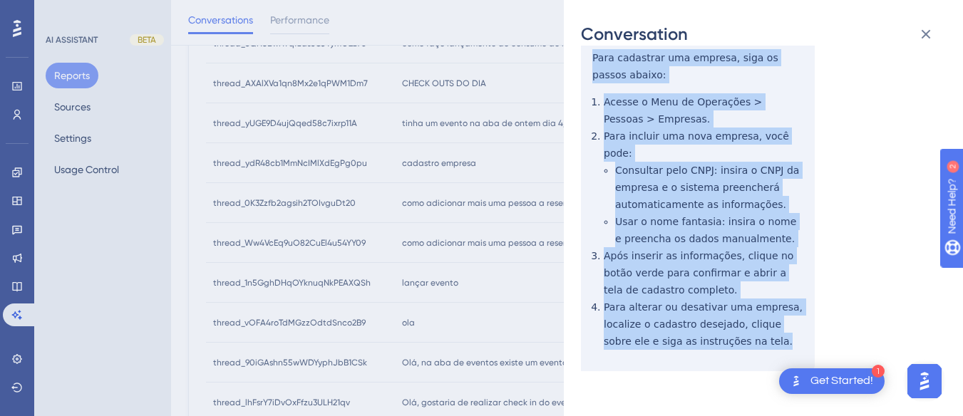
drag, startPoint x: 591, startPoint y: 98, endPoint x: 688, endPoint y: 231, distance: 164.6
click at [739, 313] on div "thread_ydR48cb1MmNcIMlXdEgPg0pu Copy - - 14_Oliveira, Hudson User Conversation …" at bounding box center [757, 157] width 353 height 574
drag, startPoint x: 688, startPoint y: 231, endPoint x: 732, endPoint y: 325, distance: 103.6
click at [750, 304] on div "thread_ydR48cb1MmNcIMlXdEgPg0pu Copy - - 14_Oliveira, Hudson User Conversation …" at bounding box center [757, 157] width 353 height 574
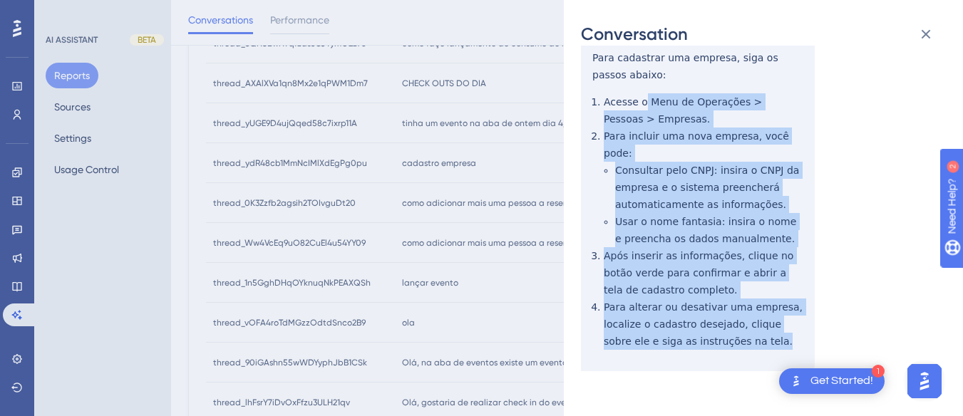
scroll to position [121, 0]
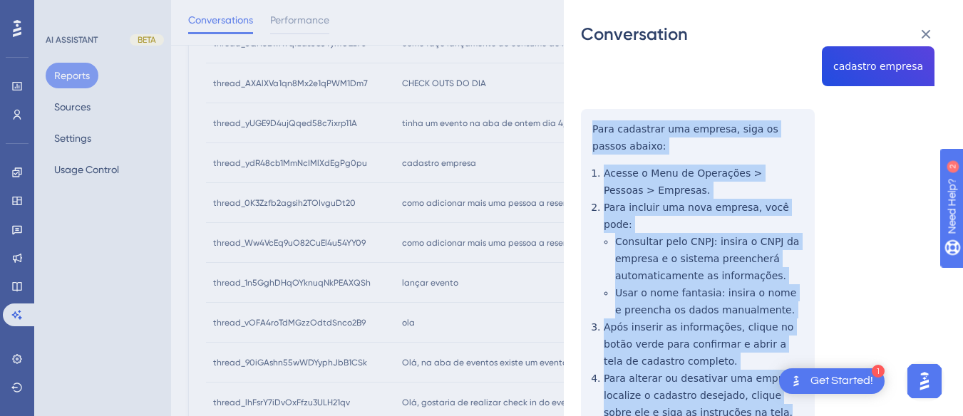
drag, startPoint x: 728, startPoint y: 328, endPoint x: 584, endPoint y: 128, distance: 246.4
click at [584, 128] on div "thread_ydR48cb1MmNcIMlXdEgPg0pu Copy - - 14_Oliveira, Hudson User Conversation …" at bounding box center [757, 229] width 353 height 574
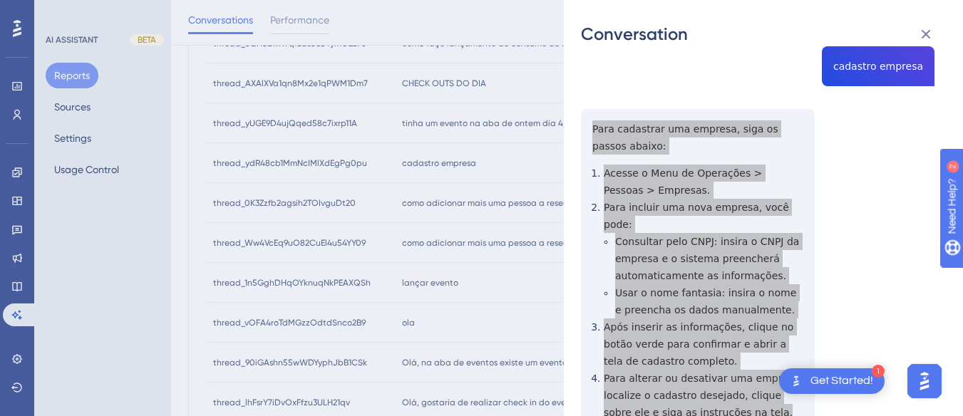
scroll to position [0, 0]
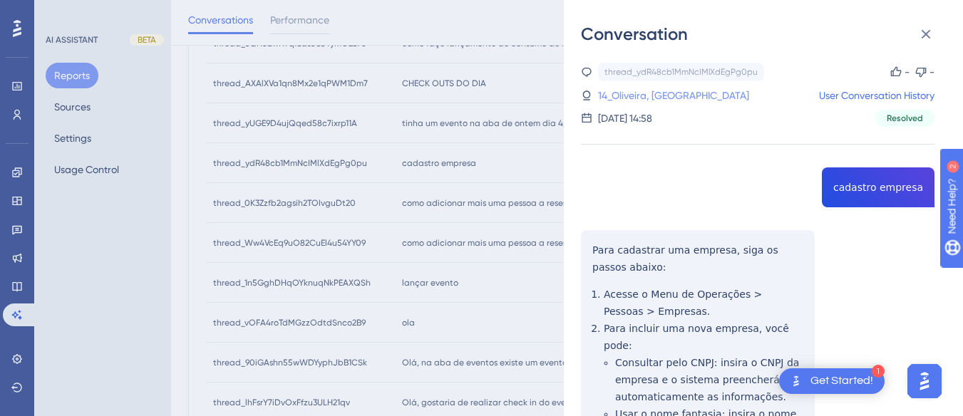
click at [623, 88] on link "14_Oliveira, Hudson" at bounding box center [673, 95] width 151 height 17
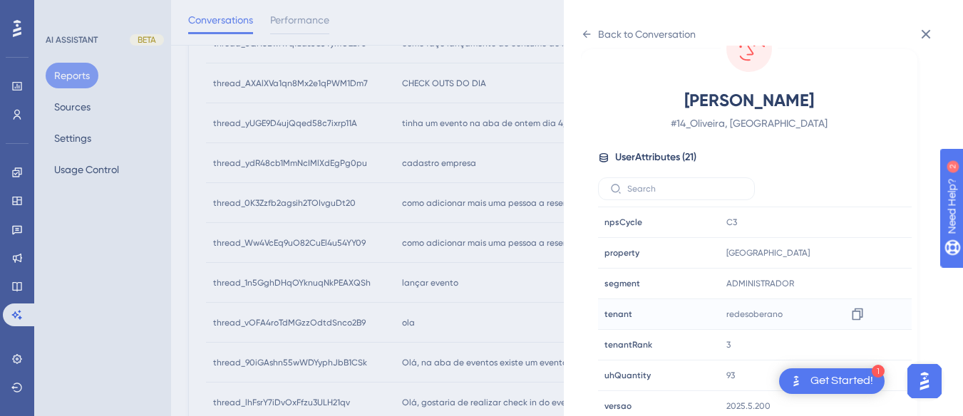
scroll to position [434, 0]
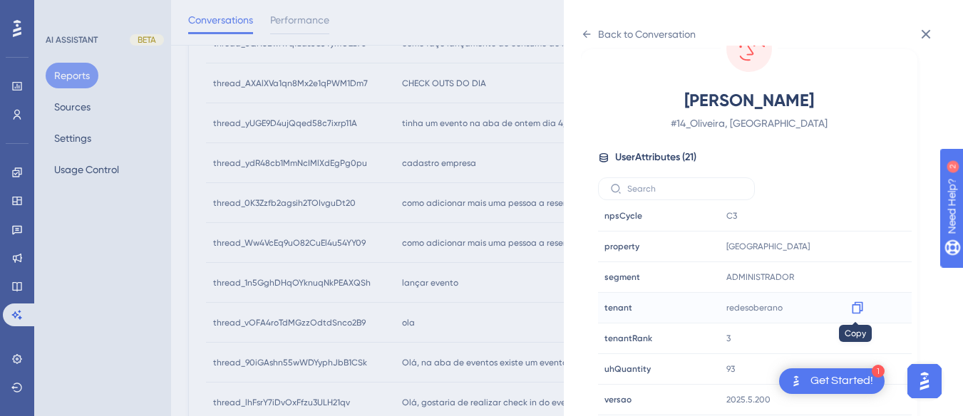
click at [858, 305] on icon at bounding box center [857, 308] width 11 height 12
click at [854, 244] on icon at bounding box center [857, 246] width 14 height 14
click at [588, 32] on icon at bounding box center [586, 34] width 11 height 11
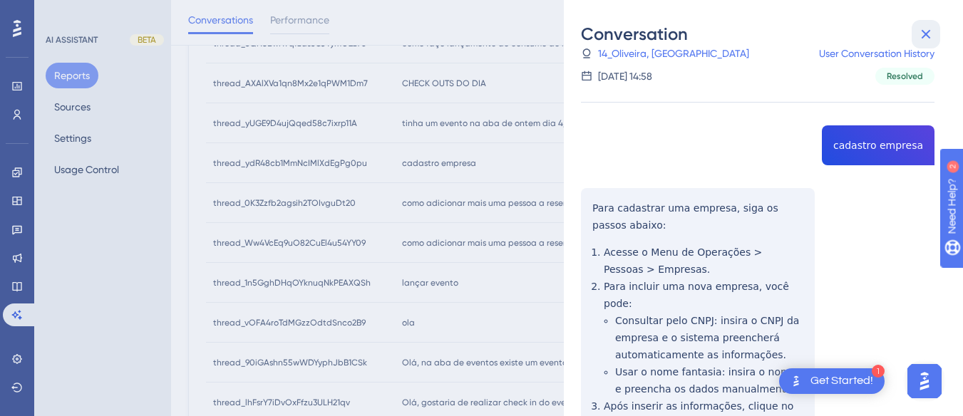
click at [924, 29] on icon at bounding box center [925, 34] width 17 height 17
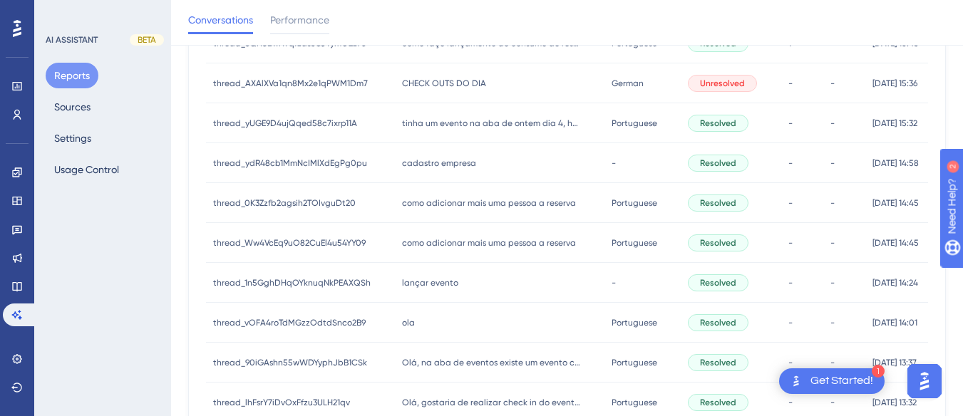
click at [487, 202] on span "como adicionar mais uma pessoa a reserva" at bounding box center [489, 202] width 174 height 11
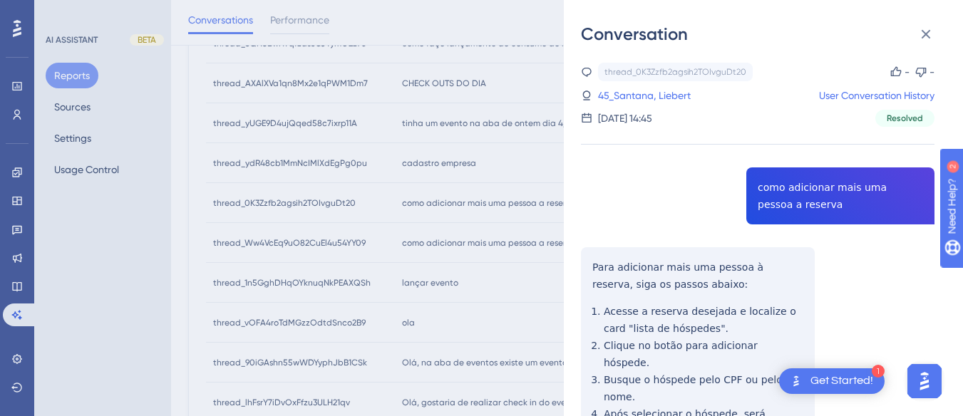
click at [778, 189] on div "thread_0K3Zzfb2agsih2TOIvguDt20 Copy - - 45_Santana, Liebert User Conversation …" at bounding box center [757, 367] width 353 height 608
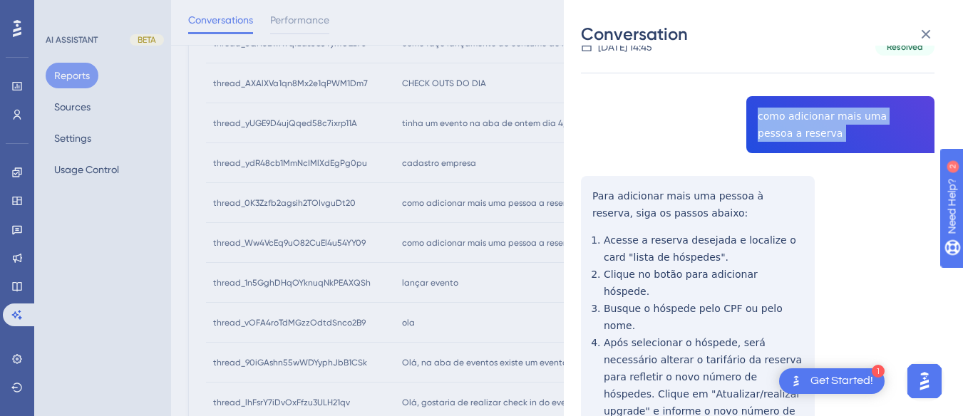
click at [591, 202] on div "thread_0K3Zzfb2agsih2TOIvguDt20 Copy - - 45_Santana, Liebert User Conversation …" at bounding box center [757, 295] width 353 height 608
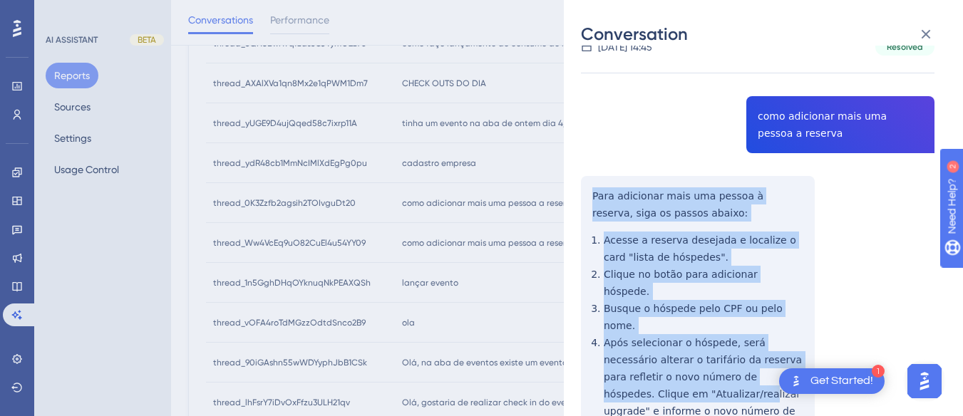
scroll to position [192, 0]
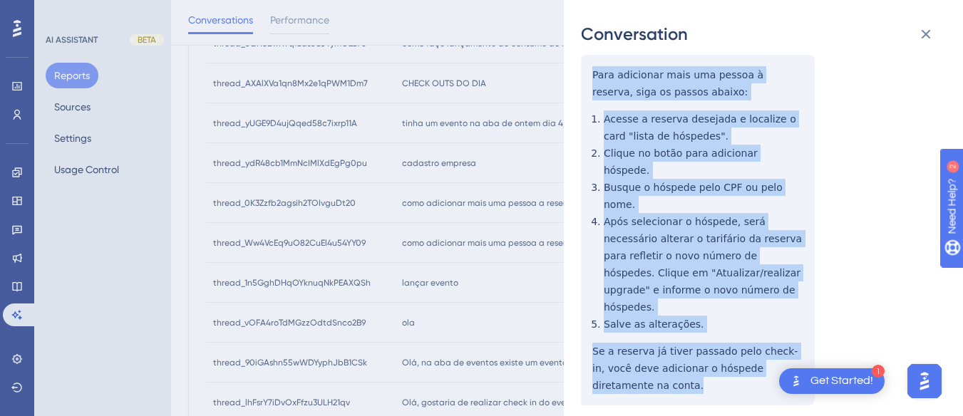
drag, startPoint x: 589, startPoint y: 188, endPoint x: 702, endPoint y: 348, distance: 195.7
click at [702, 348] on div "thread_0K3Zzfb2agsih2TOIvguDt20 Copy - - 45_Santana, Liebert User Conversation …" at bounding box center [757, 174] width 353 height 608
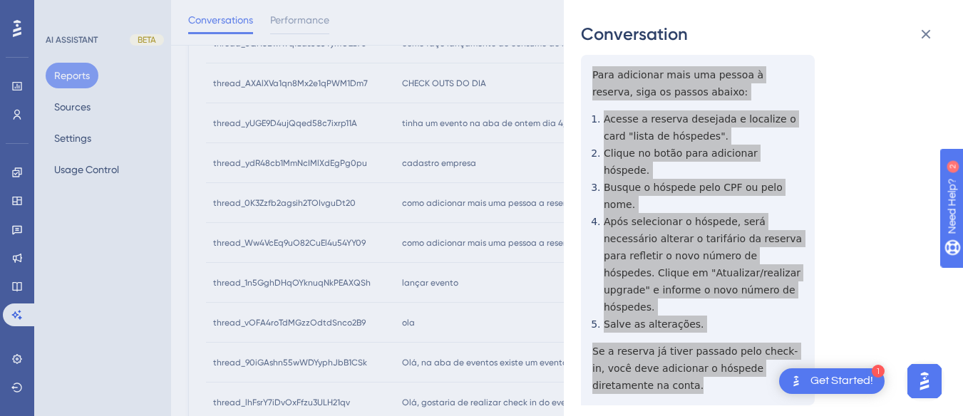
scroll to position [0, 0]
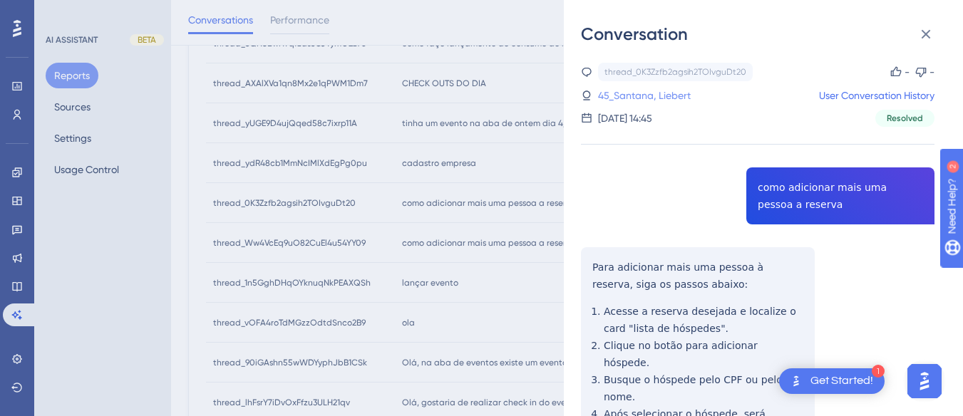
click at [641, 96] on link "45_Santana, Liebert" at bounding box center [644, 95] width 93 height 17
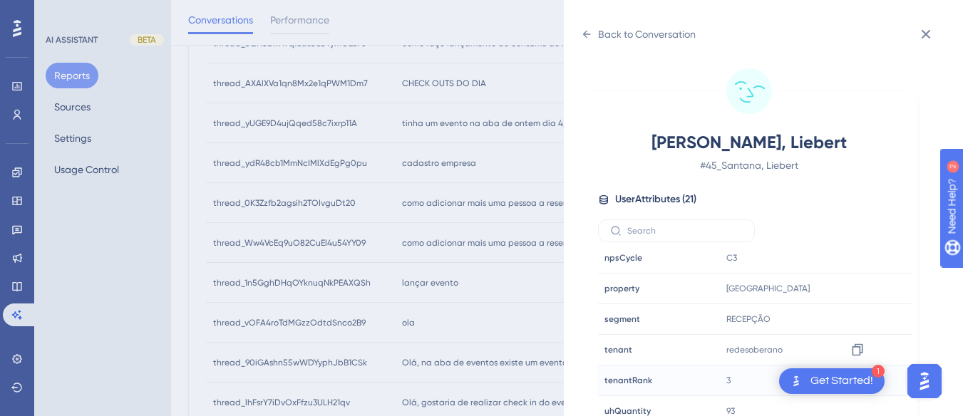
scroll to position [42, 0]
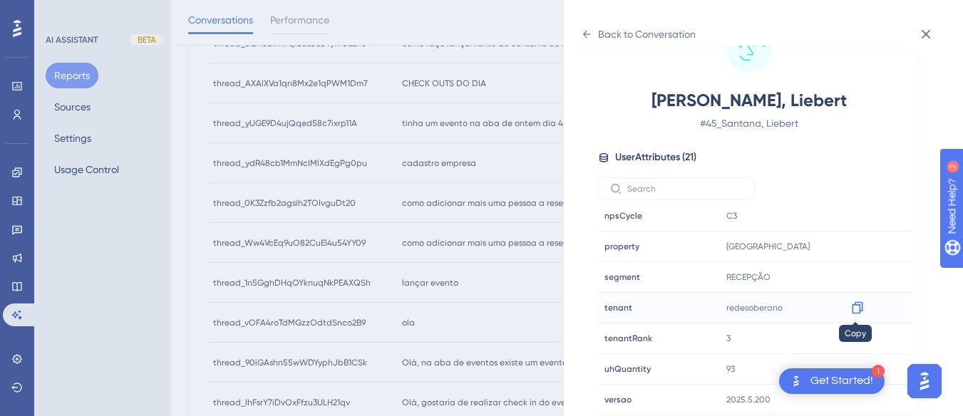
click at [859, 306] on icon at bounding box center [857, 308] width 11 height 12
click at [576, 26] on div "Back to Conversation Santana, Liebert # 45_Santana, Liebert User Attributes ( 2…" at bounding box center [763, 208] width 399 height 416
click at [589, 28] on div "Back to Conversation" at bounding box center [638, 34] width 115 height 23
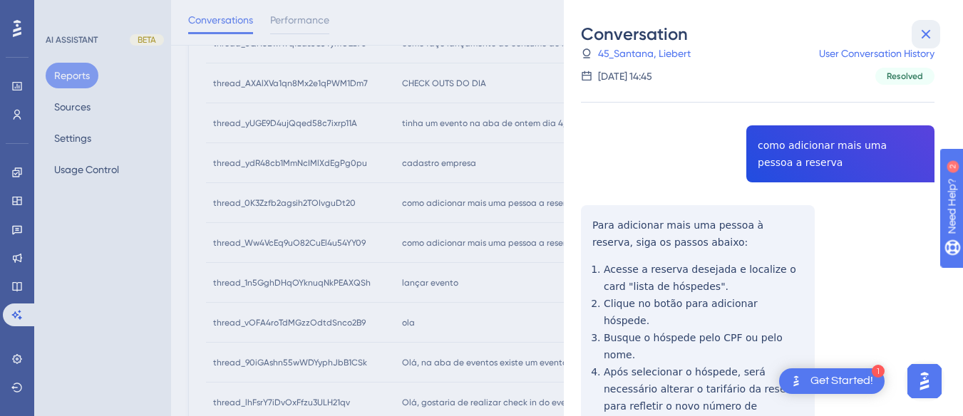
click at [923, 36] on icon at bounding box center [925, 34] width 17 height 17
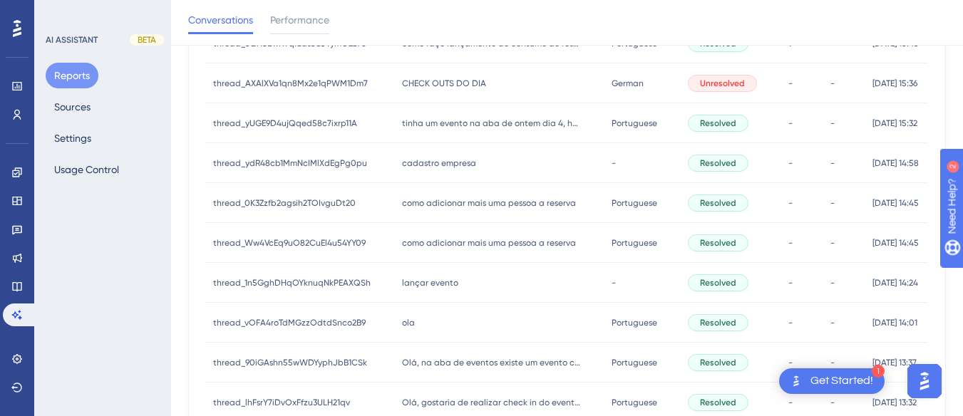
click at [405, 232] on div "como adicionar mais uma pessoa a reserva como adicionar mais uma pessoa a reser…" at bounding box center [500, 243] width 210 height 40
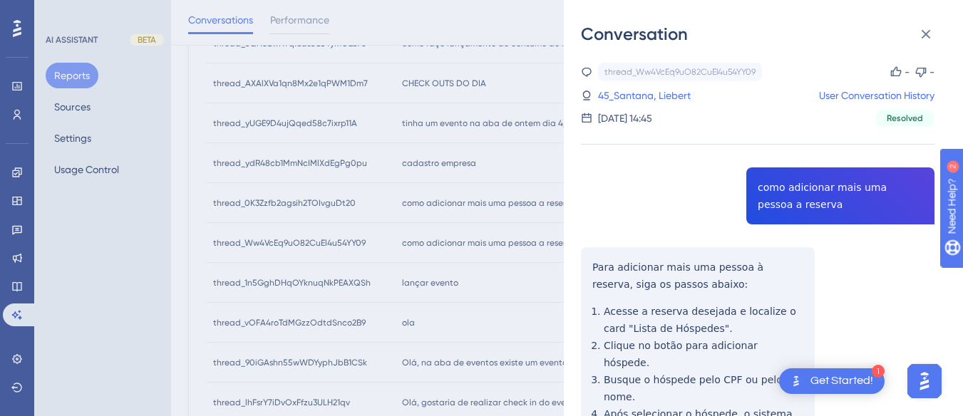
click at [777, 207] on div "thread_Ww4VcEq9uO82CuEl4u54YY09 Copy - - 45_Santana, Liebert User Conversation …" at bounding box center [757, 384] width 353 height 642
click at [590, 257] on div "thread_Ww4VcEq9uO82CuEl4u54YY09 Copy - - 45_Santana, Liebert User Conversation …" at bounding box center [757, 384] width 353 height 642
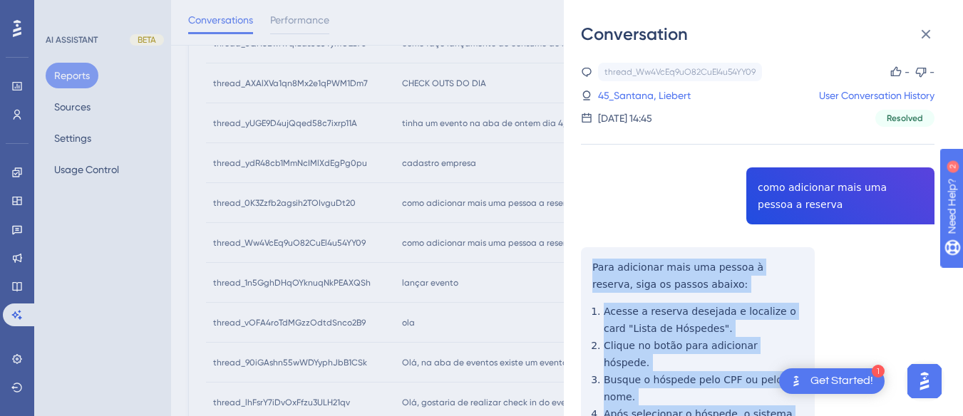
scroll to position [210, 0]
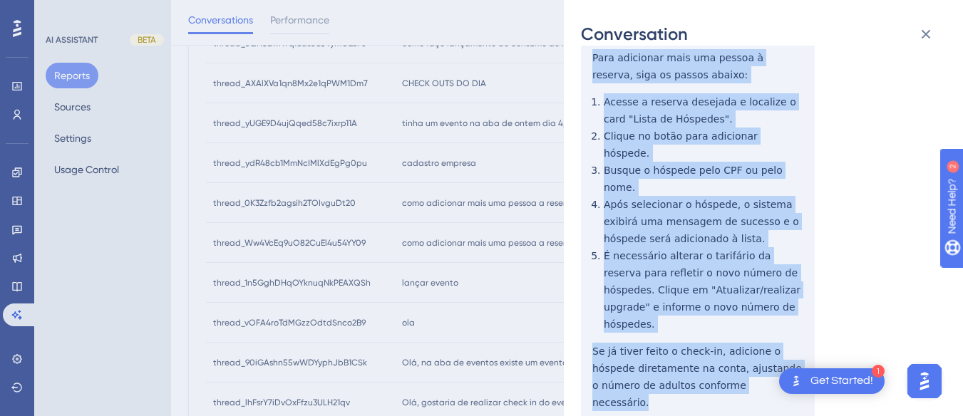
drag, startPoint x: 571, startPoint y: 254, endPoint x: 638, endPoint y: 246, distance: 68.2
click at [738, 344] on div "Conversation thread_Ww4VcEq9uO82CuEl4u54YY09 Copy - - 45_Santana, Liebert User …" at bounding box center [763, 208] width 399 height 416
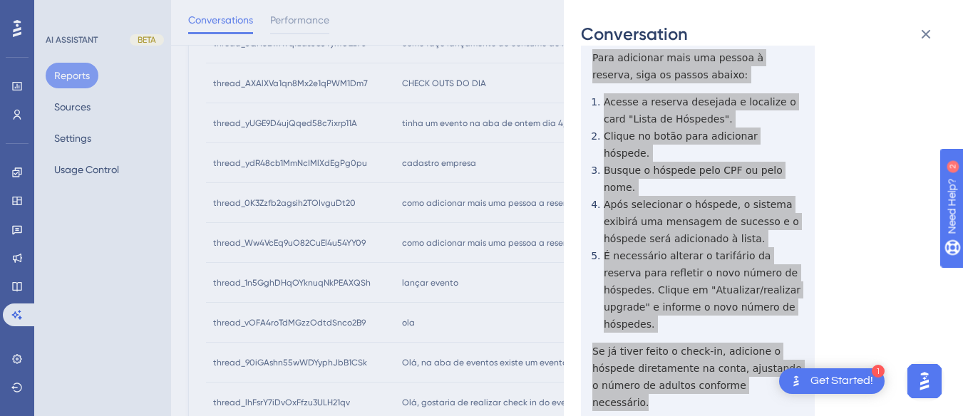
scroll to position [0, 0]
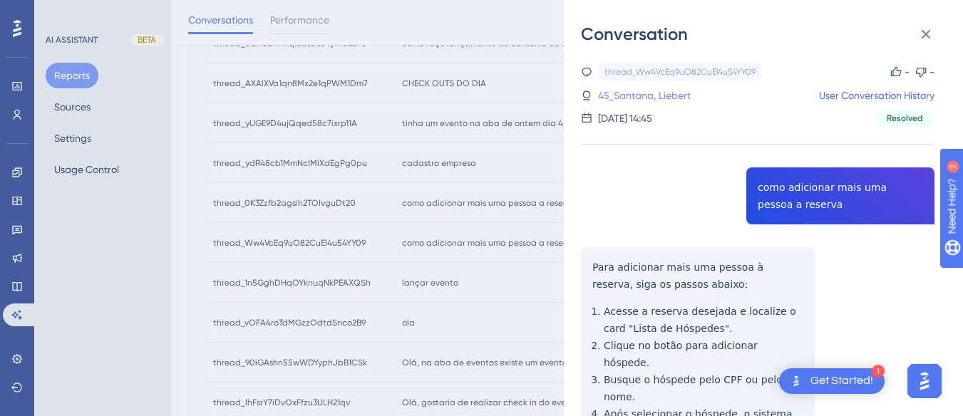
click at [679, 95] on link "45_Santana, Liebert" at bounding box center [644, 95] width 93 height 17
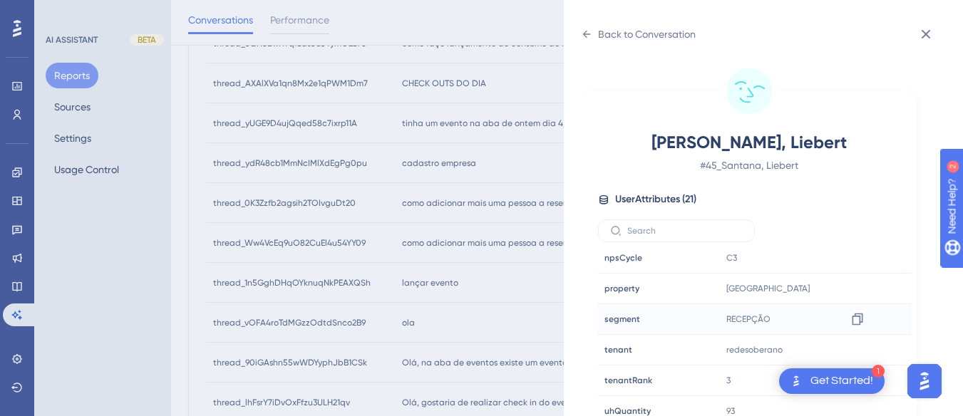
scroll to position [42, 0]
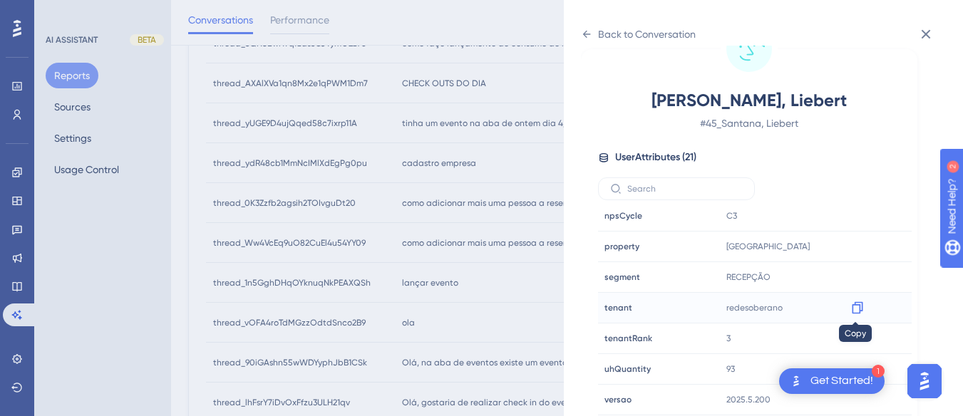
click at [857, 305] on icon at bounding box center [857, 308] width 11 height 12
click at [930, 22] on button at bounding box center [925, 34] width 29 height 29
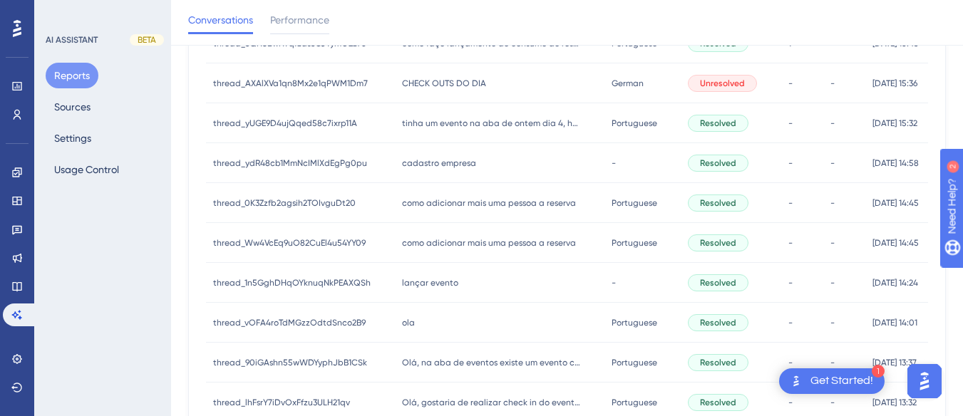
click at [497, 209] on div "como adicionar mais uma pessoa a reserva como adicionar mais uma pessoa a reser…" at bounding box center [500, 203] width 210 height 40
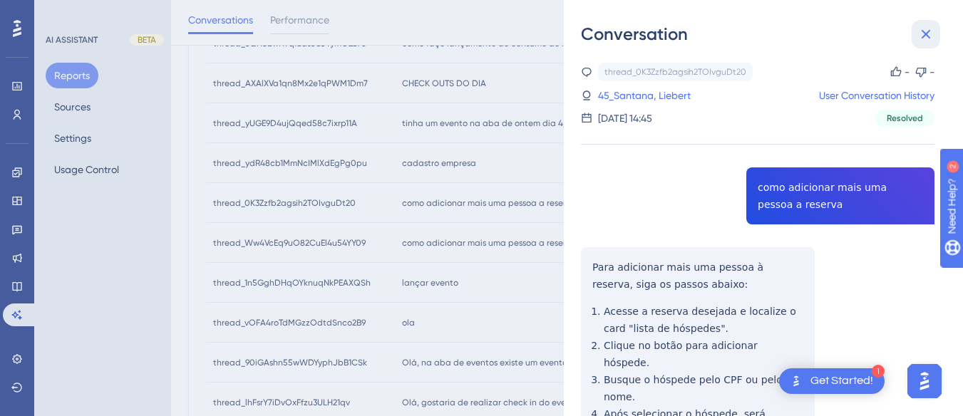
click at [922, 31] on icon at bounding box center [925, 34] width 9 height 9
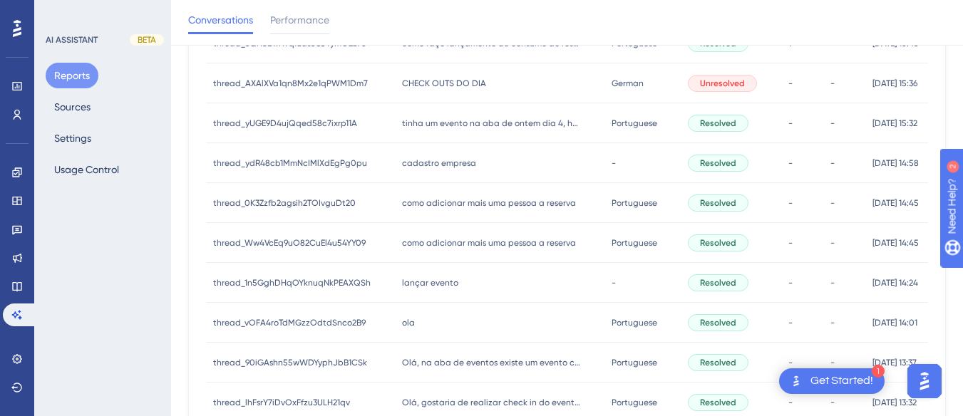
drag, startPoint x: 356, startPoint y: 289, endPoint x: 489, endPoint y: 270, distance: 133.9
click at [361, 289] on div "thread_1n5GghDHqOYknuqNkPEAXQSh thread_1n5GghDHqOYknuqNkPEAXQSh" at bounding box center [300, 283] width 189 height 40
click at [443, 287] on span "lançar evento" at bounding box center [430, 282] width 56 height 11
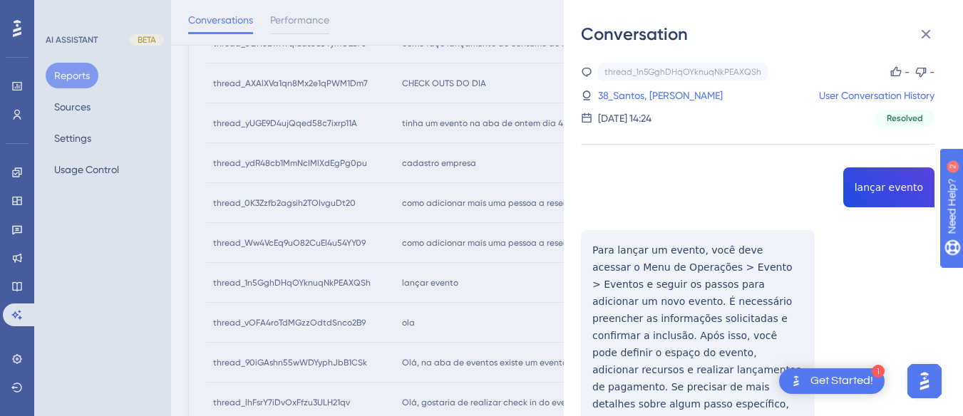
click at [869, 190] on div "thread_1n5GghDHqOYknuqNkPEAXQSh Copy - - 38_Santos, Maria Aparecida User Conver…" at bounding box center [757, 288] width 353 height 451
click at [870, 190] on div "thread_1n5GghDHqOYknuqNkPEAXQSh Copy - - 38_Santos, Maria Aparecida User Conver…" at bounding box center [757, 288] width 353 height 451
click at [602, 257] on div "thread_1n5GghDHqOYknuqNkPEAXQSh Copy - - 38_Santos, Maria Aparecida User Conver…" at bounding box center [757, 288] width 353 height 451
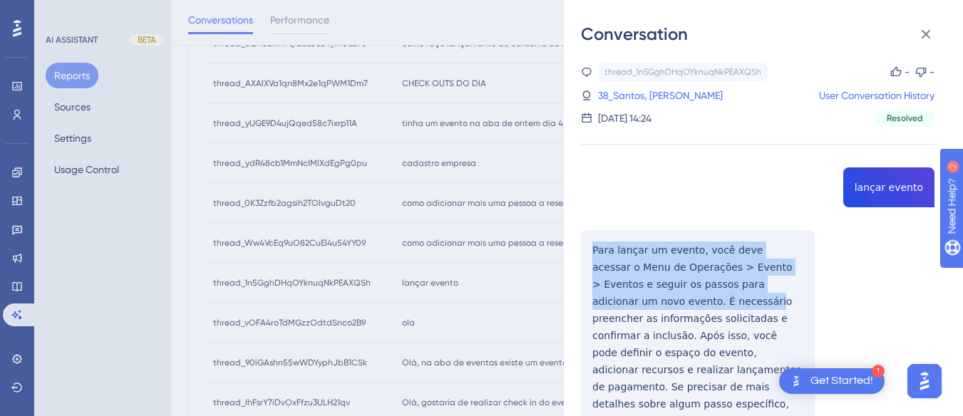
scroll to position [53, 0]
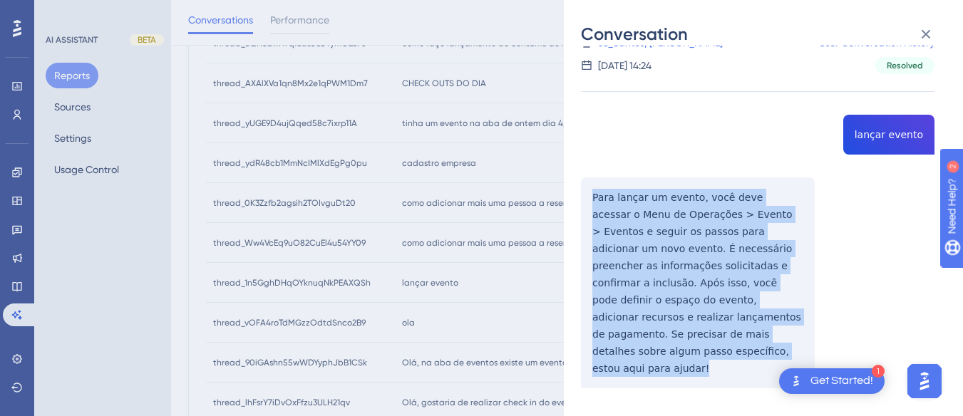
drag, startPoint x: 584, startPoint y: 239, endPoint x: 706, endPoint y: 286, distance: 131.0
click at [818, 341] on div "thread_1n5GghDHqOYknuqNkPEAXQSh Copy - - 38_Santos, Maria Aparecida User Conver…" at bounding box center [757, 235] width 353 height 451
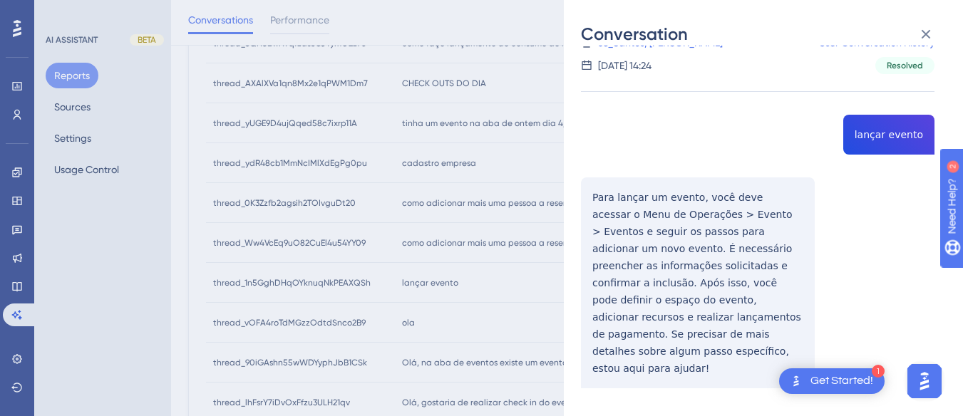
drag, startPoint x: 552, startPoint y: 236, endPoint x: 879, endPoint y: 201, distance: 328.9
click at [879, 200] on div "thread_1n5GghDHqOYknuqNkPEAXQSh Copy - - 38_Santos, Maria Aparecida User Conver…" at bounding box center [757, 235] width 353 height 451
click at [650, 274] on div "thread_1n5GghDHqOYknuqNkPEAXQSh Copy - - 38_Santos, Maria Aparecida User Conver…" at bounding box center [757, 235] width 353 height 451
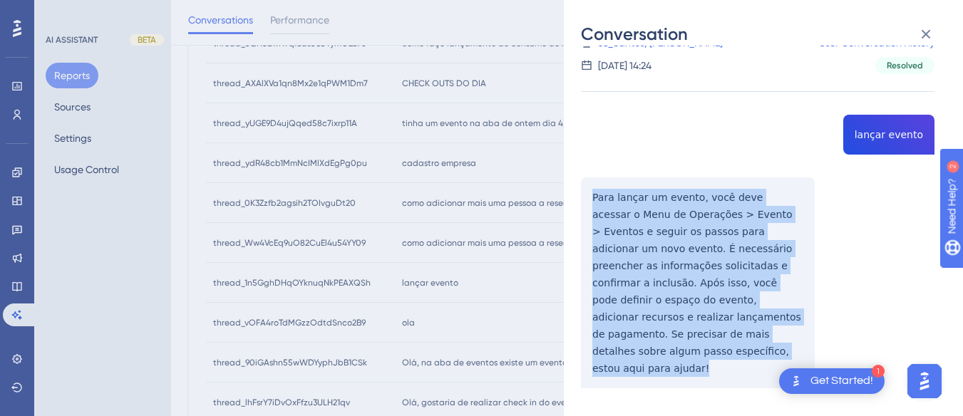
click at [650, 274] on div "thread_1n5GghDHqOYknuqNkPEAXQSh Copy - - 38_Santos, Maria Aparecida User Conver…" at bounding box center [757, 235] width 353 height 451
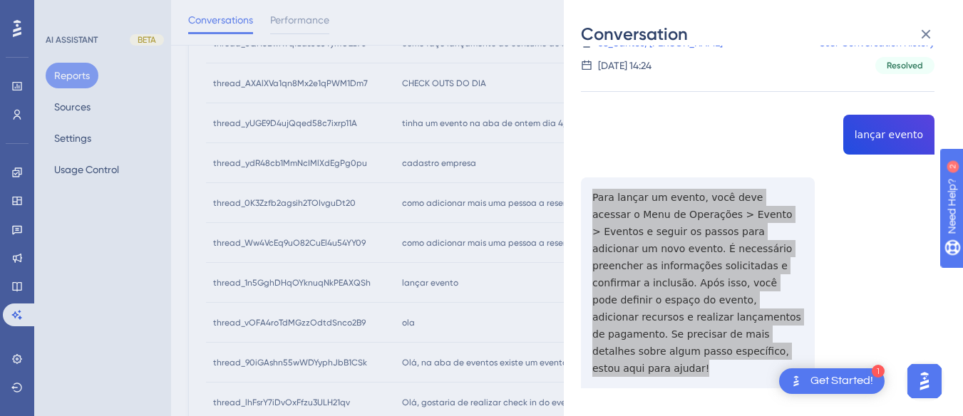
scroll to position [0, 0]
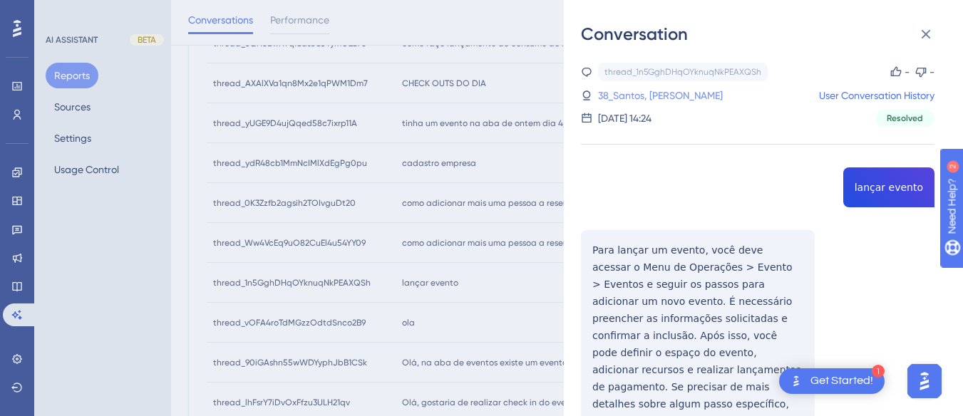
click at [630, 95] on link "38_Santos, Maria Aparecida" at bounding box center [660, 95] width 125 height 17
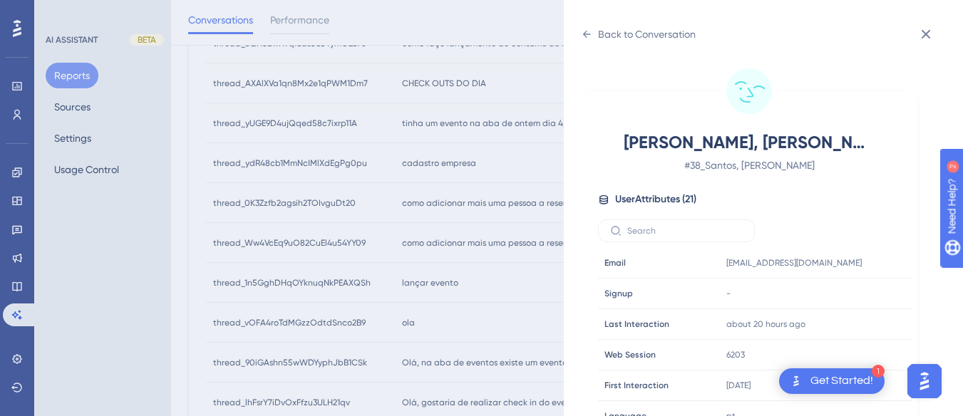
scroll to position [434, 0]
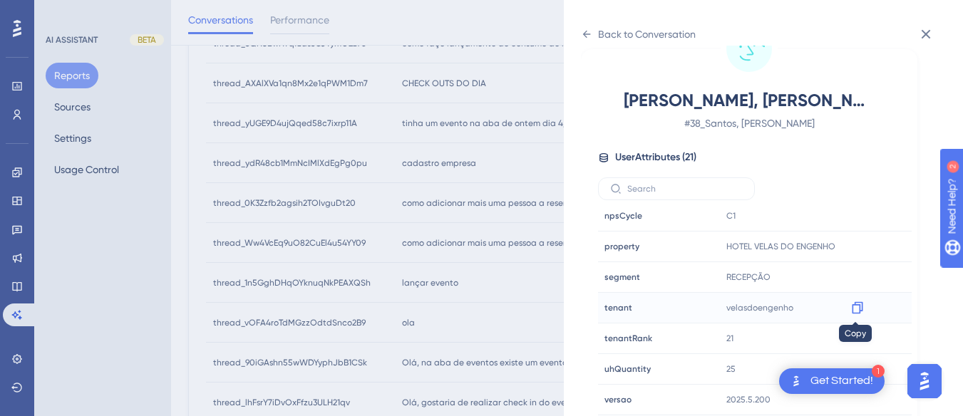
click at [850, 306] on icon at bounding box center [857, 308] width 14 height 14
click at [919, 35] on icon at bounding box center [925, 34] width 17 height 17
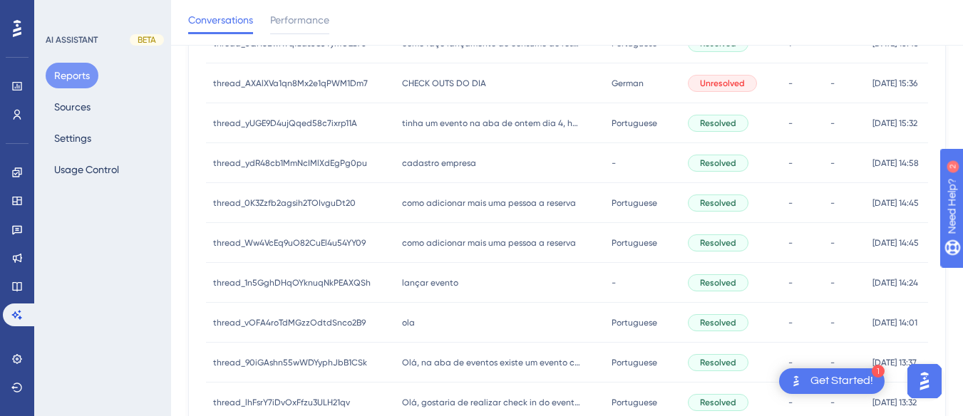
drag, startPoint x: 395, startPoint y: 321, endPoint x: 795, endPoint y: 187, distance: 421.6
click at [402, 321] on span "ola" at bounding box center [408, 322] width 13 height 11
click at [407, 326] on span "ola" at bounding box center [408, 322] width 13 height 11
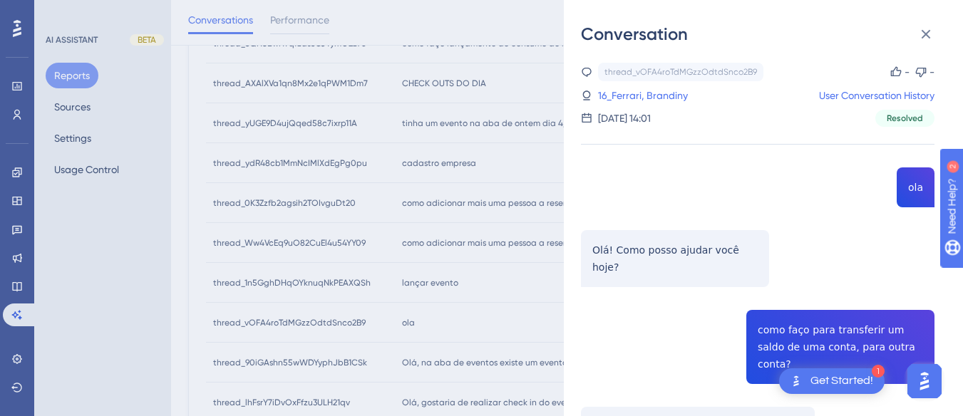
scroll to position [143, 0]
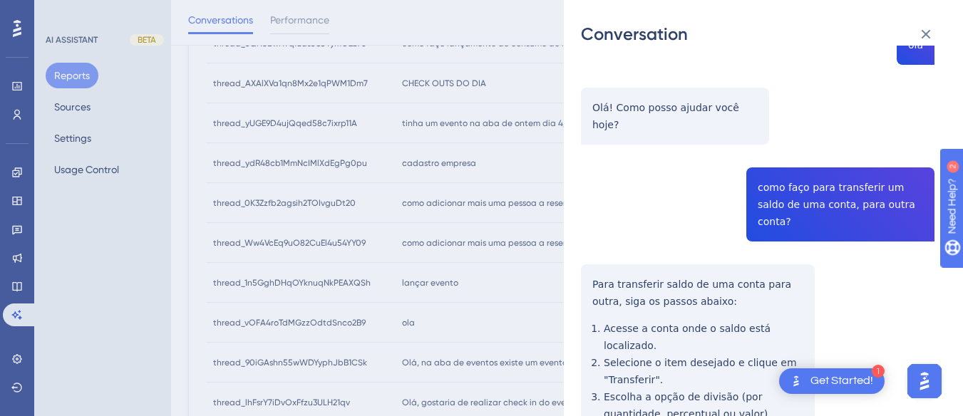
click at [820, 177] on div "thread_vOFA4roTdMGzzOdtdSnco2B9 Copy - - 16_Ferrari, Brandiny User Conversation…" at bounding box center [757, 269] width 353 height 699
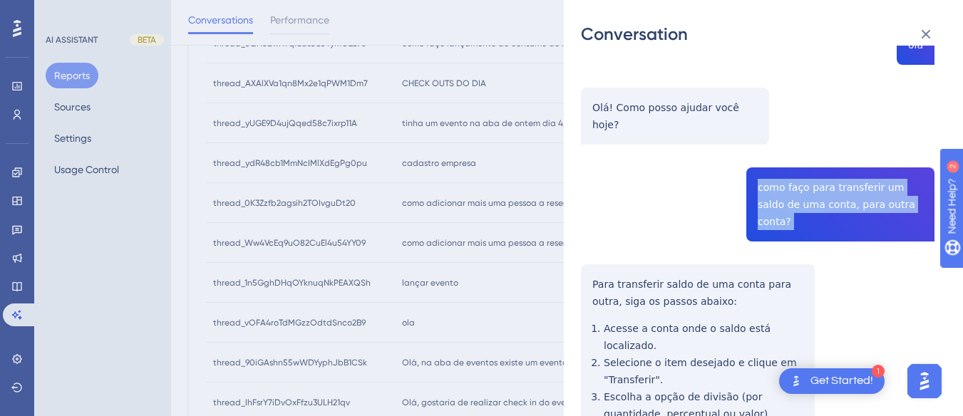
click at [820, 177] on div "thread_vOFA4roTdMGzzOdtdSnco2B9 Copy - - 16_Ferrari, Brandiny User Conversation…" at bounding box center [757, 269] width 353 height 699
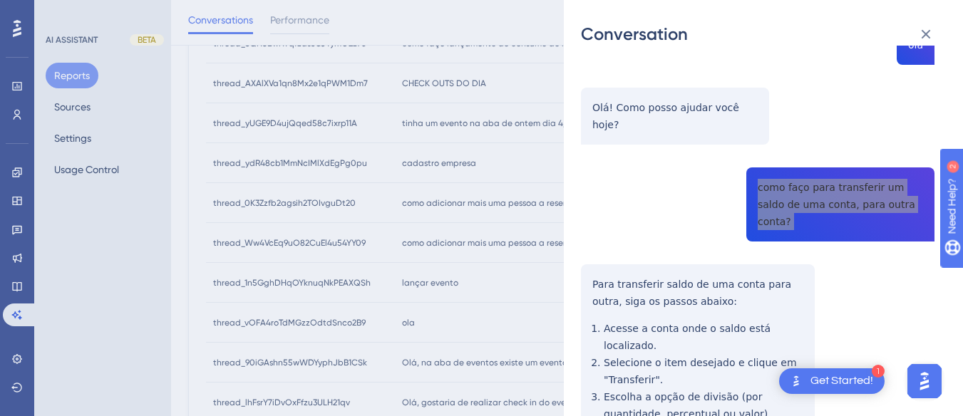
scroll to position [214, 0]
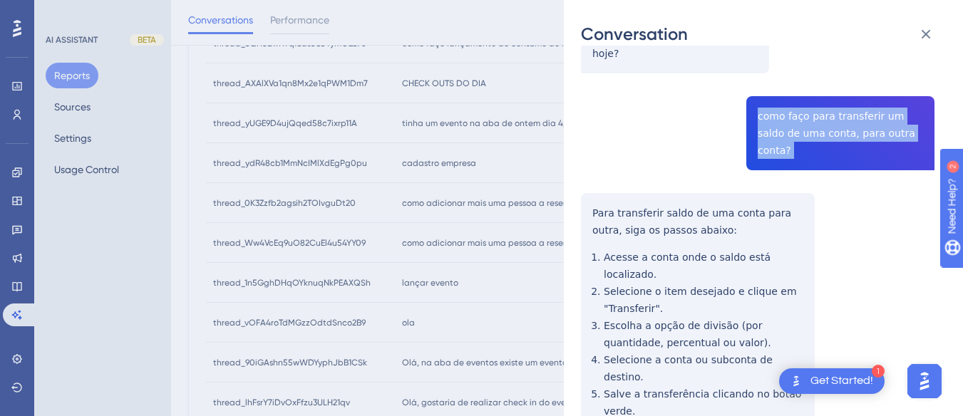
click at [589, 178] on div "thread_vOFA4roTdMGzzOdtdSnco2B9 Copy - - 16_Ferrari, Brandiny User Conversation…" at bounding box center [757, 198] width 353 height 699
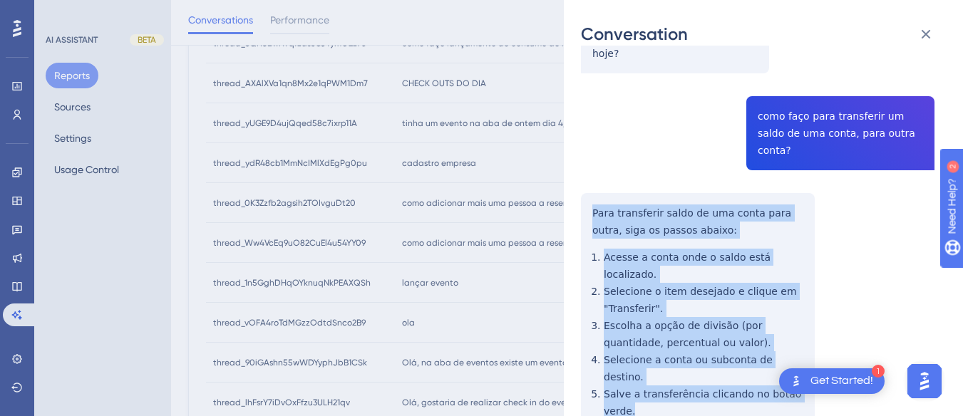
scroll to position [267, 0]
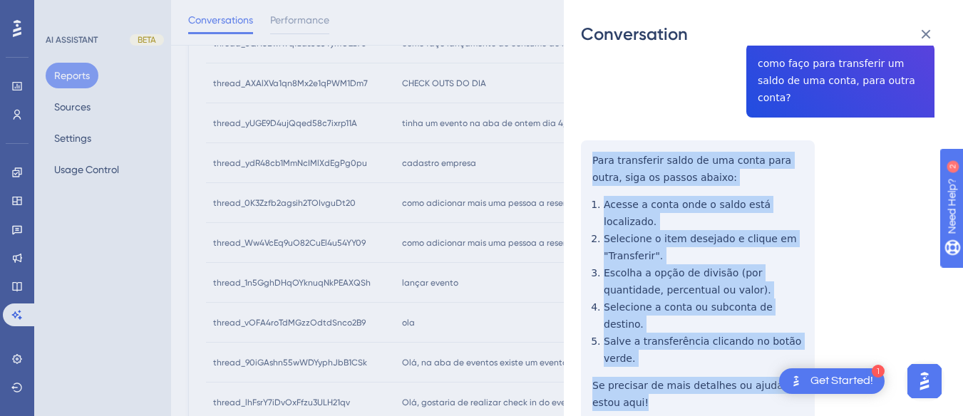
drag, startPoint x: 586, startPoint y: 170, endPoint x: 640, endPoint y: 191, distance: 57.6
click at [648, 343] on div "thread_vOFA4roTdMGzzOdtdSnco2B9 Copy - - 16_Ferrari, Brandiny User Conversation…" at bounding box center [757, 145] width 353 height 699
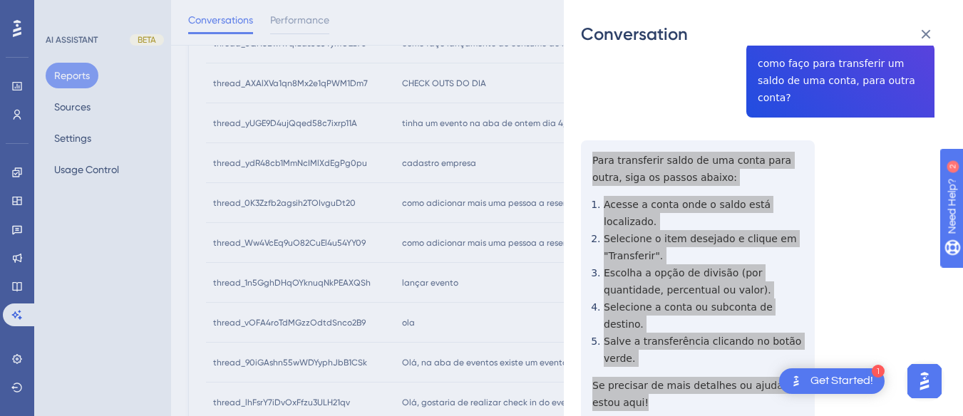
scroll to position [0, 0]
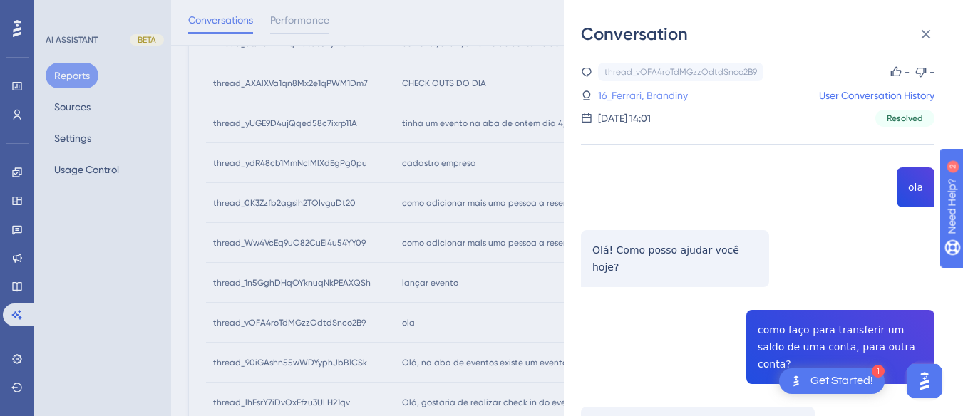
click at [612, 94] on link "16_Ferrari, Brandiny" at bounding box center [643, 95] width 90 height 17
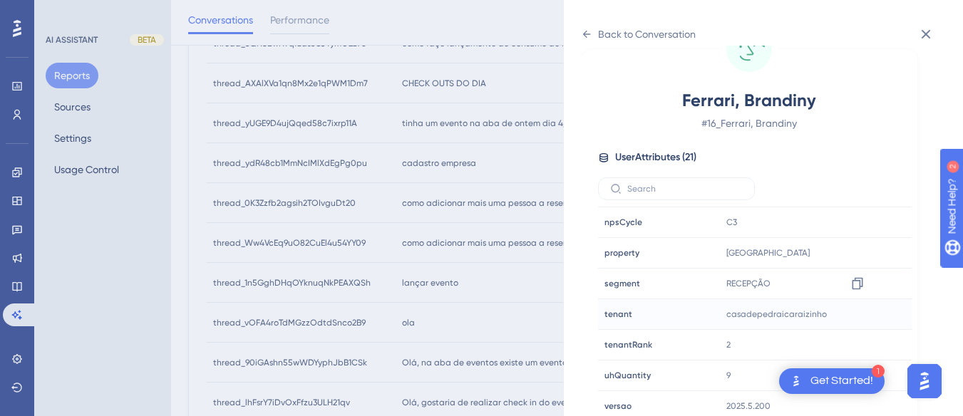
scroll to position [434, 0]
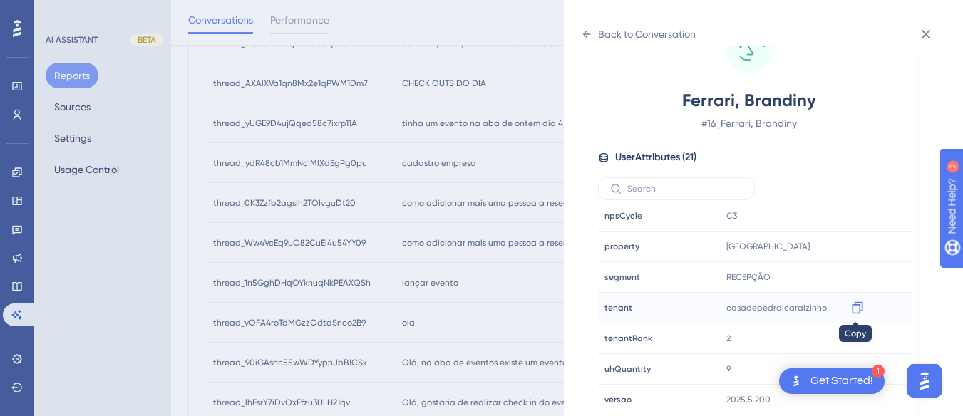
click at [853, 302] on icon at bounding box center [857, 308] width 11 height 12
click at [581, 38] on icon at bounding box center [586, 34] width 11 height 11
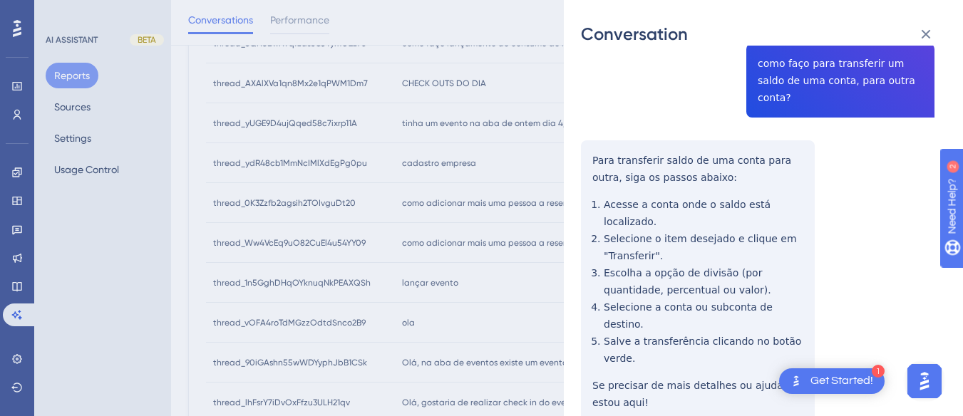
scroll to position [0, 0]
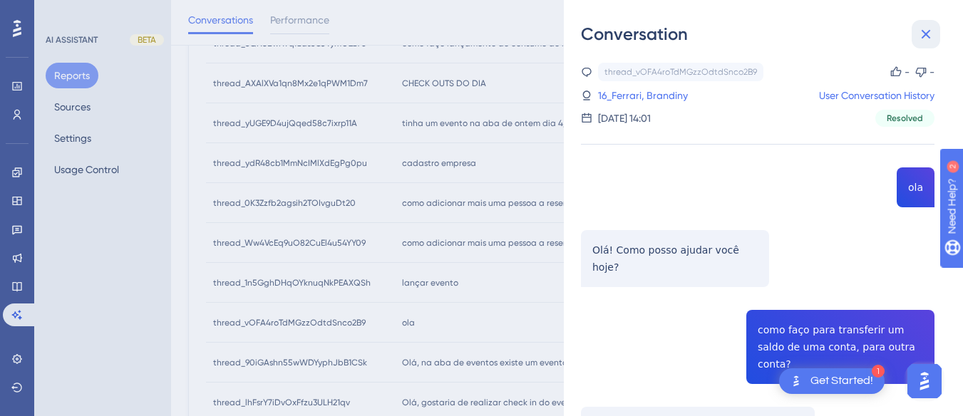
click at [929, 31] on icon at bounding box center [925, 34] width 9 height 9
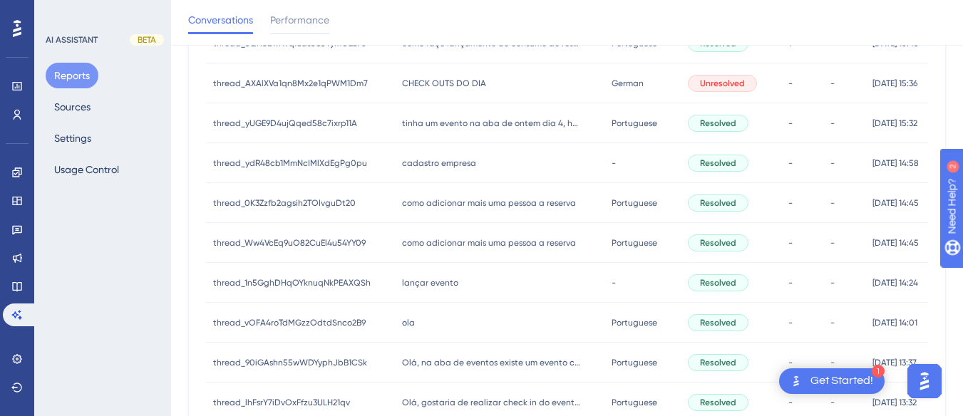
scroll to position [765, 0]
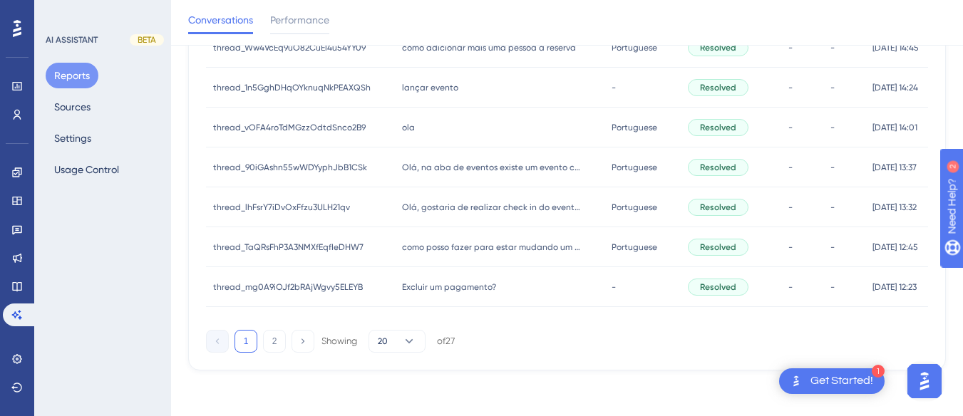
click at [422, 153] on div "Olá, na aba de eventos existe um evento com data de ontem, preciso realziar o c…" at bounding box center [500, 168] width 210 height 40
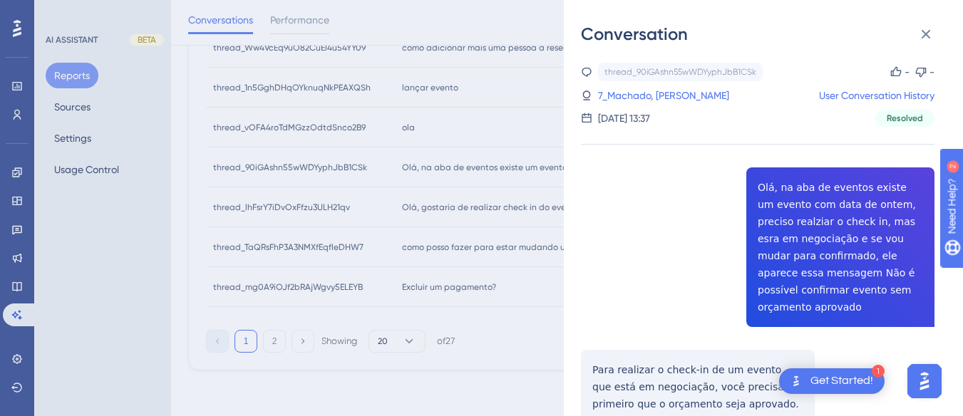
click at [855, 197] on div "thread_90iGAshn55wWDYyphJbB1CSk Copy - - 7_Machado, Aline User Conversation His…" at bounding box center [757, 340] width 353 height 554
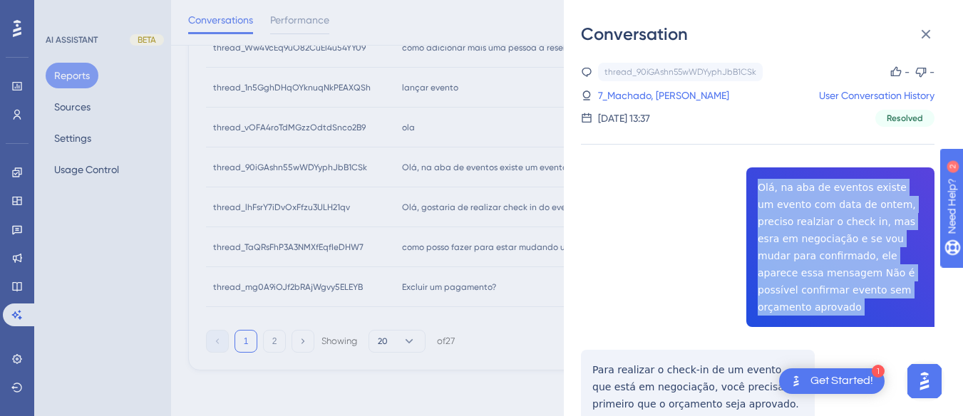
click at [855, 197] on div "thread_90iGAshn55wWDYyphJbB1CSk Copy - - 7_Machado, Aline User Conversation His…" at bounding box center [757, 340] width 353 height 554
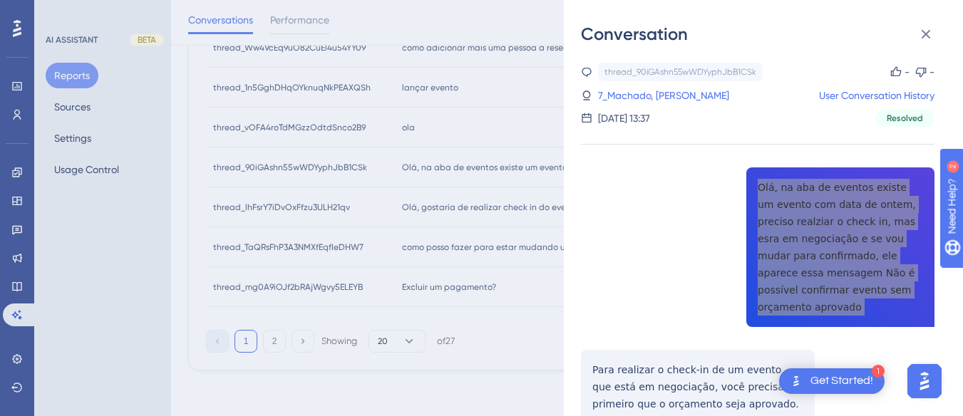
scroll to position [143, 0]
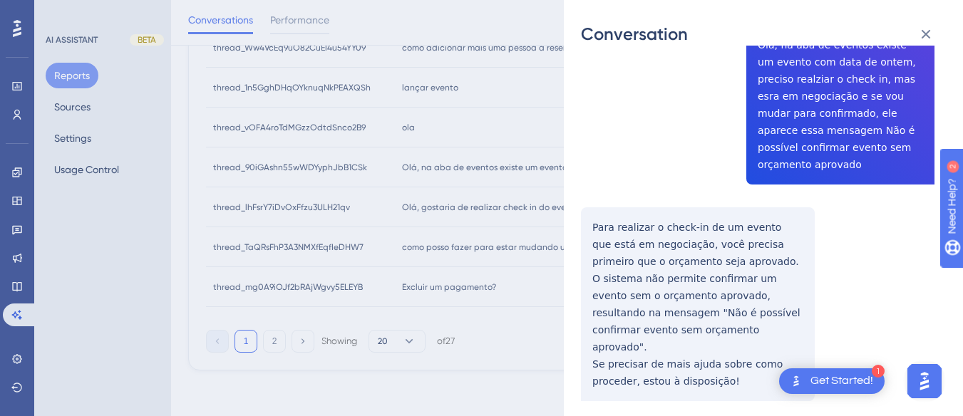
click at [621, 230] on div "thread_90iGAshn55wWDYyphJbB1CSk Copy - - 7_Machado, Aline User Conversation His…" at bounding box center [757, 197] width 353 height 554
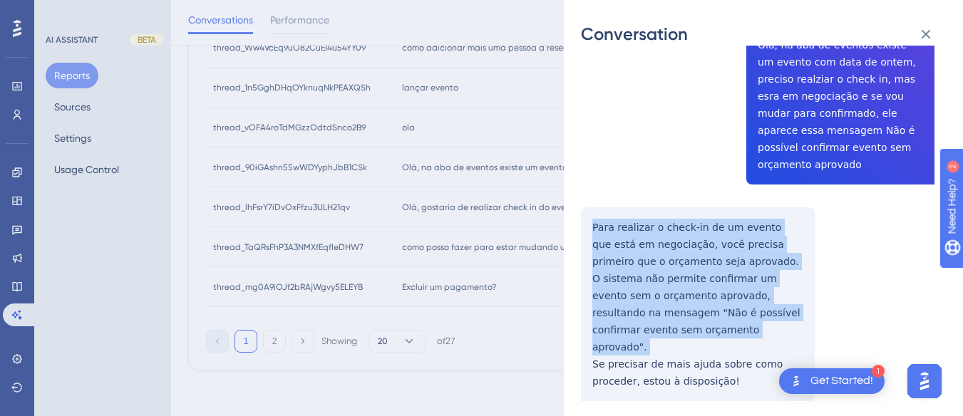
click at [621, 230] on div "thread_90iGAshn55wWDYyphJbB1CSk Copy - - 7_Machado, Aline User Conversation His…" at bounding box center [757, 197] width 353 height 554
click at [597, 214] on div "thread_90iGAshn55wWDYyphJbB1CSk Copy - - 7_Machado, Aline User Conversation His…" at bounding box center [757, 197] width 353 height 554
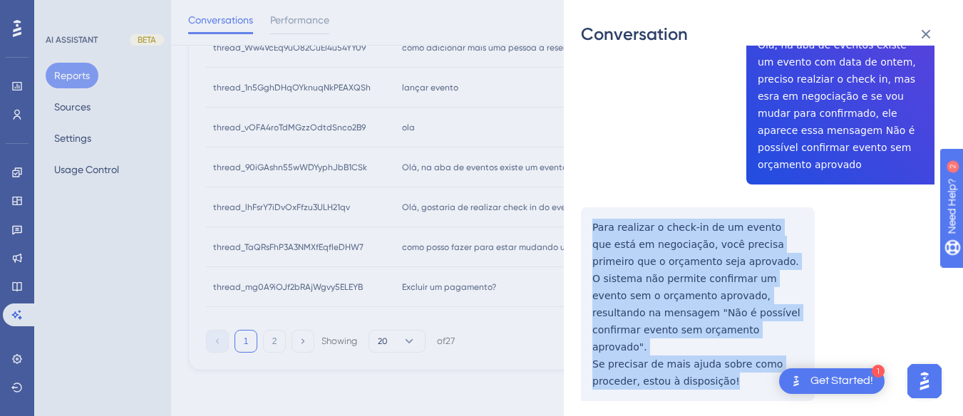
drag, startPoint x: 585, startPoint y: 203, endPoint x: 651, endPoint y: 286, distance: 105.5
click at [692, 371] on div "thread_90iGAshn55wWDYyphJbB1CSk Copy - - 7_Machado, Aline User Conversation His…" at bounding box center [757, 197] width 353 height 554
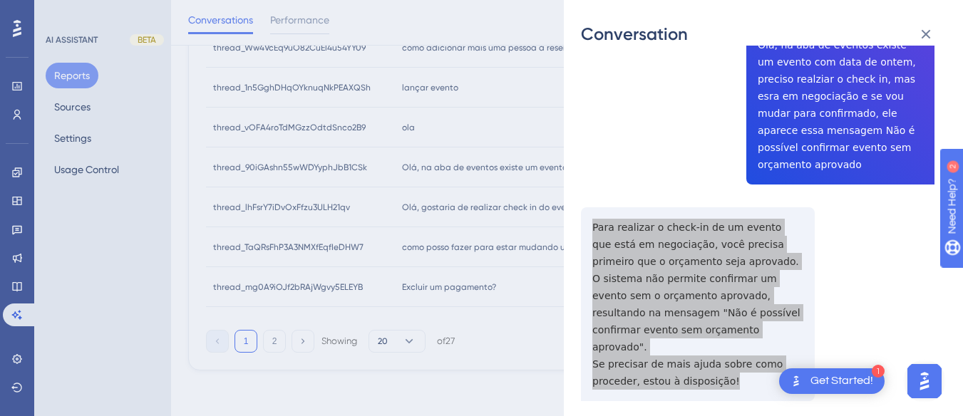
scroll to position [0, 0]
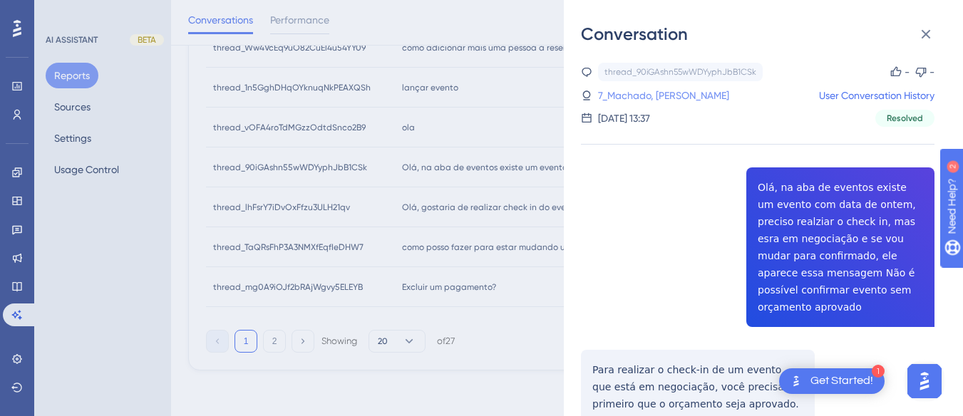
click at [645, 105] on div "thread_90iGAshn55wWDYyphJbB1CSk Copy - - 7_Machado, Aline User Conversation His…" at bounding box center [757, 95] width 353 height 64
click at [643, 89] on link "7_Machado, Aline" at bounding box center [663, 95] width 131 height 17
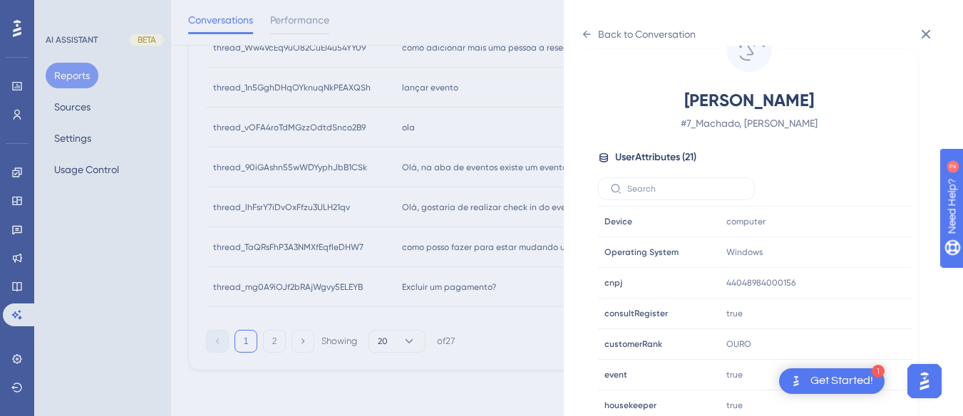
scroll to position [434, 0]
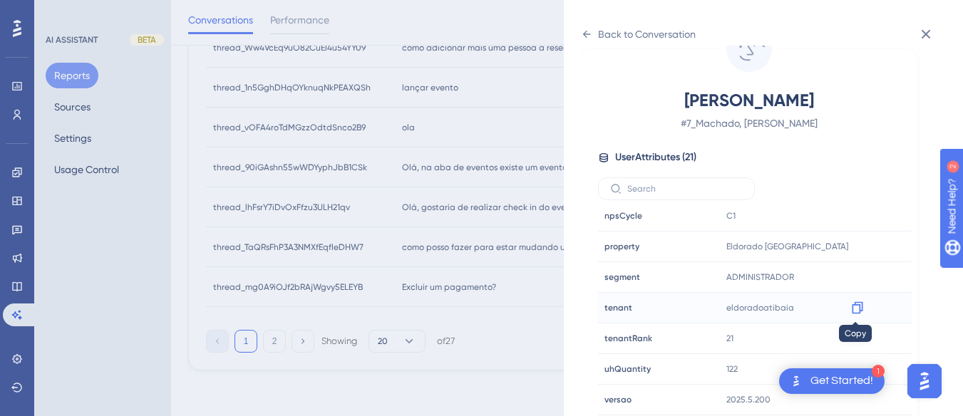
drag, startPoint x: 852, startPoint y: 309, endPoint x: 940, endPoint y: 264, distance: 98.8
click at [853, 308] on icon at bounding box center [857, 308] width 14 height 14
click at [579, 31] on div "Back to Conversation Machado, Aline # 7_Machado, Aline User Attributes ( 21 ) E…" at bounding box center [763, 208] width 399 height 416
click at [586, 29] on icon at bounding box center [586, 34] width 11 height 11
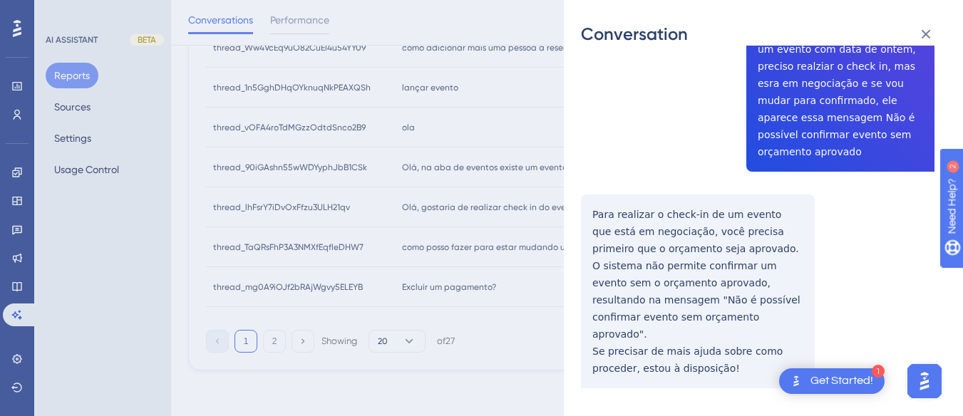
scroll to position [0, 0]
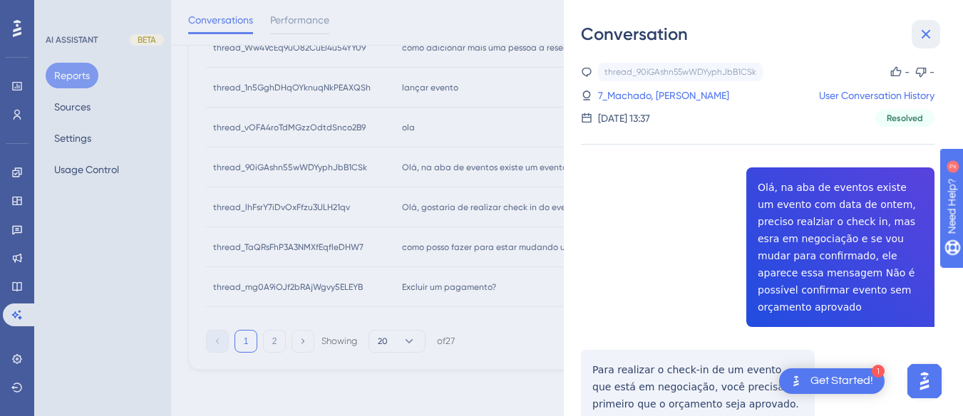
drag, startPoint x: 931, startPoint y: 41, endPoint x: 385, endPoint y: 242, distance: 582.3
click at [932, 41] on icon at bounding box center [925, 34] width 17 height 17
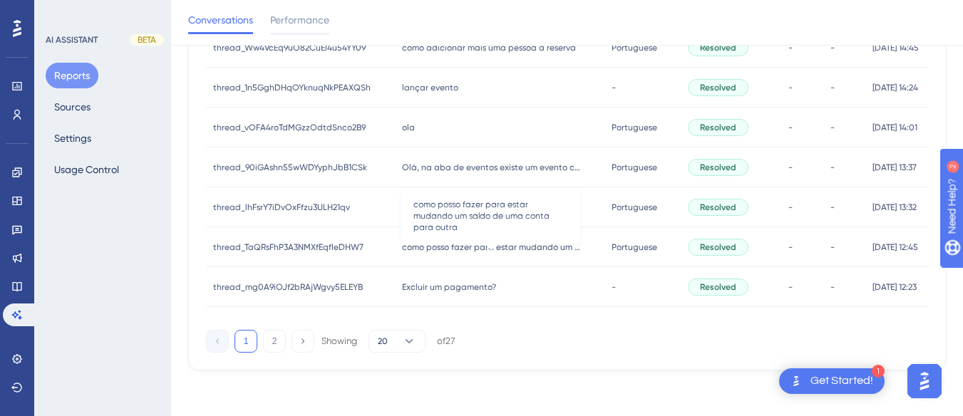
click at [502, 251] on span "como posso fazer para estar mudando um saldo de uma conta para outra" at bounding box center [491, 247] width 178 height 11
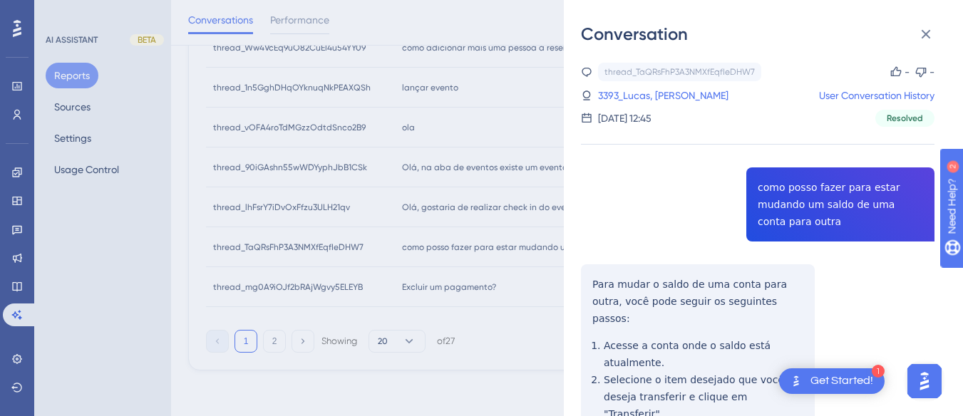
click at [816, 195] on div "thread_TaQRsFhP3A3NMXfEqfIeDHW7 Copy - - 3393_Lucas, Jean User Conversation His…" at bounding box center [757, 375] width 353 height 625
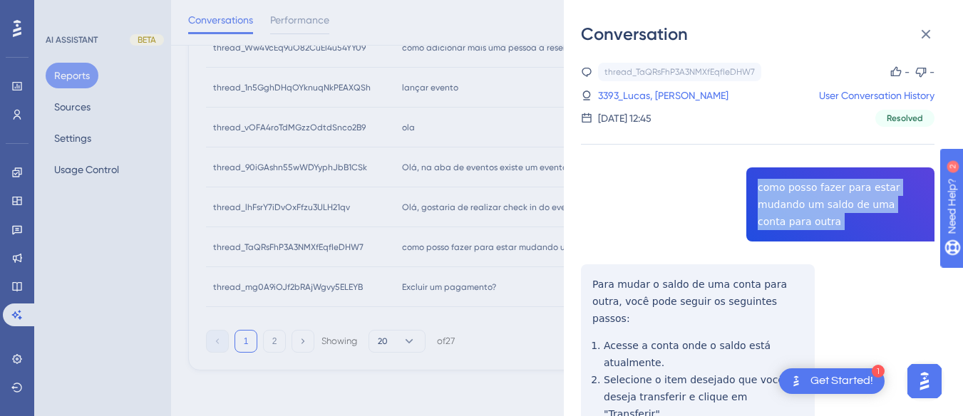
click at [817, 195] on div "thread_TaQRsFhP3A3NMXfEqfIeDHW7 Copy - - 3393_Lucas, Jean User Conversation His…" at bounding box center [757, 375] width 353 height 625
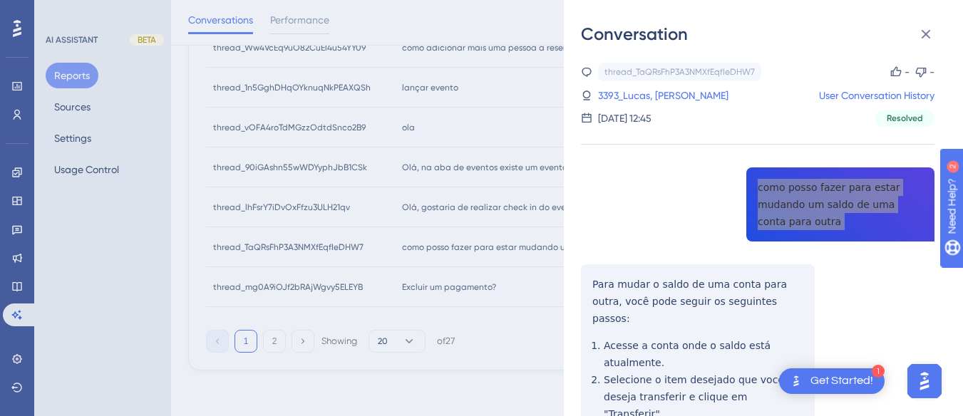
scroll to position [71, 0]
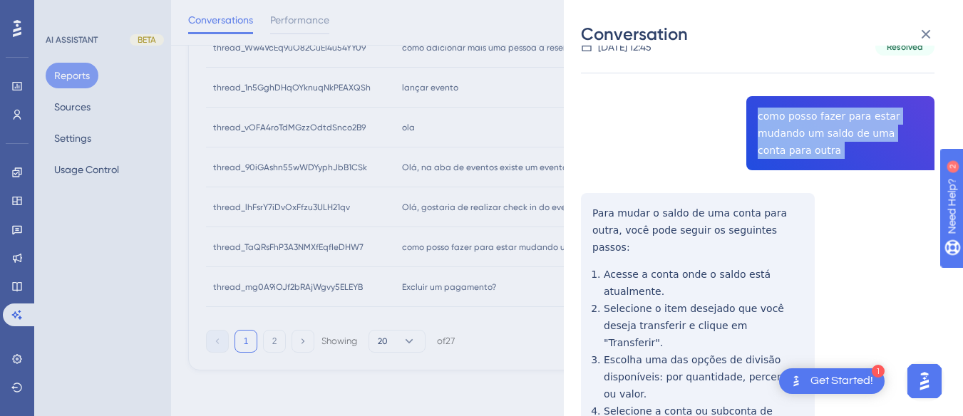
click at [587, 197] on div "thread_TaQRsFhP3A3NMXfEqfIeDHW7 Copy - - 3393_Lucas, Jean User Conversation His…" at bounding box center [757, 303] width 353 height 625
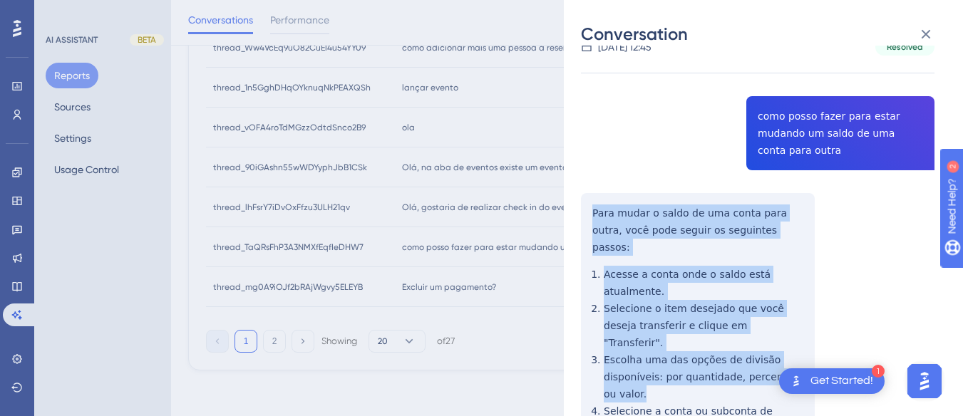
scroll to position [210, 0]
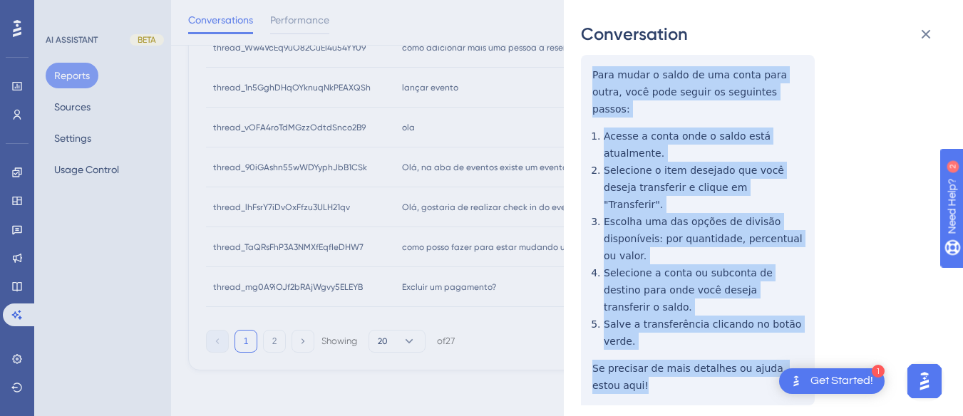
drag, startPoint x: 584, startPoint y: 209, endPoint x: 673, endPoint y: 190, distance: 91.7
click at [674, 361] on div "thread_TaQRsFhP3A3NMXfEqfIeDHW7 Copy - - 3393_Lucas, Jean User Conversation His…" at bounding box center [757, 165] width 353 height 625
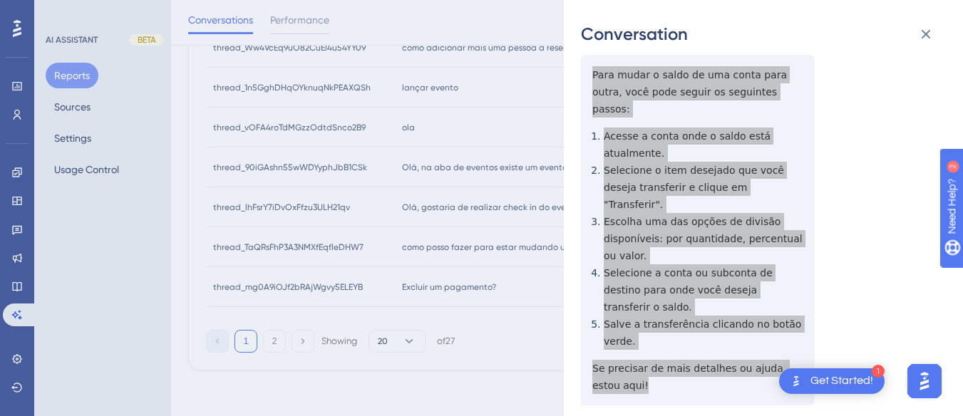
scroll to position [0, 0]
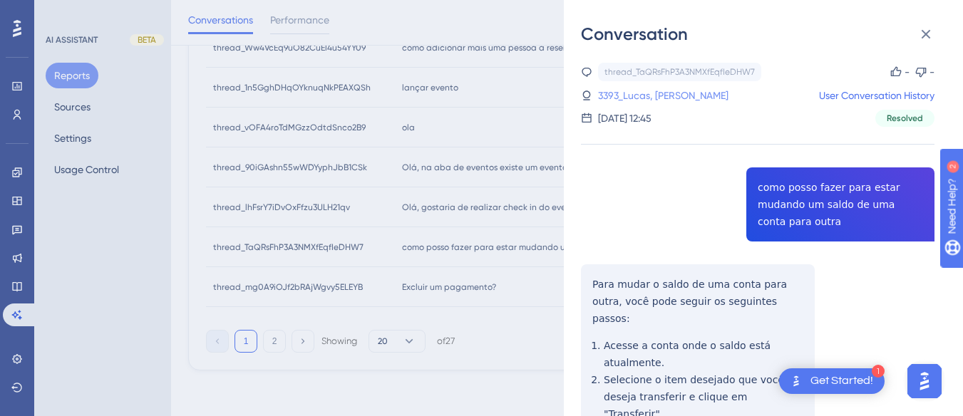
click at [641, 100] on link "3393_Lucas, Jean" at bounding box center [663, 95] width 130 height 17
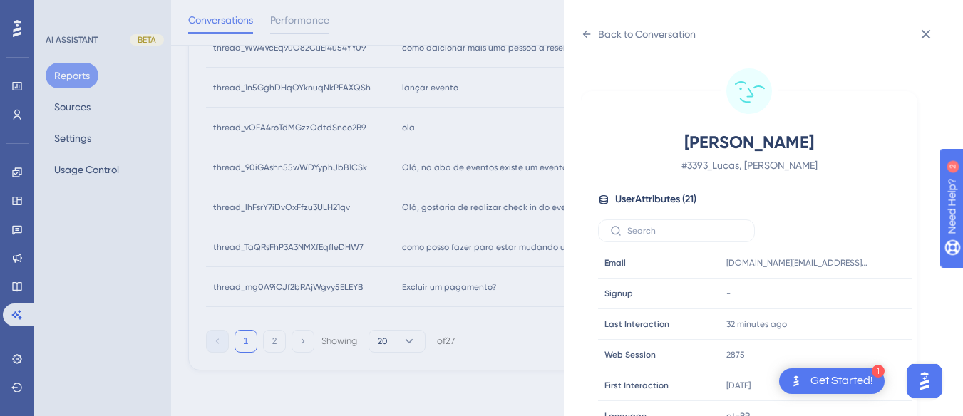
scroll to position [434, 0]
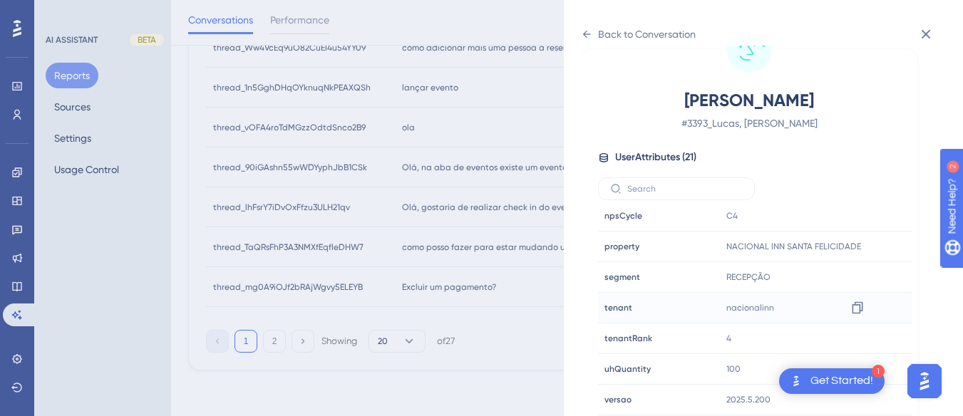
click at [871, 309] on div "nacionalinn Copy nacionalinn" at bounding box center [797, 308] width 154 height 29
click at [846, 301] on div at bounding box center [857, 307] width 23 height 23
click at [854, 304] on icon at bounding box center [857, 308] width 11 height 12
drag, startPoint x: 850, startPoint y: 235, endPoint x: 851, endPoint y: 243, distance: 7.9
click at [852, 243] on icon at bounding box center [857, 247] width 11 height 12
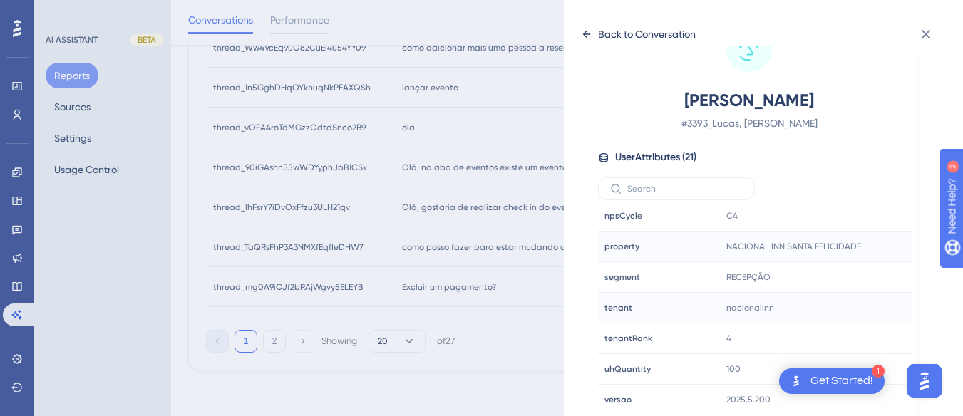
click at [582, 28] on div "Back to Conversation" at bounding box center [638, 34] width 115 height 23
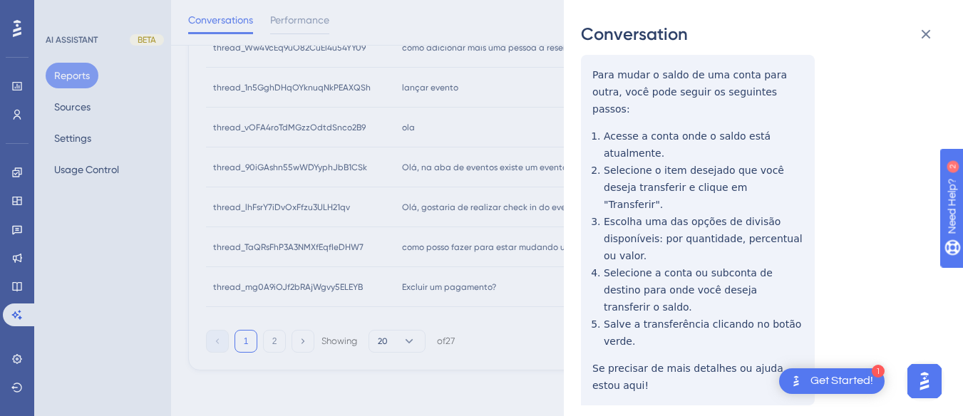
scroll to position [0, 0]
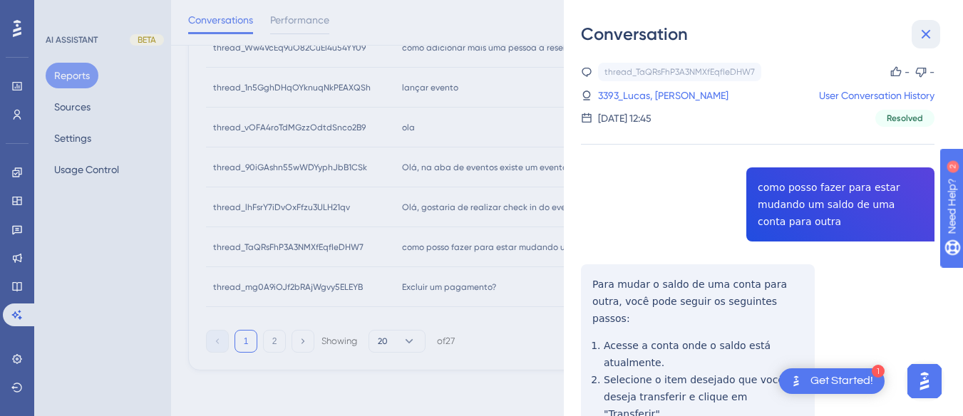
drag, startPoint x: 928, startPoint y: 26, endPoint x: 501, endPoint y: 284, distance: 498.7
click at [928, 25] on button at bounding box center [925, 34] width 29 height 29
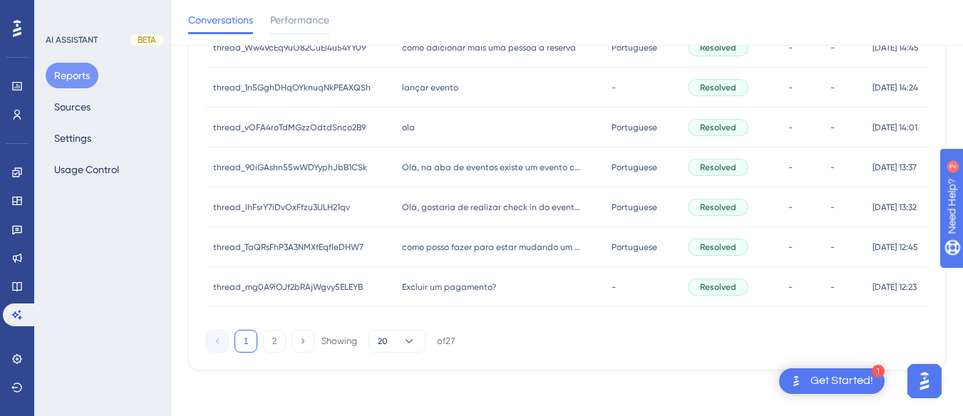
click at [501, 284] on div "Excluir um pagamento? Excluir um pagamento?" at bounding box center [500, 287] width 210 height 40
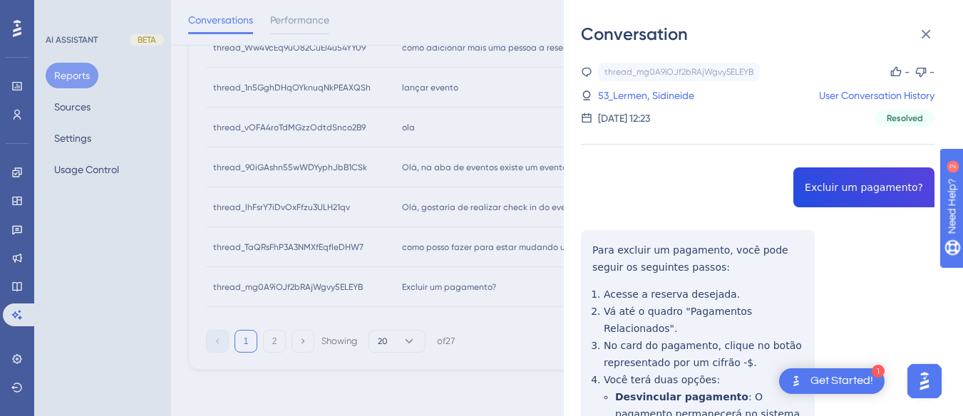
click at [857, 185] on div "thread_mg0A9iOJf2bRAjWgvy5ELEYB Copy - - 53_Lermen, Sidineide User Conversation…" at bounding box center [757, 358] width 353 height 591
drag, startPoint x: 591, startPoint y: 225, endPoint x: 584, endPoint y: 255, distance: 30.8
click at [591, 225] on div "thread_mg0A9iOJf2bRAjWgvy5ELEYB Copy - - 53_Lermen, Sidineide User Conversation…" at bounding box center [757, 358] width 353 height 591
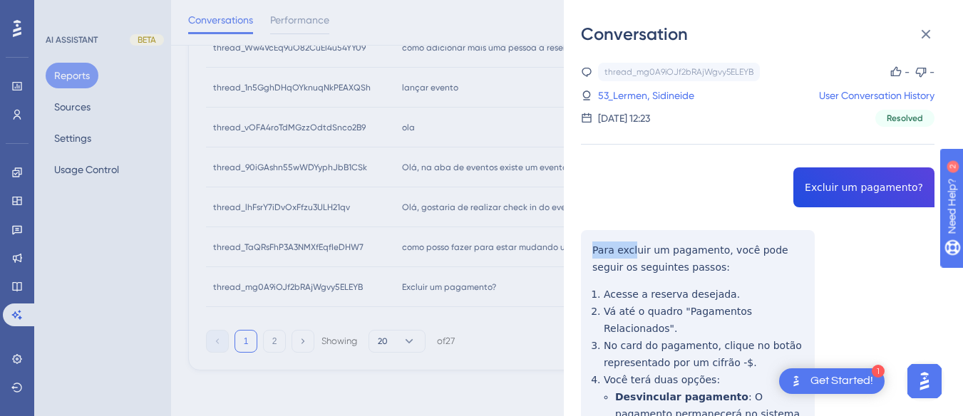
scroll to position [210, 0]
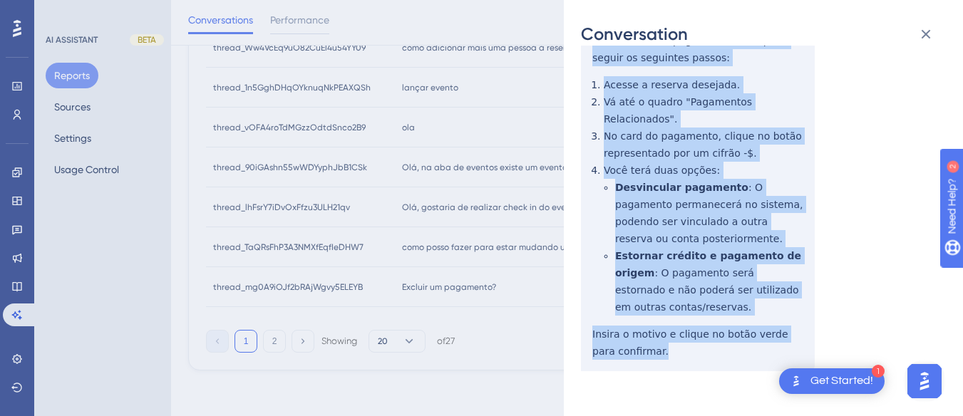
drag, startPoint x: 590, startPoint y: 241, endPoint x: 636, endPoint y: 185, distance: 72.4
click at [684, 336] on div "thread_mg0A9iOJf2bRAjWgvy5ELEYB Copy - - 53_Lermen, Sidineide User Conversation…" at bounding box center [757, 148] width 353 height 591
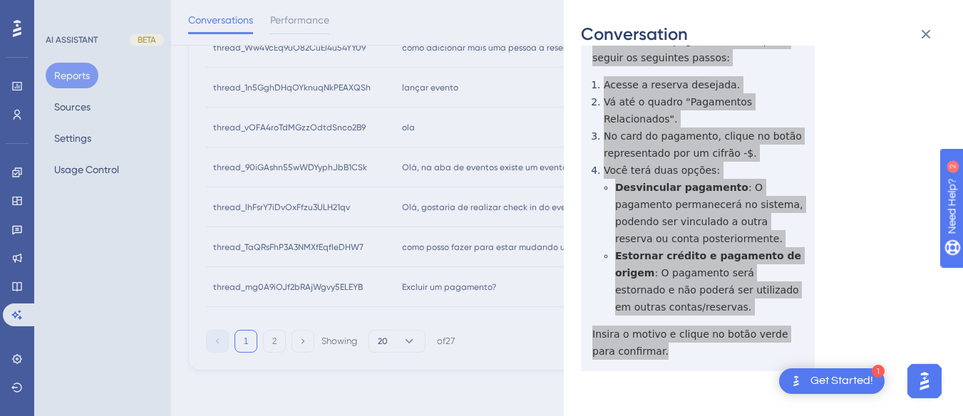
scroll to position [0, 0]
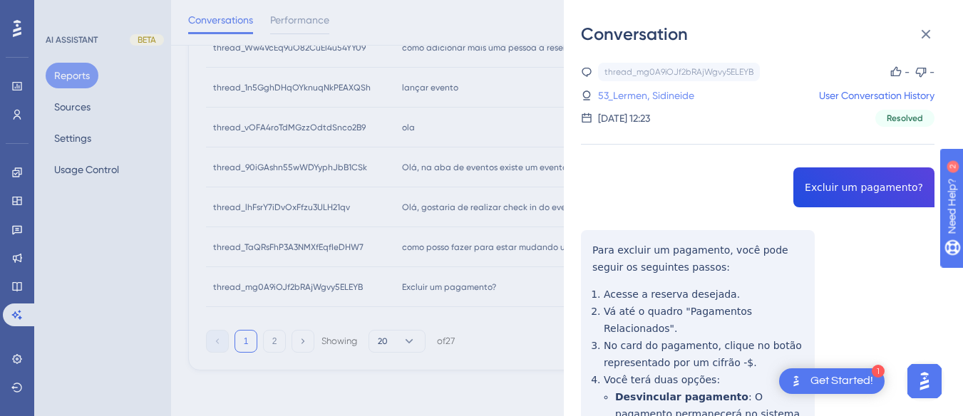
click at [671, 93] on link "53_Lermen, Sidineide" at bounding box center [646, 95] width 96 height 17
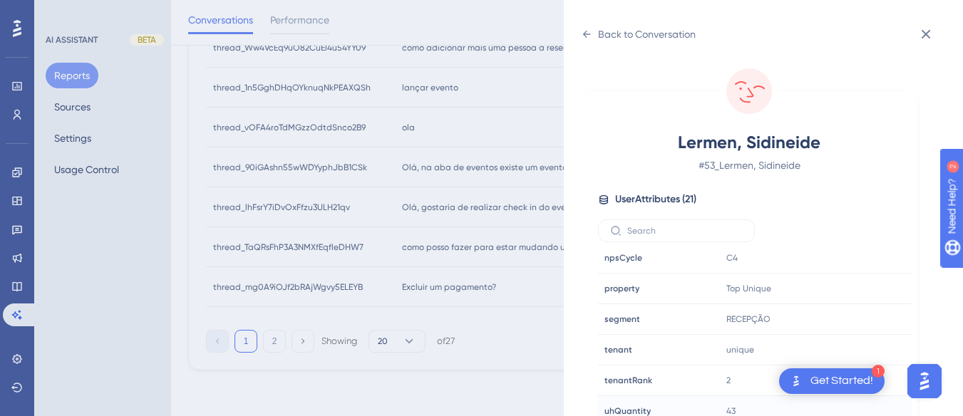
scroll to position [42, 0]
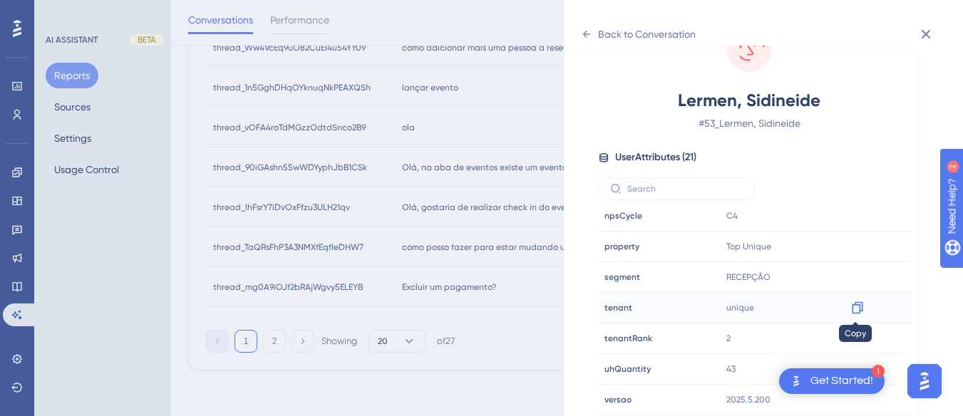
click at [855, 304] on icon at bounding box center [857, 308] width 11 height 12
drag, startPoint x: 854, startPoint y: 306, endPoint x: 881, endPoint y: 291, distance: 30.9
click at [858, 305] on icon at bounding box center [857, 308] width 14 height 14
click at [593, 27] on div "Back to Conversation" at bounding box center [638, 34] width 115 height 23
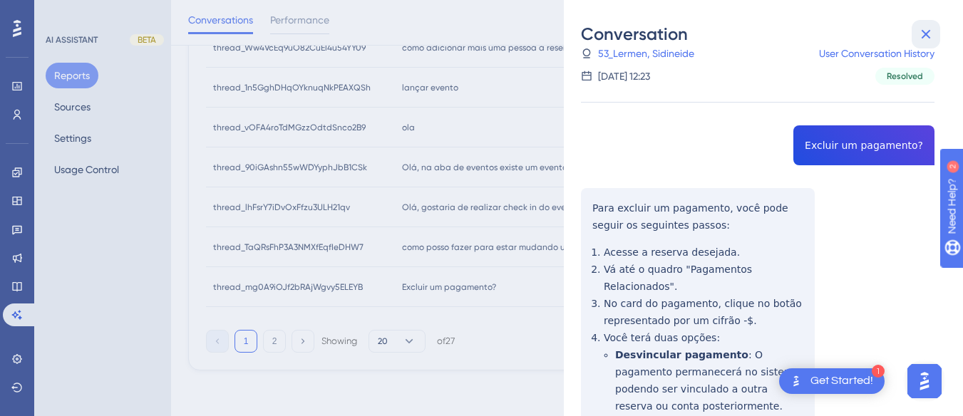
click at [917, 26] on icon at bounding box center [925, 34] width 17 height 17
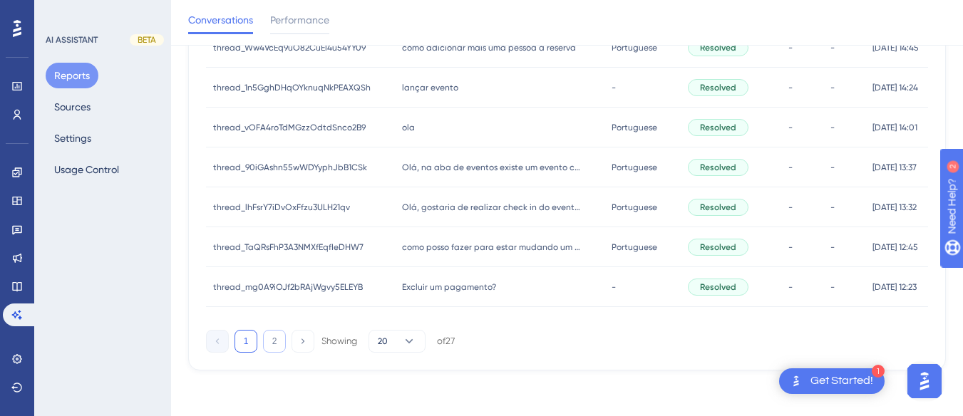
click at [280, 331] on button "2" at bounding box center [274, 341] width 23 height 23
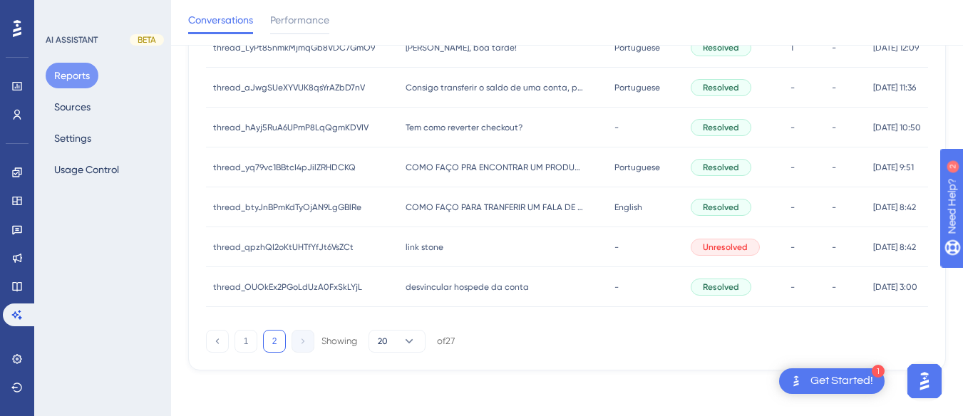
scroll to position [0, 0]
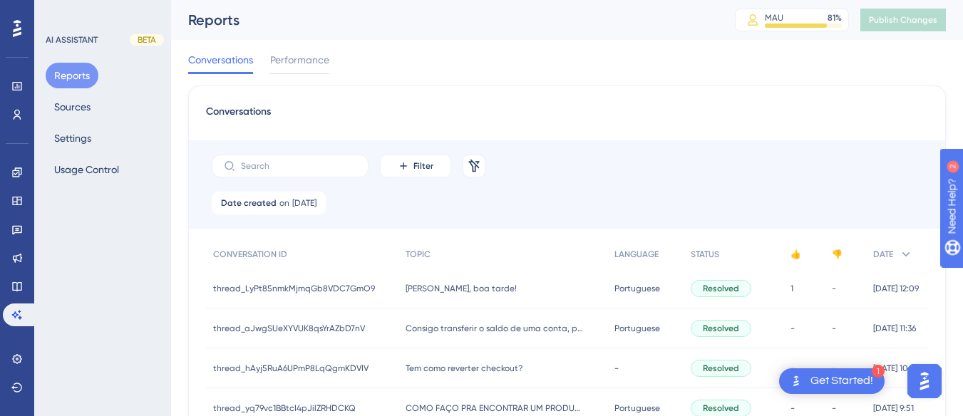
click at [449, 294] on span "Olá Hiara, boa tarde!" at bounding box center [460, 288] width 111 height 11
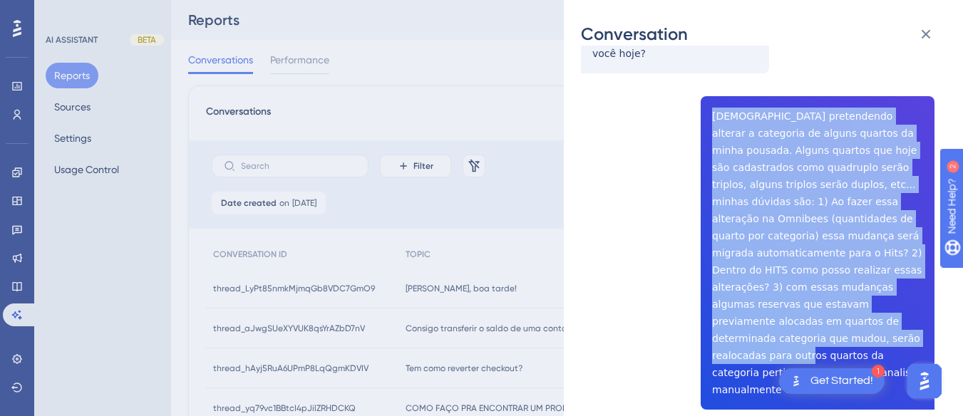
scroll to position [285, 0]
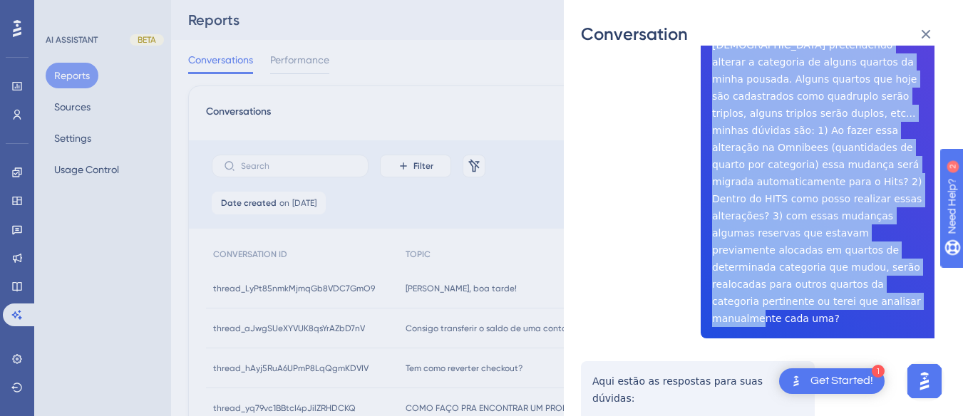
drag, startPoint x: 690, startPoint y: 109, endPoint x: 844, endPoint y: 285, distance: 233.3
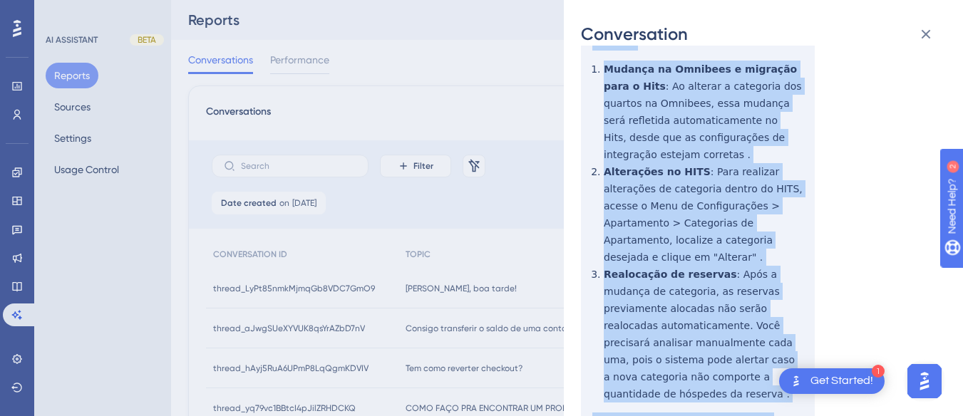
scroll to position [713, 0]
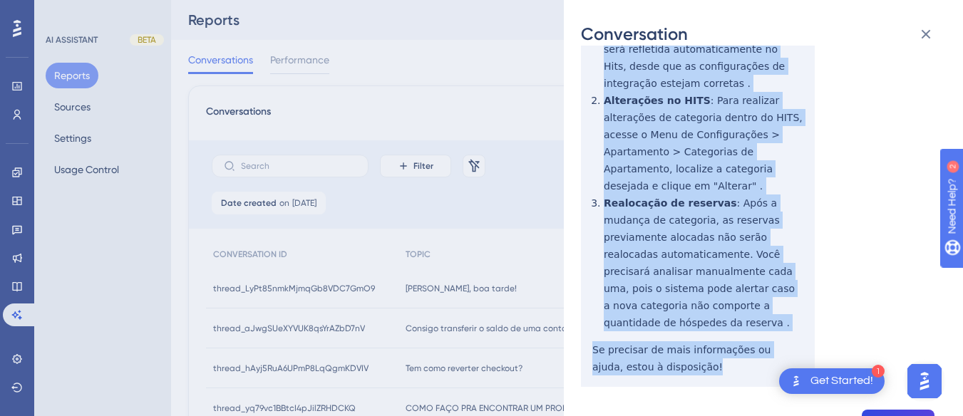
drag, startPoint x: 582, startPoint y: 131, endPoint x: 698, endPoint y: 287, distance: 194.1
click at [698, 287] on div "thread_LyPt85nmkMjmqGb8VDC7GmO9 Copy 1 - 13_Effgen, Allan User Conversation His…" at bounding box center [757, 7] width 353 height 1315
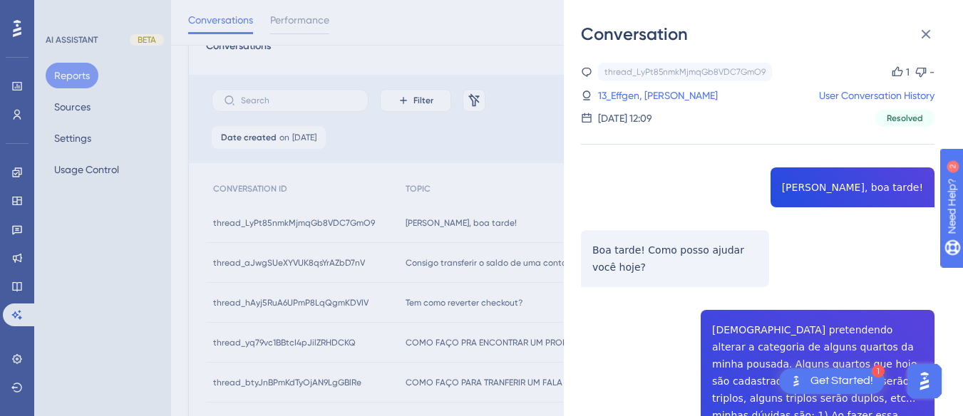
scroll to position [0, 0]
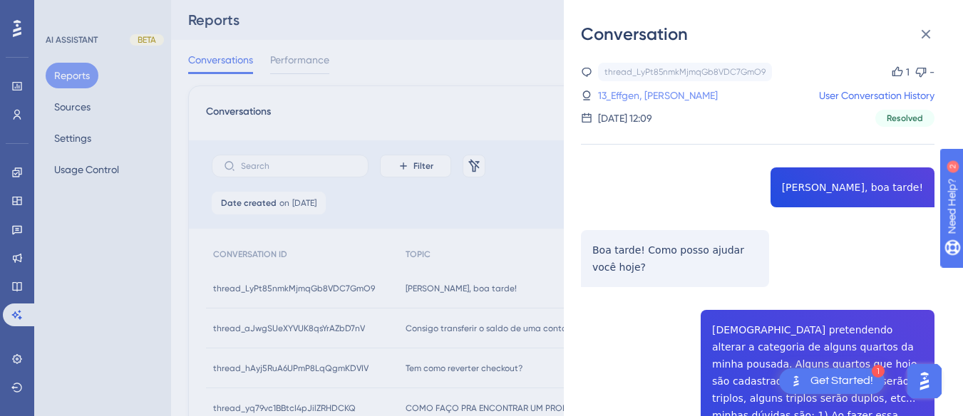
click at [623, 93] on link "13_Effgen, Allan" at bounding box center [658, 95] width 120 height 17
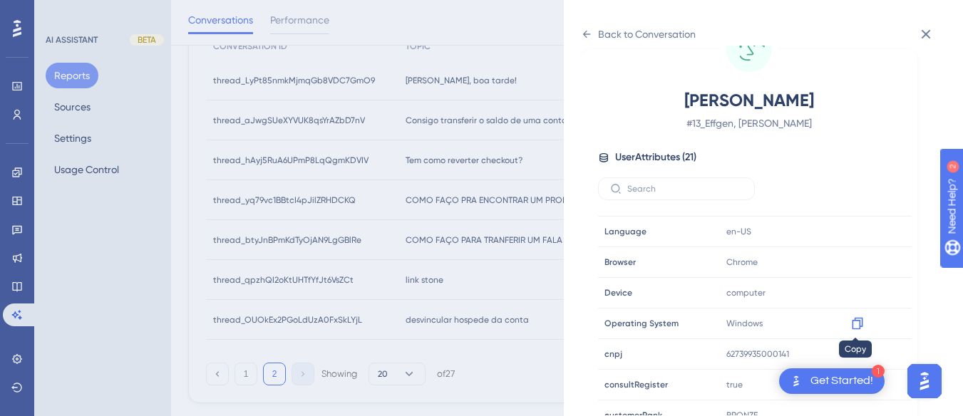
scroll to position [434, 0]
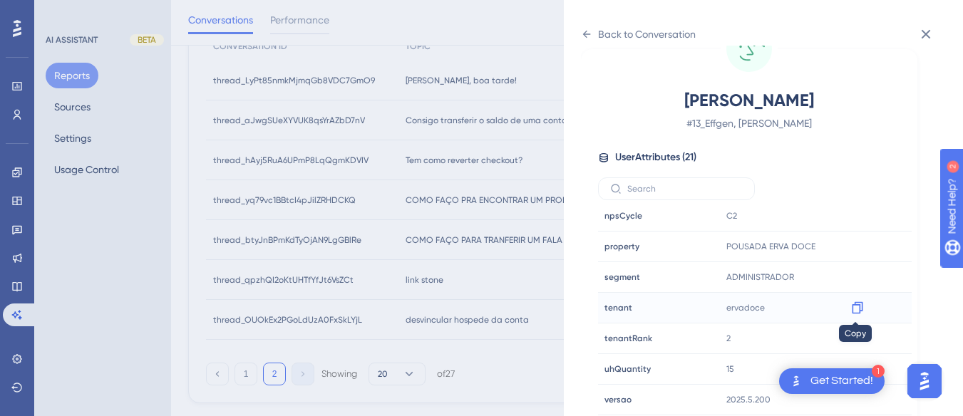
click at [855, 302] on icon at bounding box center [857, 308] width 11 height 12
click at [924, 31] on icon at bounding box center [925, 34] width 17 height 17
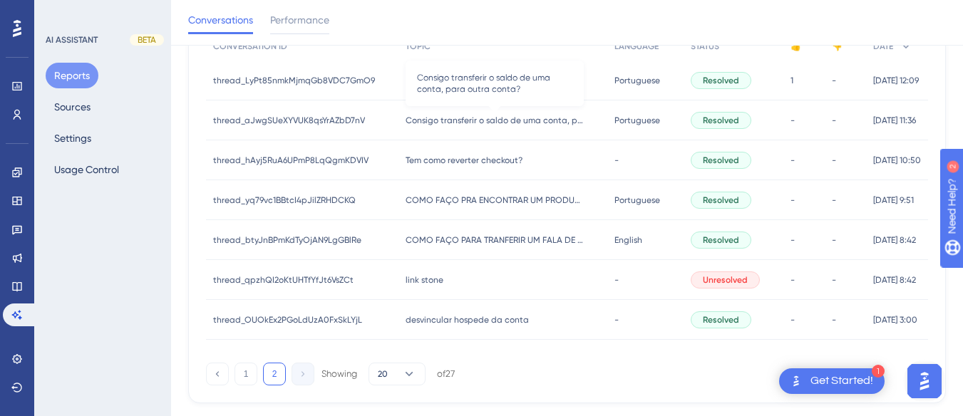
click at [430, 125] on span "Consigo transferir o saldo de uma conta, para outra conta?" at bounding box center [494, 120] width 178 height 11
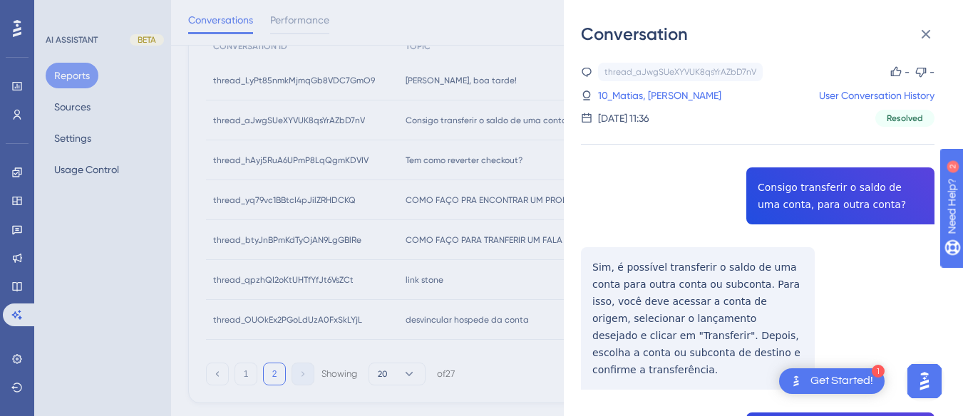
drag, startPoint x: 643, startPoint y: 279, endPoint x: 376, endPoint y: 118, distance: 311.8
click at [376, 118] on div "Conversation thread_aJwgSUeXYVUK8qsYrAZbD7nV Copy - - 10_Matias, Raquel User Co…" at bounding box center [481, 208] width 963 height 416
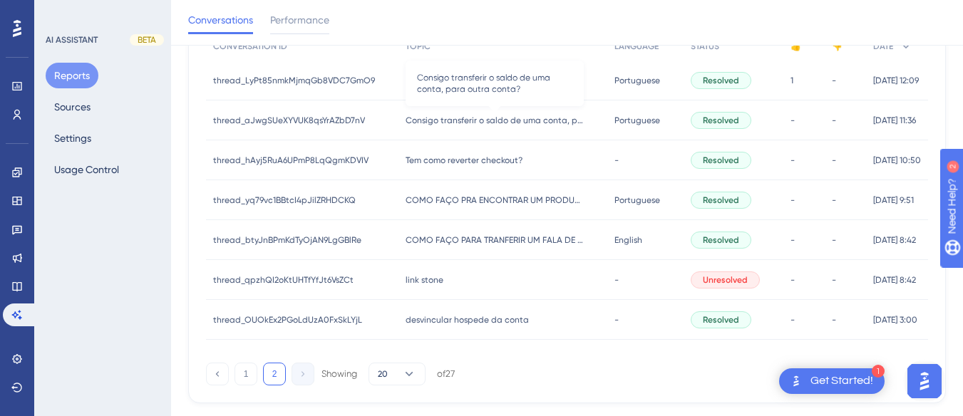
click at [457, 117] on span "Consigo transferir o saldo de uma conta, para outra conta?" at bounding box center [494, 120] width 178 height 11
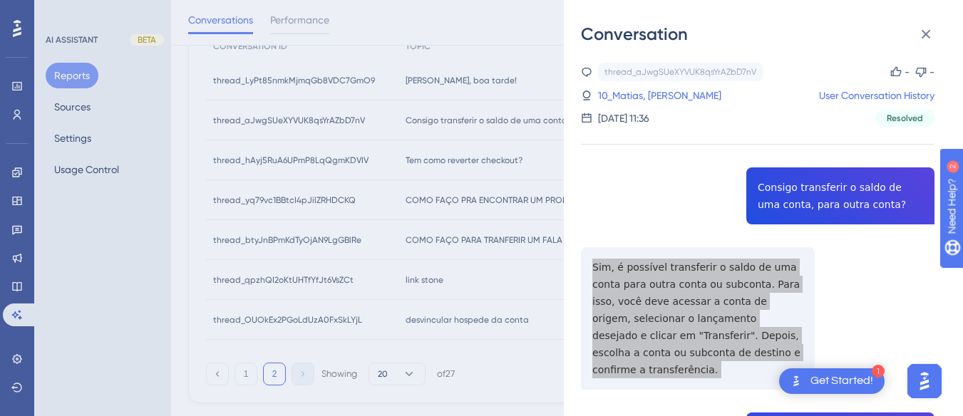
scroll to position [214, 0]
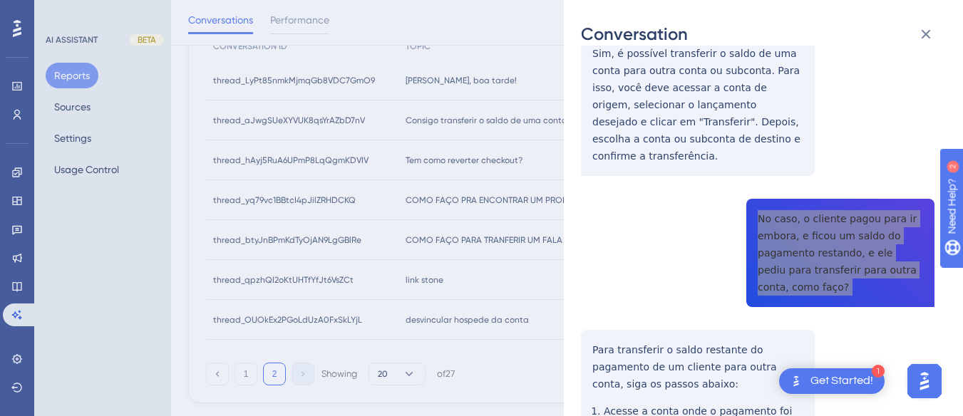
scroll to position [356, 0]
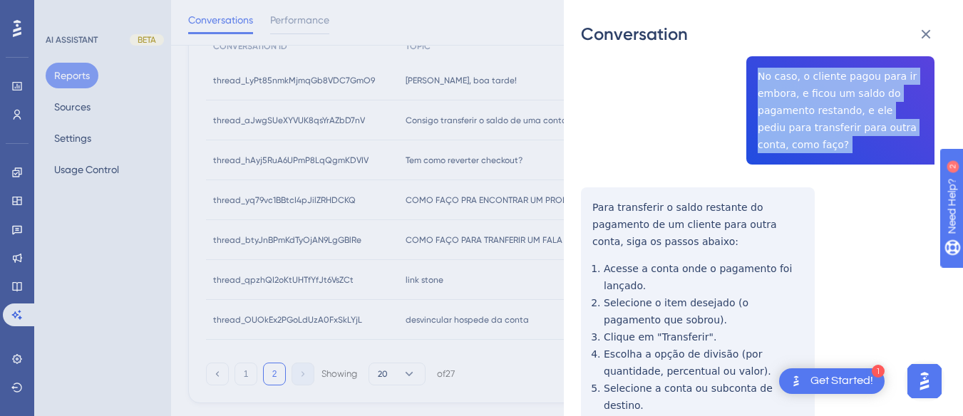
click at [588, 183] on div "thread_aJwgSUeXYVUK8qsYrAZbD7nV Copy - - 10_Matias, Raquel User Conversation Hi…" at bounding box center [757, 384] width 353 height 1357
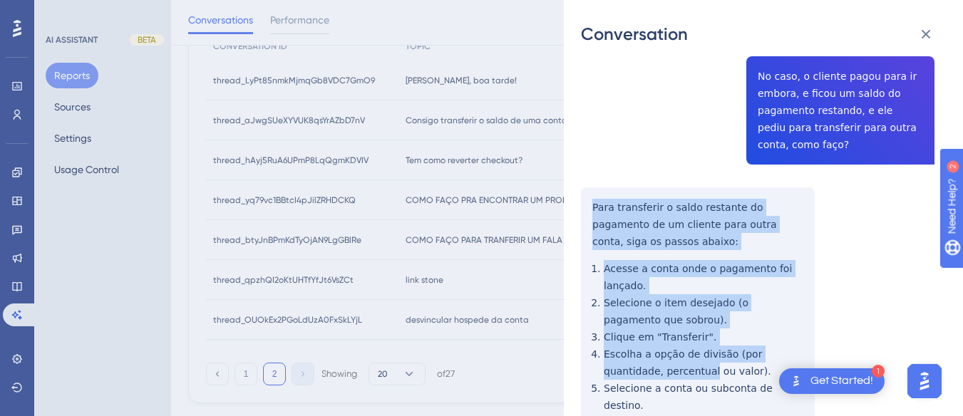
scroll to position [499, 0]
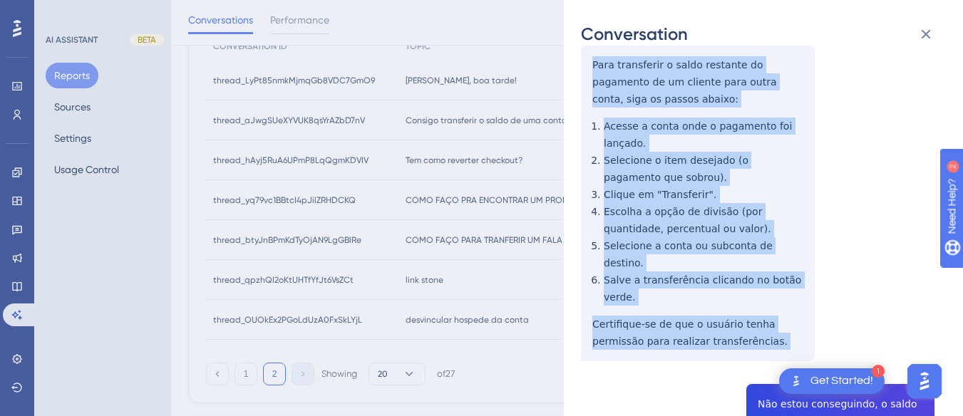
drag, startPoint x: 588, startPoint y: 183, endPoint x: 709, endPoint y: 265, distance: 146.3
click at [733, 311] on div "thread_aJwgSUeXYVUK8qsYrAZbD7nV Copy - - 10_Matias, Raquel User Conversation Hi…" at bounding box center [757, 242] width 353 height 1357
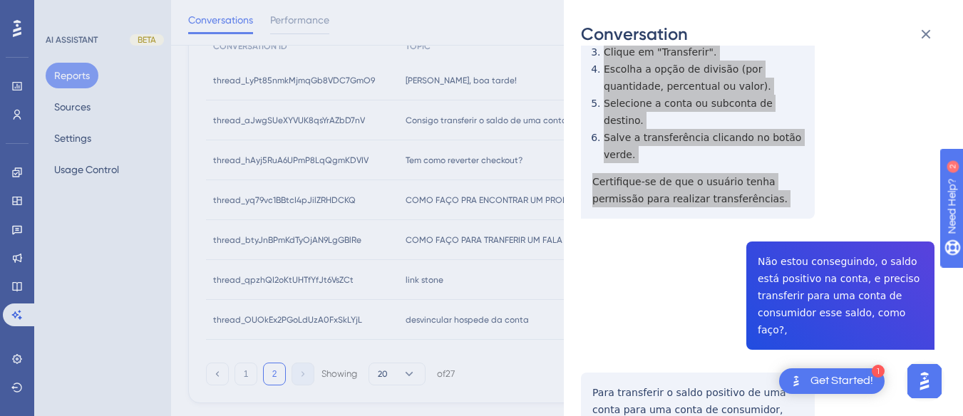
scroll to position [784, 0]
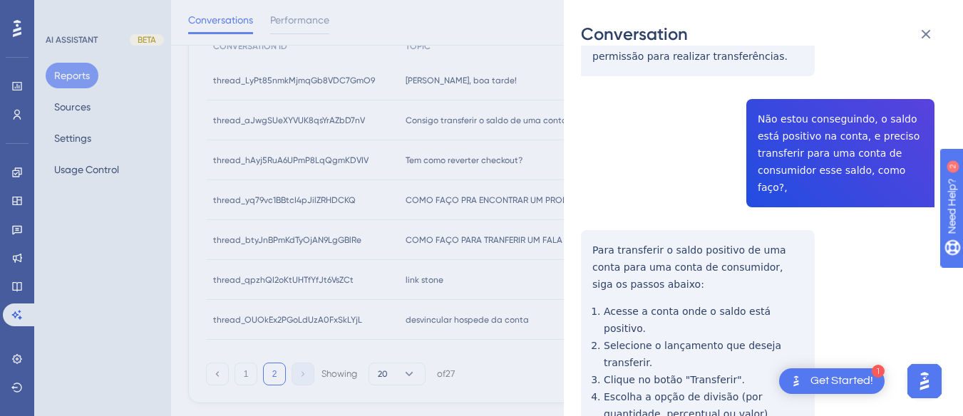
click at [578, 192] on div "Conversation thread_aJwgSUeXYVUK8qsYrAZbD7nV Copy - - 10_Matias, Raquel User Co…" at bounding box center [763, 208] width 399 height 416
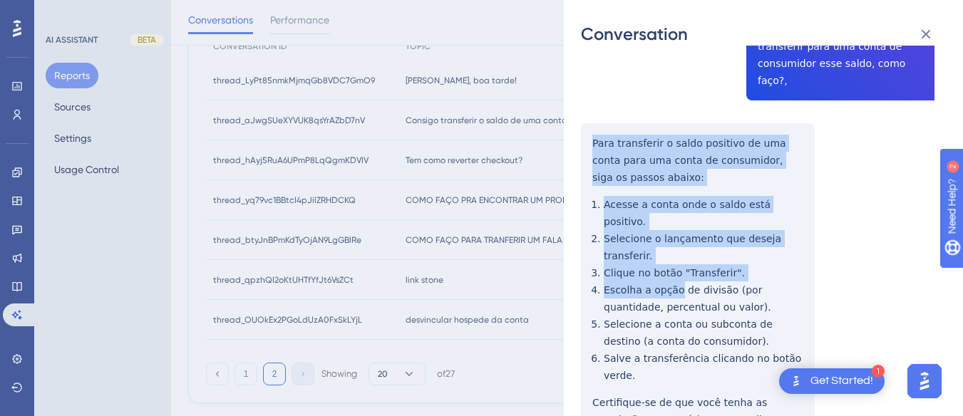
scroll to position [247, 0]
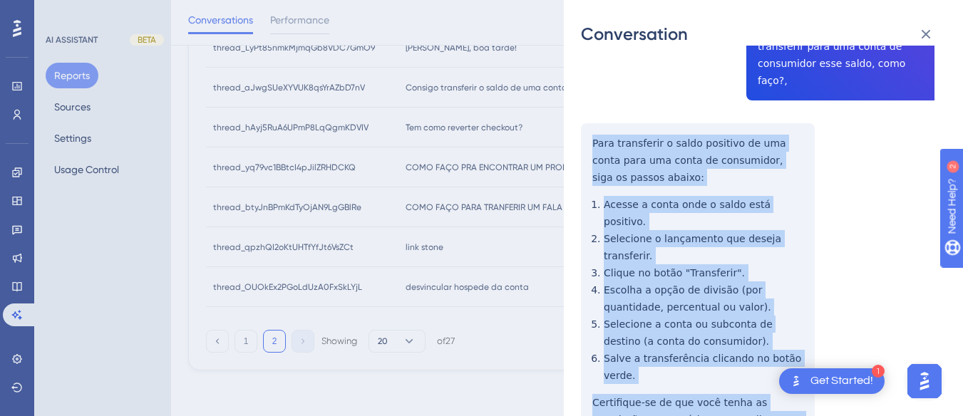
drag, startPoint x: 578, startPoint y: 192, endPoint x: 752, endPoint y: 276, distance: 194.1
click at [792, 338] on div "Conversation thread_aJwgSUeXYVUK8qsYrAZbD7nV Copy - - 10_Matias, Raquel User Co…" at bounding box center [763, 208] width 399 height 416
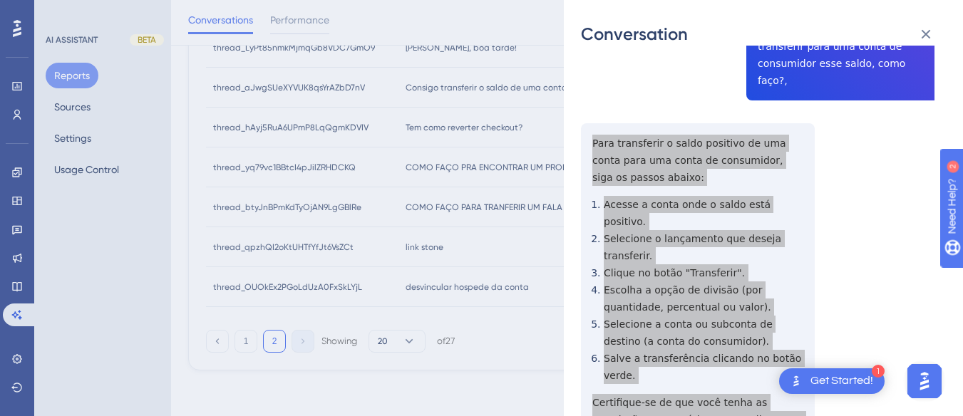
scroll to position [748, 0]
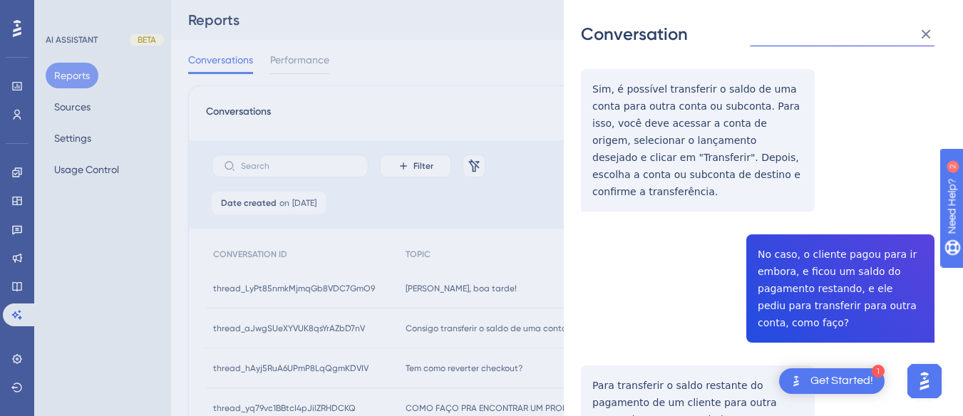
scroll to position [0, 0]
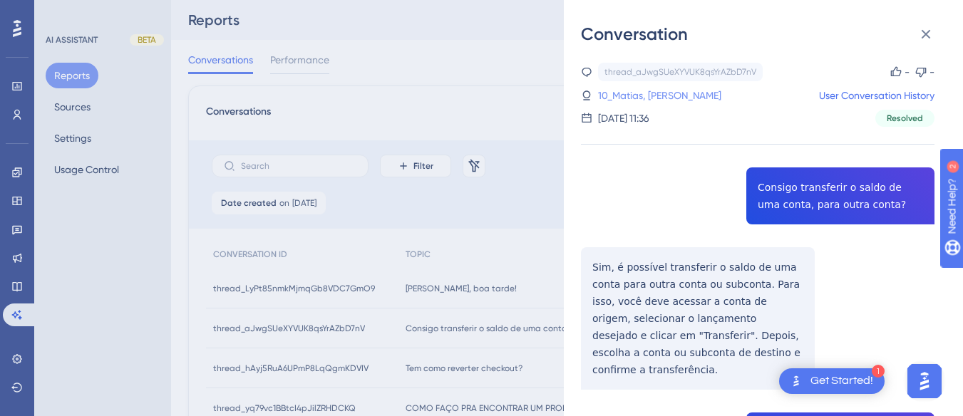
click at [643, 95] on link "10_Matias, Raquel" at bounding box center [659, 95] width 123 height 17
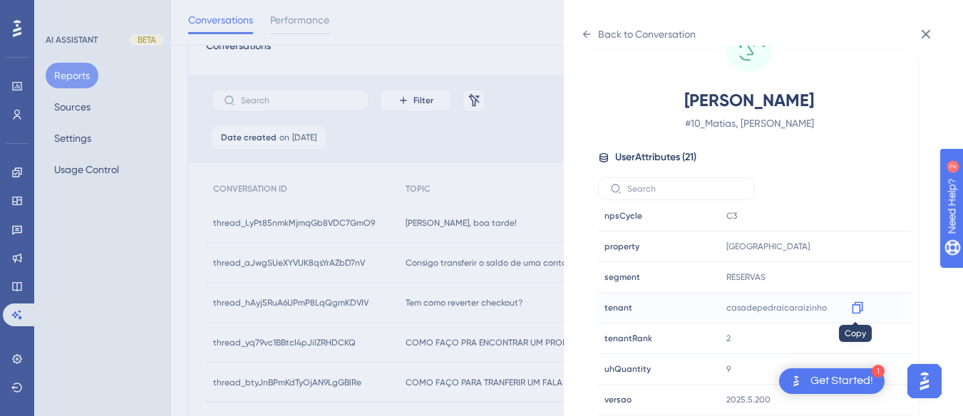
scroll to position [247, 0]
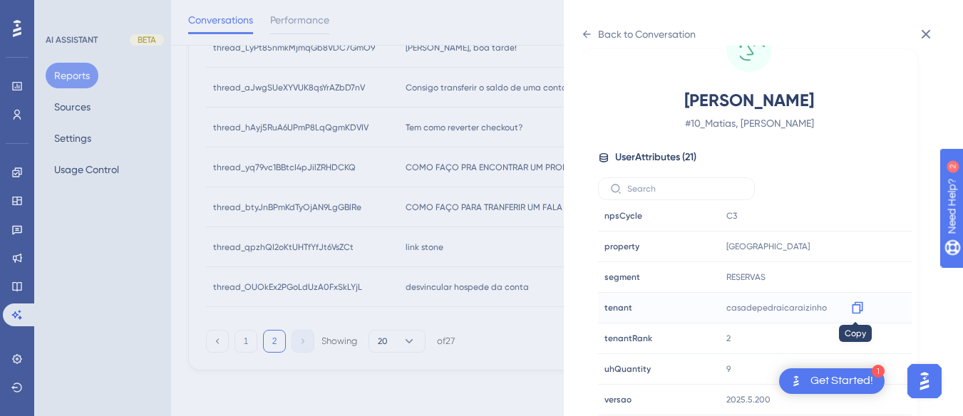
click at [857, 306] on icon at bounding box center [857, 308] width 11 height 12
click at [591, 34] on icon at bounding box center [586, 34] width 11 height 11
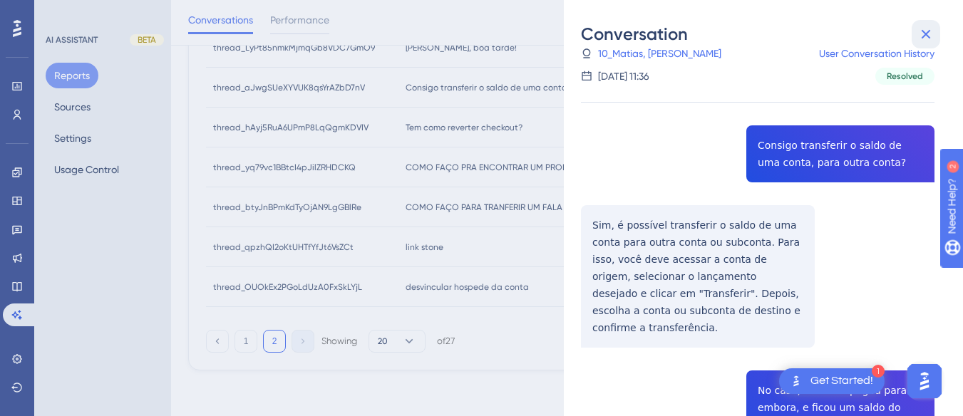
click at [922, 35] on icon at bounding box center [925, 34] width 17 height 17
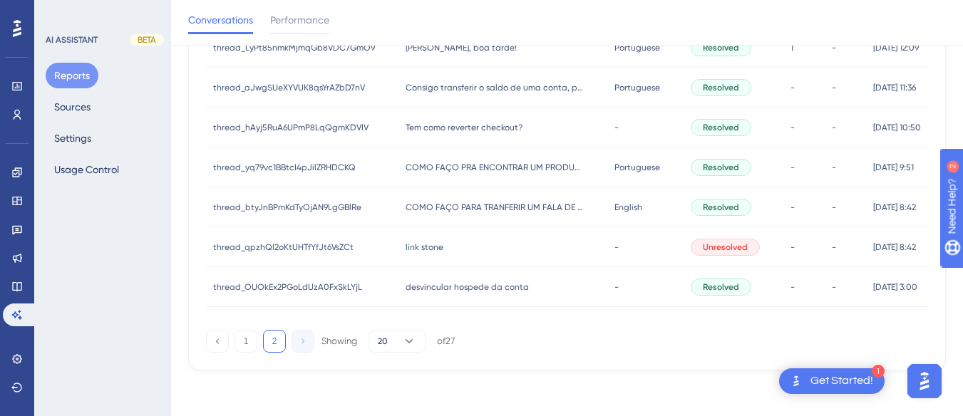
click at [497, 123] on span "Tem como reverter checkout?" at bounding box center [463, 127] width 117 height 11
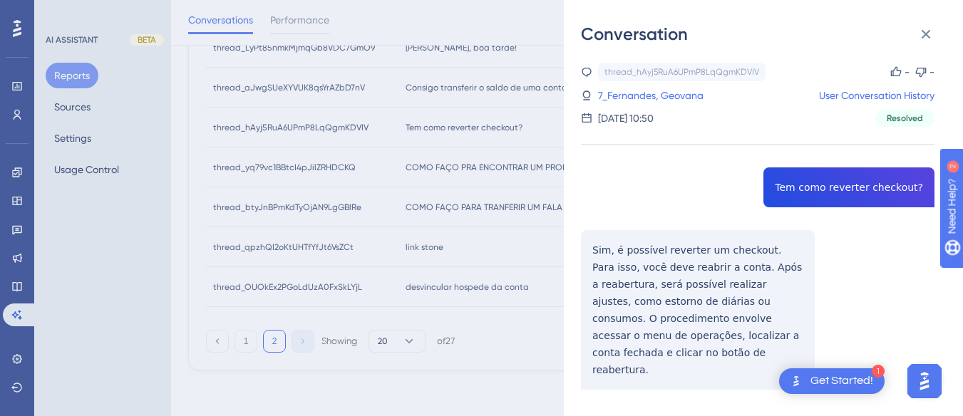
click at [832, 175] on div "thread_hAyj5RuA6UPmP8LqQgmKDVIV Copy - - 7_Fernandes, Geovana User Conversation…" at bounding box center [757, 263] width 353 height 400
click at [572, 251] on div "Conversation thread_hAyj5RuA6UPmP8LqQgmKDVIV Copy - - 7_Fernandes, Geovana User…" at bounding box center [763, 208] width 399 height 416
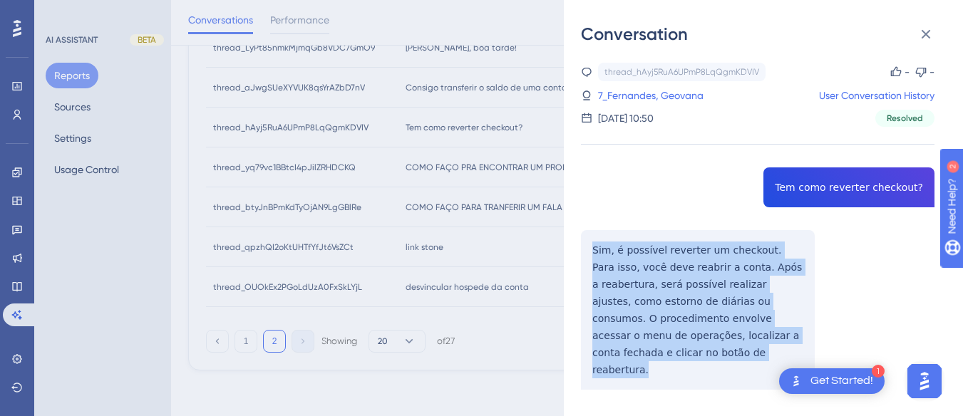
drag, startPoint x: 577, startPoint y: 243, endPoint x: 773, endPoint y: 334, distance: 216.1
click at [782, 338] on div "Conversation thread_hAyj5RuA6UPmP8LqQgmKDVIV Copy - - 7_Fernandes, Geovana User…" at bounding box center [763, 208] width 399 height 416
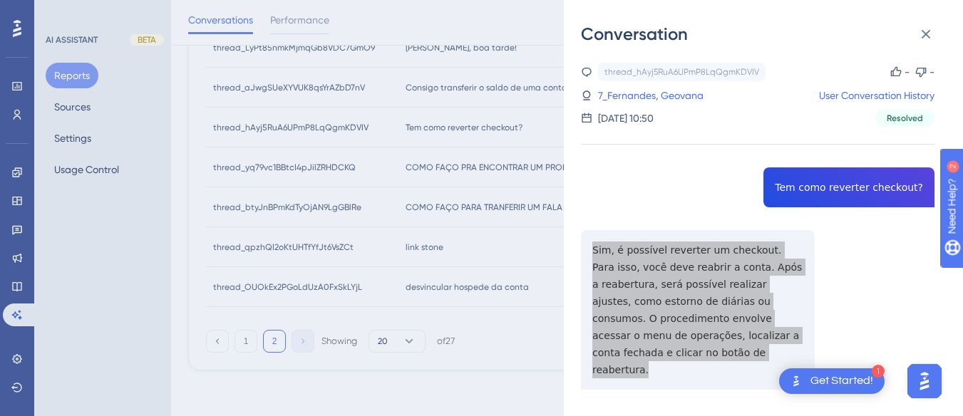
scroll to position [1, 0]
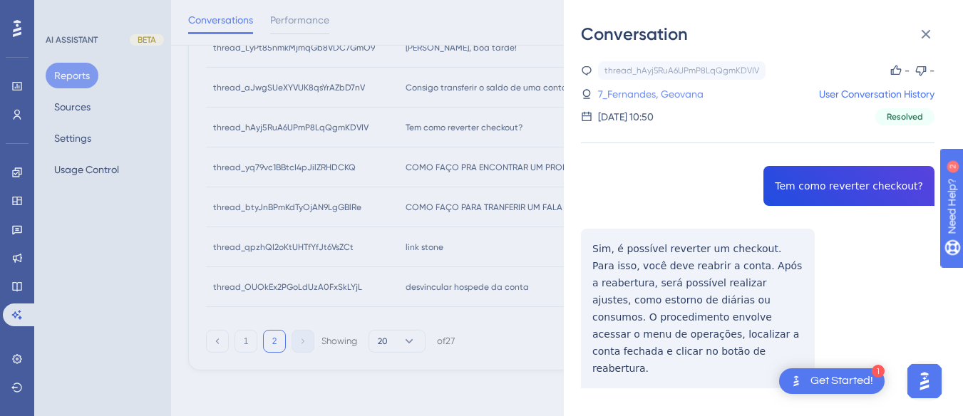
click at [646, 88] on link "7_Fernandes, Geovana" at bounding box center [650, 94] width 105 height 17
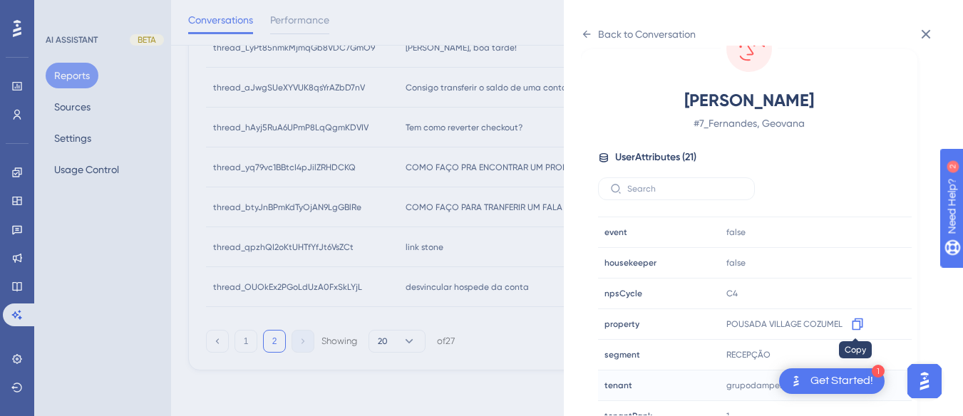
scroll to position [434, 0]
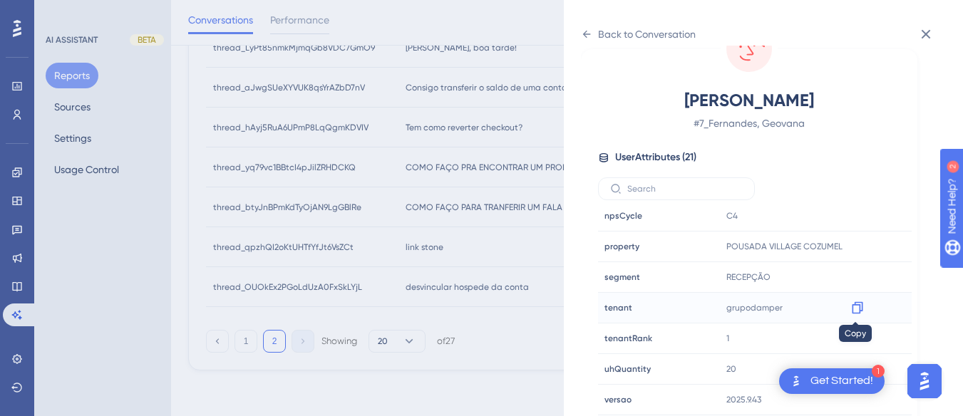
click at [858, 306] on icon at bounding box center [857, 308] width 11 height 12
click at [857, 242] on icon at bounding box center [857, 246] width 14 height 14
click at [928, 32] on icon at bounding box center [925, 34] width 9 height 9
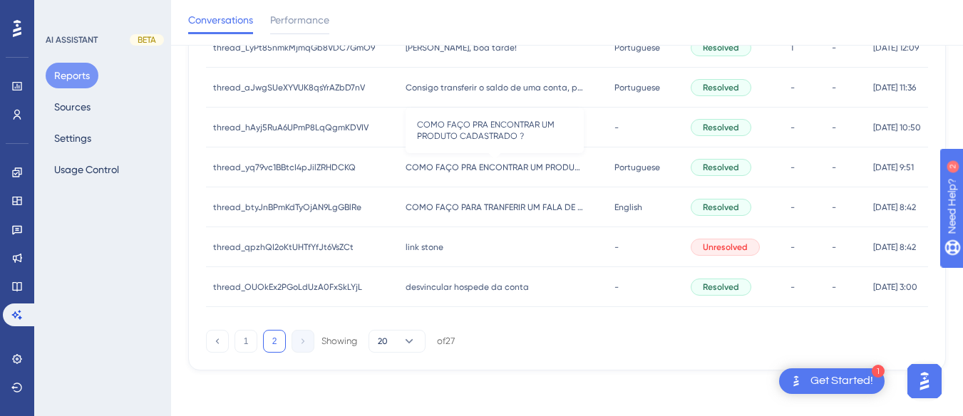
click at [450, 162] on span "COMO FAÇO PRA ENCONTRAR UM PRODUTO CADASTRADO ?" at bounding box center [494, 167] width 178 height 11
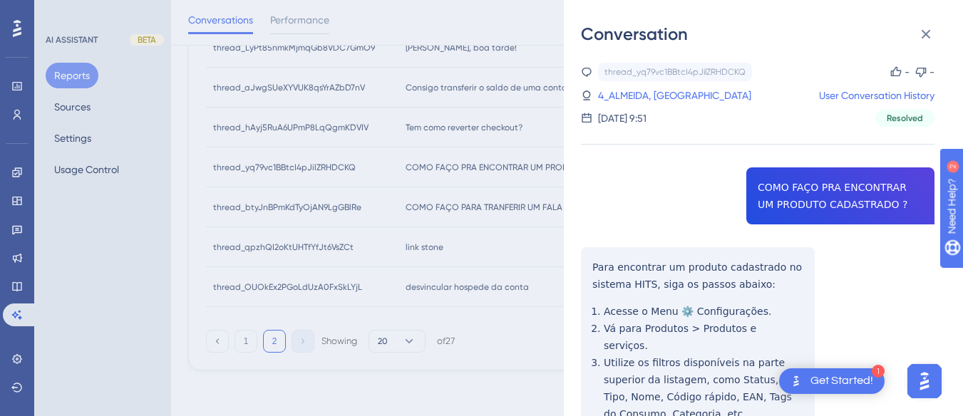
click at [842, 182] on div "thread_yq79vc1BBtcI4pJilZRHDCKQ Copy - - 4_ALMEIDA, SAMARA User Conversation Hi…" at bounding box center [757, 324] width 353 height 522
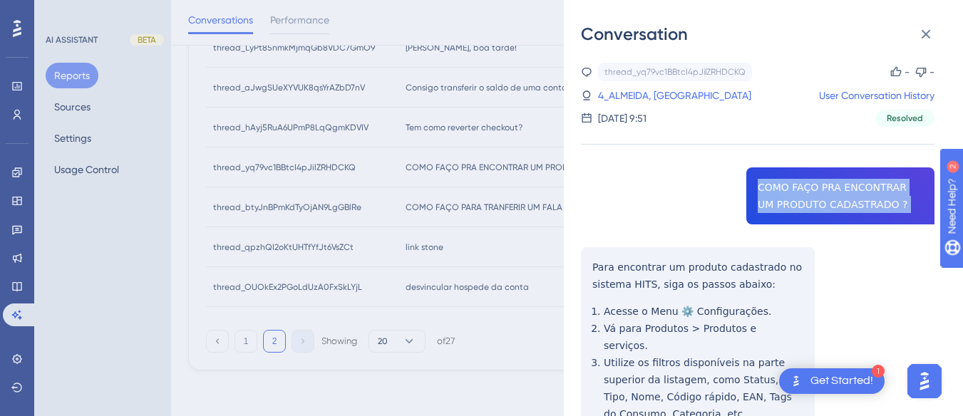
click at [842, 182] on div "thread_yq79vc1BBtcI4pJilZRHDCKQ Copy - - 4_ALMEIDA, SAMARA User Conversation Hi…" at bounding box center [757, 324] width 353 height 522
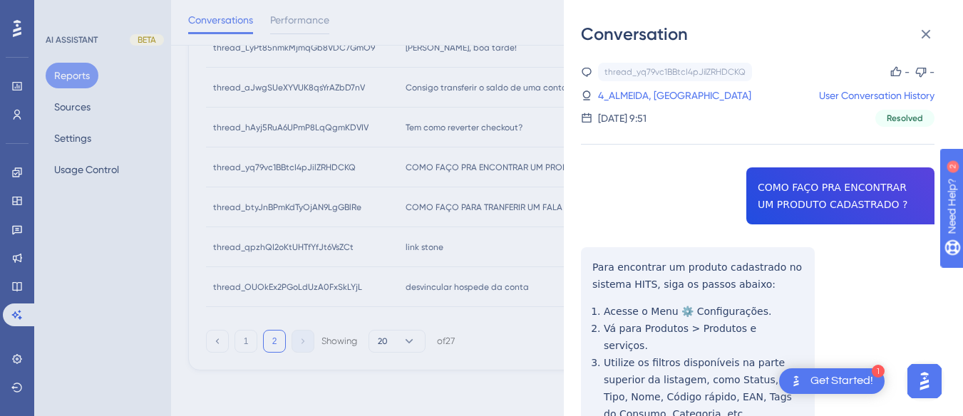
click at [605, 244] on div "thread_yq79vc1BBtcI4pJilZRHDCKQ Copy - - 4_ALMEIDA, SAMARA User Conversation Hi…" at bounding box center [757, 324] width 353 height 522
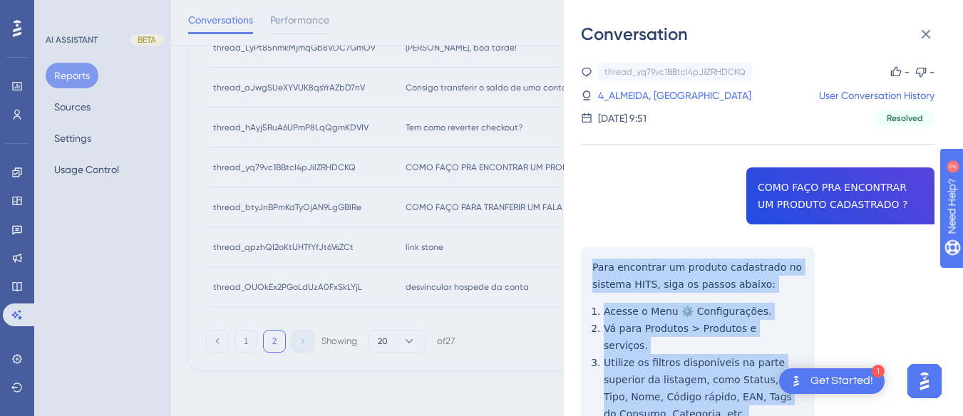
scroll to position [124, 0]
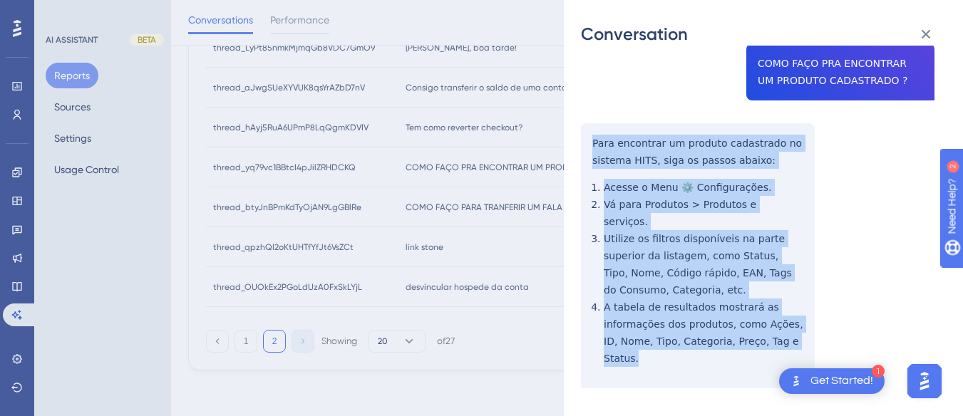
drag, startPoint x: 585, startPoint y: 258, endPoint x: 784, endPoint y: 296, distance: 202.4
click at [810, 342] on div "thread_yq79vc1BBtcI4pJilZRHDCKQ Copy - - 4_ALMEIDA, SAMARA User Conversation Hi…" at bounding box center [757, 200] width 353 height 522
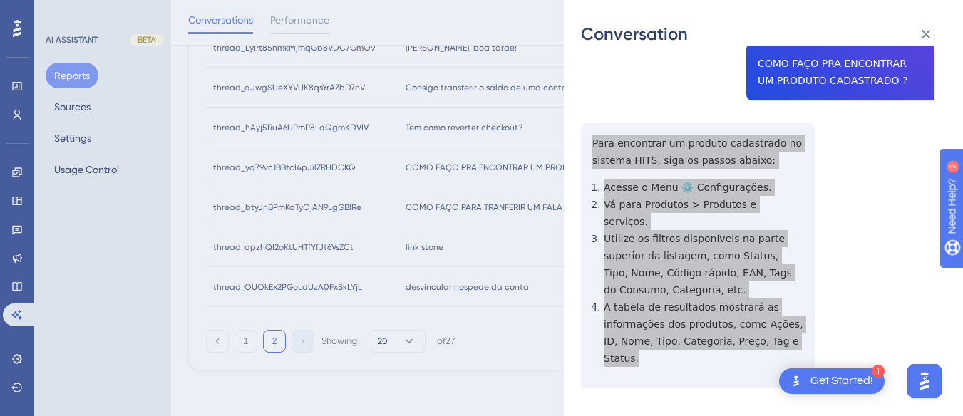
scroll to position [0, 0]
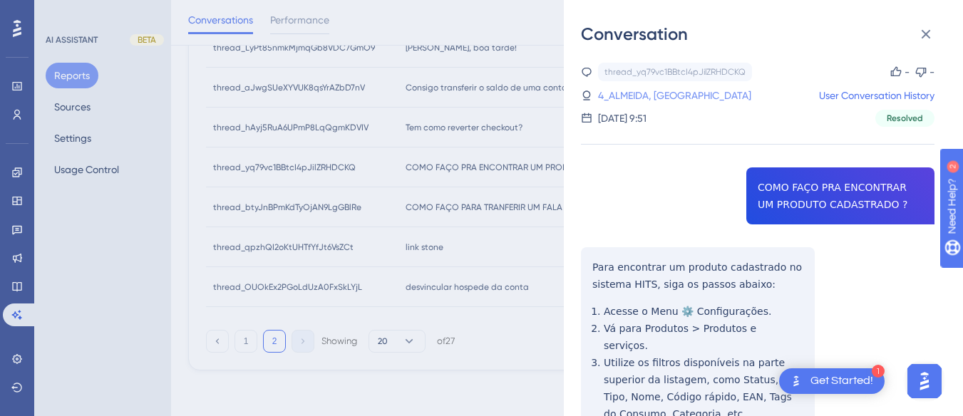
click at [633, 98] on link "4_ALMEIDA, SAMARA" at bounding box center [674, 95] width 153 height 17
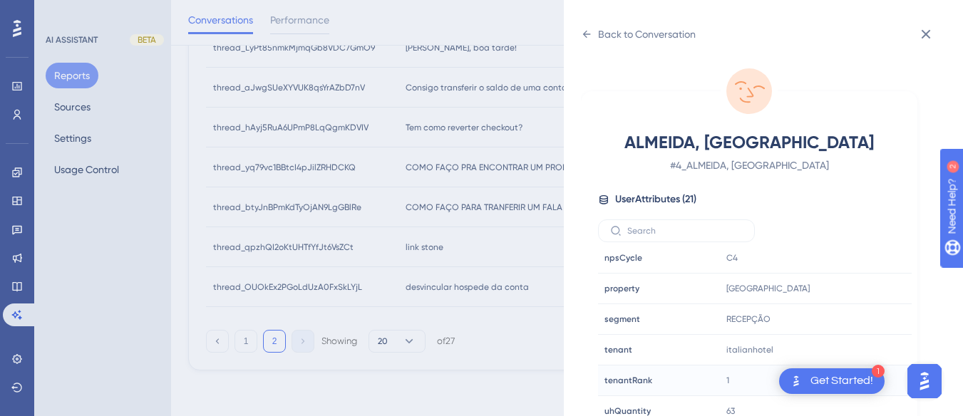
scroll to position [42, 0]
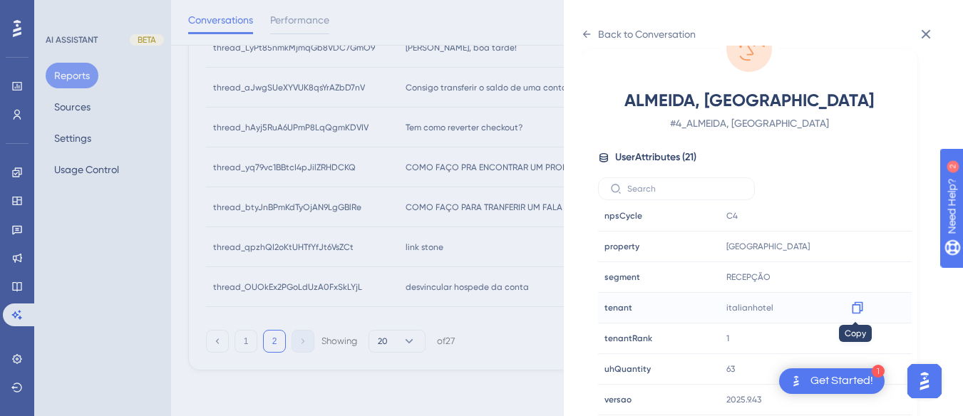
click at [857, 304] on icon at bounding box center [857, 308] width 11 height 12
click at [582, 35] on icon at bounding box center [586, 34] width 11 height 11
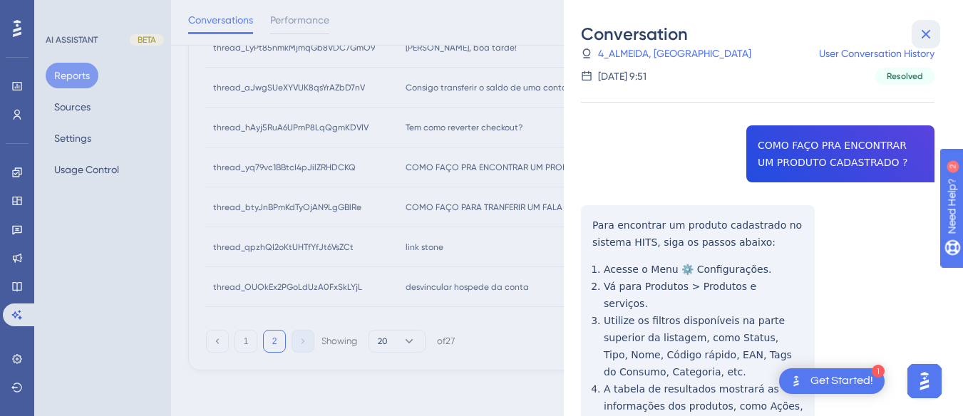
click at [920, 30] on icon at bounding box center [925, 34] width 17 height 17
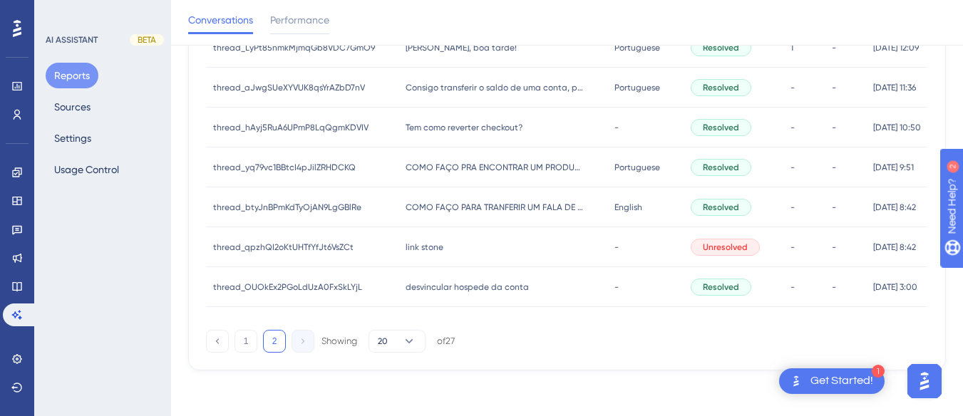
click at [398, 252] on div "link stone link stone" at bounding box center [502, 247] width 209 height 40
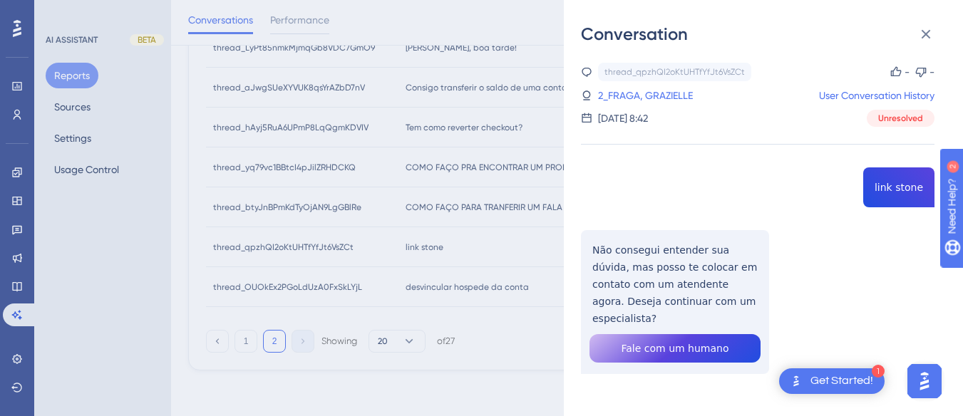
click at [897, 190] on div "thread_qpzhQI2oKtUHTfYfJt6VsZCt Copy - - 2_FRAGA, GRAZIELLE User Conversation H…" at bounding box center [757, 255] width 353 height 384
click at [618, 260] on div "thread_qpzhQI2oKtUHTfYfJt6VsZCt Copy - - 2_FRAGA, GRAZIELLE User Conversation H…" at bounding box center [757, 255] width 353 height 384
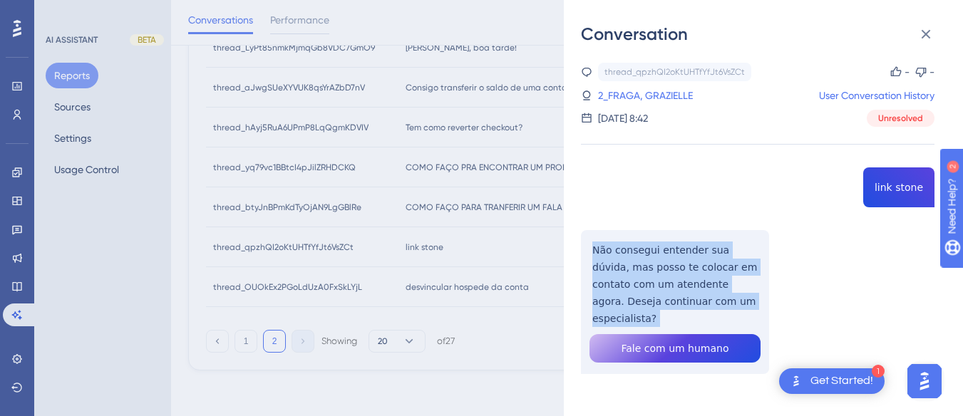
click at [619, 262] on div "thread_qpzhQI2oKtUHTfYfJt6VsZCt Copy - - 2_FRAGA, GRAZIELLE User Conversation H…" at bounding box center [757, 255] width 353 height 384
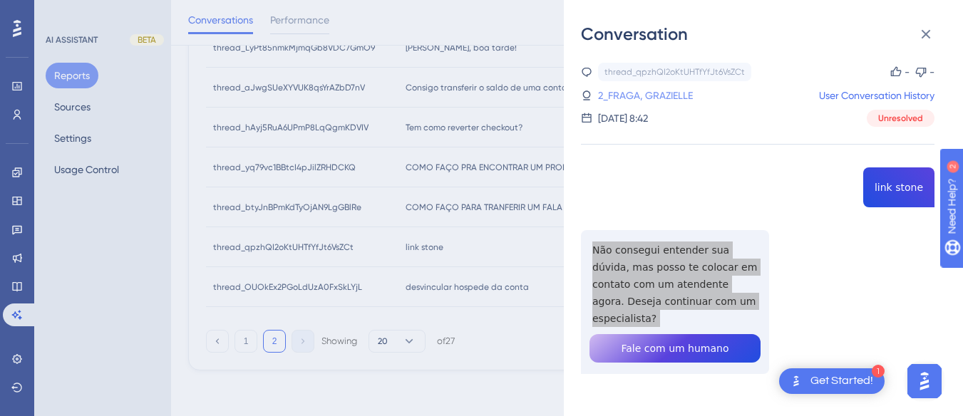
scroll to position [33, 0]
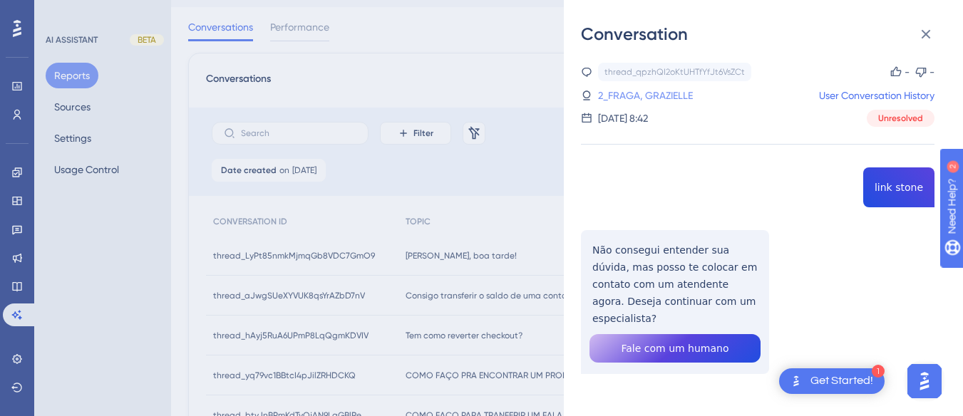
click at [616, 92] on link "2_FRAGA, GRAZIELLE" at bounding box center [645, 95] width 95 height 17
click at [927, 34] on icon at bounding box center [925, 34] width 17 height 17
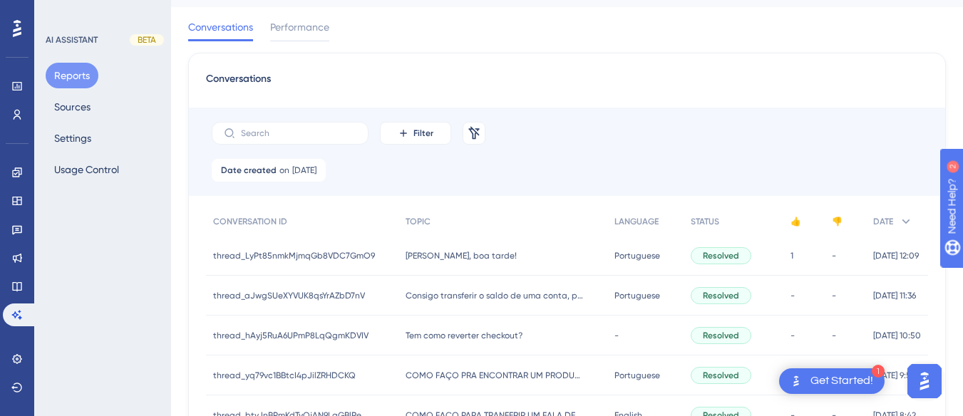
scroll to position [247, 0]
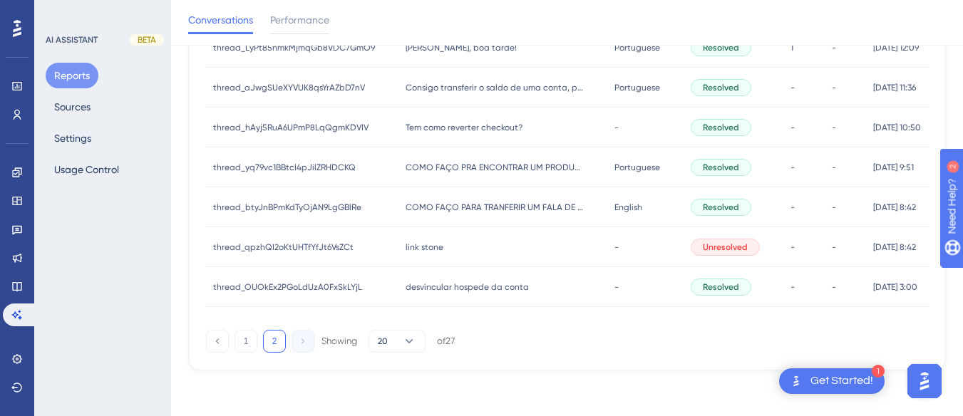
click at [418, 292] on span "desvincular hospede da conta" at bounding box center [466, 286] width 123 height 11
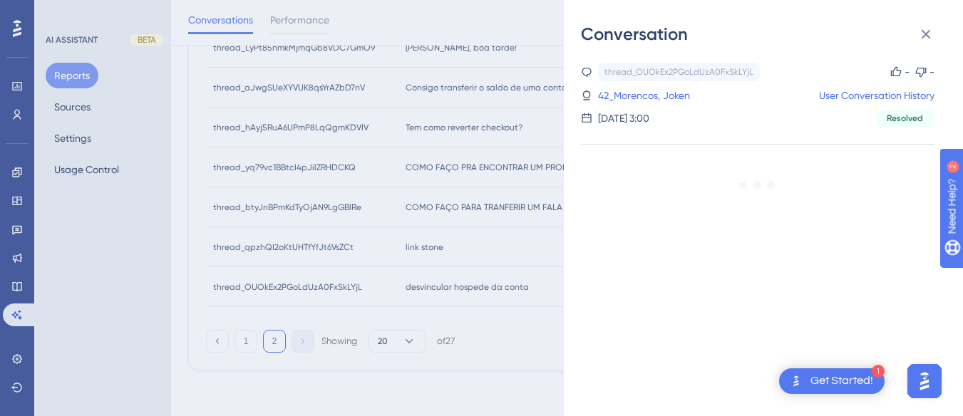
click at [828, 185] on div "thread_OUOkEx2PGoLdUzA0FxSkLYjL Copy - - 42_Morencos, Joken User Conversation H…" at bounding box center [757, 169] width 353 height 212
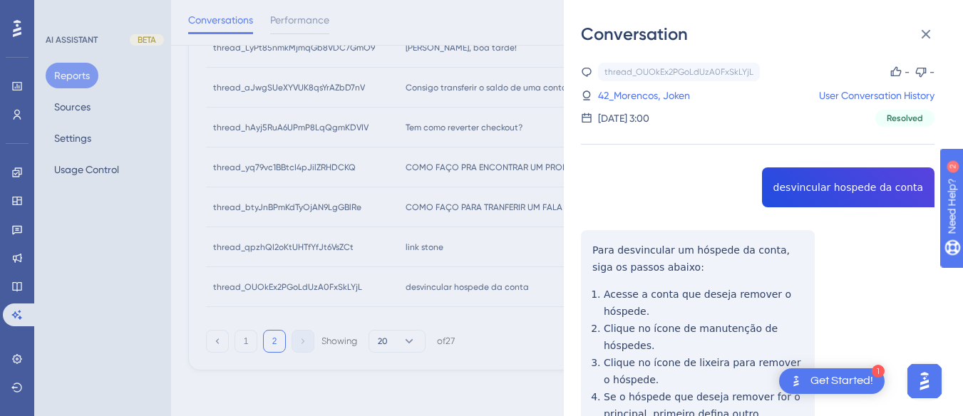
click at [791, 148] on div "thread_OUOkEx2PGoLdUzA0FxSkLYjL Copy - - 42_Morencos, Joken User Conversation H…" at bounding box center [757, 350] width 353 height 574
click at [817, 177] on div "thread_OUOkEx2PGoLdUzA0FxSkLYjL Copy - - 42_Morencos, Joken User Conversation H…" at bounding box center [757, 350] width 353 height 574
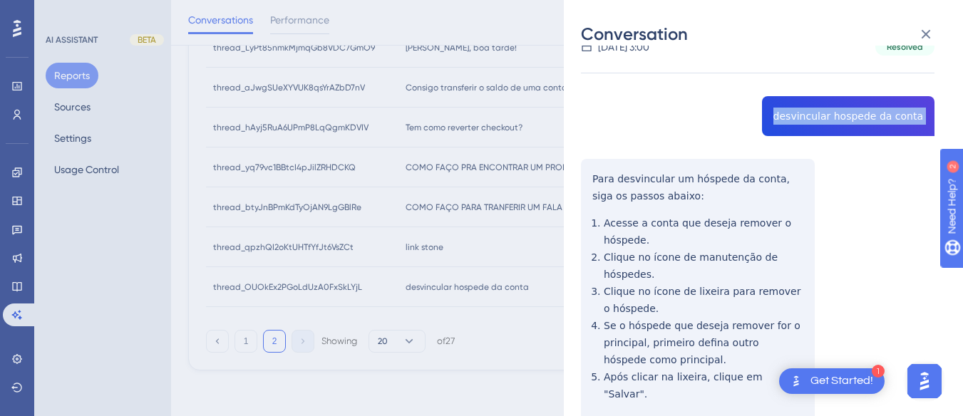
click at [578, 175] on div "Conversation thread_OUOkEx2PGoLdUzA0FxSkLYjL Copy - - 42_Morencos, Joken User C…" at bounding box center [763, 208] width 399 height 416
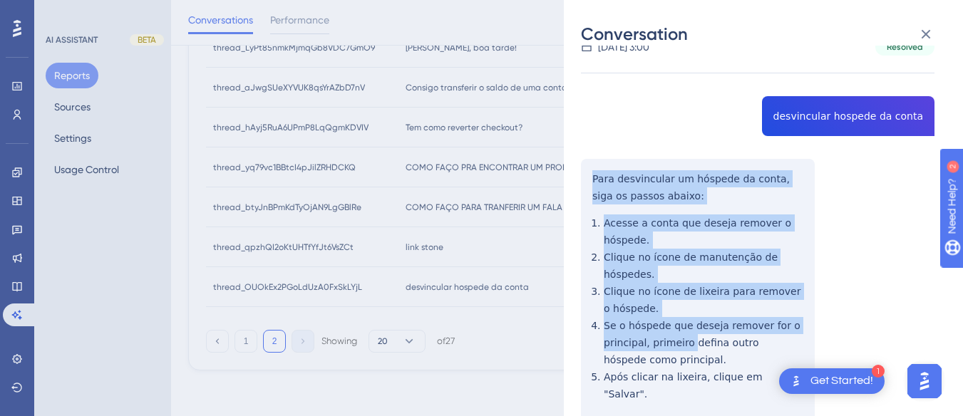
scroll to position [175, 0]
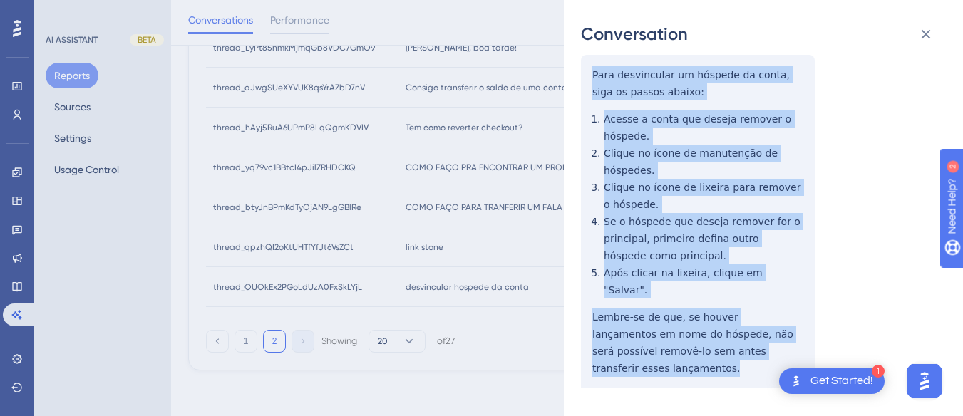
drag, startPoint x: 584, startPoint y: 170, endPoint x: 663, endPoint y: 247, distance: 109.8
click at [792, 341] on div "thread_OUOkEx2PGoLdUzA0FxSkLYjL Copy - - 42_Morencos, Joken User Conversation H…" at bounding box center [757, 174] width 353 height 574
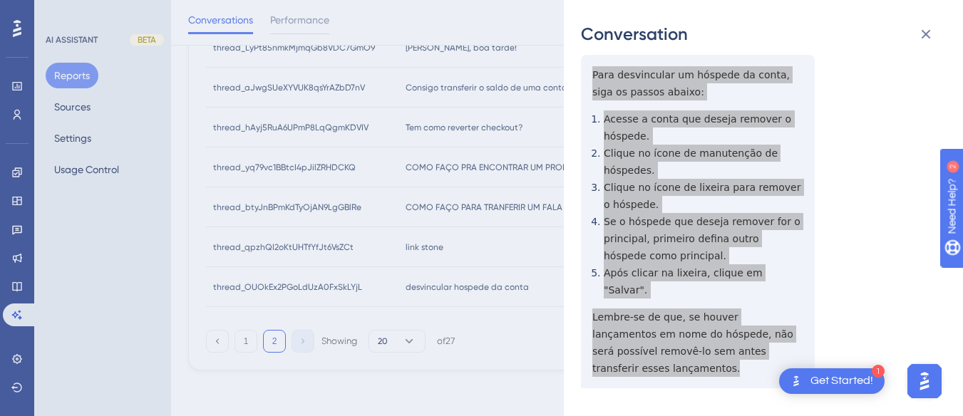
scroll to position [0, 0]
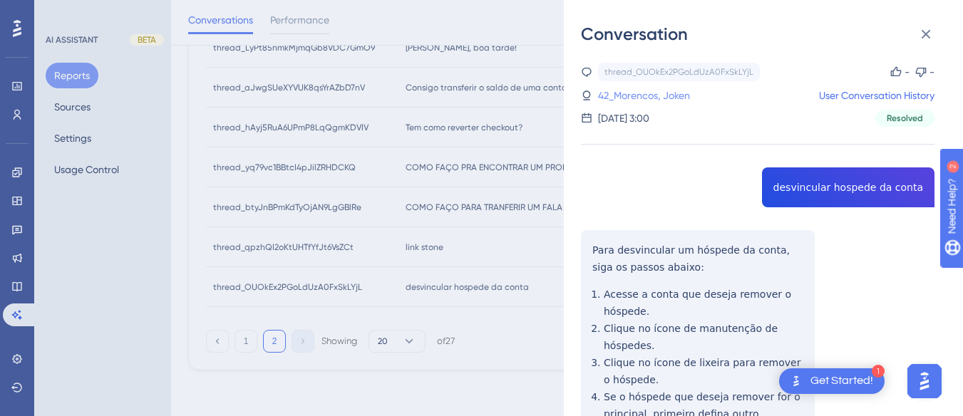
click at [651, 90] on link "42_Morencos, Joken" at bounding box center [644, 95] width 92 height 17
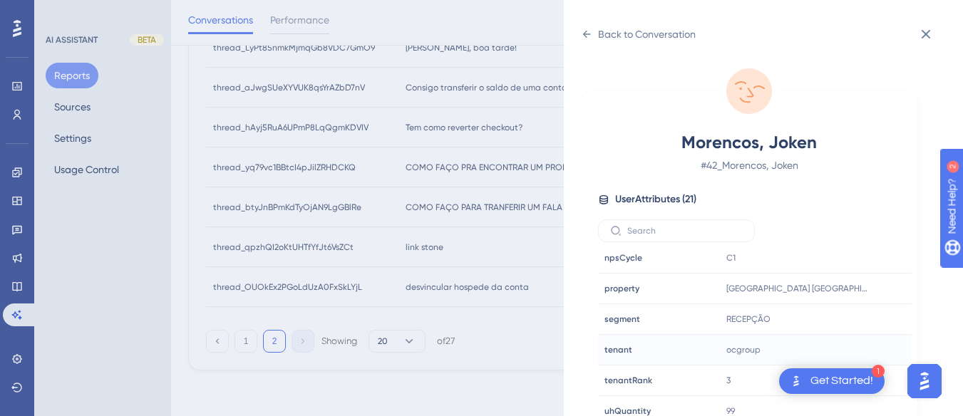
scroll to position [42, 0]
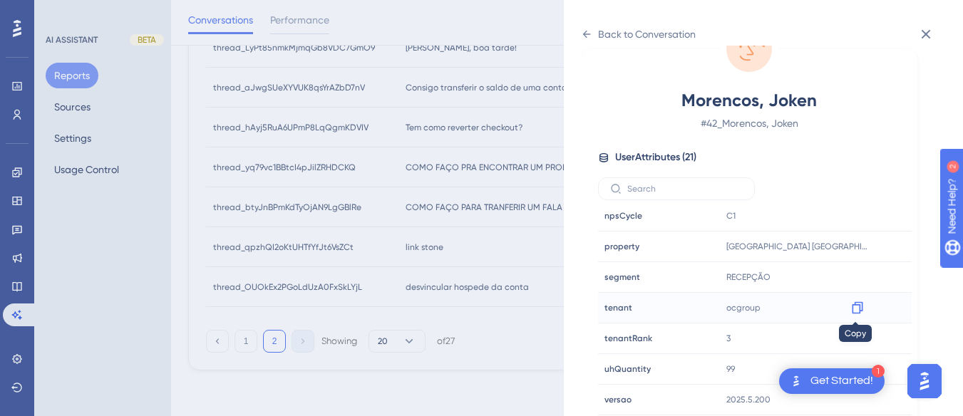
click at [857, 307] on icon at bounding box center [857, 308] width 14 height 14
click at [574, 36] on div "Back to Conversation Morencos, Joken # 42_Morencos, Joken User Attributes ( 21 …" at bounding box center [763, 208] width 399 height 416
click at [584, 33] on icon at bounding box center [586, 34] width 11 height 11
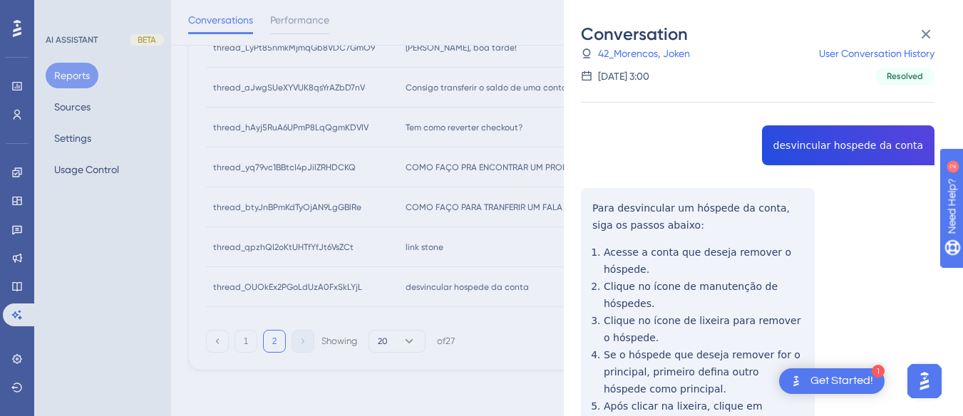
click at [580, 205] on div "Conversation thread_OUOkEx2PGoLdUzA0FxSkLYjL Copy - - 42_Morencos, Joken User C…" at bounding box center [763, 208] width 399 height 416
click at [920, 25] on button at bounding box center [925, 34] width 29 height 29
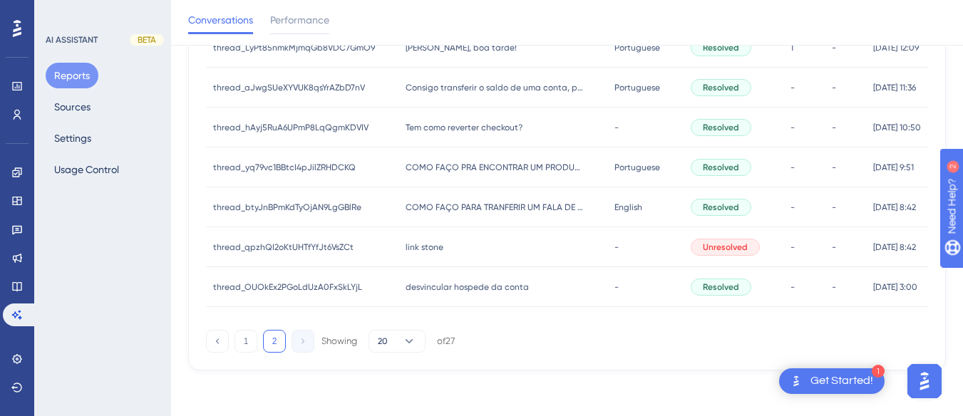
scroll to position [0, 0]
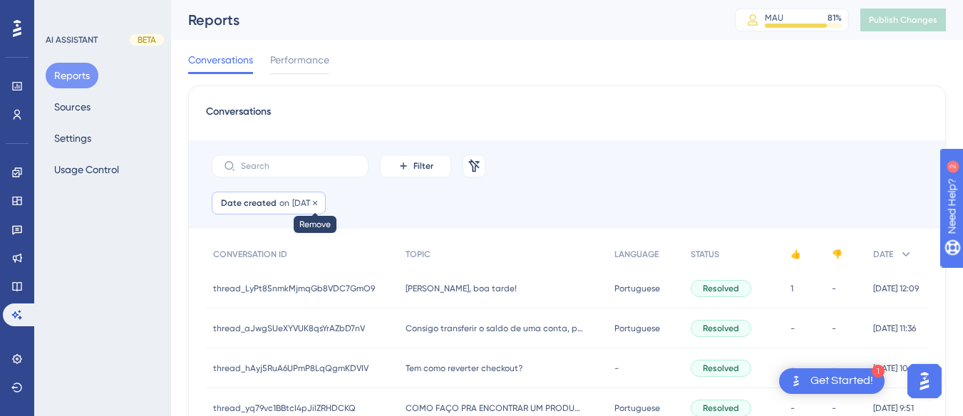
click at [290, 193] on div "Date created on 05 Oct, 2025 05 Oct, 2025 Remove" at bounding box center [269, 203] width 114 height 23
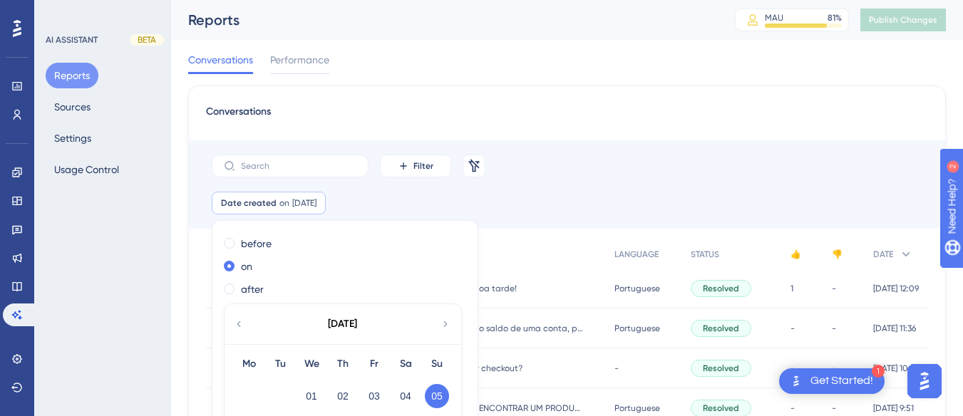
scroll to position [90, 0]
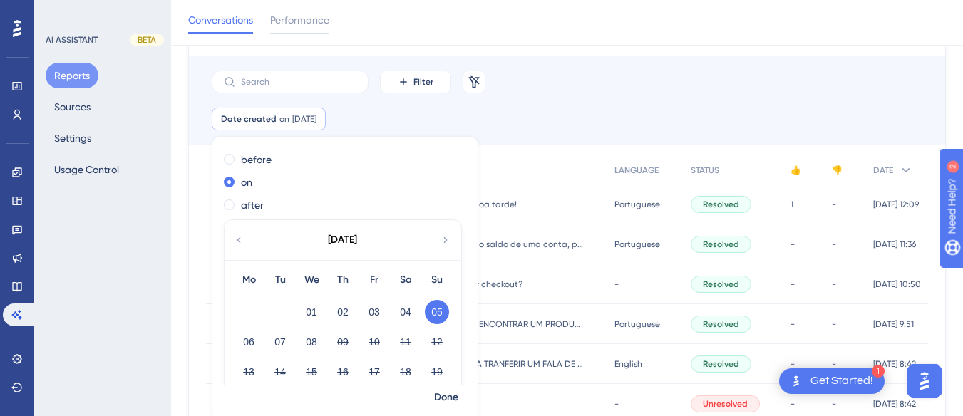
click at [259, 348] on div "06" at bounding box center [248, 342] width 31 height 27
click at [249, 338] on button "06" at bounding box center [249, 342] width 24 height 24
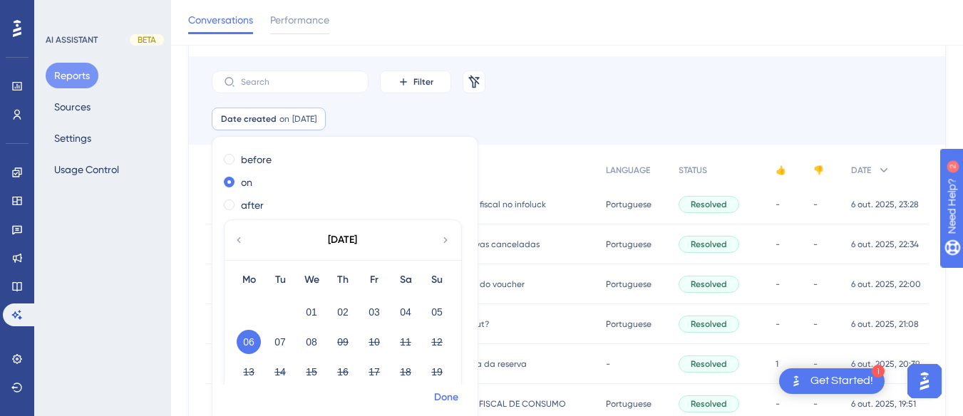
click at [448, 397] on span "Done" at bounding box center [446, 397] width 24 height 17
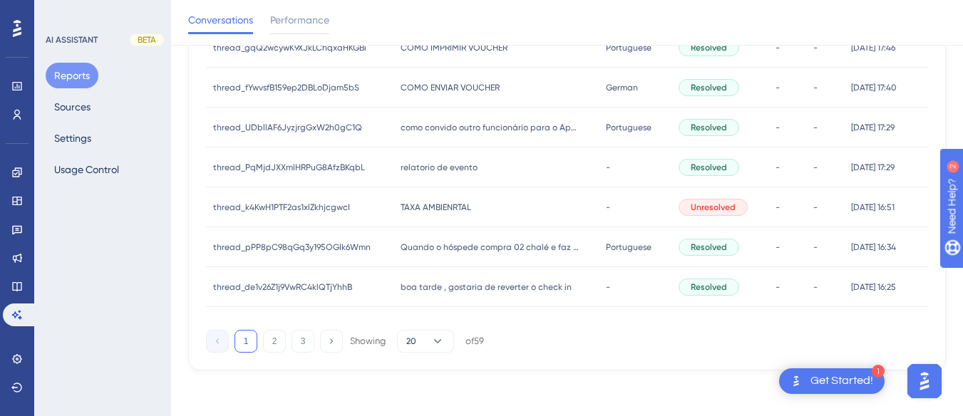
scroll to position [267, 0]
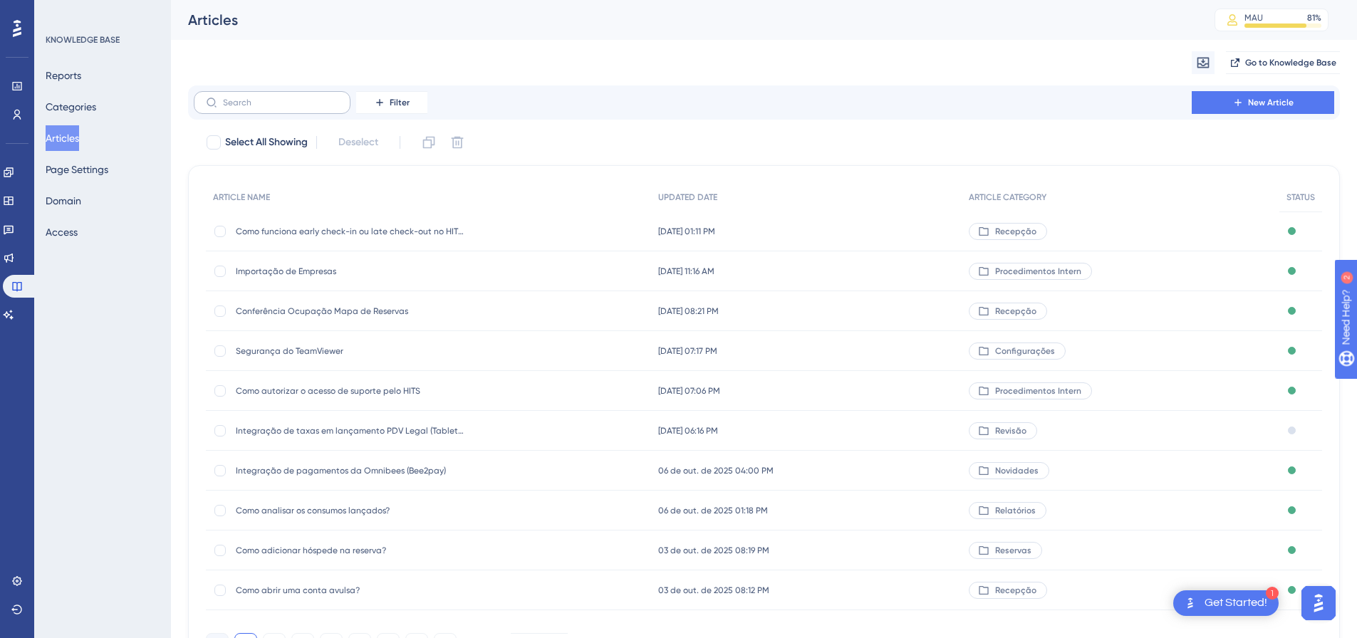
click at [297, 97] on label at bounding box center [272, 102] width 157 height 23
click at [297, 98] on input "text" at bounding box center [280, 103] width 115 height 10
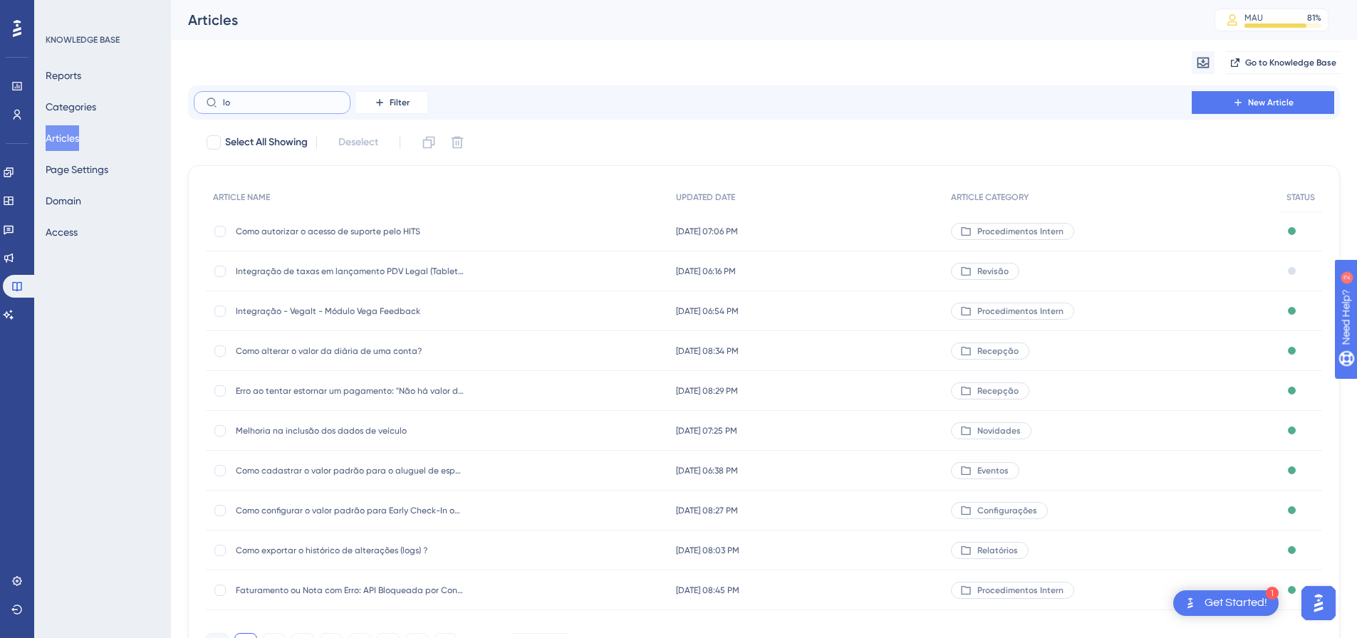
type input "log"
click at [403, 313] on span "Como visualizar o histórico de alterações (log) da conta?" at bounding box center [350, 311] width 228 height 11
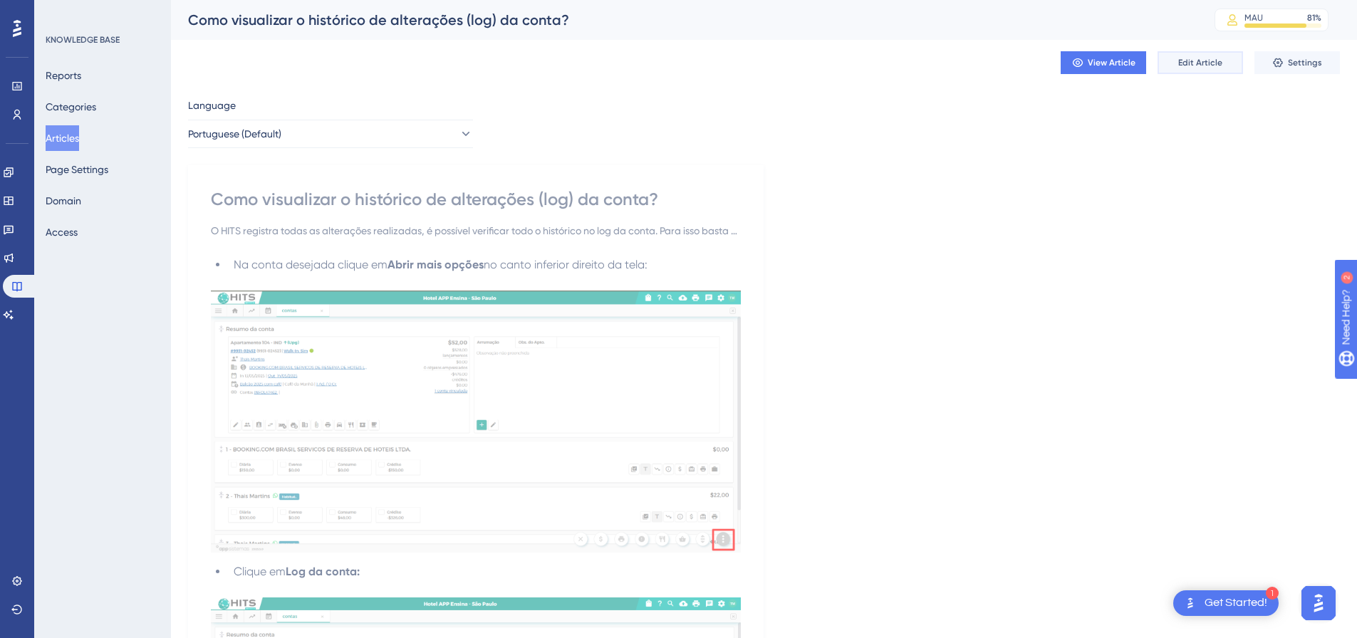
click at [1194, 58] on span "Edit Article" at bounding box center [1201, 62] width 44 height 11
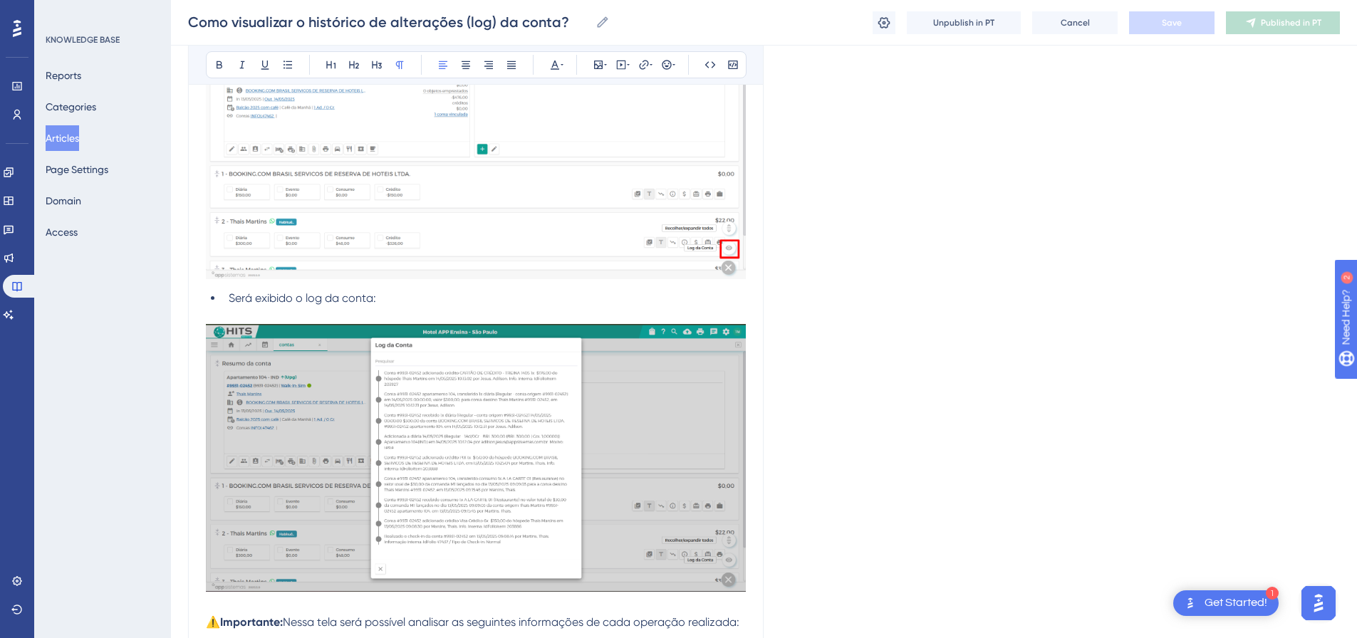
scroll to position [960, 0]
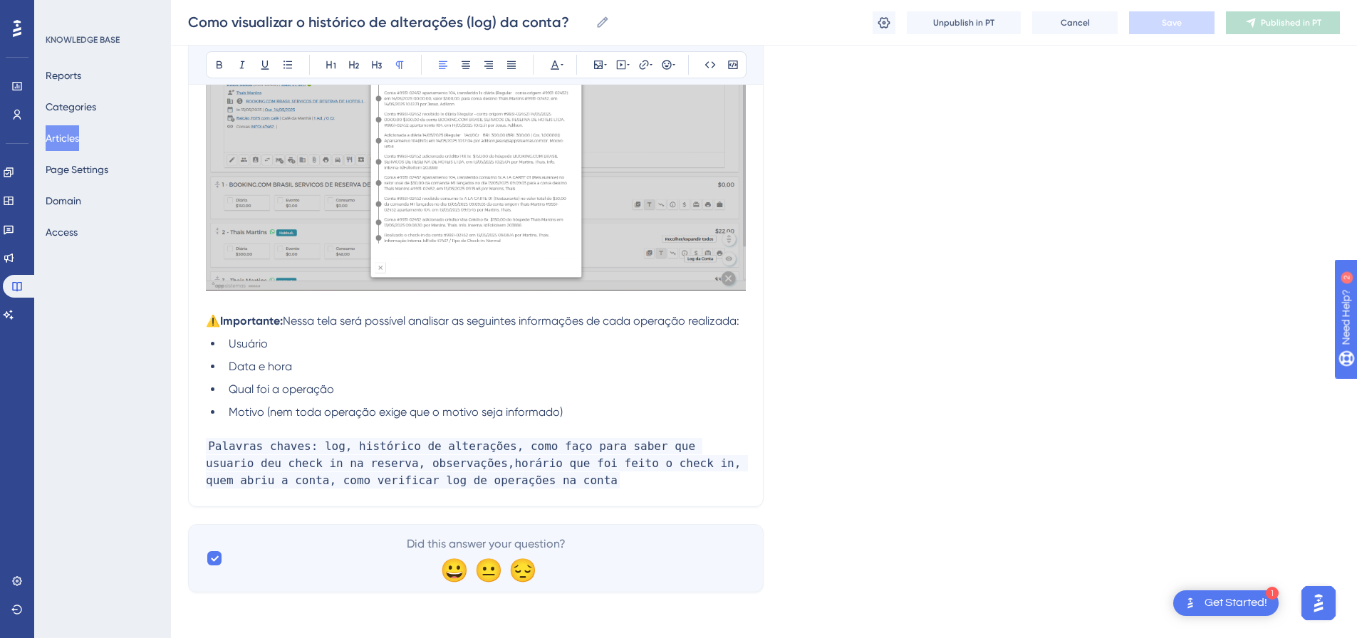
click at [522, 470] on p "Palavras chaves: log, histórico de alterações, como faço para saber que usuario…" at bounding box center [476, 463] width 540 height 51
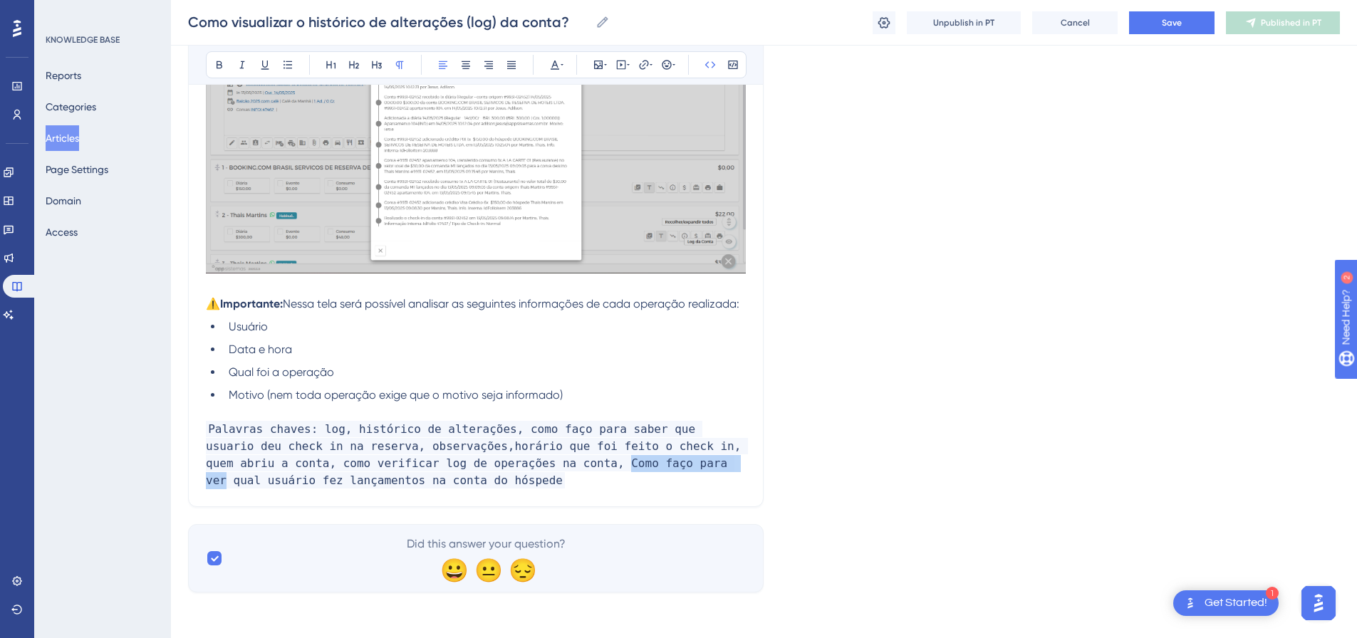
drag, startPoint x: 580, startPoint y: 462, endPoint x: 468, endPoint y: 464, distance: 111.9
click at [468, 464] on span "Palavras chaves: log, histórico de alterações, como faço para saber que usuario…" at bounding box center [477, 455] width 542 height 68
click at [531, 490] on p "Palavras chaves: log, histórico de alterações, como faço para saber que usuario…" at bounding box center [476, 455] width 540 height 68
click at [1158, 12] on button "Save" at bounding box center [1172, 22] width 86 height 23
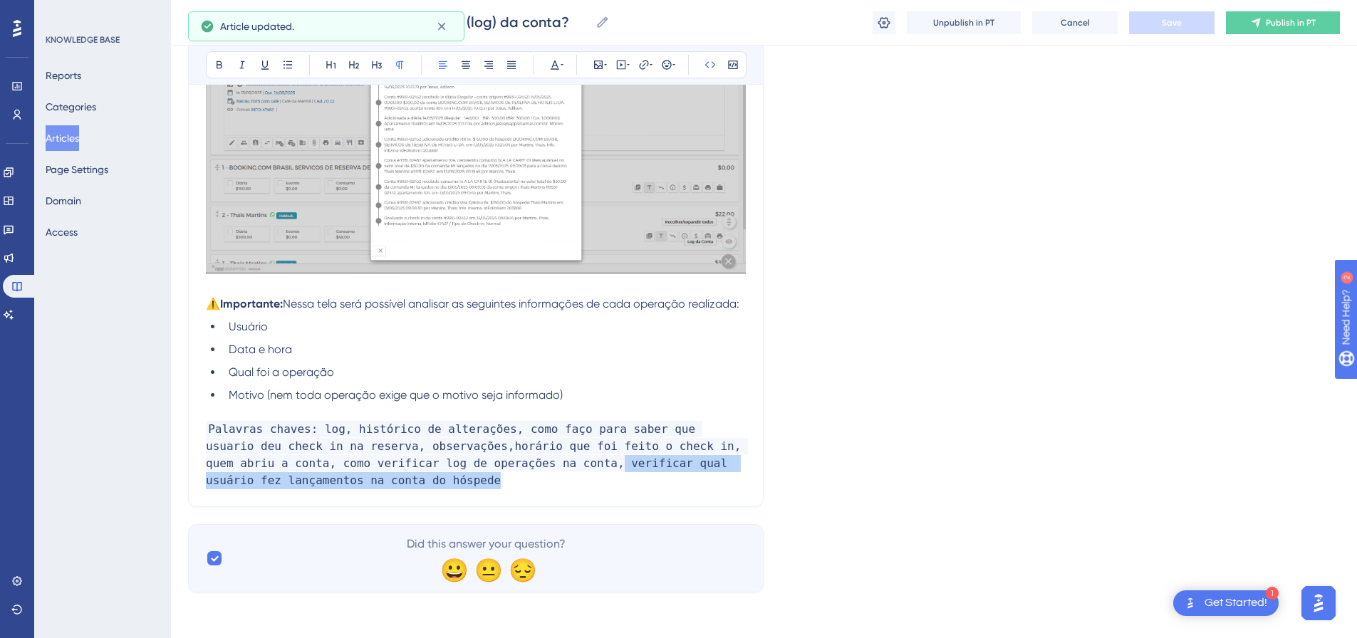
drag, startPoint x: 465, startPoint y: 470, endPoint x: 477, endPoint y: 489, distance: 22.1
click at [477, 489] on p "Palavras chaves: log, histórico de alterações, como faço para saber que usuario…" at bounding box center [476, 455] width 540 height 68
copy span "verificar qual usuário fez lançamentos na conta do hóspede"
click at [1291, 30] on button "Publish in PT" at bounding box center [1283, 22] width 114 height 23
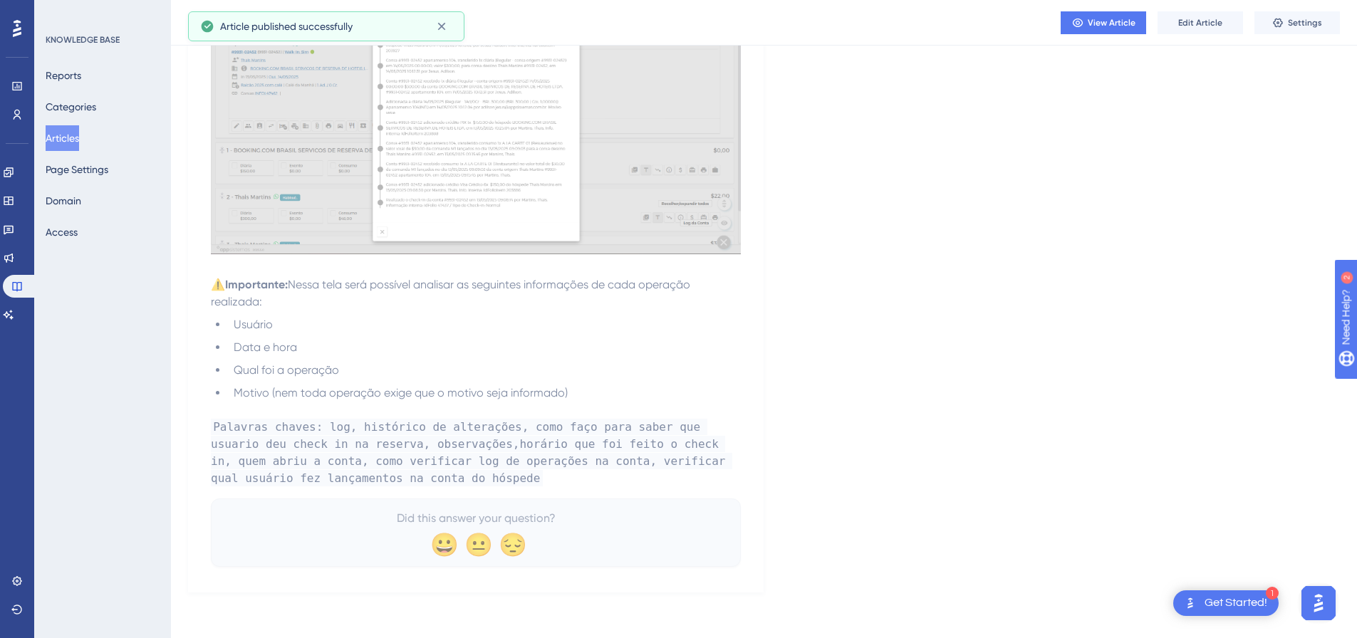
click at [70, 138] on button "Articles" at bounding box center [62, 138] width 33 height 26
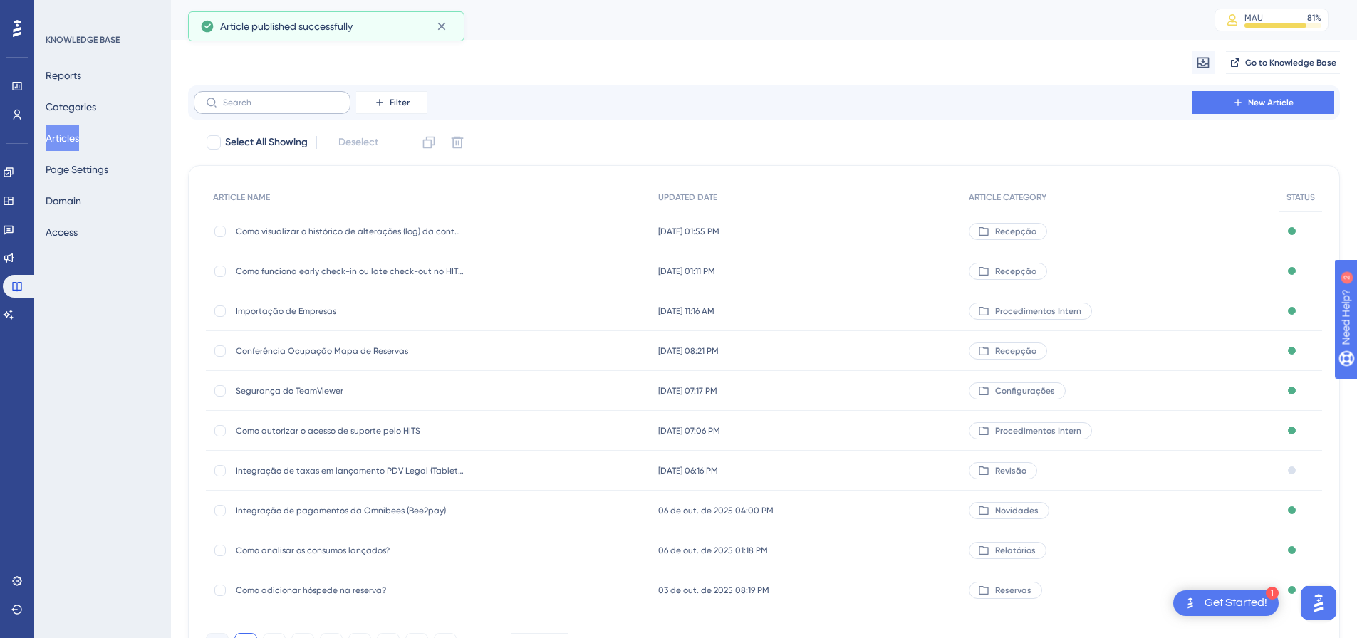
click at [306, 110] on label at bounding box center [272, 102] width 157 height 23
click at [306, 108] on input "text" at bounding box center [280, 103] width 115 height 10
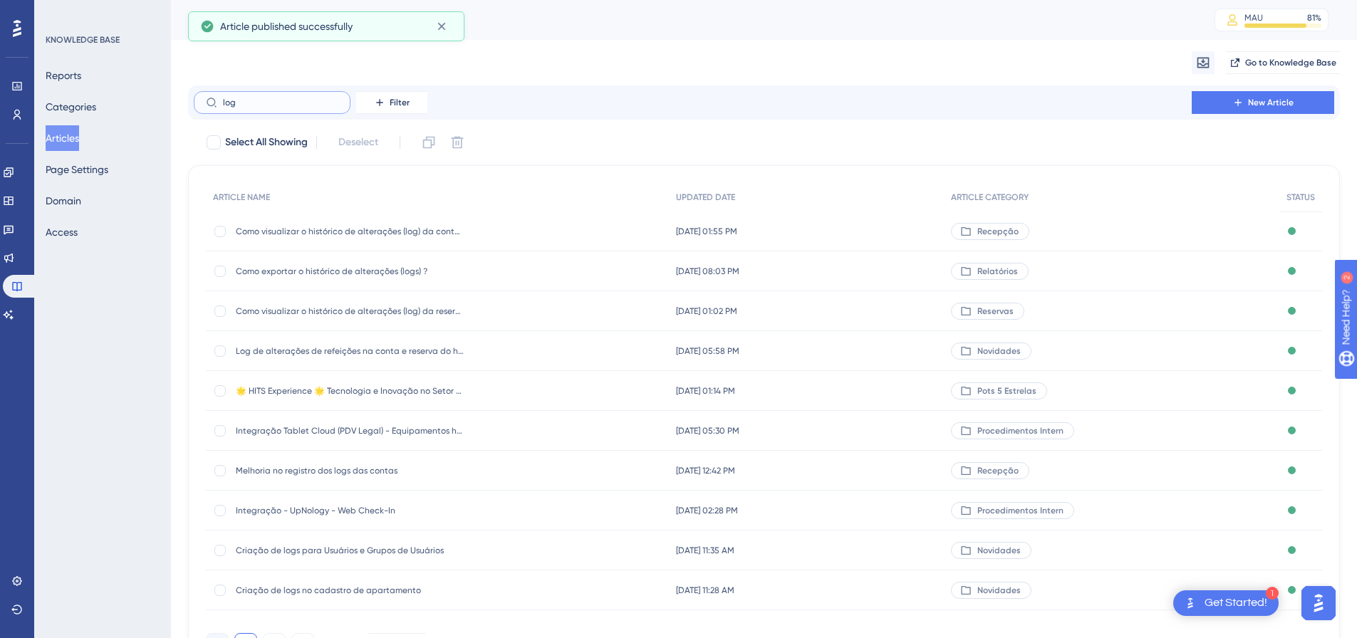
type input "log"
click at [467, 314] on div "Como visualizar o histórico de alterações (log) da reserva? Como visualizar o h…" at bounding box center [437, 311] width 463 height 40
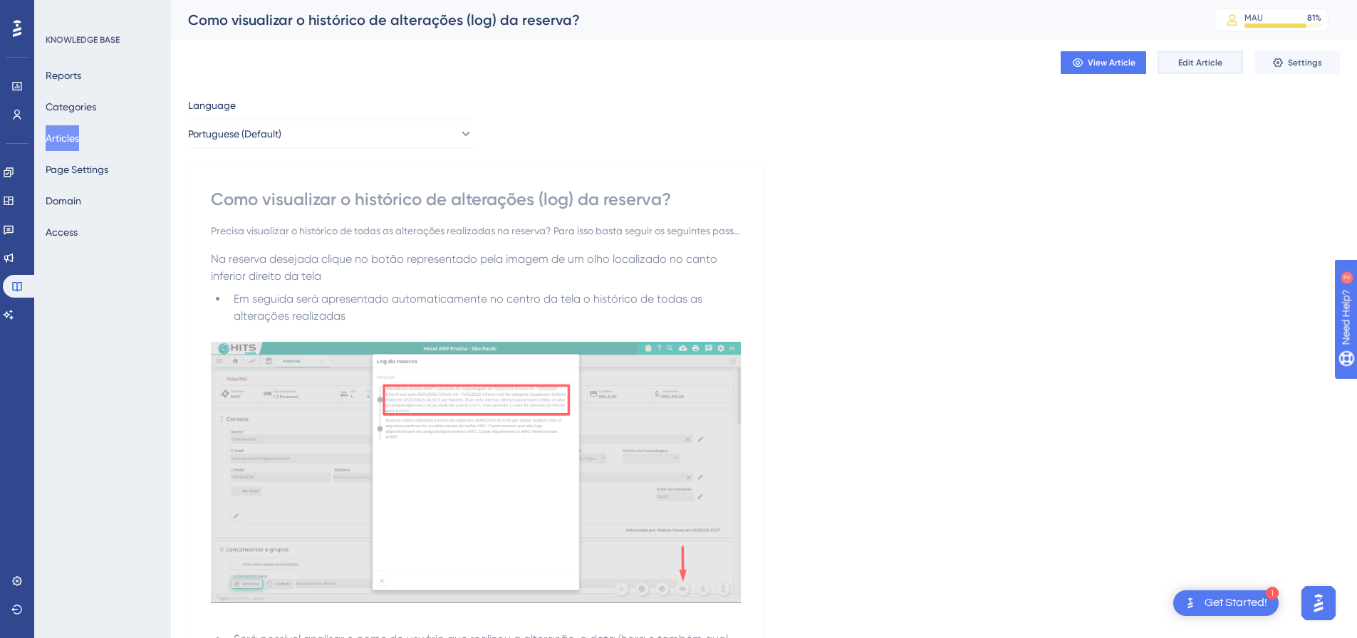
click at [1197, 66] on span "Edit Article" at bounding box center [1201, 62] width 44 height 11
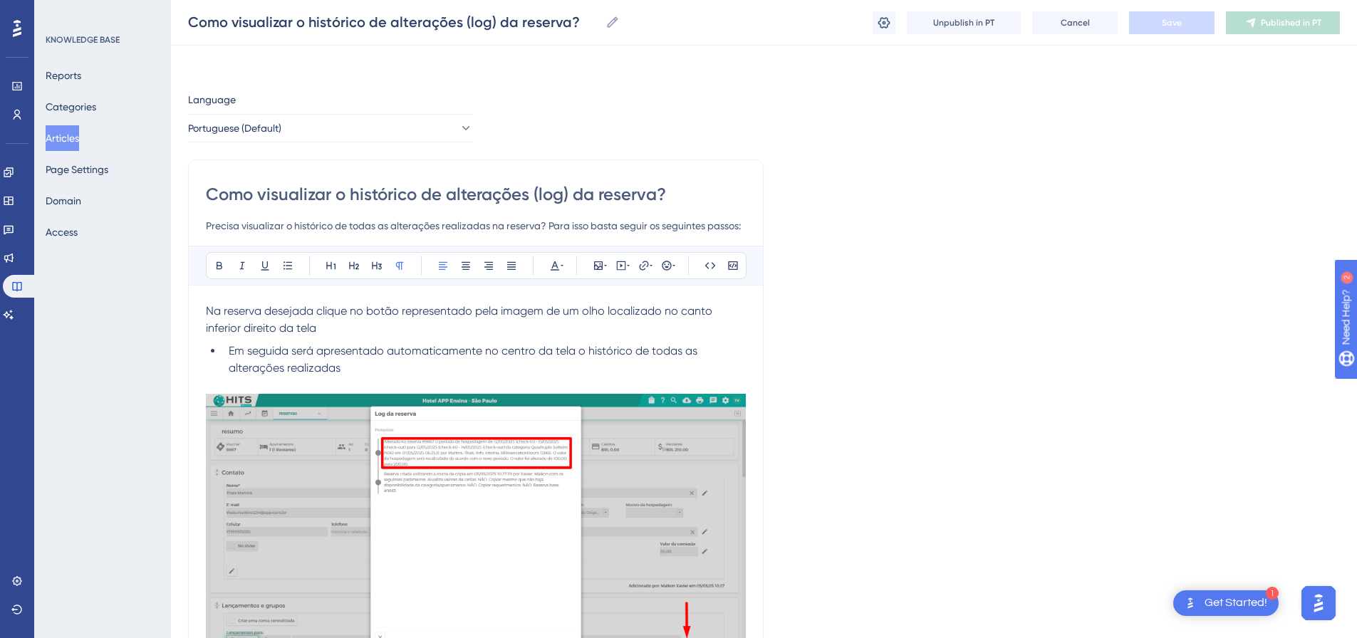
scroll to position [370, 0]
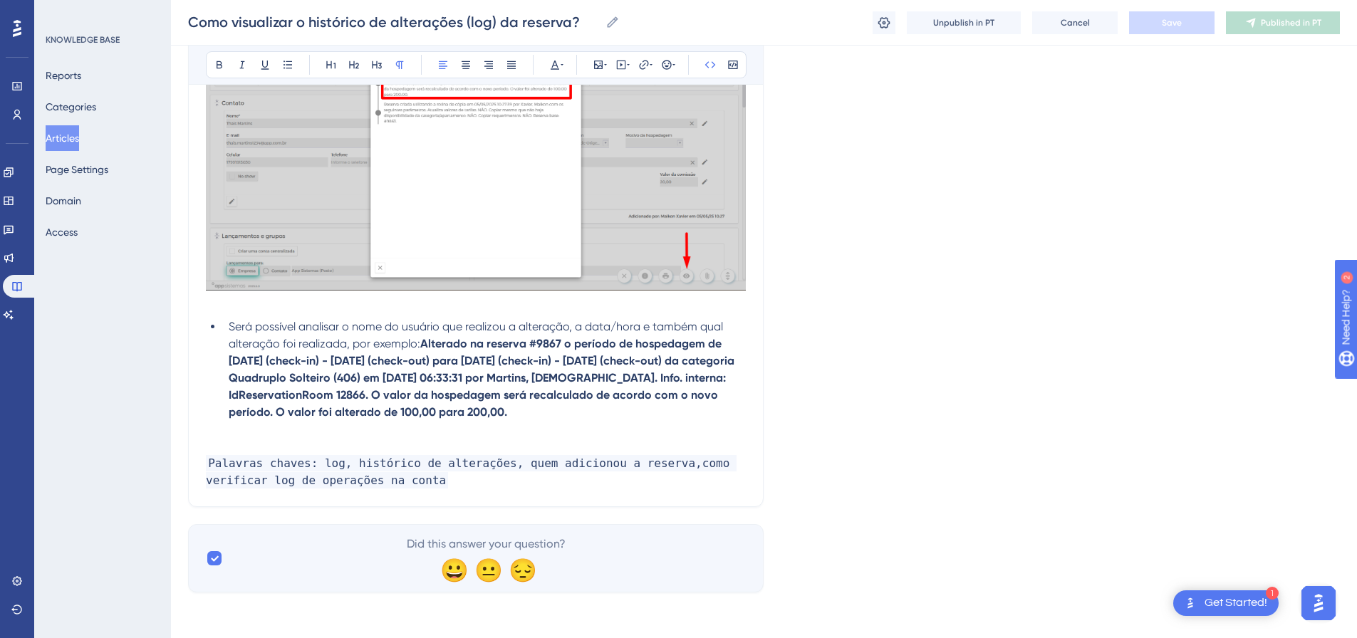
click at [438, 489] on p "Palavras chaves: log, histórico de alterações, quem adicionou a reserva,como ve…" at bounding box center [476, 472] width 540 height 34
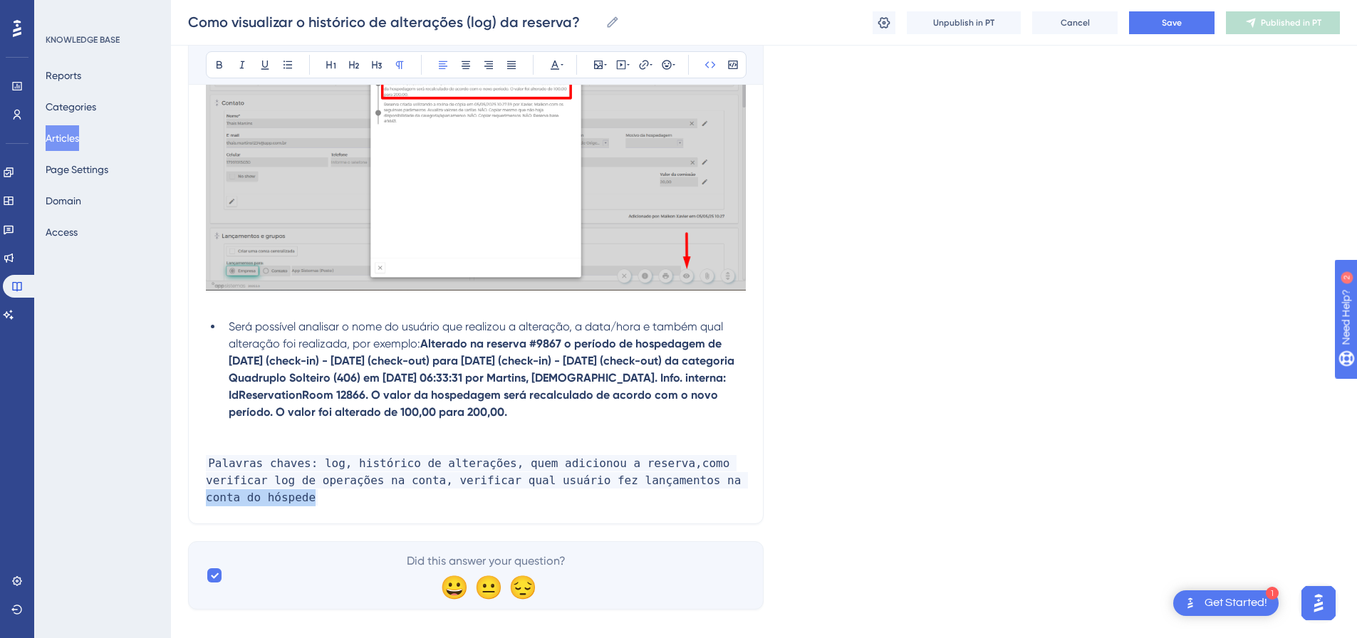
drag, startPoint x: 702, startPoint y: 485, endPoint x: 713, endPoint y: 502, distance: 20.2
click at [713, 502] on p "Palavras chaves: log, histórico de alterações, quem adicionou a reserva,como ve…" at bounding box center [476, 480] width 540 height 51
click at [702, 484] on span "Palavras chaves: log, histórico de alterações, quem adicionou a reserva,como ve…" at bounding box center [477, 480] width 542 height 51
click at [716, 482] on span "Palavras chaves: log, histórico de alterações, quem adicionou a reserva,como ve…" at bounding box center [477, 480] width 542 height 51
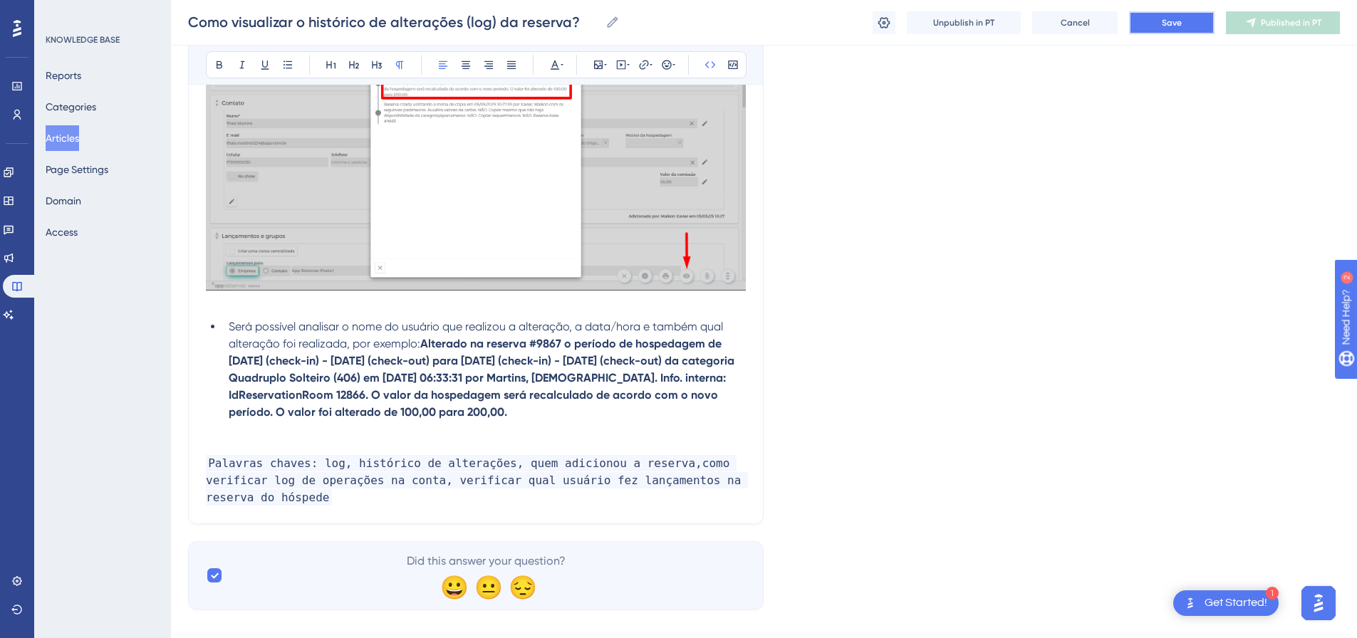
click at [1184, 29] on button "Save" at bounding box center [1172, 22] width 86 height 23
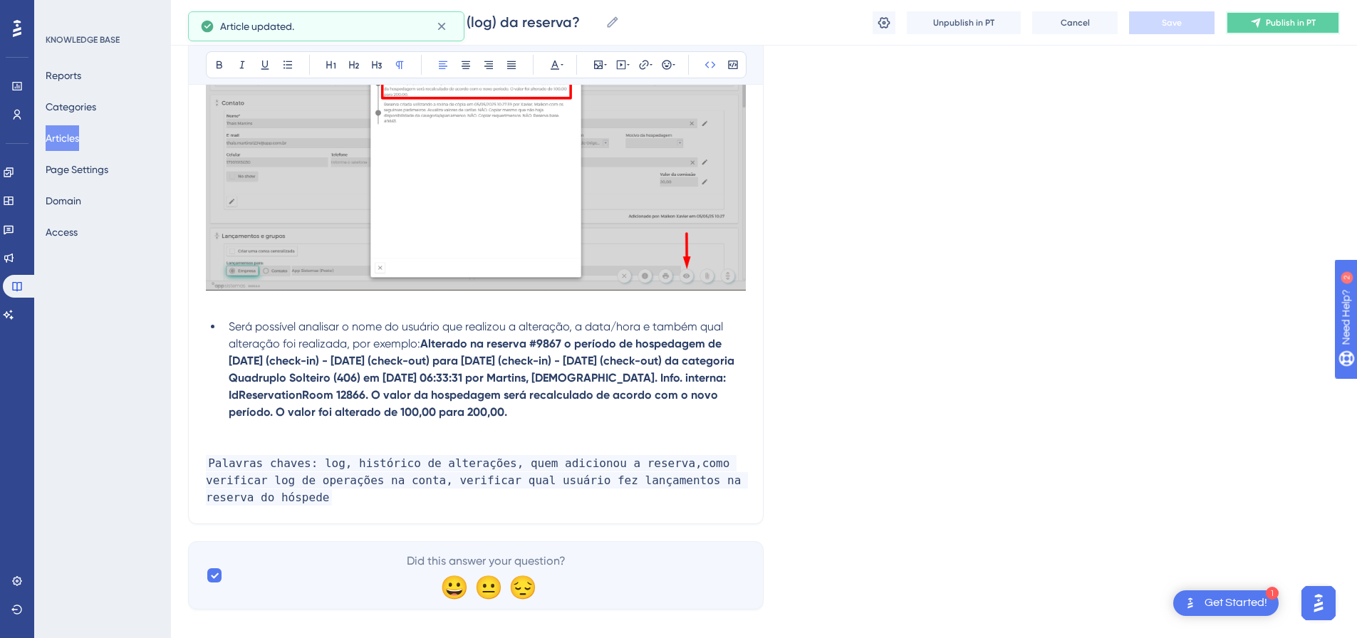
click at [1277, 14] on button "Publish in PT" at bounding box center [1283, 22] width 114 height 23
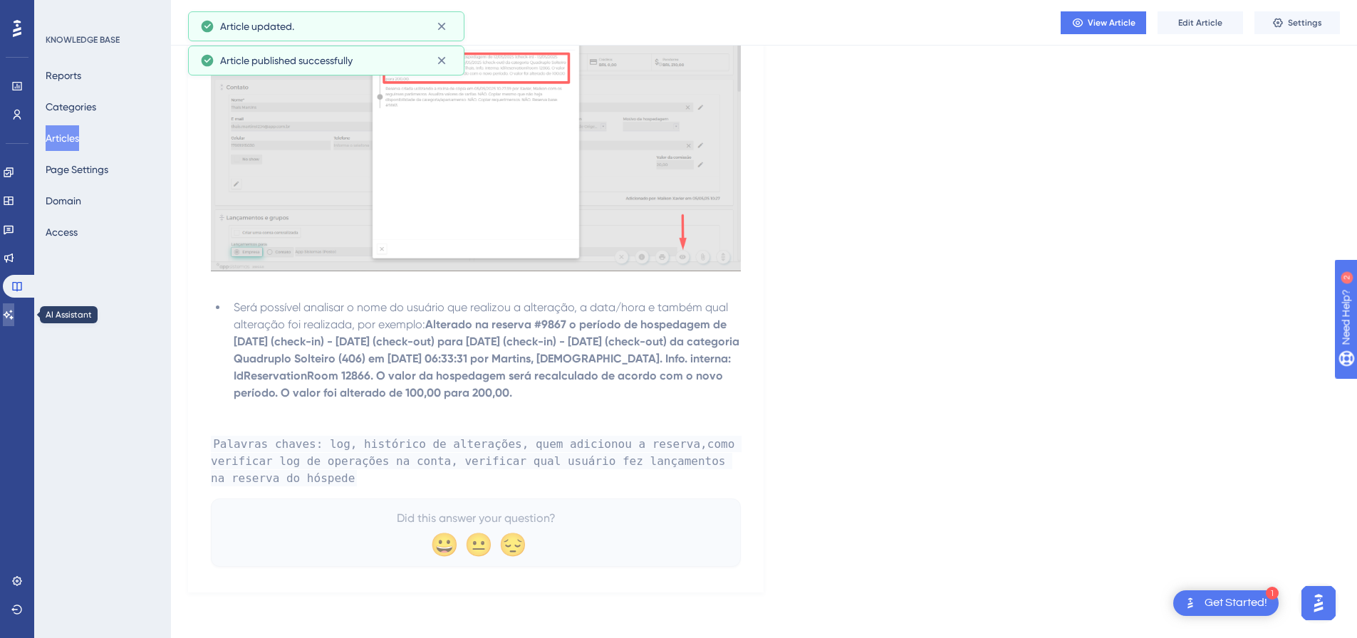
click at [14, 319] on link at bounding box center [8, 315] width 11 height 23
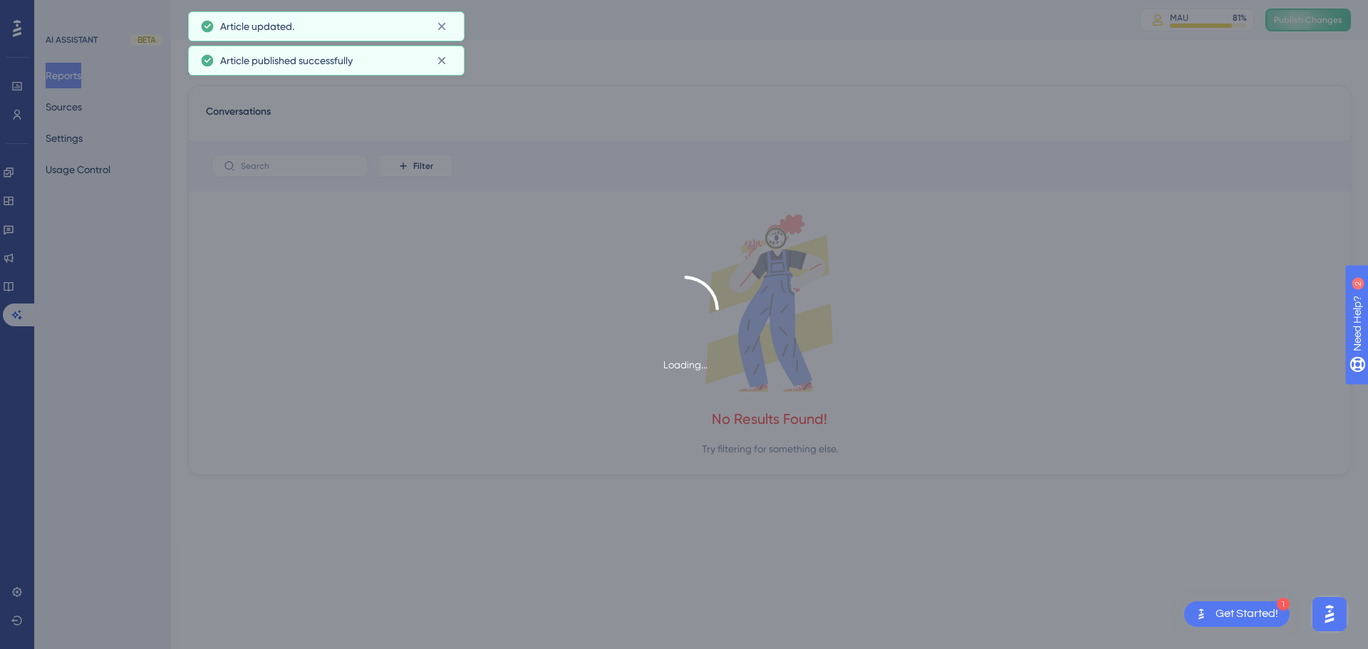
click at [1308, 19] on div "Loading..." at bounding box center [684, 324] width 1368 height 649
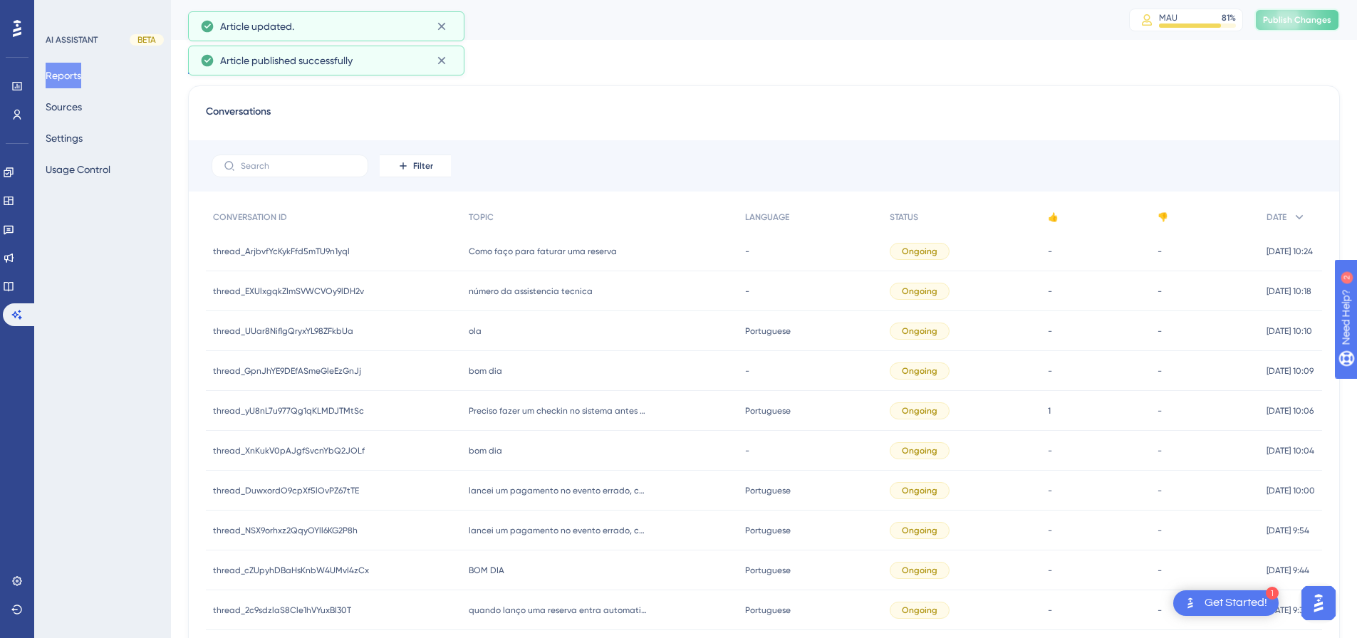
click at [1298, 16] on span "Publish Changes" at bounding box center [1297, 19] width 68 height 11
click at [73, 107] on button "Sources" at bounding box center [64, 107] width 36 height 26
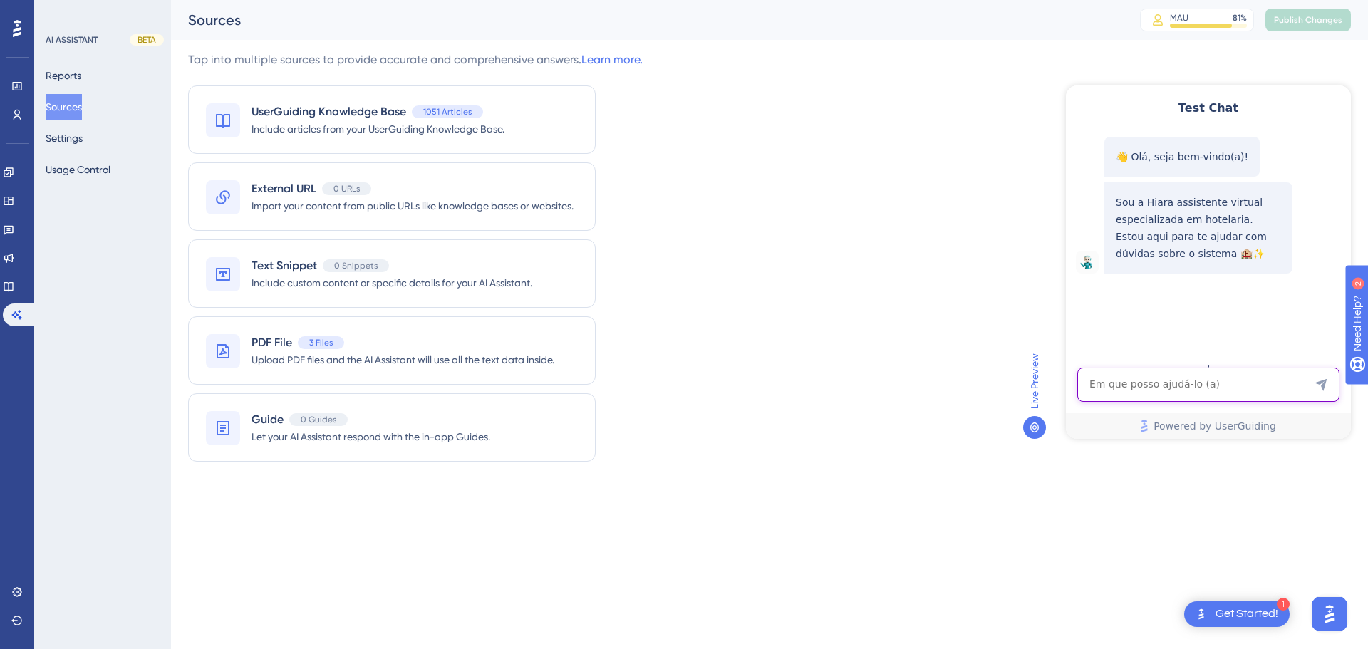
click at [1149, 386] on textarea "AI Assistant Text Input" at bounding box center [1208, 385] width 262 height 34
paste textarea "Como faço para ver qual usuário fez lançamentos na conta do hóspede"
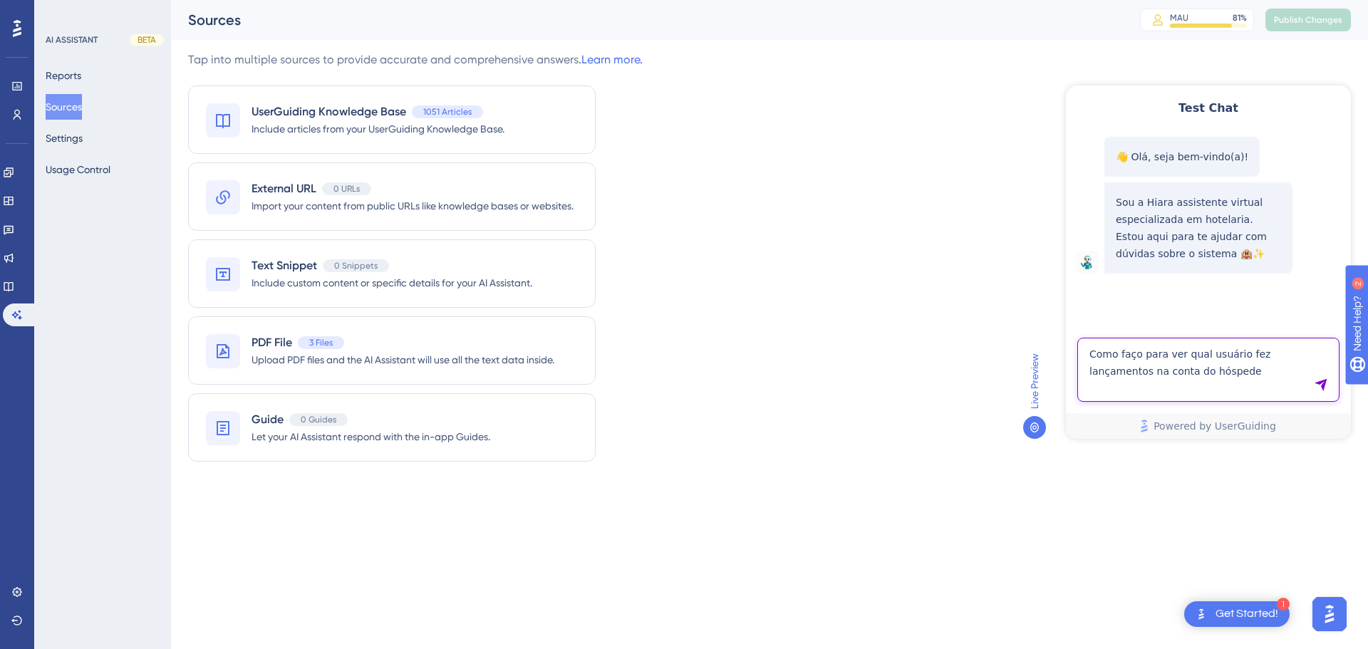
type textarea "Como faço para ver qual usuário fez lançamentos na conta do hóspede"
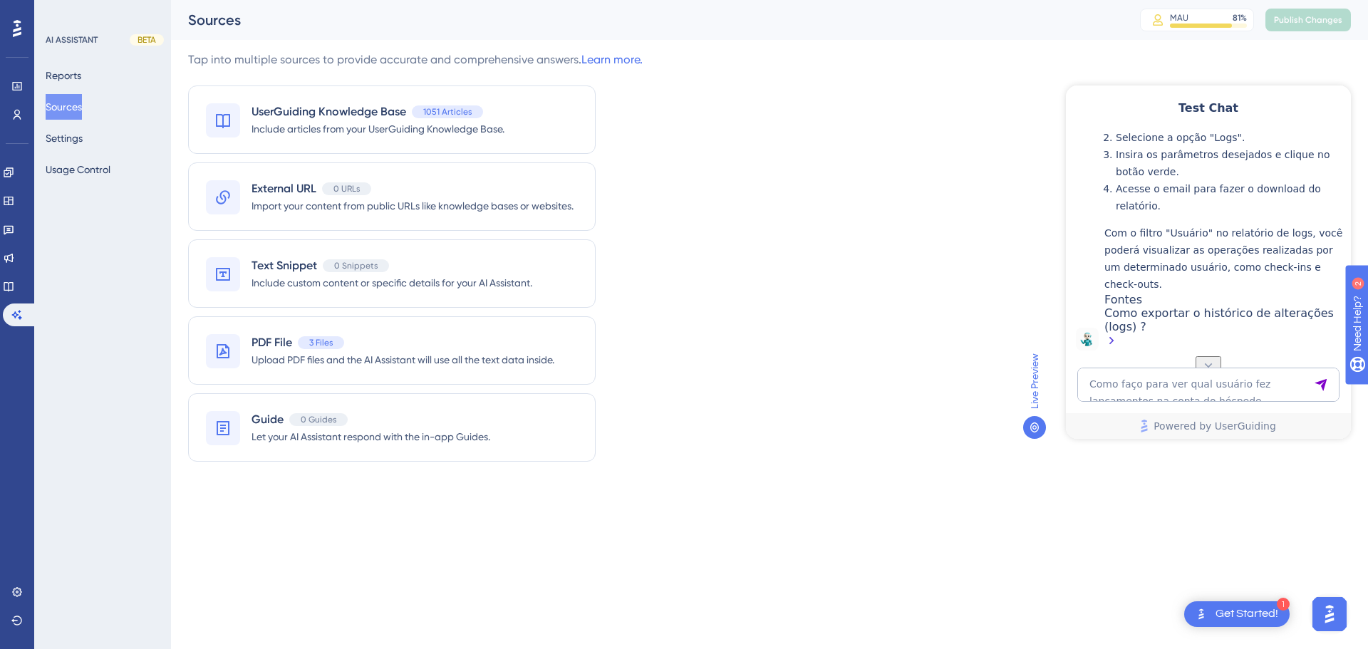
scroll to position [423, 0]
click at [1127, 379] on textarea "Como faço para ver qual usuário fez lançamentos na conta do hóspede" at bounding box center [1208, 385] width 262 height 34
click at [1135, 379] on textarea "Como faço para ver qual usuário fez lançamentos na conta do hóspede" at bounding box center [1208, 385] width 262 height 34
paste textarea "não tenho acesso para emitir relatórios. Tem uma forma mais simples de fazer is…"
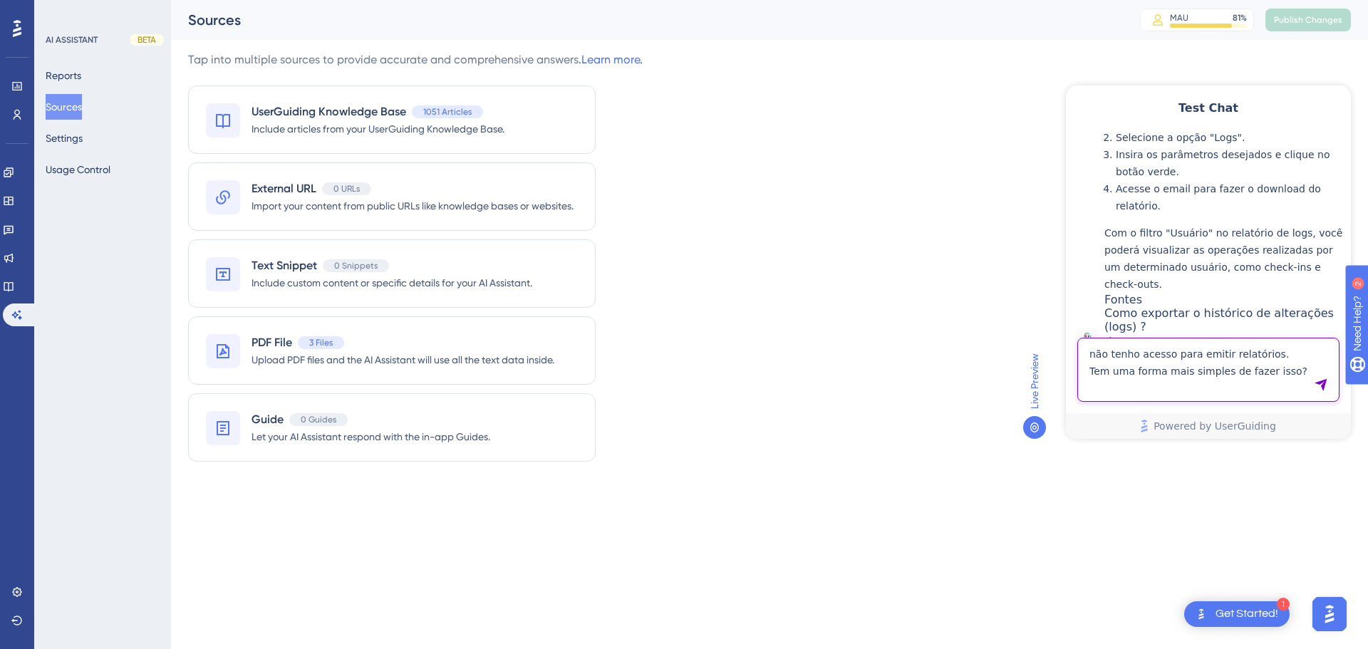
type textarea "não tenho acesso para emitir relatórios. Tem uma forma mais simples de fazer is…"
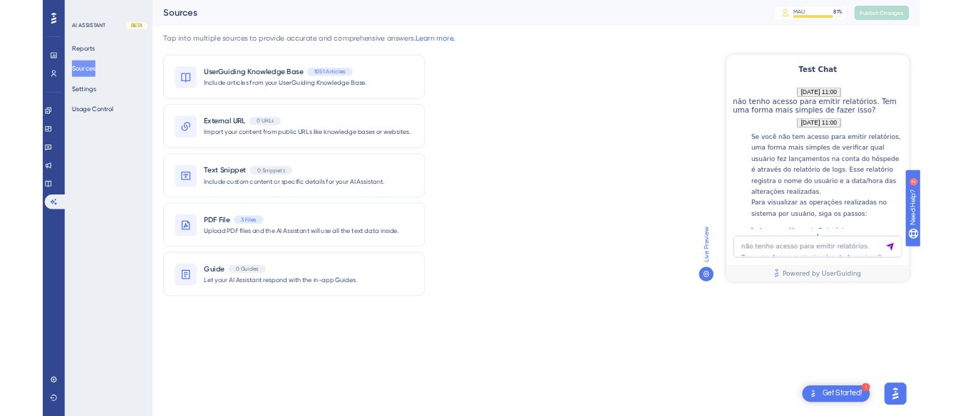
scroll to position [941, 0]
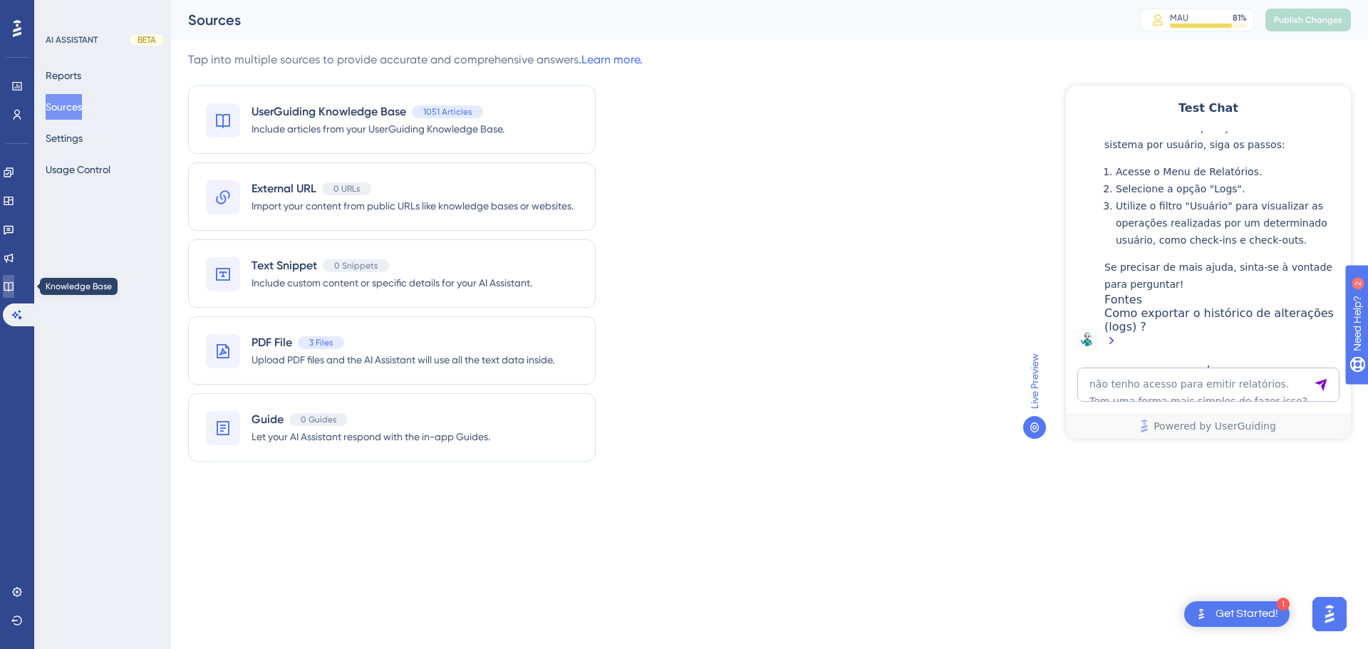
click at [14, 284] on icon at bounding box center [8, 286] width 11 height 11
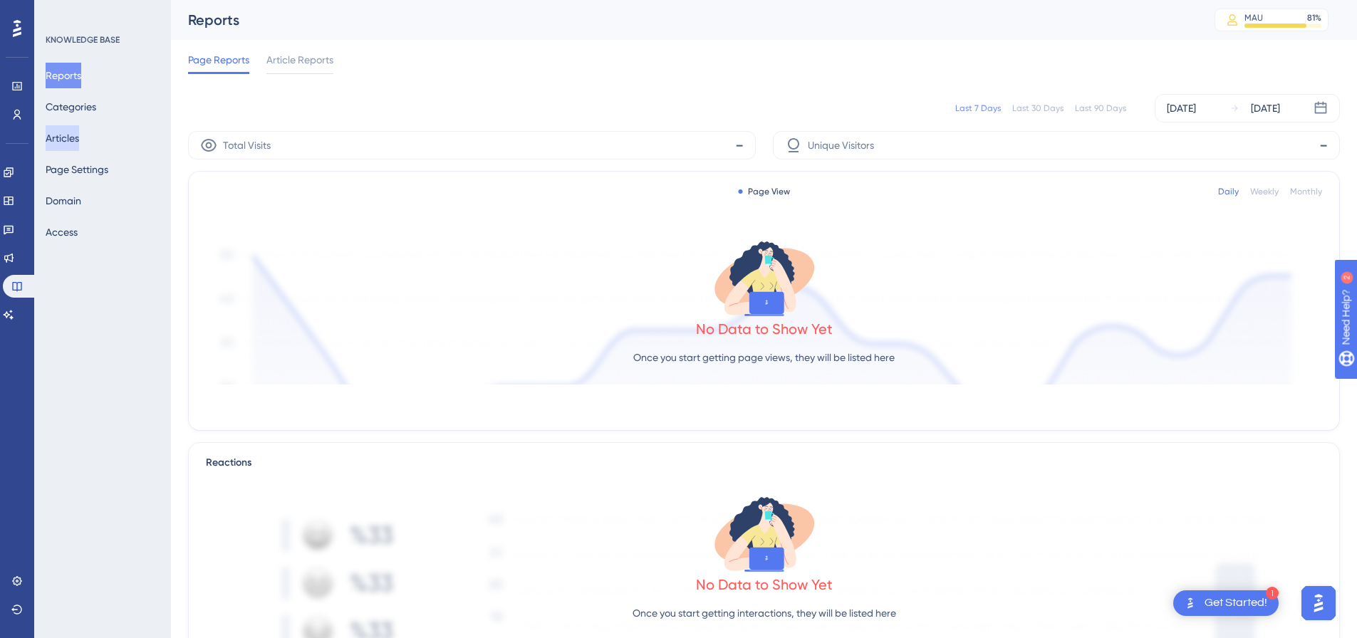
click at [79, 142] on button "Articles" at bounding box center [62, 138] width 33 height 26
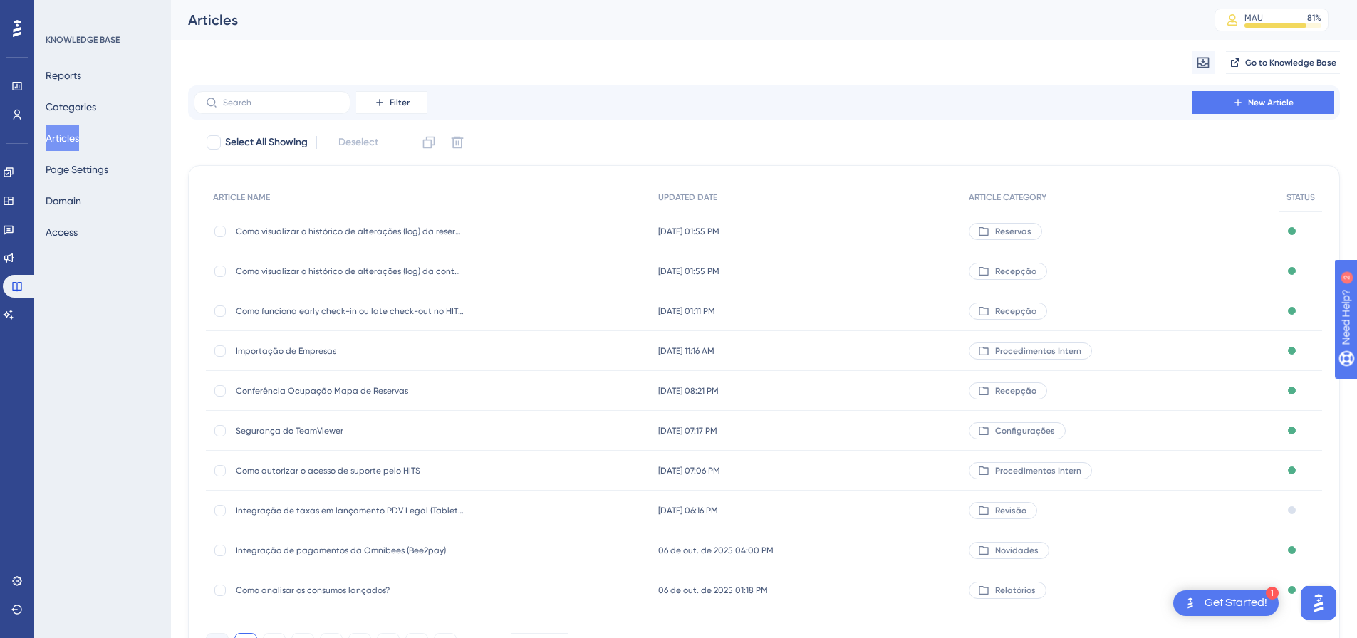
click at [356, 276] on span "Como visualizar o histórico de alterações (log) da conta?" at bounding box center [350, 271] width 228 height 11
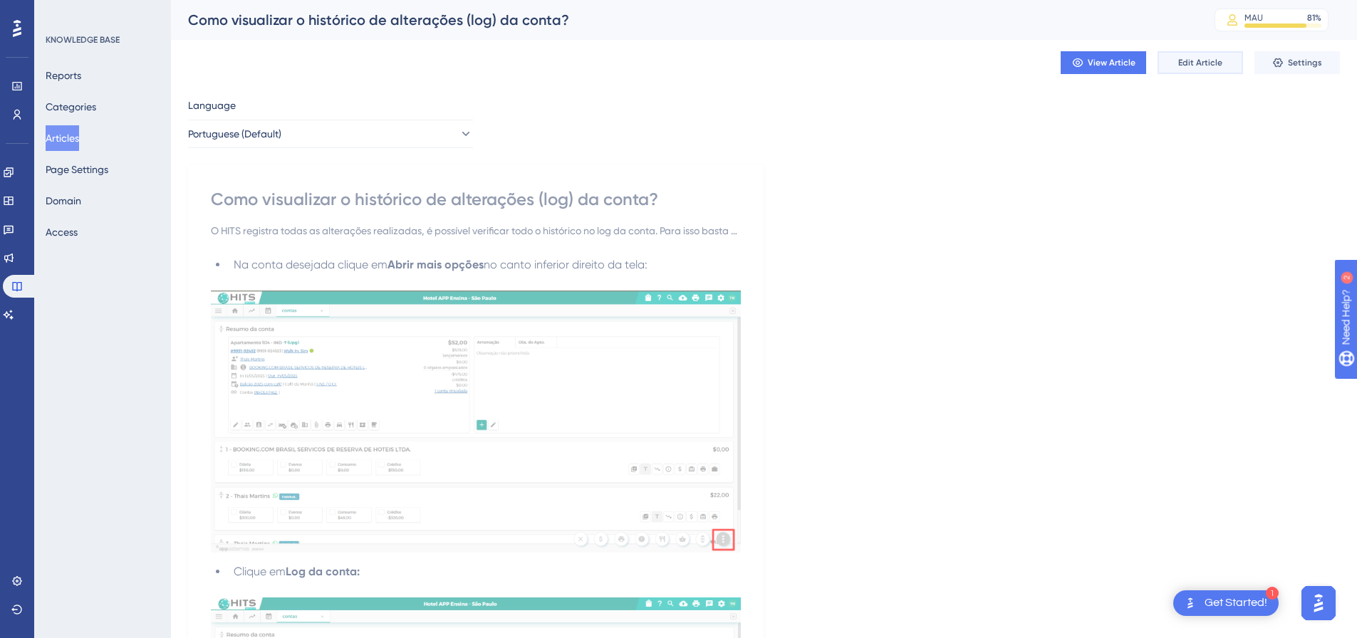
click at [1219, 56] on button "Edit Article" at bounding box center [1201, 62] width 86 height 23
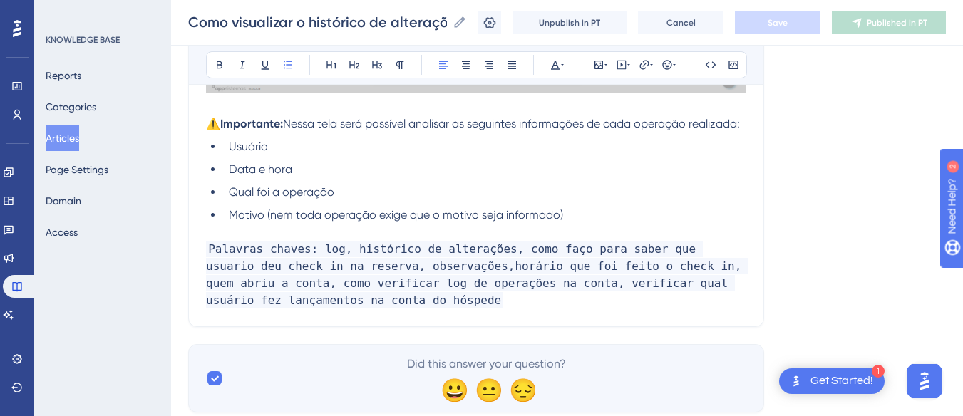
scroll to position [1216, 0]
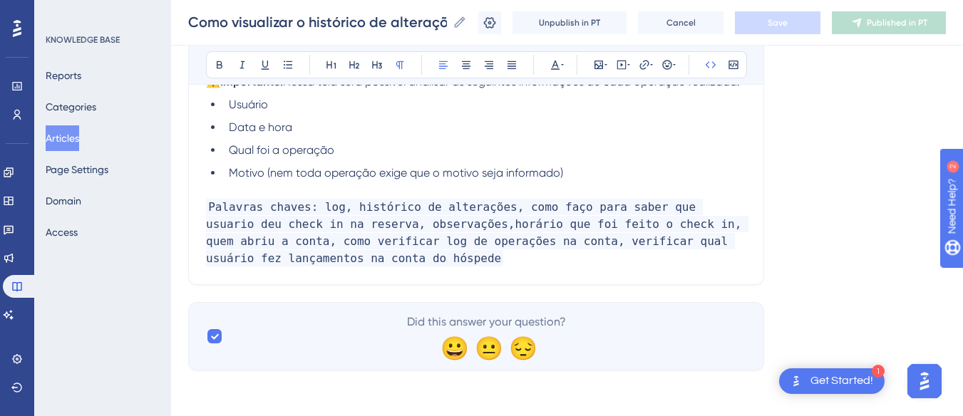
click at [410, 219] on p "Palavras chaves: log, histórico de alterações, como faço para saber que usuario…" at bounding box center [476, 233] width 540 height 68
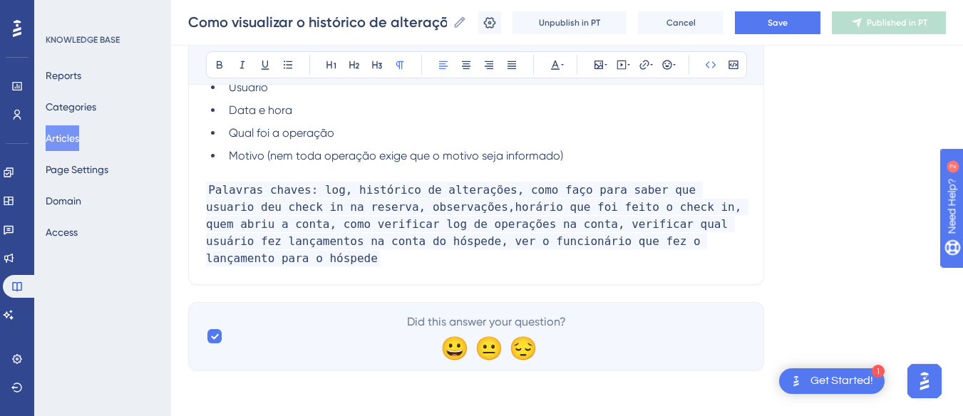
click at [686, 229] on p "Palavras chaves: log, histórico de alterações, como faço para saber que usuario…" at bounding box center [476, 225] width 540 height 86
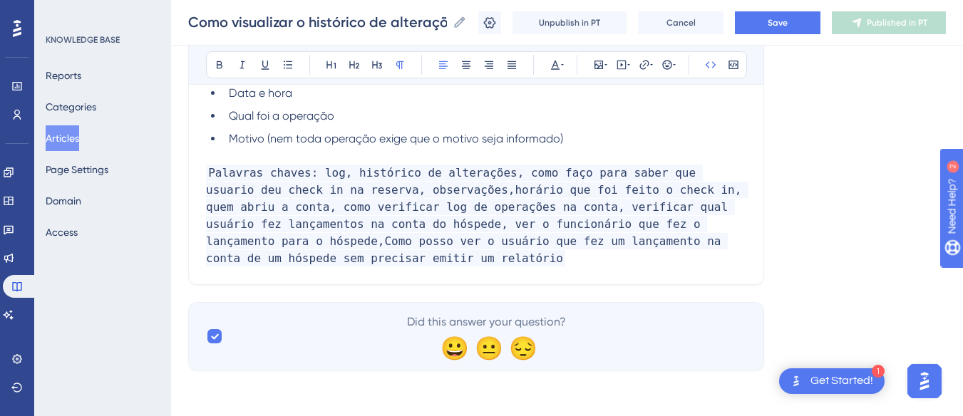
click at [659, 225] on span "Palavras chaves: log, histórico de alterações, como faço para saber que usuario…" at bounding box center [477, 216] width 542 height 102
click at [663, 220] on span "Palavras chaves: log, histórico de alterações, como faço para saber que usuario…" at bounding box center [477, 216] width 542 height 102
click at [807, 26] on button "Save" at bounding box center [778, 22] width 86 height 23
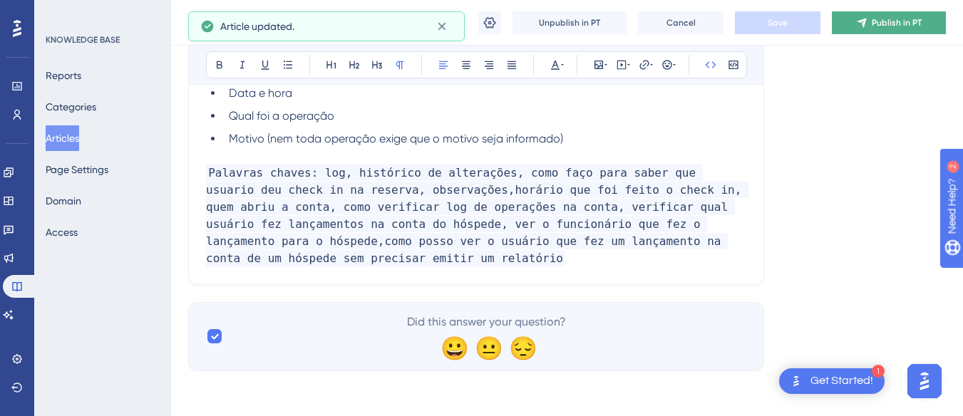
click at [878, 11] on button "Publish in PT" at bounding box center [889, 22] width 114 height 23
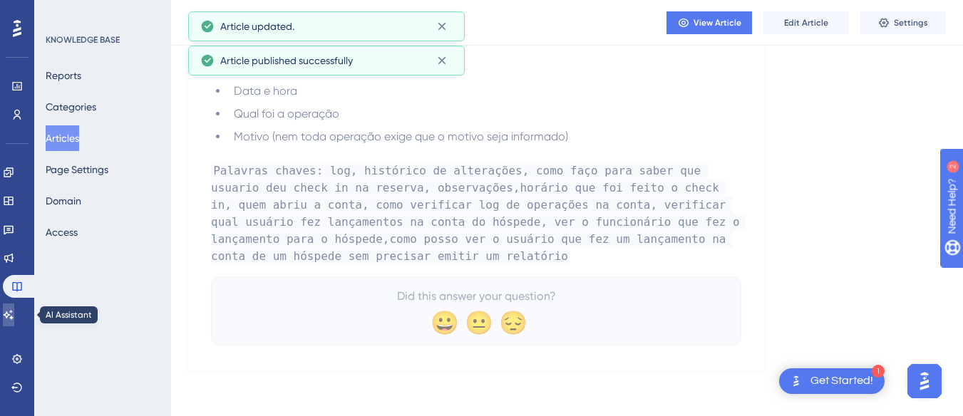
click at [14, 304] on link at bounding box center [8, 315] width 11 height 23
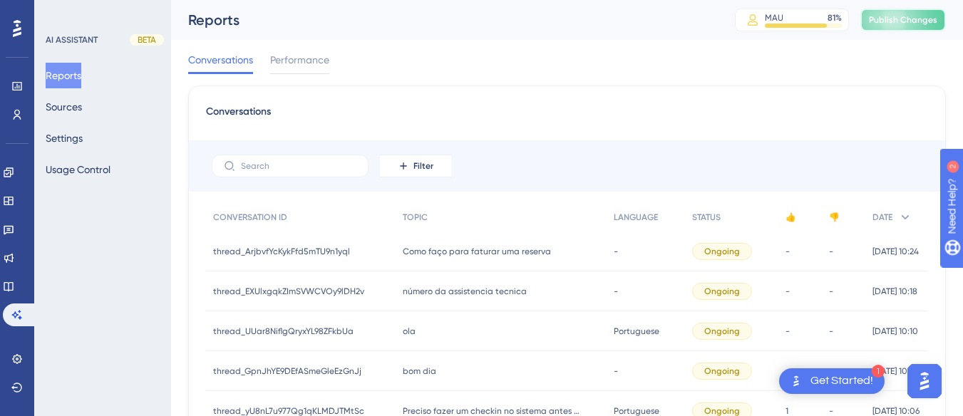
click at [904, 16] on span "Publish Changes" at bounding box center [903, 19] width 68 height 11
click at [77, 105] on button "Sources" at bounding box center [64, 107] width 36 height 26
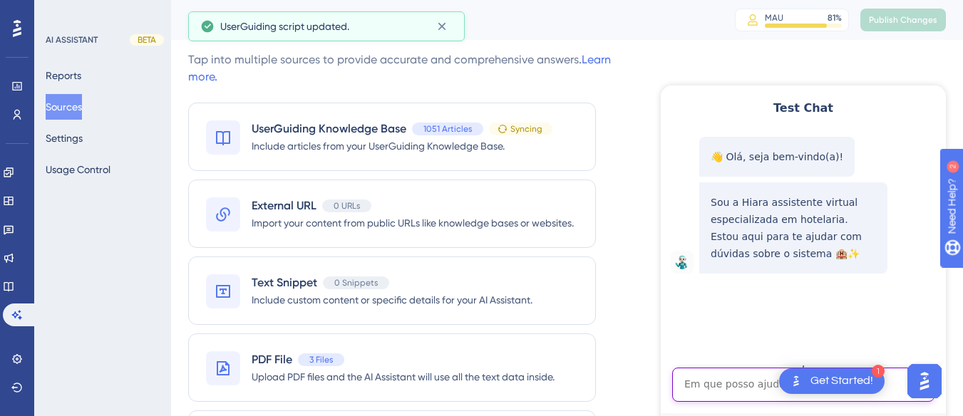
click at [697, 378] on textarea "AI Assistant Text Input" at bounding box center [803, 385] width 262 height 34
paste textarea "Como posso ver o usuário que fez um lançamento na conta de um hóspede sem preci…"
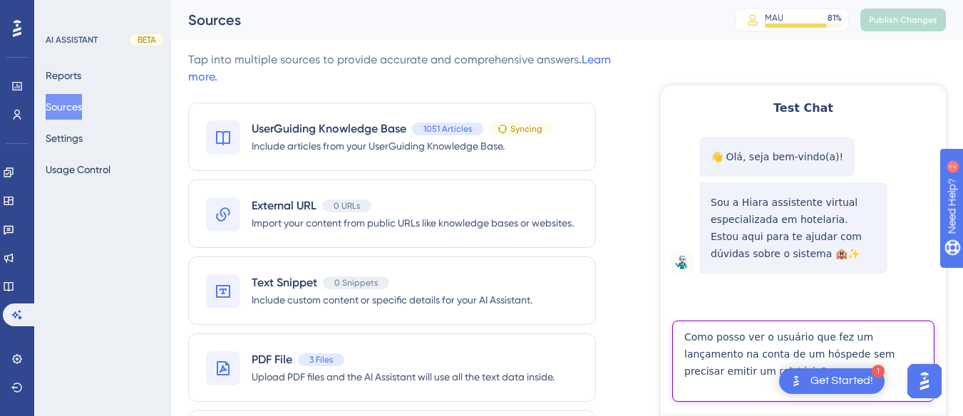
type textarea "Como posso ver o usuário que fez um lançamento na conta de um hóspede sem preci…"
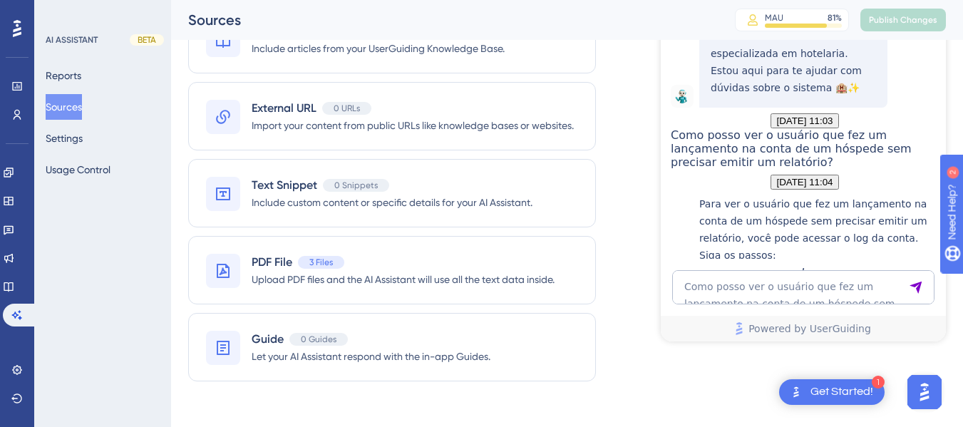
scroll to position [372, 0]
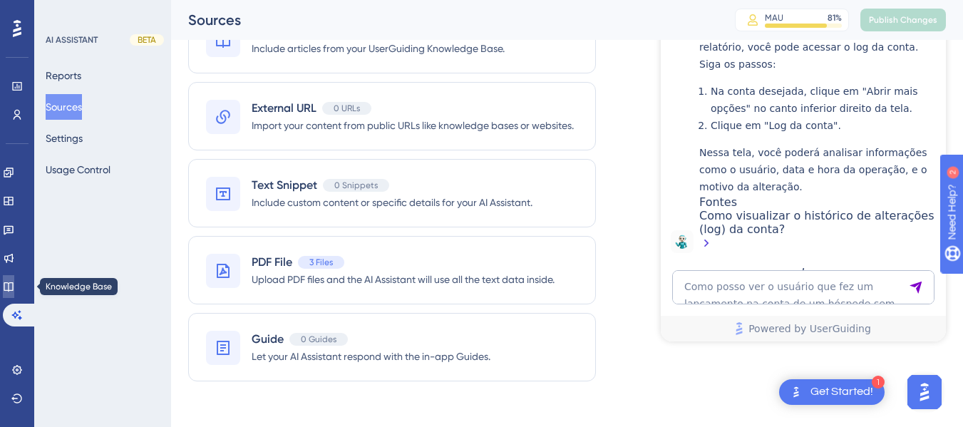
drag, startPoint x: 73, startPoint y: 1, endPoint x: 83, endPoint y: 249, distance: 248.9
click at [14, 286] on icon at bounding box center [8, 286] width 11 height 11
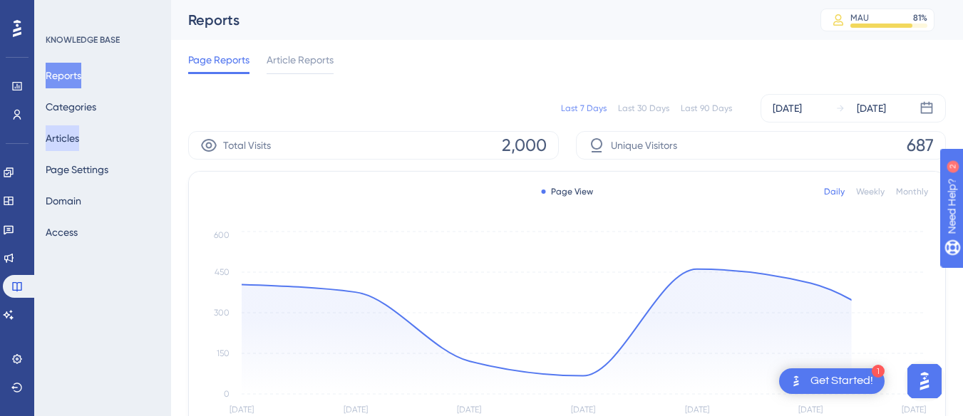
click at [65, 138] on button "Articles" at bounding box center [62, 138] width 33 height 26
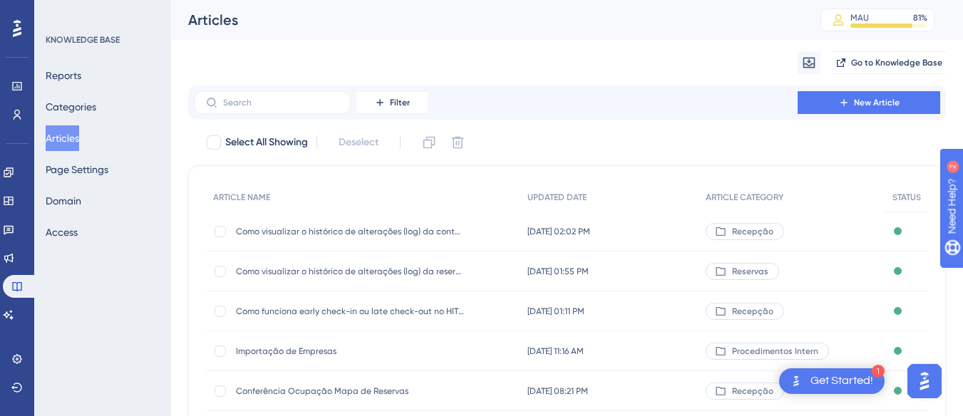
click at [341, 232] on span "Como visualizar o histórico de alterações (log) da conta?" at bounding box center [350, 231] width 228 height 11
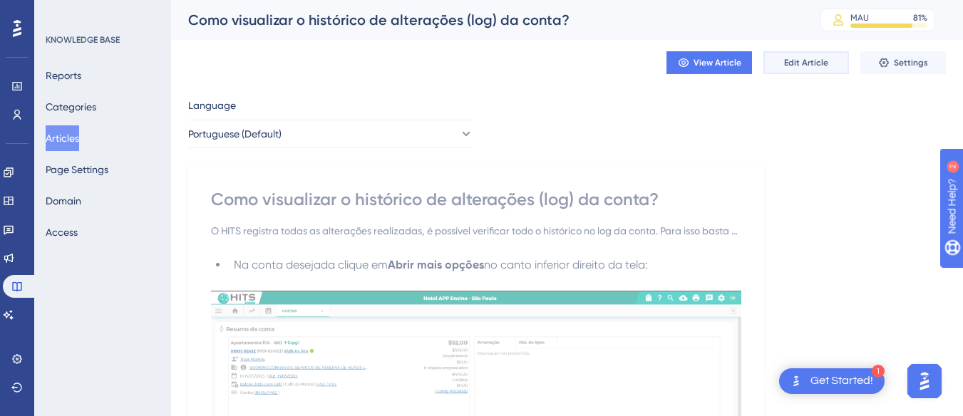
click at [796, 56] on button "Edit Article" at bounding box center [806, 62] width 86 height 23
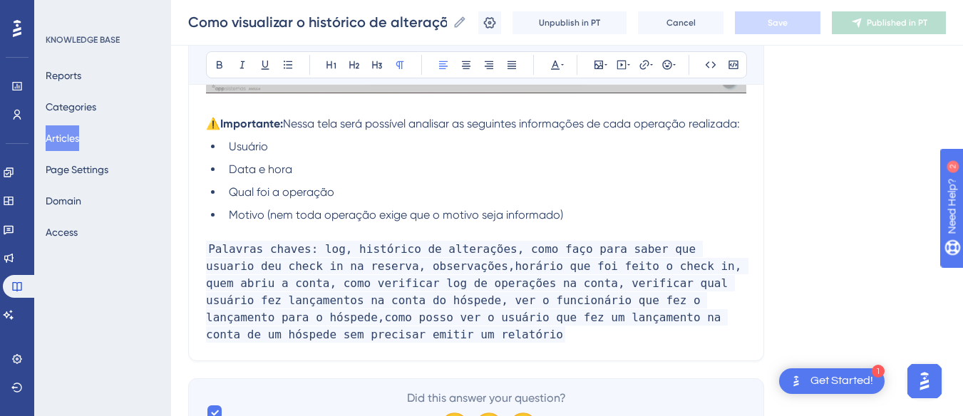
scroll to position [1251, 0]
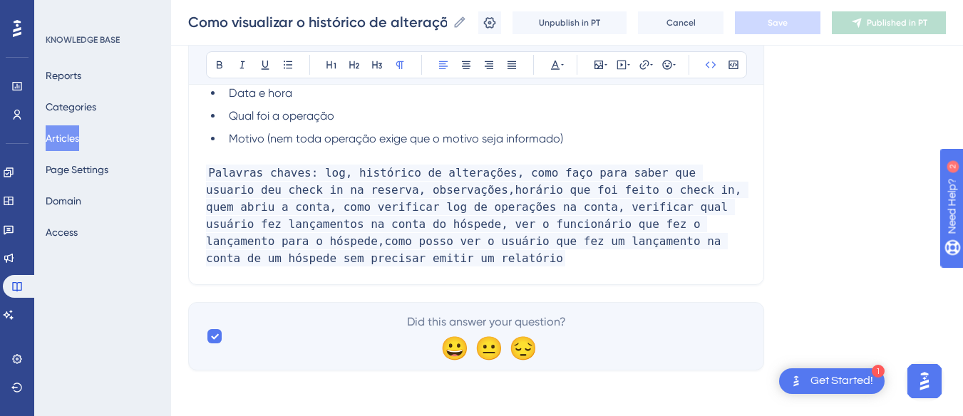
click at [286, 233] on p "Palavras chaves: log, histórico de alterações, como faço para saber que usuario…" at bounding box center [476, 216] width 540 height 103
click at [281, 224] on p "Palavras chaves: log, histórico de alterações, como faço para saber que usuario…" at bounding box center [476, 216] width 540 height 103
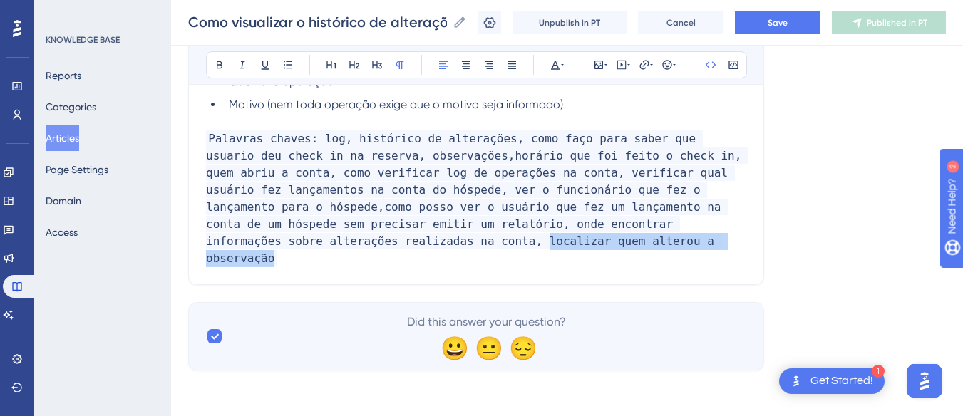
drag, startPoint x: 685, startPoint y: 227, endPoint x: 691, endPoint y: 246, distance: 20.3
click at [691, 246] on p "Palavras chaves: log, histórico de alterações, como faço para saber que usuario…" at bounding box center [476, 198] width 540 height 137
click at [787, 23] on span "Save" at bounding box center [777, 22] width 20 height 11
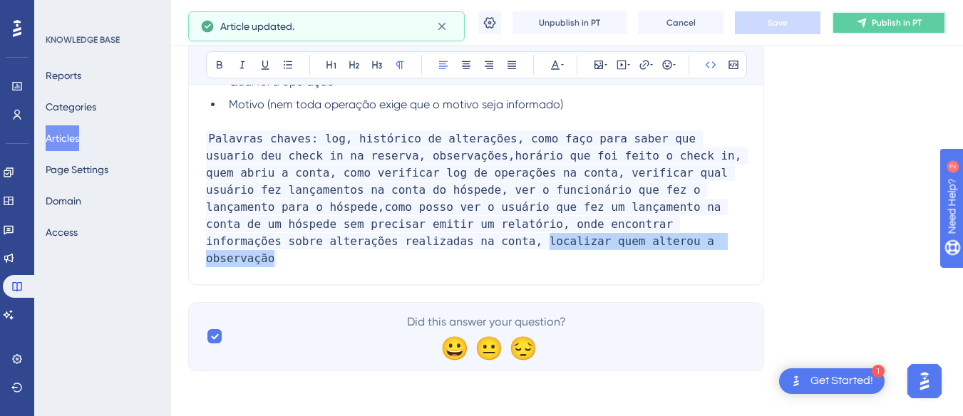
click at [887, 20] on span "Publish in PT" at bounding box center [896, 22] width 50 height 11
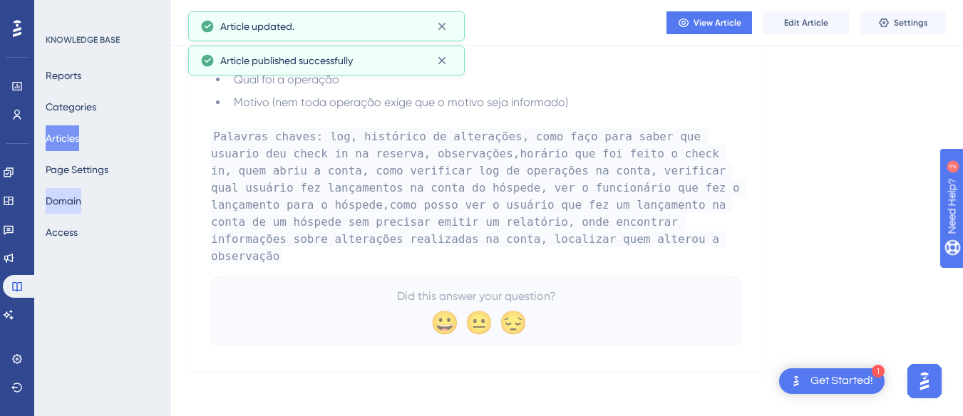
scroll to position [1214, 0]
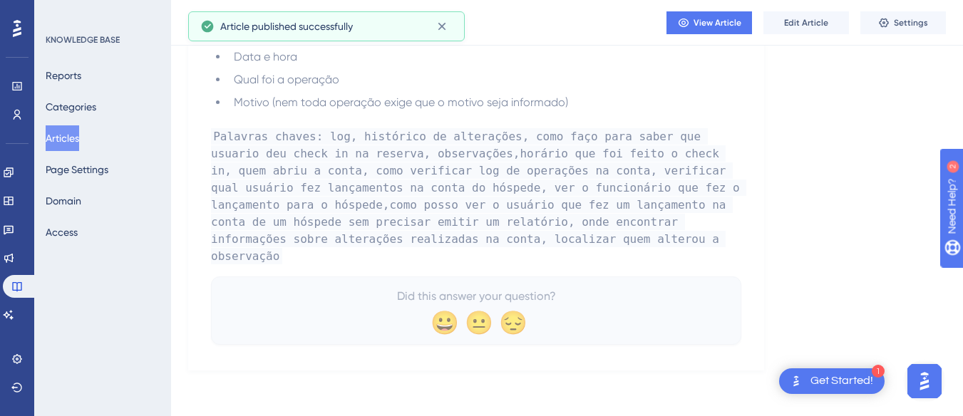
click at [98, 130] on div "Reports Categories Articles Page Settings Domain Access" at bounding box center [103, 154] width 115 height 182
click at [58, 133] on button "Articles" at bounding box center [62, 138] width 33 height 26
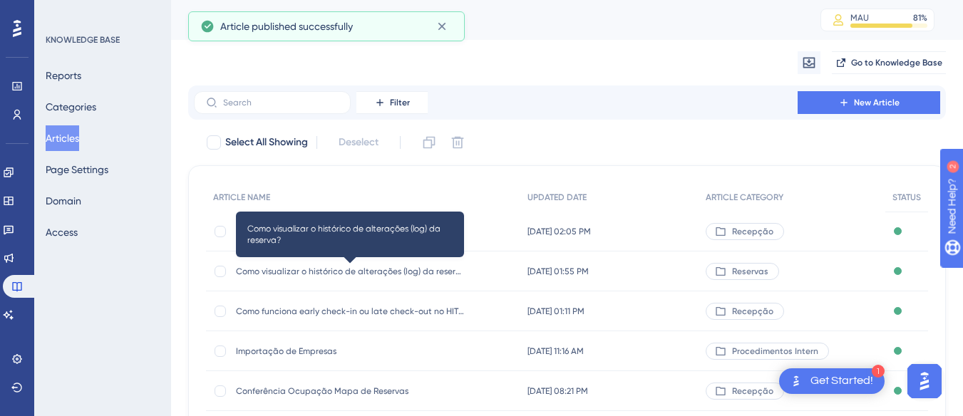
click at [376, 278] on div "Como visualizar o histórico de alterações (log) da reserva? Como visualizar o h…" at bounding box center [350, 272] width 228 height 40
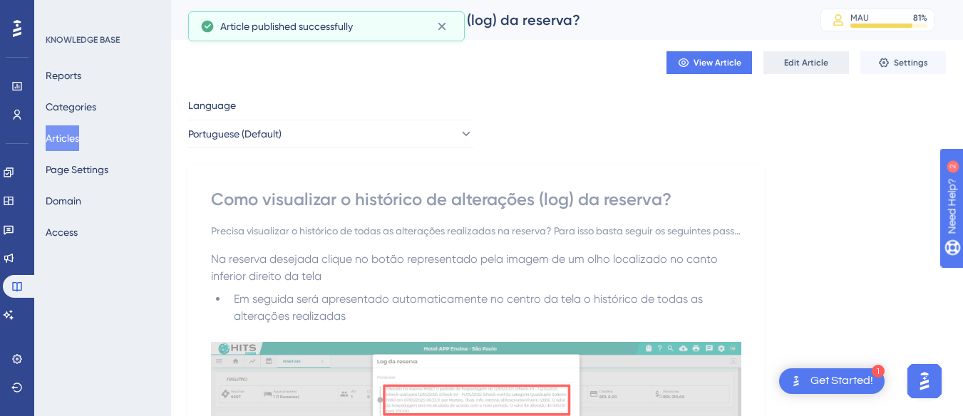
click at [797, 66] on span "Edit Article" at bounding box center [806, 62] width 44 height 11
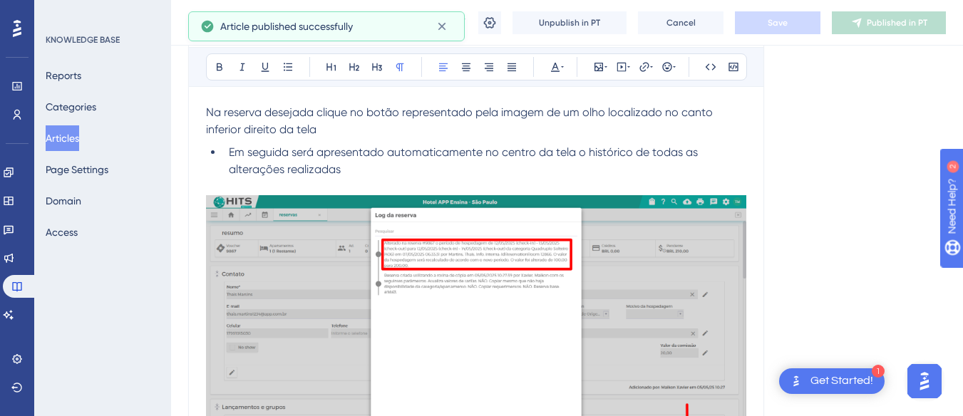
scroll to position [609, 0]
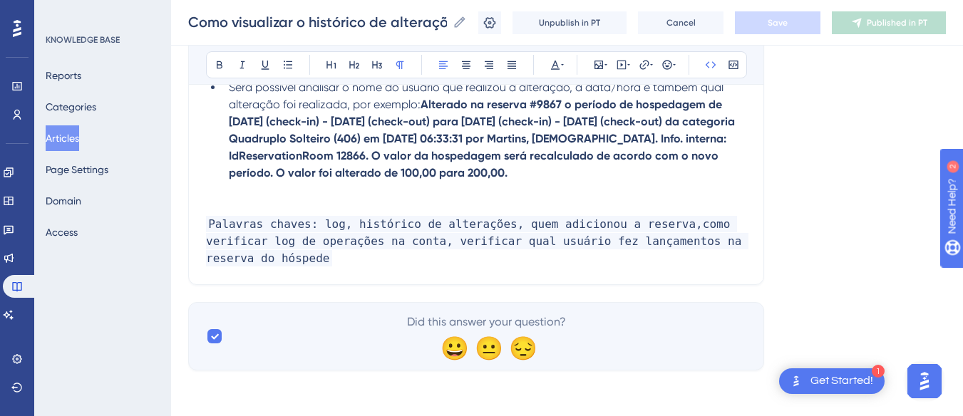
click at [328, 266] on p "Palavras chaves: log, histórico de alterações, quem adicionou a reserva,como ve…" at bounding box center [476, 241] width 540 height 51
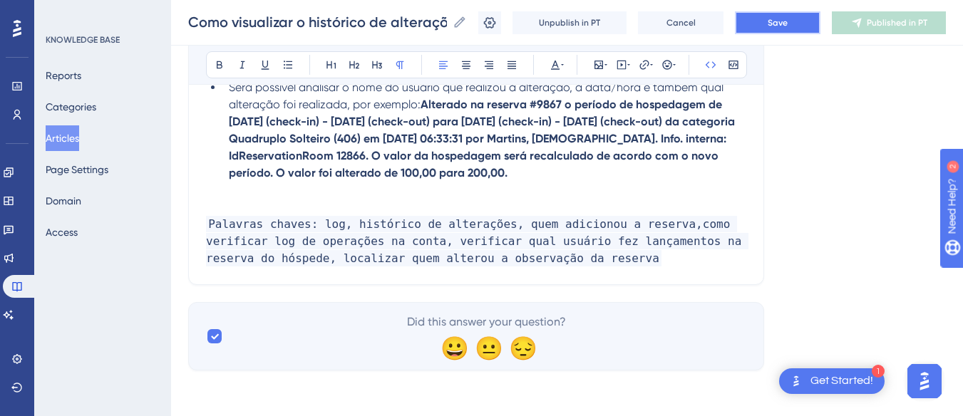
click at [750, 22] on button "Save" at bounding box center [778, 22] width 86 height 23
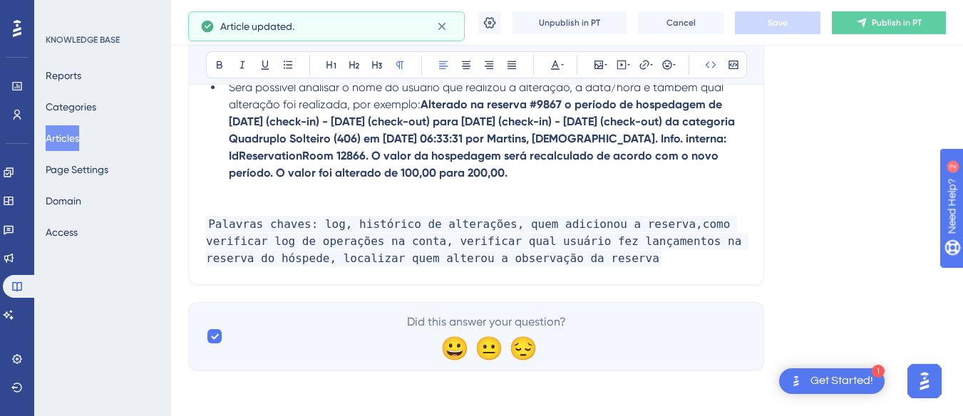
click at [593, 267] on p "Palavras chaves: log, histórico de alterações, quem adicionou a reserva,como ve…" at bounding box center [476, 241] width 540 height 51
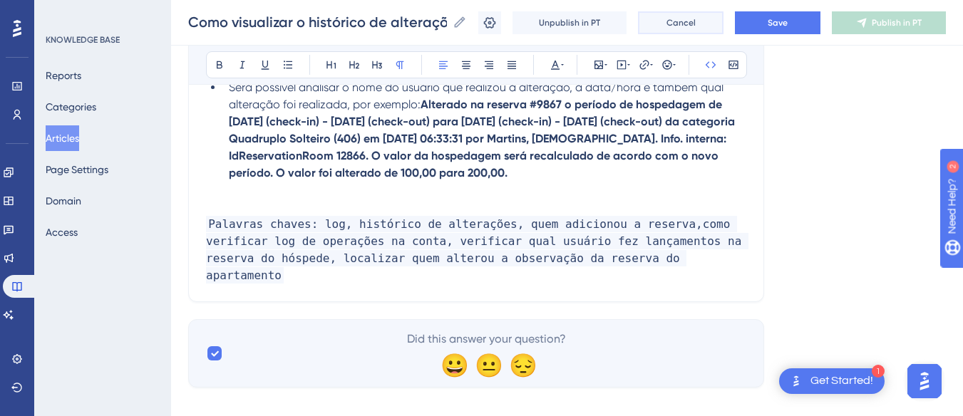
click at [667, 21] on button "Cancel" at bounding box center [681, 22] width 86 height 23
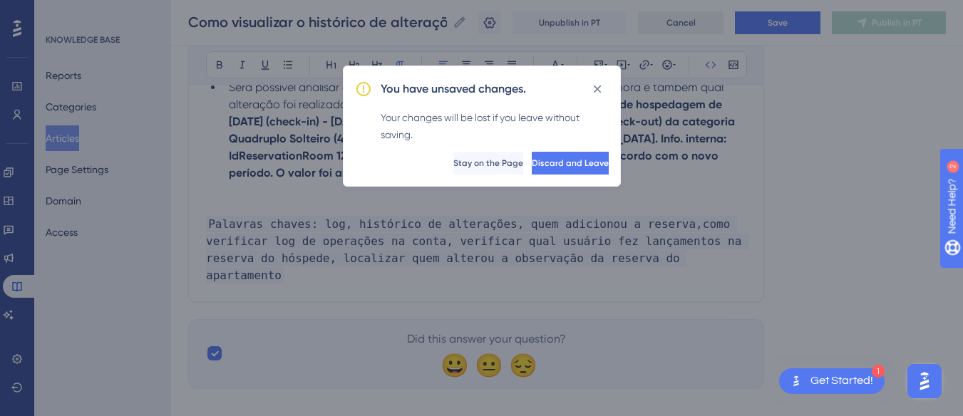
scroll to position [599, 0]
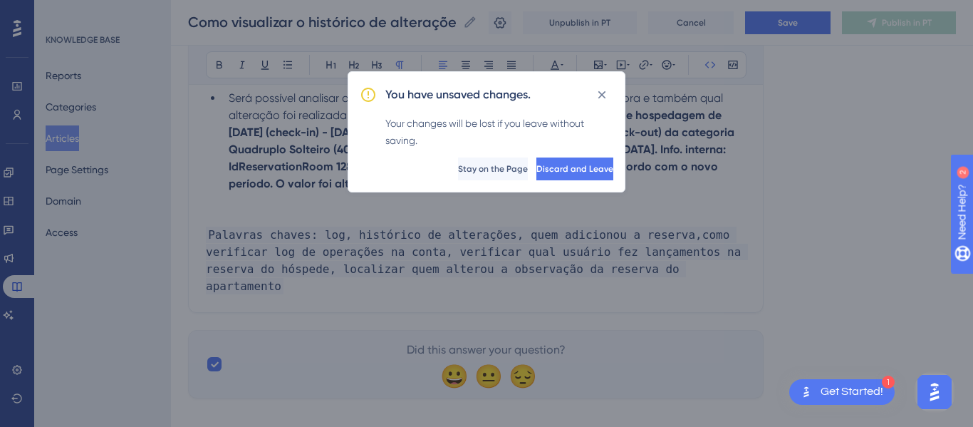
click at [598, 81] on div "You have unsaved changes. Your changes will be lost if you leave without saving…" at bounding box center [487, 131] width 278 height 121
click at [601, 93] on icon at bounding box center [603, 94] width 8 height 8
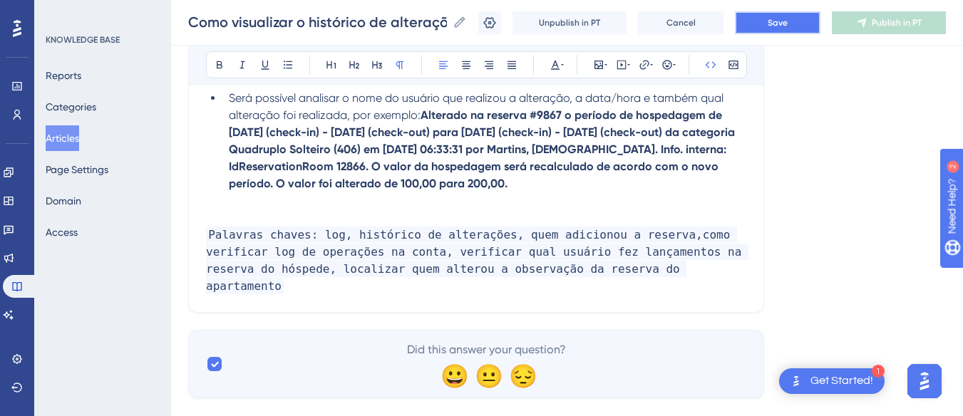
click at [818, 24] on button "Save" at bounding box center [778, 22] width 86 height 23
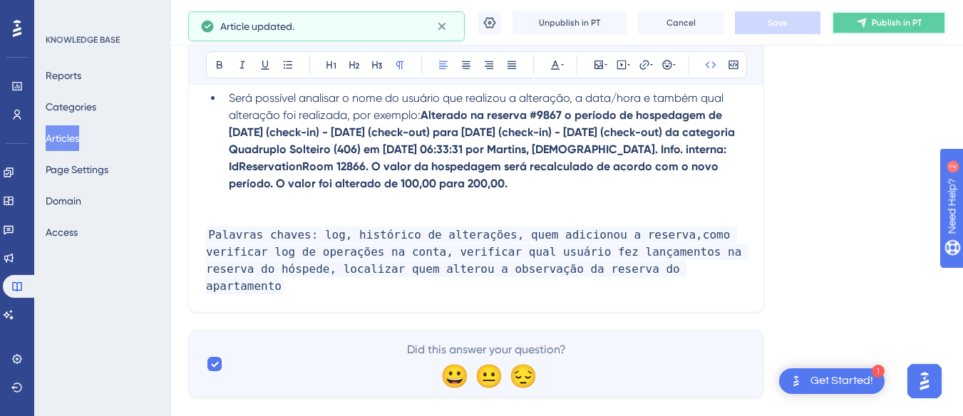
click at [903, 19] on span "Publish in PT" at bounding box center [896, 22] width 50 height 11
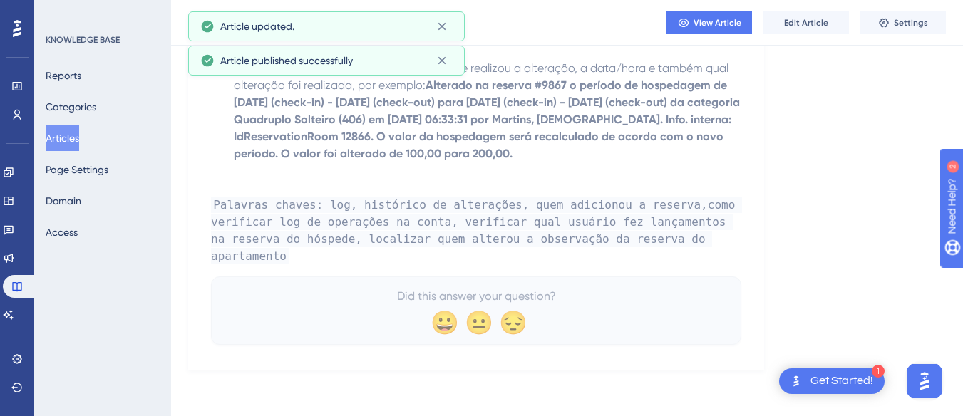
scroll to position [549, 0]
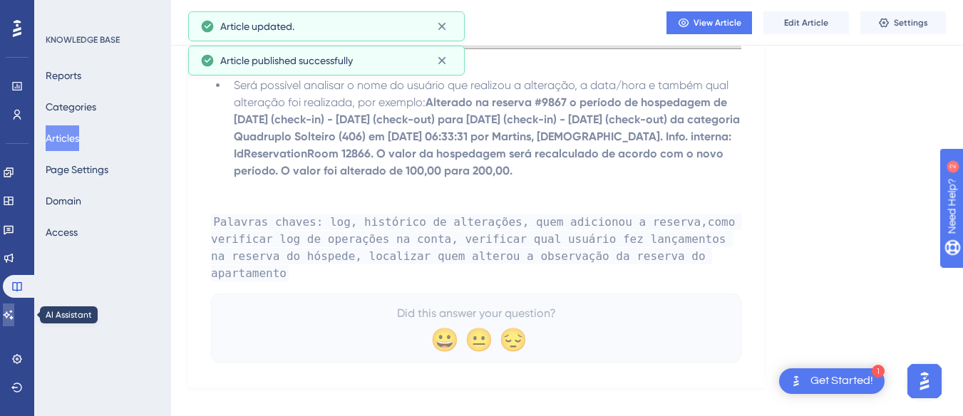
drag, startPoint x: 13, startPoint y: 324, endPoint x: 51, endPoint y: 296, distance: 47.5
click at [13, 324] on link at bounding box center [8, 315] width 11 height 23
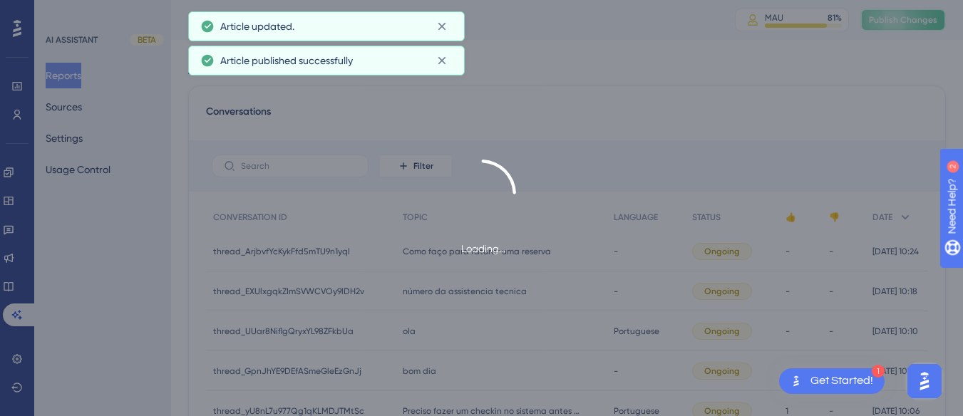
click at [928, 21] on span "Publish Changes" at bounding box center [903, 19] width 68 height 11
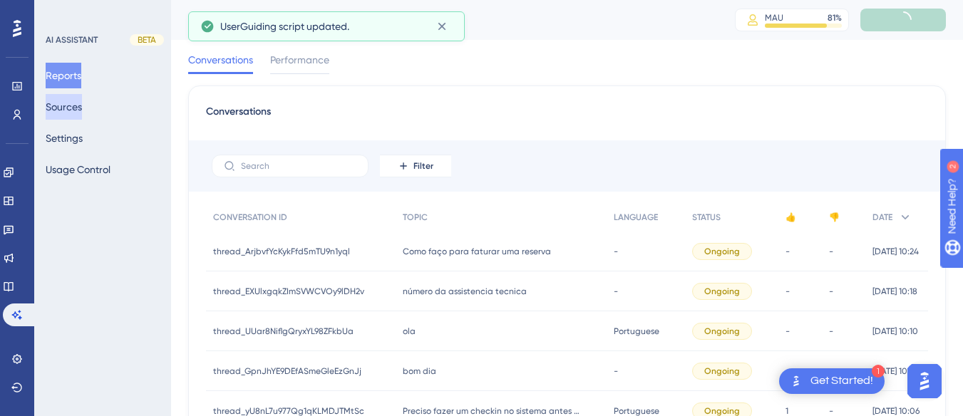
drag, startPoint x: 55, startPoint y: 105, endPoint x: 113, endPoint y: 100, distance: 58.7
click at [55, 105] on button "Sources" at bounding box center [64, 107] width 36 height 26
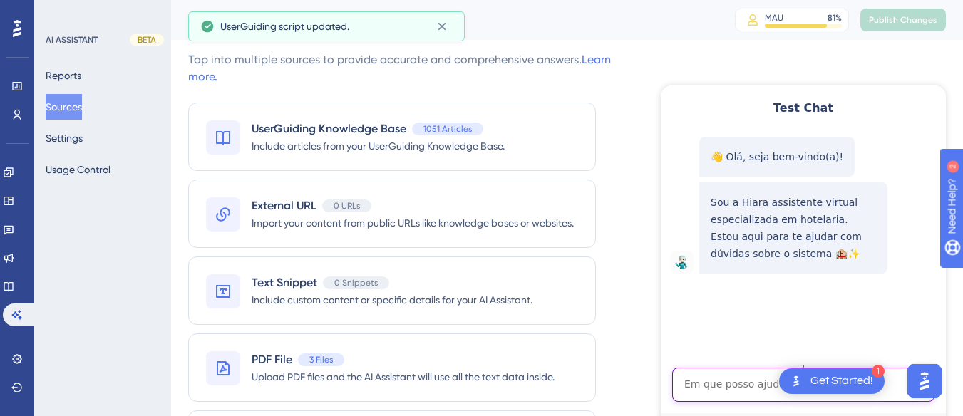
click at [708, 383] on textarea "AI Assistant Text Input" at bounding box center [803, 385] width 262 height 34
paste textarea "ONDE EU ENCONTRO AS INFORMAÇOES DE QUEM MUDOU AS OBSERVAÇOES DO [GEOGRAPHIC_DAT…"
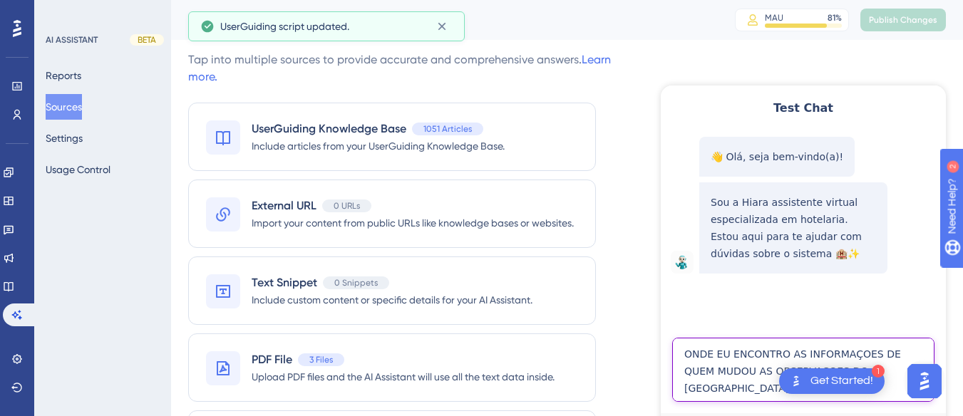
type textarea "ONDE EU ENCONTRO AS INFORMAÇOES DE QUEM MUDOU AS OBSERVAÇOES DO [GEOGRAPHIC_DAT…"
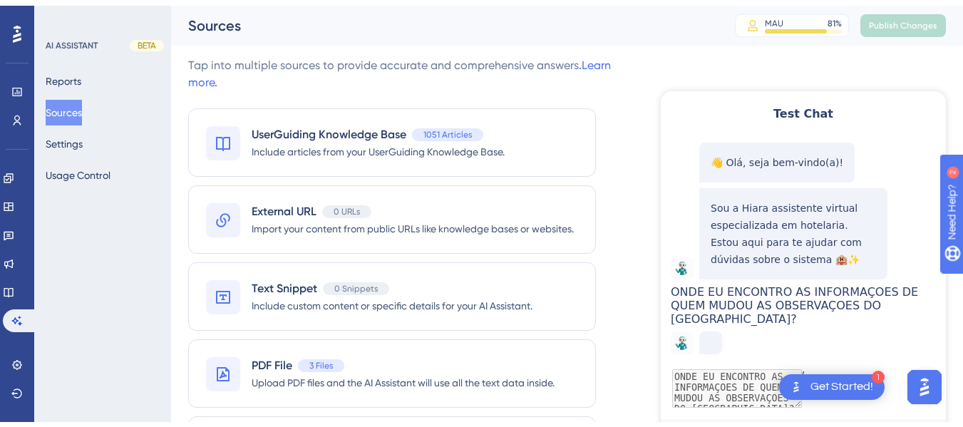
scroll to position [98, 0]
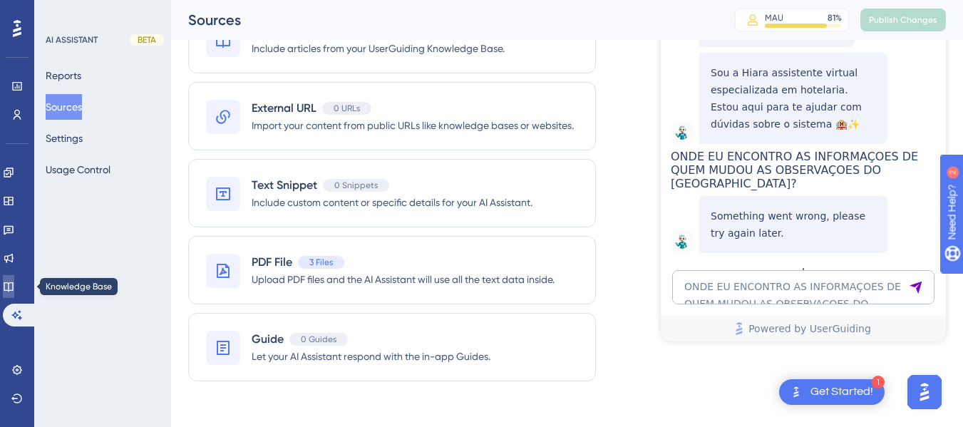
click at [14, 289] on icon at bounding box center [8, 286] width 11 height 11
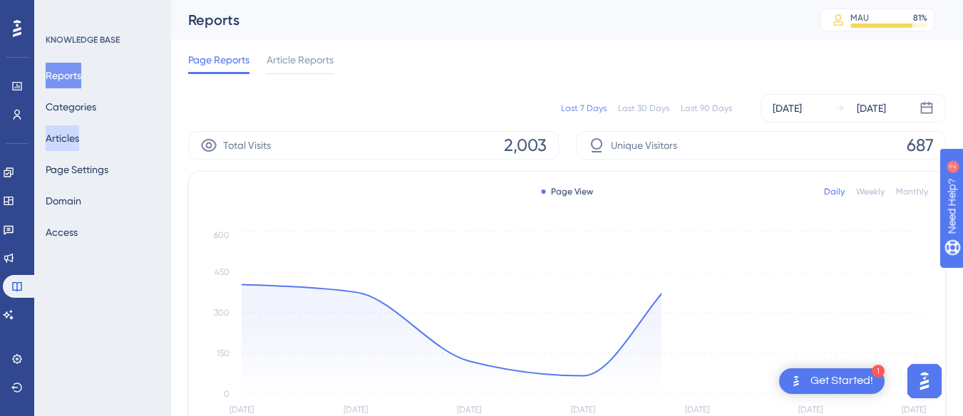
click at [79, 133] on button "Articles" at bounding box center [62, 138] width 33 height 26
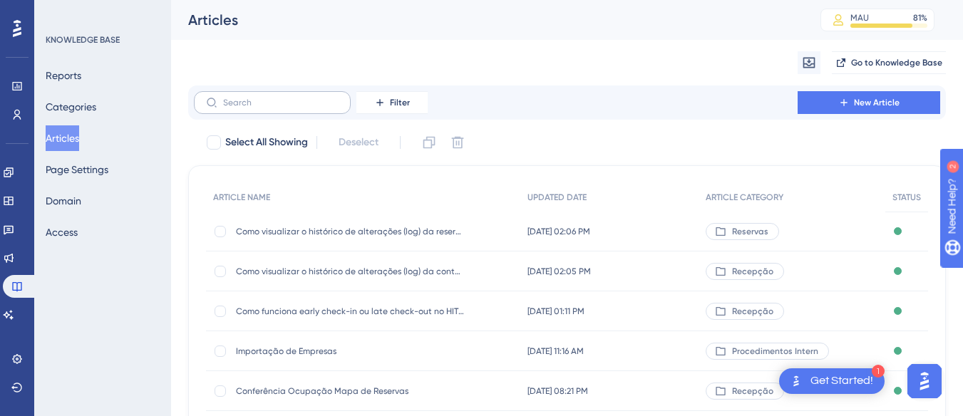
click at [257, 108] on label at bounding box center [272, 102] width 157 height 23
click at [257, 108] on input "text" at bounding box center [280, 103] width 115 height 10
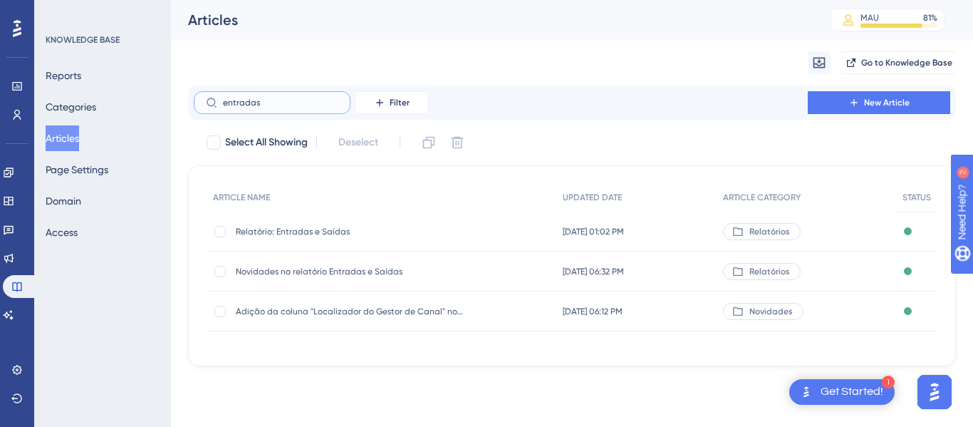
type input "entradas"
click at [314, 243] on div "Relatório: Entradas e Saídas Relatório: Entradas e Saídas" at bounding box center [350, 232] width 228 height 40
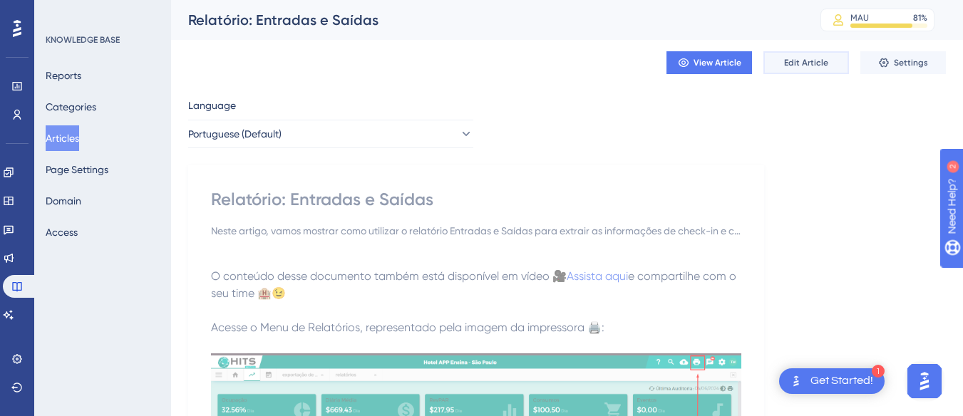
click at [810, 65] on span "Edit Article" at bounding box center [806, 62] width 44 height 11
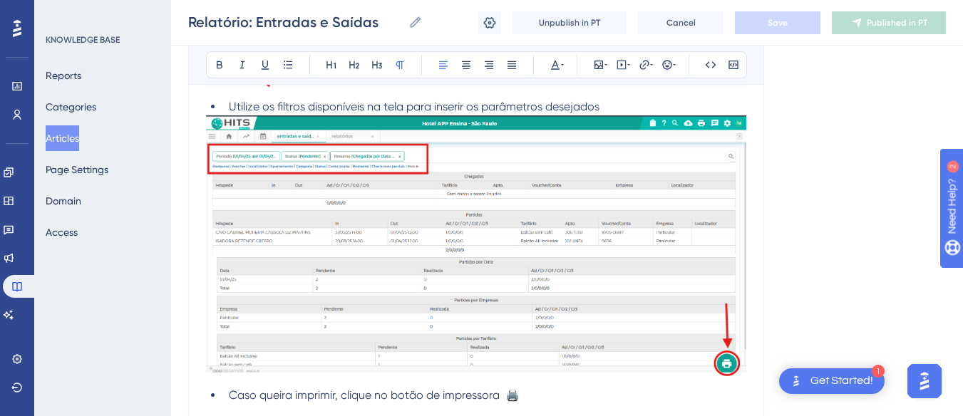
scroll to position [1046, 0]
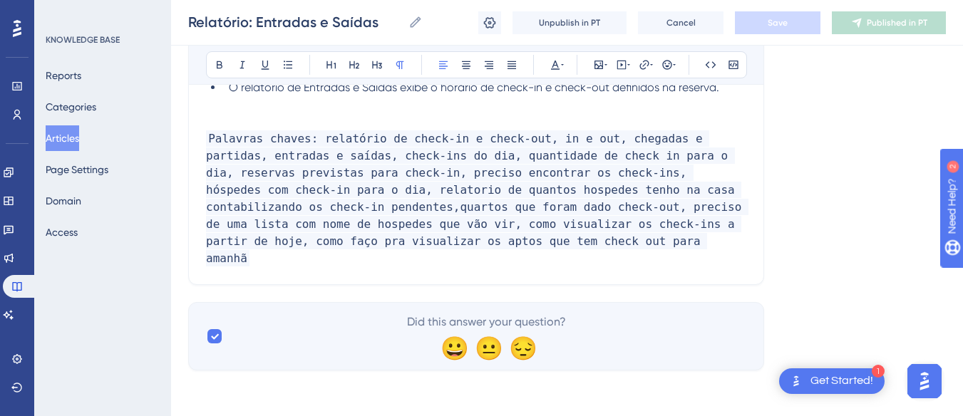
click at [472, 238] on p "Palavras chaves: relatório de check-in e check-out, in e out, chegadas e partid…" at bounding box center [476, 198] width 540 height 137
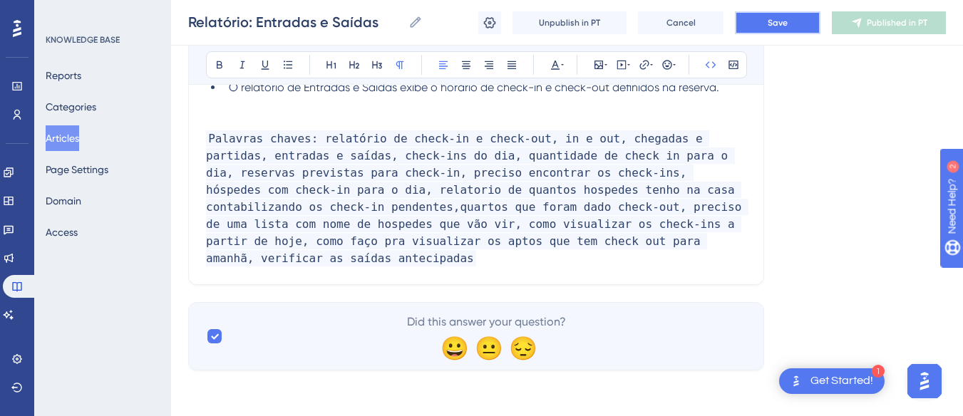
click at [780, 17] on span "Save" at bounding box center [777, 22] width 20 height 11
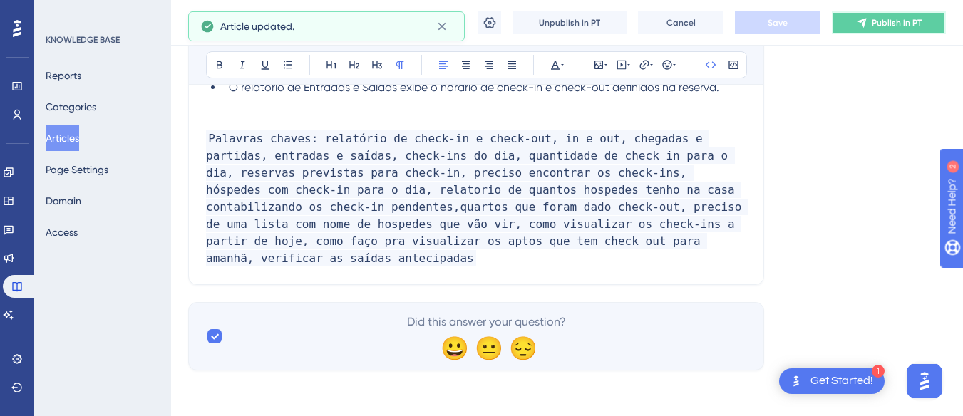
click at [877, 18] on span "Publish in PT" at bounding box center [896, 22] width 50 height 11
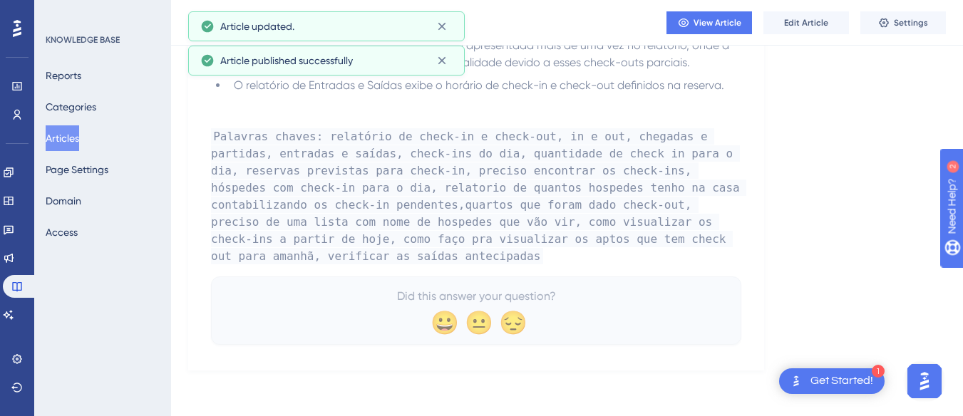
scroll to position [981, 0]
click at [14, 319] on icon at bounding box center [9, 314] width 10 height 9
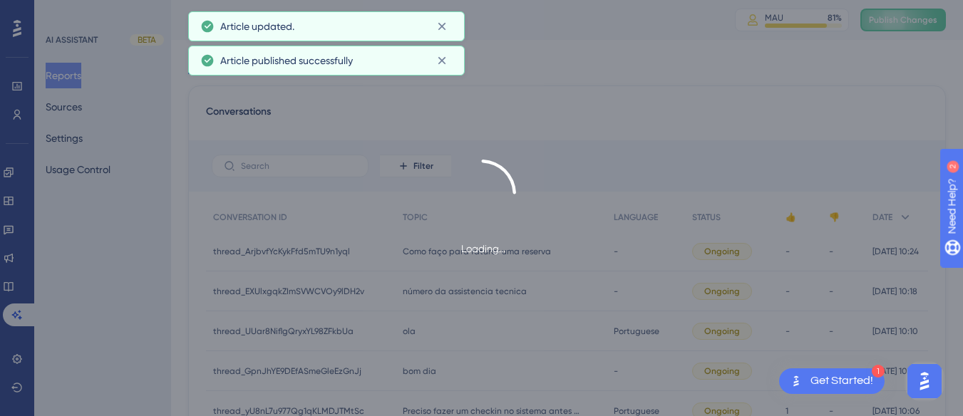
click at [892, 14] on span "Publish Changes" at bounding box center [903, 19] width 68 height 11
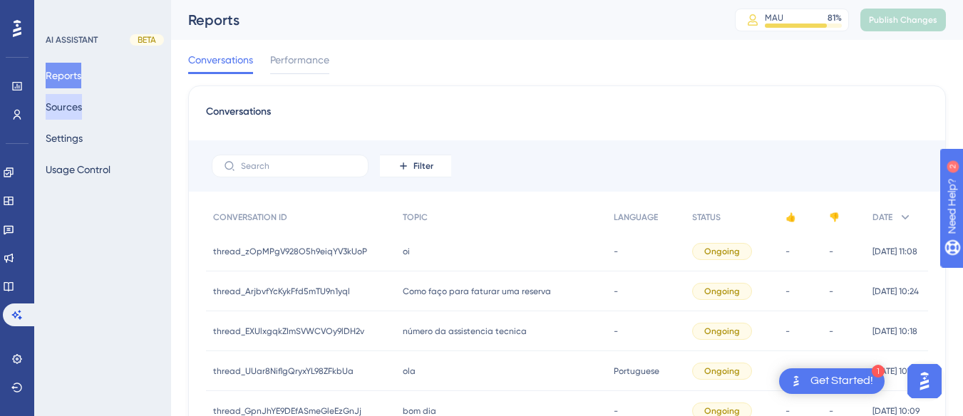
click at [82, 113] on button "Sources" at bounding box center [64, 107] width 36 height 26
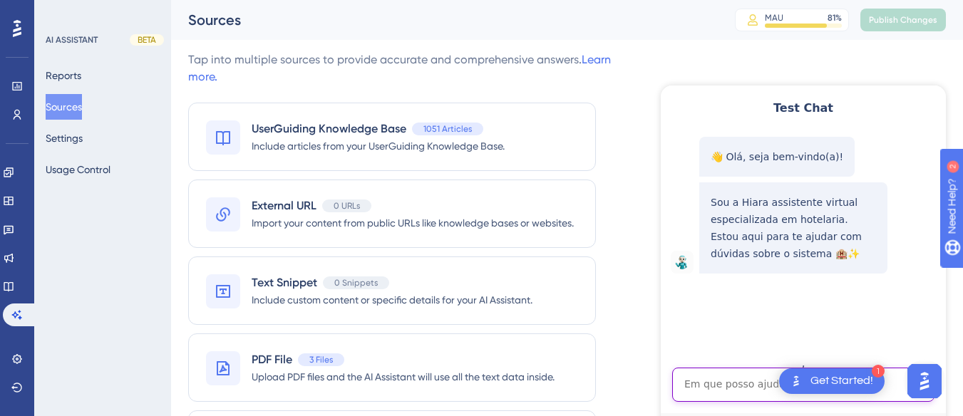
click at [693, 391] on textarea "AI Assistant Text Input" at bounding box center [803, 385] width 262 height 34
paste textarea "como quer ver saídas antecipadas?"
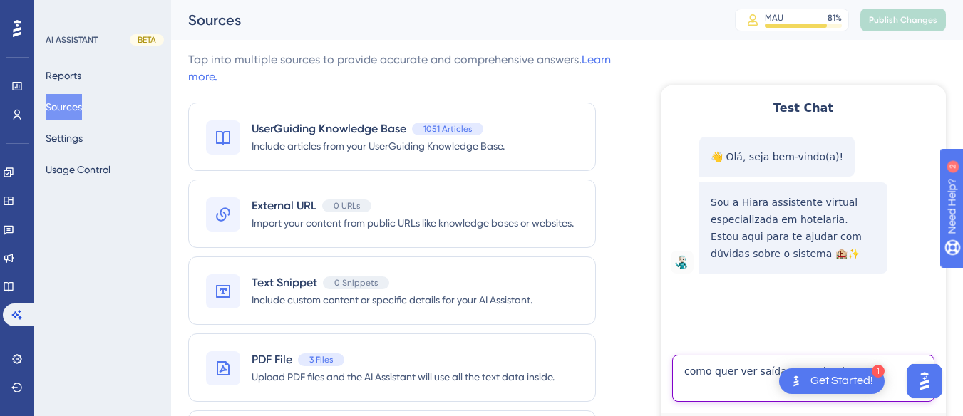
type textarea "como quer ver saídas antecipadas?"
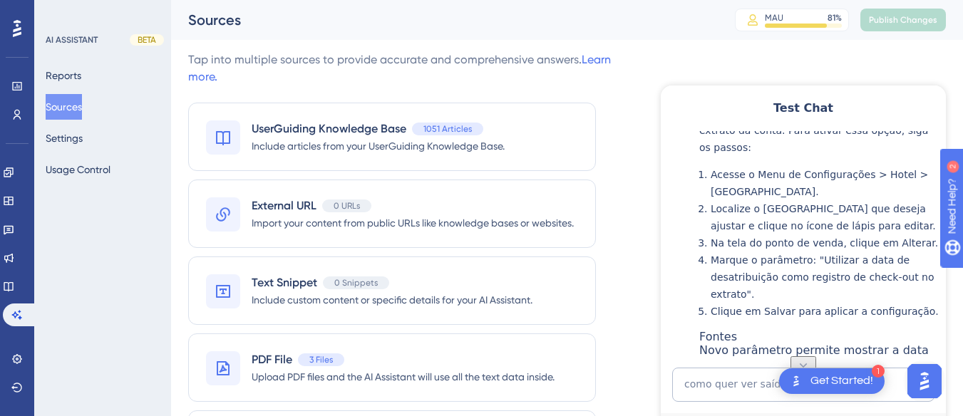
scroll to position [406, 0]
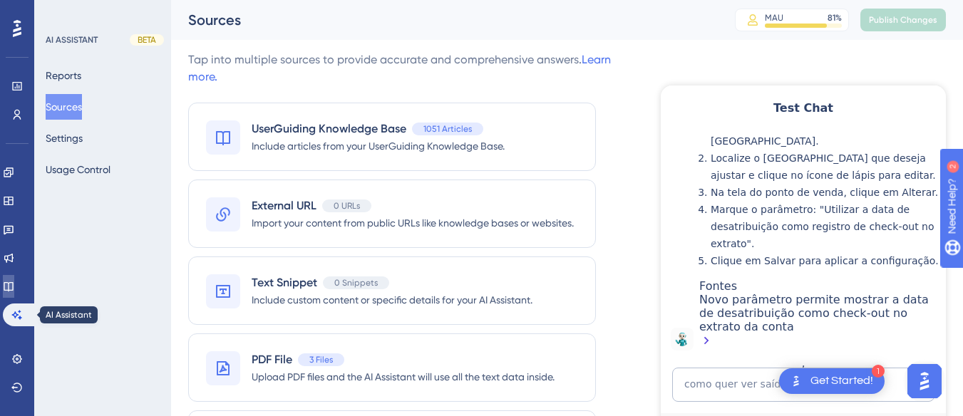
click at [14, 294] on link at bounding box center [8, 286] width 11 height 23
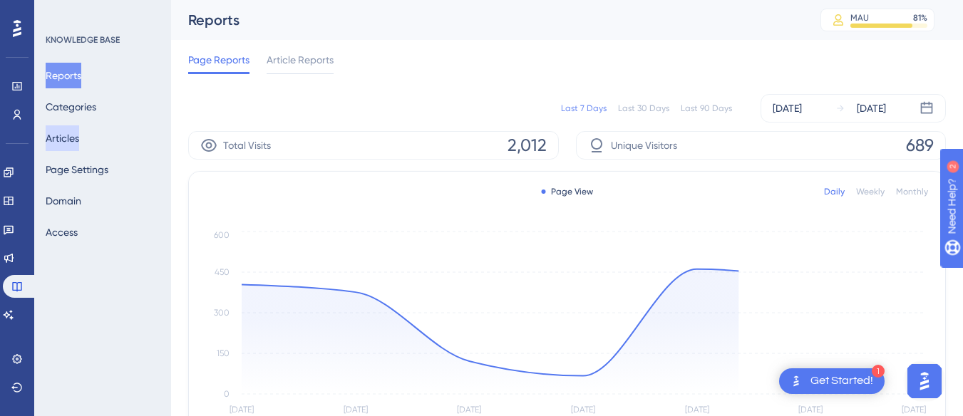
click at [61, 139] on button "Articles" at bounding box center [62, 138] width 33 height 26
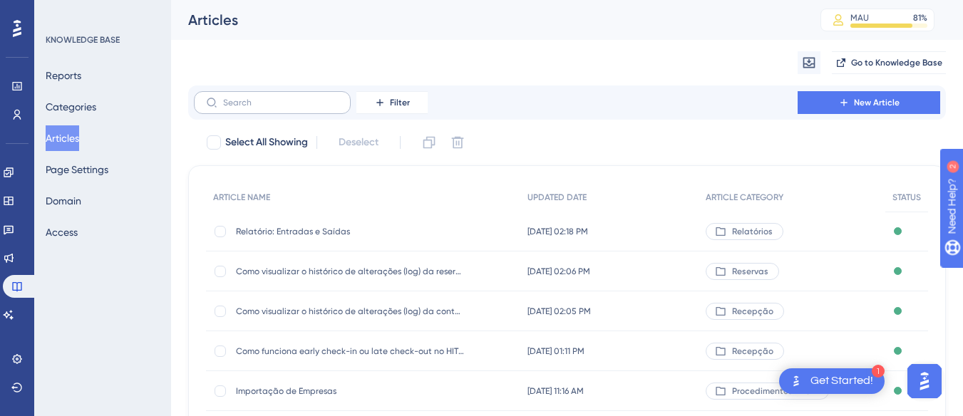
click at [262, 97] on label at bounding box center [272, 102] width 157 height 23
click at [262, 98] on input "text" at bounding box center [280, 103] width 115 height 10
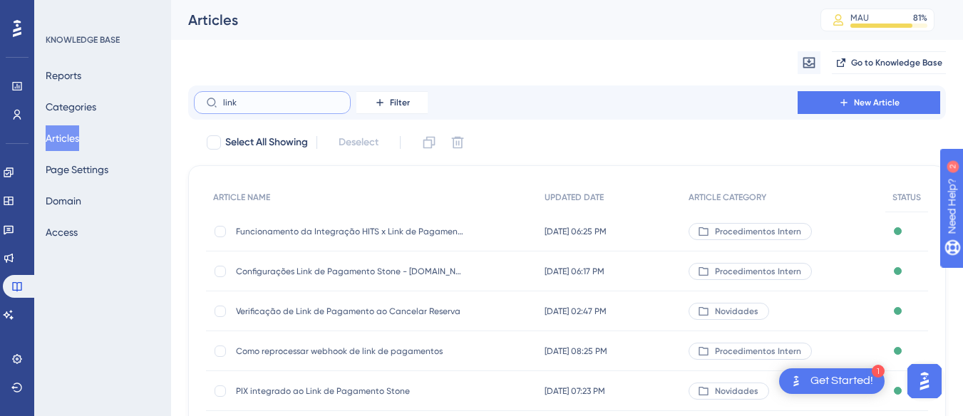
type input "link"
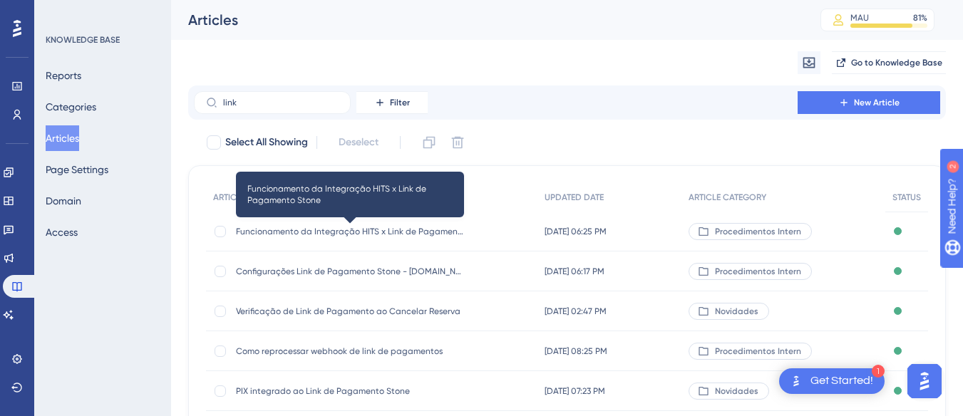
click at [431, 232] on span "Funcionamento da Integração HITS x Link de Pagamento Stone" at bounding box center [350, 231] width 228 height 11
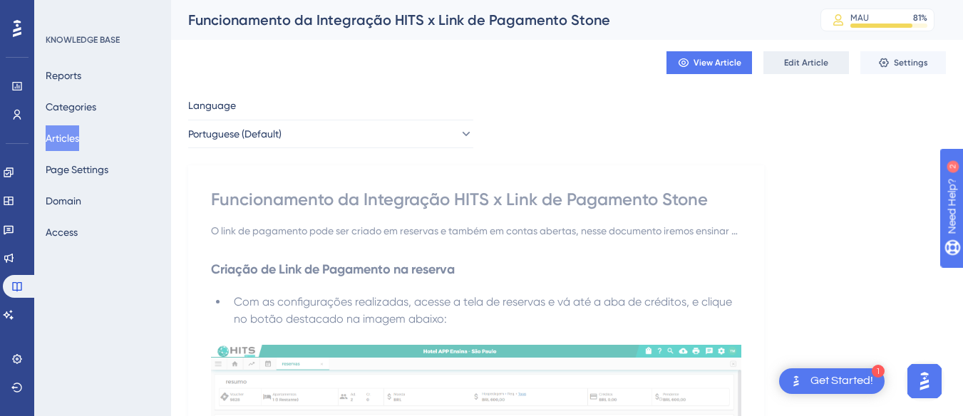
click at [811, 64] on span "Edit Article" at bounding box center [806, 62] width 44 height 11
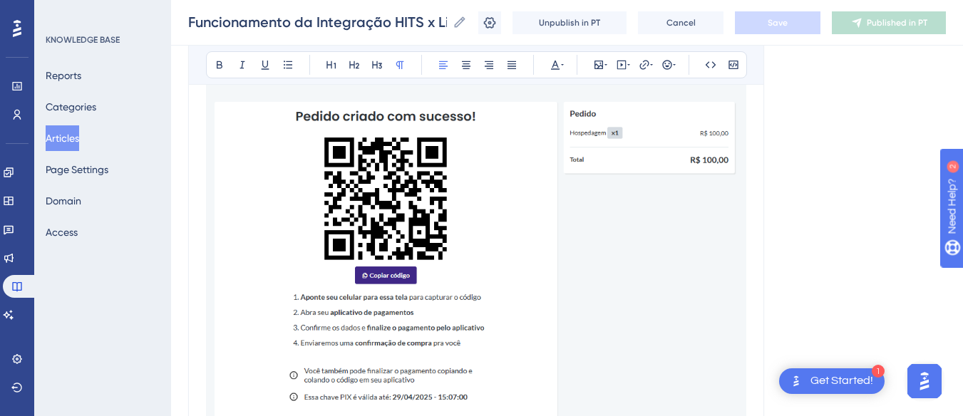
scroll to position [7495, 0]
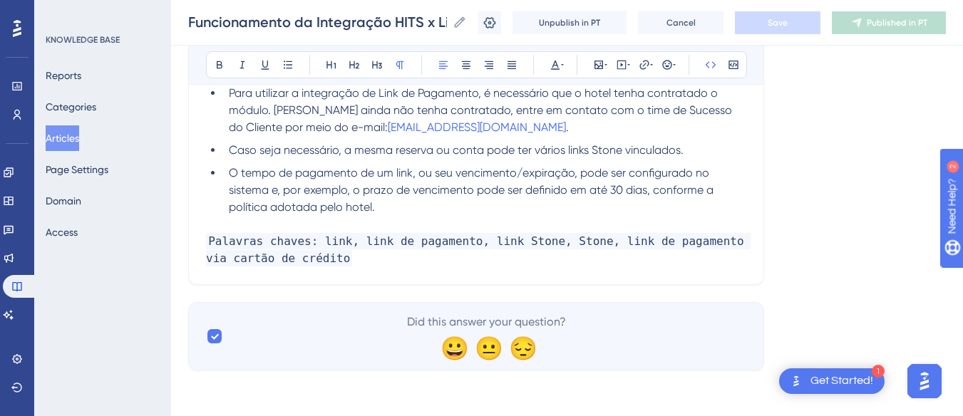
click at [403, 257] on p "Palavras chaves: link, link de pagamento, link Stone, Stone, link de pagamento …" at bounding box center [476, 250] width 540 height 34
click at [792, 33] on button "Save" at bounding box center [778, 22] width 86 height 23
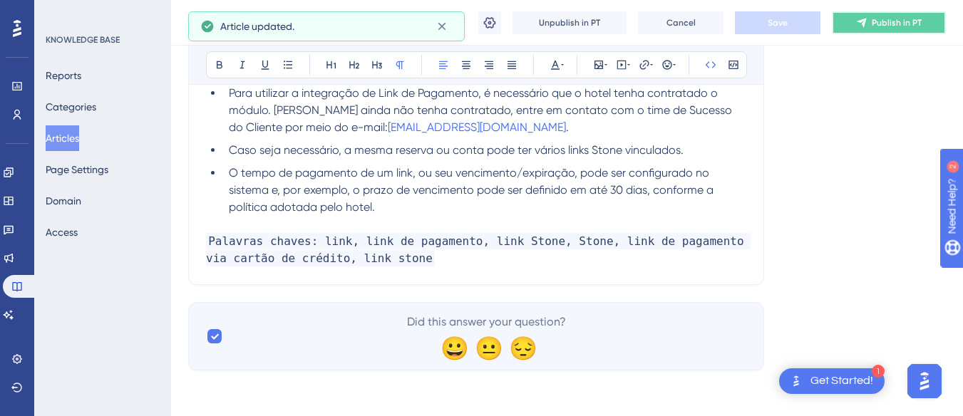
click at [867, 24] on icon at bounding box center [861, 22] width 11 height 11
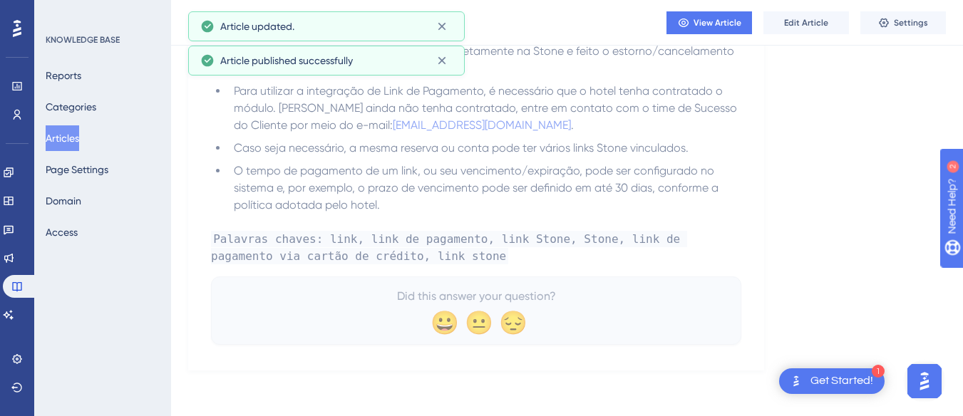
scroll to position [7398, 0]
drag, startPoint x: 21, startPoint y: 314, endPoint x: 198, endPoint y: 247, distance: 189.4
click at [14, 314] on icon at bounding box center [8, 314] width 11 height 11
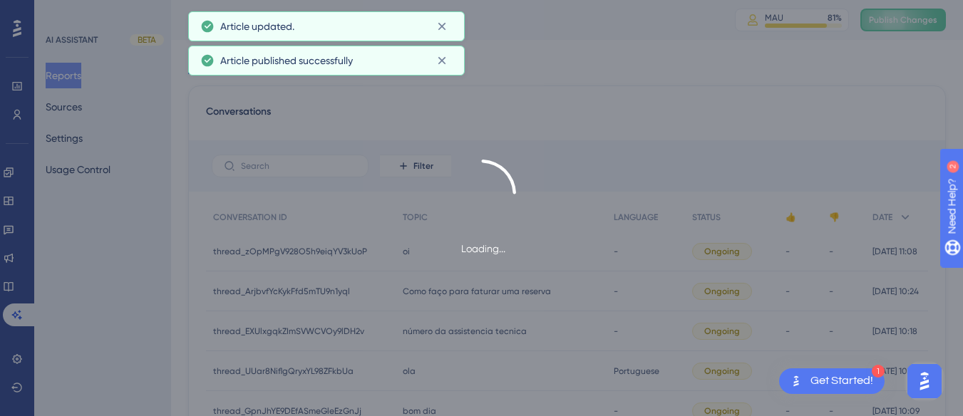
click at [930, 19] on span "Publish Changes" at bounding box center [903, 19] width 68 height 11
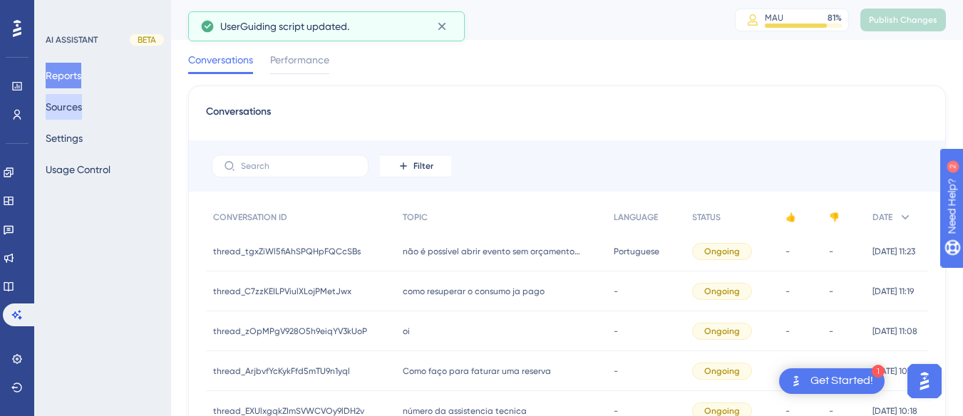
click at [66, 114] on button "Sources" at bounding box center [64, 107] width 36 height 26
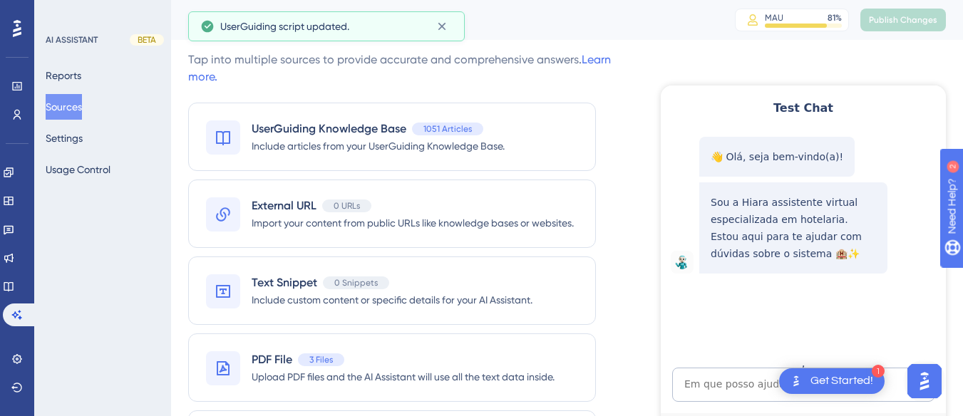
click at [765, 356] on div "👋 Olá, seja bem-vindo(a)! Sou a Hiara assistente virtual especializada em hotel…" at bounding box center [801, 243] width 285 height 225
click at [726, 387] on textarea "AI Assistant Text Input" at bounding box center [803, 385] width 262 height 34
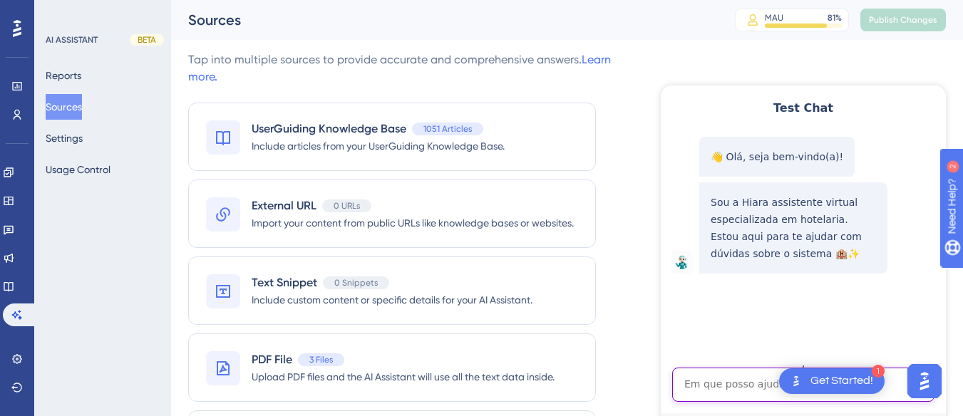
paste textarea "link stone"
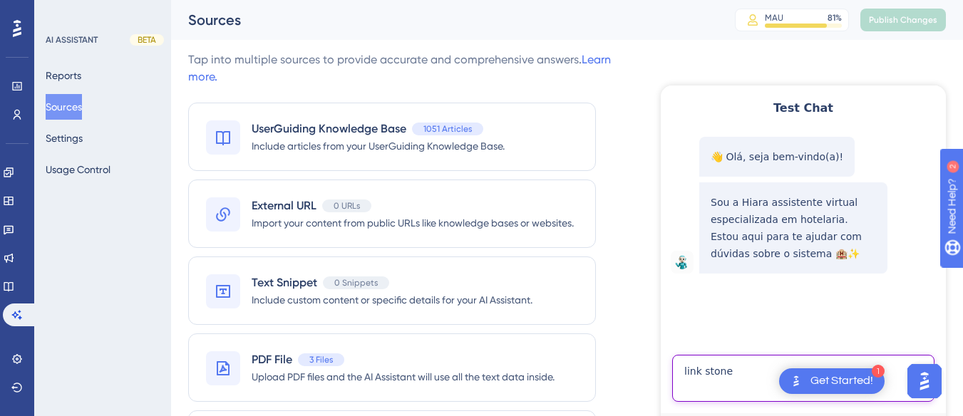
type textarea "link stone"
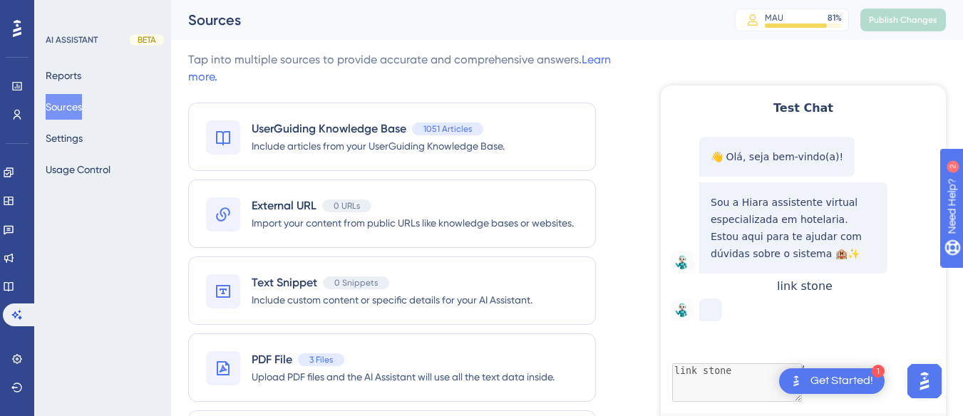
scroll to position [17, 0]
